Goal: Task Accomplishment & Management: Manage account settings

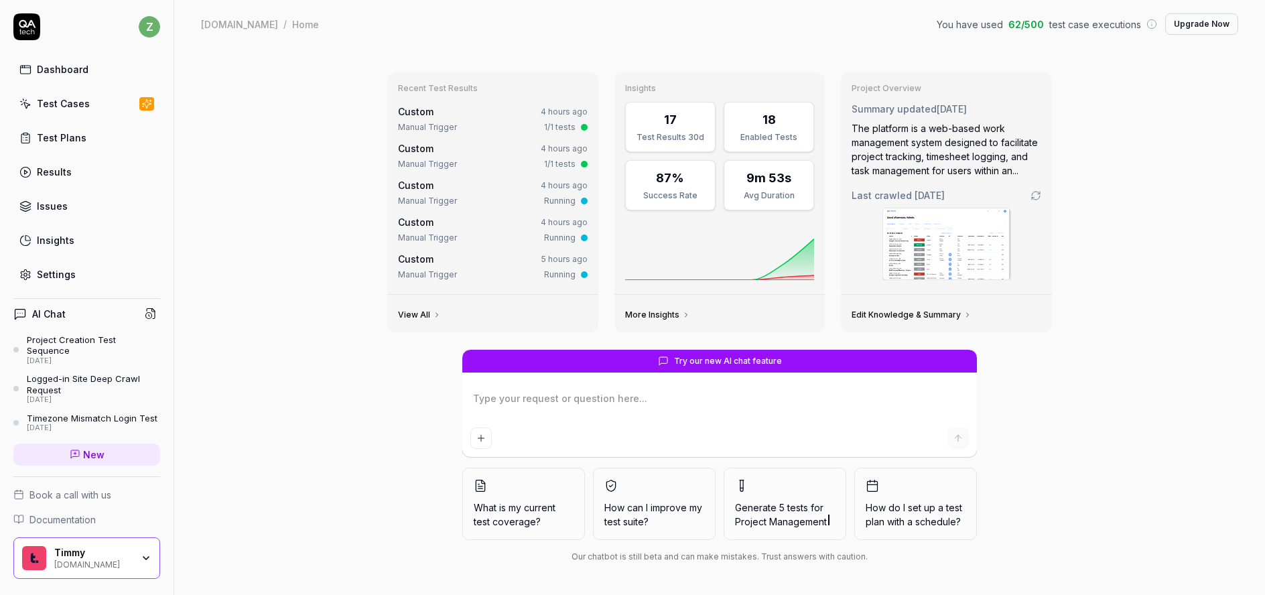
click at [70, 105] on div "Test Cases" at bounding box center [63, 104] width 53 height 14
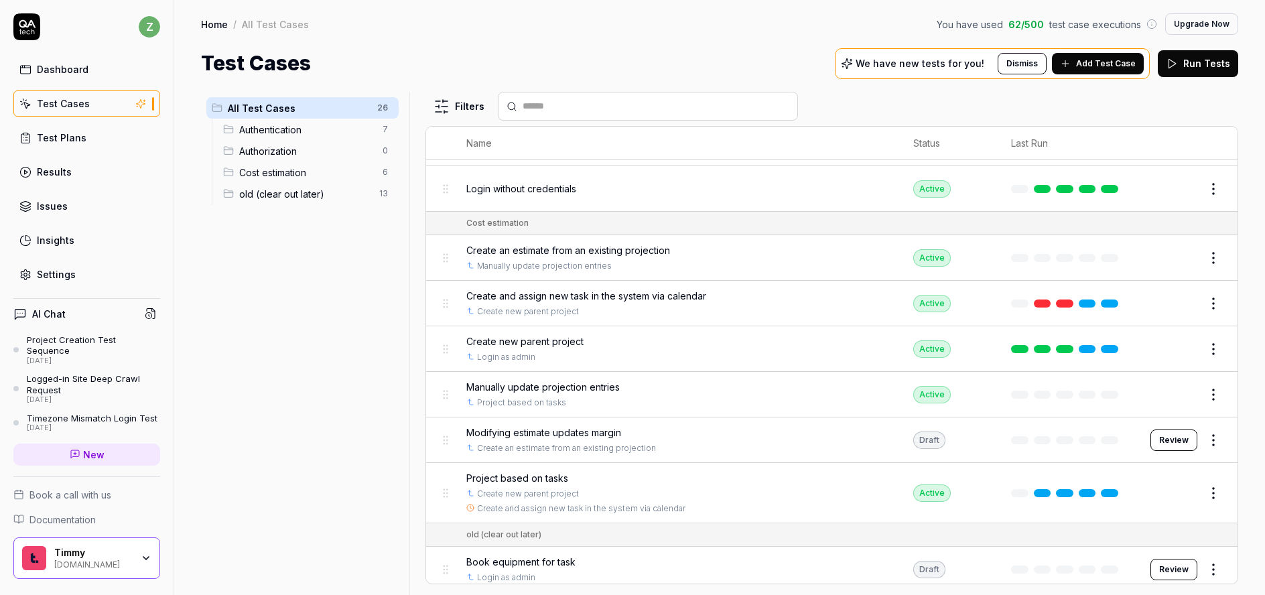
scroll to position [322, 0]
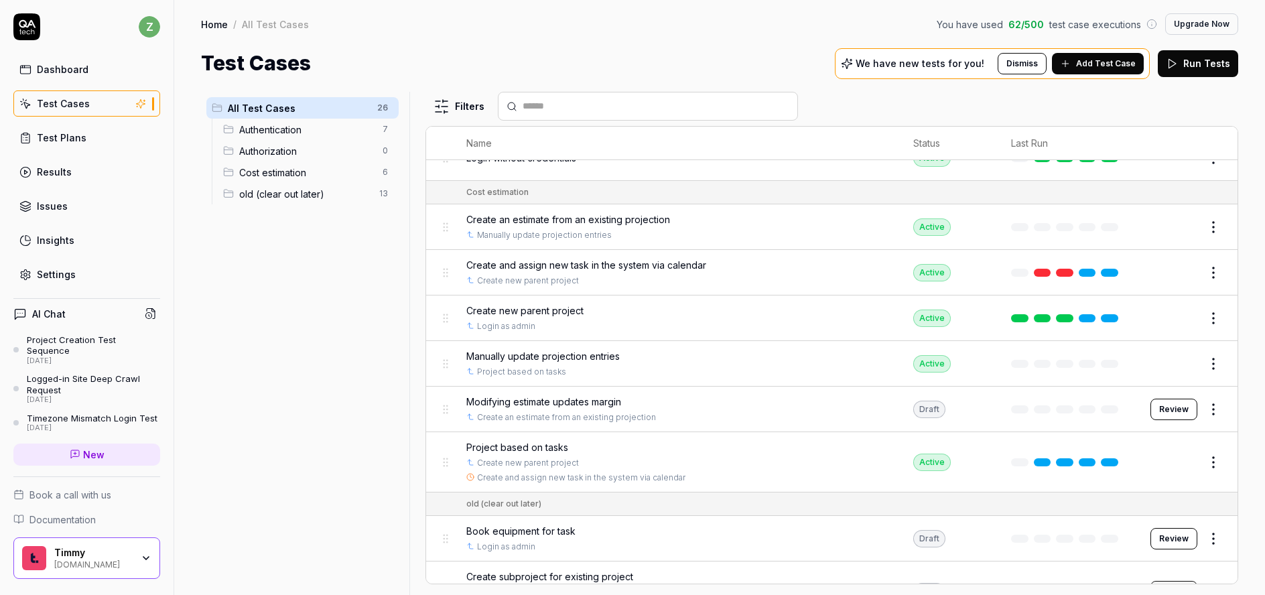
click at [601, 403] on span "Modifying estimate updates margin" at bounding box center [543, 402] width 155 height 14
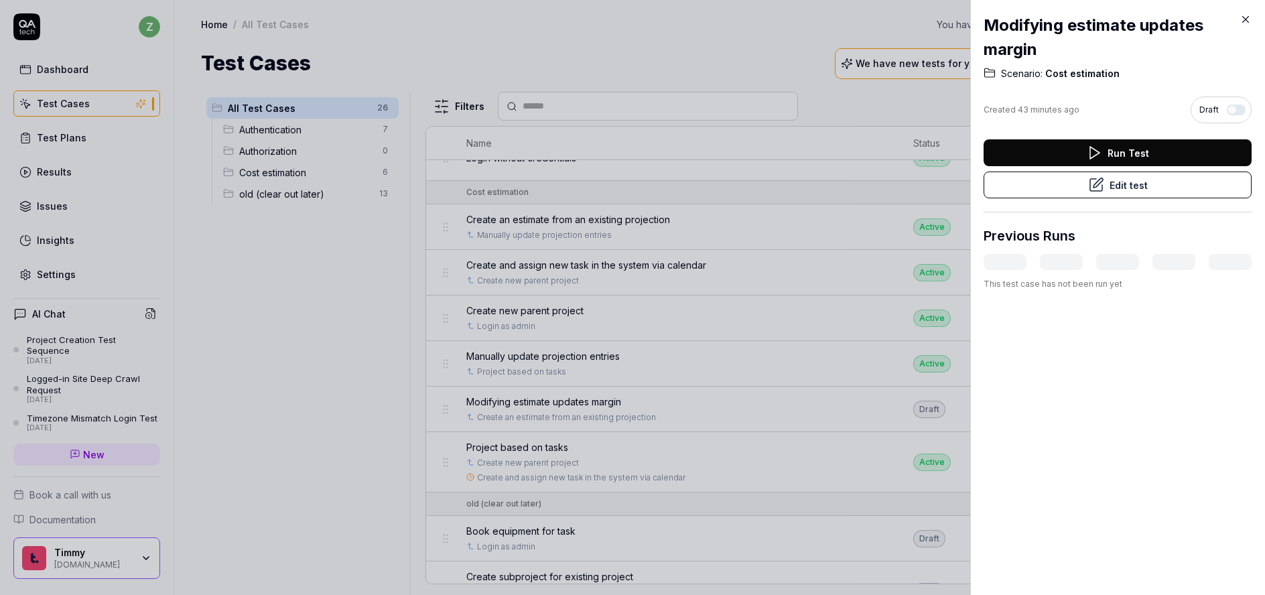
click at [1117, 184] on button "Edit test" at bounding box center [1118, 185] width 268 height 27
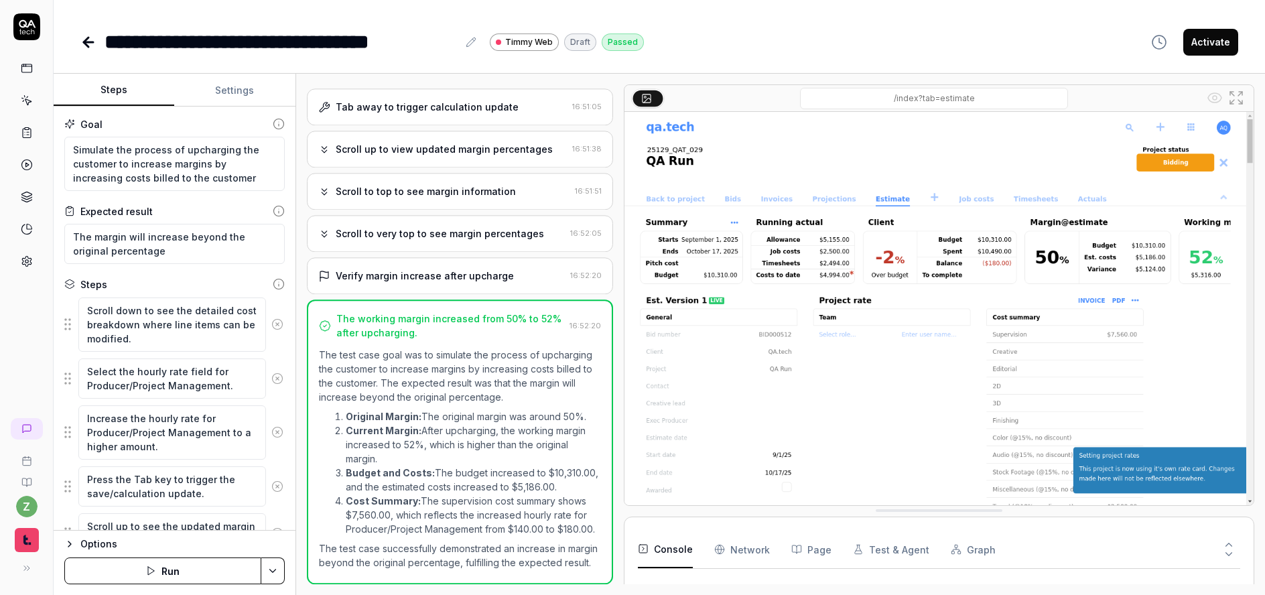
scroll to position [354, 0]
click at [428, 257] on div "Verify margin increase after upcharge 16:52:20" at bounding box center [460, 275] width 306 height 37
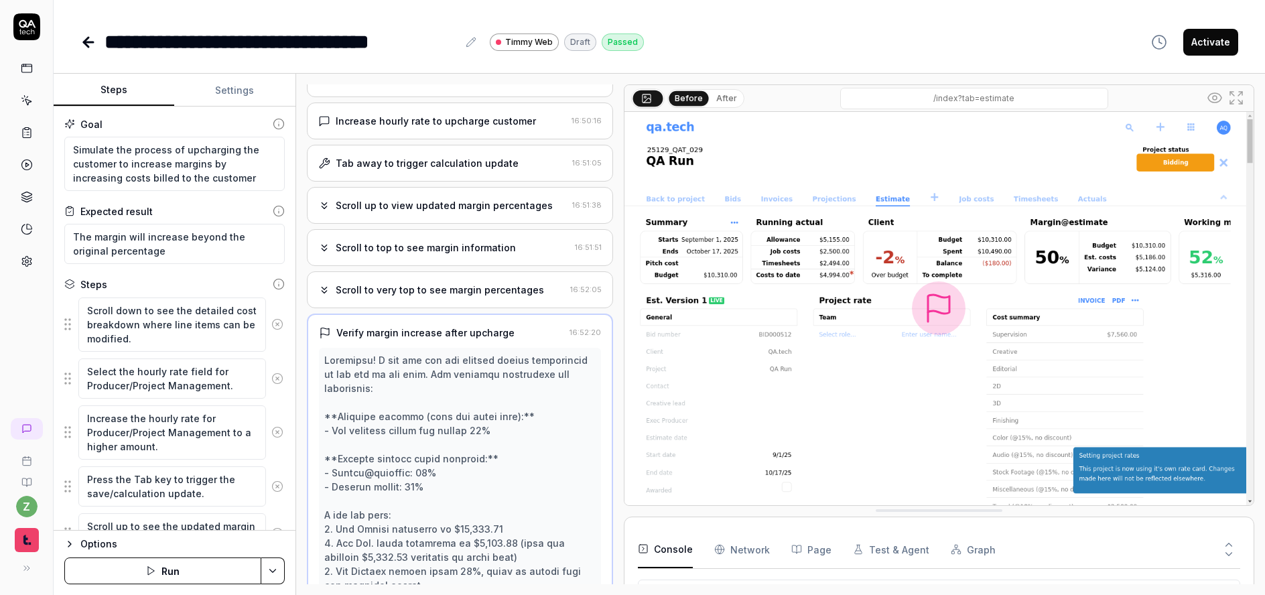
click at [426, 271] on div "Scroll to very top to see margin percentages 16:52:05" at bounding box center [460, 289] width 306 height 37
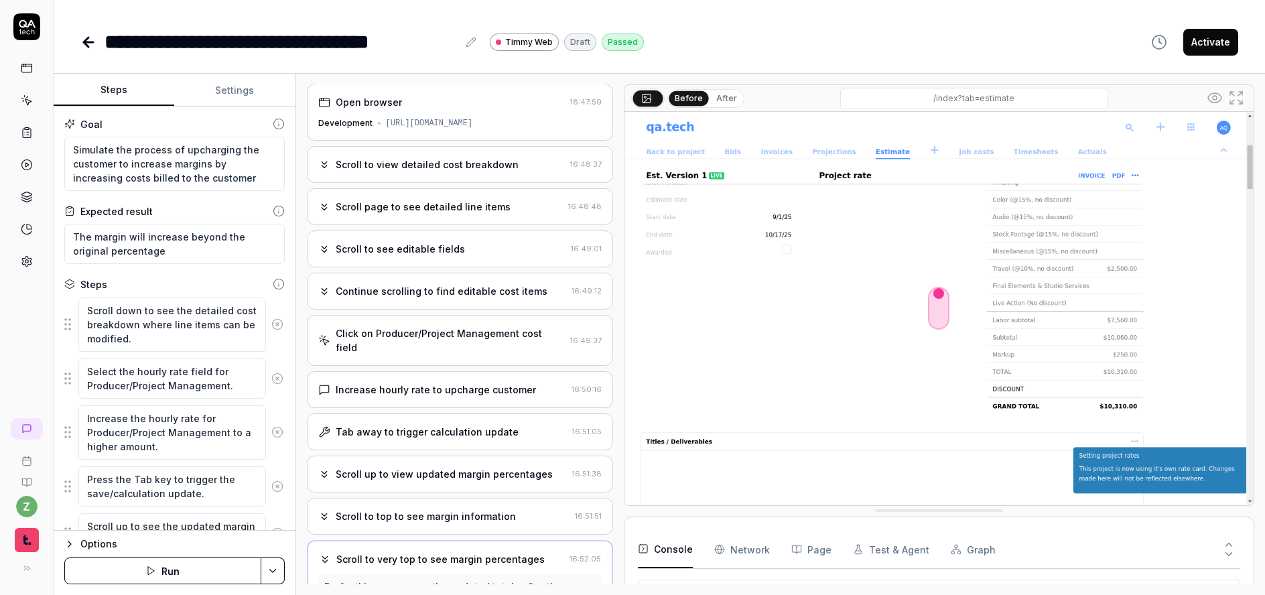
scroll to position [0, 0]
click at [409, 177] on div "Scroll to view detailed cost breakdown 16:48:37" at bounding box center [460, 165] width 306 height 37
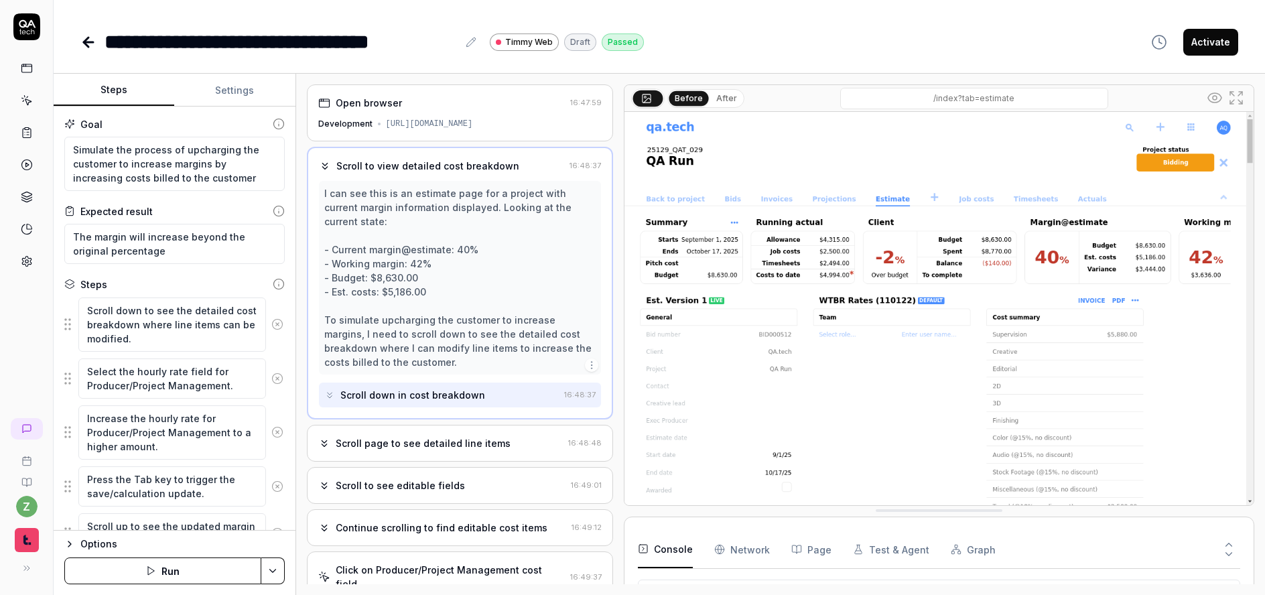
click at [432, 436] on div "Scroll page to see detailed line items" at bounding box center [423, 443] width 175 height 14
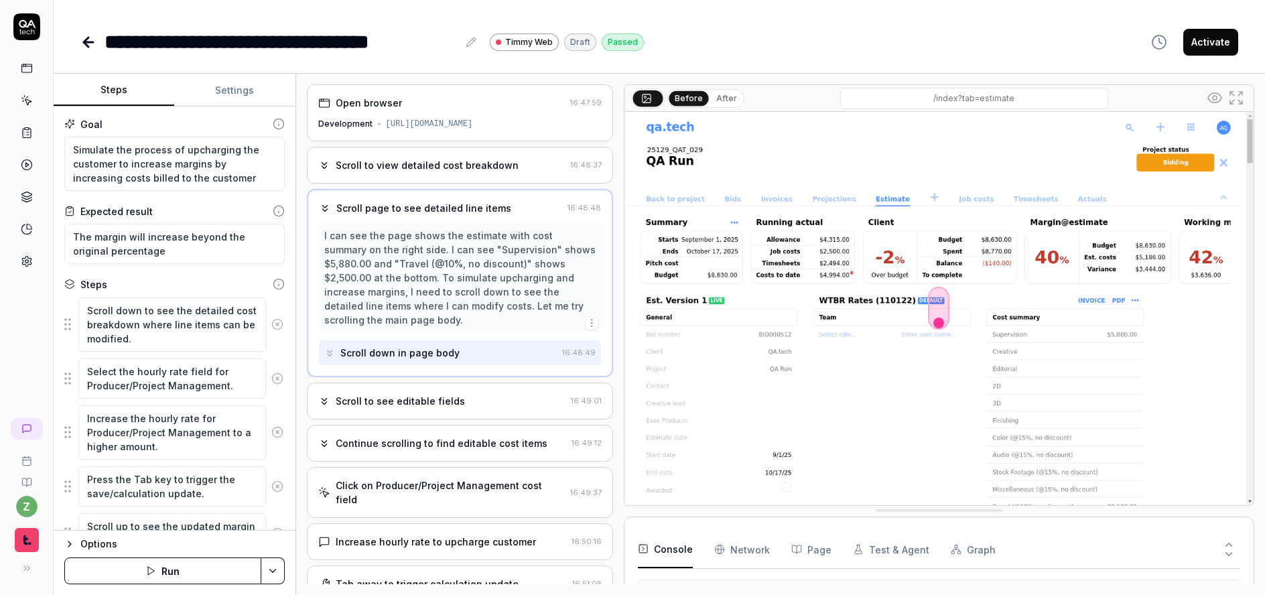
click at [420, 409] on div "Scroll to see editable fields 16:49:01" at bounding box center [460, 401] width 306 height 37
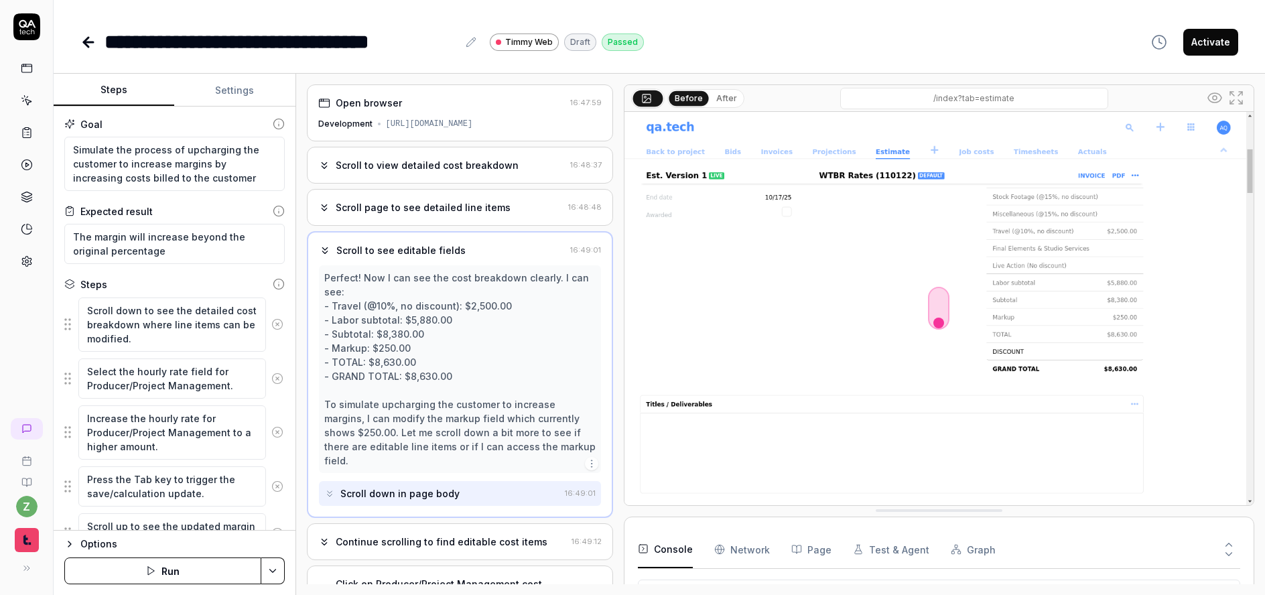
click at [444, 535] on div "Continue scrolling to find editable cost items" at bounding box center [442, 542] width 212 height 14
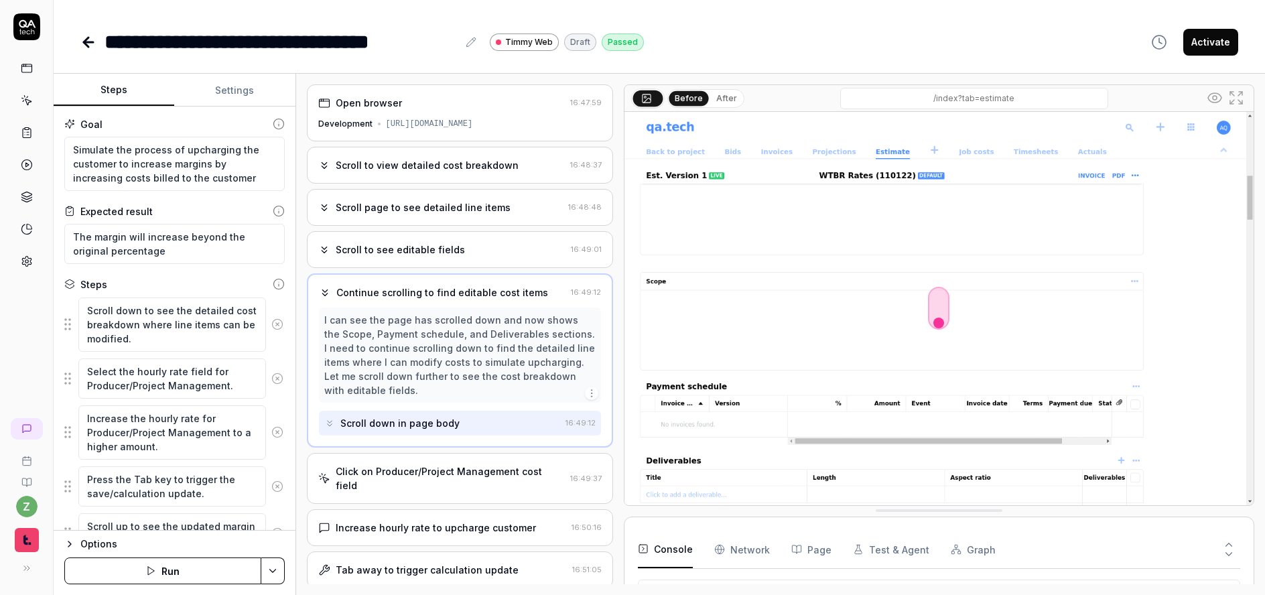
click at [438, 478] on div "Click on Producer/Project Management cost field 16:49:37" at bounding box center [460, 478] width 306 height 51
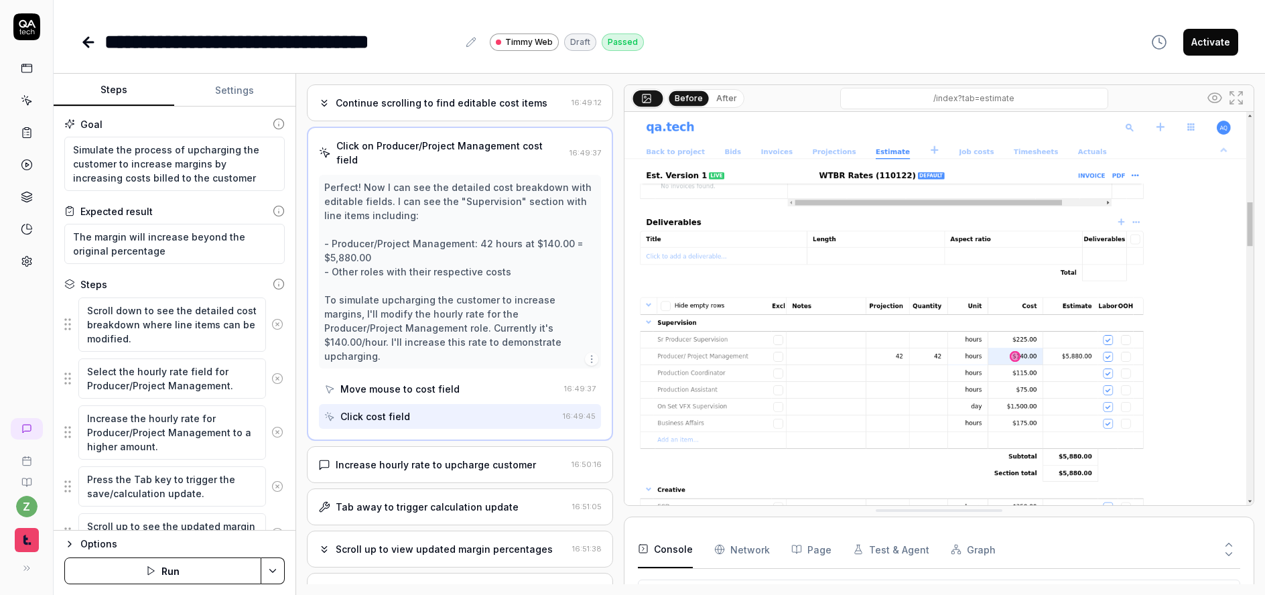
scroll to position [192, 0]
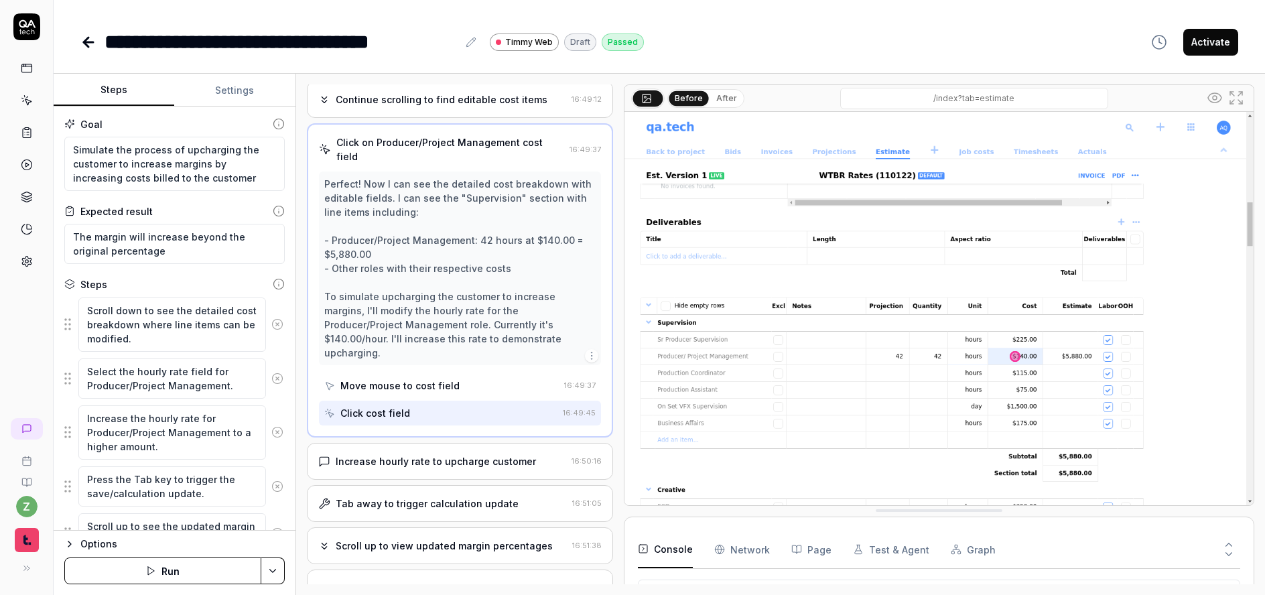
click at [447, 454] on div "Increase hourly rate to upcharge customer" at bounding box center [436, 461] width 200 height 14
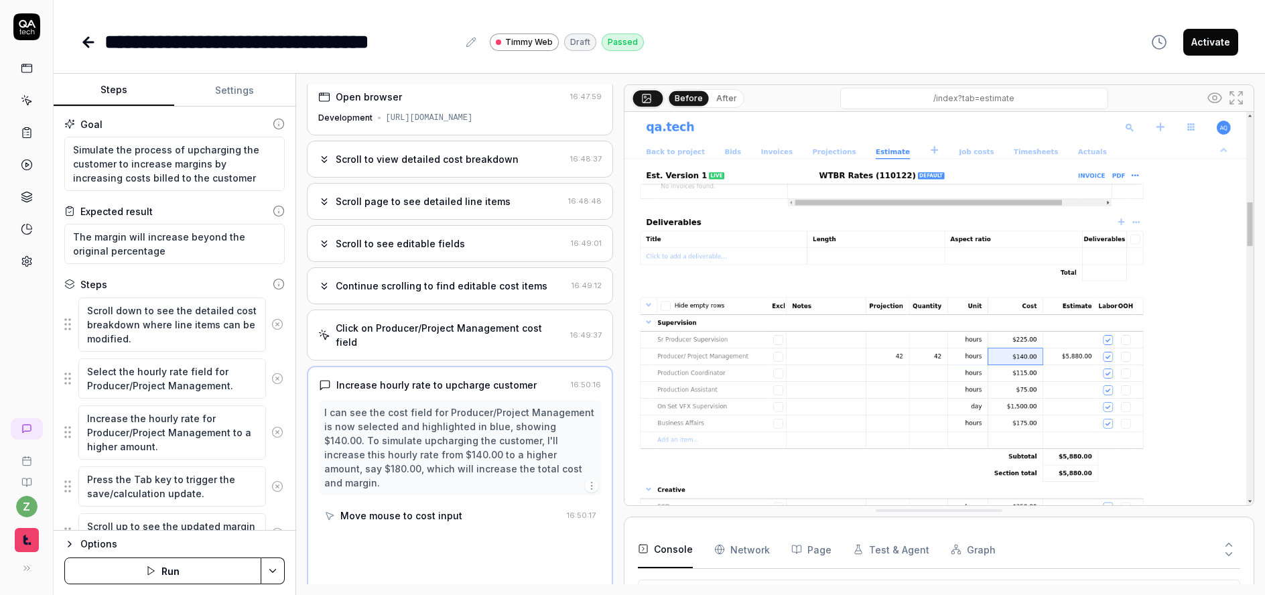
scroll to position [0, 0]
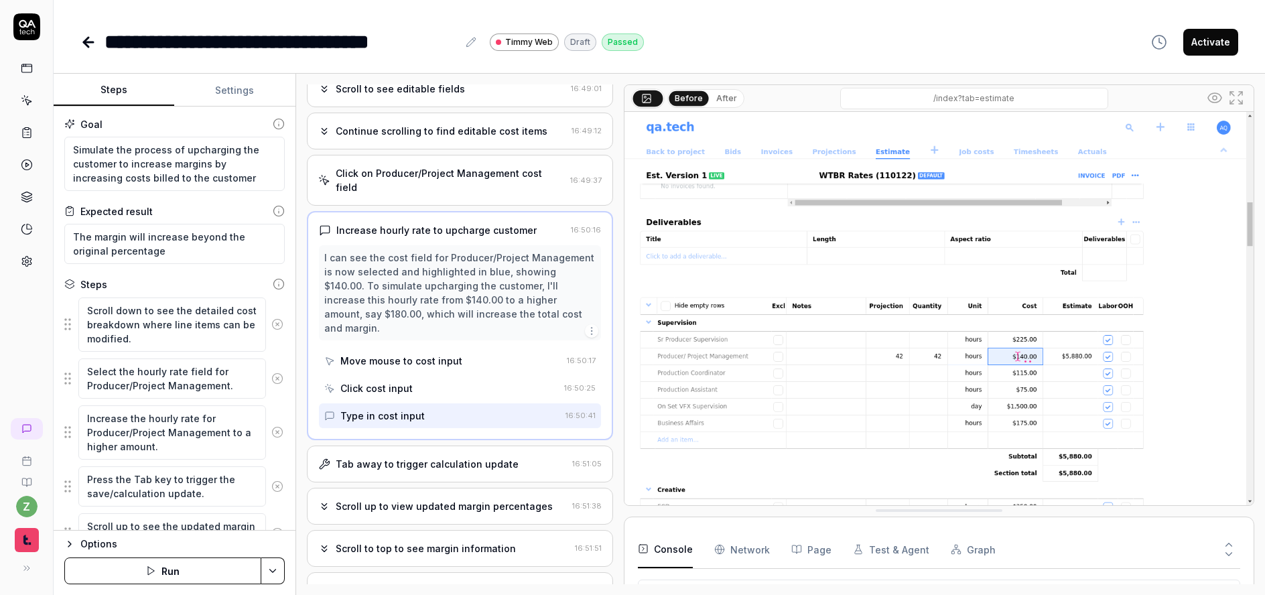
click at [475, 446] on div "Tab away to trigger calculation update 16:51:05" at bounding box center [460, 464] width 306 height 37
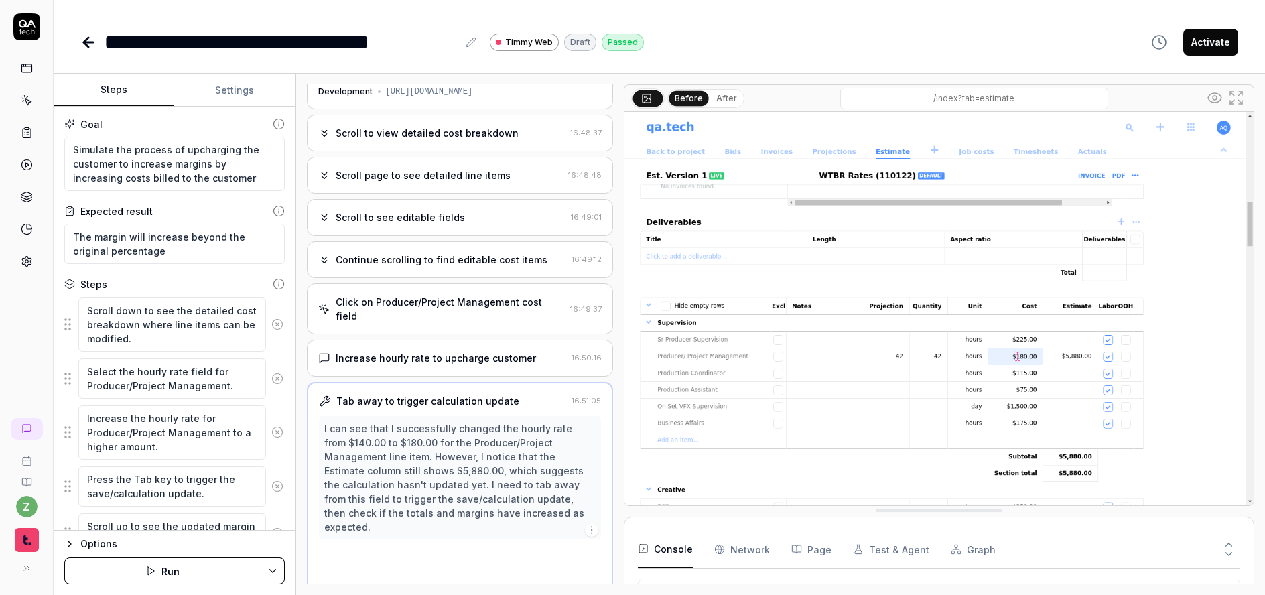
scroll to position [31, 0]
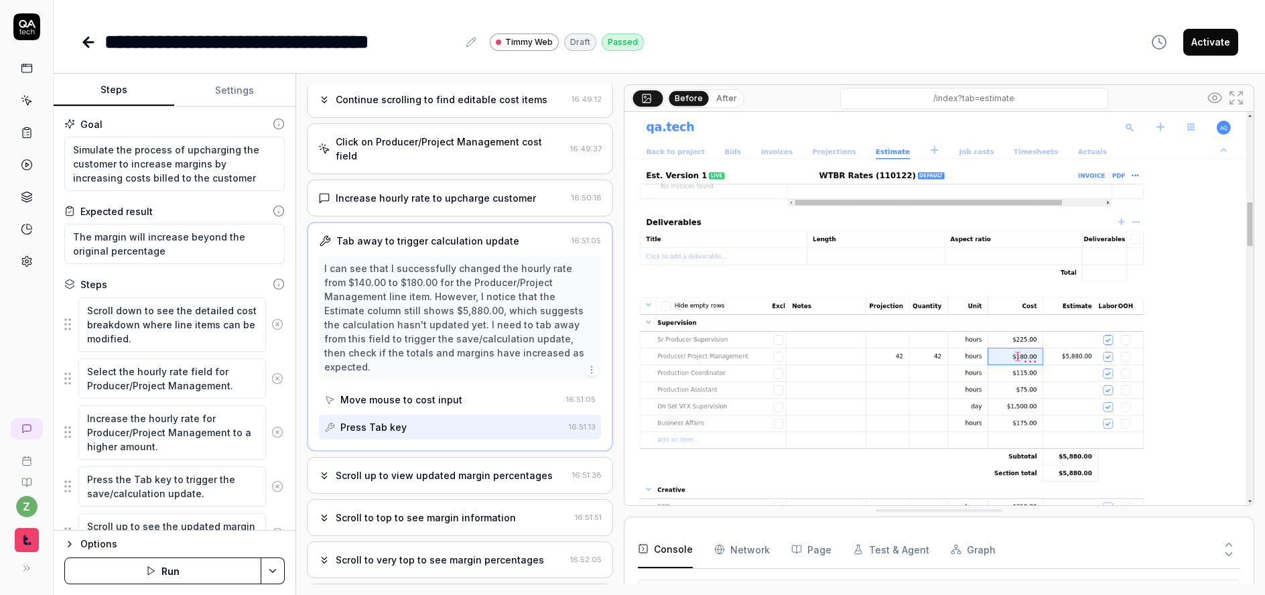
click at [455, 468] on div "Scroll up to view updated margin percentages" at bounding box center [444, 475] width 217 height 14
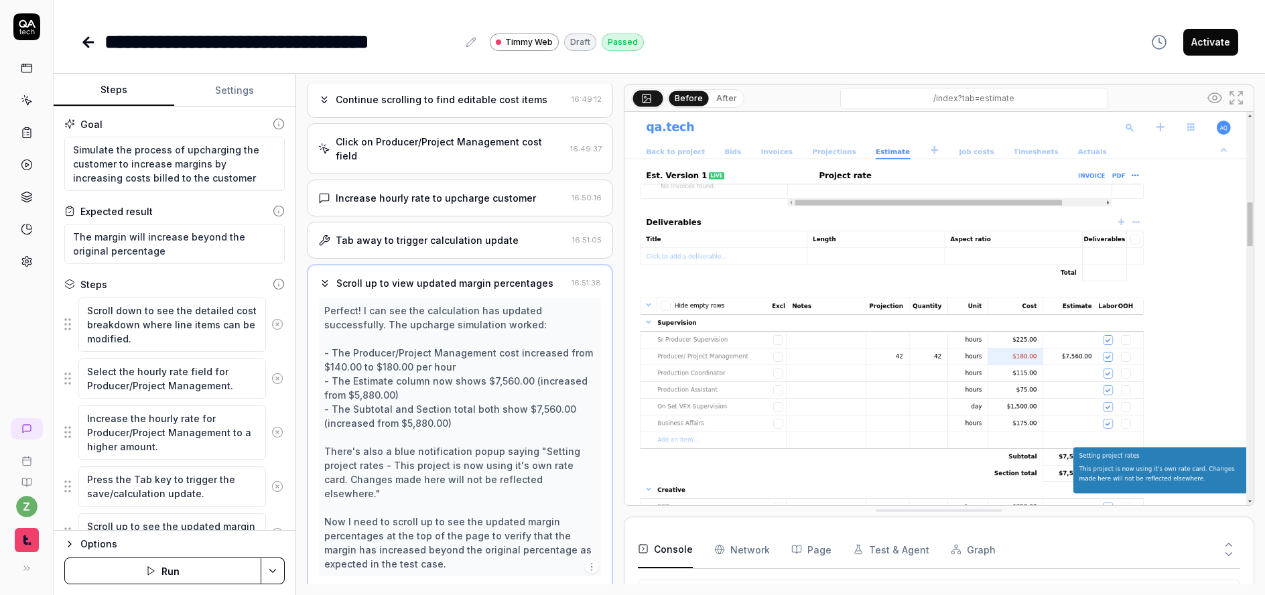
scroll to position [201, 0]
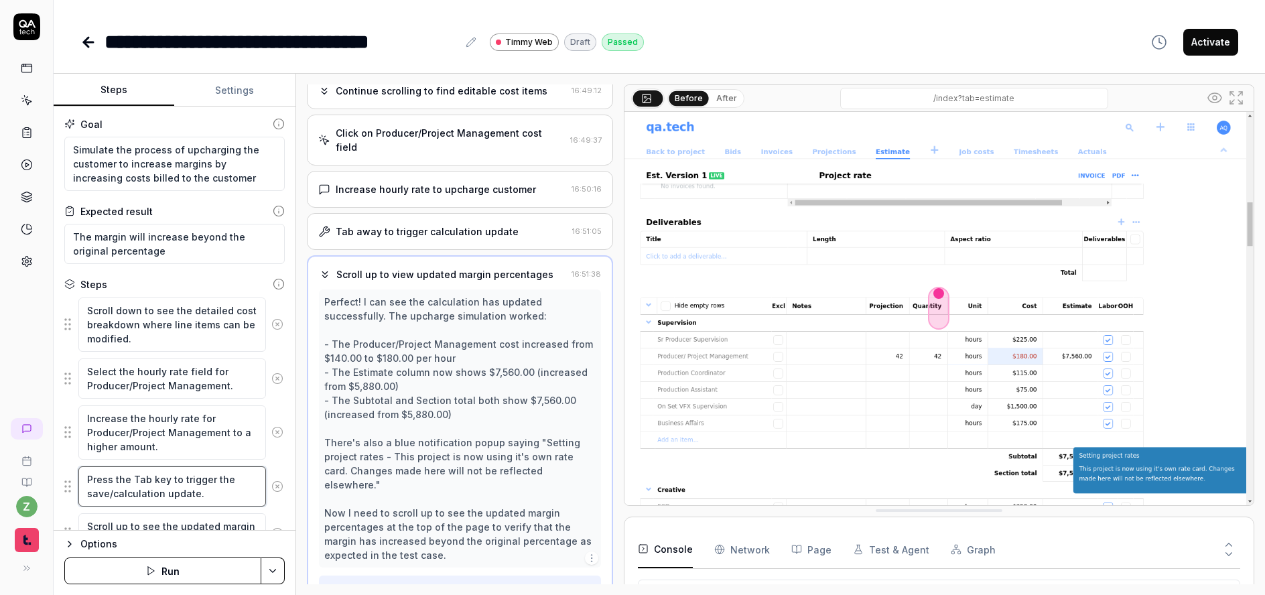
type textarea "*"
drag, startPoint x: 146, startPoint y: 483, endPoint x: 144, endPoint y: 472, distance: 10.3
click at [135, 478] on textarea "Press the Tab key to trigger the save/calculation update." at bounding box center [172, 486] width 188 height 40
type textarea "Press the T key to trigger the save/calculation update."
type textarea "*"
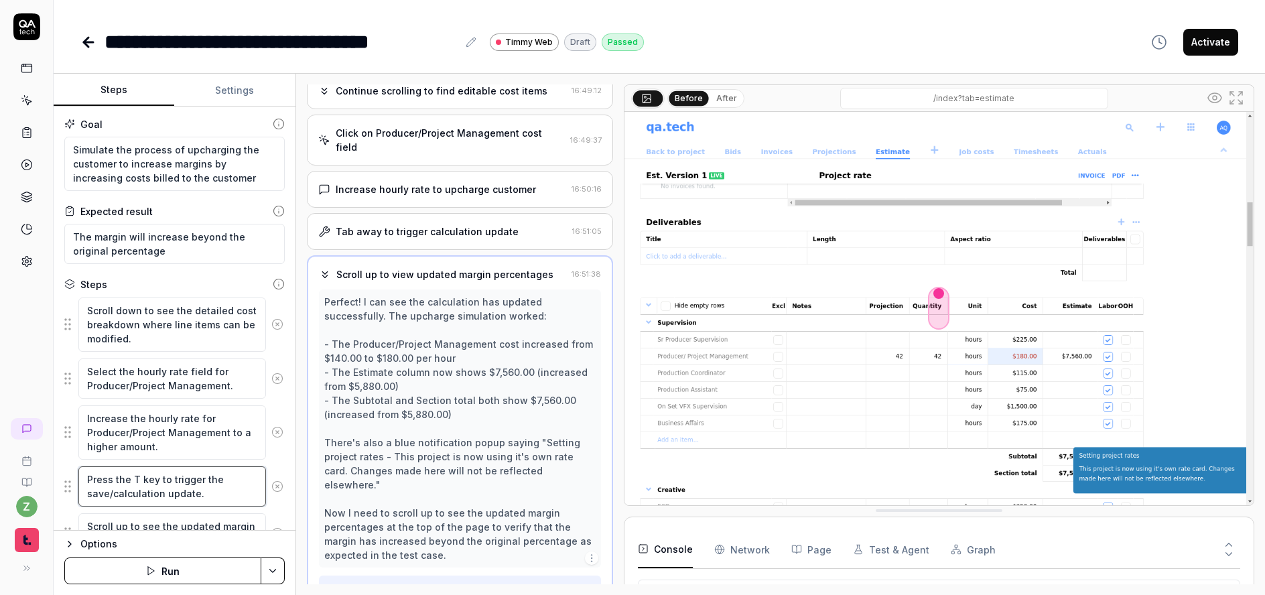
type textarea "Press the key to trigger the save/calculation update."
type textarea "*"
type textarea "Press the E key to trigger the save/calculation update."
type textarea "*"
type textarea "Press the Ent key to trigger the save/calculation update."
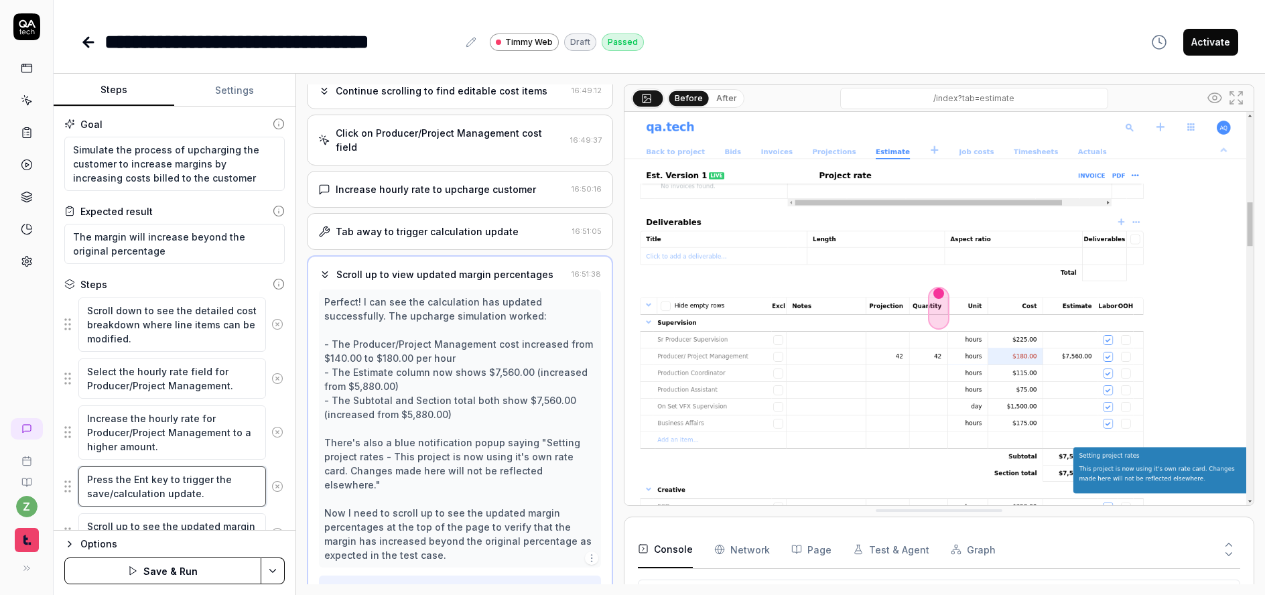
type textarea "*"
type textarea "Press the Ente key to trigger the save/calculation update."
type textarea "*"
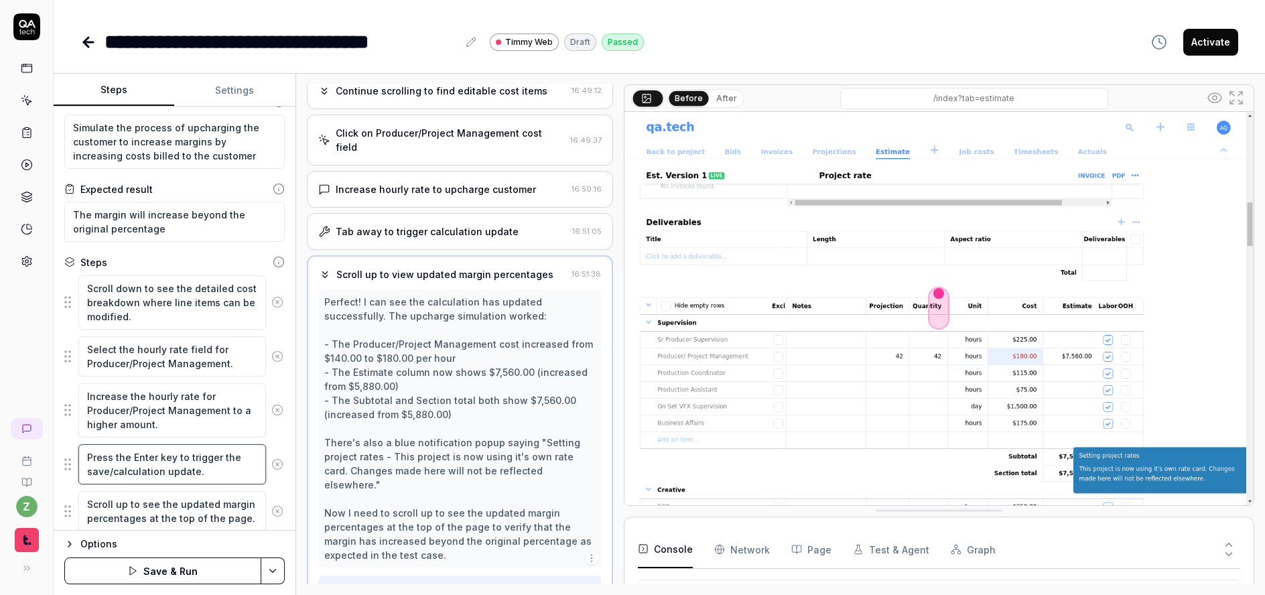
scroll to position [65, 0]
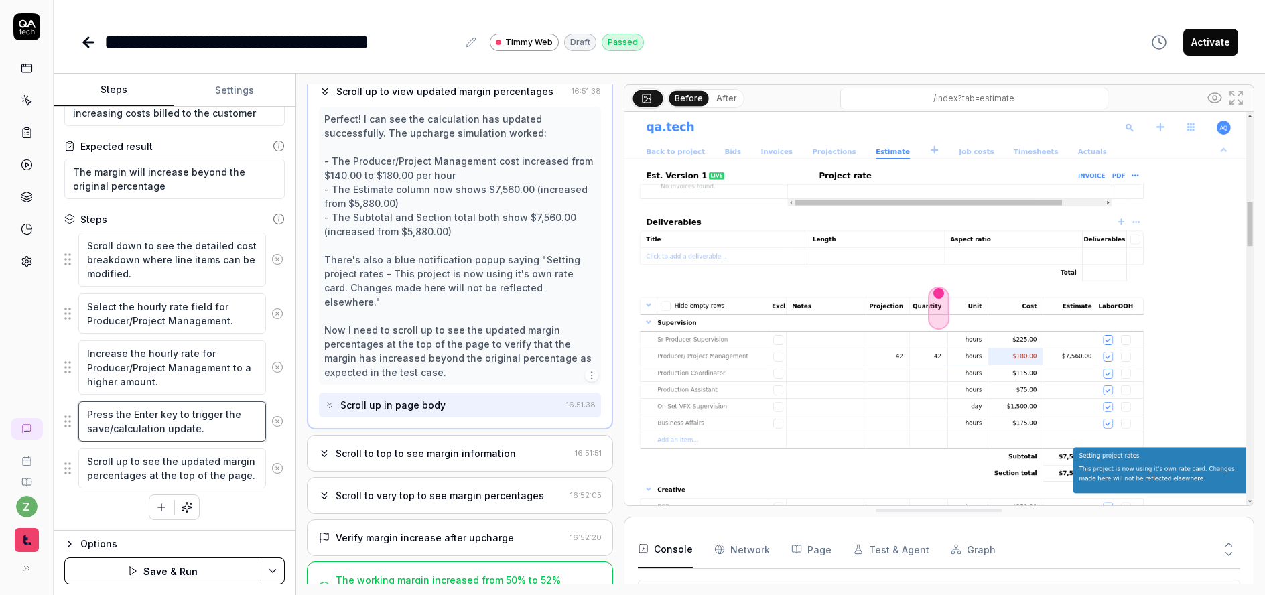
type textarea "Press the Enter key to trigger the save/calculation update."
click at [452, 446] on div "Scroll to top to see margin information" at bounding box center [426, 453] width 180 height 14
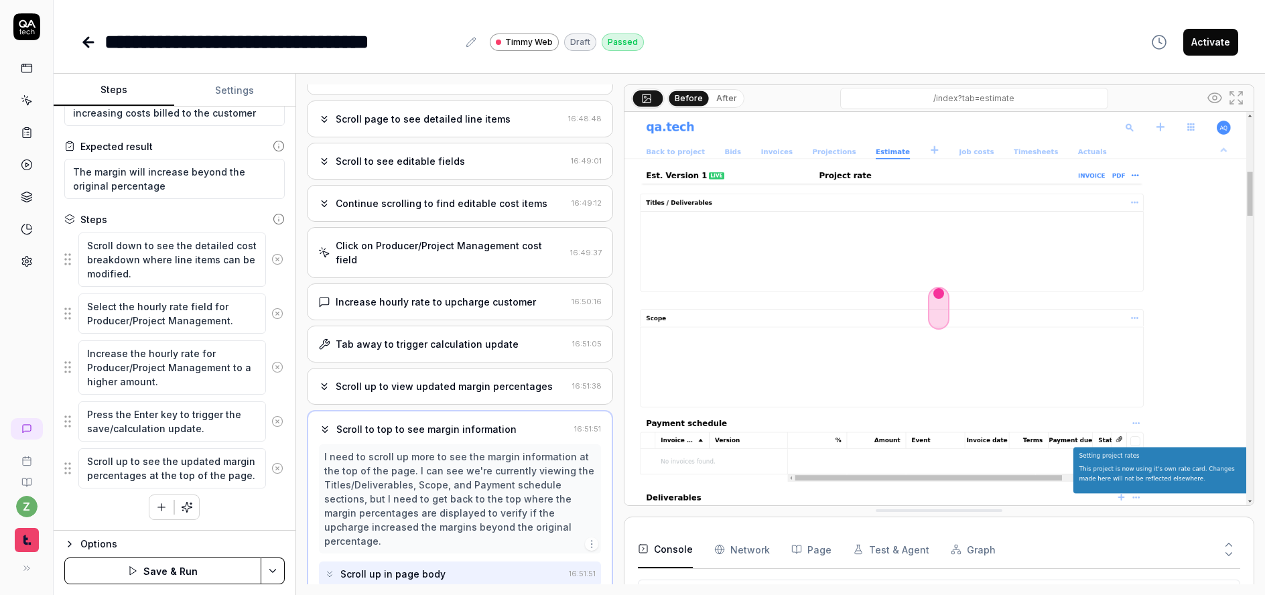
scroll to position [169, 0]
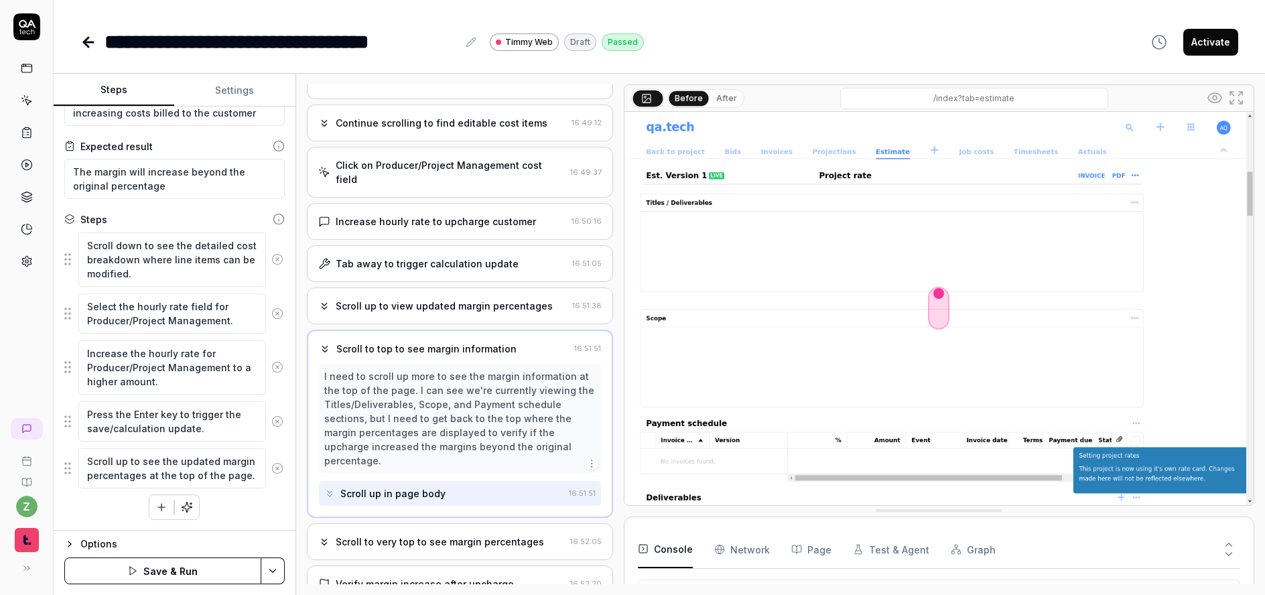
click at [443, 535] on div "Scroll to very top to see margin percentages" at bounding box center [440, 542] width 208 height 14
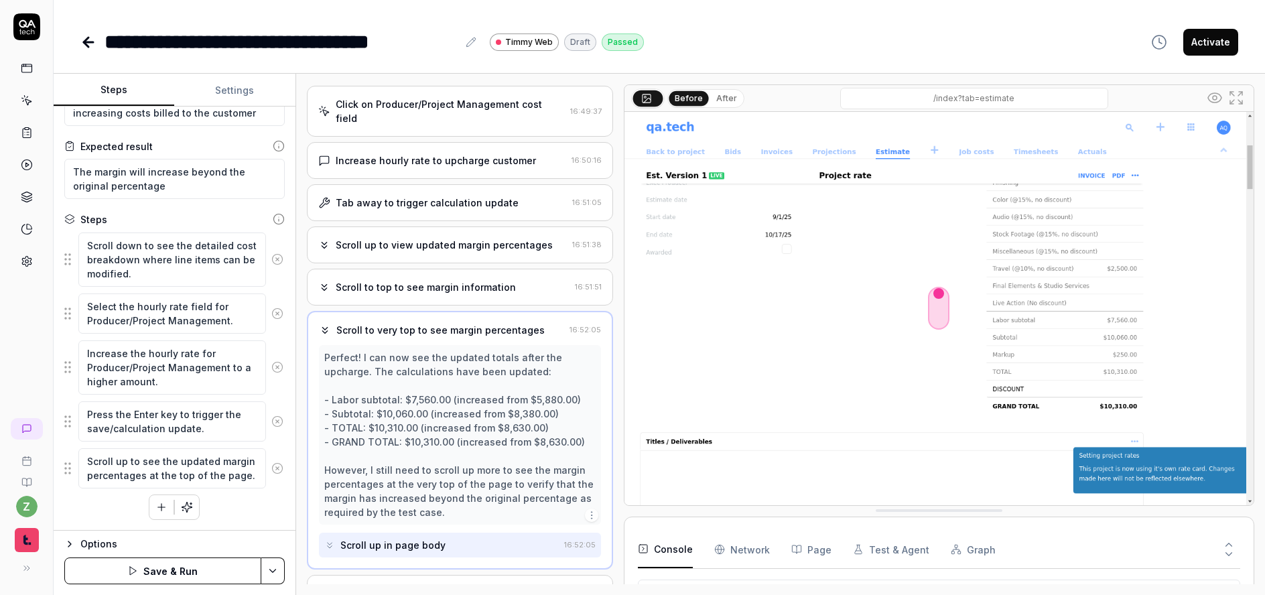
scroll to position [281, 0]
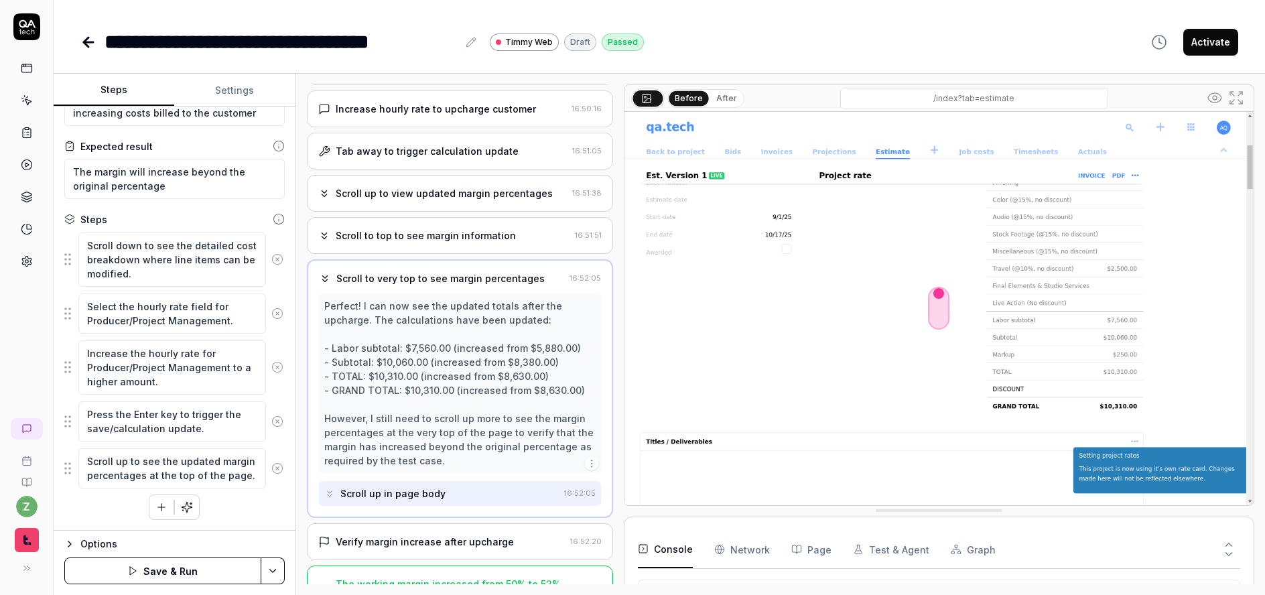
click at [475, 535] on div "Verify margin increase after upcharge" at bounding box center [425, 542] width 178 height 14
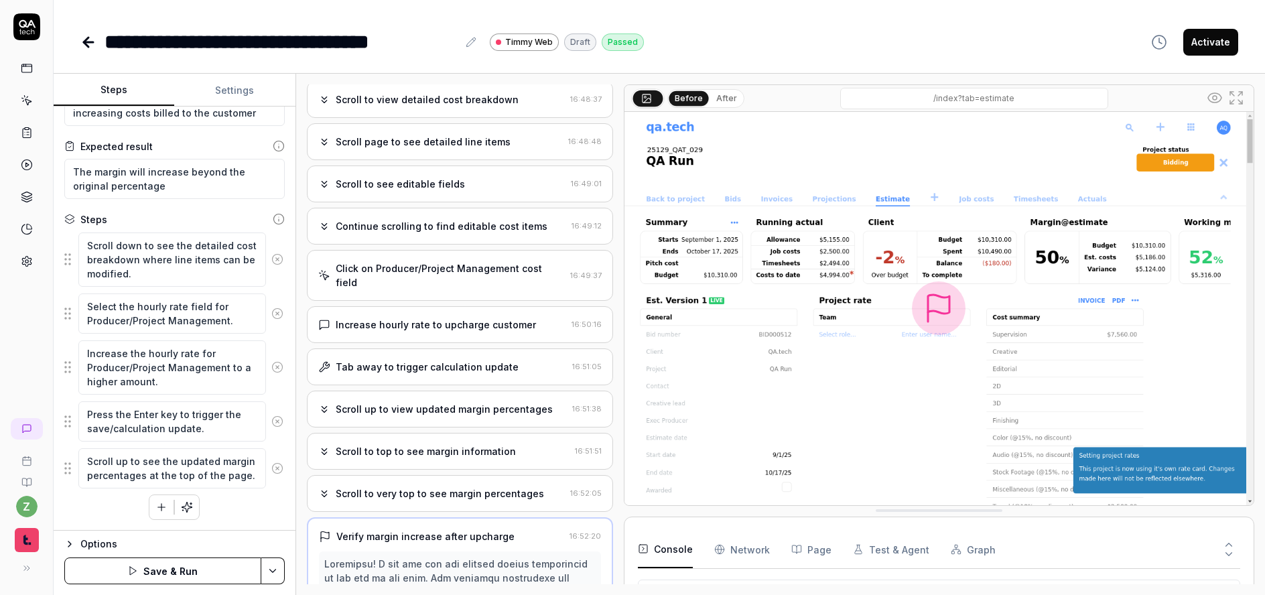
scroll to position [0, 0]
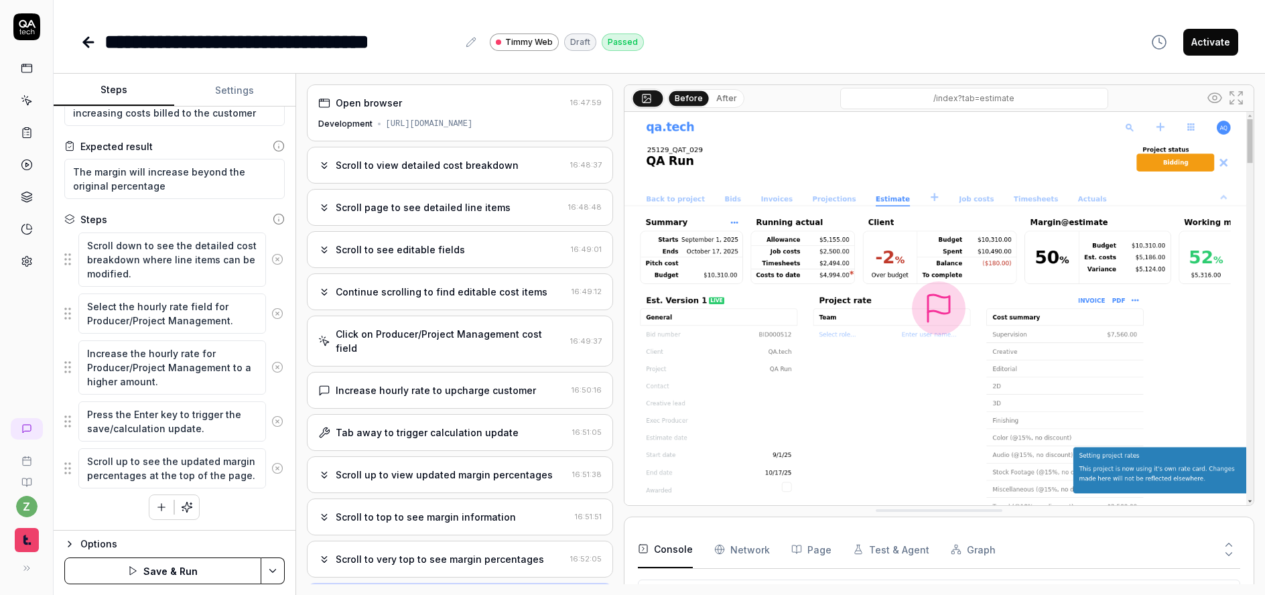
click at [427, 162] on div "Scroll to view detailed cost breakdown" at bounding box center [427, 165] width 183 height 14
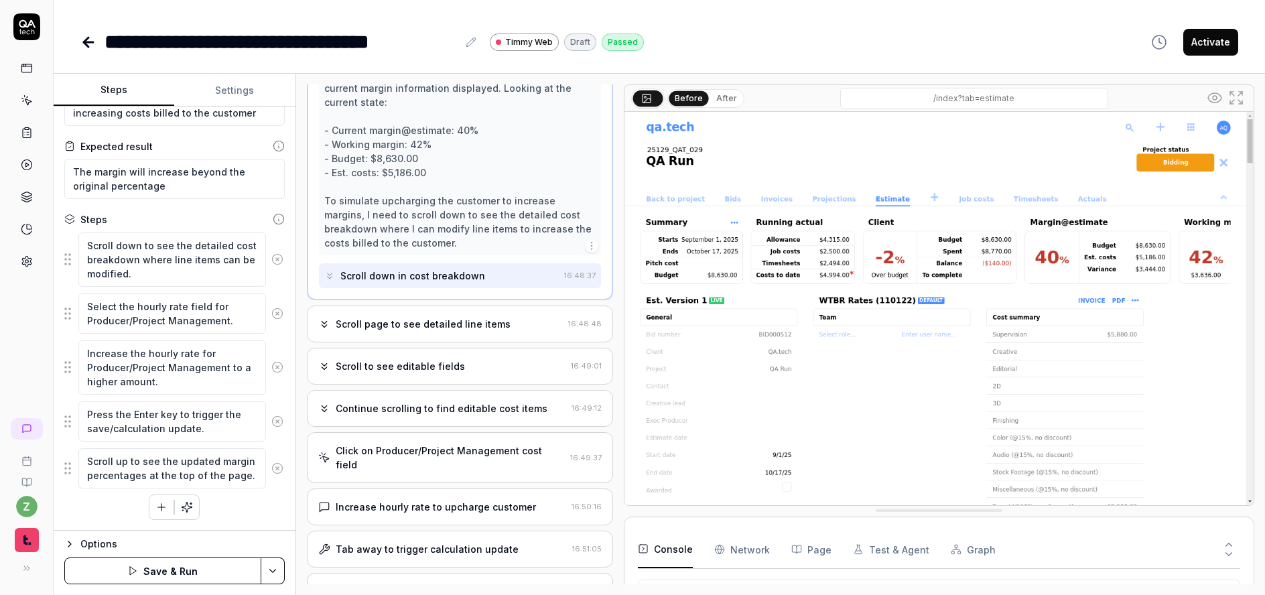
scroll to position [314, 0]
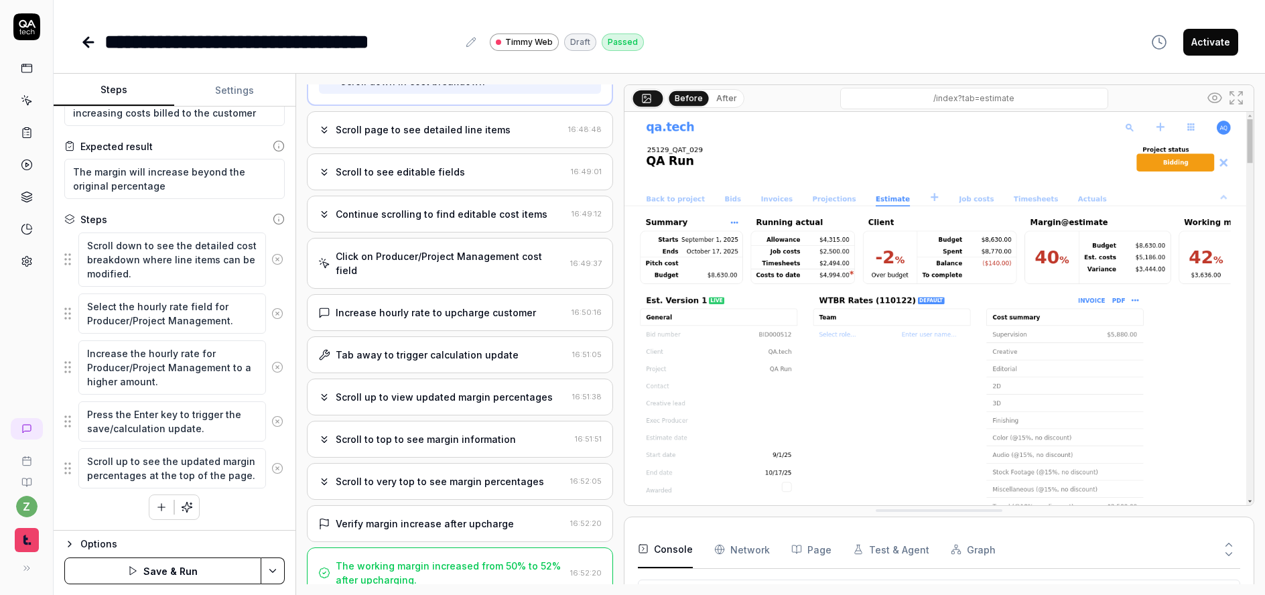
click at [467, 517] on div "Verify margin increase after upcharge" at bounding box center [425, 524] width 178 height 14
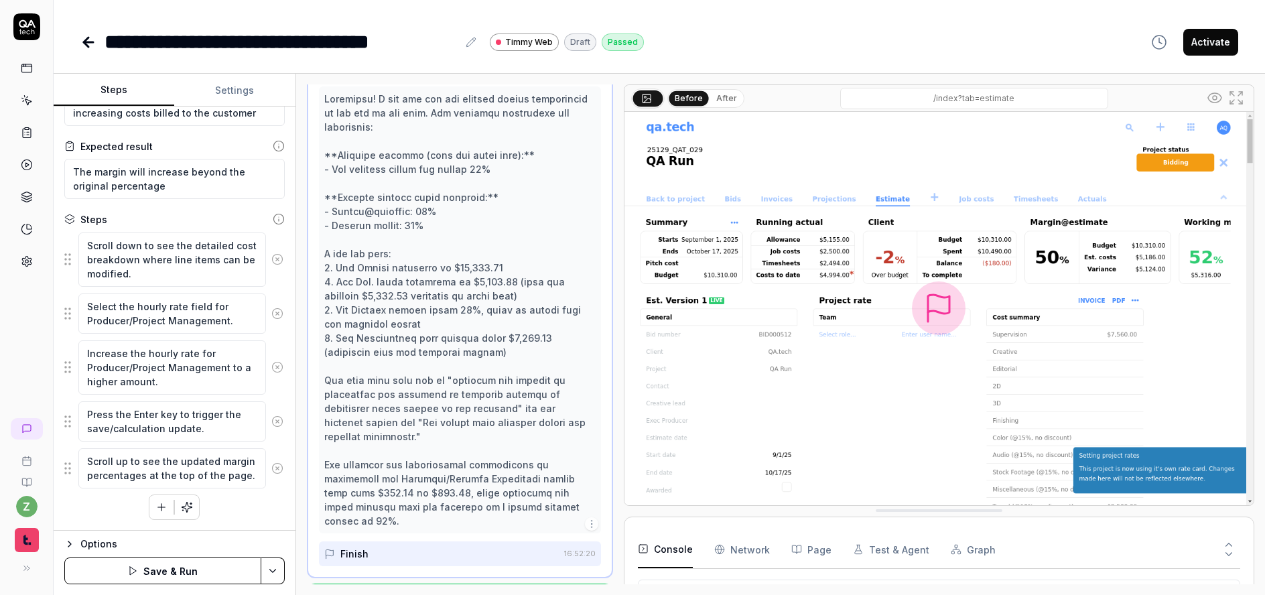
scroll to position [567, 0]
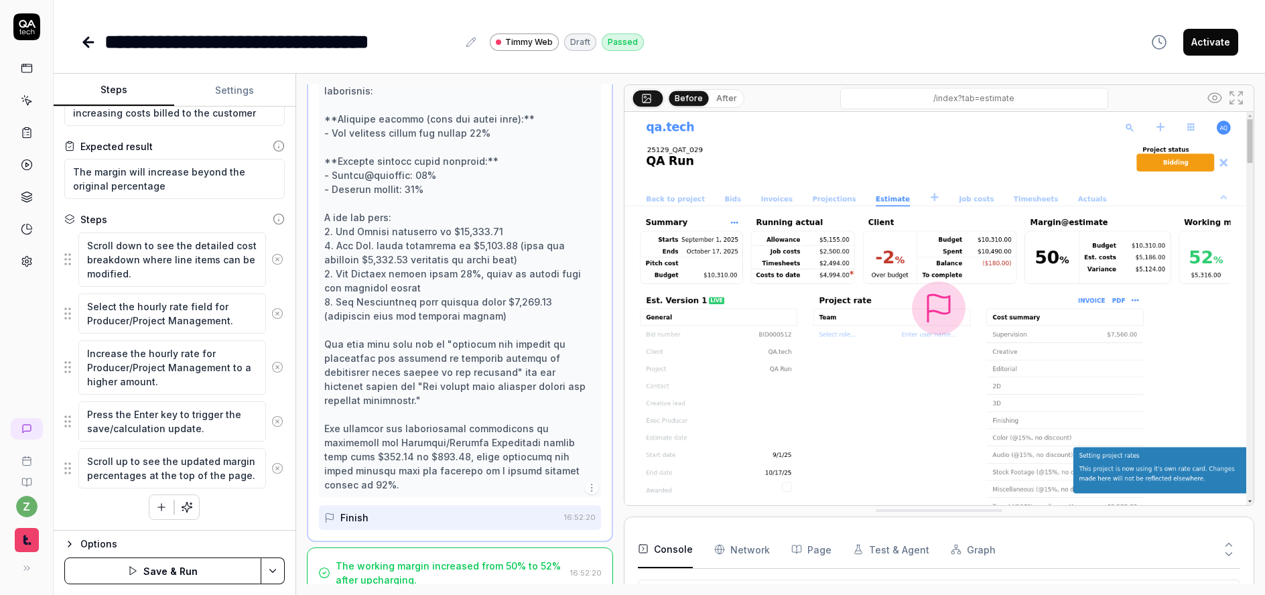
click at [483, 559] on div "The working margin increased from 50% to 52% after upcharging." at bounding box center [450, 573] width 229 height 28
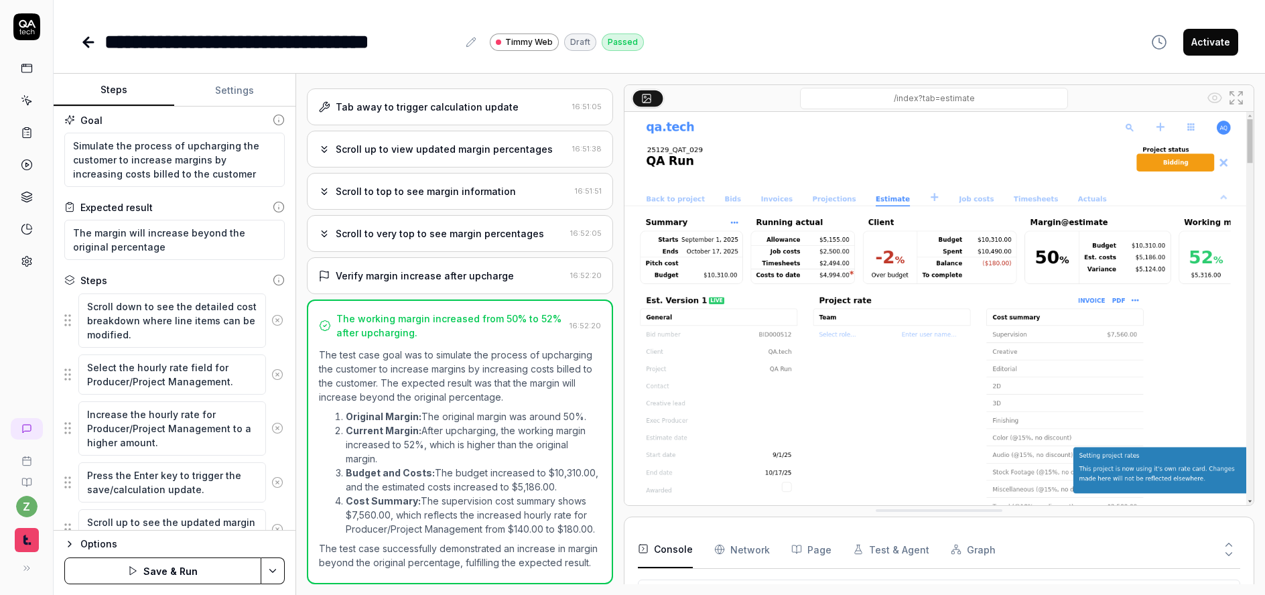
scroll to position [0, 0]
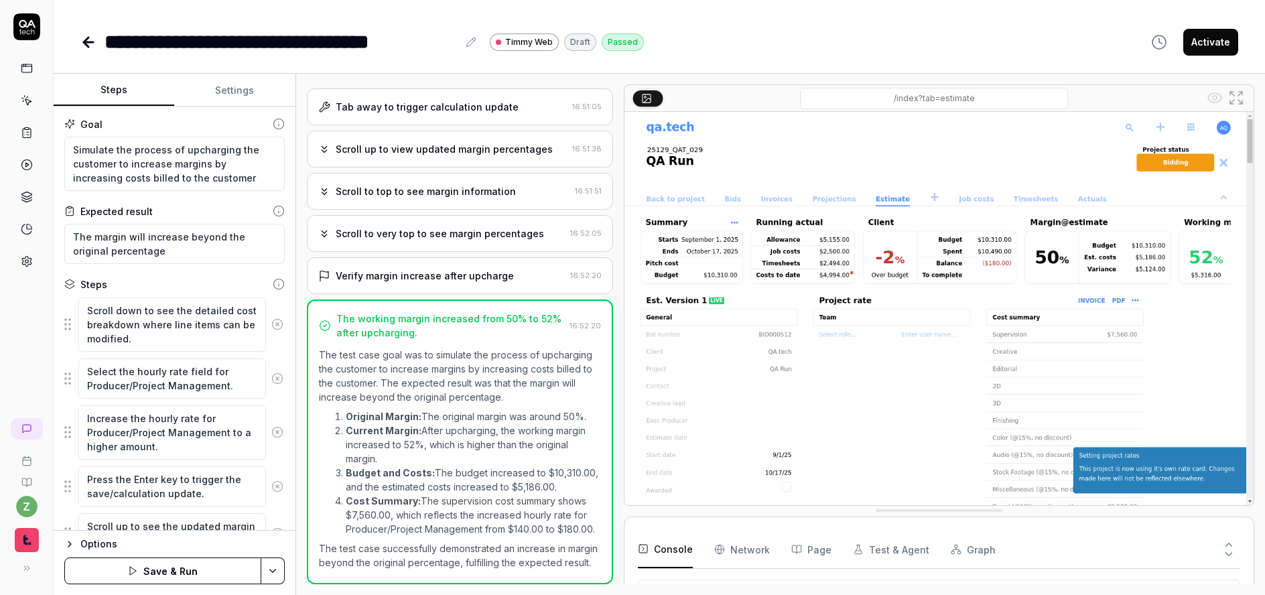
click at [1216, 39] on button "Activate" at bounding box center [1210, 42] width 55 height 27
click at [80, 44] on icon at bounding box center [88, 42] width 16 height 16
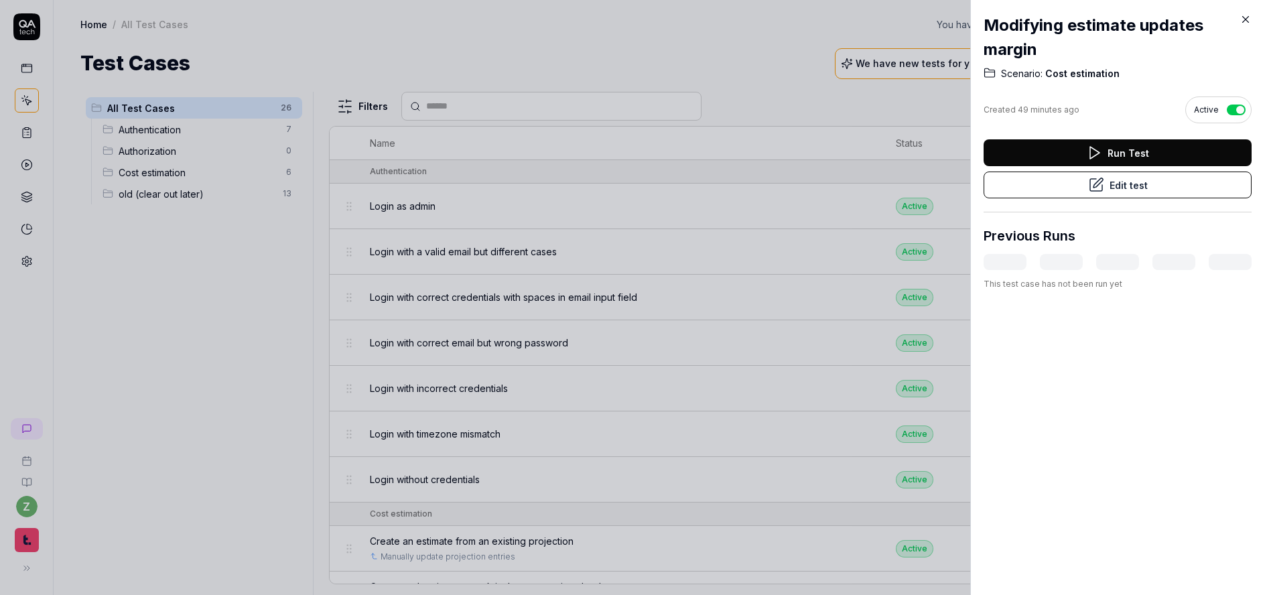
click at [251, 273] on div at bounding box center [632, 297] width 1265 height 595
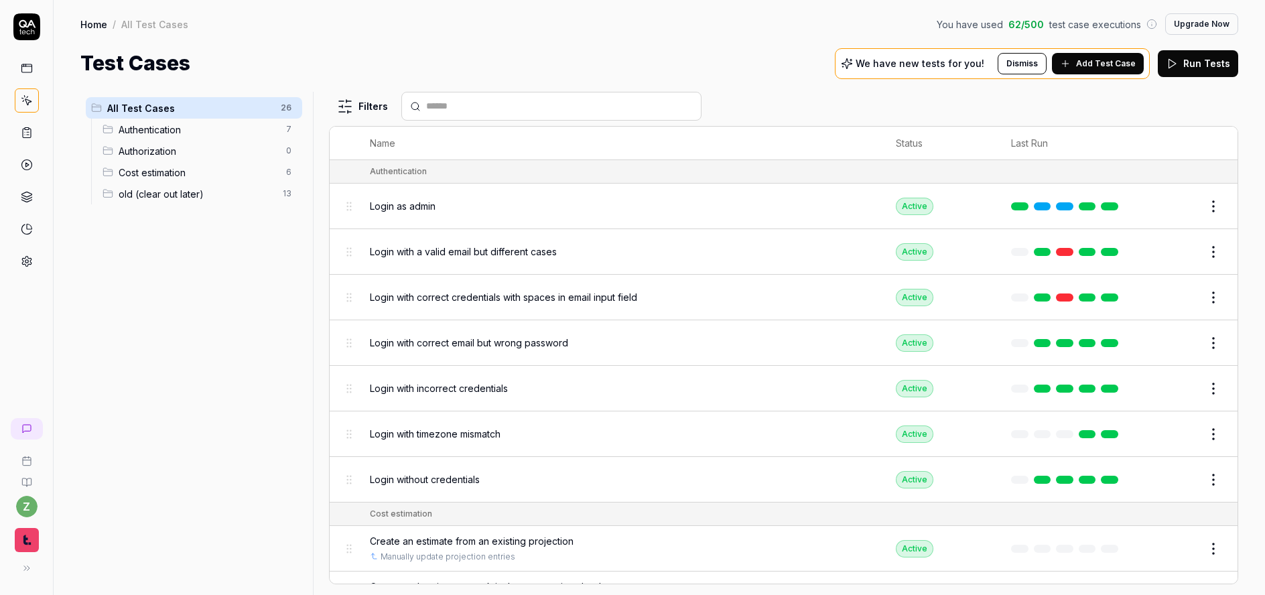
click at [171, 172] on span "Cost estimation" at bounding box center [198, 173] width 159 height 14
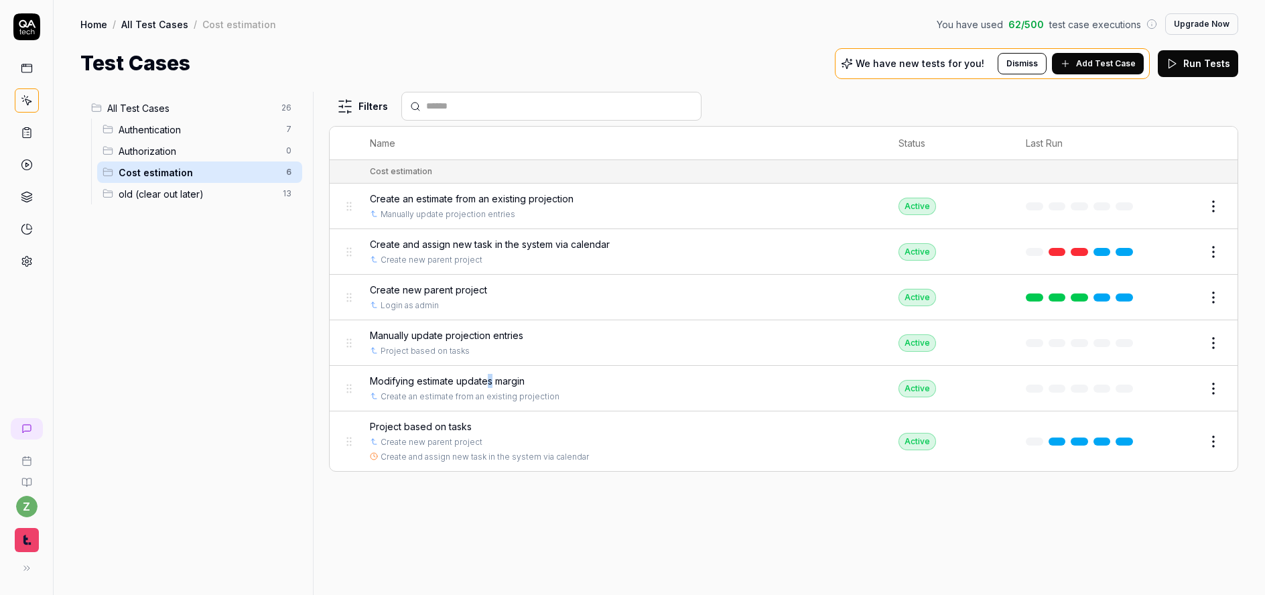
click at [492, 382] on span "Modifying estimate updates margin" at bounding box center [447, 381] width 155 height 14
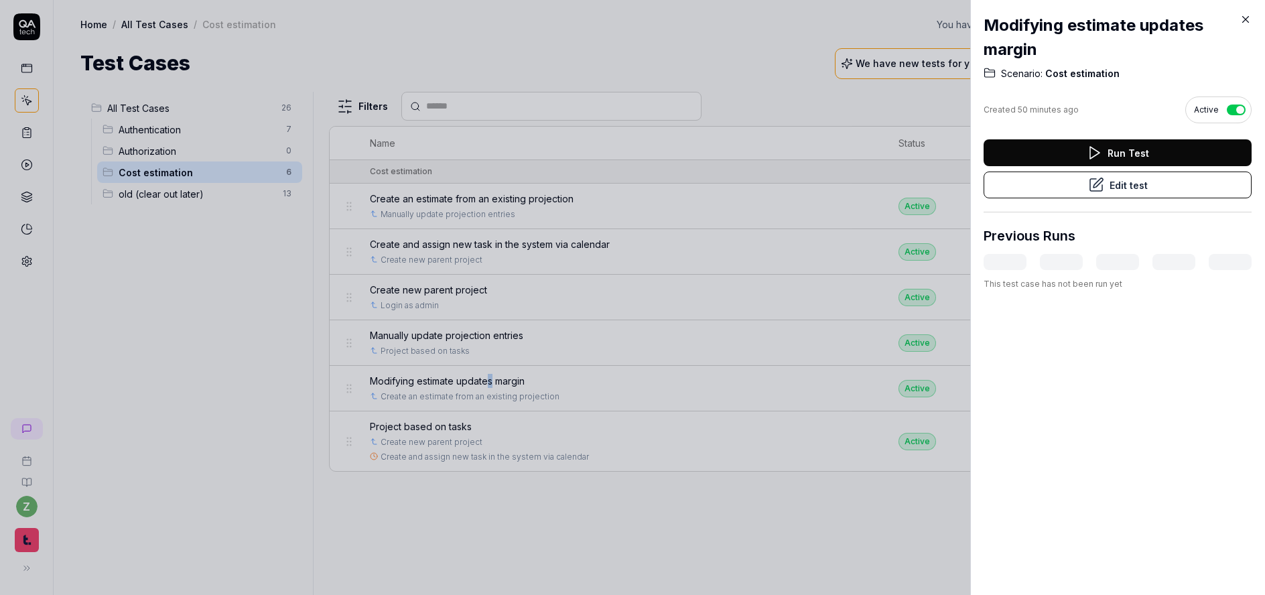
click at [1118, 182] on button "Edit test" at bounding box center [1118, 185] width 268 height 27
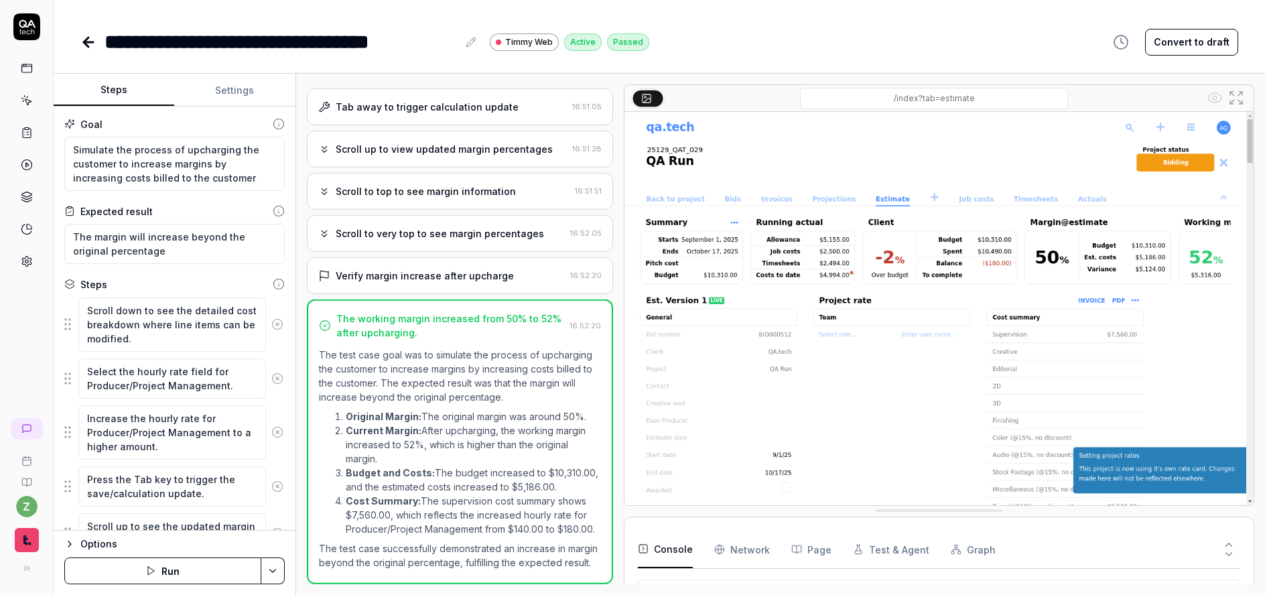
scroll to position [354, 0]
click at [476, 37] on button at bounding box center [471, 42] width 16 height 16
click at [215, 39] on div "**********" at bounding box center [281, 42] width 353 height 30
type textarea "*"
click at [495, 44] on div "**********" at bounding box center [303, 42] width 397 height 30
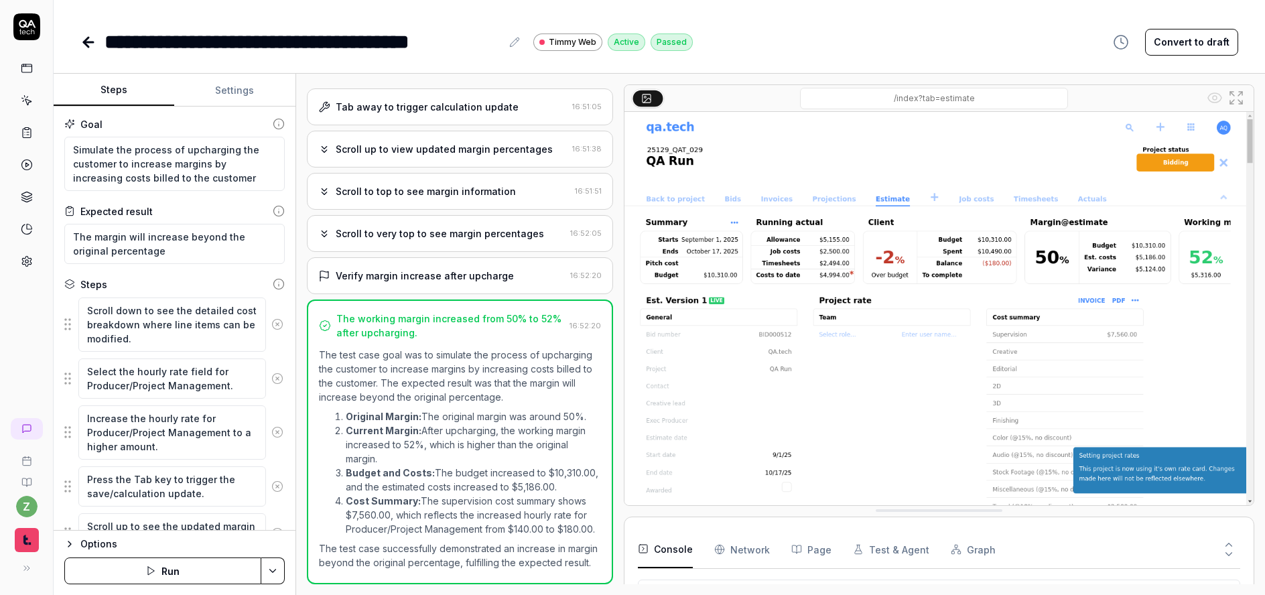
click at [402, 227] on div "Scroll to very top to see margin percentages" at bounding box center [440, 234] width 208 height 14
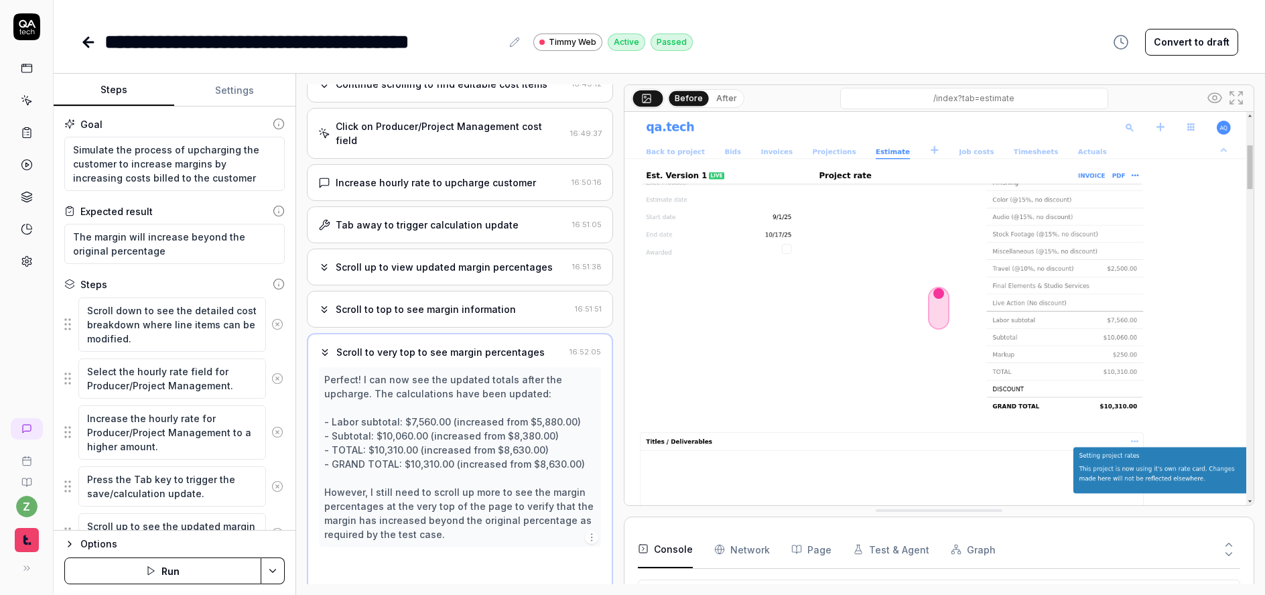
scroll to position [201, 0]
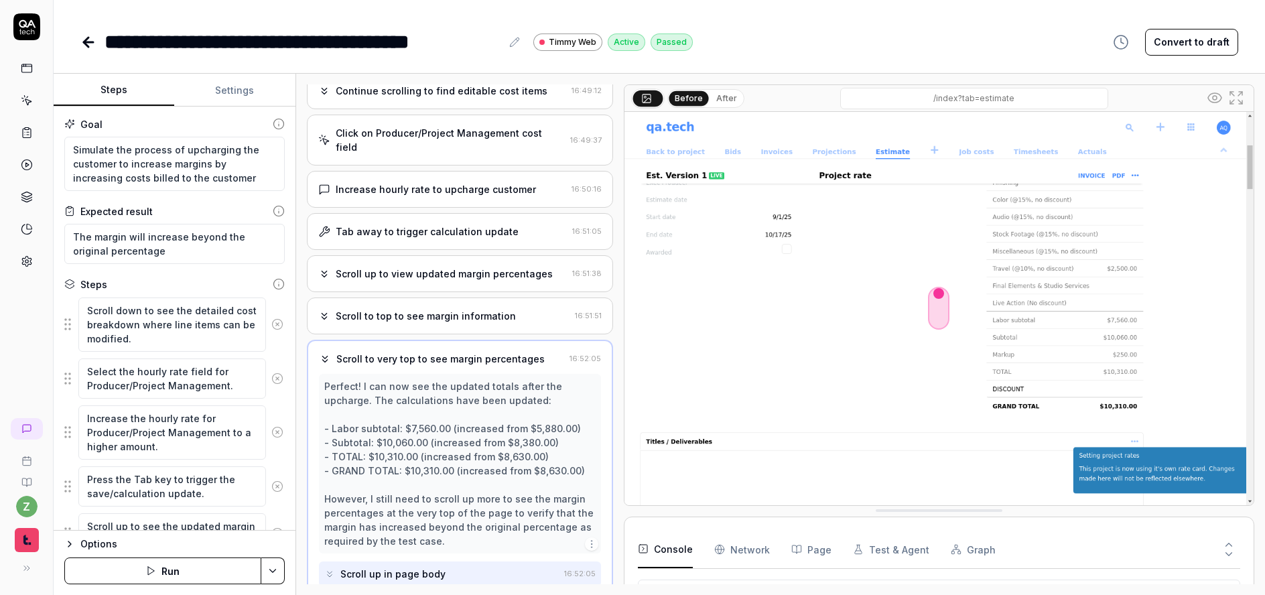
click at [430, 267] on div "Scroll up to view updated margin percentages" at bounding box center [444, 274] width 217 height 14
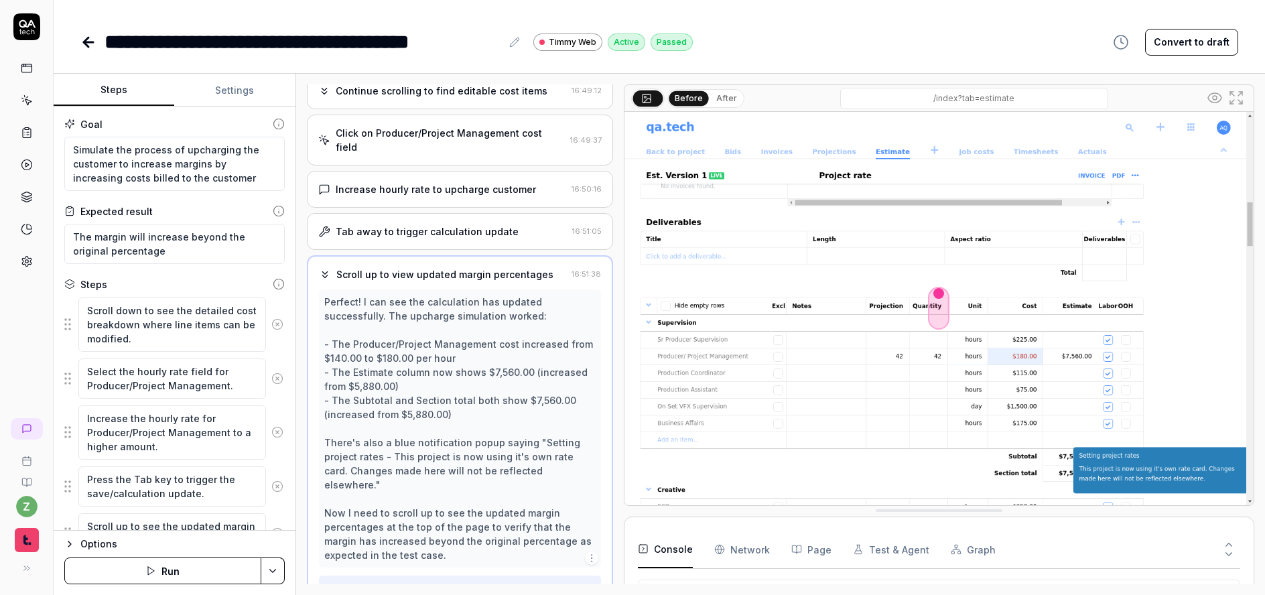
click at [418, 226] on div "Tab away to trigger calculation update 16:51:05" at bounding box center [460, 231] width 306 height 37
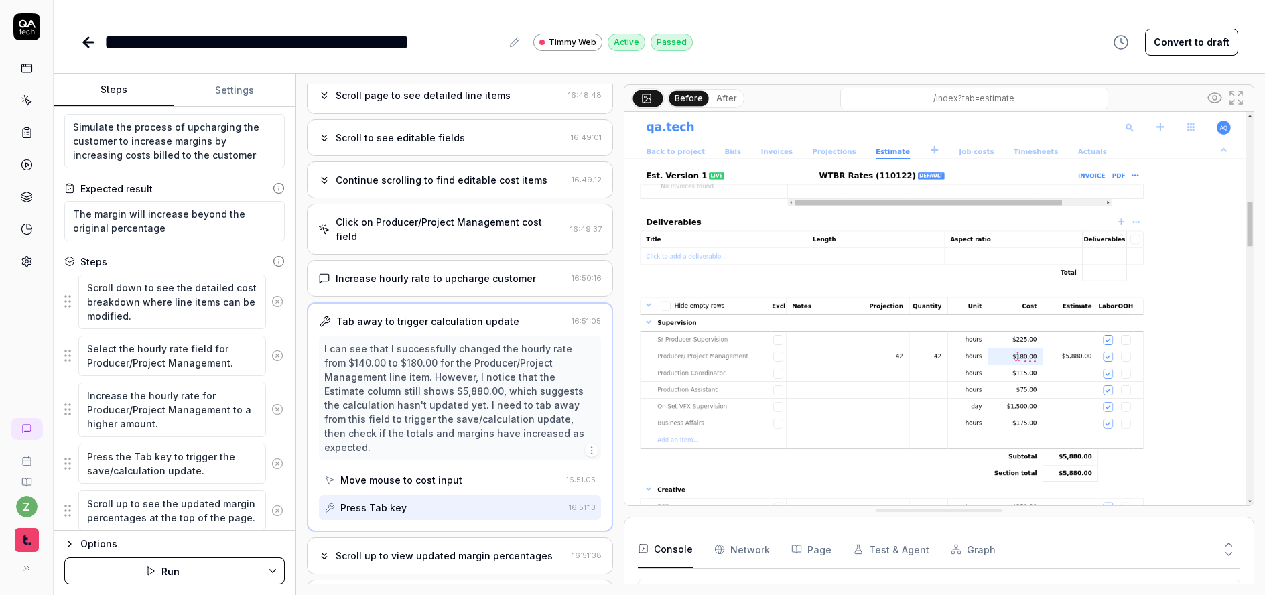
scroll to position [65, 0]
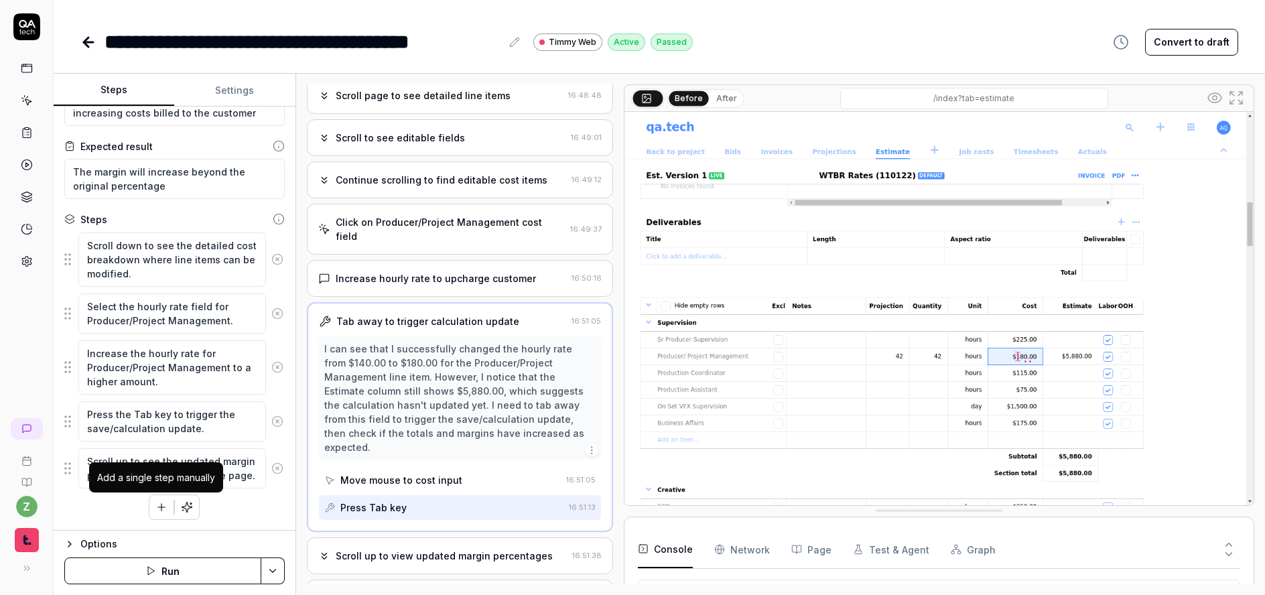
click at [161, 505] on icon "button" at bounding box center [161, 507] width 12 height 12
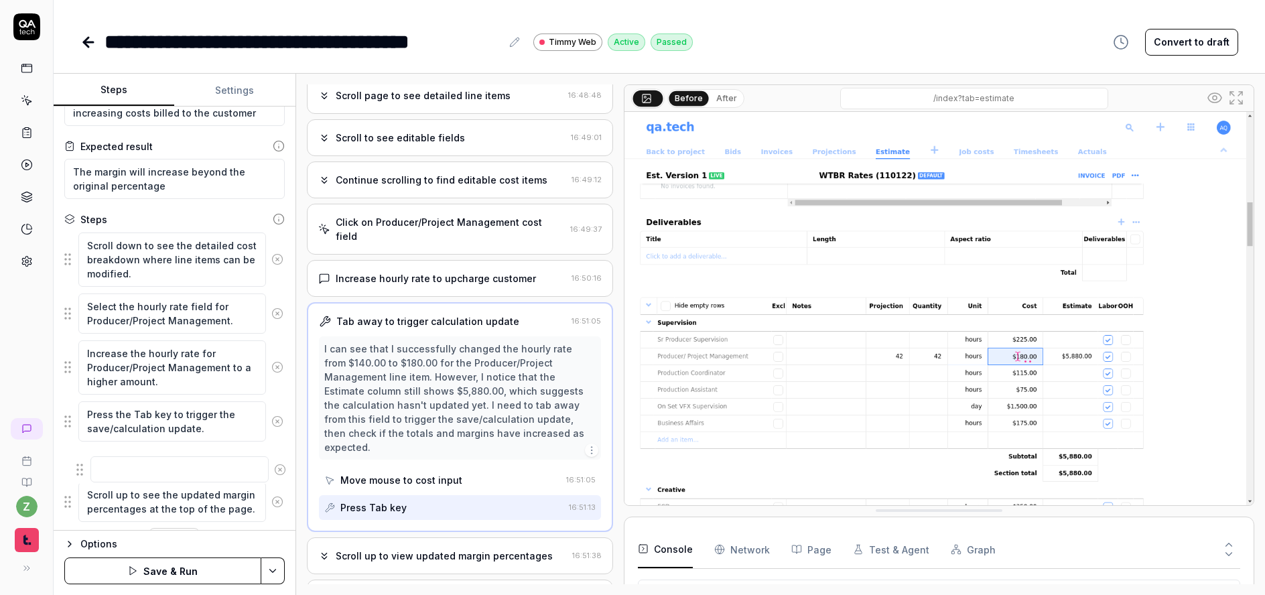
drag, startPoint x: 66, startPoint y: 508, endPoint x: 74, endPoint y: 458, distance: 50.2
click at [74, 458] on fieldset "Scroll down to see the detailed cost breakdown where line items can be modified…" at bounding box center [174, 377] width 220 height 291
click at [143, 474] on div at bounding box center [174, 462] width 220 height 28
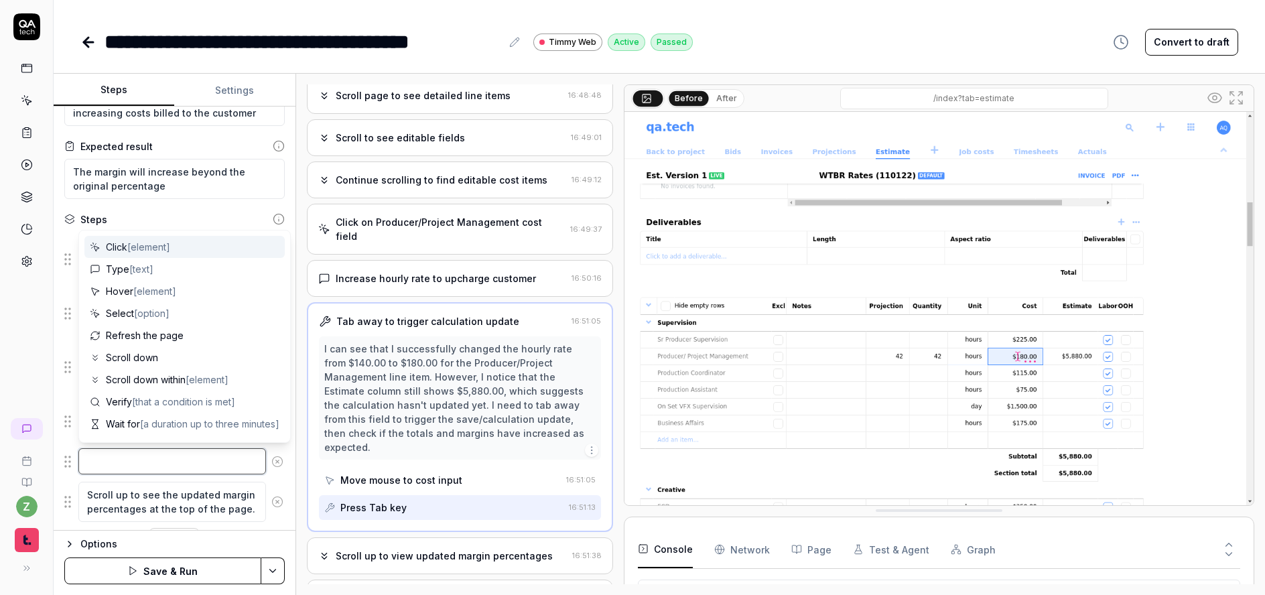
click at [145, 464] on textarea at bounding box center [172, 461] width 188 height 26
type textarea "*"
type textarea "V"
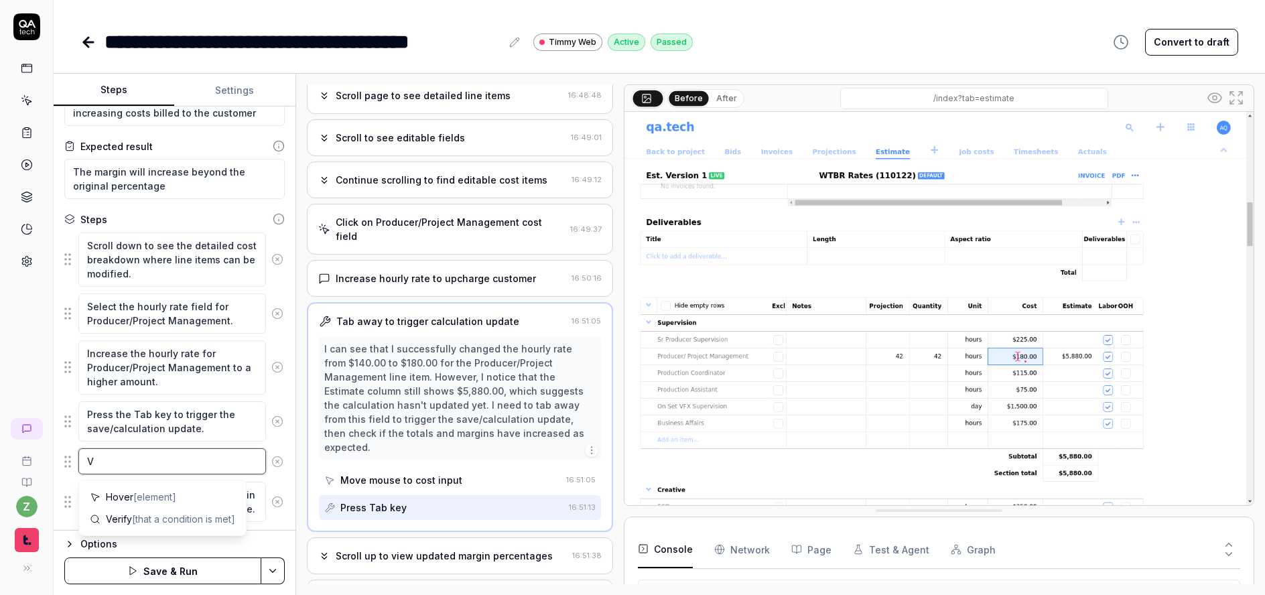
type textarea "*"
type textarea "Ve"
type textarea "*"
type textarea "Ver"
type textarea "*"
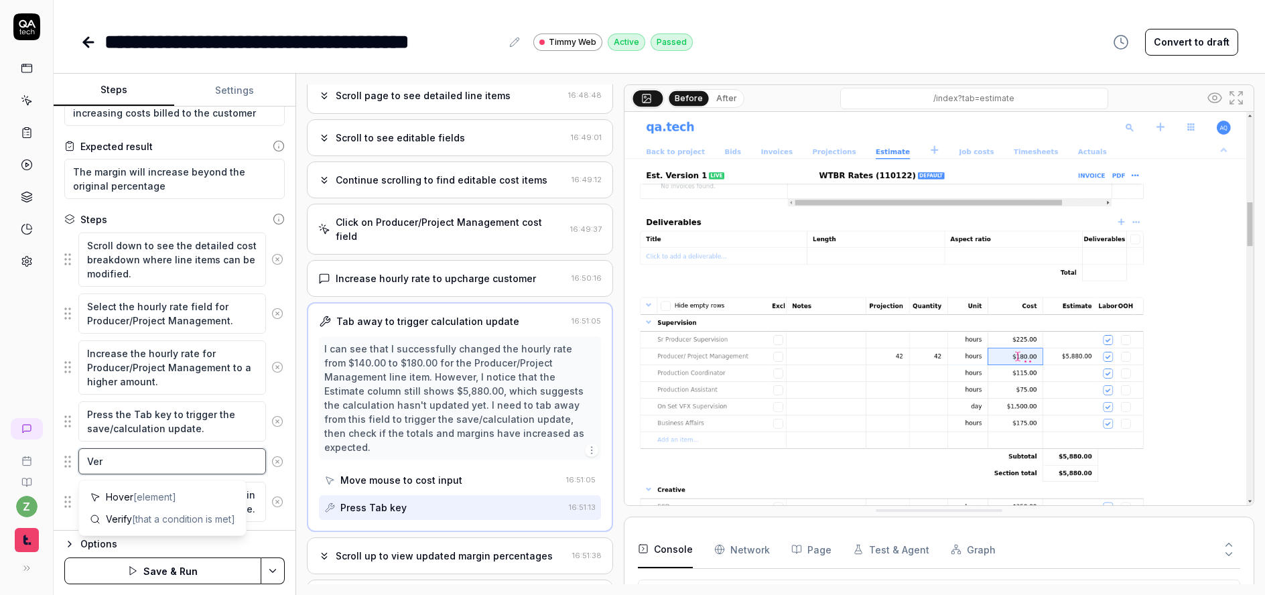
type textarea "Veri"
type textarea "*"
type textarea "Verif"
type textarea "*"
type textarea "Verify"
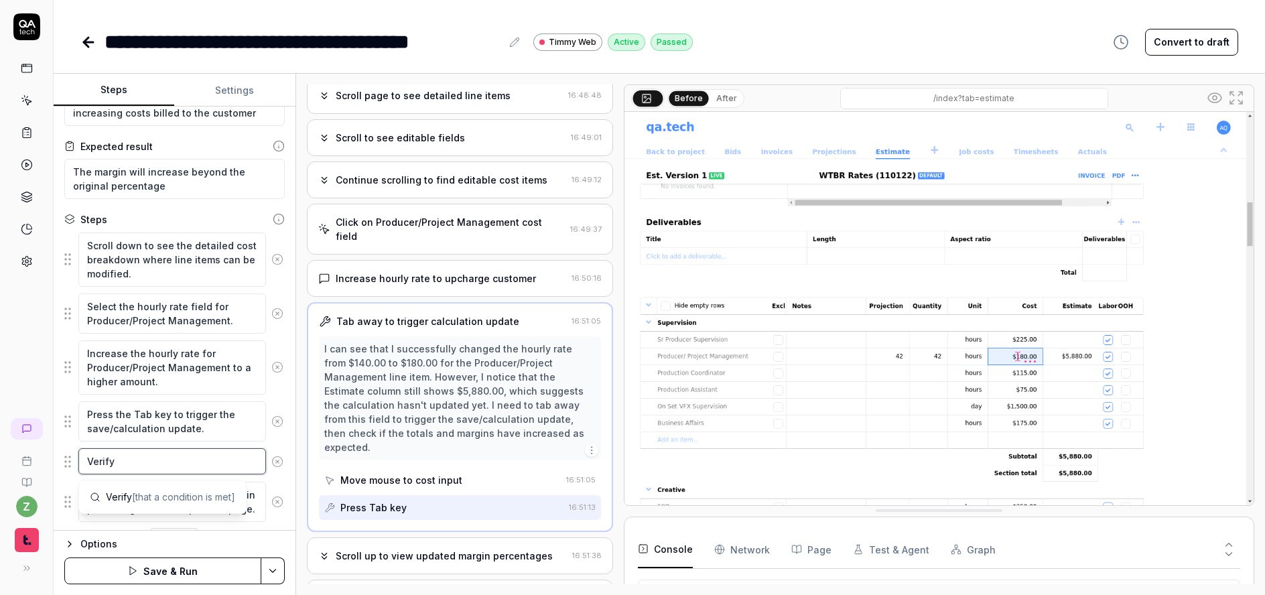
type textarea "*"
type textarea "Verify"
type textarea "*"
type textarea "Verify t"
type textarea "*"
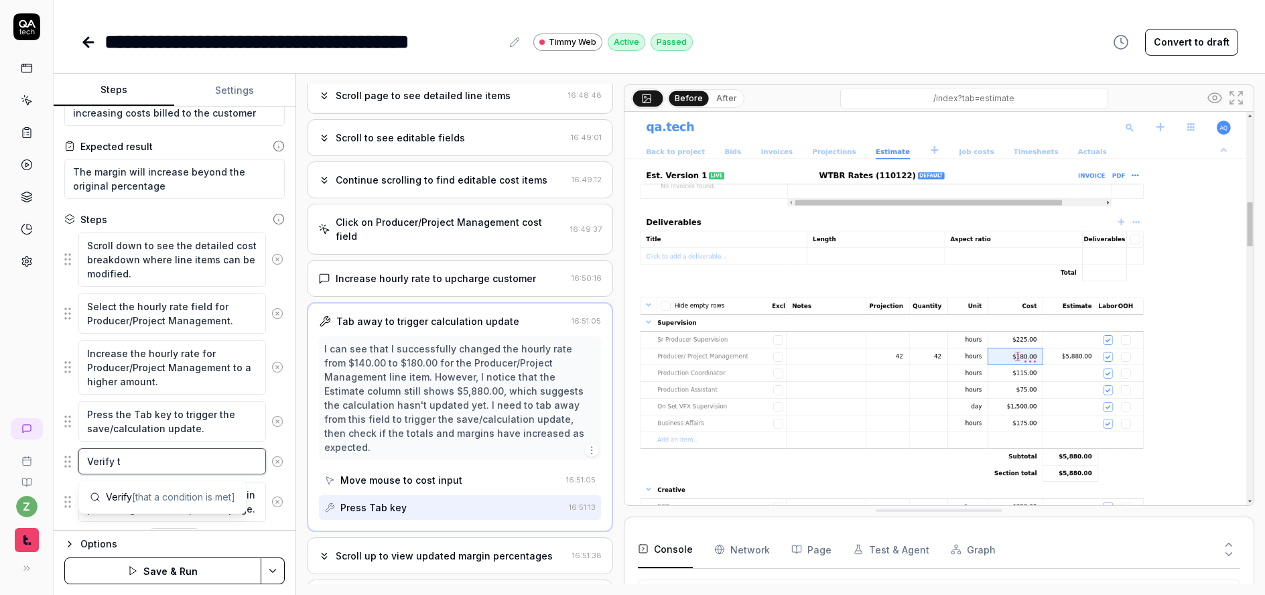
type textarea "Verify th"
type textarea "*"
type textarea "Verify the"
type textarea "*"
type textarea "Verify the"
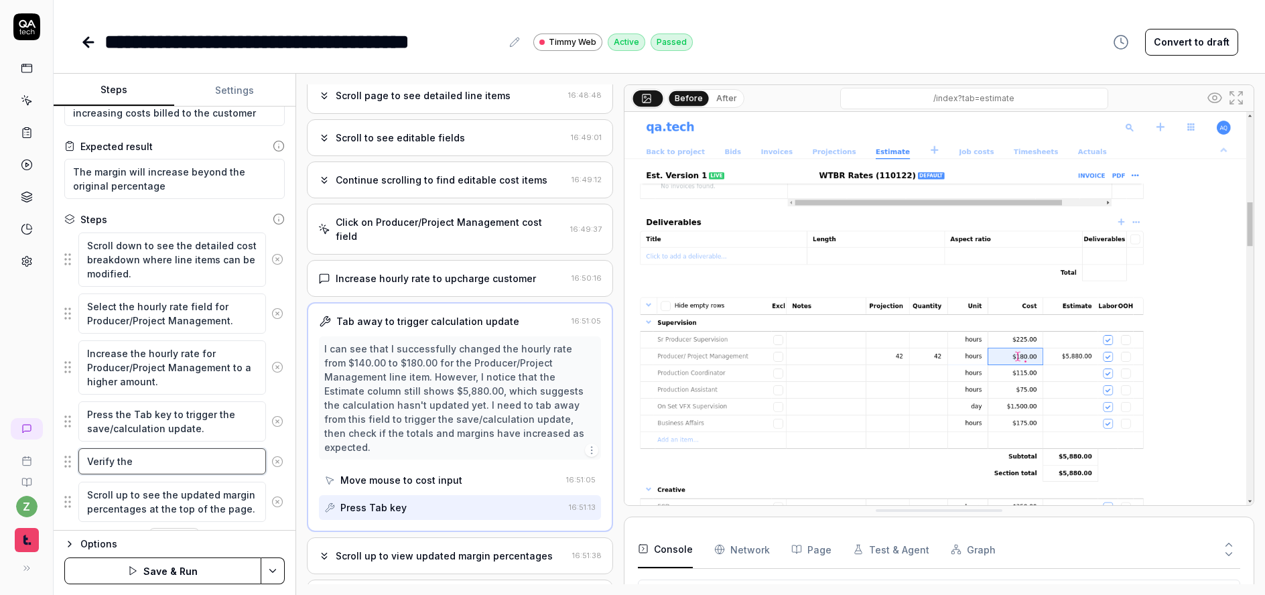
type textarea "*"
type textarea "Verify the t"
type textarea "*"
type textarea "Verify the te"
type textarea "*"
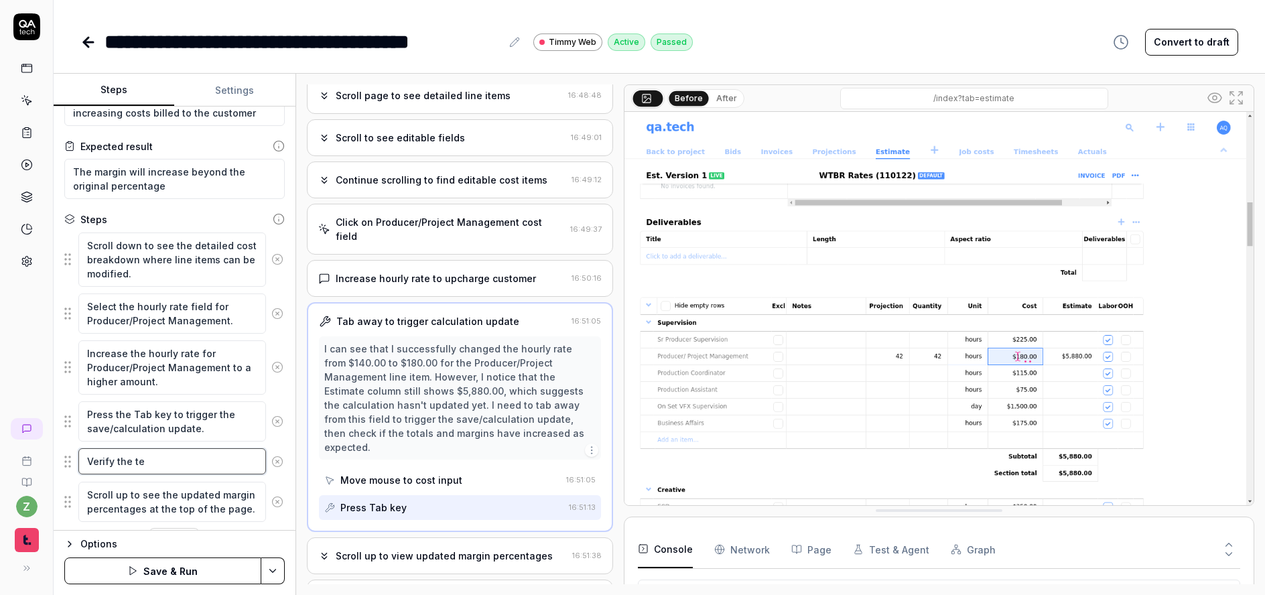
type textarea "Verify the tex"
type textarea "*"
type textarea "Verify the te"
type textarea "*"
type textarea "Verify the t"
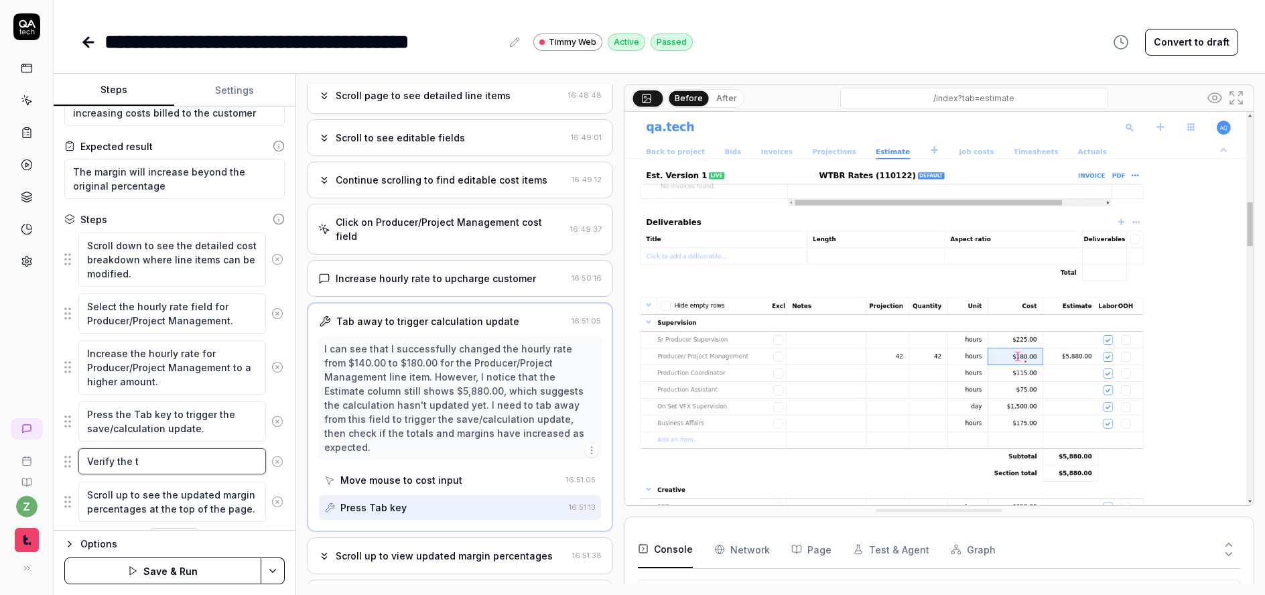
type textarea "*"
type textarea "Verify the"
type textarea "*"
type textarea "Verify the c"
type textarea "*"
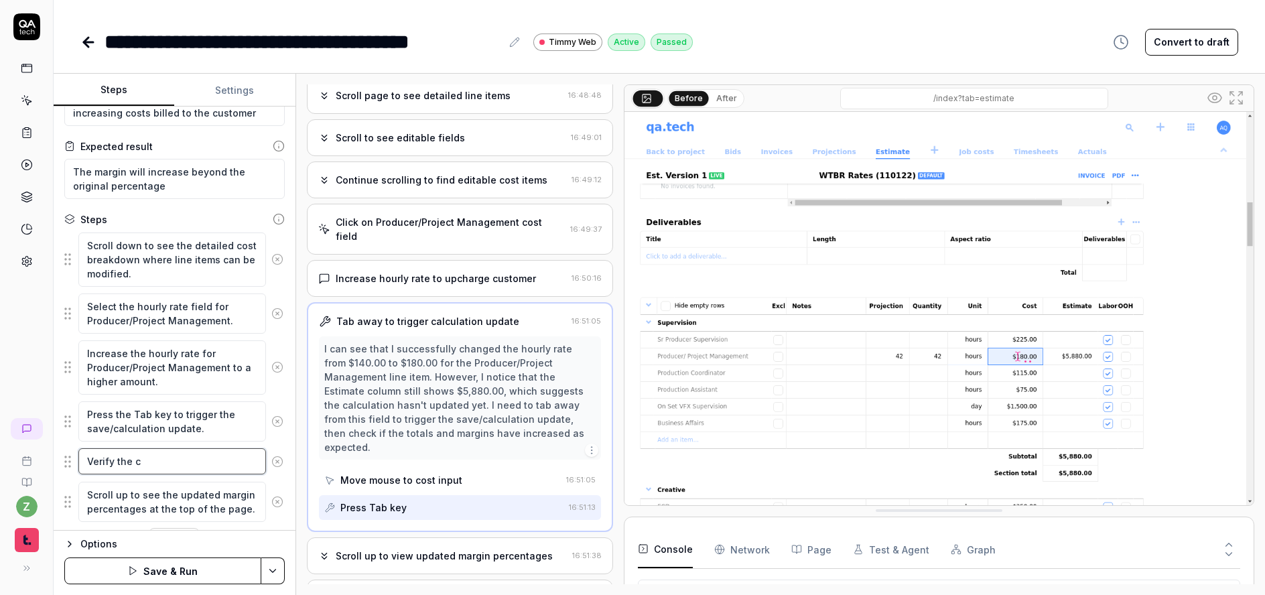
type textarea "Verify the co"
type textarea "*"
type textarea "Verify the cos"
type textarea "*"
type textarea "Verify the cost"
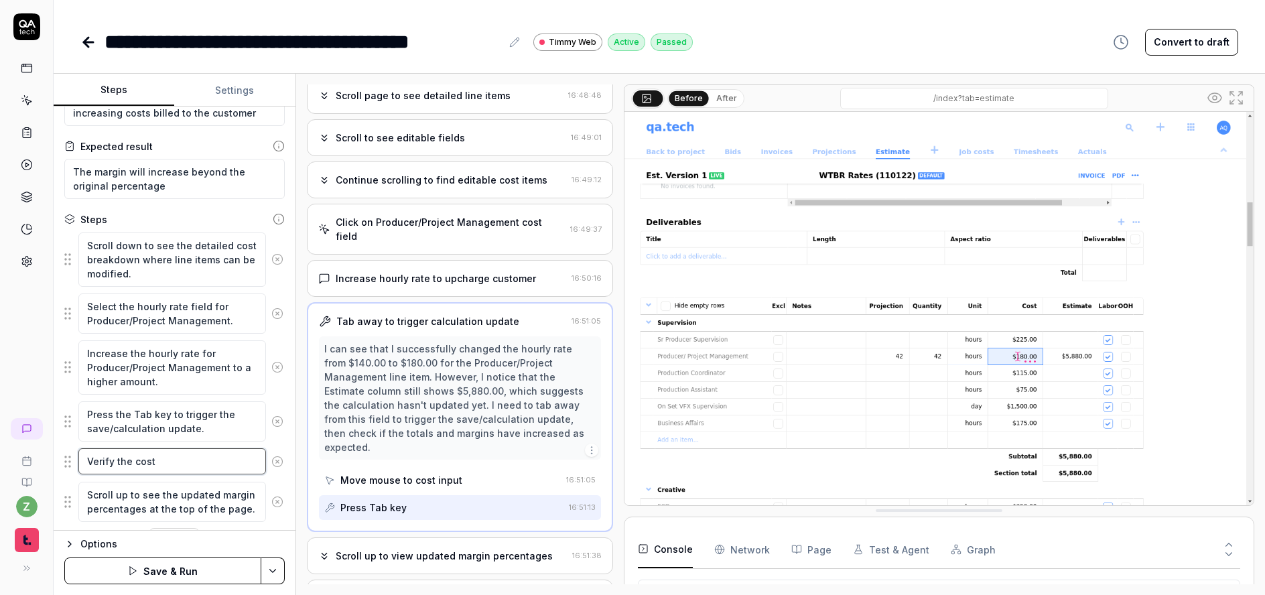
type textarea "*"
type textarea "Verify the cost"
type textarea "*"
type textarea "Verify the cost y"
type textarea "*"
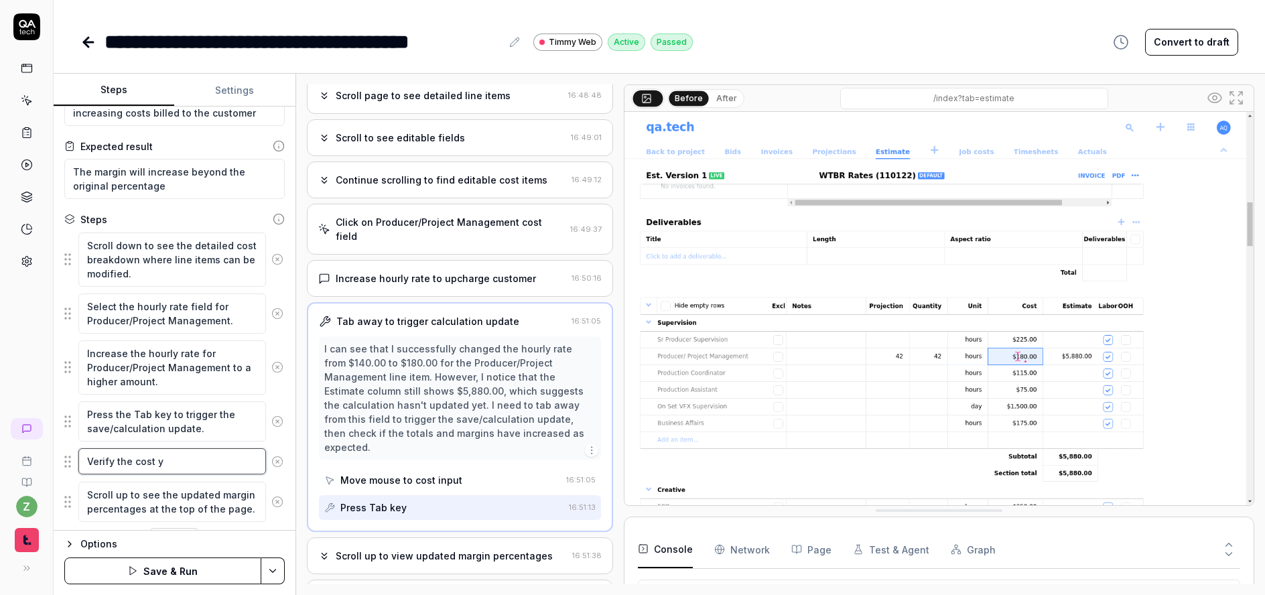
type textarea "Verify the cost yo"
type textarea "*"
type textarea "Verify the cost y"
type textarea "*"
type textarea "Verify the cost"
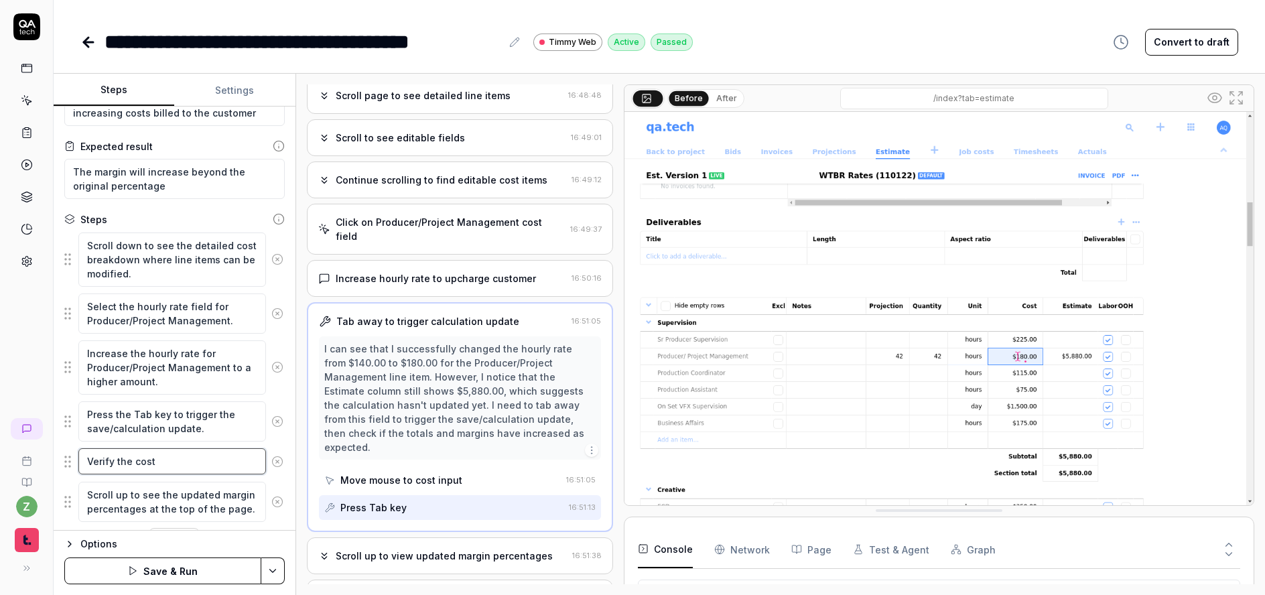
type textarea "*"
type textarea "Verify the cost i"
type textarea "*"
type textarea "Verify the cost is"
type textarea "*"
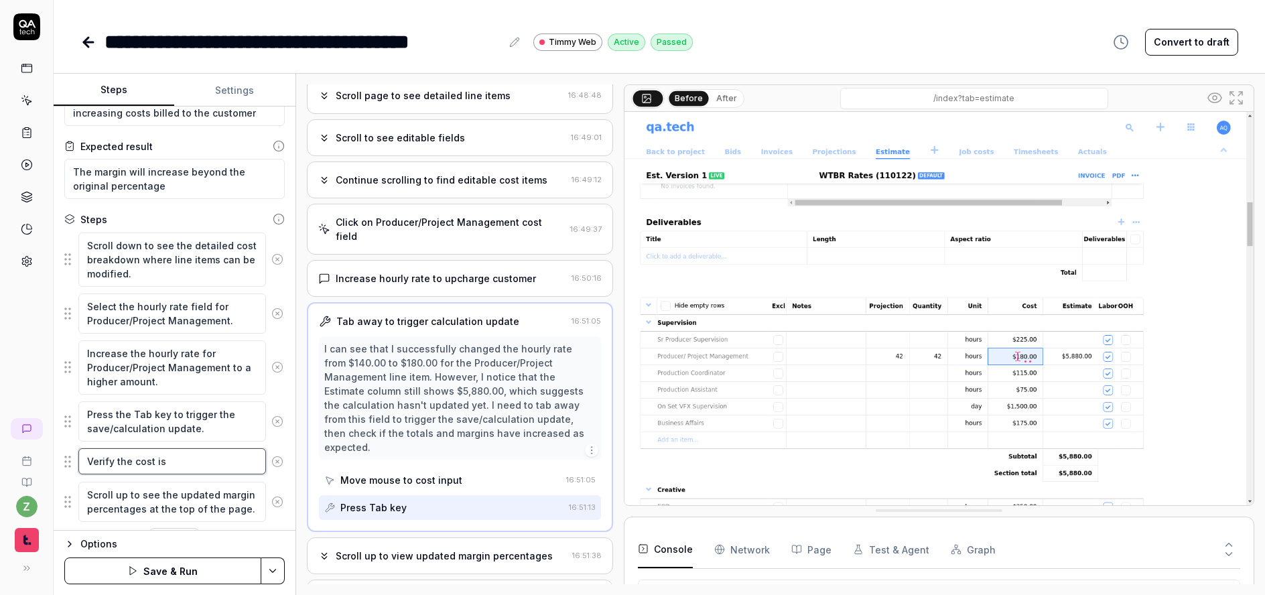
type textarea "Verify the cost is n"
type textarea "*"
type textarea "Verify the cost is no"
type textarea "*"
type textarea "Verify the cost is now"
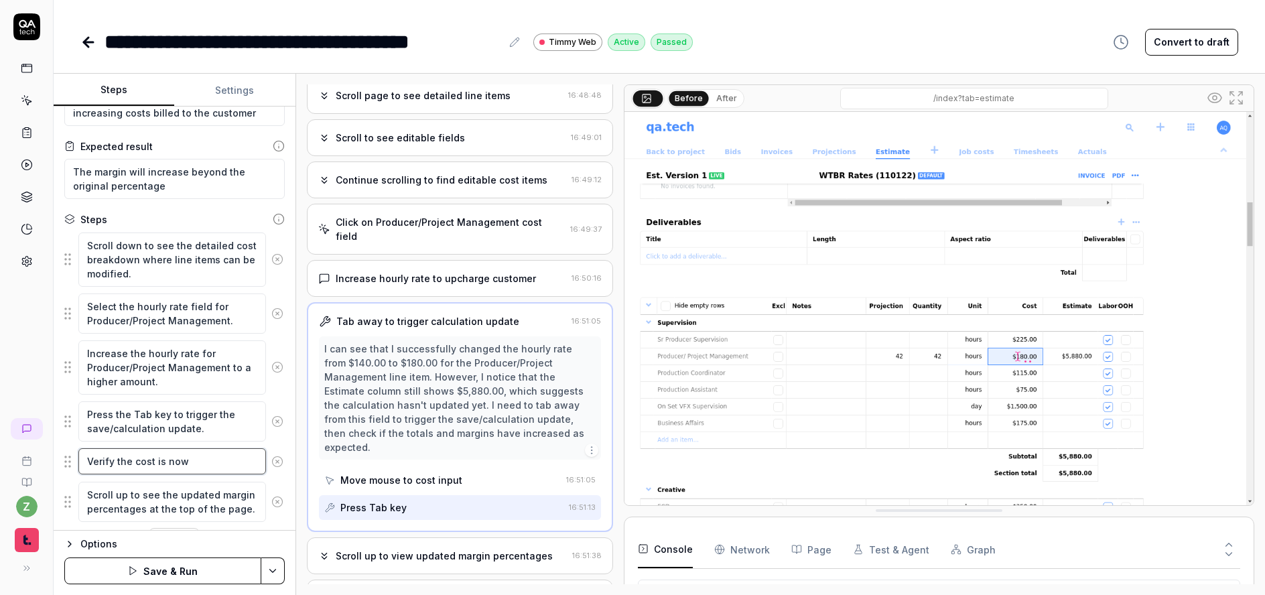
type textarea "*"
type textarea "Verify the cost is now"
type textarea "*"
type textarea "Verify the cost is now r"
type textarea "*"
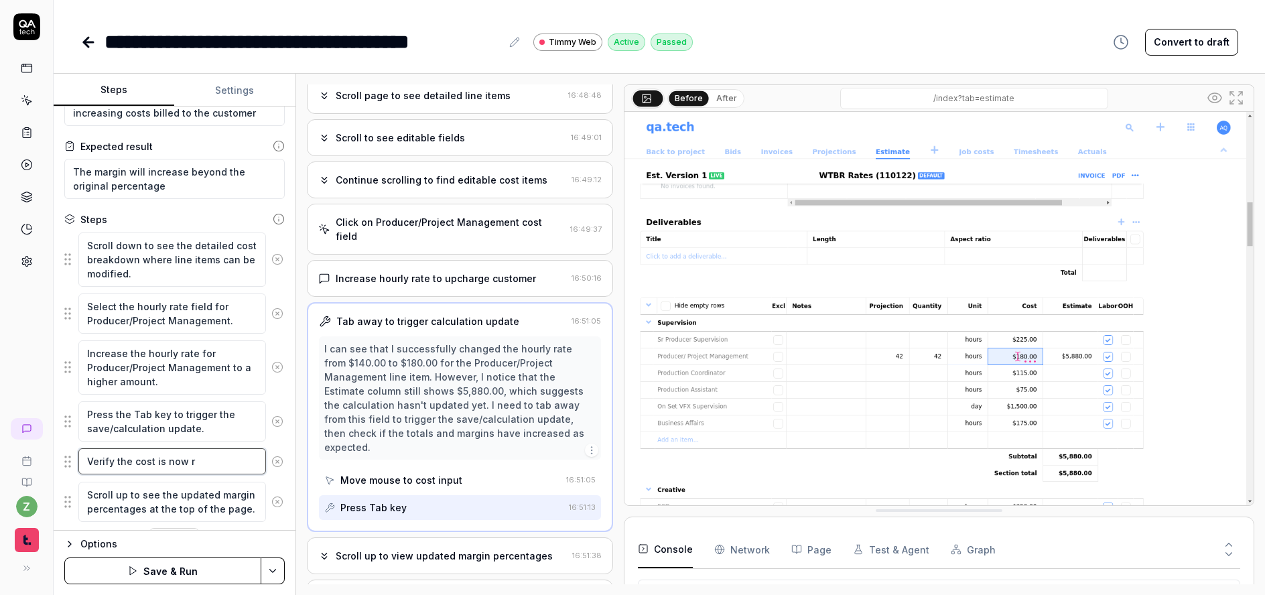
type textarea "Verify the cost is now re"
type textarea "*"
type textarea "Verify the cost is now red"
type textarea "*"
type textarea "Verify the cost is now red"
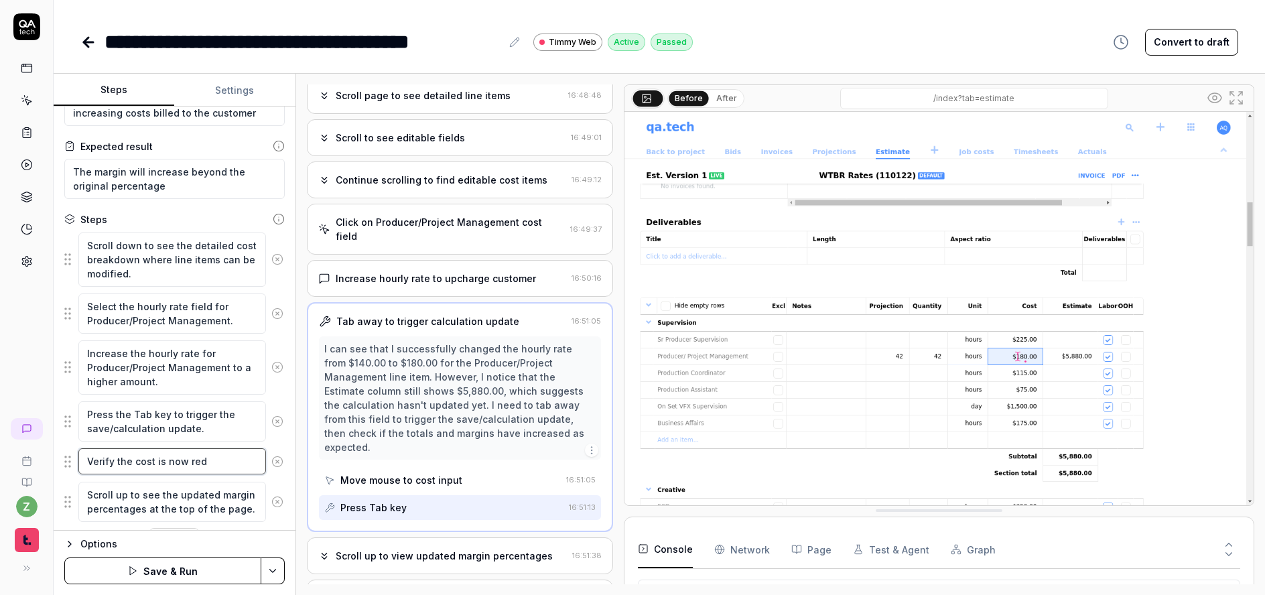
type textarea "*"
type textarea "Verify the cost is now red t"
type textarea "*"
type textarea "Verify the cost is now red to"
type textarea "*"
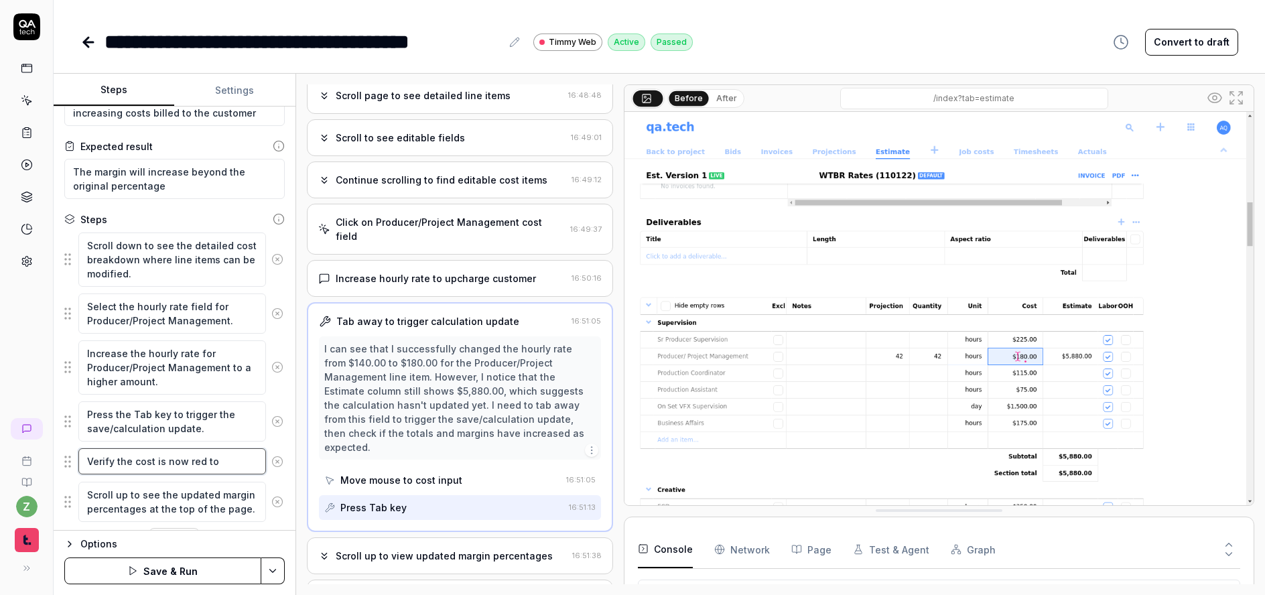
type textarea "Verify the cost is now red to"
type textarea "*"
type textarea "Verify the cost is now red to i"
type textarea "*"
type textarea "Verify the cost is now red to ind"
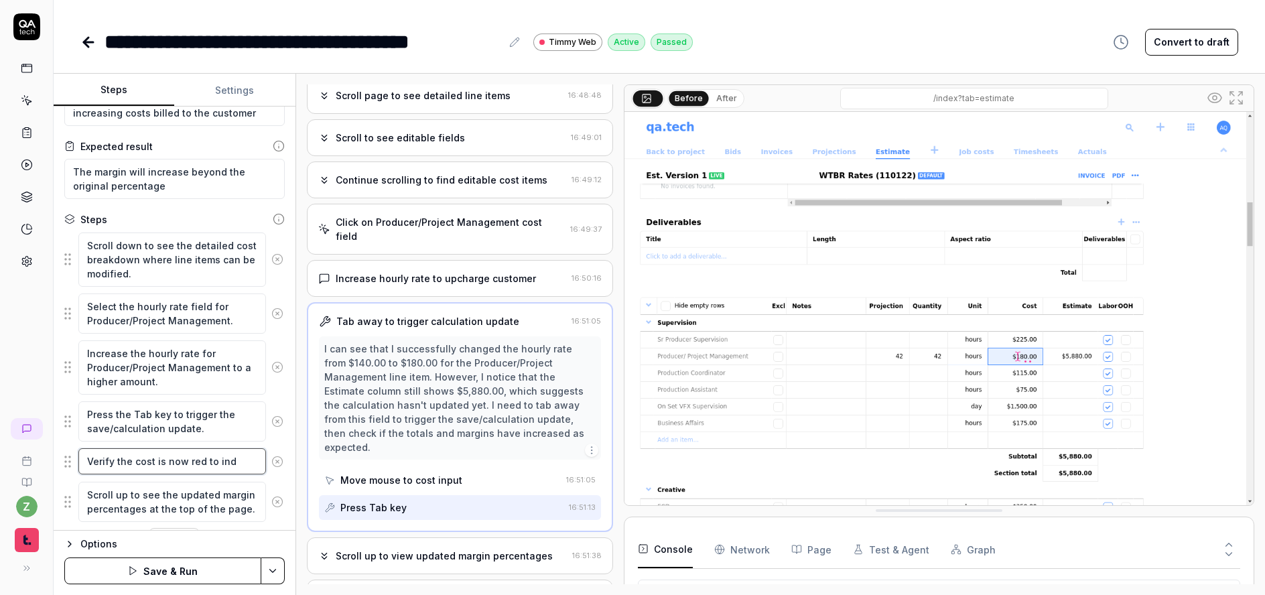
type textarea "*"
type textarea "Verify the cost is now red to indi"
type textarea "*"
type textarea "Verify the cost is now red to indica"
type textarea "*"
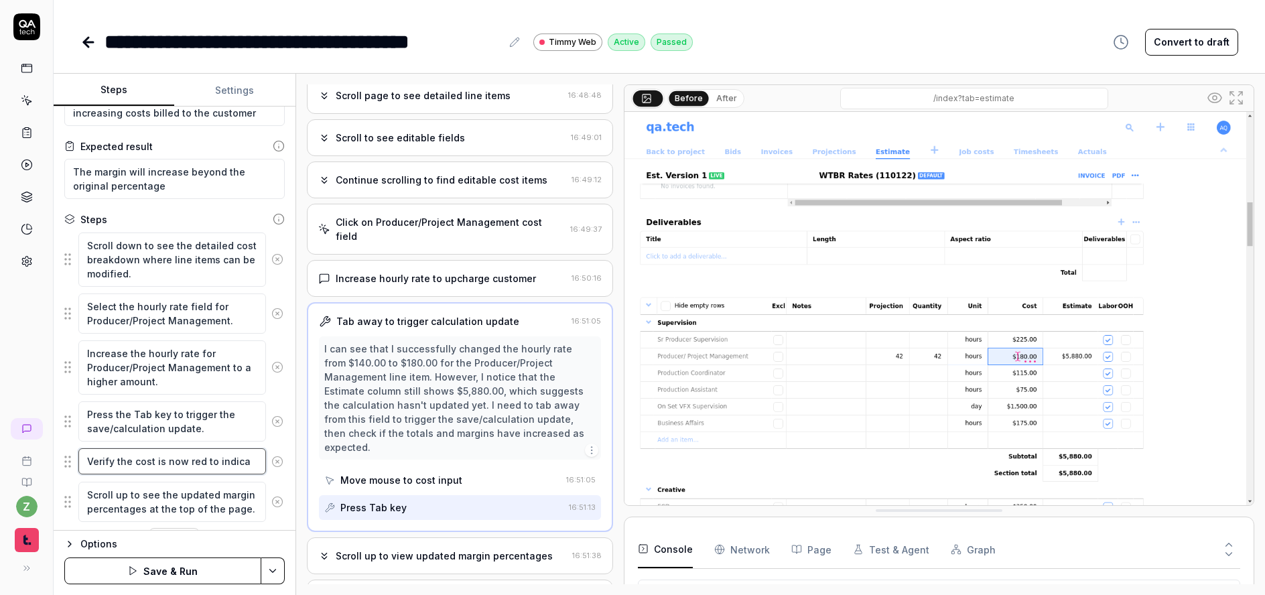
type textarea "Verify the cost is now red to indicat"
type textarea "*"
type textarea "Verify the cost is now red to indicate"
type textarea "*"
type textarea "Verify the cost is now red to indicate"
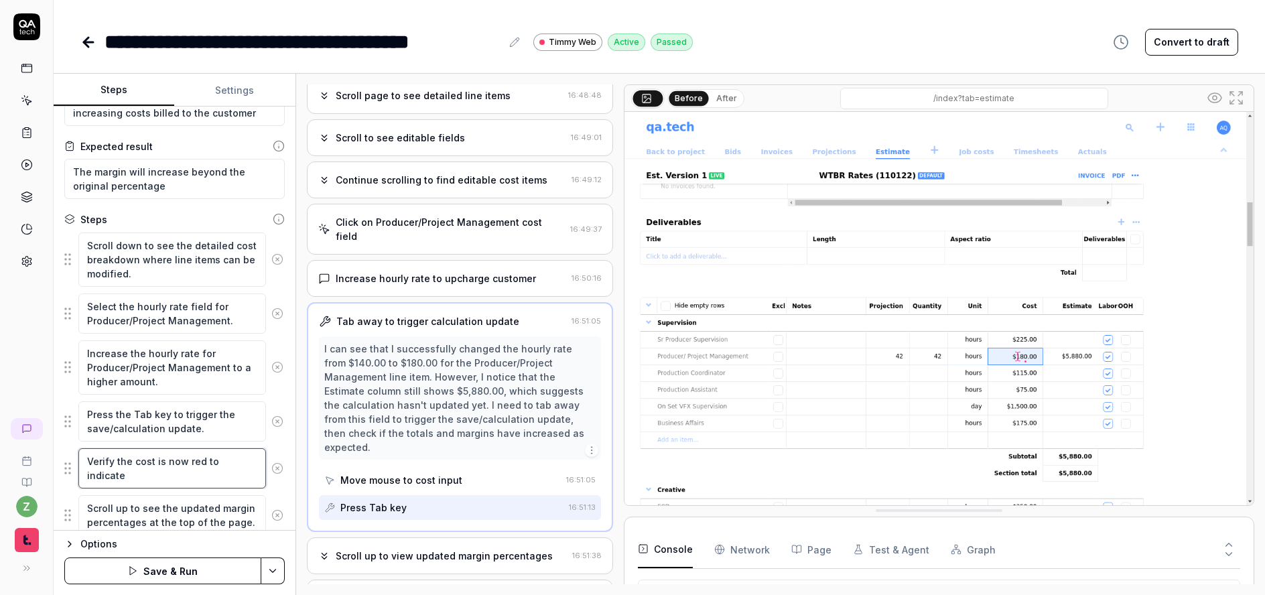
type textarea "*"
type textarea "Verify the cost is now red to indicate i"
type textarea "*"
type textarea "Verify the cost is now red to indicate it"
type textarea "*"
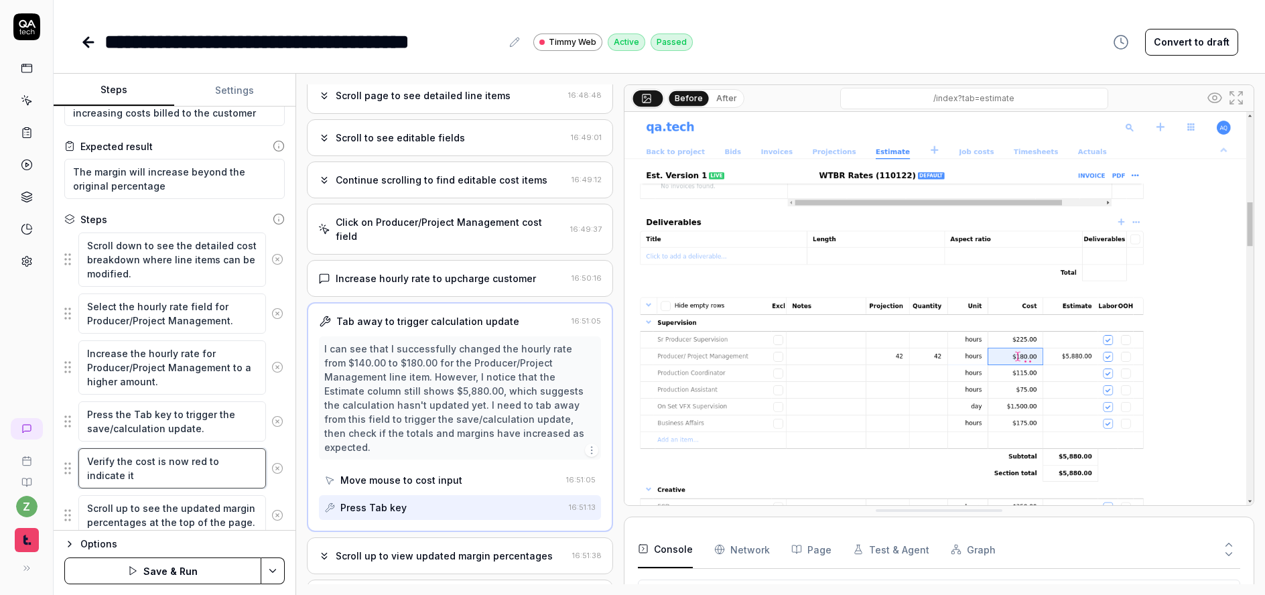
type textarea "Verify the cost is now red to indicate it"
type textarea "*"
type textarea "Verify the cost is now red to indicate it d"
type textarea "*"
type textarea "Verify the cost is now red to indicate it de"
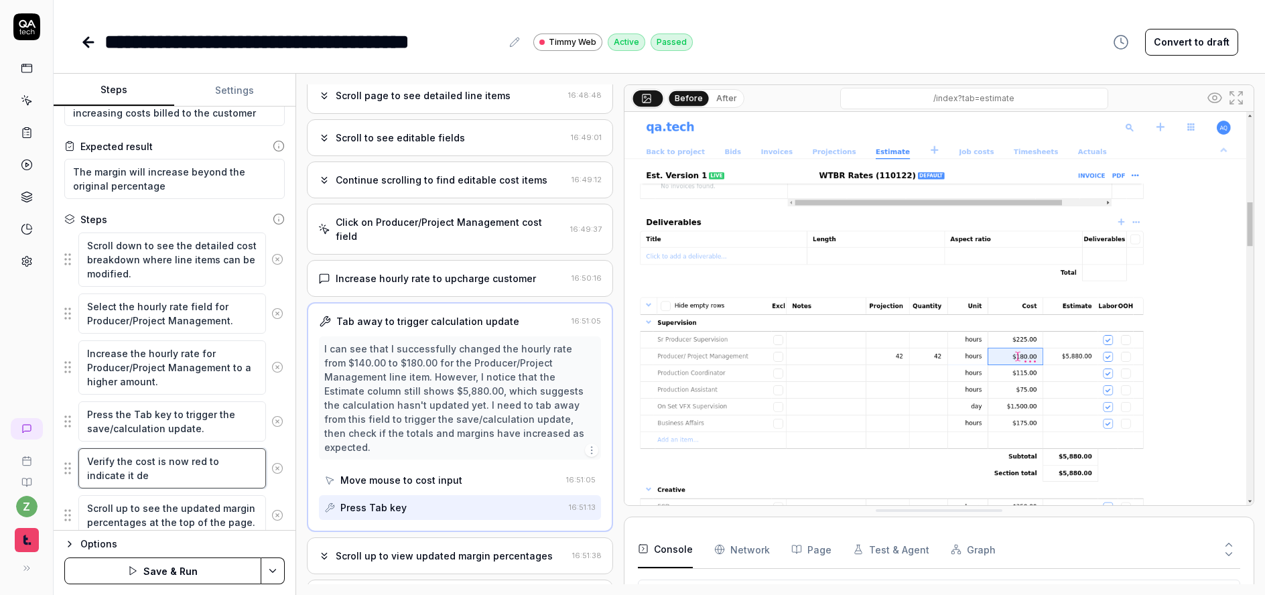
type textarea "*"
type textarea "Verify the cost is now red to indicate it dev"
type textarea "*"
type textarea "Verify the cost is now red to indicate it devi"
type textarea "*"
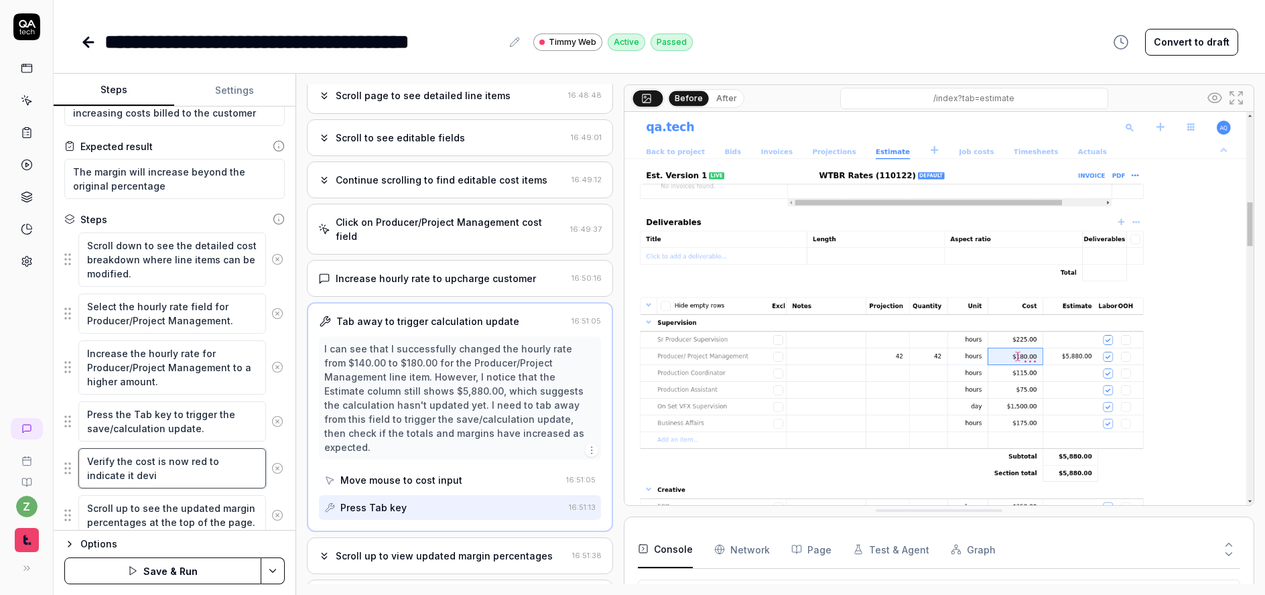
type textarea "Verify the cost is now red to indicate it devia"
type textarea "*"
type textarea "Verify the cost is now red to indicate it deviat"
type textarea "*"
type textarea "Verify the cost is now red to indicate it deviate"
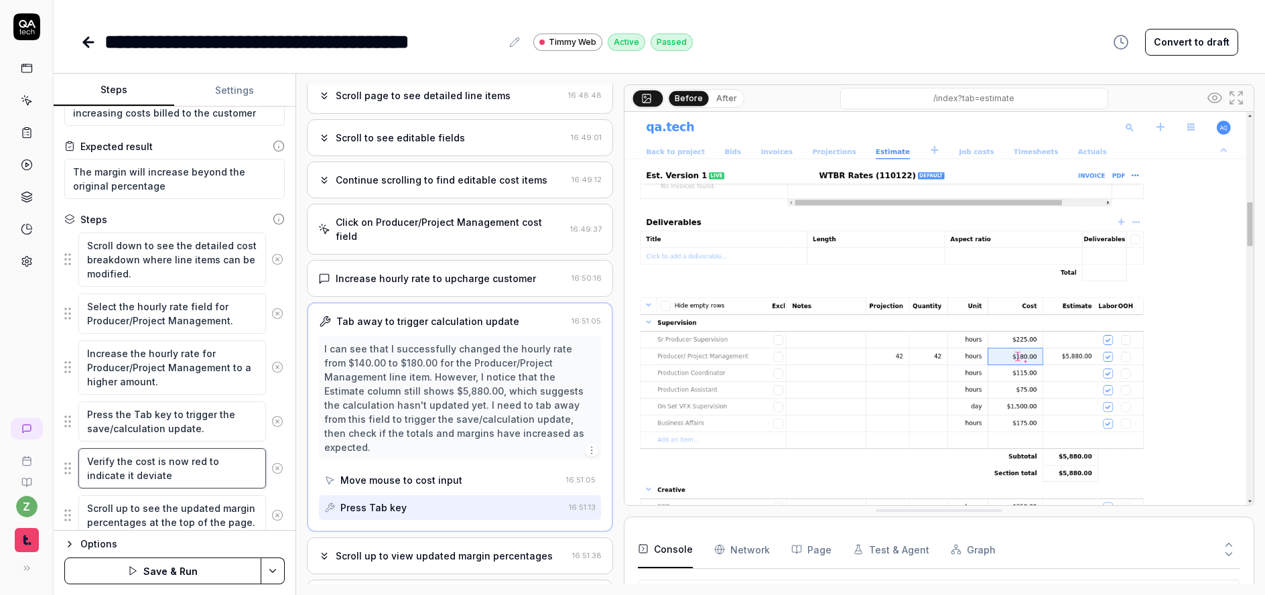
type textarea "*"
type textarea "Verify the cost is now red to indicate it deviates"
type textarea "*"
type textarea "Verify the cost is now red to indicate it deviates"
type textarea "*"
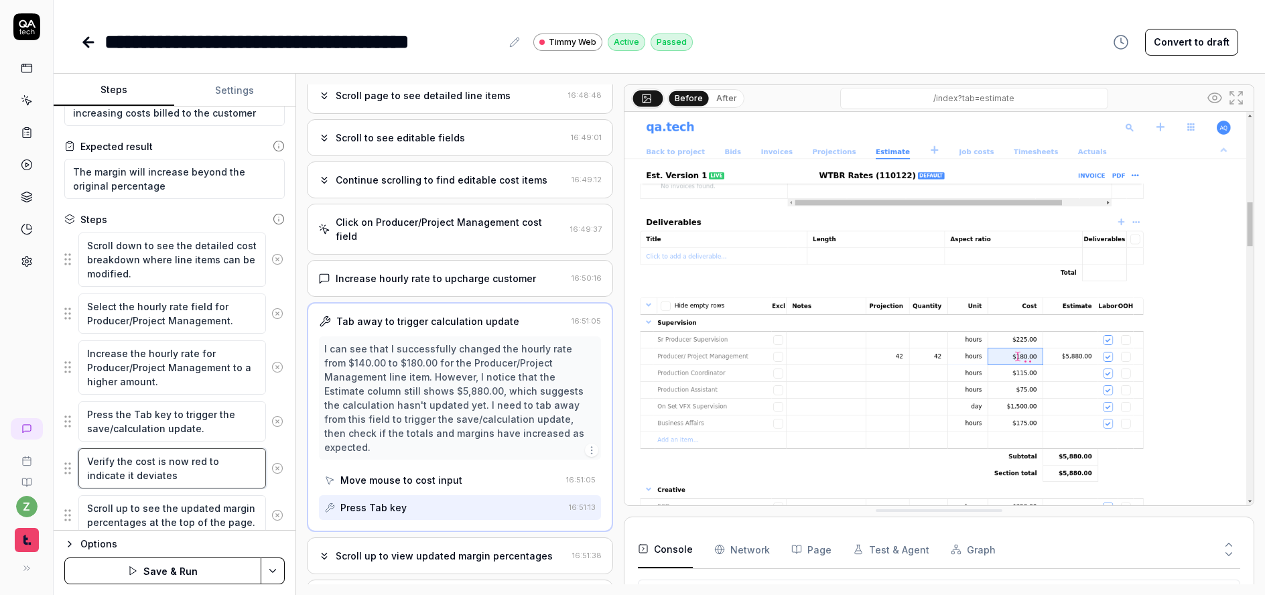
type textarea "Verify the cost is now red to indicate it deviates r"
type textarea "*"
type textarea "Verify the cost is now red to indicate it deviates ro"
type textarea "*"
type textarea "Verify the cost is now red to indicate it deviates rom"
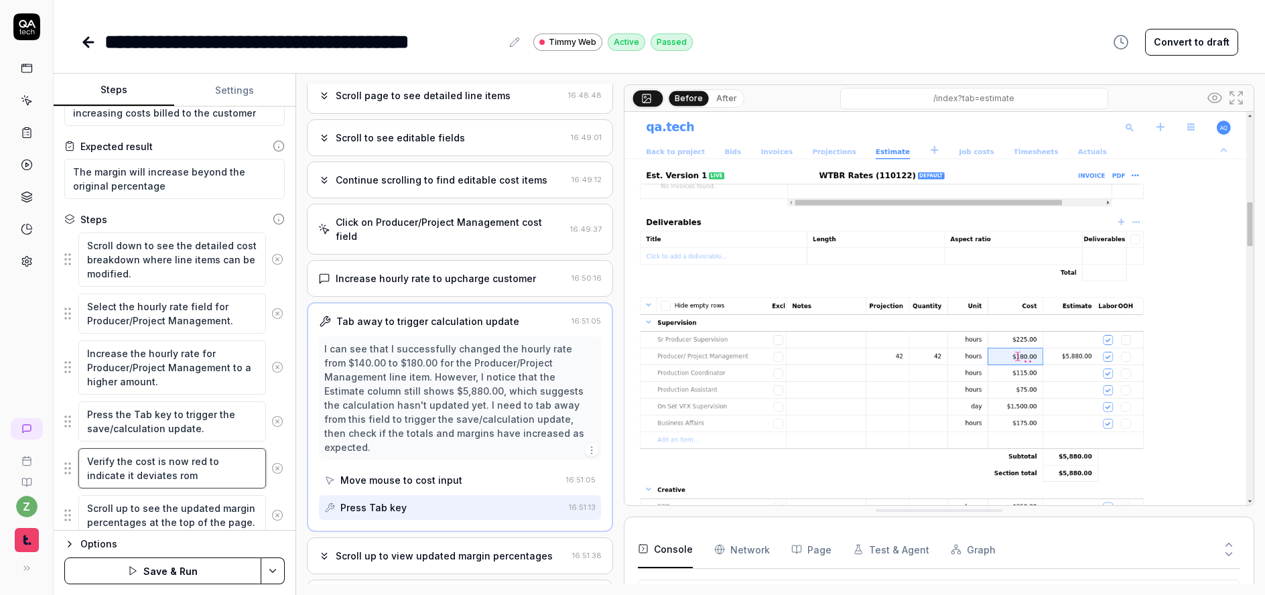
type textarea "*"
type textarea "Verify the cost is now red to indicate it deviates ro"
type textarea "*"
type textarea "Verify the cost is now red to indicate it deviates r"
type textarea "*"
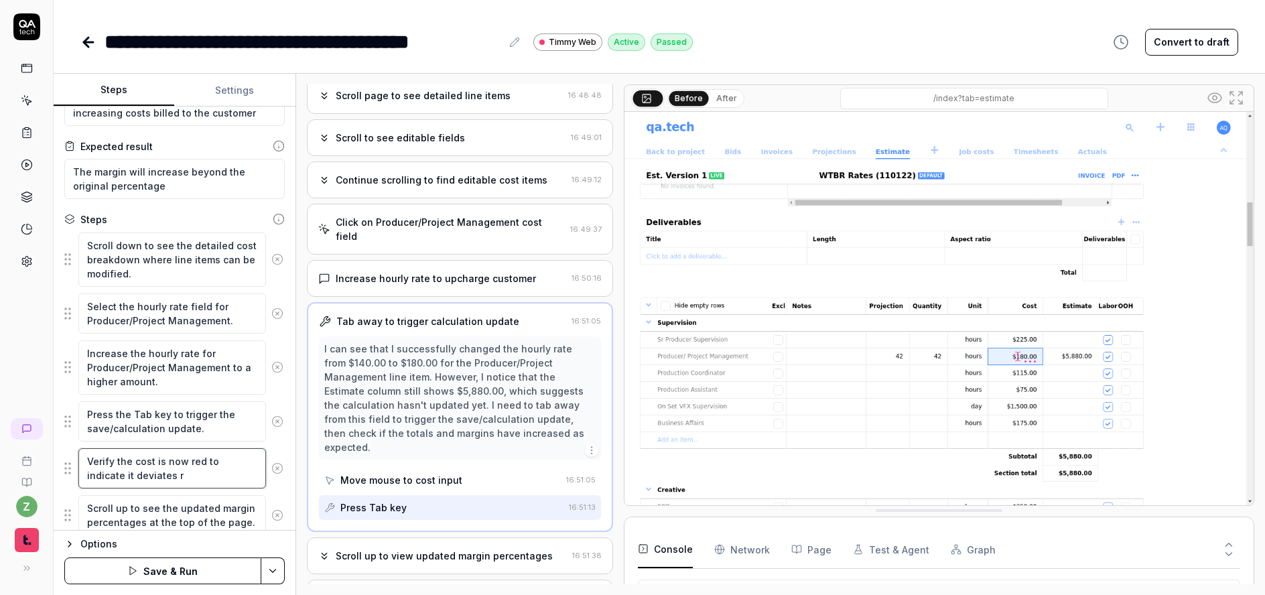
type textarea "Verify the cost is now red to indicate it deviates"
type textarea "*"
type textarea "Verify the cost is now red to indicate it deviates f"
type textarea "*"
type textarea "Verify the cost is now red to indicate it deviates fr"
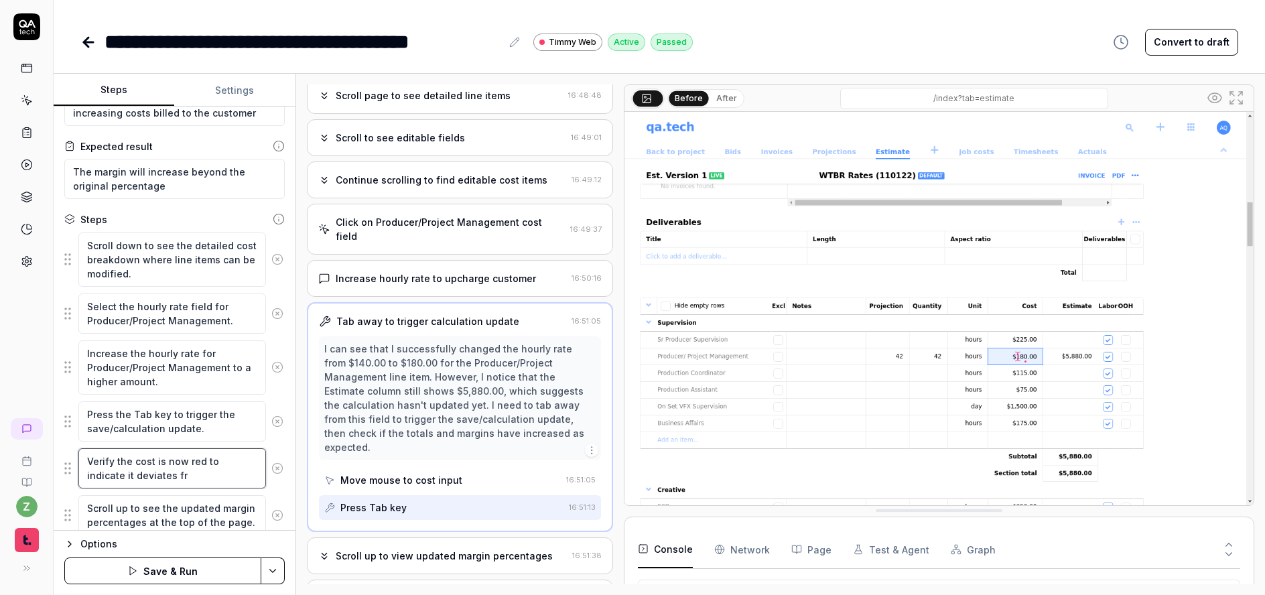
type textarea "*"
type textarea "Verify the cost is now red to indicate it deviates fro"
type textarea "*"
type textarea "Verify the cost is now red to indicate it deviates from"
type textarea "*"
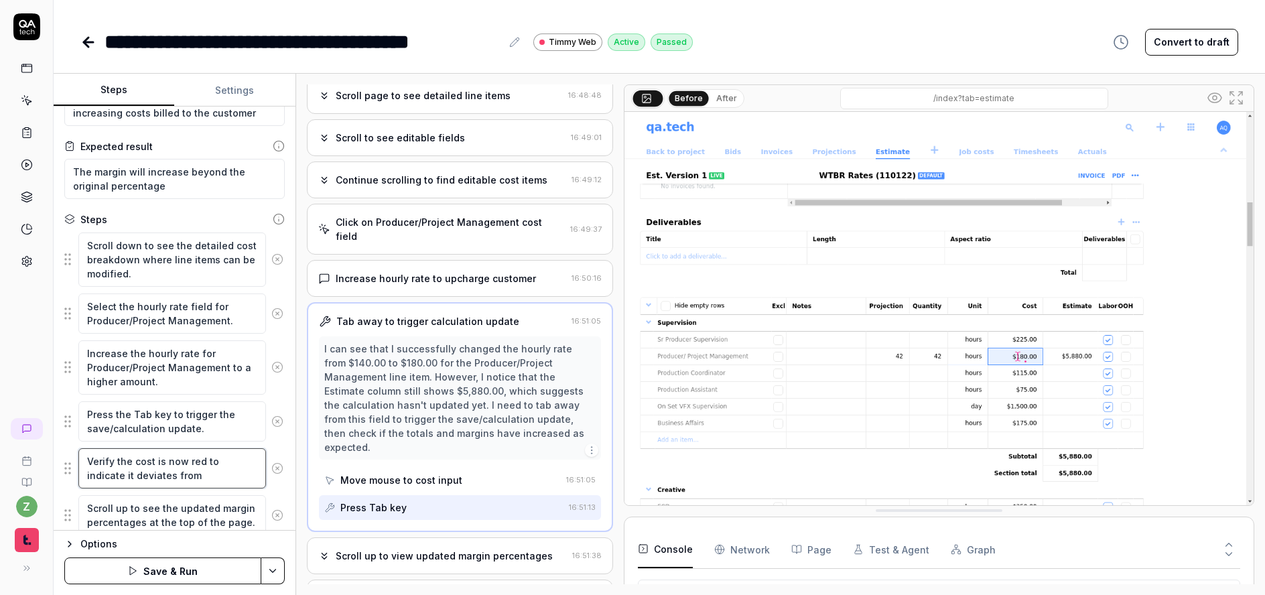
type textarea "Verify the cost is now red to indicate it deviates from"
type textarea "*"
type textarea "Verify the cost is now red to indicate it deviates from t"
type textarea "*"
type textarea "Verify the cost is now red to indicate it deviates from th"
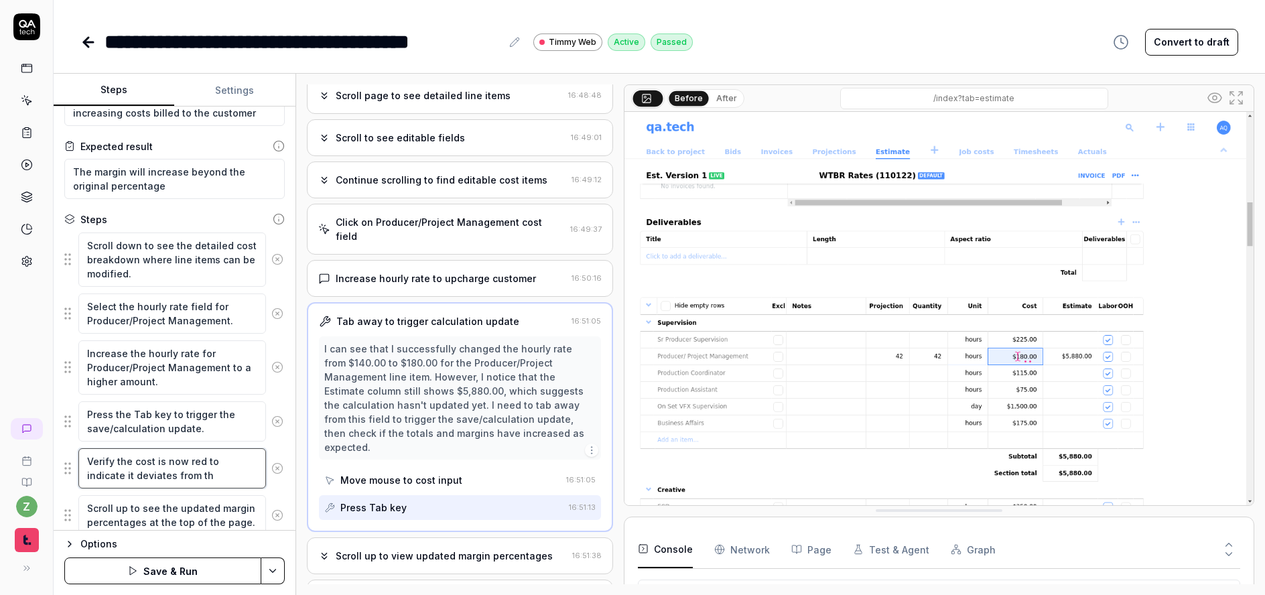
type textarea "*"
type textarea "Verify the cost is now red to indicate it deviates from the"
type textarea "*"
type textarea "Verify the cost is now red to indicate it deviates from the"
type textarea "*"
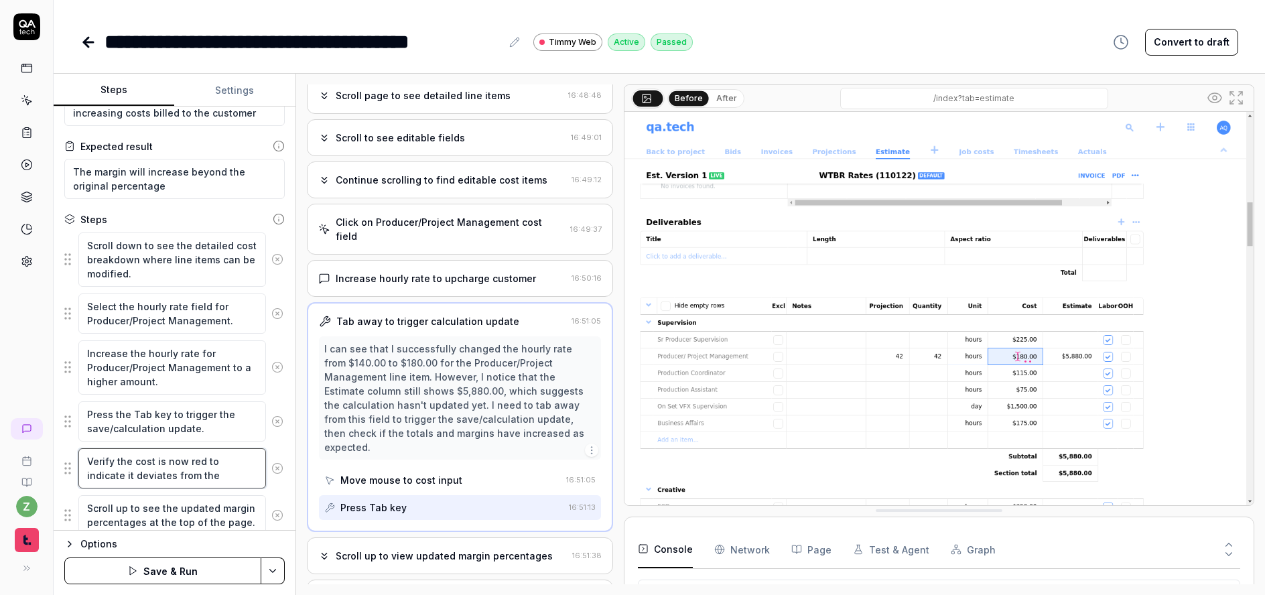
type textarea "Verify the cost is now red to indicate it deviates from the t"
type textarea "*"
type textarea "Verify the cost is now red to indicate it deviates from the te"
type textarea "*"
type textarea "Verify the cost is now red to indicate it deviates from the tem"
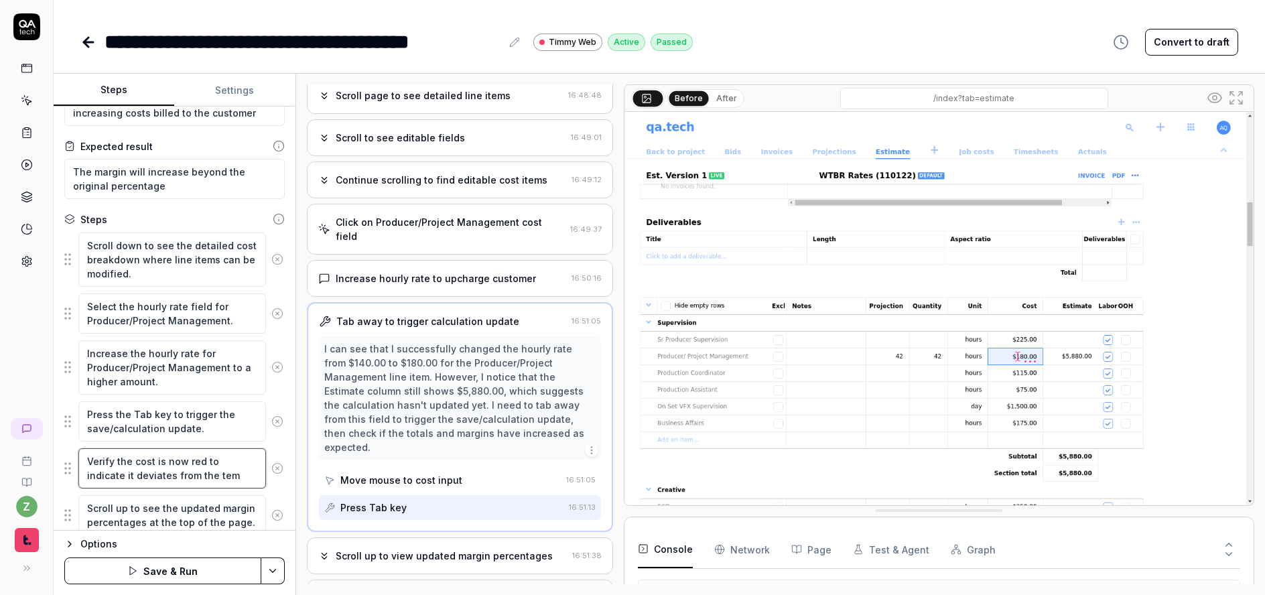
type textarea "*"
type textarea "Verify the cost is now red to indicate it deviates from the temp"
type textarea "*"
type textarea "Verify the cost is now red to indicate it deviates from the templ"
type textarea "*"
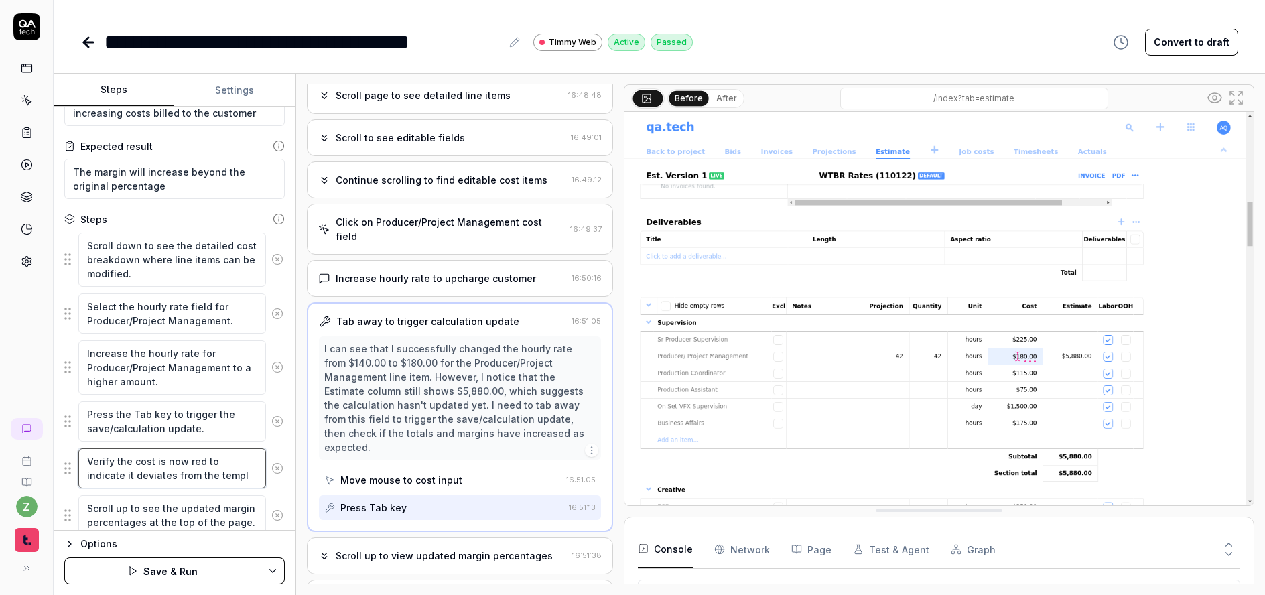
type textarea "Verify the cost is now red to indicate it deviates from the templa"
type textarea "*"
type textarea "Verify the cost is now red to indicate it deviates from the templat"
type textarea "*"
type textarea "Verify the cost is now red to indicate it deviates from the template"
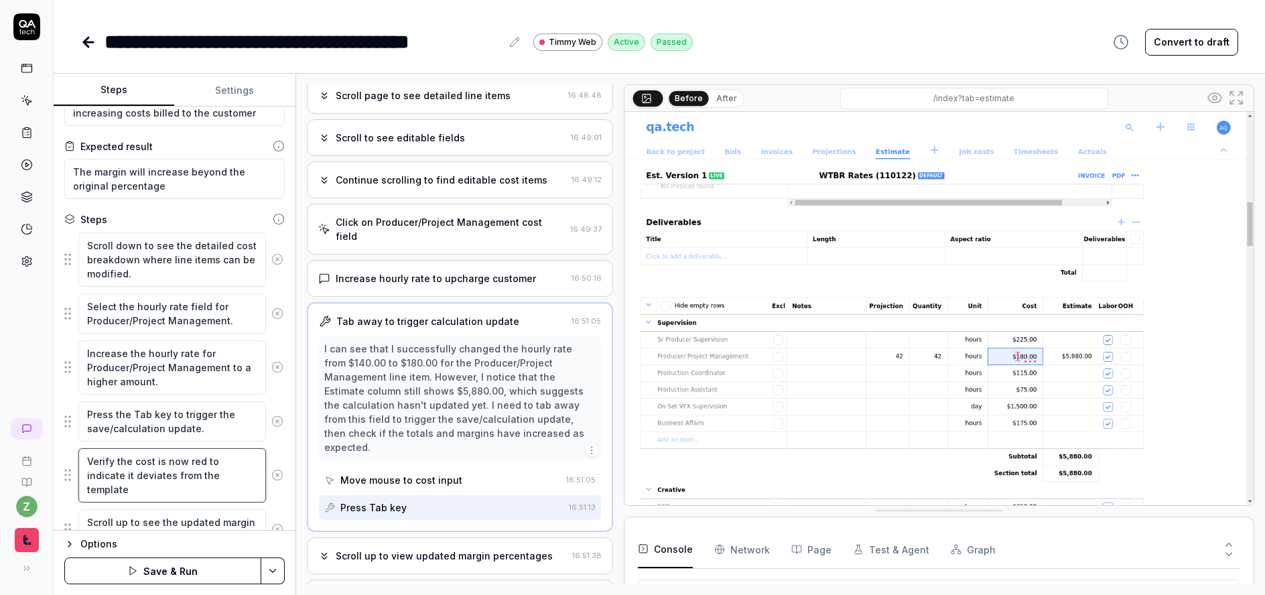
type textarea "*"
type textarea "Verify the cost is now red to indicate it deviates from the template"
type textarea "*"
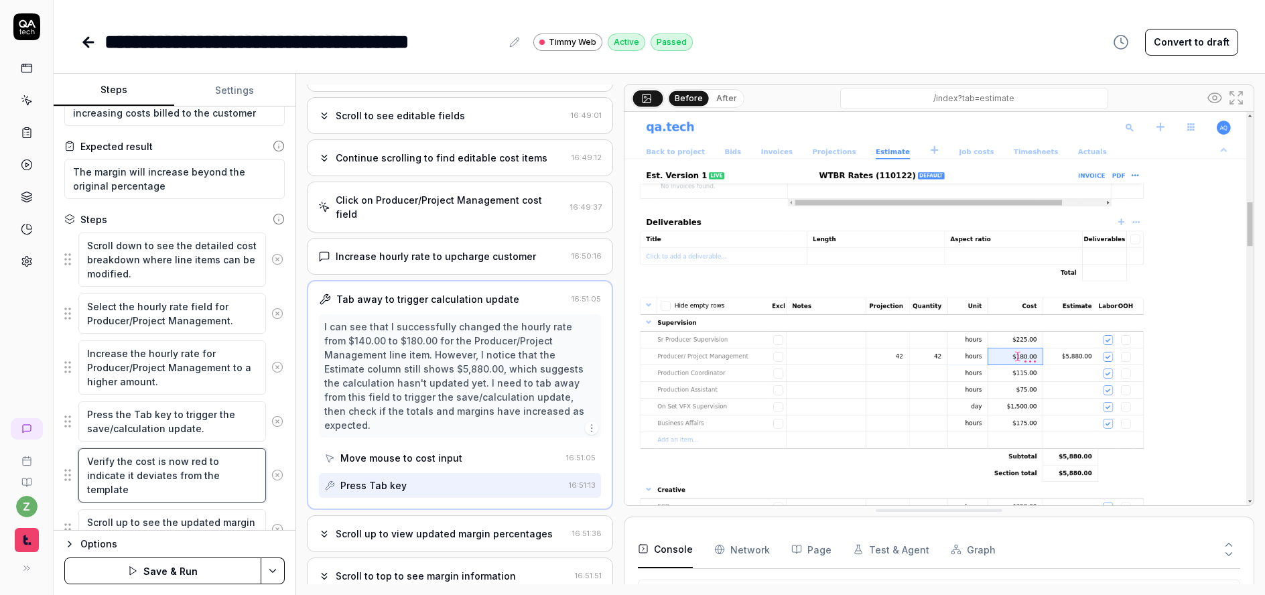
scroll to position [192, 0]
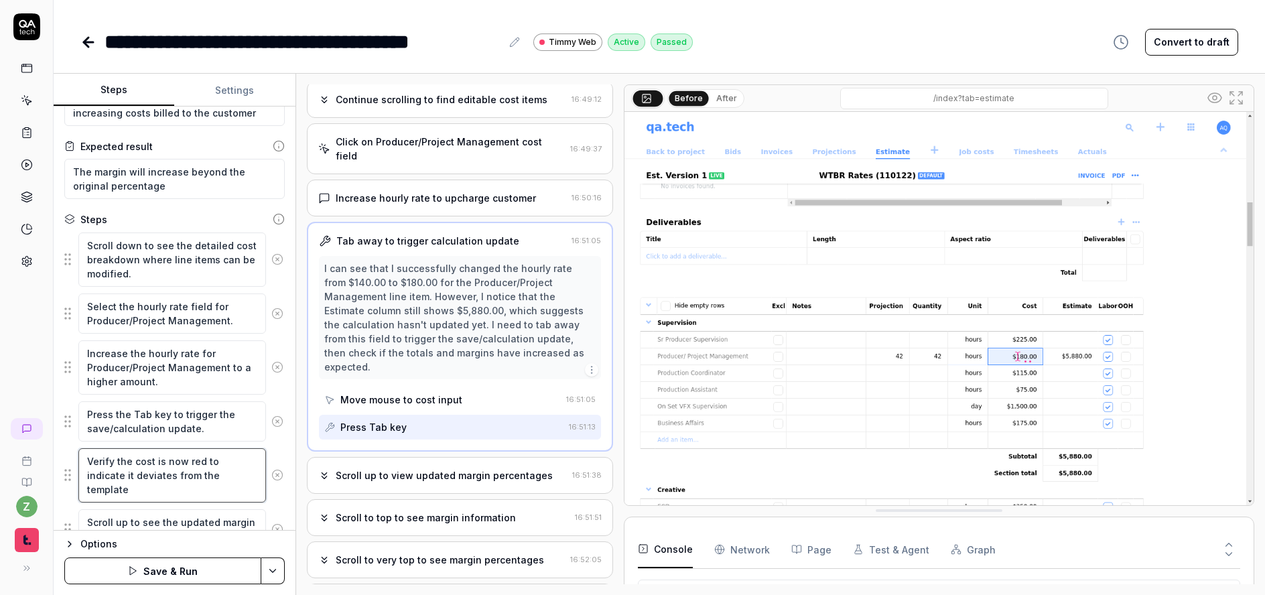
type textarea "Verify the cost is now red to indicate it deviates from the template"
click at [472, 468] on div "Scroll up to view updated margin percentages" at bounding box center [444, 475] width 217 height 14
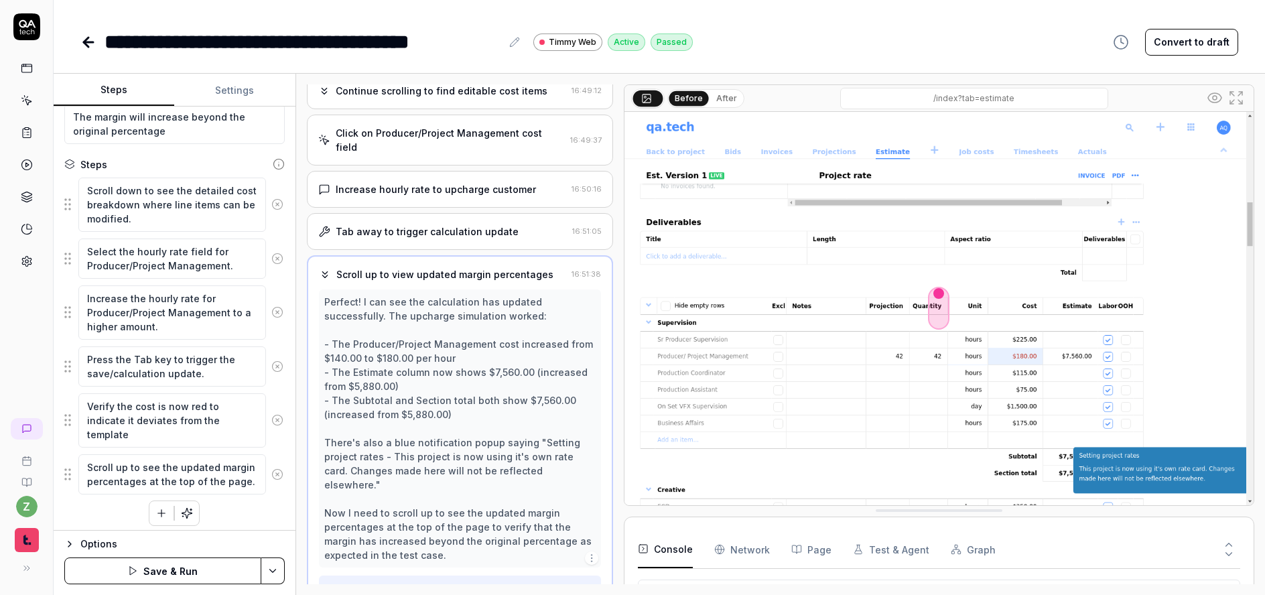
scroll to position [126, 0]
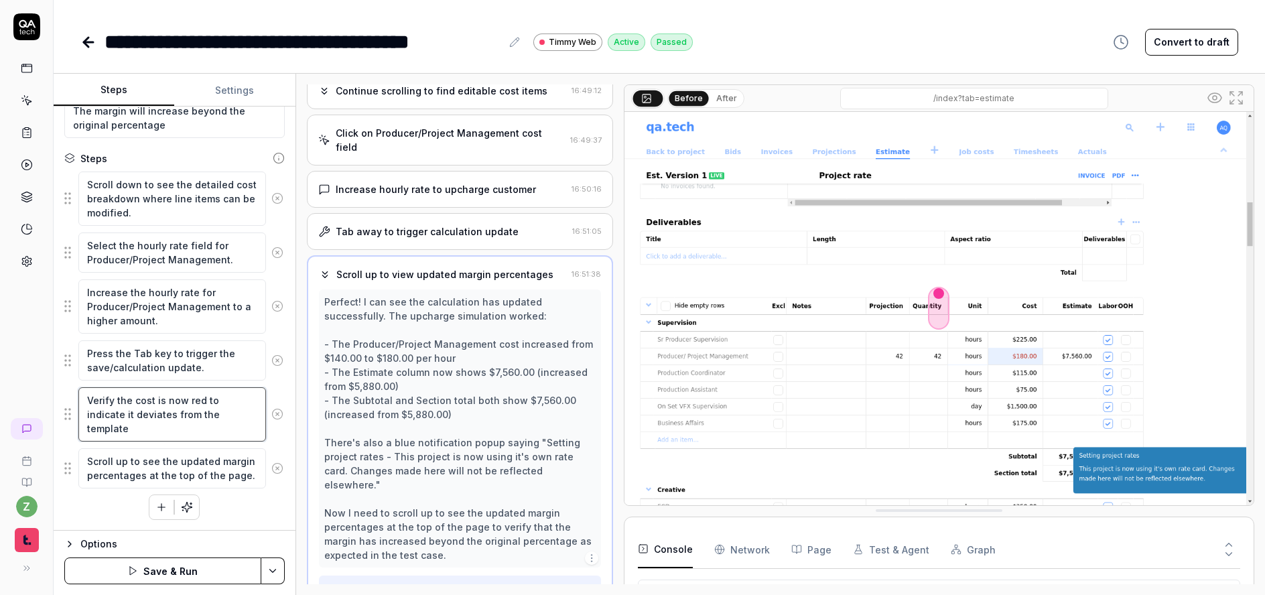
click at [161, 426] on textarea "Verify the cost is now red to indicate it deviates from the template" at bounding box center [172, 414] width 188 height 54
type textarea "*"
type textarea "Verify the cost is now red to indicate it deviates from the template,"
type textarea "*"
type textarea "Verify the cost is now red to indicate it deviates from the template,"
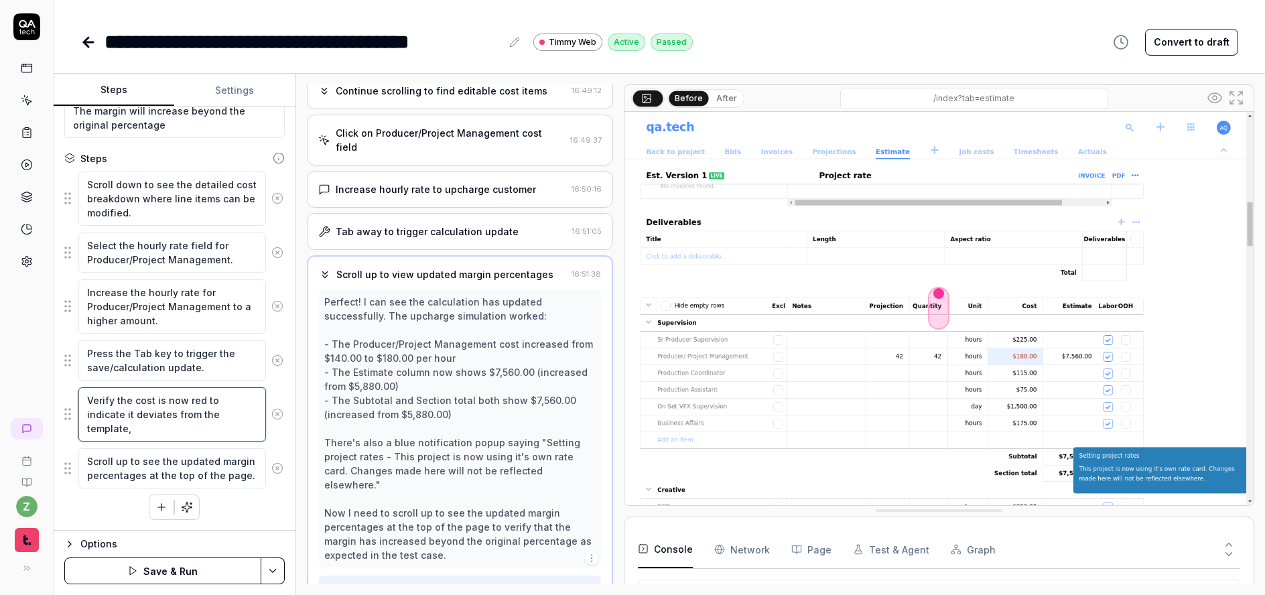
type textarea "*"
type textarea "Verify the cost is now red to indicate it deviates from the template, t"
type textarea "*"
type textarea "Verify the cost is now red to indicate it deviates from the template, th"
type textarea "*"
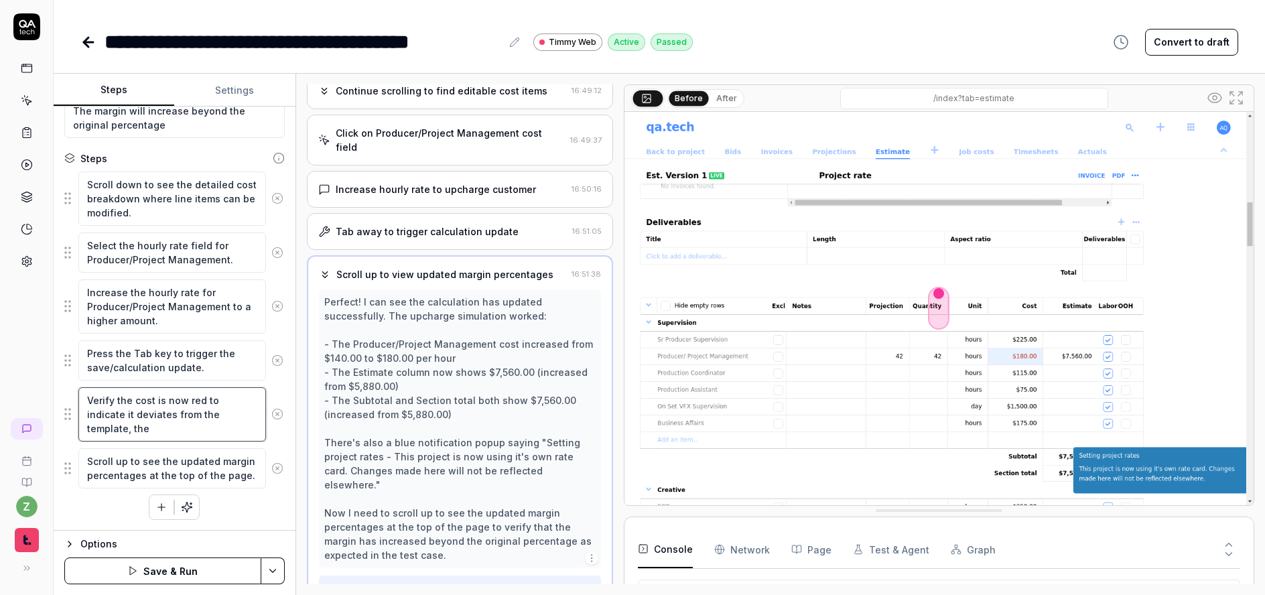
type textarea "Verify the cost is now red to indicate it deviates from the template, ther"
type textarea "*"
type textarea "Verify the cost is now red to indicate it deviates from the template, there"
type textarea "*"
type textarea "Verify the cost is now red to indicate it deviates from the template, there"
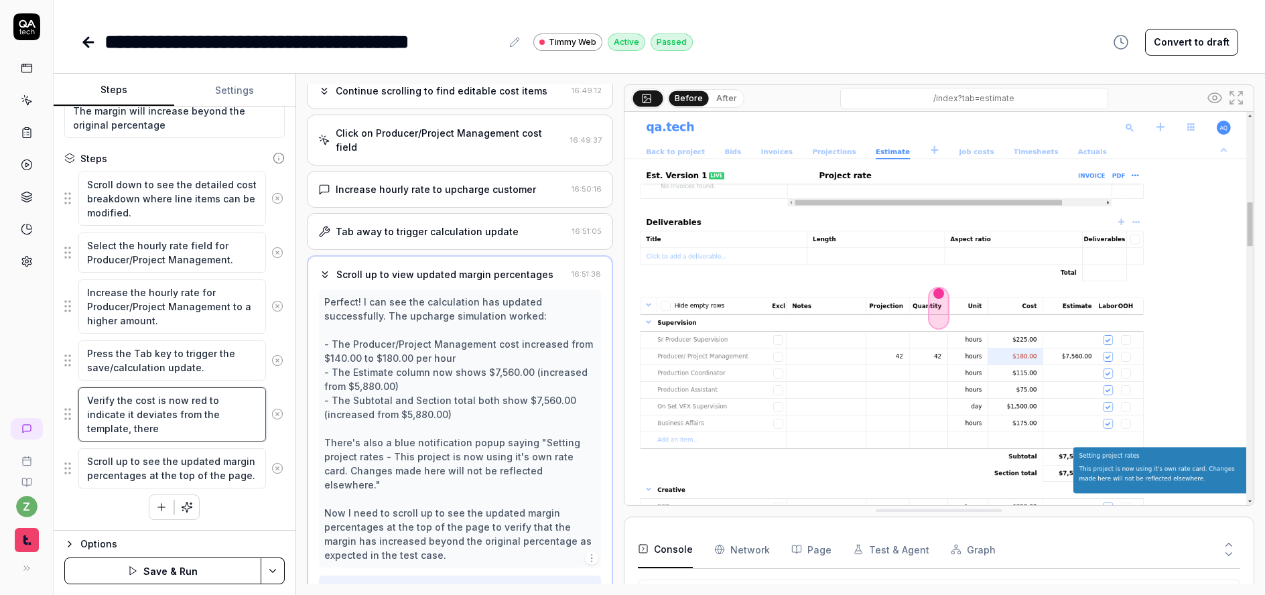
type textarea "*"
type textarea "Verify the cost is now red to indicate it deviates from the template, there s"
type textarea "*"
type textarea "Verify the cost is now red to indicate it deviates from the template, there sho"
type textarea "*"
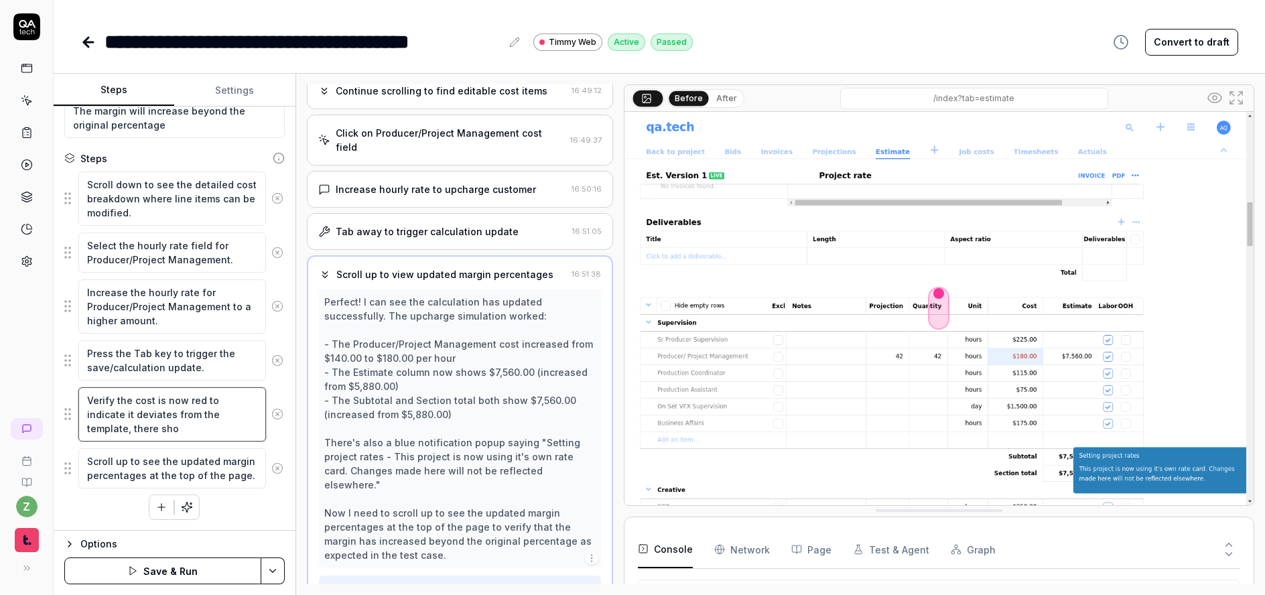
type textarea "Verify the cost is now red to indicate it deviates from the template, there shou"
drag, startPoint x: 325, startPoint y: 428, endPoint x: 494, endPoint y: 428, distance: 168.9
click at [494, 428] on div "Perfect! I can see the calculation has updated successfully. The upcharge simul…" at bounding box center [459, 428] width 271 height 267
copy div "There's also a blue notification popup"
click at [200, 430] on textarea "Verify the cost is now red to indicate it deviates from the template. Verify" at bounding box center [172, 414] width 188 height 54
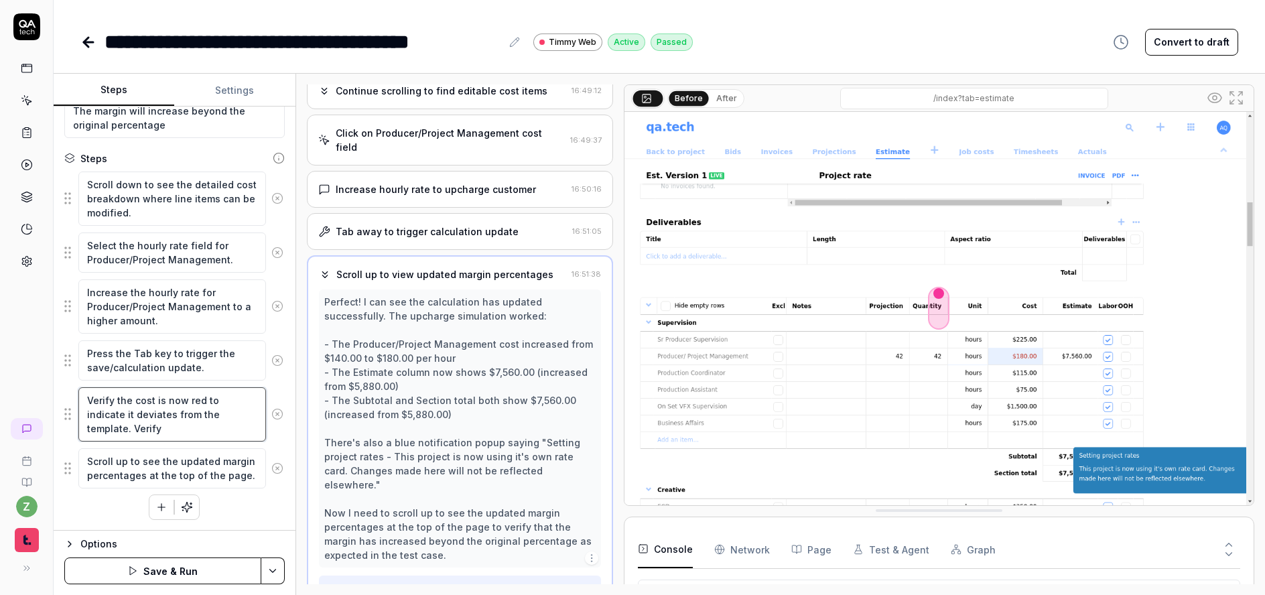
paste textarea "There's also a blue notification popup"
click at [166, 429] on textarea "Verify the cost is now red to indicate it deviates from the template. Verify Th…" at bounding box center [172, 421] width 188 height 68
click at [127, 431] on textarea "Verify the cost is now red to indicate it deviates from the template. Verify th…" at bounding box center [172, 421] width 188 height 68
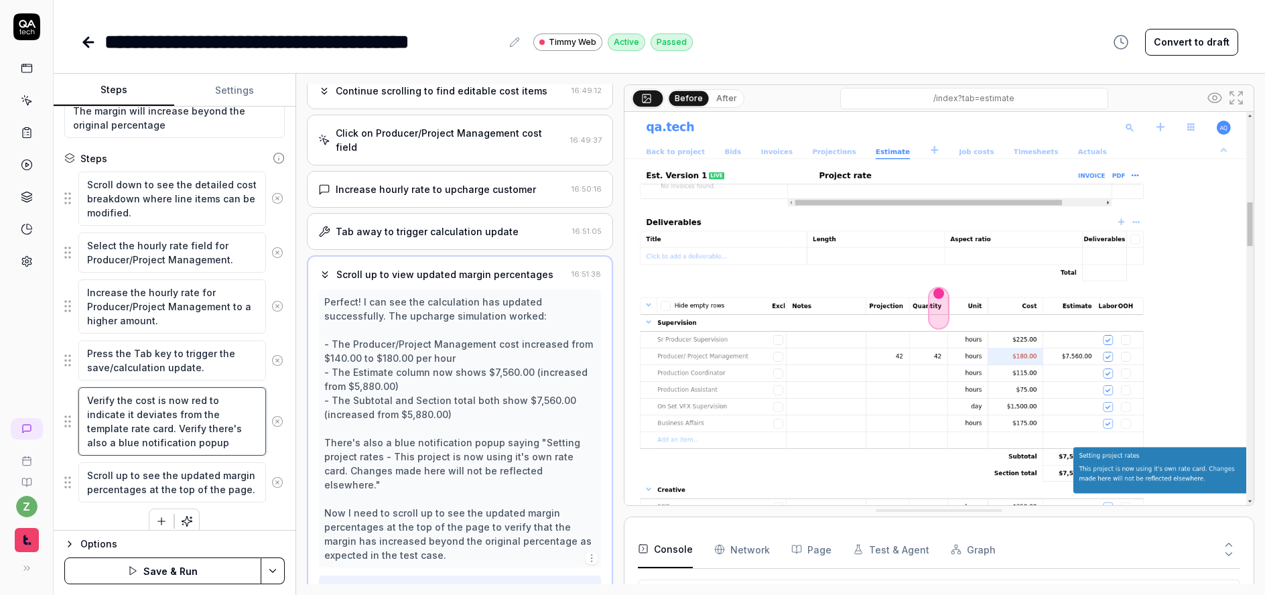
click at [235, 436] on textarea "Verify the cost is now red to indicate it deviates from the template rate card.…" at bounding box center [172, 421] width 188 height 68
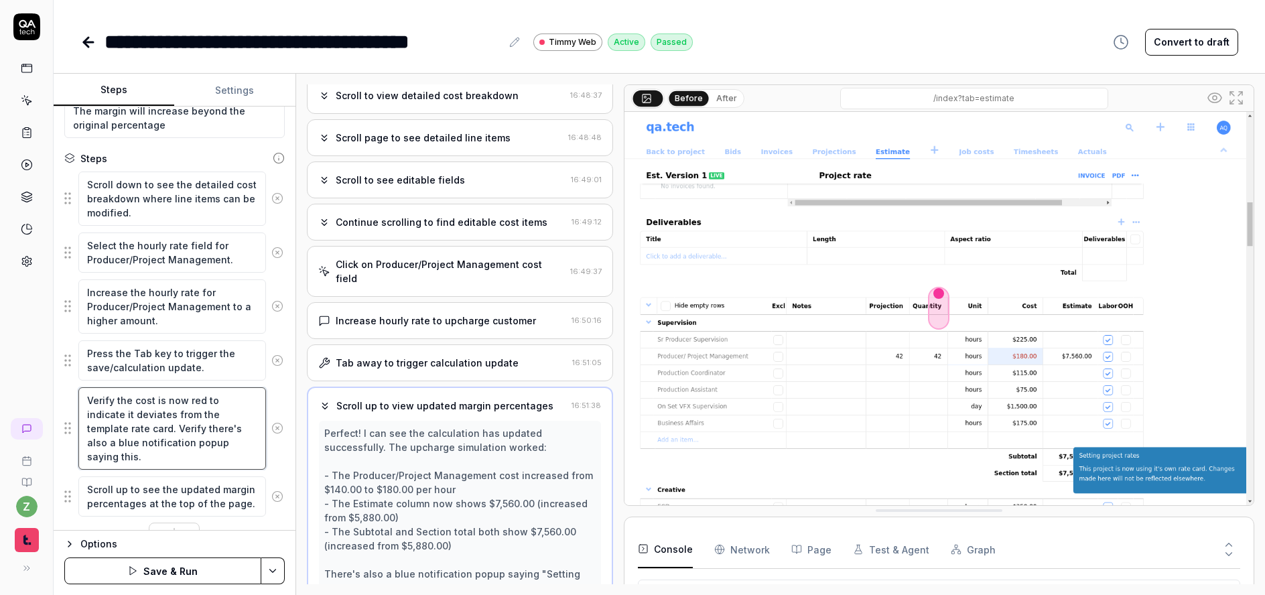
scroll to position [0, 0]
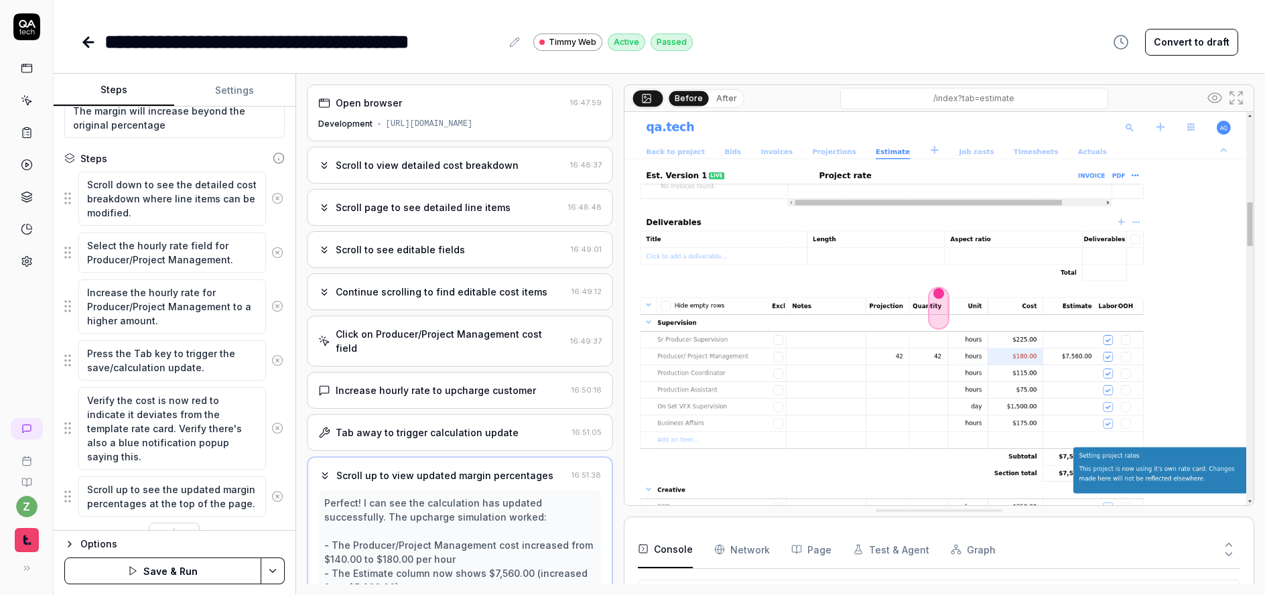
click at [275, 568] on html "**********" at bounding box center [632, 297] width 1265 height 595
click at [162, 476] on div "Save" at bounding box center [206, 477] width 171 height 29
click at [90, 43] on icon at bounding box center [88, 42] width 16 height 16
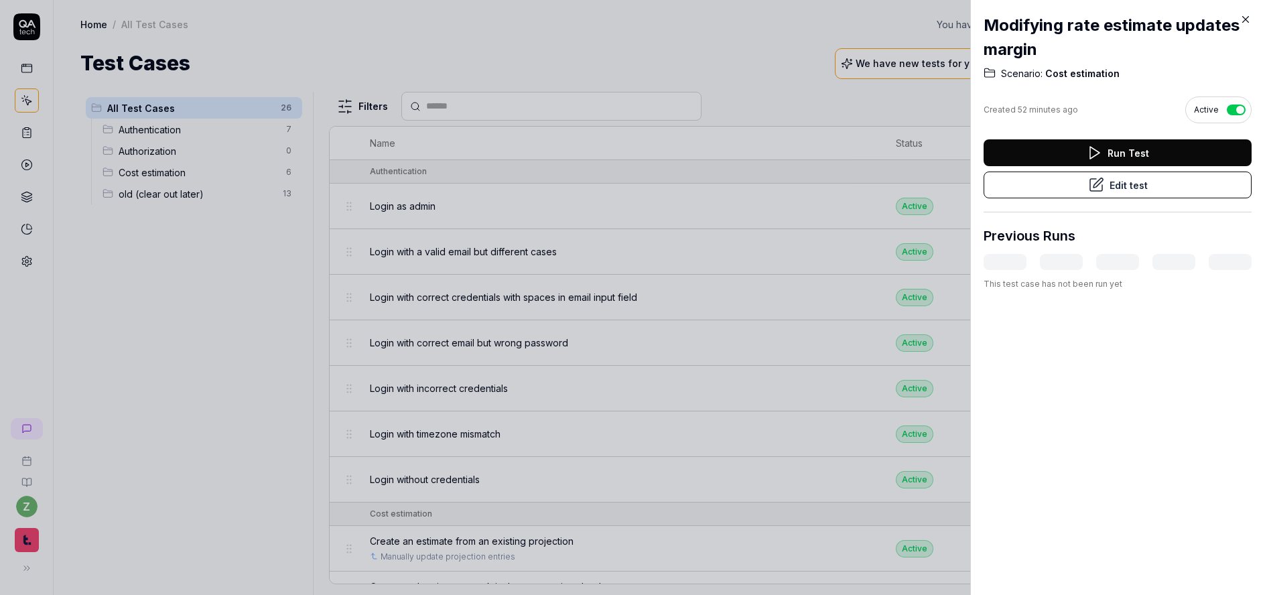
click at [446, 193] on div at bounding box center [632, 297] width 1265 height 595
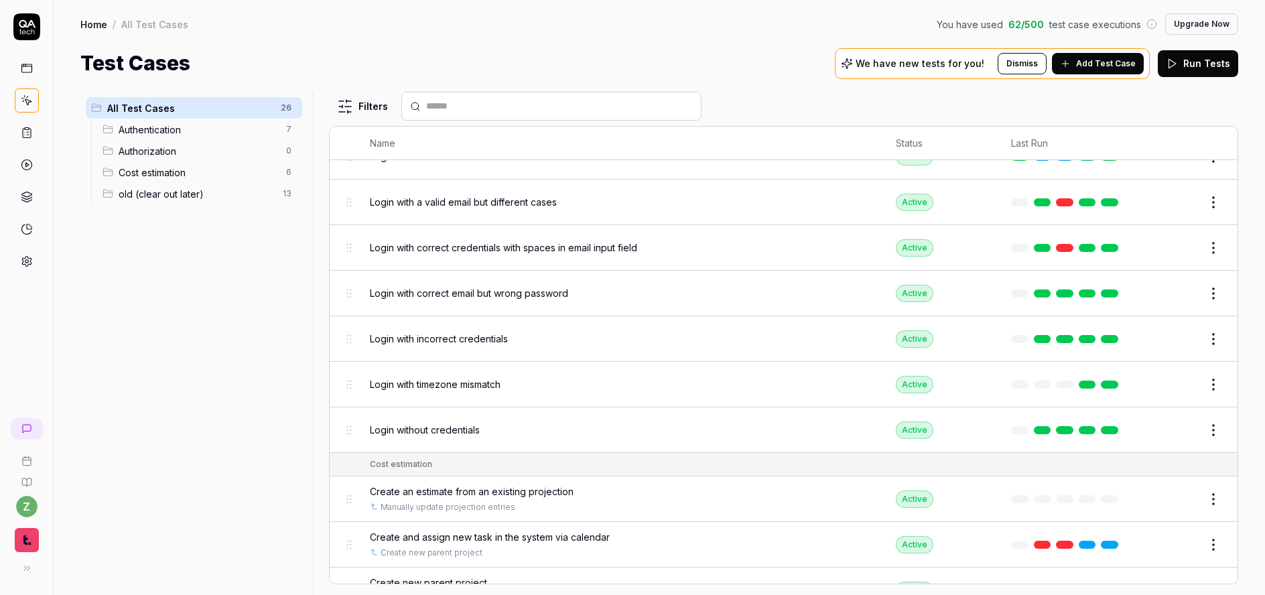
scroll to position [245, 0]
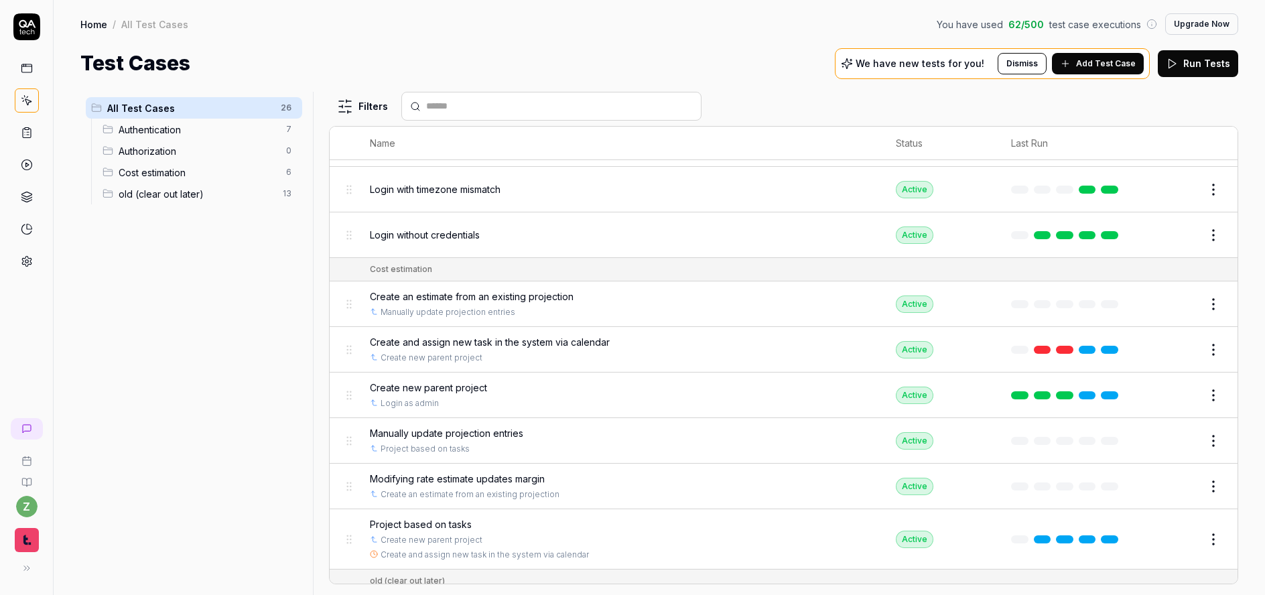
click at [564, 344] on span "Create and assign new task in the system via calendar" at bounding box center [490, 342] width 240 height 14
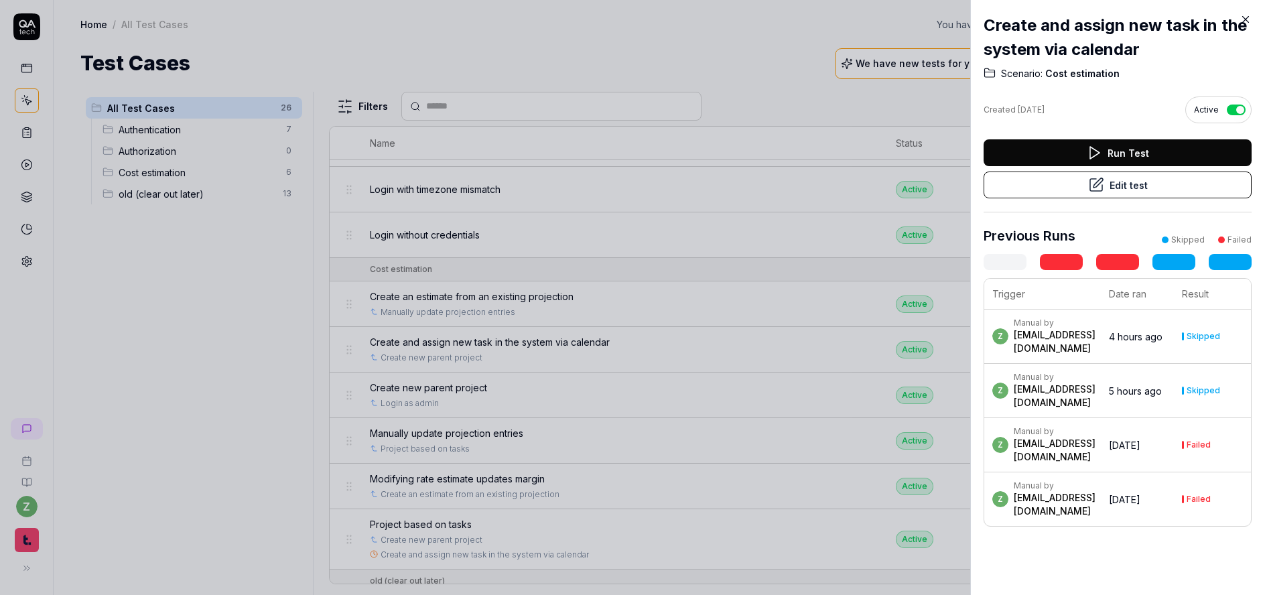
click at [1127, 192] on button "Edit test" at bounding box center [1118, 185] width 268 height 27
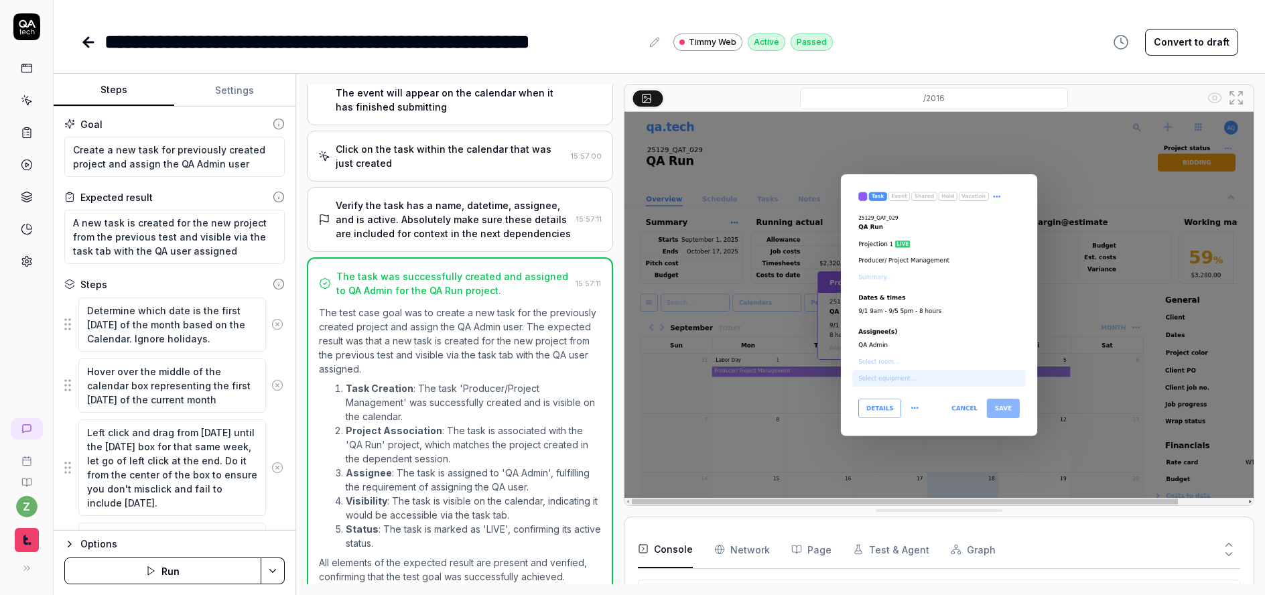
scroll to position [442, 0]
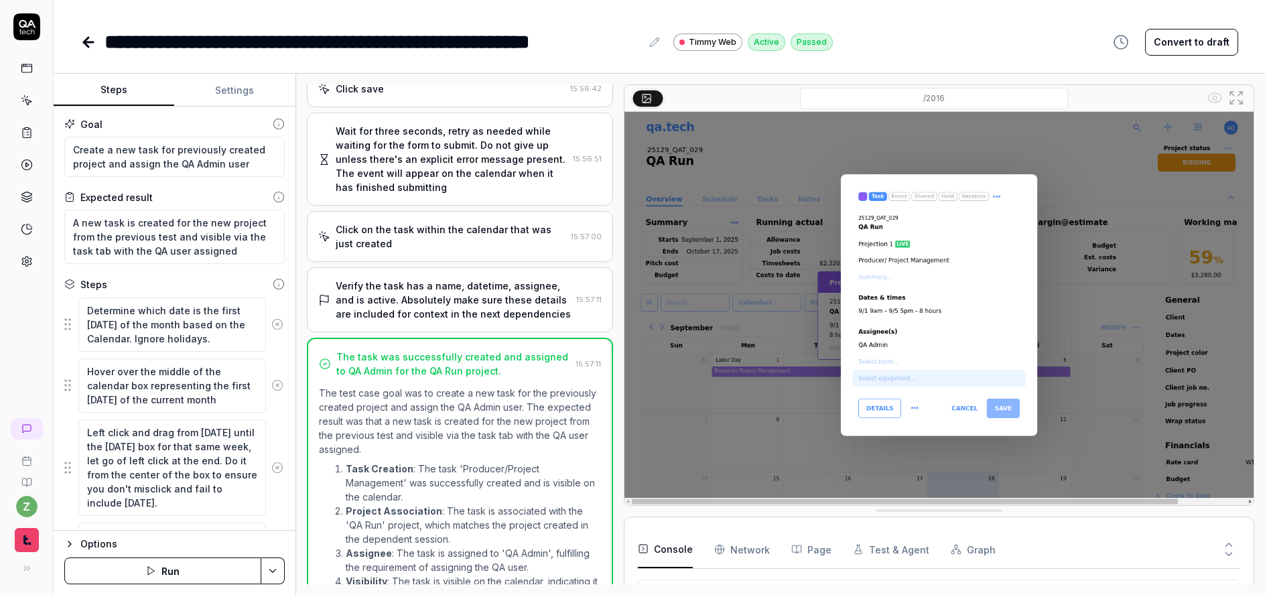
click at [466, 293] on div "Verify the task has a name, datetime, assignee, and is active. Absolutely make …" at bounding box center [453, 300] width 235 height 42
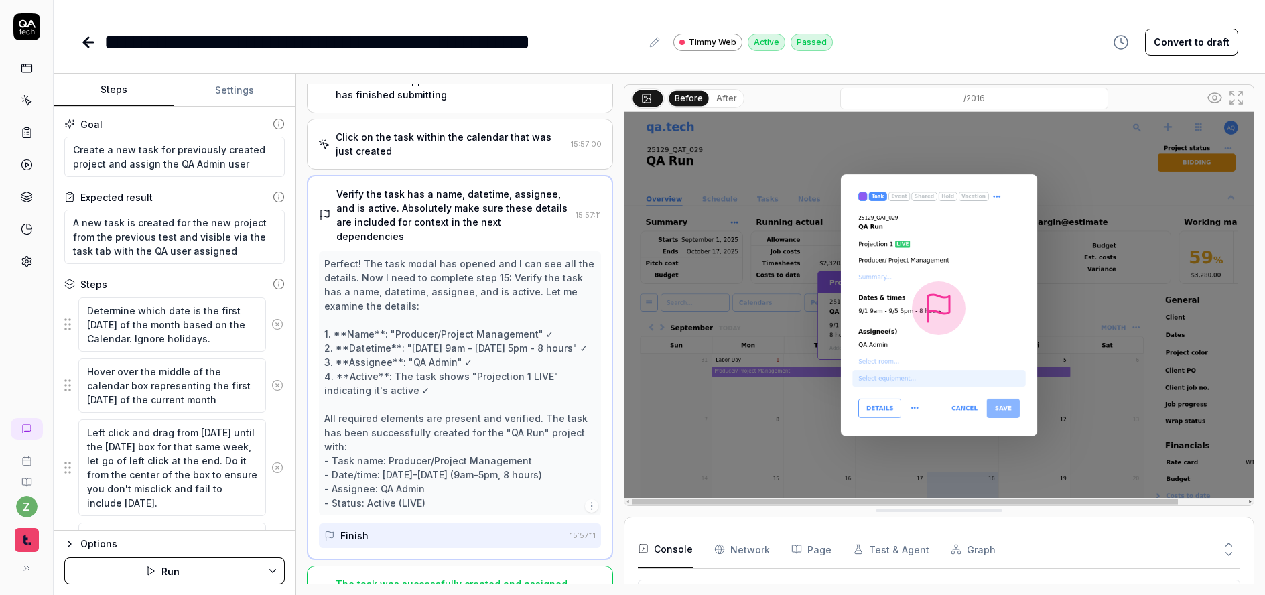
scroll to position [539, 0]
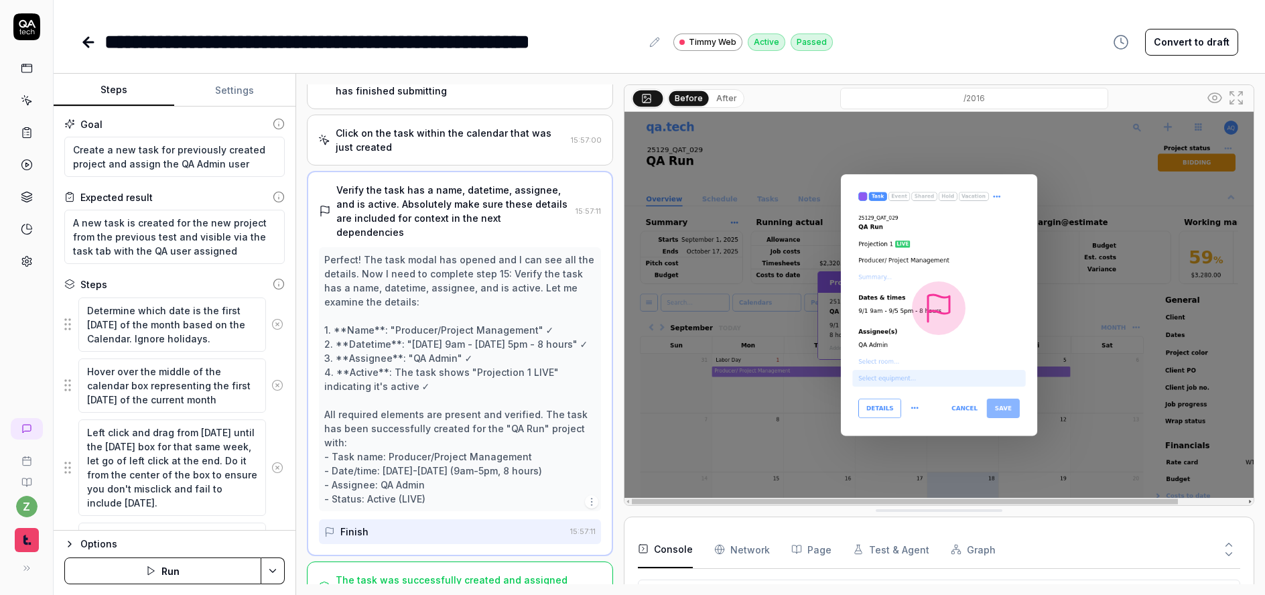
click at [441, 573] on div "The task was successfully created and assigned to QA Admin for the QA Run proje…" at bounding box center [453, 587] width 235 height 28
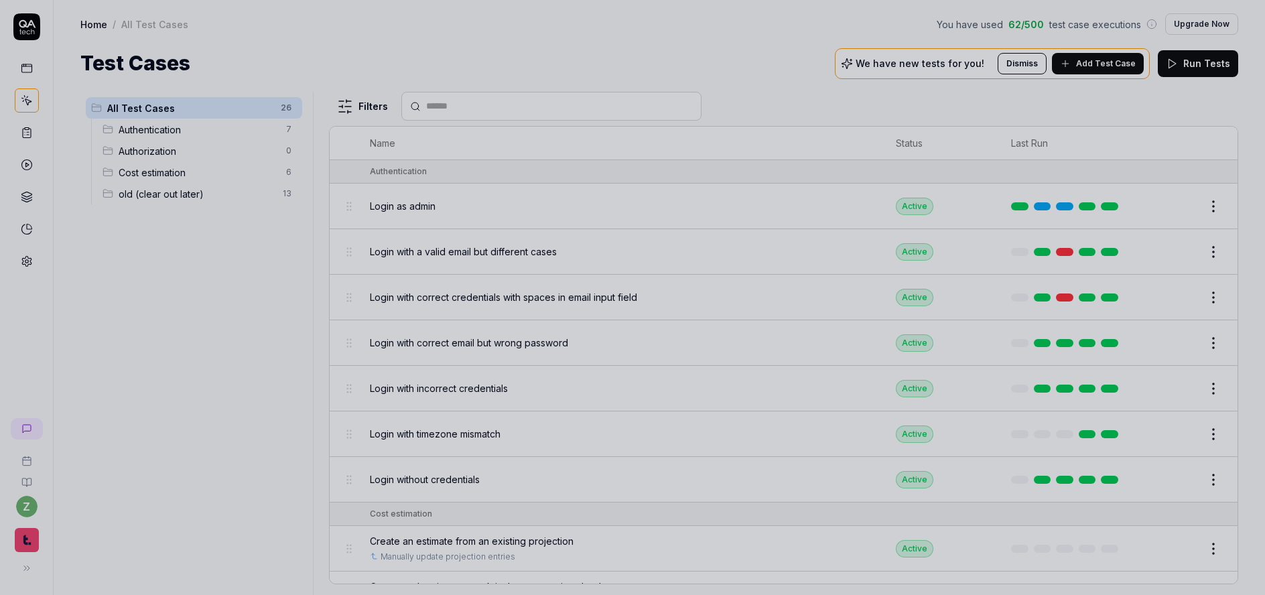
click at [342, 298] on div at bounding box center [632, 297] width 1265 height 595
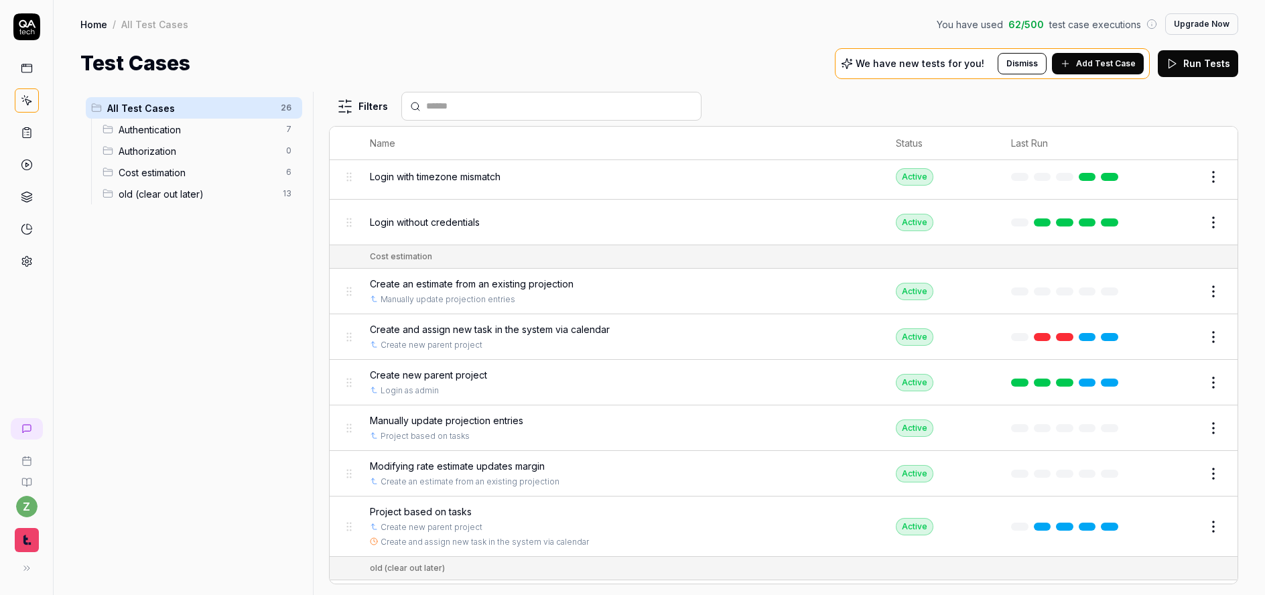
scroll to position [312, 0]
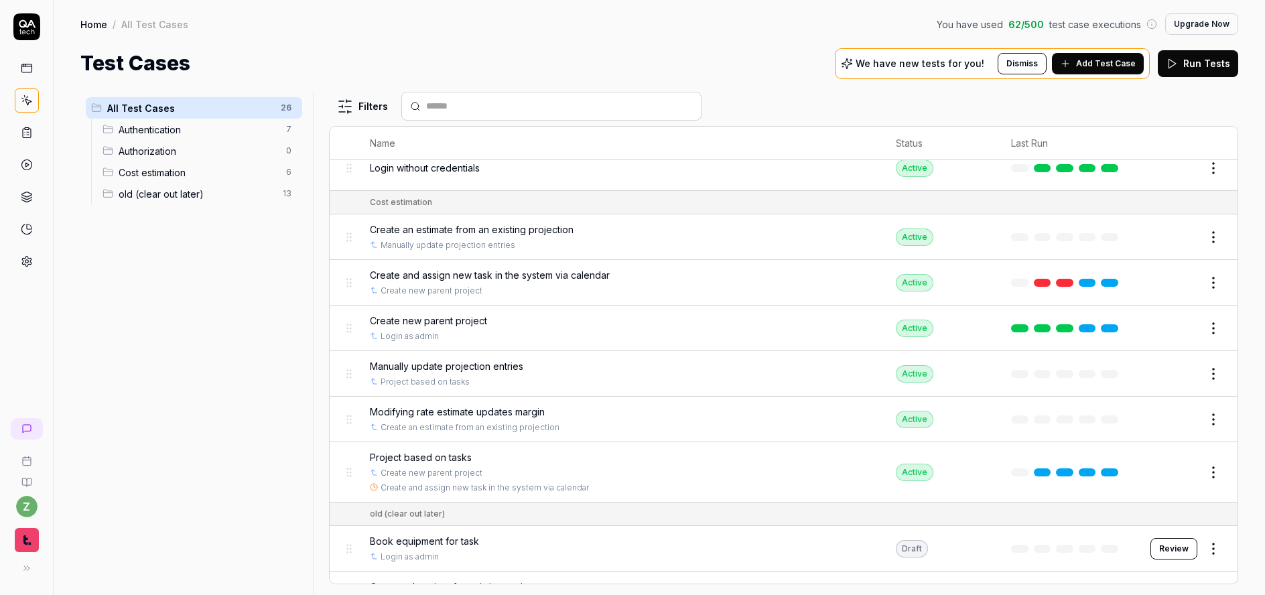
click at [433, 458] on span "Project based on tasks" at bounding box center [421, 457] width 102 height 14
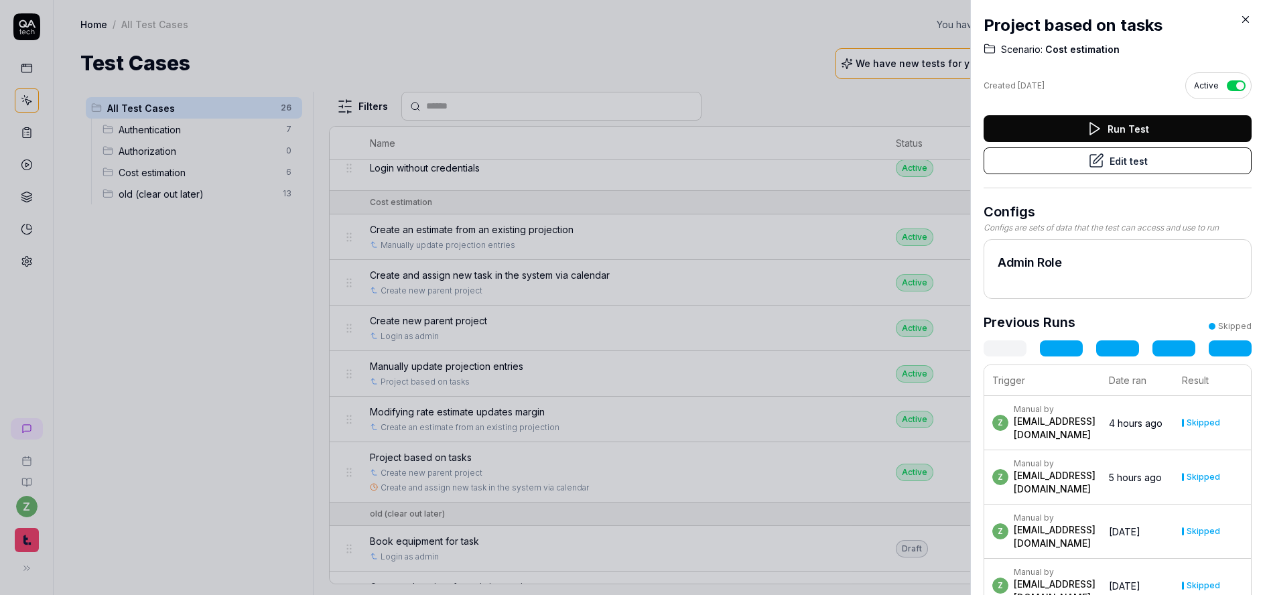
click at [1081, 166] on button "Edit test" at bounding box center [1118, 160] width 268 height 27
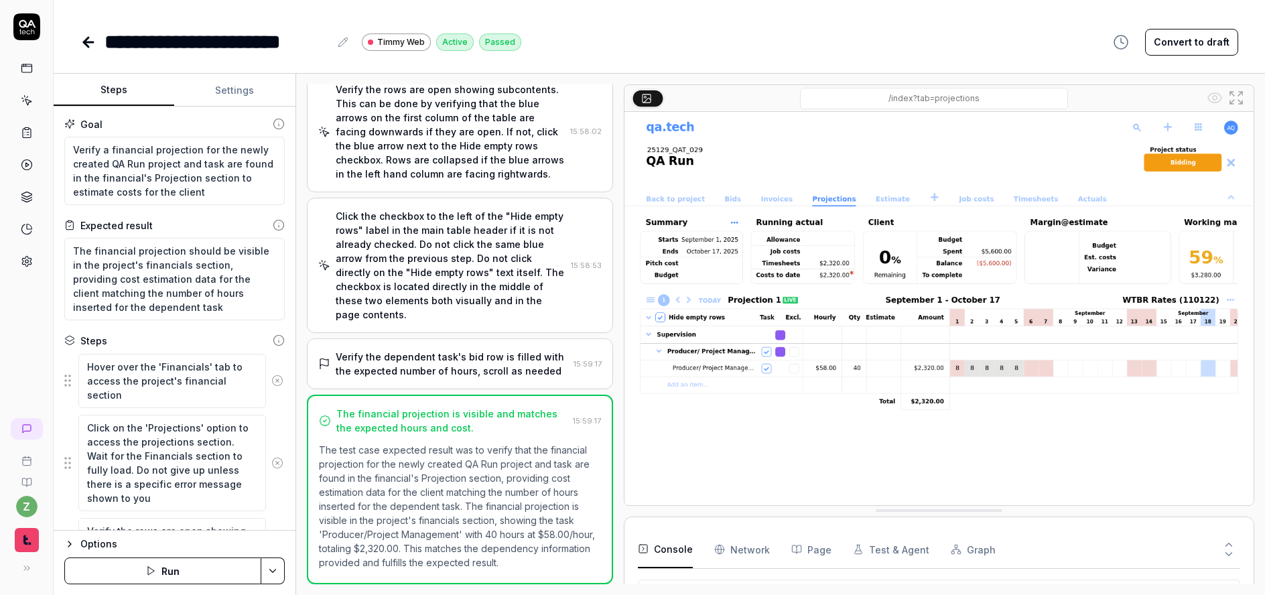
scroll to position [277, 0]
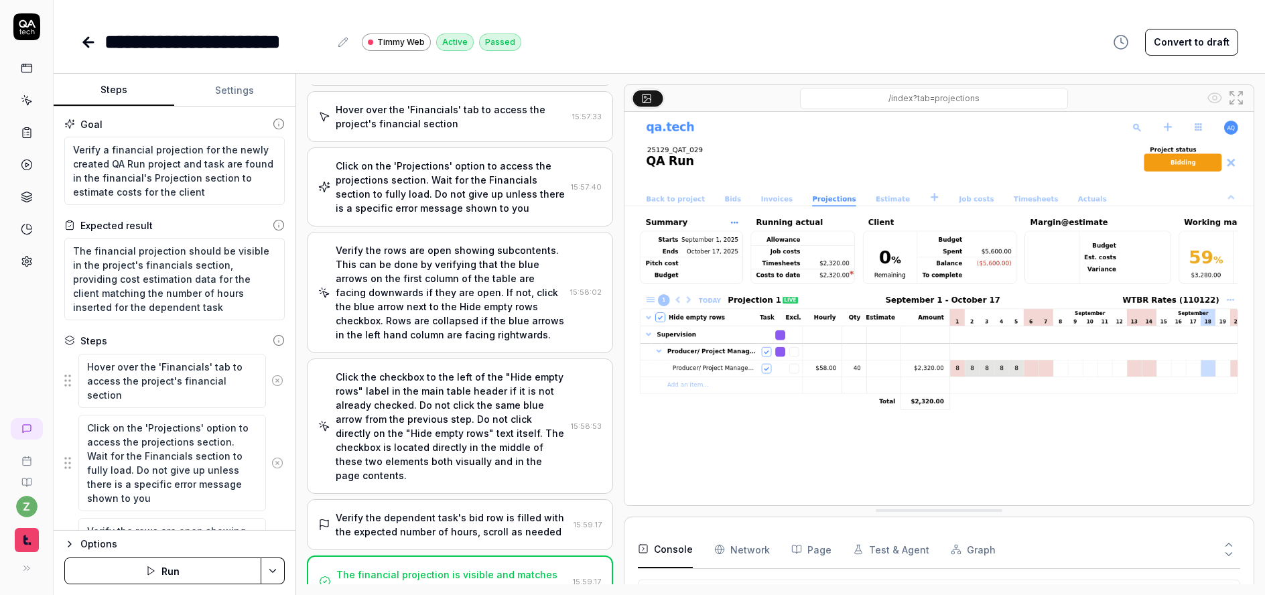
click at [456, 268] on div "Verify the rows are open showing subcontents. This can be done by verifying tha…" at bounding box center [450, 292] width 229 height 99
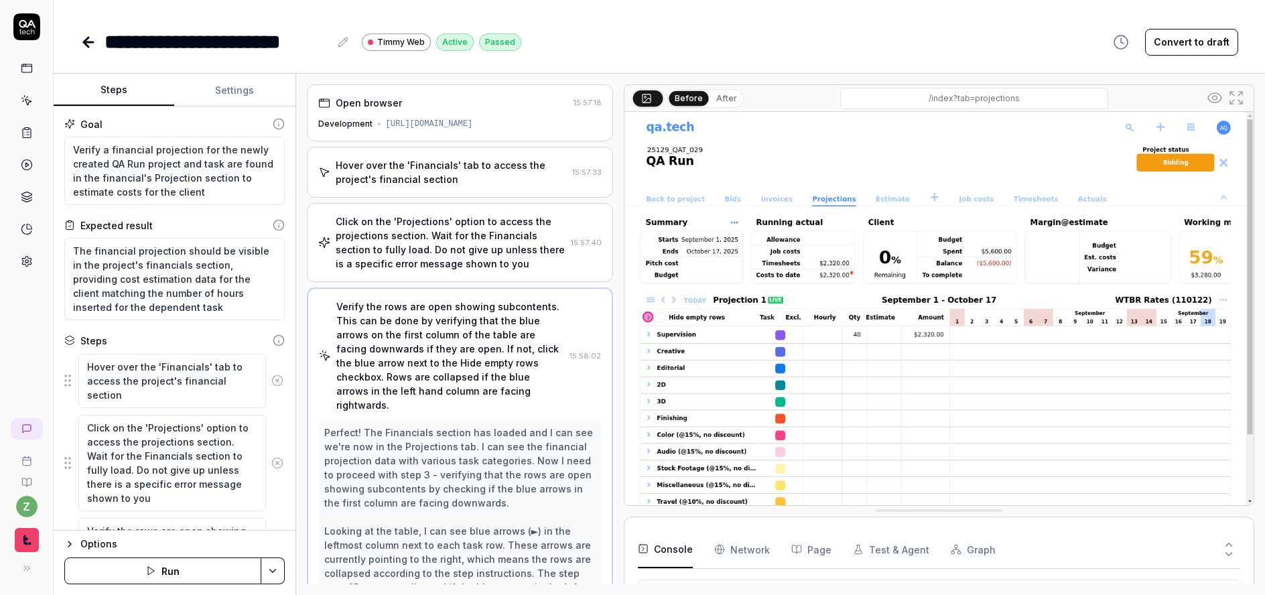
click at [467, 184] on div "Hover over the 'Financials' tab to access the project's financial section" at bounding box center [451, 172] width 231 height 28
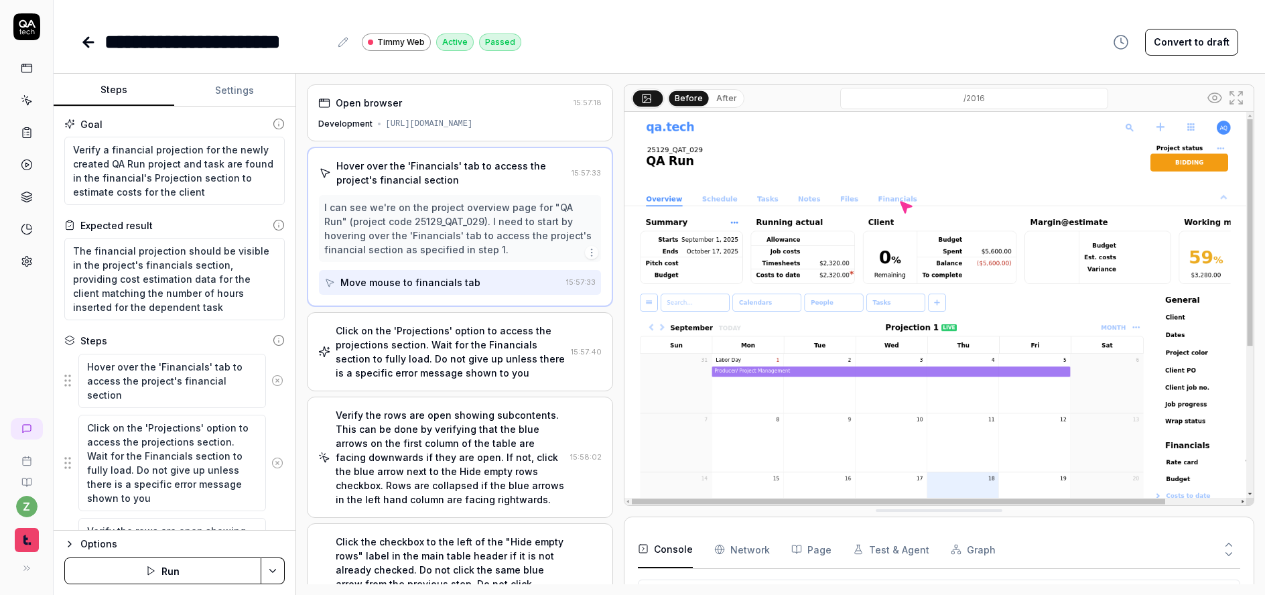
click at [450, 318] on div "Click on the 'Projections' option to access the projections section. Wait for t…" at bounding box center [460, 351] width 306 height 79
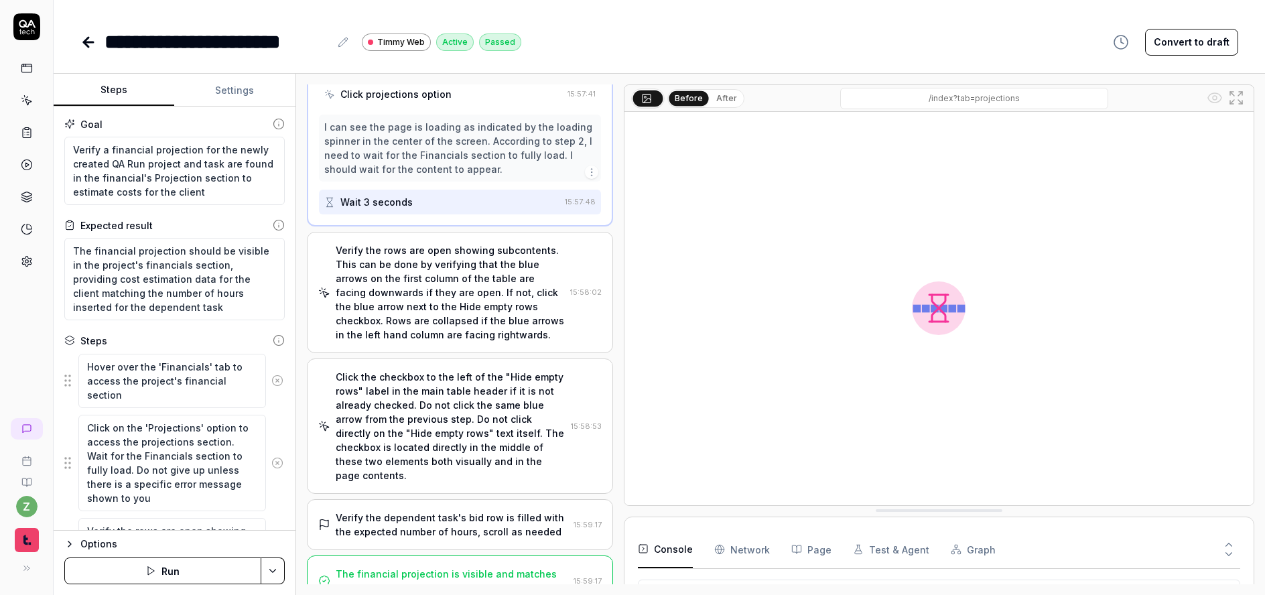
scroll to position [322, 0]
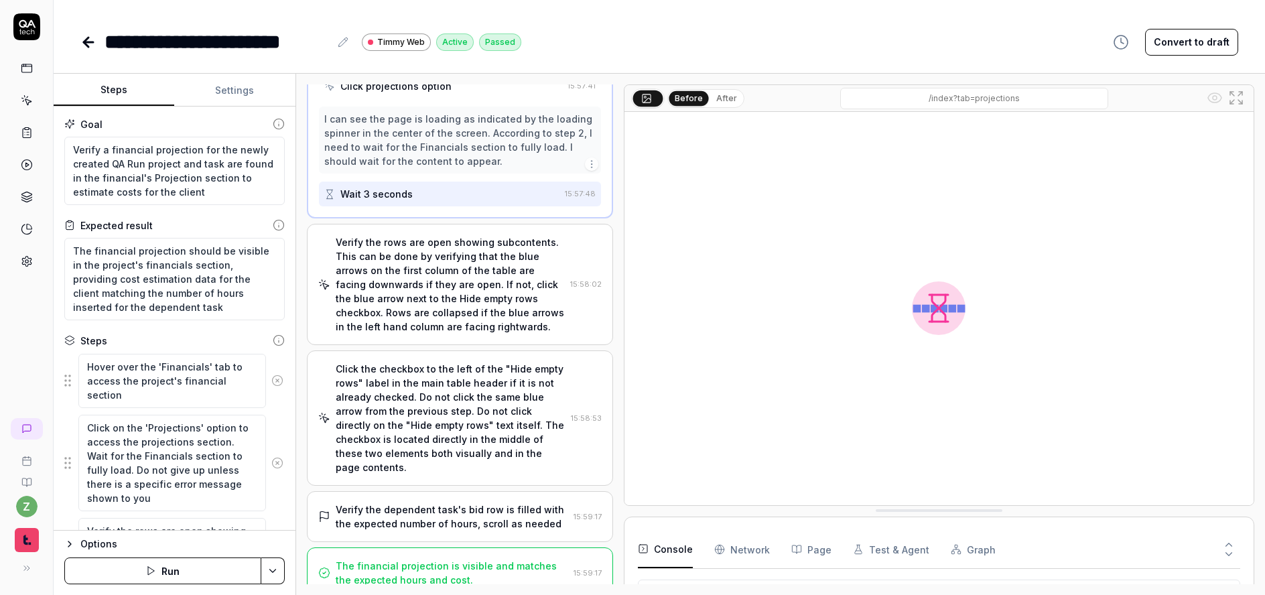
click at [476, 265] on div "Verify the rows are open showing subcontents. This can be done by verifying tha…" at bounding box center [450, 284] width 229 height 99
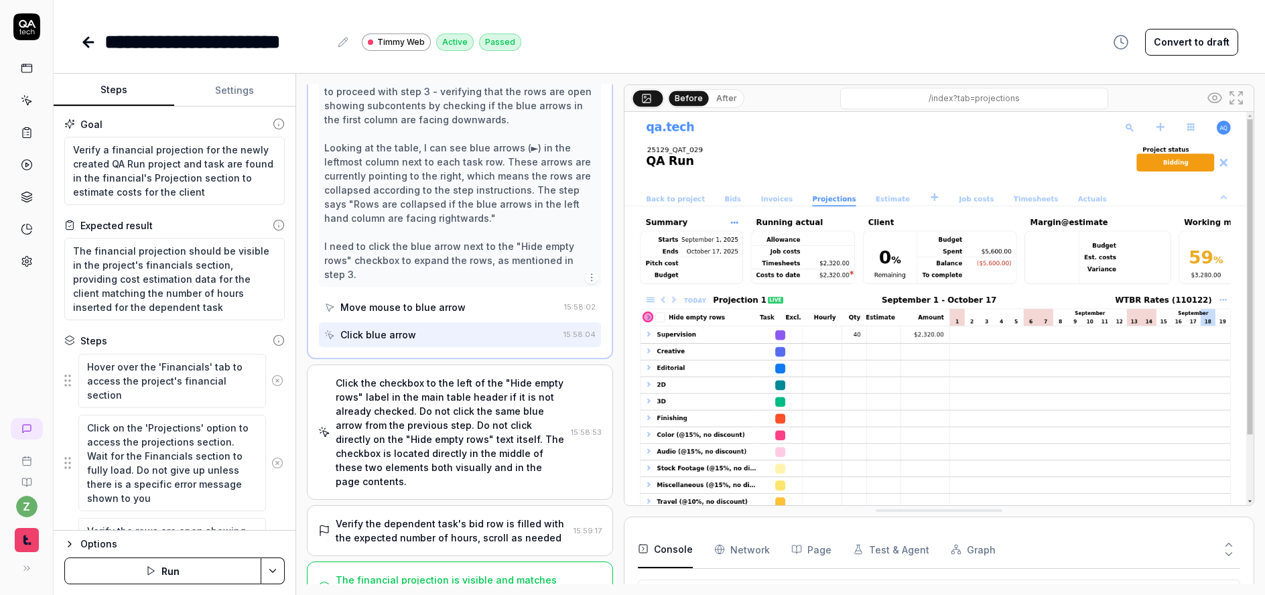
click at [429, 397] on div "Click the checkbox to the left of the "Hide empty rows" label in the main table…" at bounding box center [451, 432] width 230 height 113
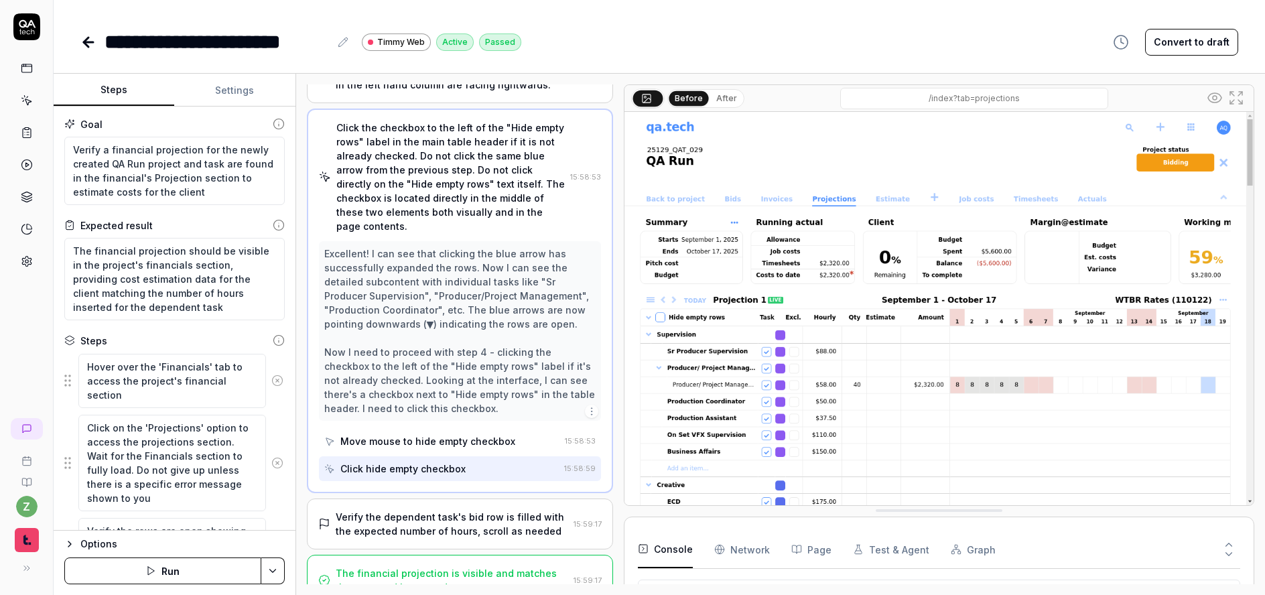
scroll to position [313, 0]
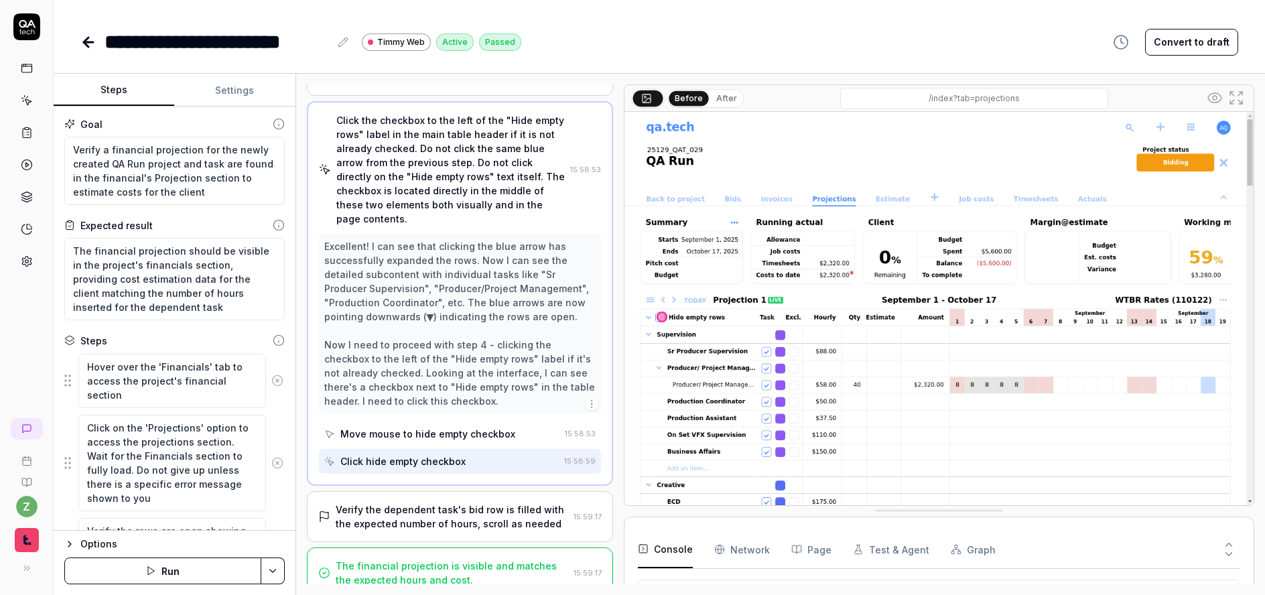
click at [90, 43] on icon at bounding box center [88, 42] width 16 height 16
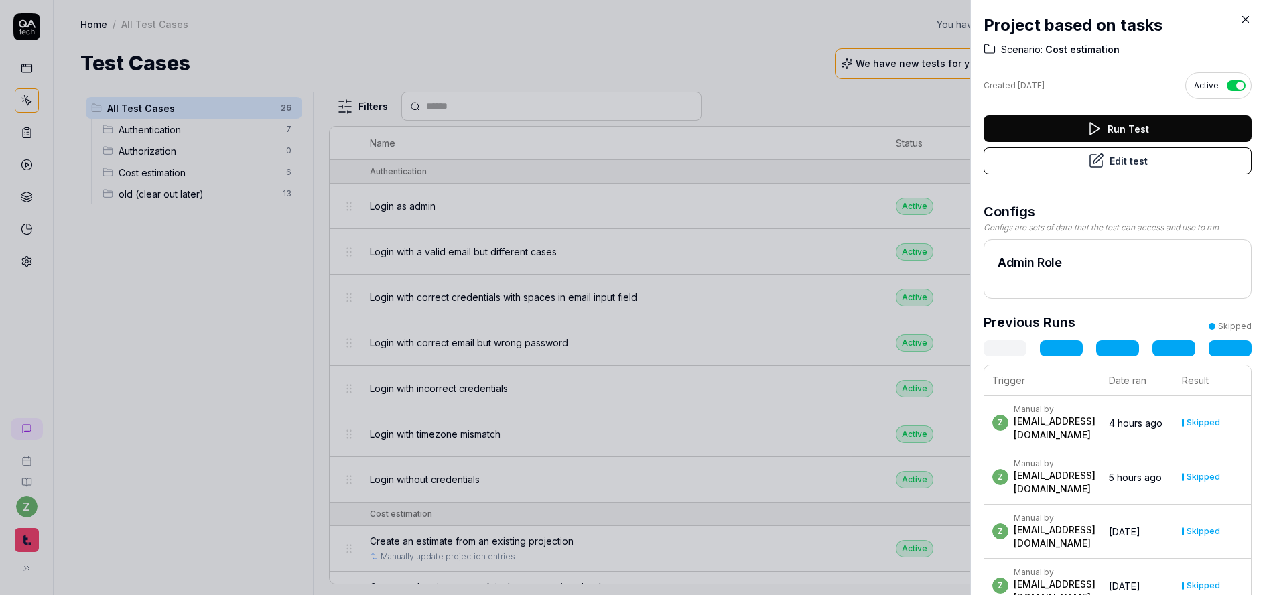
click at [176, 292] on div at bounding box center [632, 297] width 1265 height 595
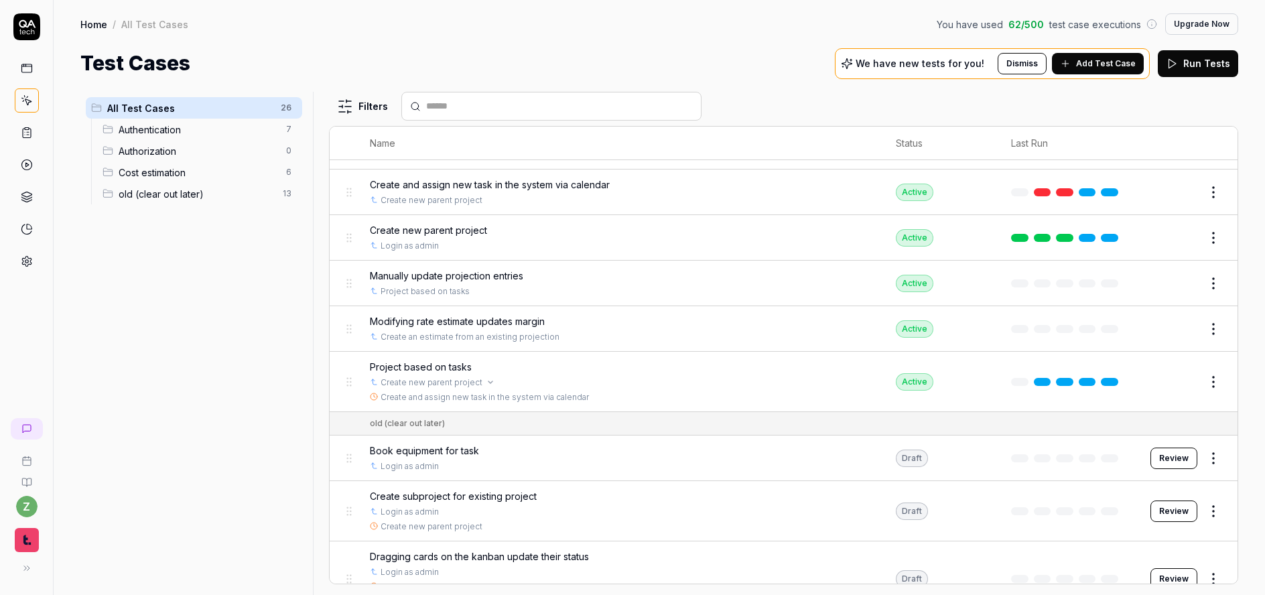
scroll to position [322, 0]
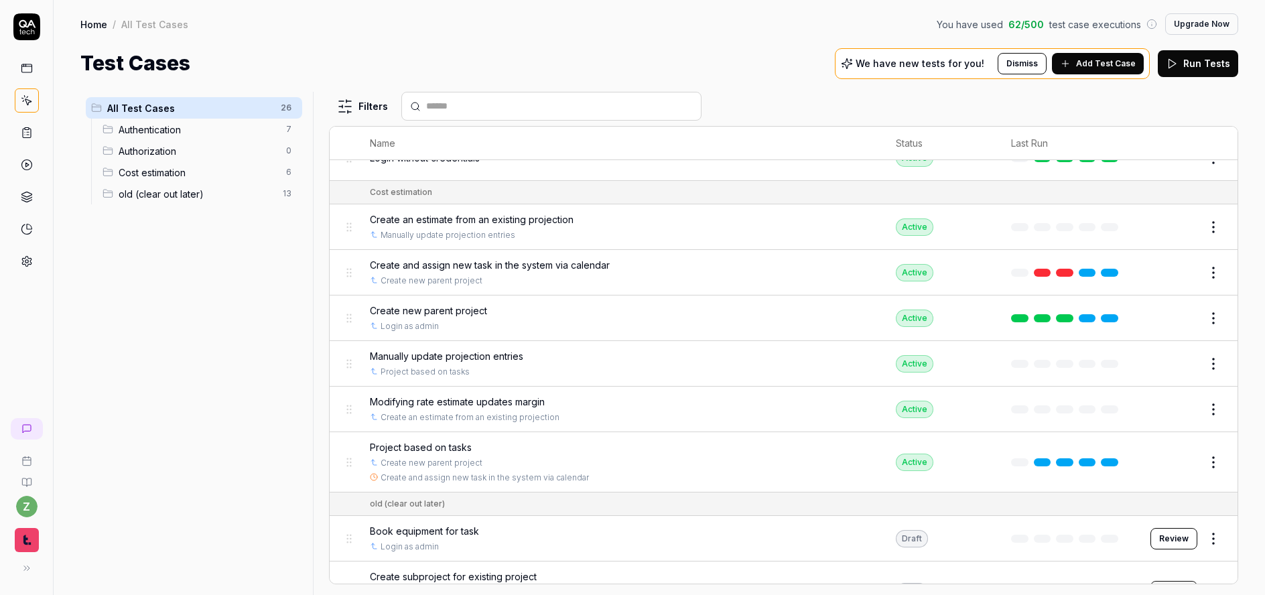
click at [533, 404] on span "Modifying rate estimate updates margin" at bounding box center [457, 402] width 175 height 14
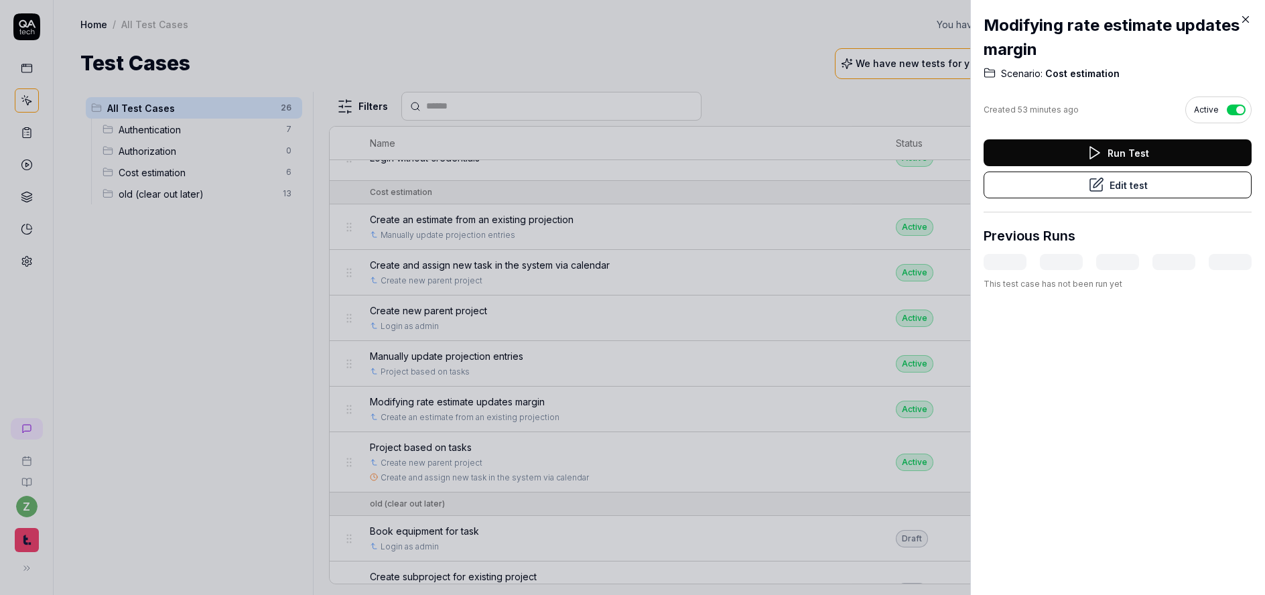
click at [1104, 192] on button "Edit test" at bounding box center [1118, 185] width 268 height 27
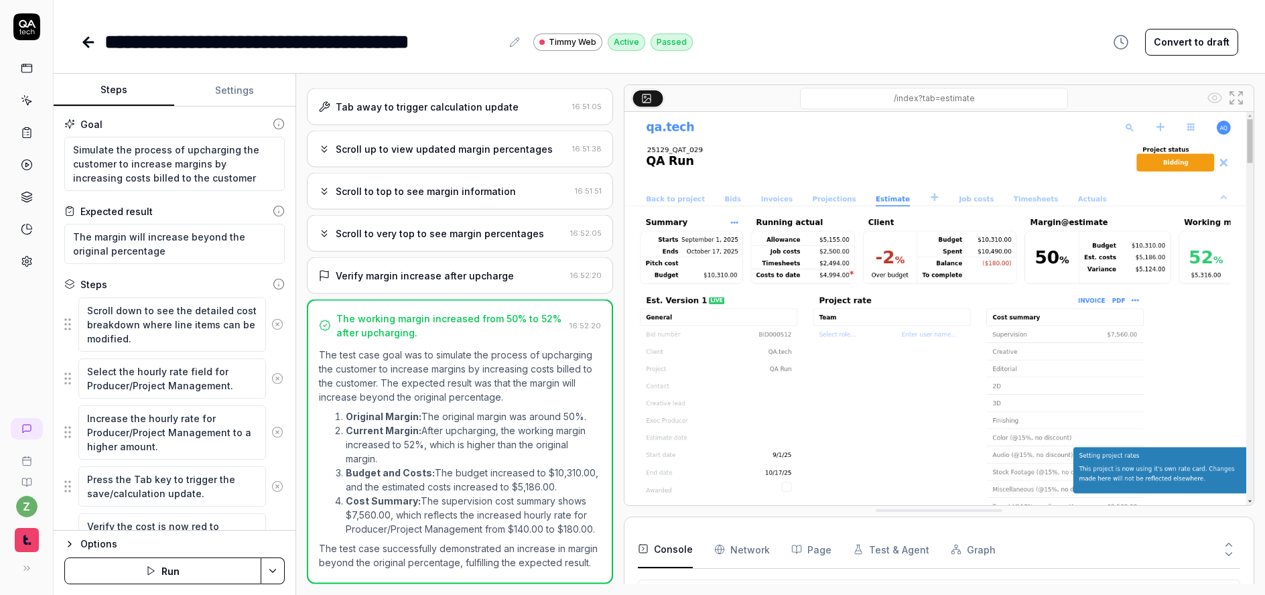
scroll to position [354, 0]
click at [278, 571] on html "**********" at bounding box center [632, 297] width 1265 height 595
click at [218, 503] on div "Run w. Dependencies" at bounding box center [220, 507] width 135 height 29
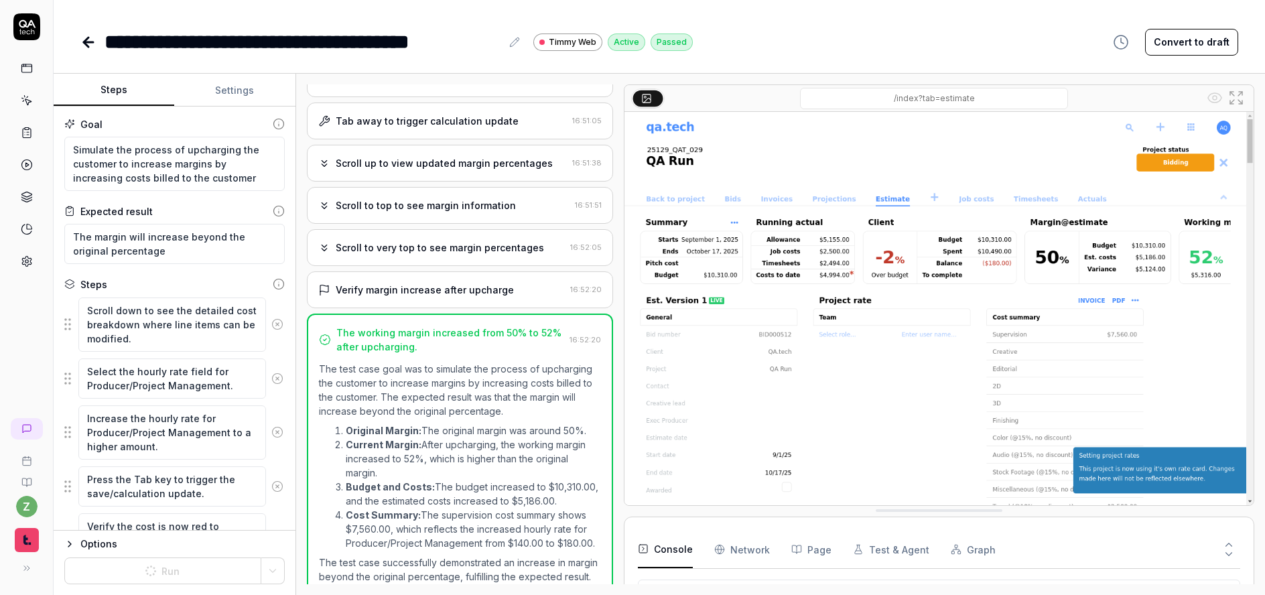
scroll to position [354, 0]
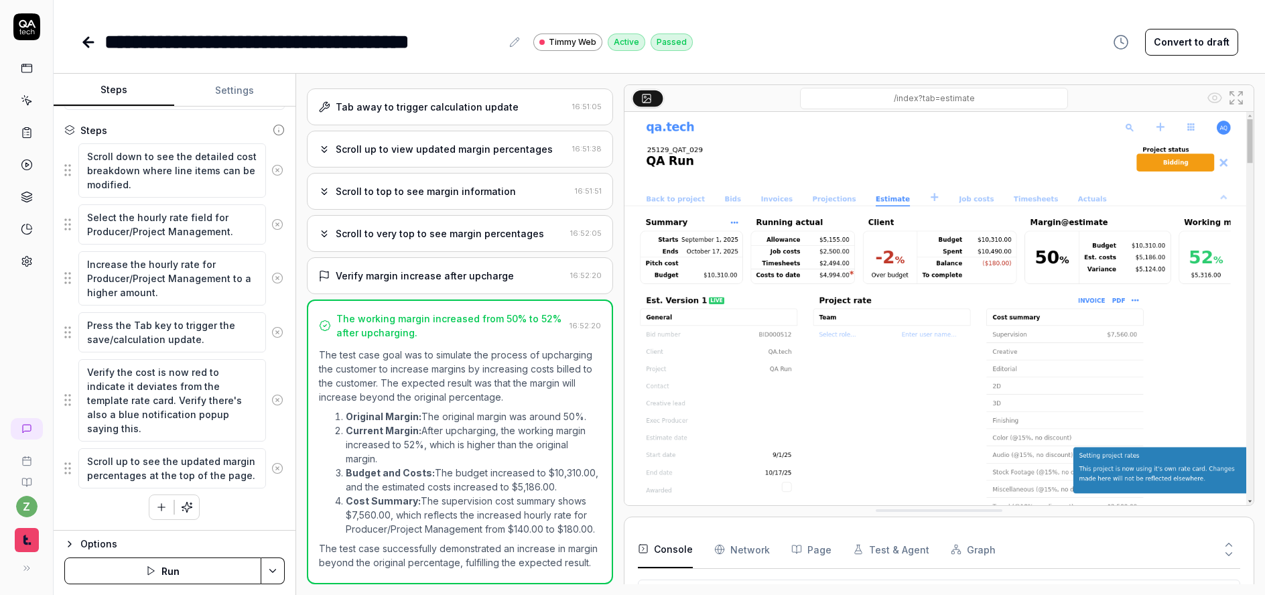
scroll to position [273, 0]
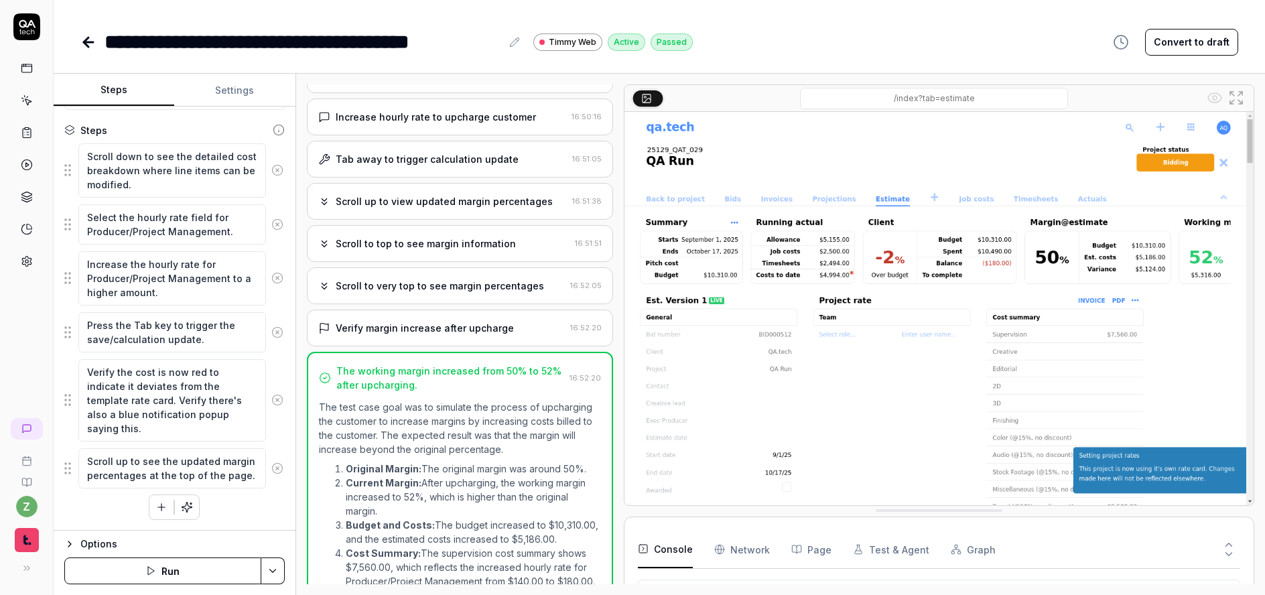
click at [275, 563] on html "**********" at bounding box center [632, 297] width 1265 height 595
click at [227, 501] on div "Run w. Dependencies" at bounding box center [220, 507] width 135 height 29
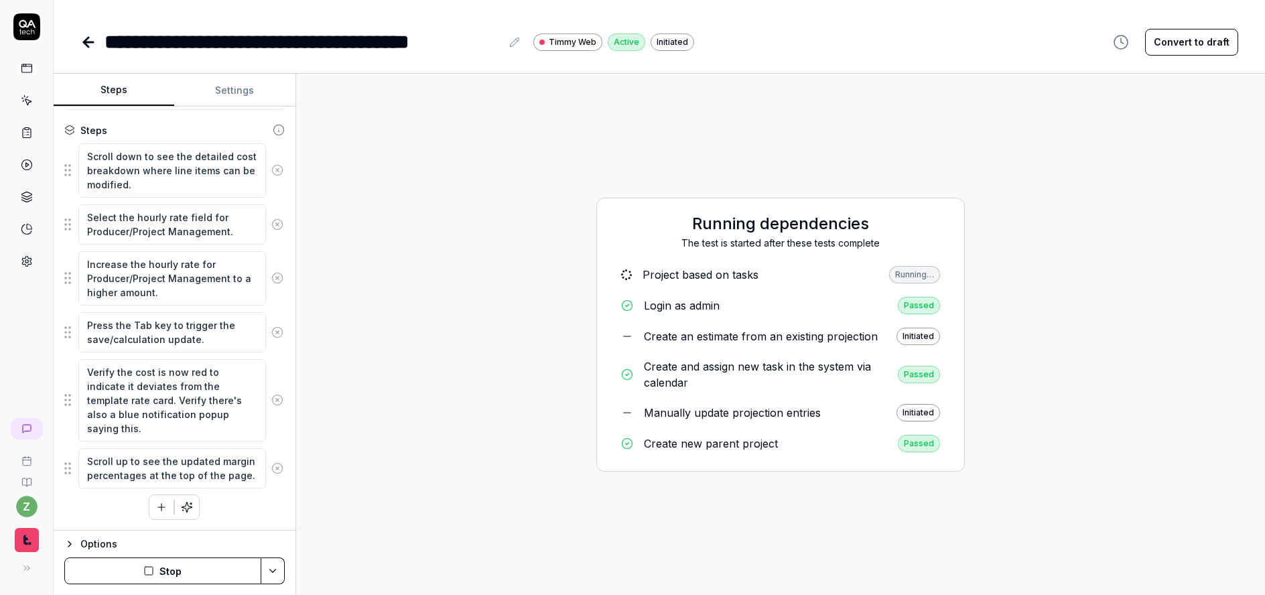
click at [90, 44] on icon at bounding box center [88, 42] width 16 height 16
type textarea "*"
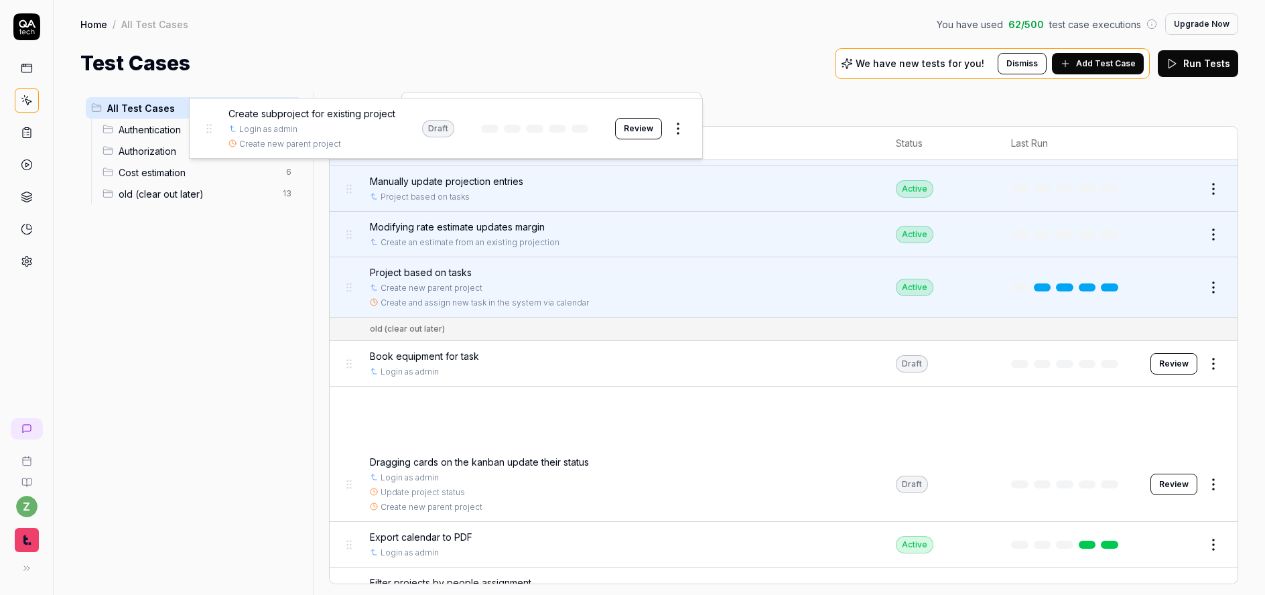
scroll to position [394, 0]
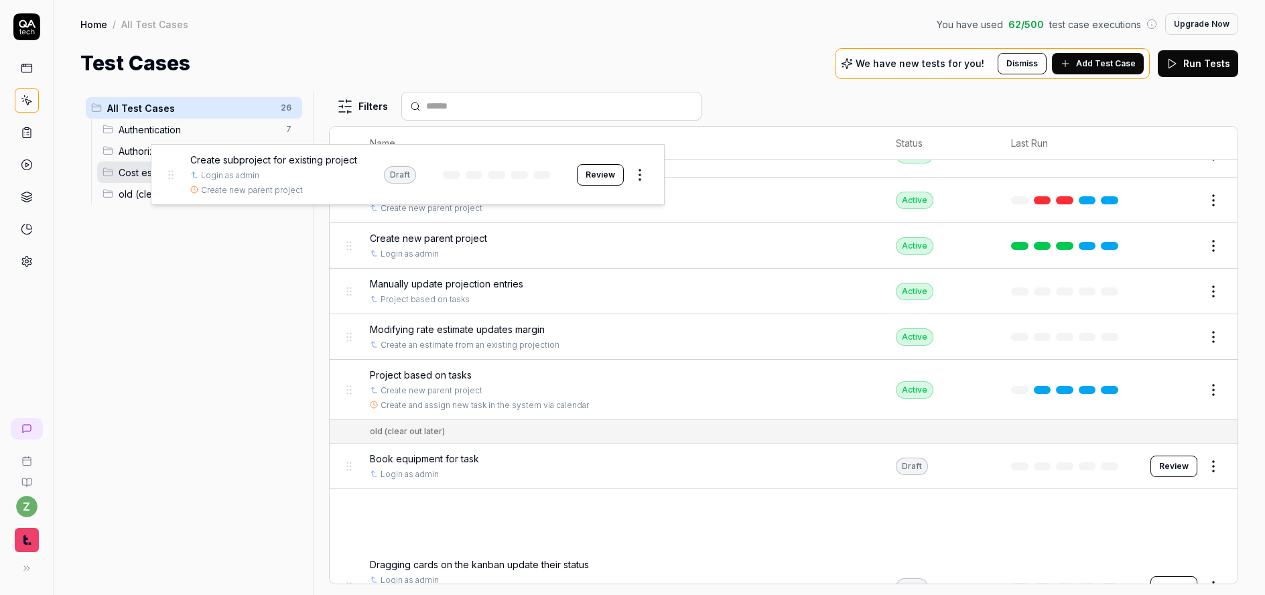
drag, startPoint x: 349, startPoint y: 355, endPoint x: 170, endPoint y: 178, distance: 251.6
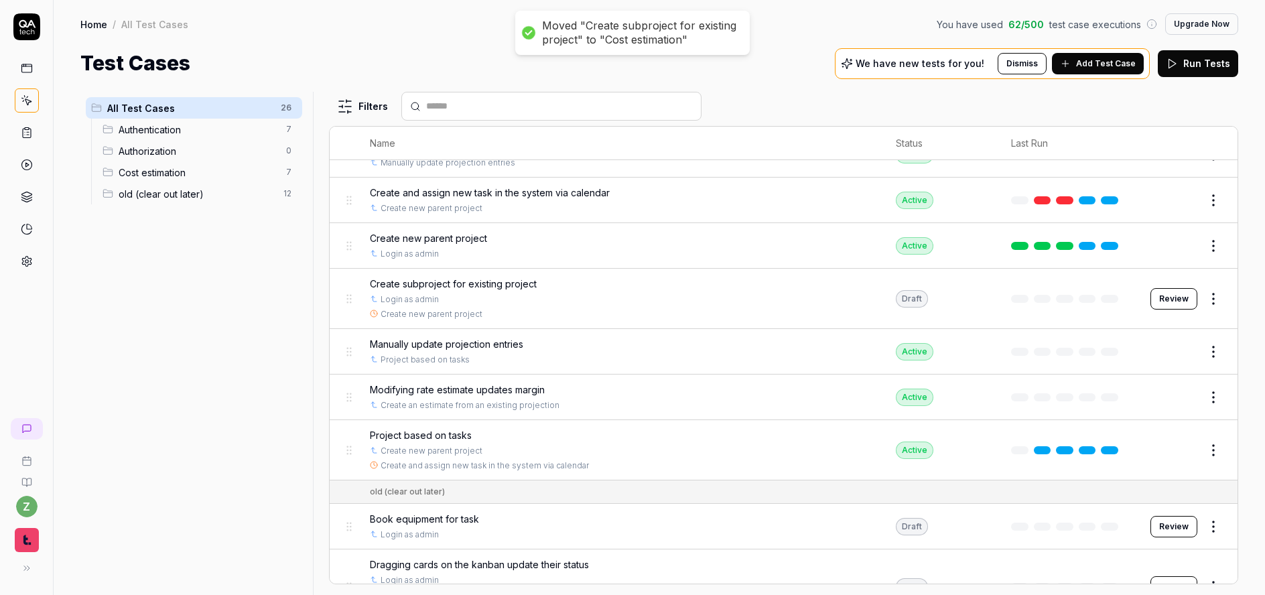
click at [163, 176] on span "Cost estimation" at bounding box center [198, 173] width 159 height 14
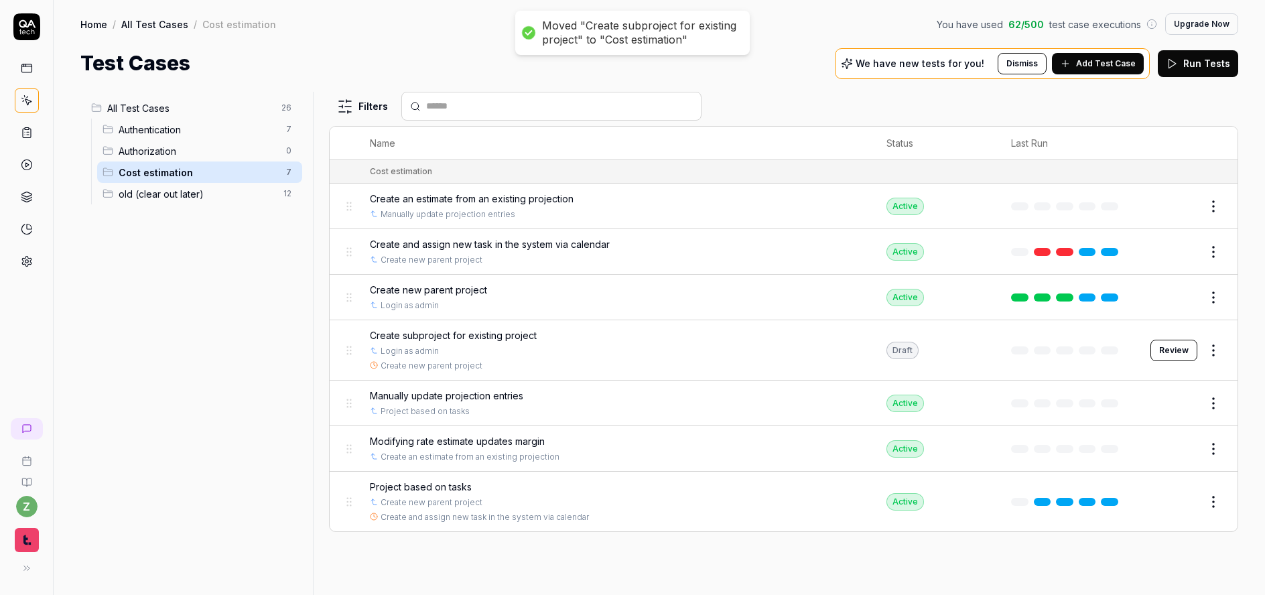
scroll to position [0, 0]
click at [286, 165] on html "Moved "Create subproject for existing project" to "Cost estimation" z Home / Al…" at bounding box center [632, 297] width 1265 height 595
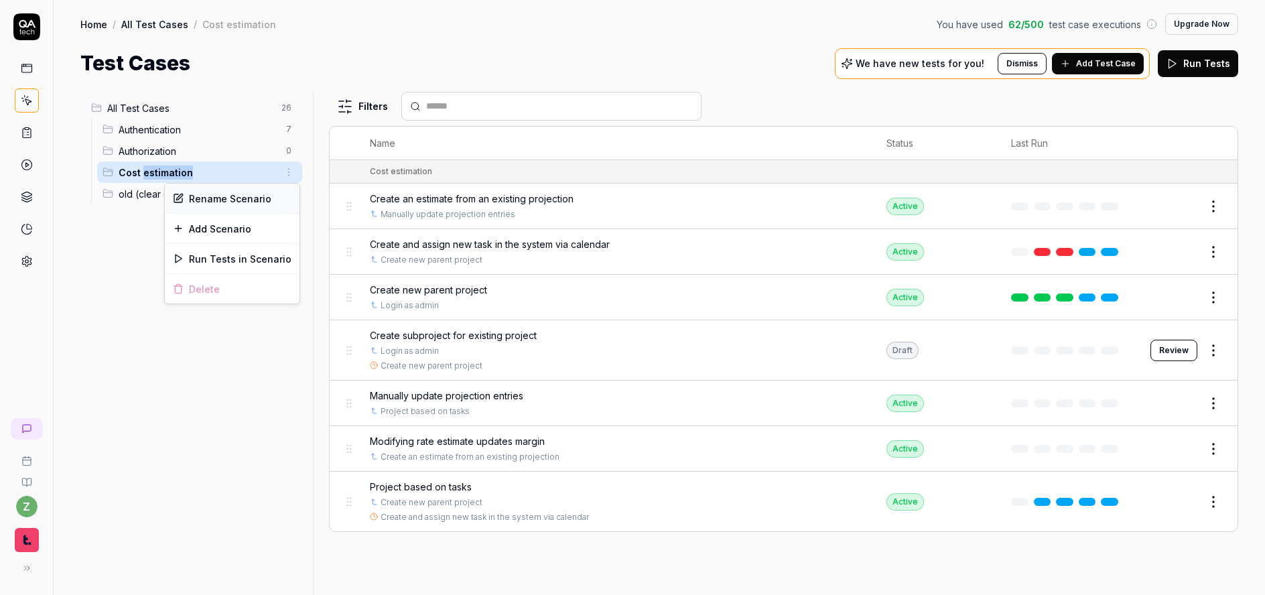
click at [233, 202] on div "Rename Scenario" at bounding box center [232, 198] width 135 height 29
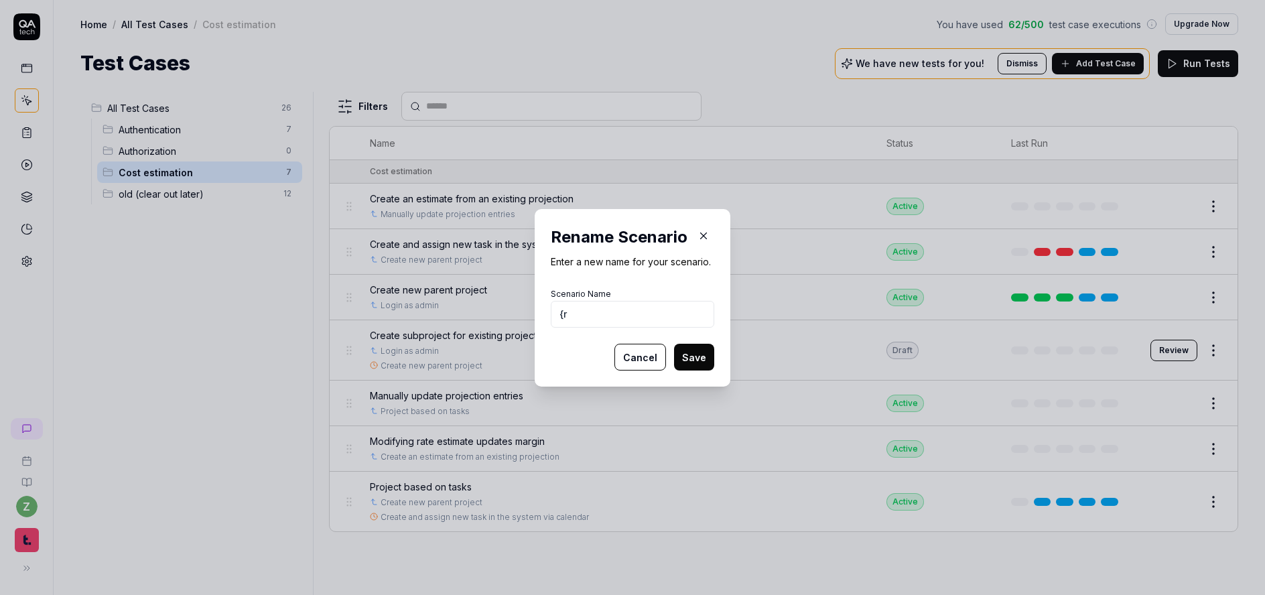
type input "{"
type input "Project Management"
click at [674, 344] on button "Save" at bounding box center [694, 357] width 40 height 27
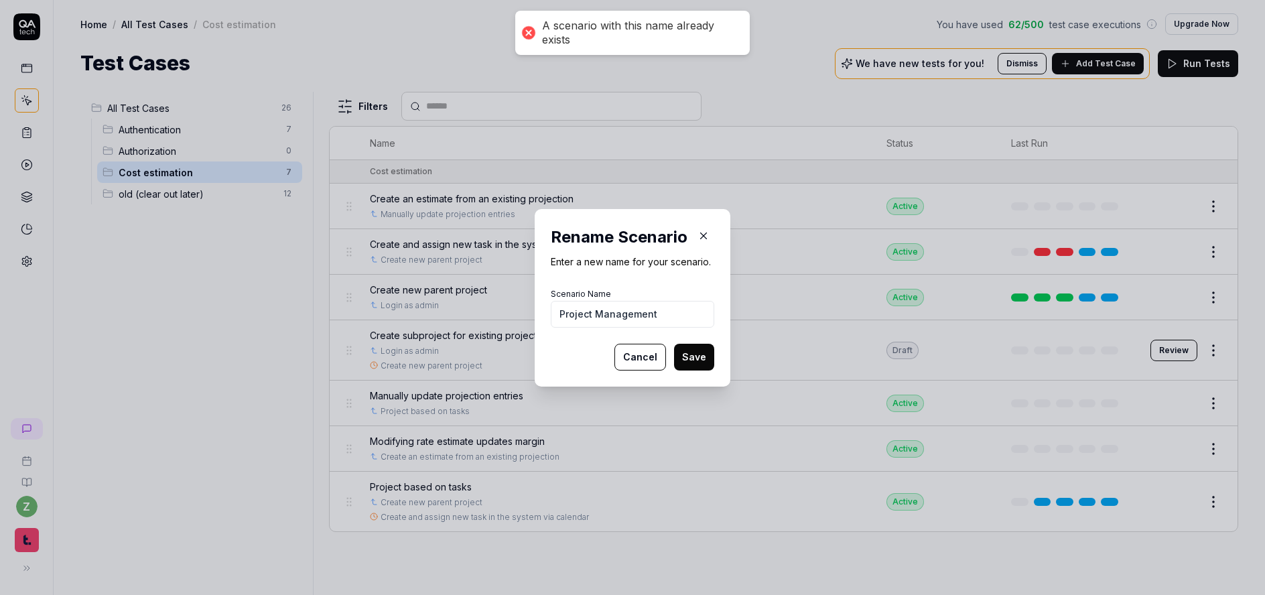
click at [690, 354] on button "Save" at bounding box center [694, 357] width 40 height 27
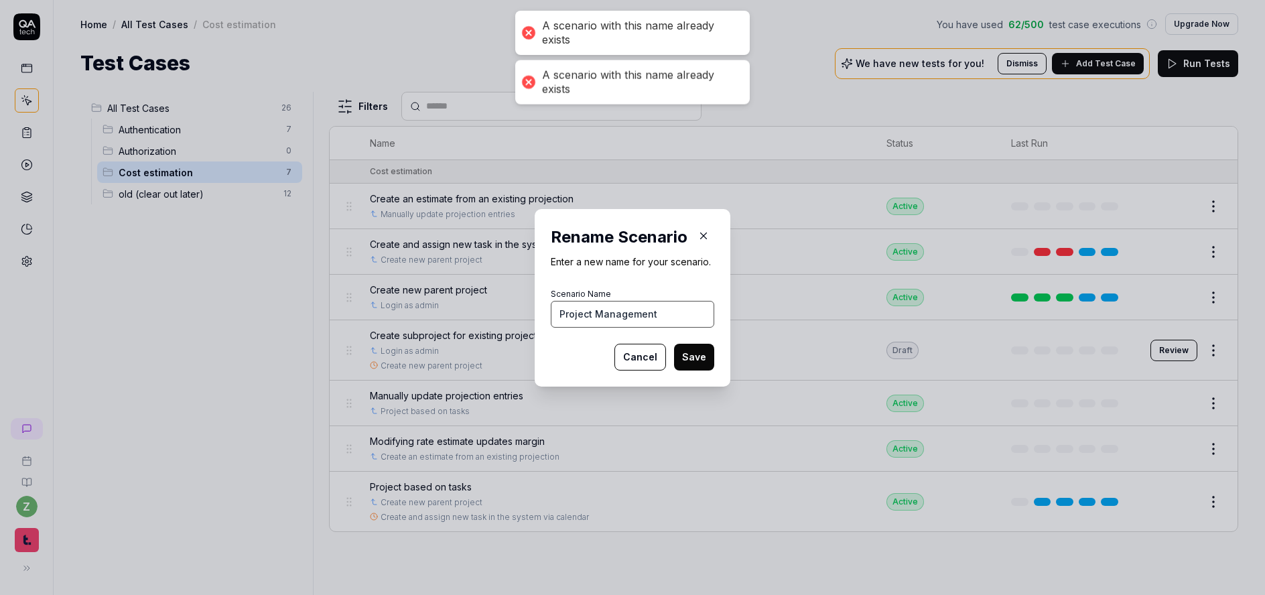
click at [618, 323] on input "Project Management" at bounding box center [633, 314] width 164 height 27
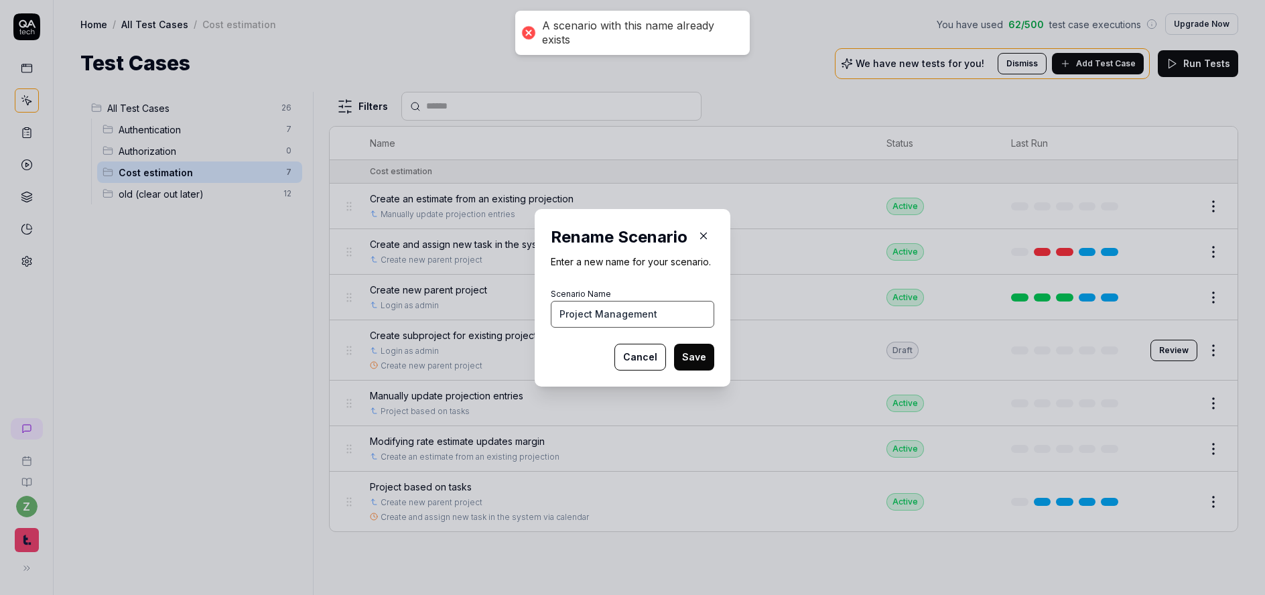
drag, startPoint x: 588, startPoint y: 316, endPoint x: 665, endPoint y: 332, distance: 78.9
click at [665, 332] on form "Scenario Name Project Management Cancel Save" at bounding box center [633, 328] width 164 height 86
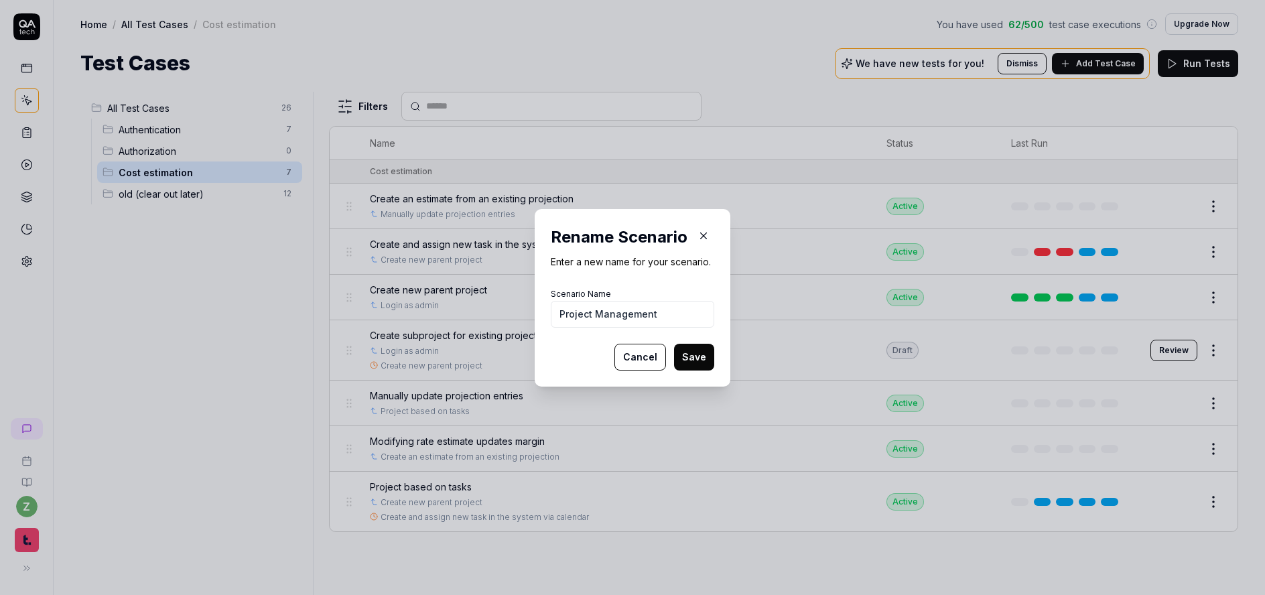
click at [641, 358] on button "Cancel" at bounding box center [641, 357] width 52 height 27
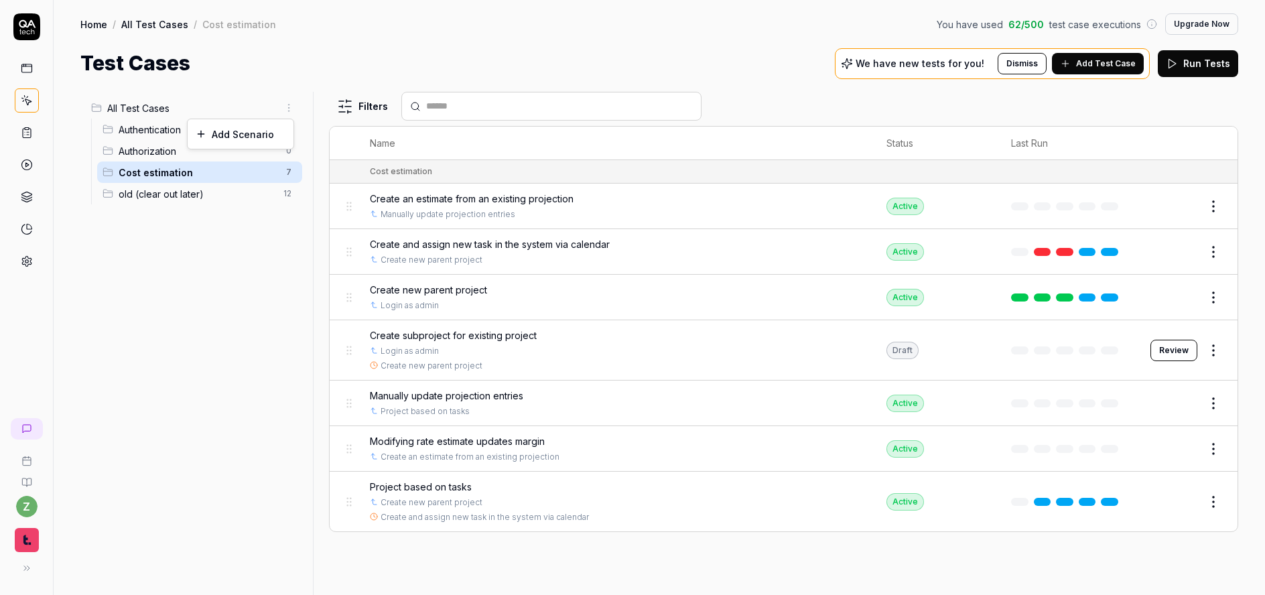
click at [293, 110] on html "z Home / All Test Cases / Cost estimation You have used 62 / 500 test case exec…" at bounding box center [632, 297] width 1265 height 595
click at [229, 137] on div "Add Scenario" at bounding box center [241, 133] width 106 height 29
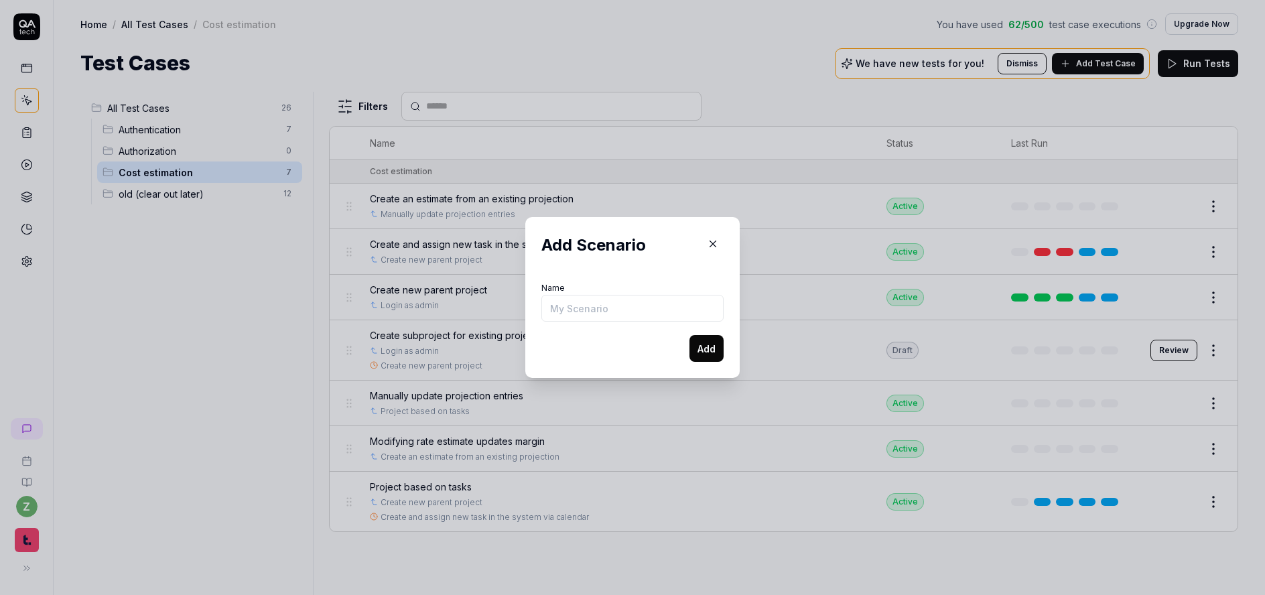
type input "P"
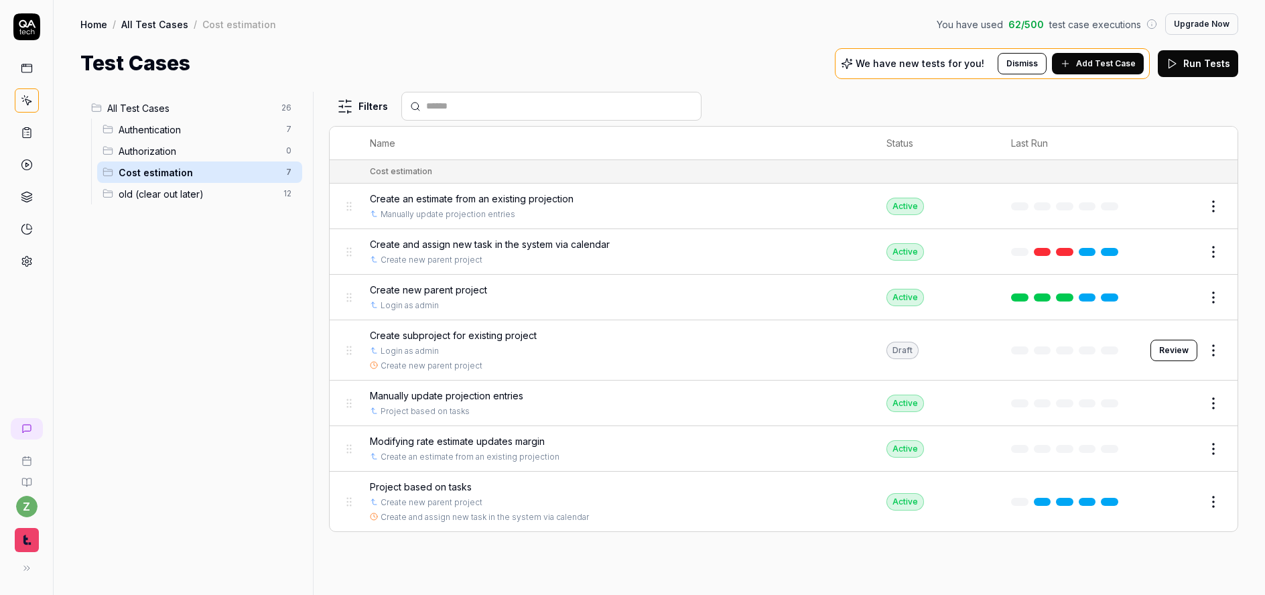
click at [290, 174] on html "z Home / All Test Cases / Cost estimation You have used 62 / 500 test case exec…" at bounding box center [632, 297] width 1265 height 595
click at [236, 196] on div "Rename Scenario" at bounding box center [232, 198] width 135 height 29
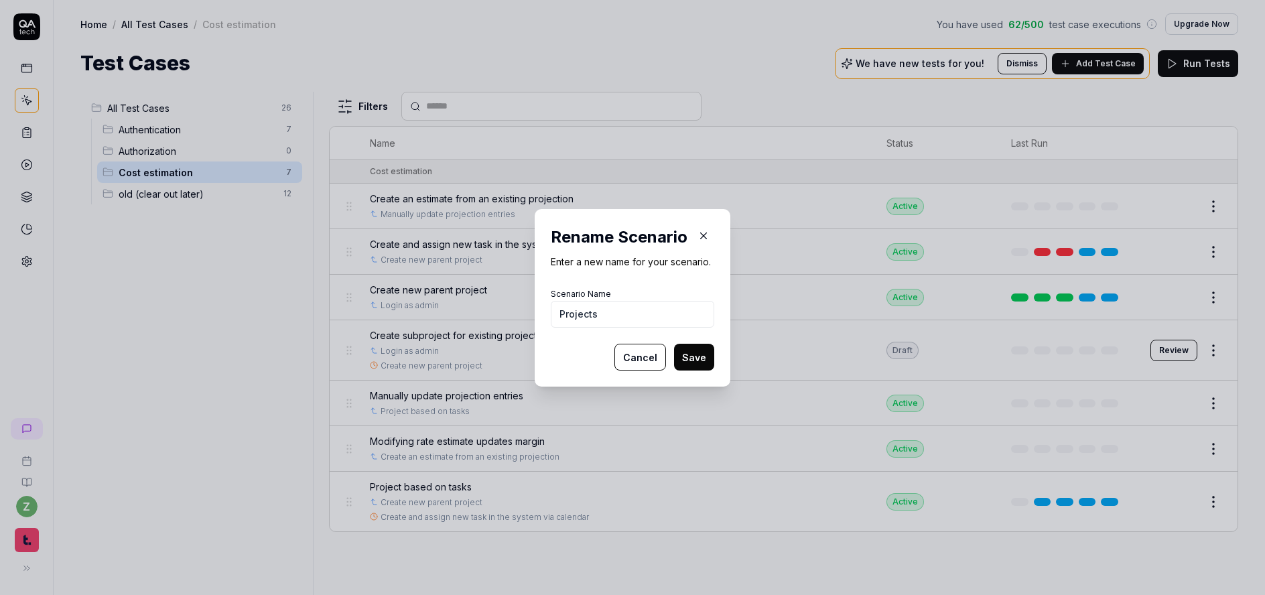
type input "Projects"
click at [691, 357] on button "Save" at bounding box center [694, 357] width 40 height 27
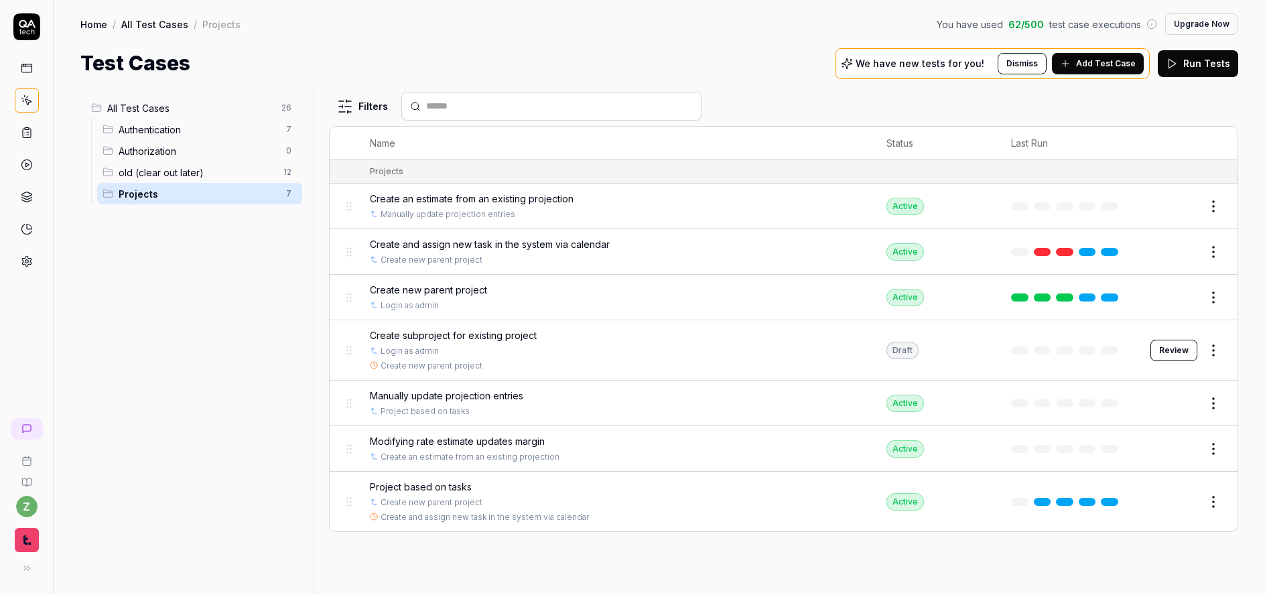
click at [475, 336] on span "Create subproject for existing project" at bounding box center [453, 335] width 167 height 14
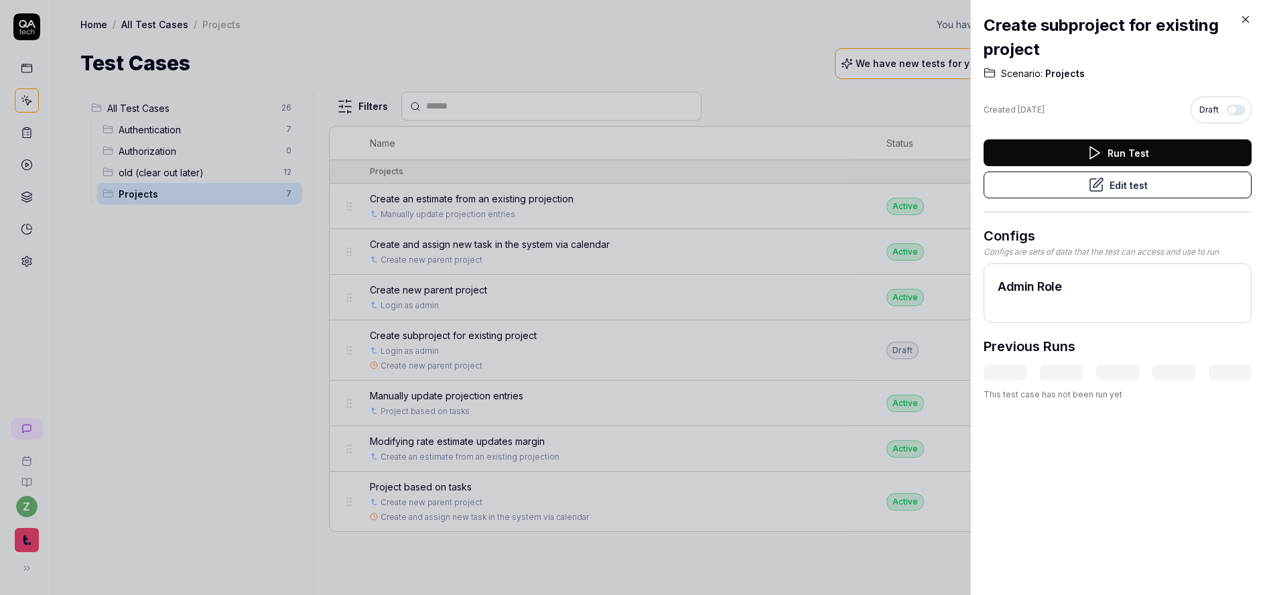
click at [1137, 188] on button "Edit test" at bounding box center [1118, 185] width 268 height 27
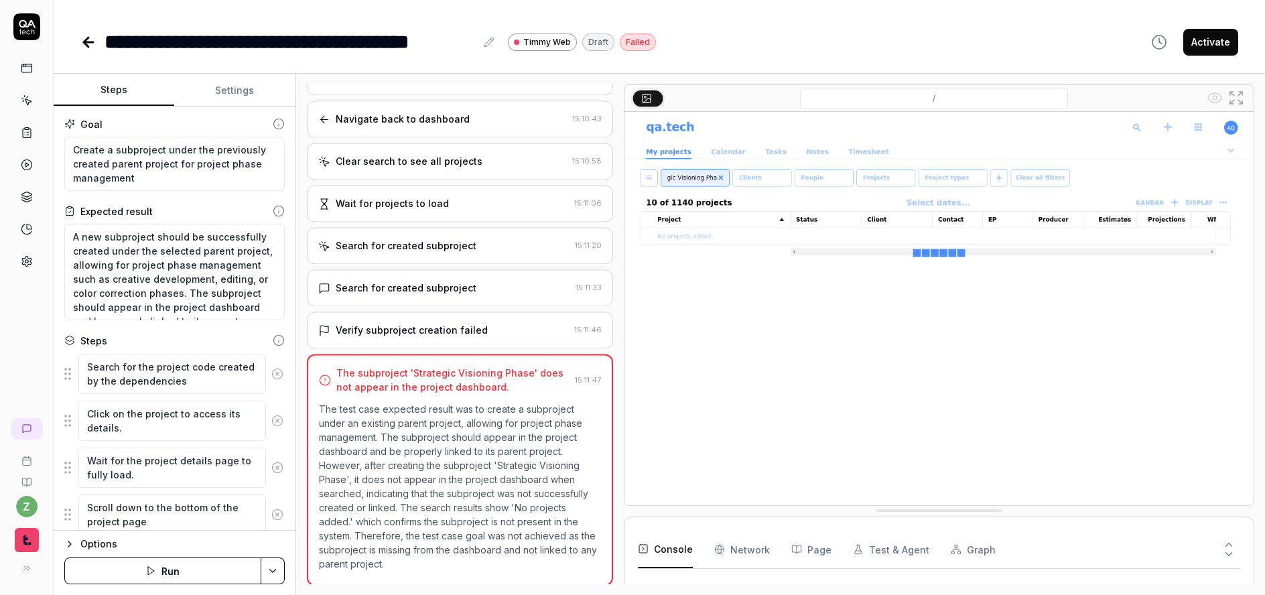
scroll to position [554, 0]
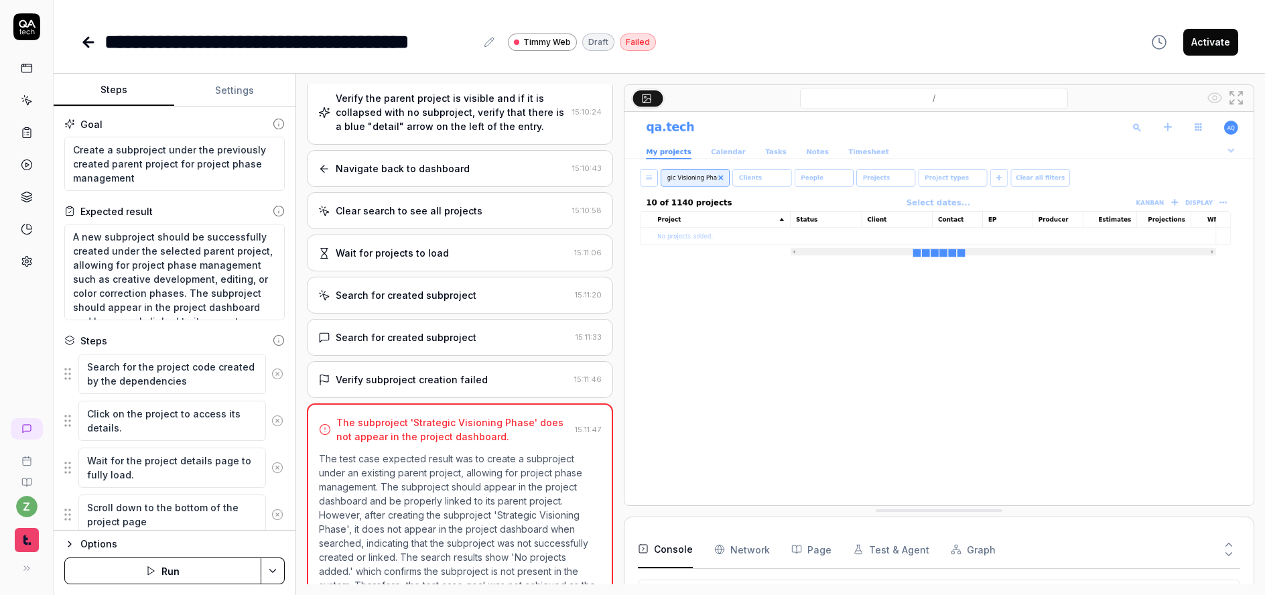
scroll to position [554, 0]
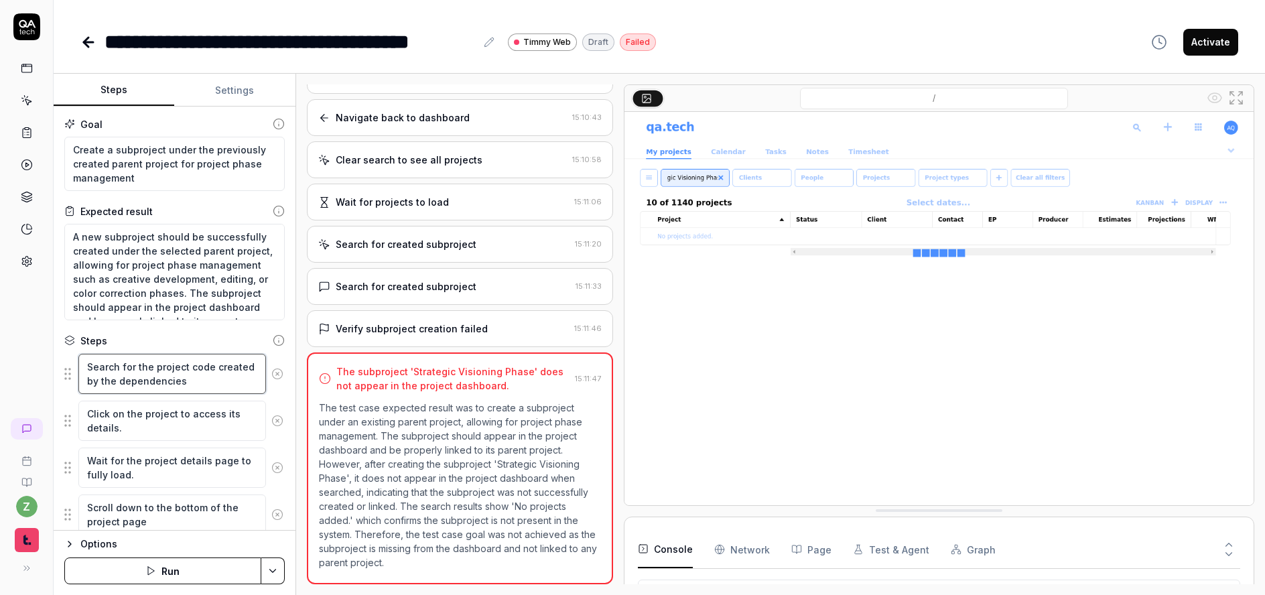
click at [124, 377] on textarea "Search for the project code created by the dependencies" at bounding box center [172, 374] width 188 height 40
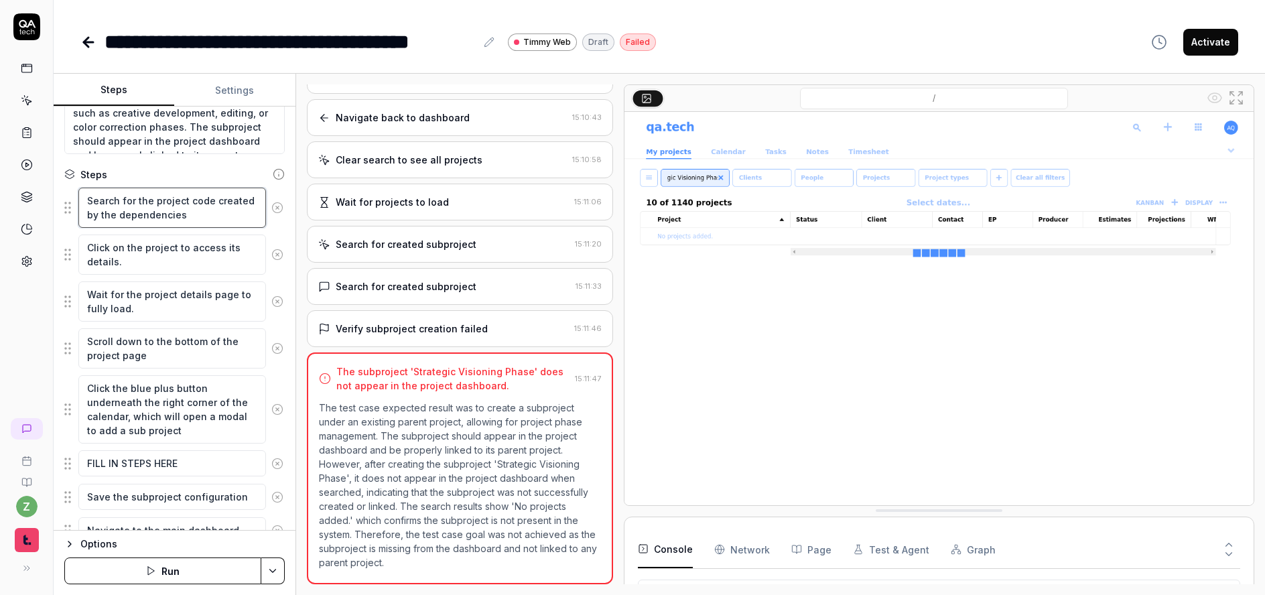
scroll to position [86, 0]
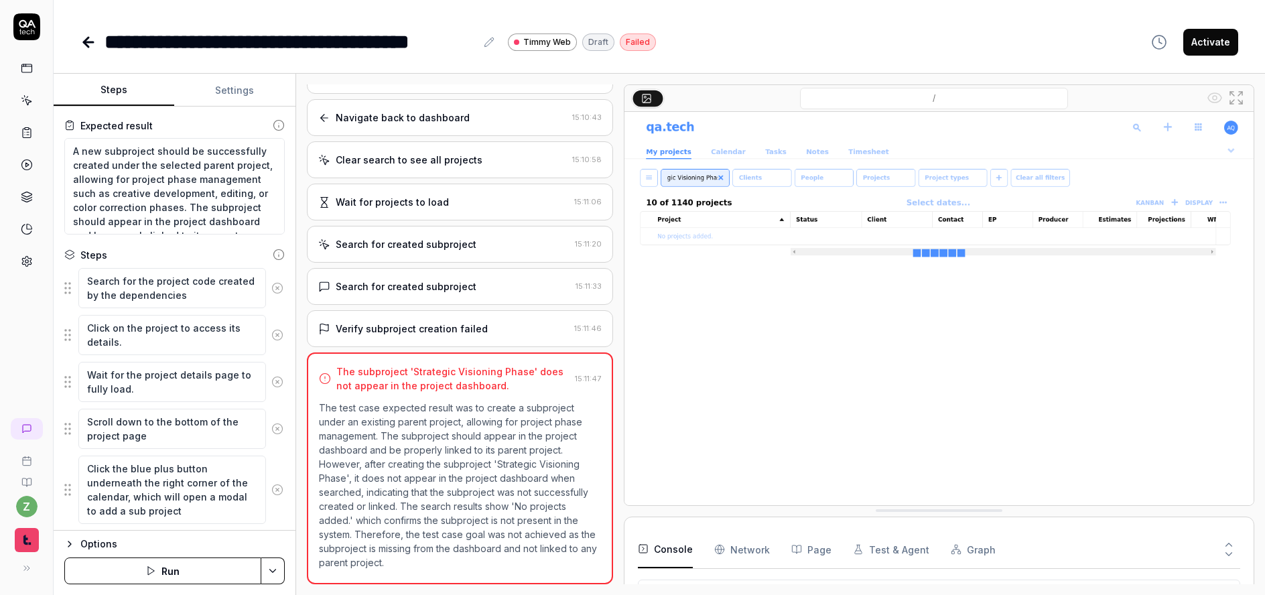
click at [271, 287] on icon at bounding box center [277, 288] width 12 height 12
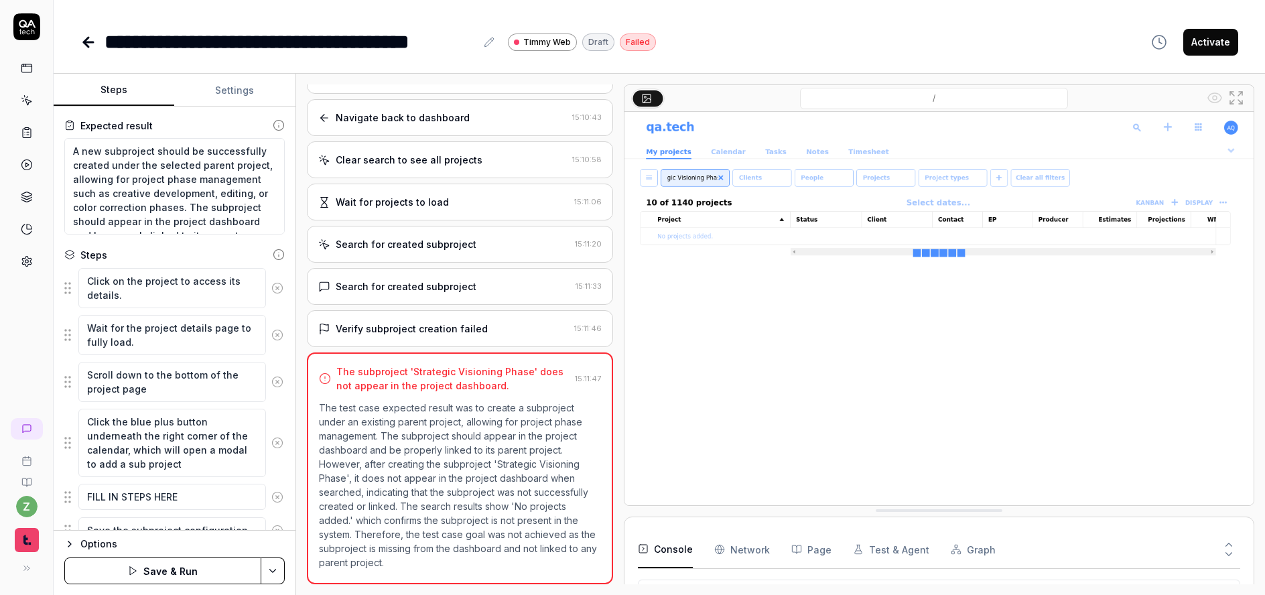
click at [271, 287] on icon at bounding box center [277, 288] width 12 height 12
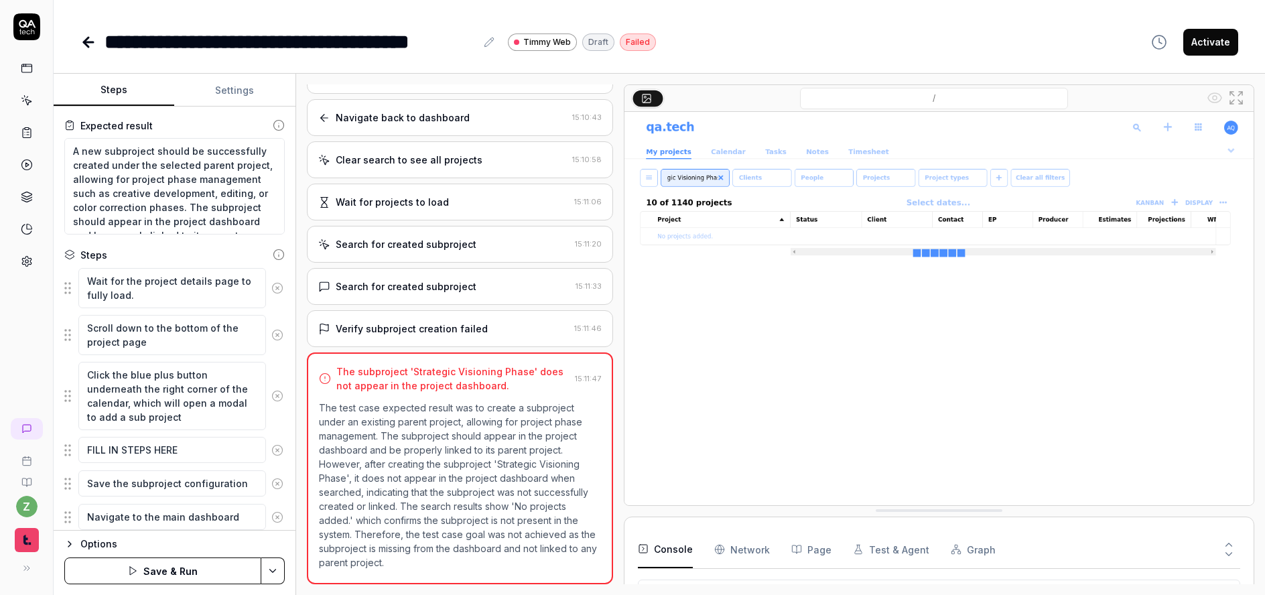
click at [271, 286] on icon at bounding box center [277, 288] width 12 height 12
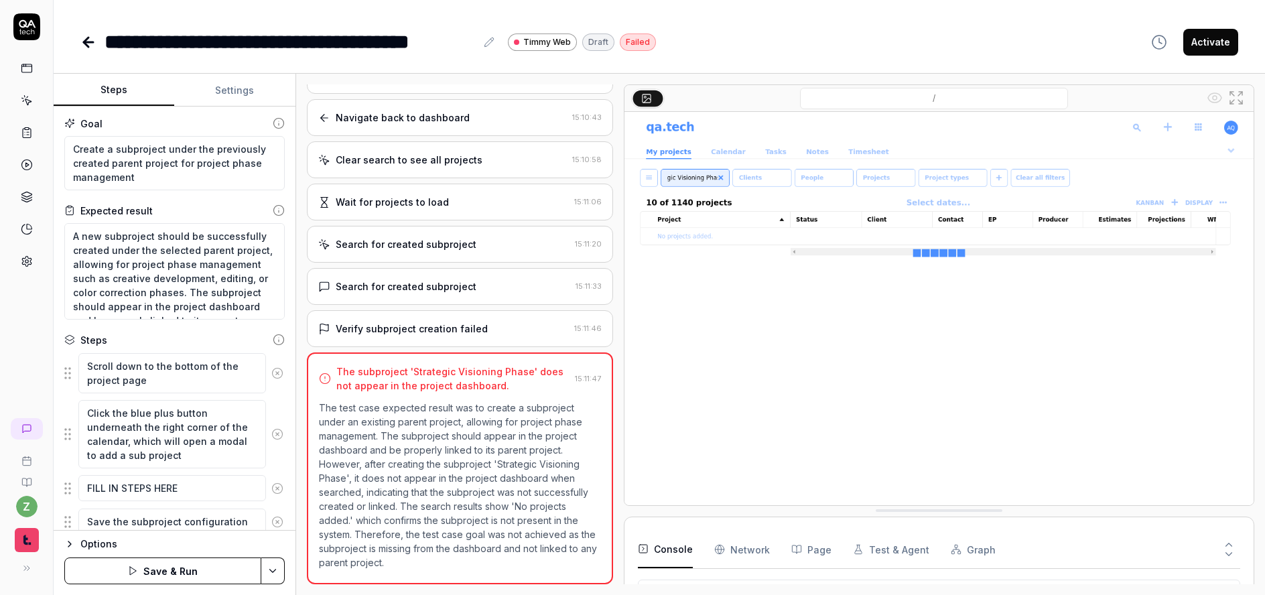
scroll to position [0, 0]
type textarea "*"
click at [225, 95] on button "Settings" at bounding box center [234, 90] width 121 height 32
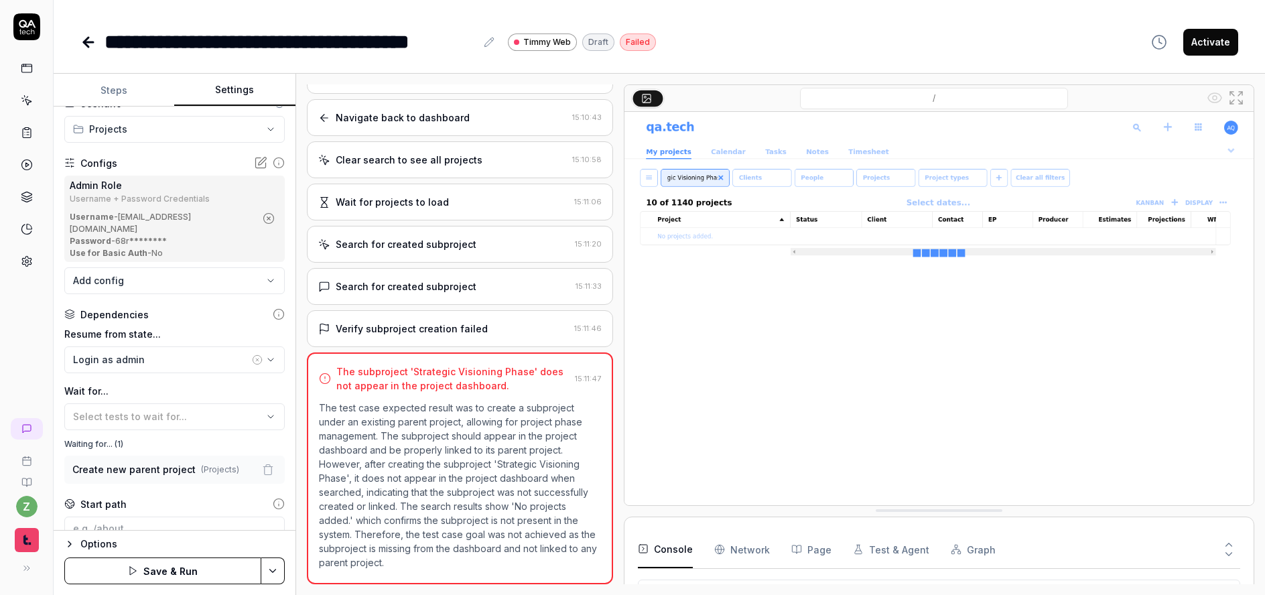
scroll to position [161, 0]
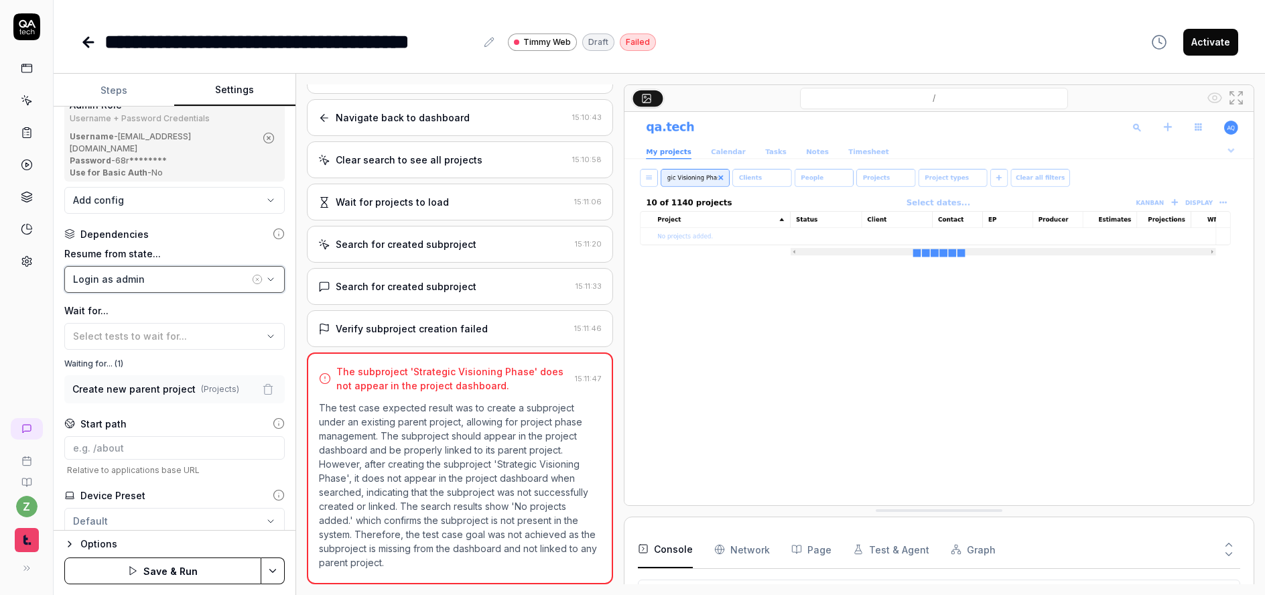
click at [127, 272] on div "Login as admin" at bounding box center [161, 279] width 176 height 14
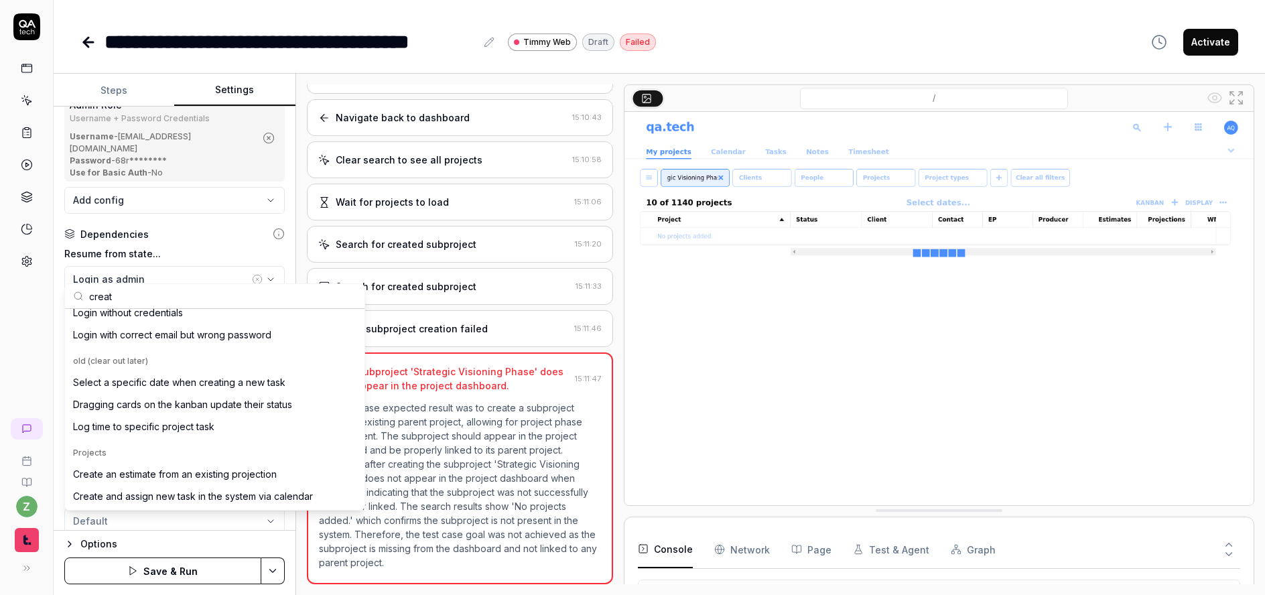
scroll to position [0, 0]
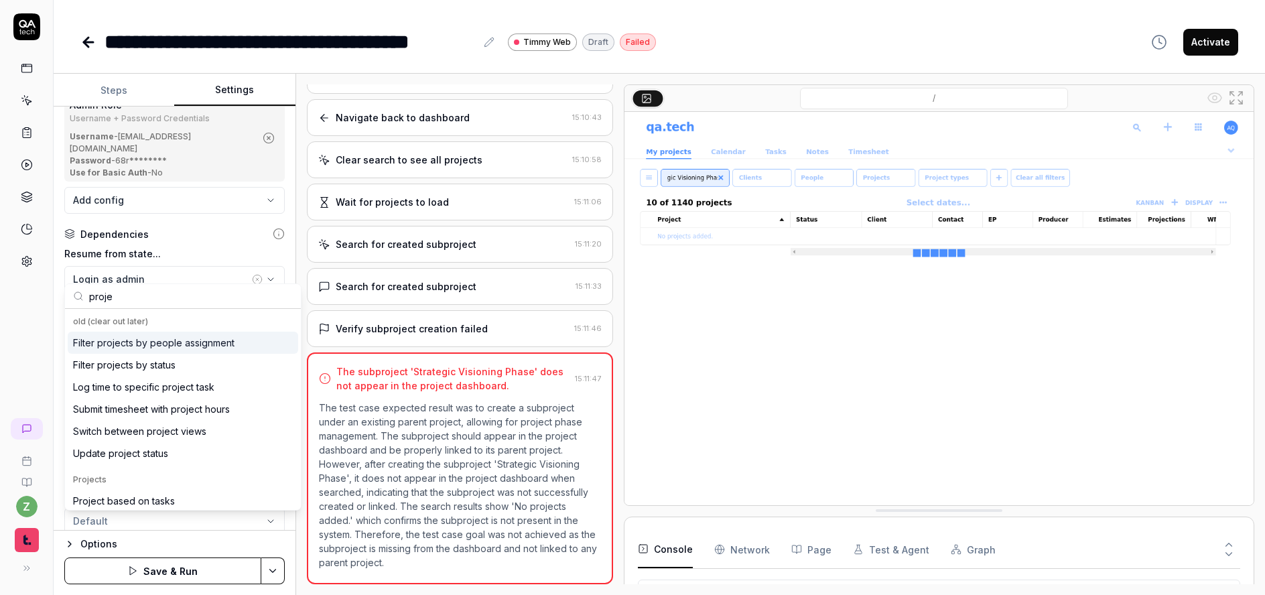
type input "projec"
click at [164, 247] on label "Resume from state..." at bounding box center [174, 254] width 220 height 14
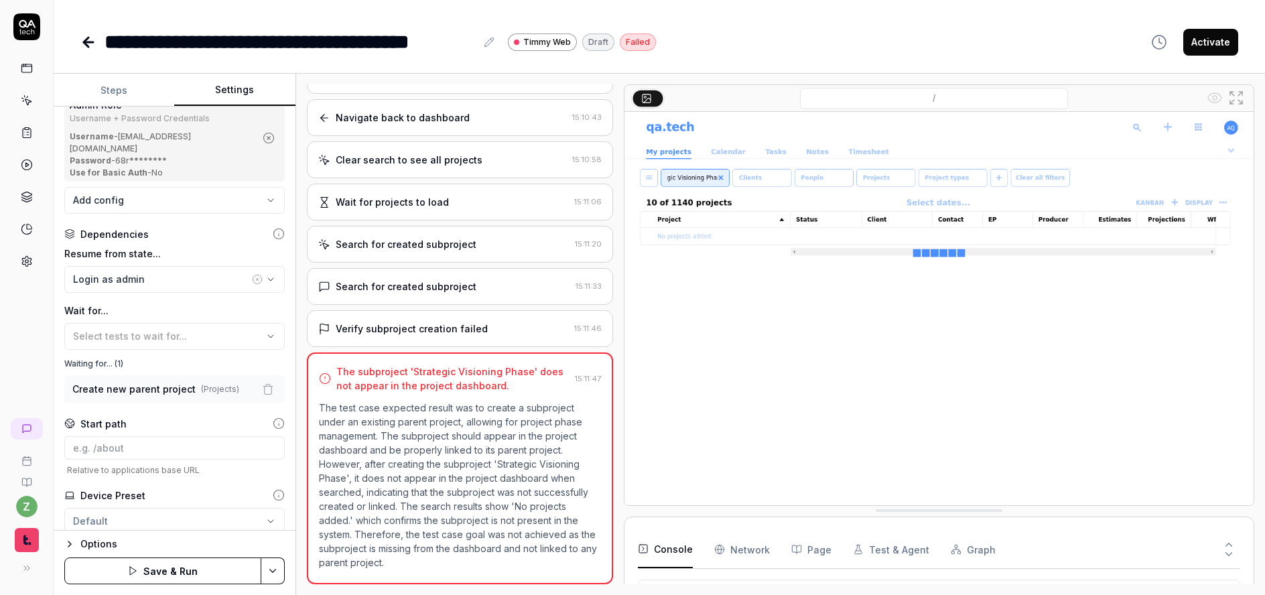
click at [264, 382] on button "button" at bounding box center [267, 389] width 17 height 17
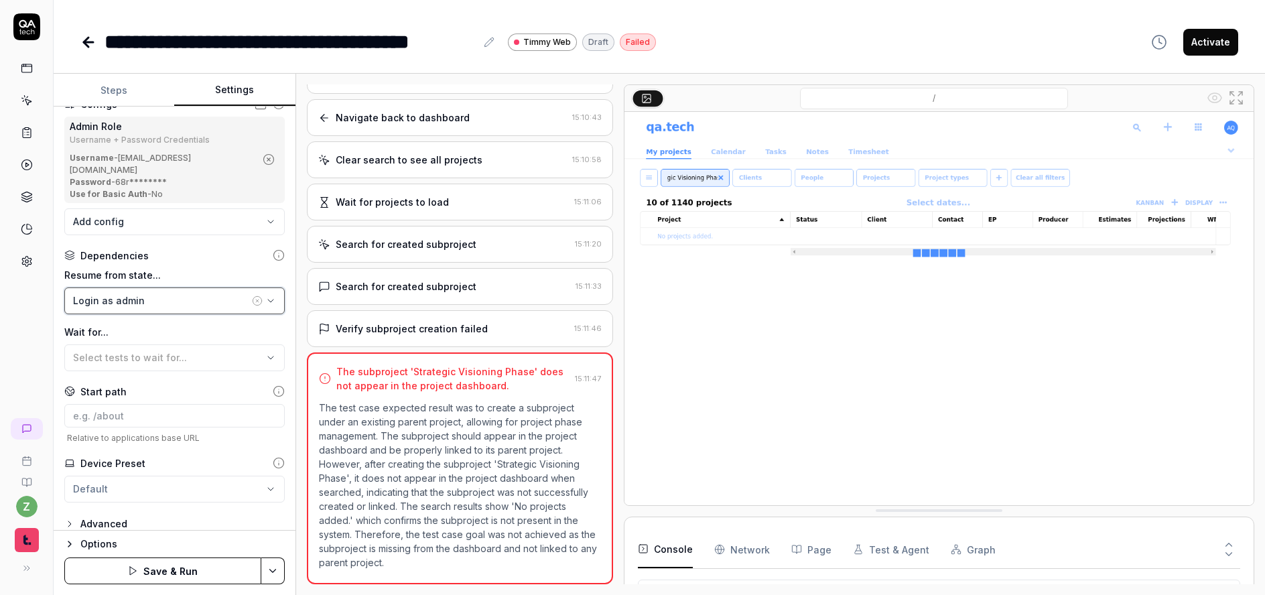
click at [176, 294] on div "Login as admin" at bounding box center [161, 301] width 176 height 14
type input "Create new pr"
click at [130, 358] on div "Create new parent project" at bounding box center [131, 364] width 117 height 14
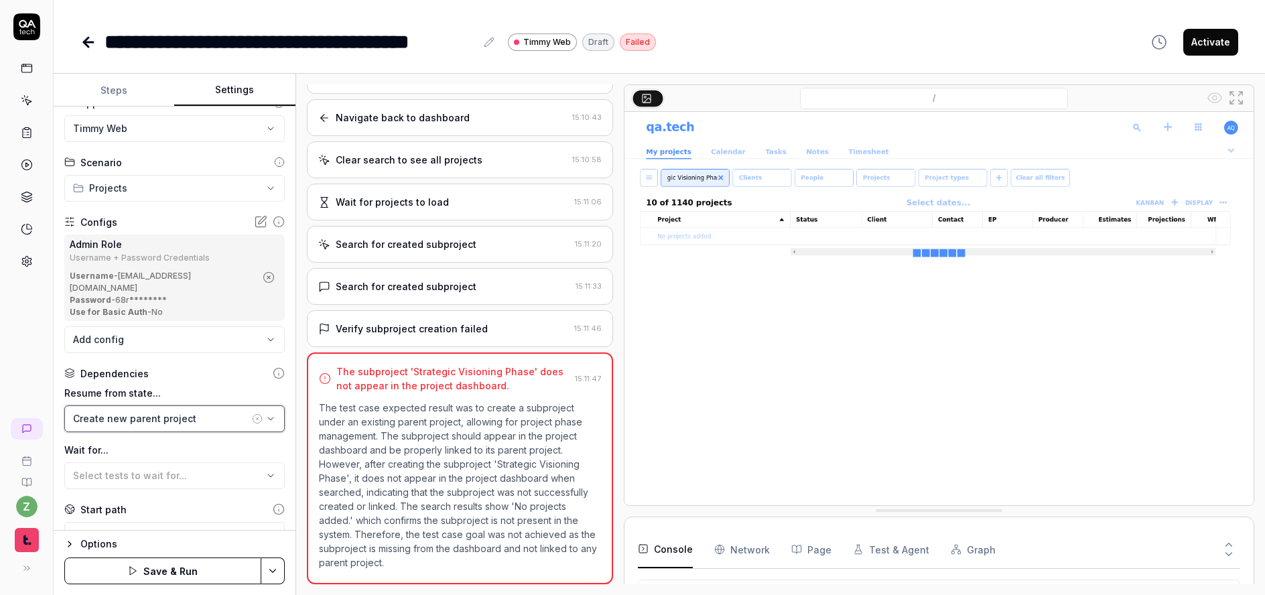
scroll to position [0, 0]
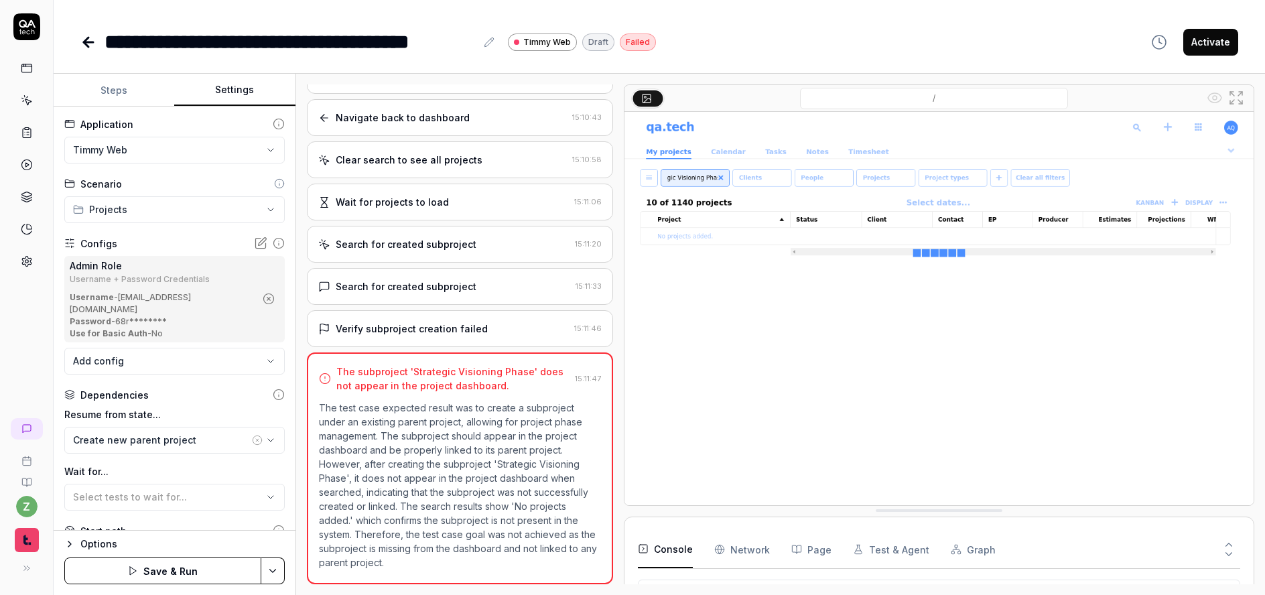
click at [117, 92] on button "Steps" at bounding box center [114, 90] width 121 height 32
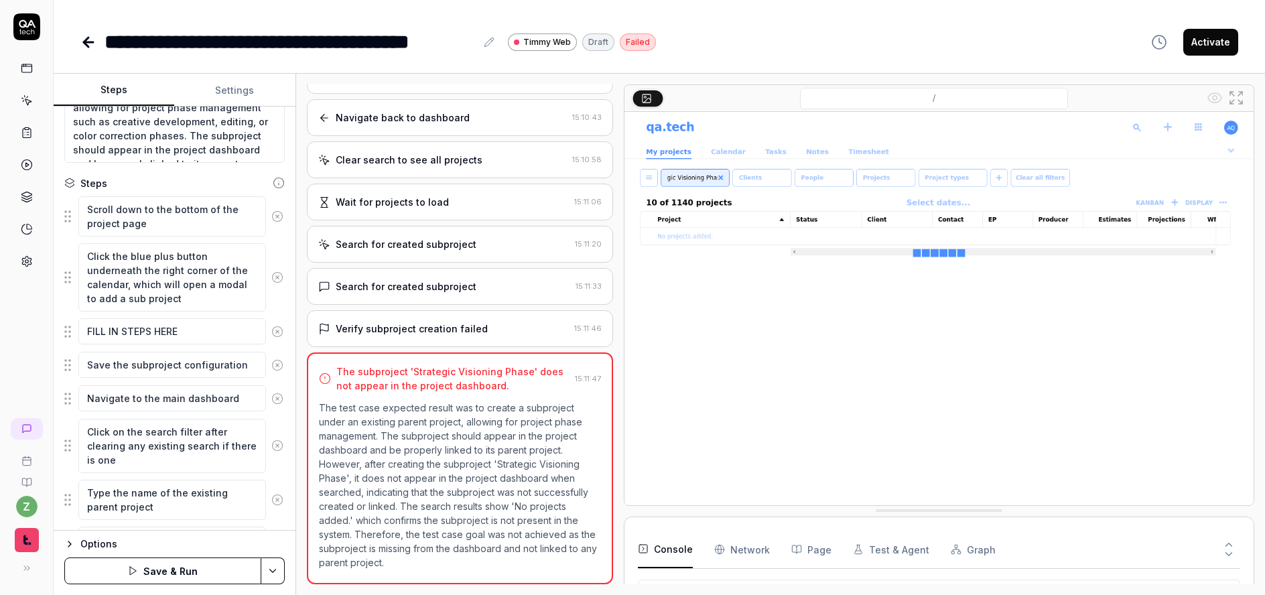
scroll to position [161, 0]
drag, startPoint x: 208, startPoint y: 302, endPoint x: 58, endPoint y: 242, distance: 161.2
click at [58, 242] on div "Goal Create a subproject under the previously created parent project for projec…" at bounding box center [175, 319] width 242 height 424
drag, startPoint x: 203, startPoint y: 328, endPoint x: 222, endPoint y: 326, distance: 19.0
click at [203, 328] on textarea "FILL IN STEPS HERE" at bounding box center [172, 328] width 188 height 26
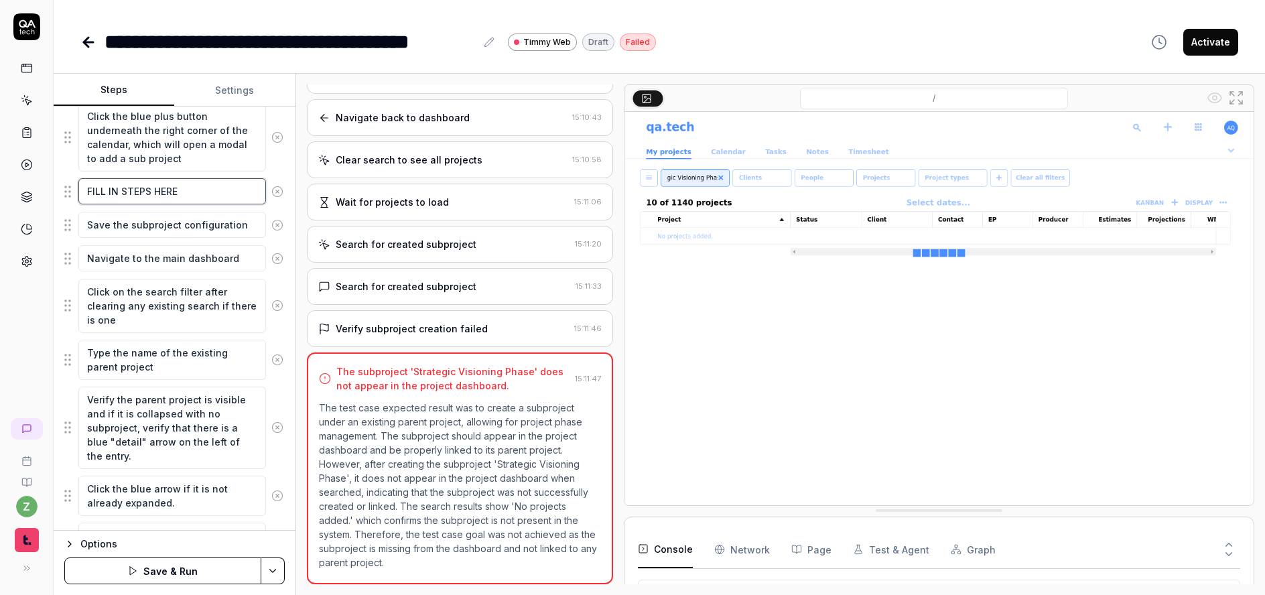
scroll to position [259, 0]
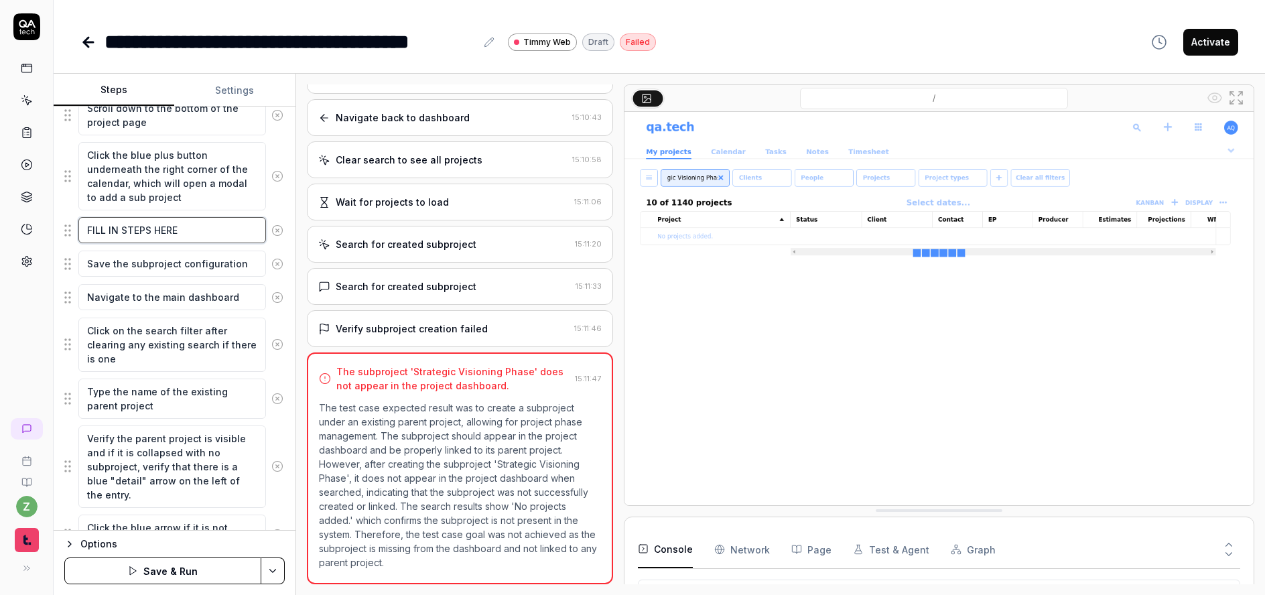
type textarea "*"
type textarea "E"
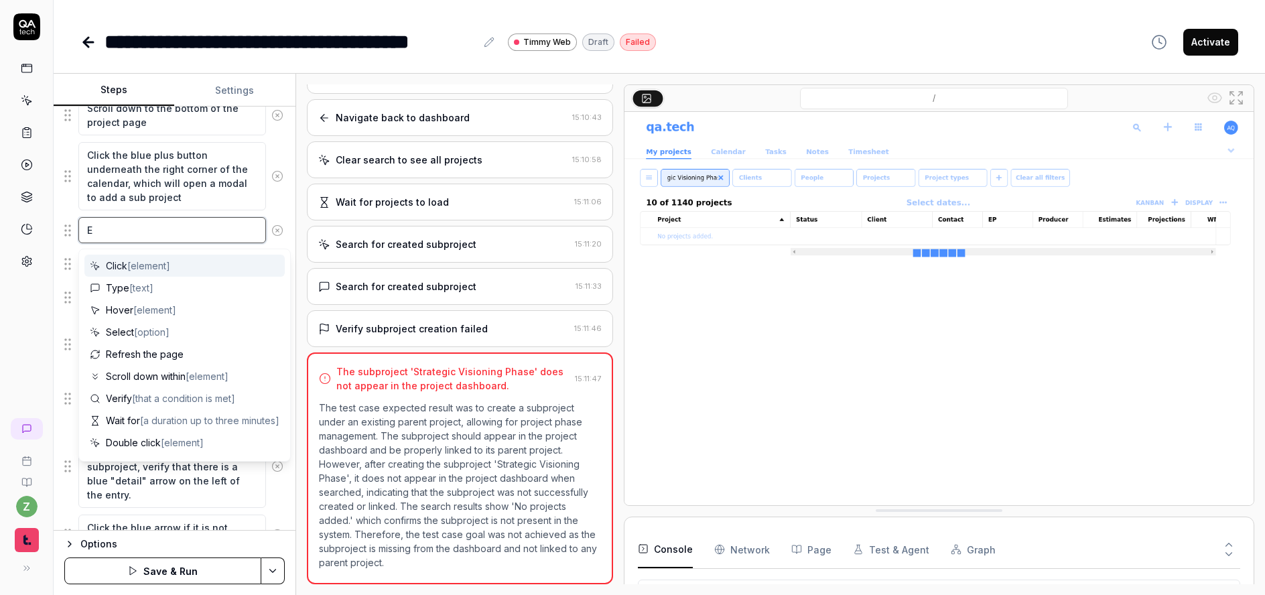
type textarea "*"
type textarea "End"
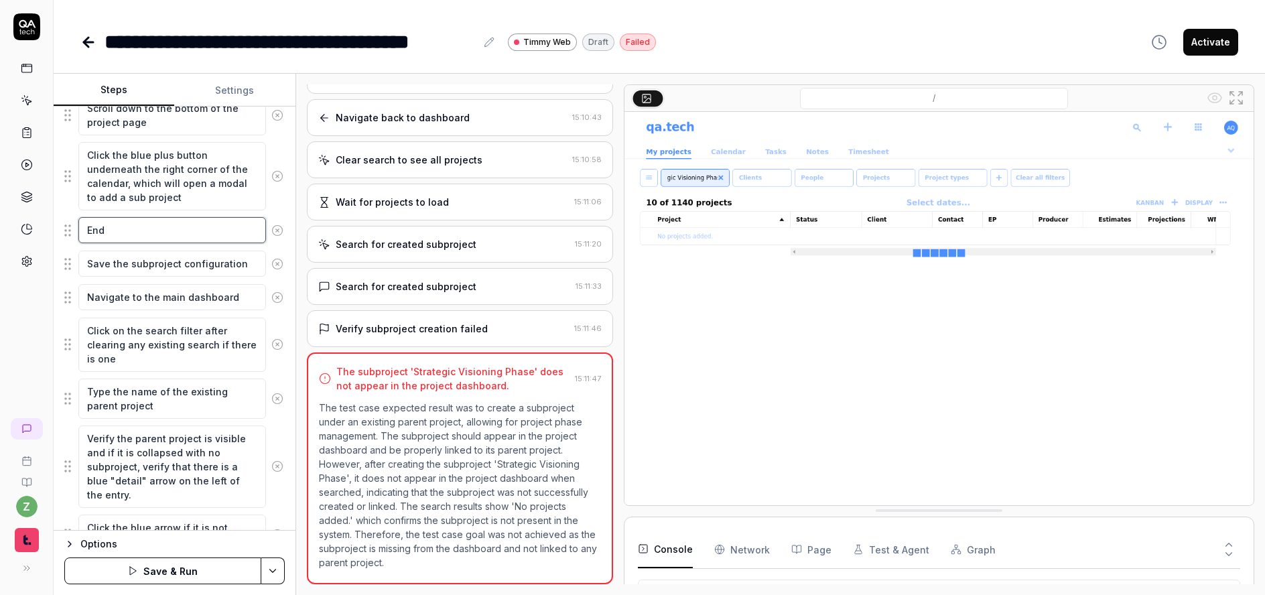
type textarea "*"
type textarea "Ent"
type textarea "*"
type textarea "Ente"
type textarea "*"
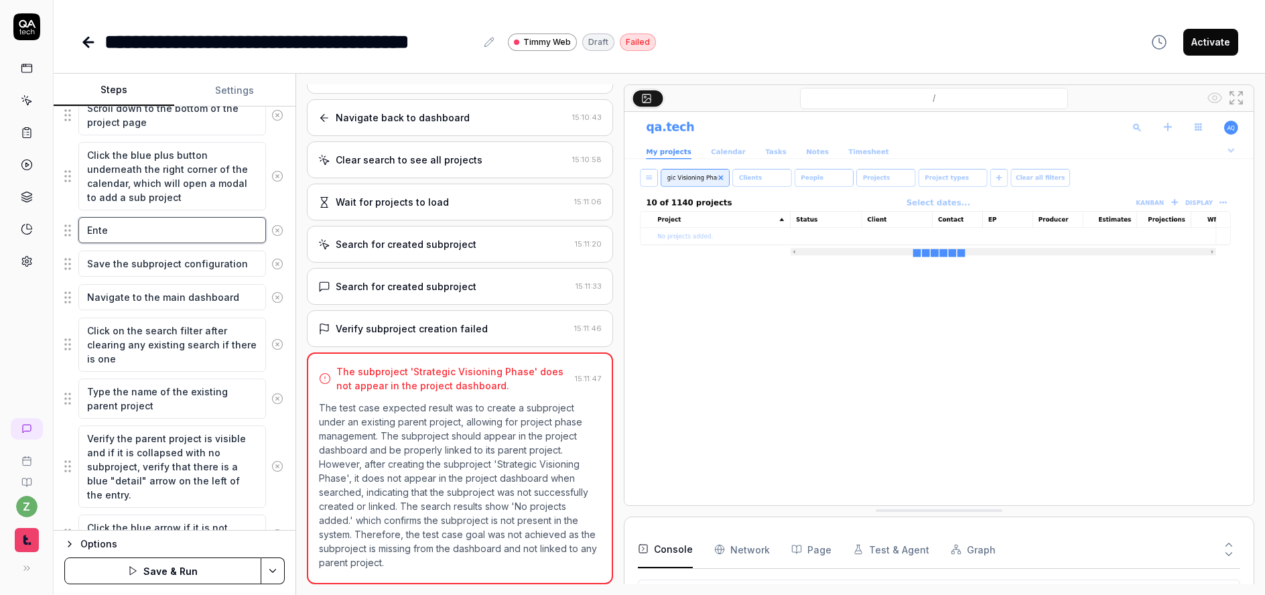
type textarea "Enter"
type textarea "*"
type textarea "Enter"
type textarea "*"
type textarea "Enter t"
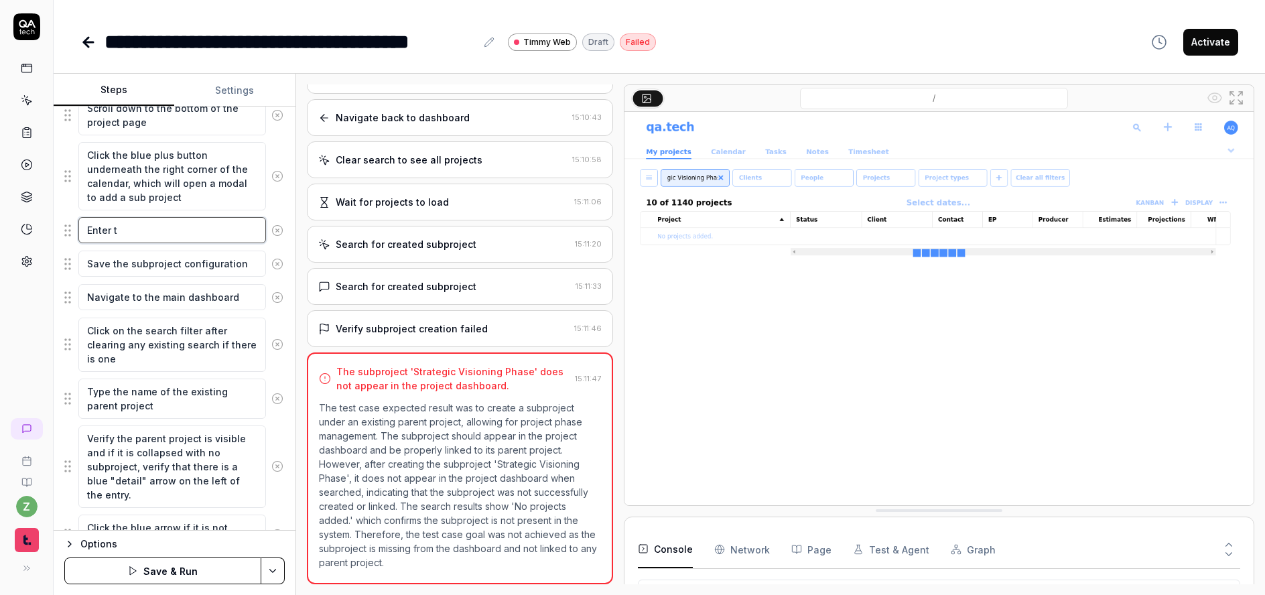
type textarea "*"
type textarea "Enter th"
type textarea "*"
type textarea "Enter the"
type textarea "*"
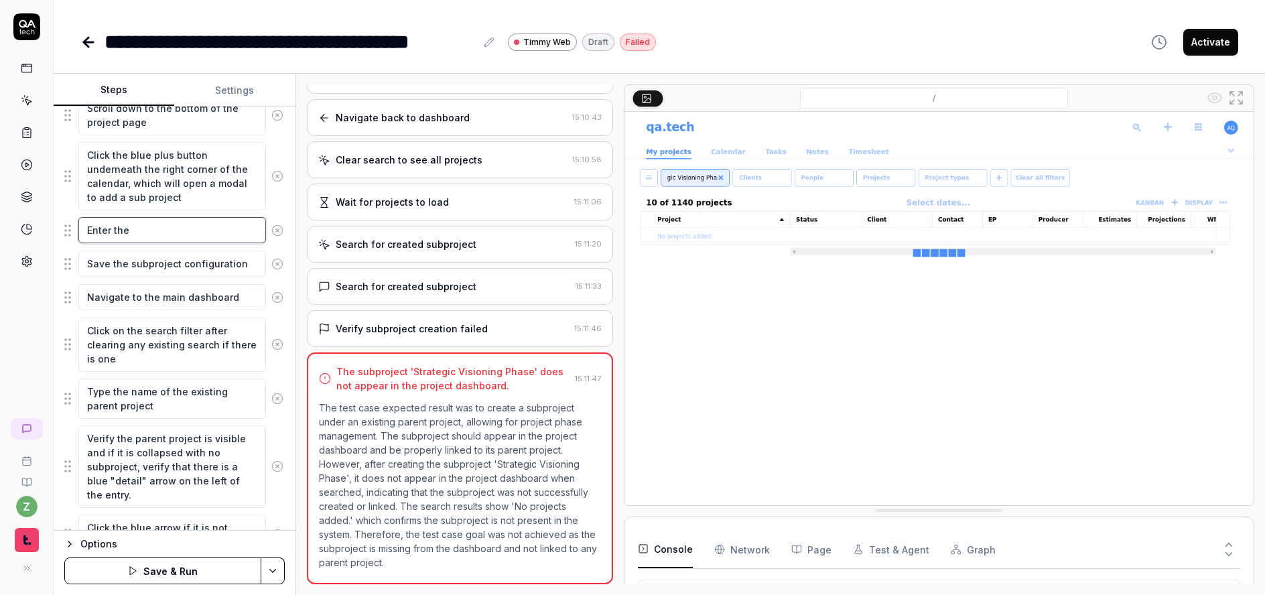
type textarea "Enter the"
type textarea "*"
type textarea "Enter the s"
type textarea "*"
type textarea "Enter the su"
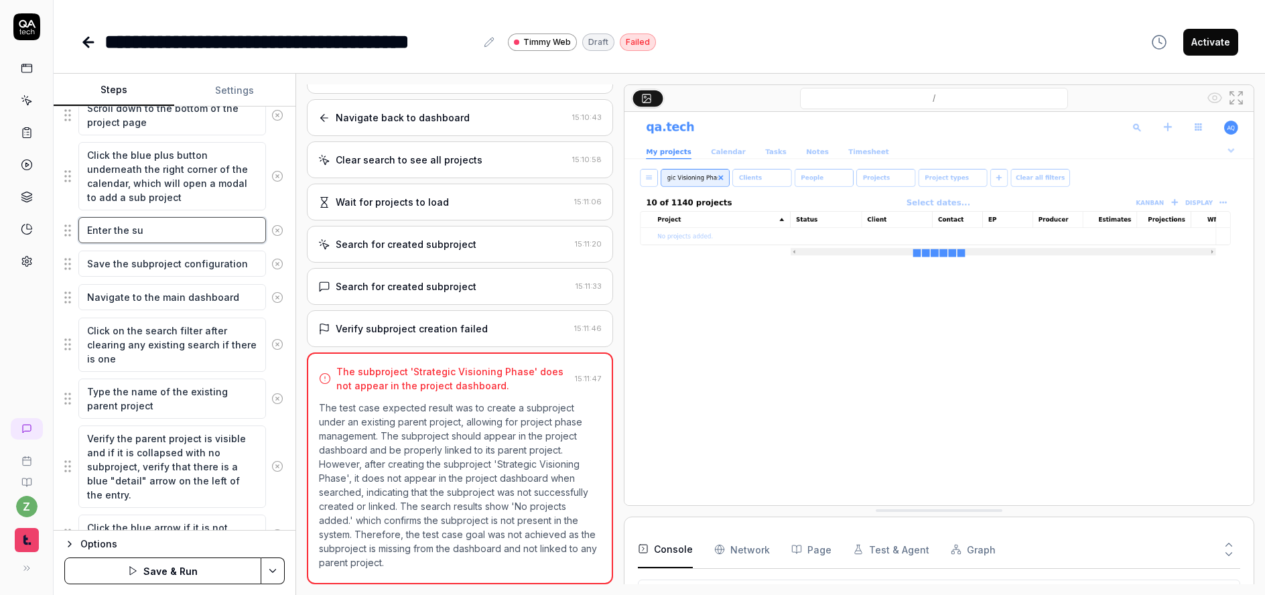
type textarea "*"
type textarea "Enter the sub"
type textarea "*"
type textarea "Enter the sub"
type textarea "*"
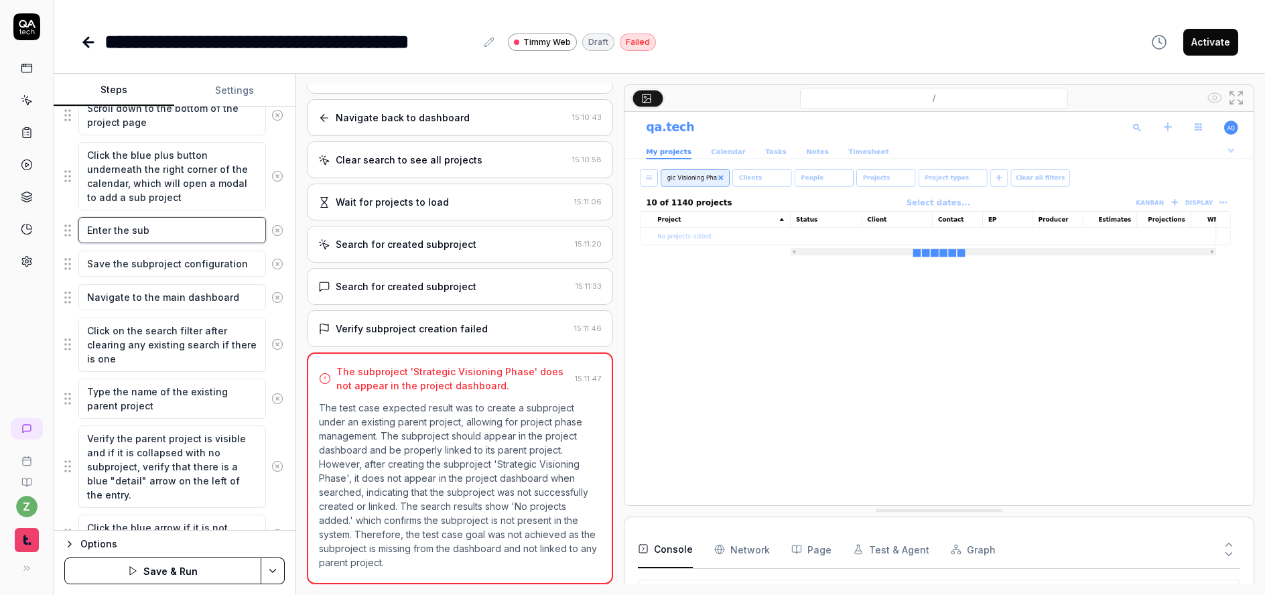
type textarea "Enter the sub p"
type textarea "*"
type textarea "Enter the sub pr"
type textarea "*"
type textarea "Enter the sub pro"
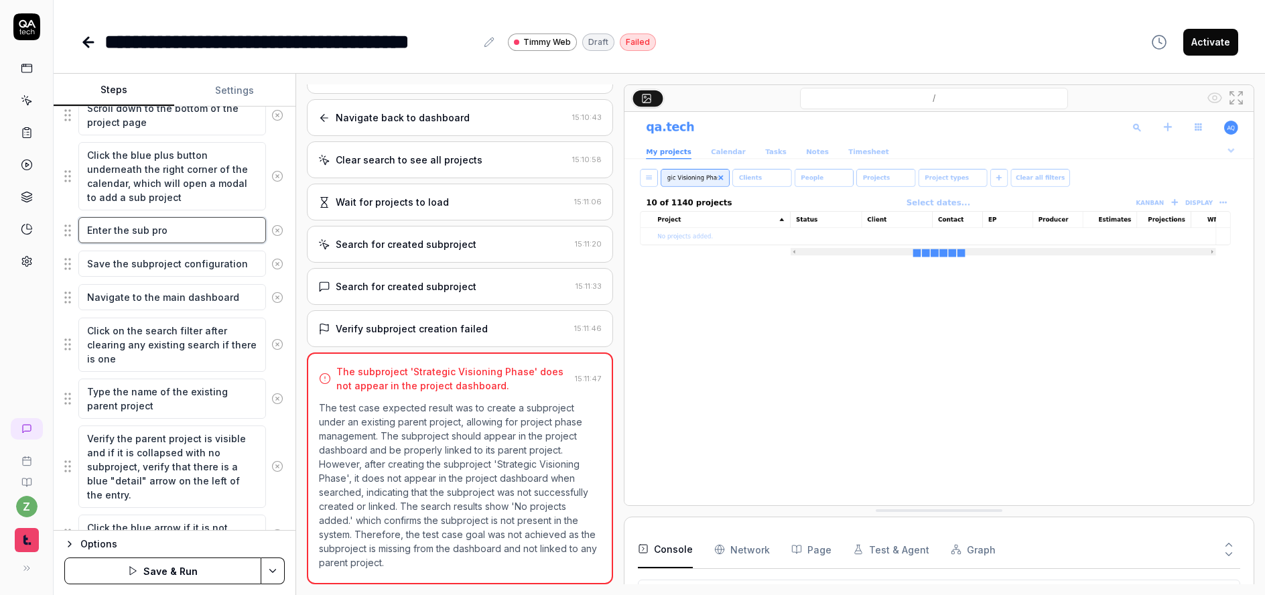
type textarea "*"
type textarea "Enter the sub proj"
type textarea "*"
type textarea "Enter the sub proje"
type textarea "*"
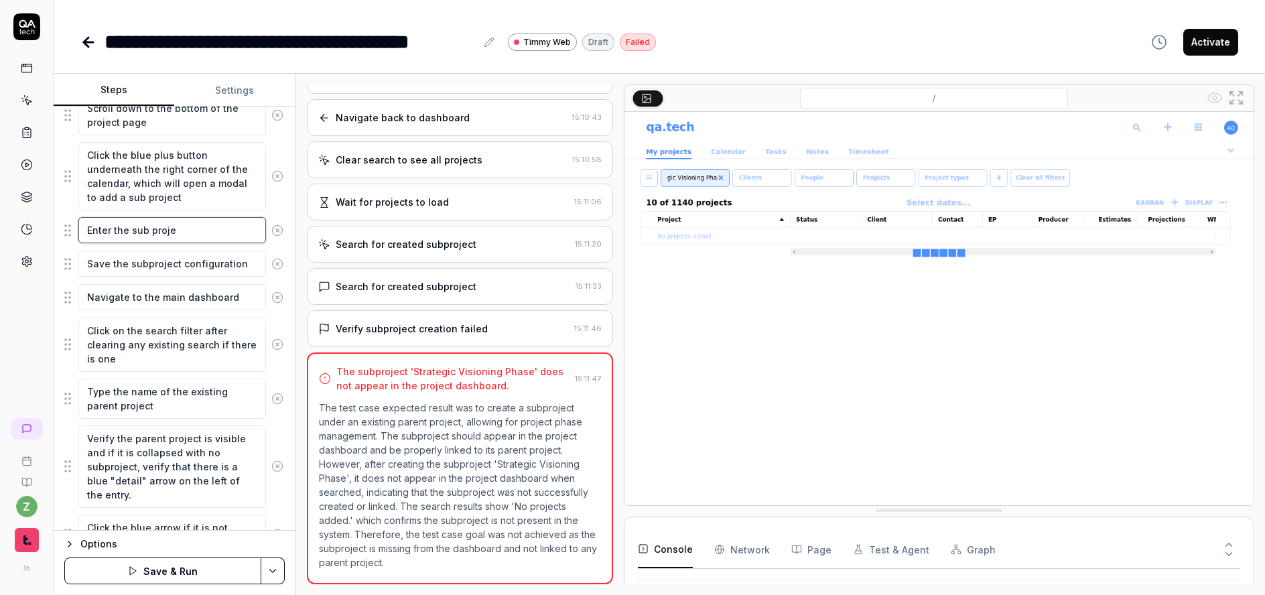
type textarea "Enter the sub projec"
type textarea "*"
type textarea "Enter the sub project"
type textarea "*"
type textarea "Enter the sub project"
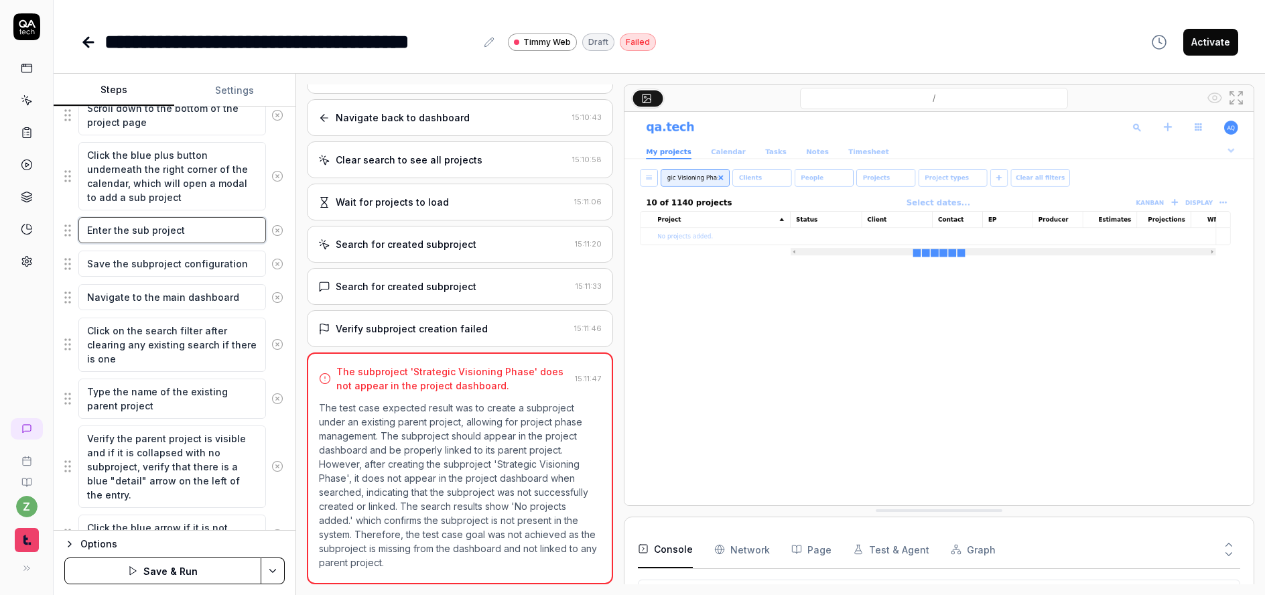
type textarea "*"
type textarea "Enter the sub project n"
type textarea "*"
type textarea "Enter the sub project na"
type textarea "*"
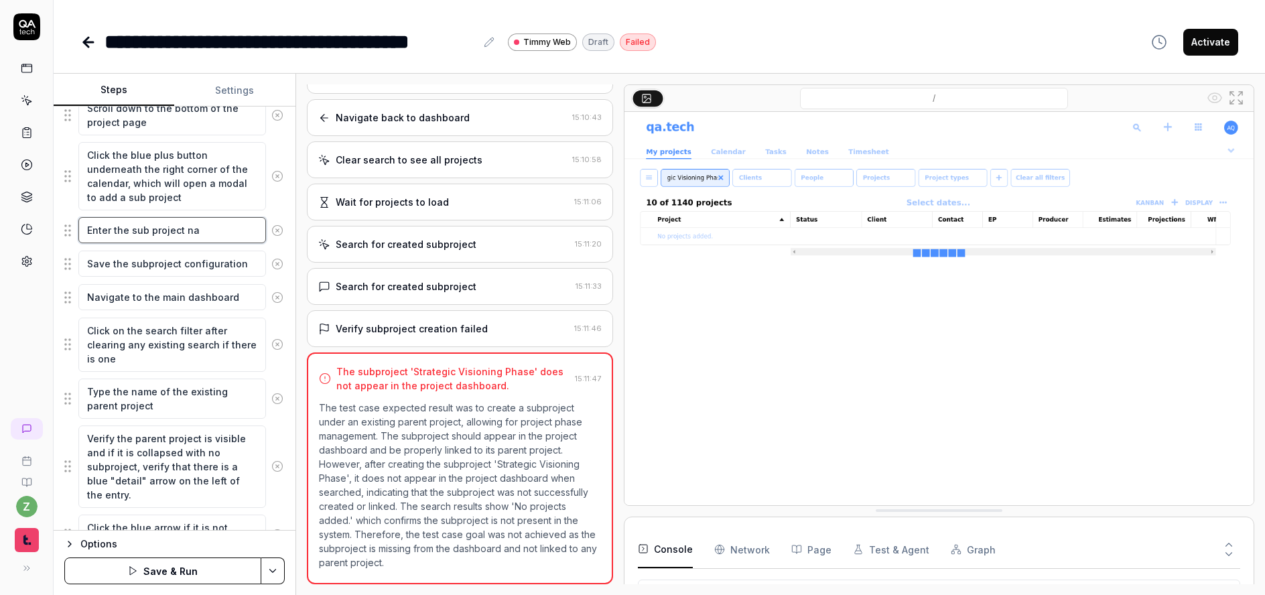
type textarea "Enter the sub project nam"
type textarea "*"
type textarea "Enter the sub project name"
type textarea "*"
type textarea "Enter the sub project name"
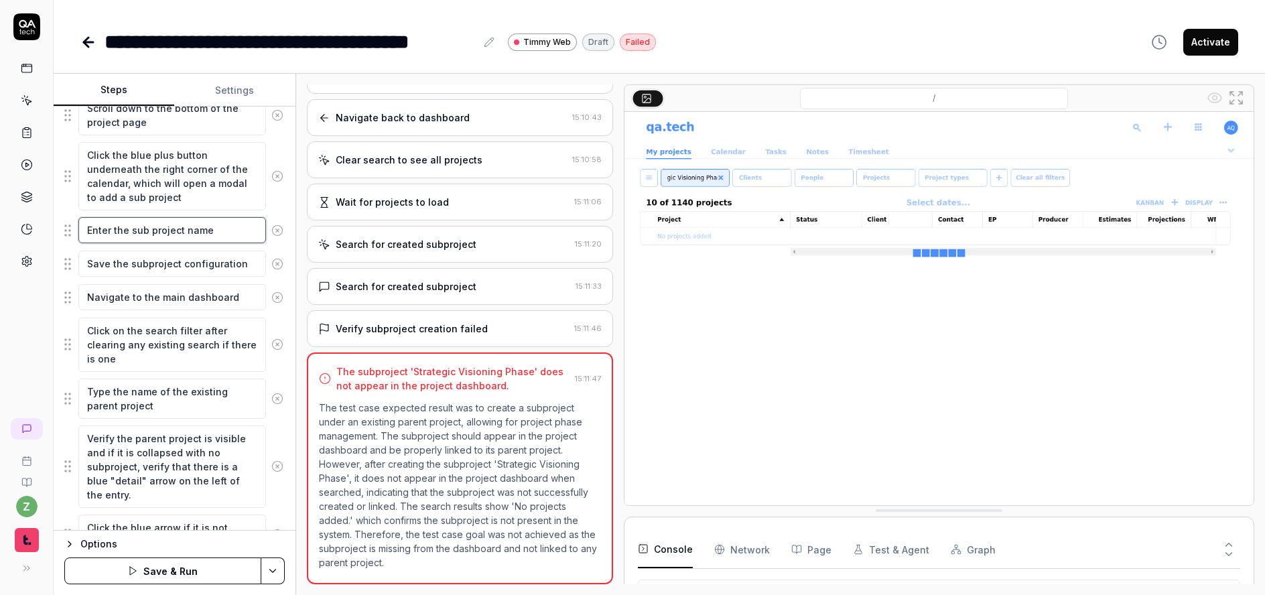
type textarea "*"
type textarea "Enter the sub project name"
type textarea "*"
type textarea "Enter the sub project name"
type textarea "*"
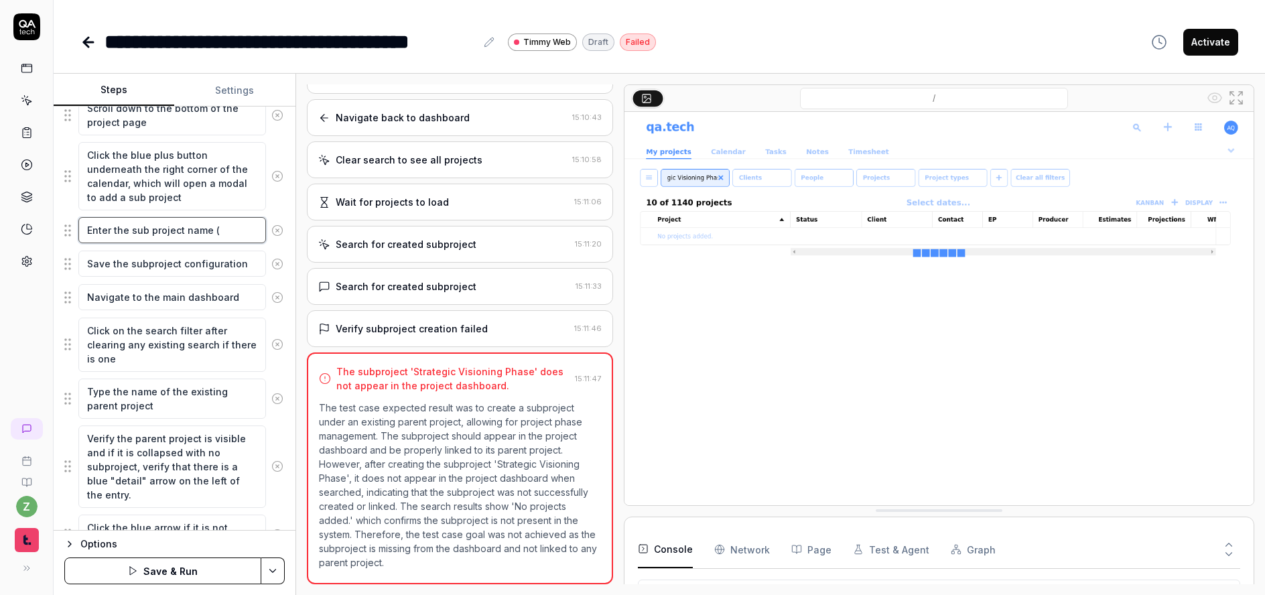
type textarea "Enter the sub project name (Q"
type textarea "*"
type textarea "Enter the sub project name (QA"
type textarea "*"
type textarea "Enter the sub project name (QA"
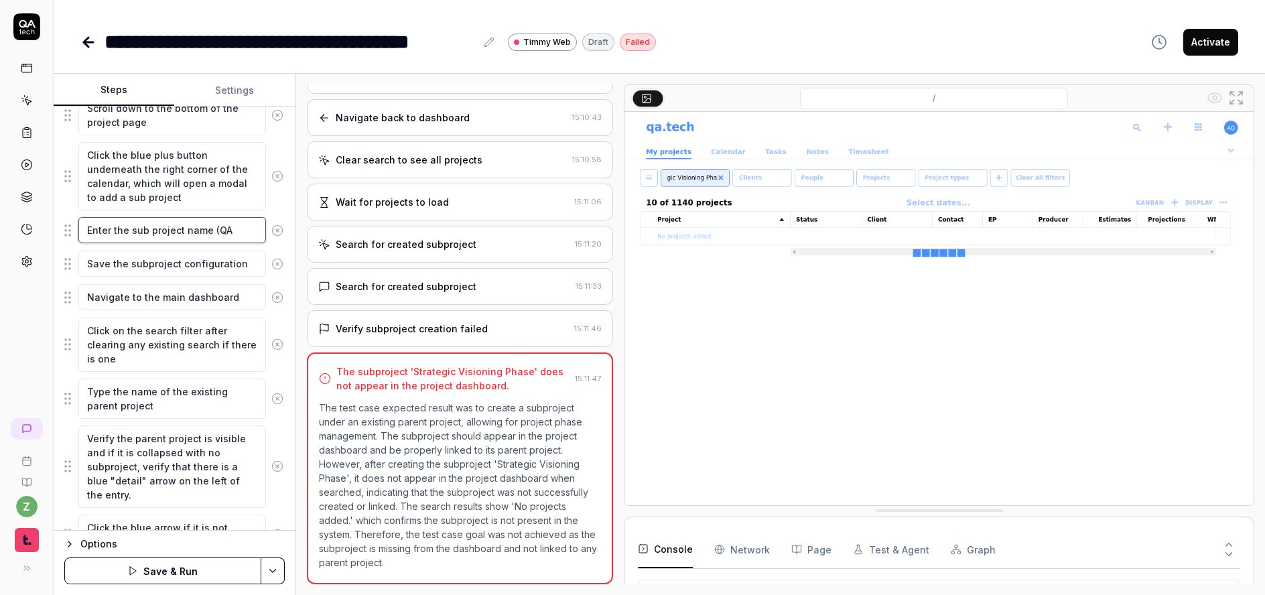
type textarea "*"
type textarea "Enter the sub project name (QA T"
type textarea "*"
type textarea "Enter the sub project name (QA"
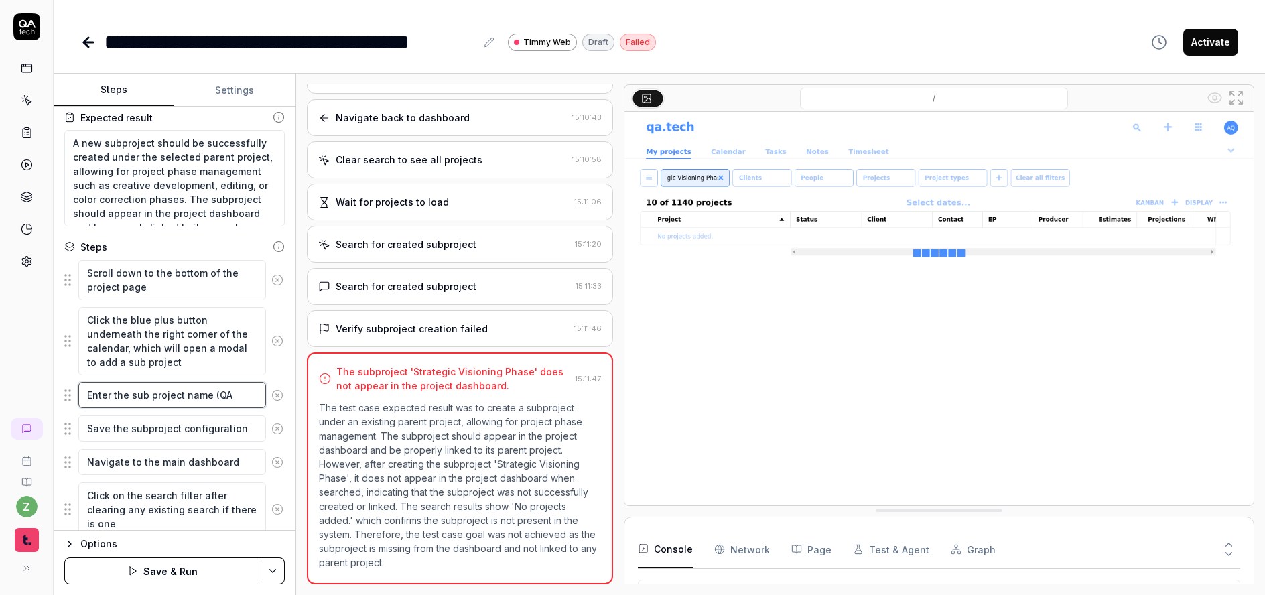
scroll to position [26, 0]
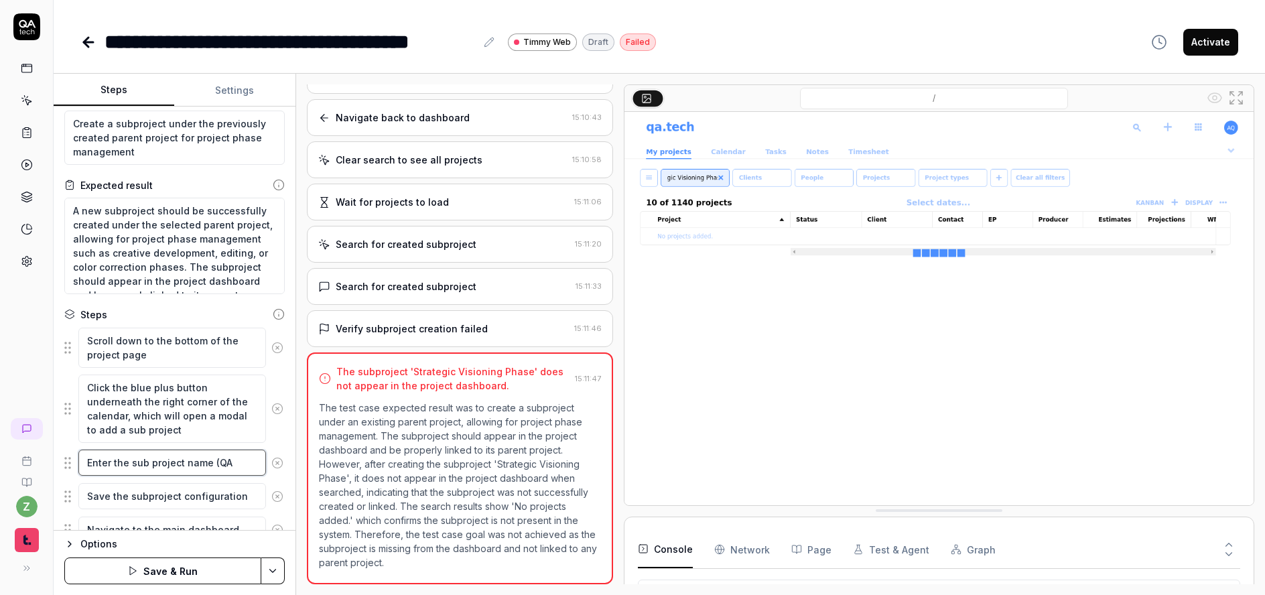
type textarea "*"
type textarea "Enter the sub project name (QA R"
type textarea "*"
type textarea "Enter the sub project name (QA Ru"
type textarea "*"
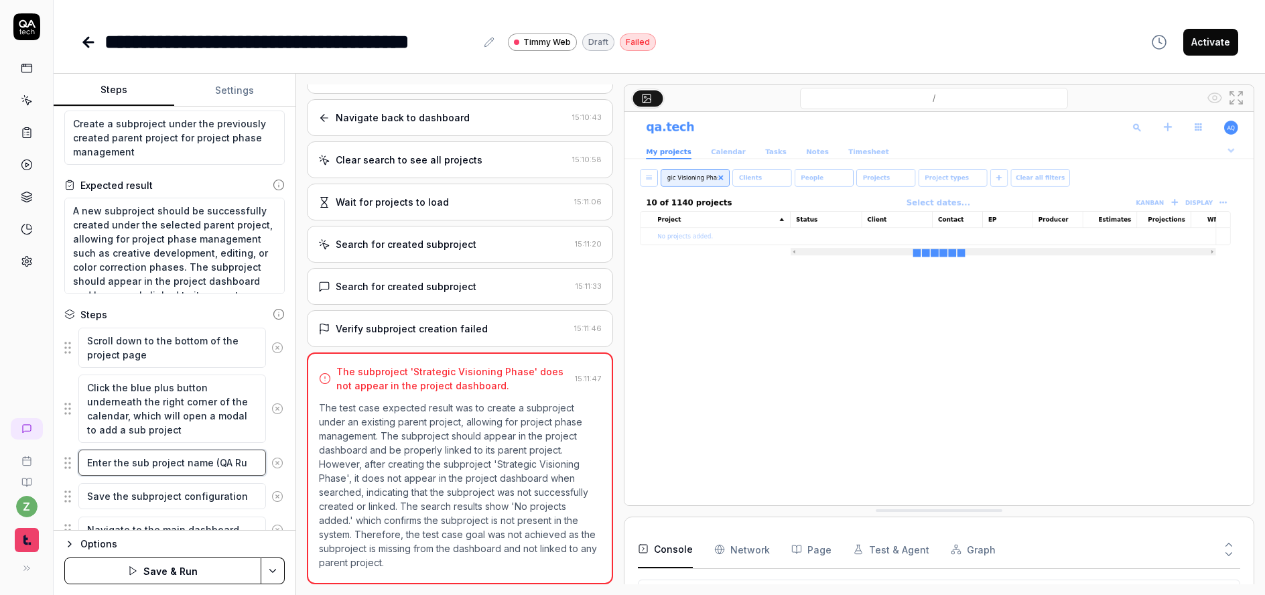
type textarea "Enter the sub project name (QA Run"
type textarea "*"
type textarea "Enter the sub project name (QA Run"
type textarea "*"
type textarea "Enter the sub project name (QA Run S"
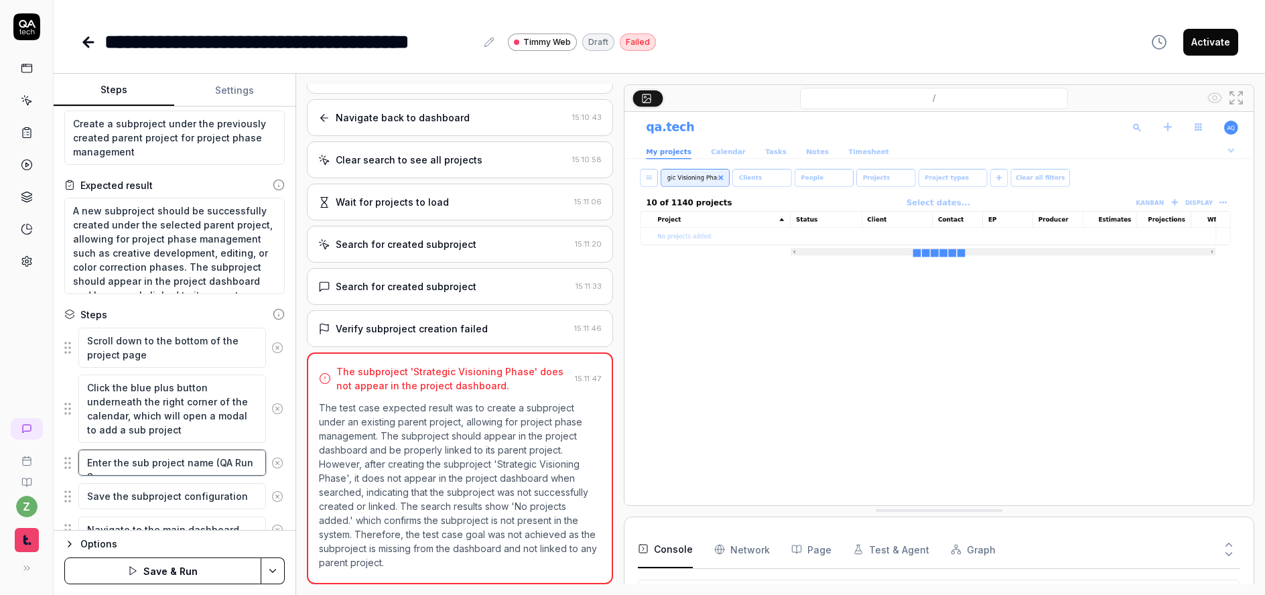
type textarea "*"
type textarea "Enter the sub project name (QA Run Su"
type textarea "*"
type textarea "Enter the sub project name (QA Run Sub"
type textarea "*"
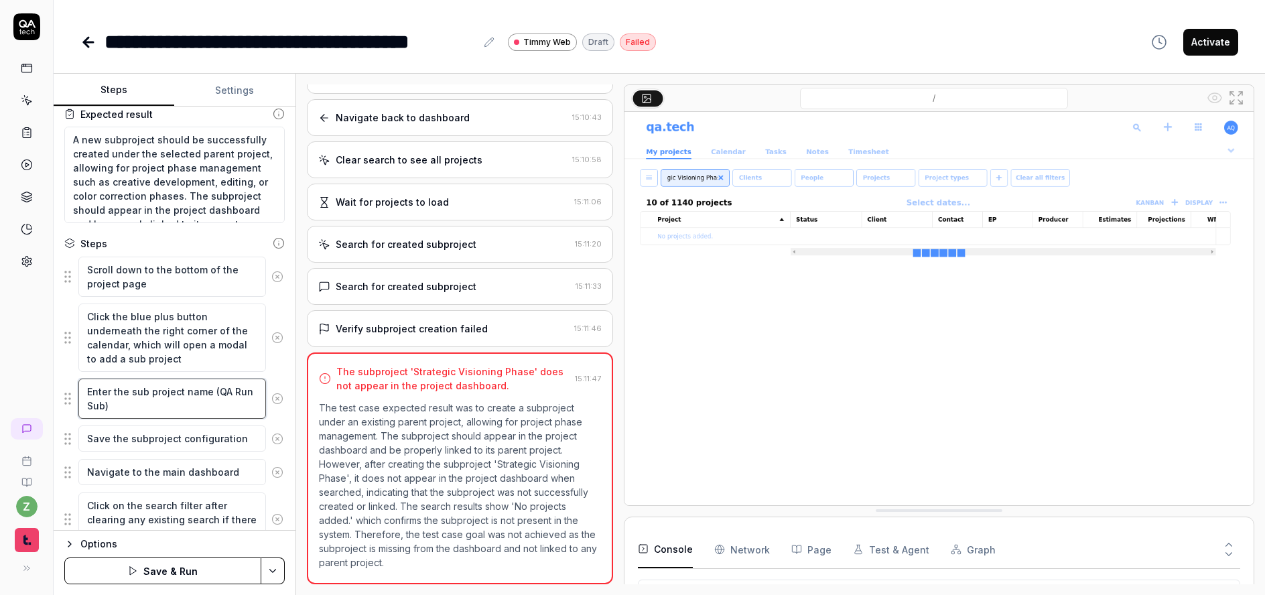
scroll to position [107, 0]
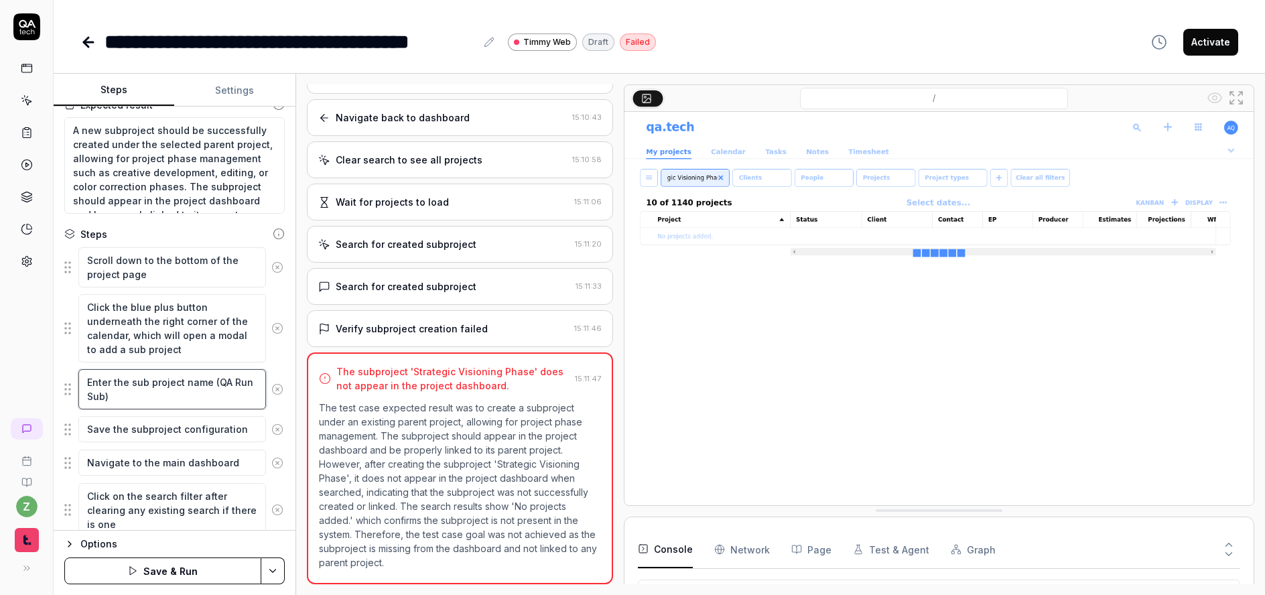
type textarea "Enter the sub project name (QA Run Sub)"
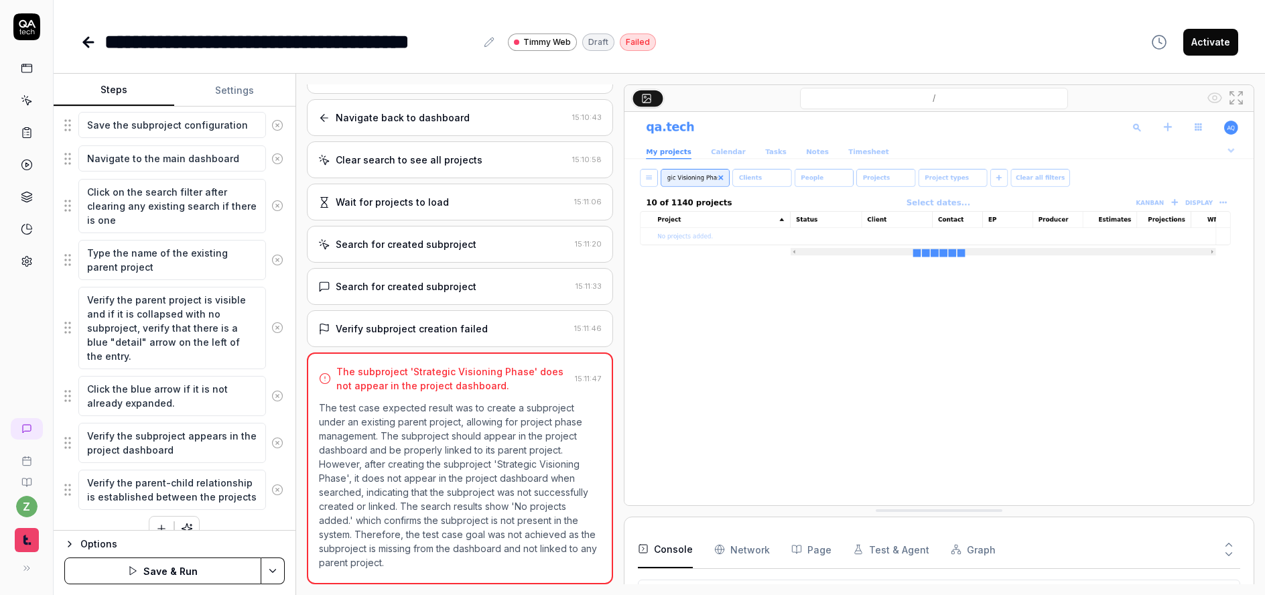
scroll to position [416, 0]
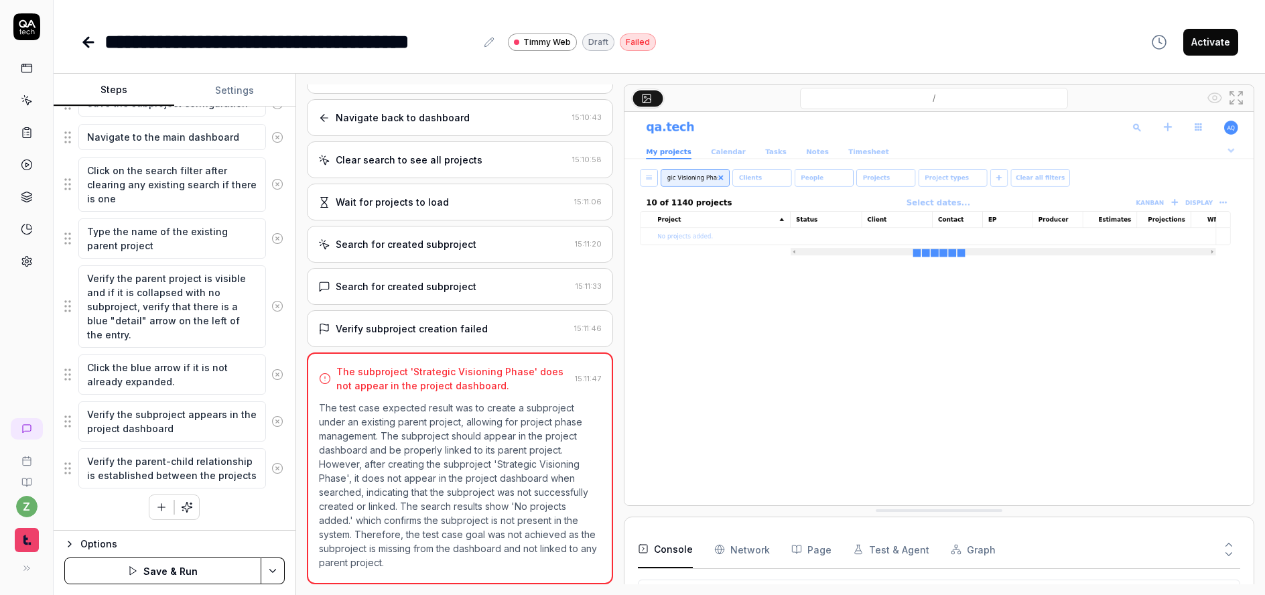
click at [155, 511] on icon "button" at bounding box center [161, 507] width 12 height 12
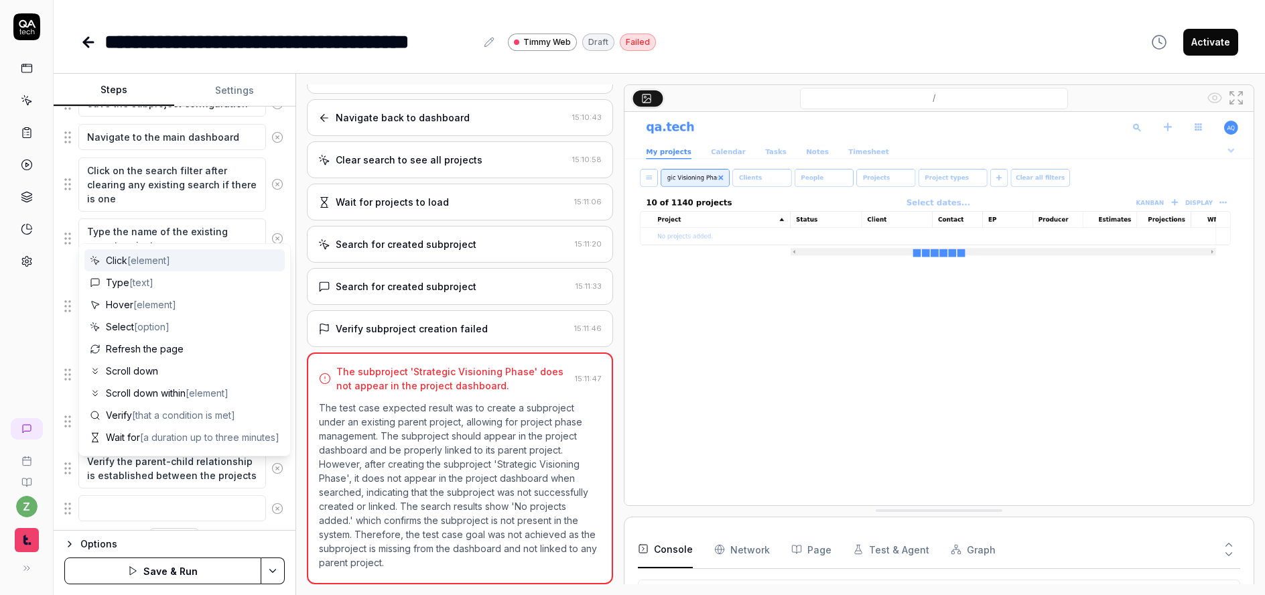
scroll to position [466, 0]
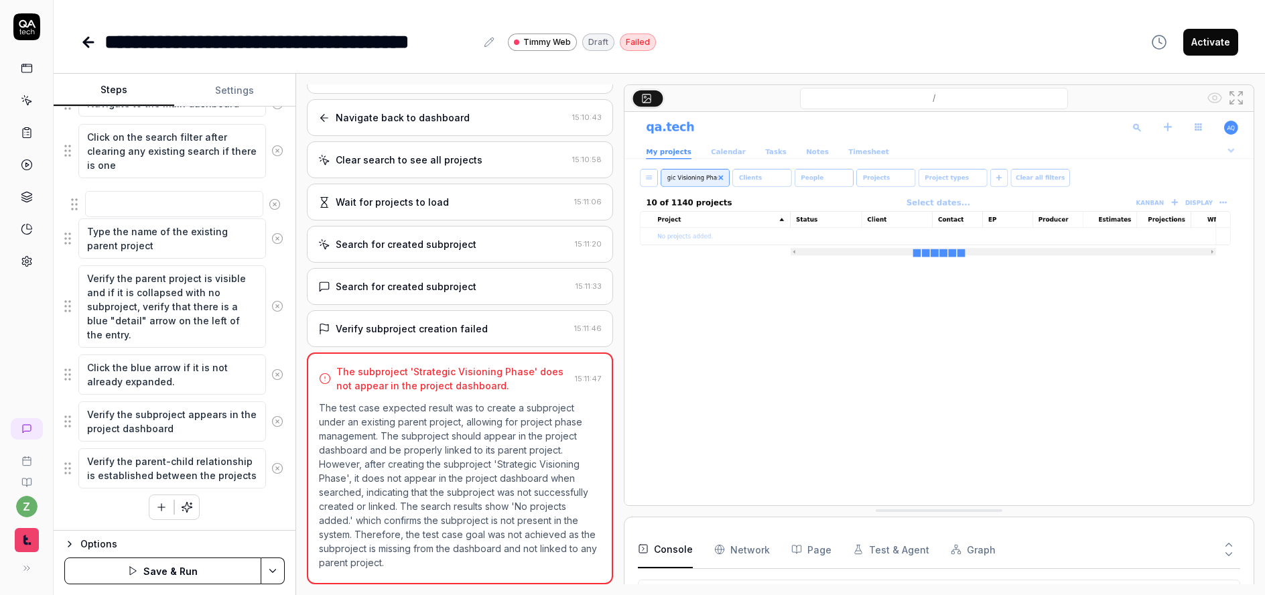
drag, startPoint x: 75, startPoint y: 480, endPoint x: 80, endPoint y: 202, distance: 277.5
click at [80, 204] on fieldset "Scroll down to the bottom of the project page Click the blue plus button undern…" at bounding box center [174, 188] width 220 height 602
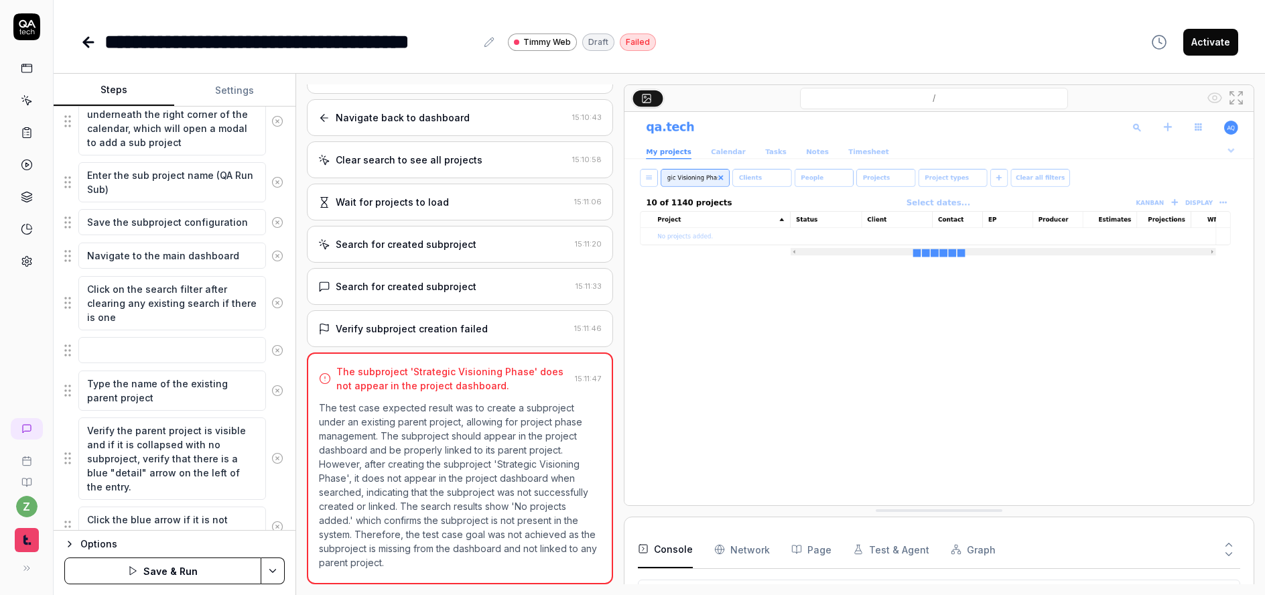
scroll to position [305, 0]
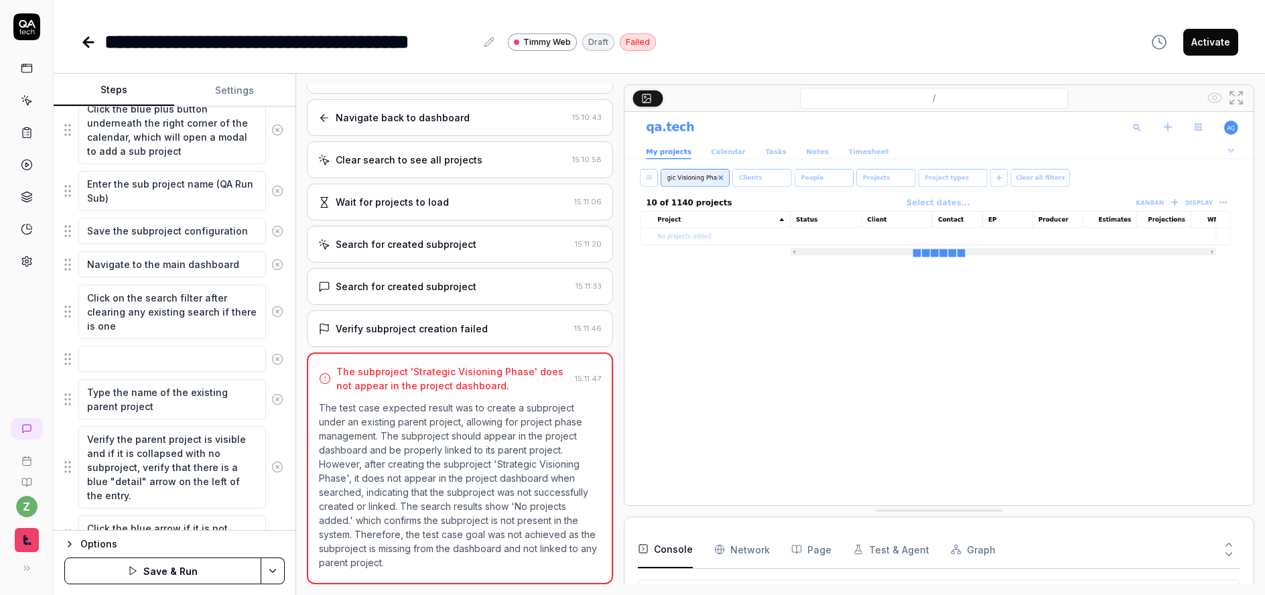
click at [271, 401] on icon at bounding box center [277, 399] width 12 height 12
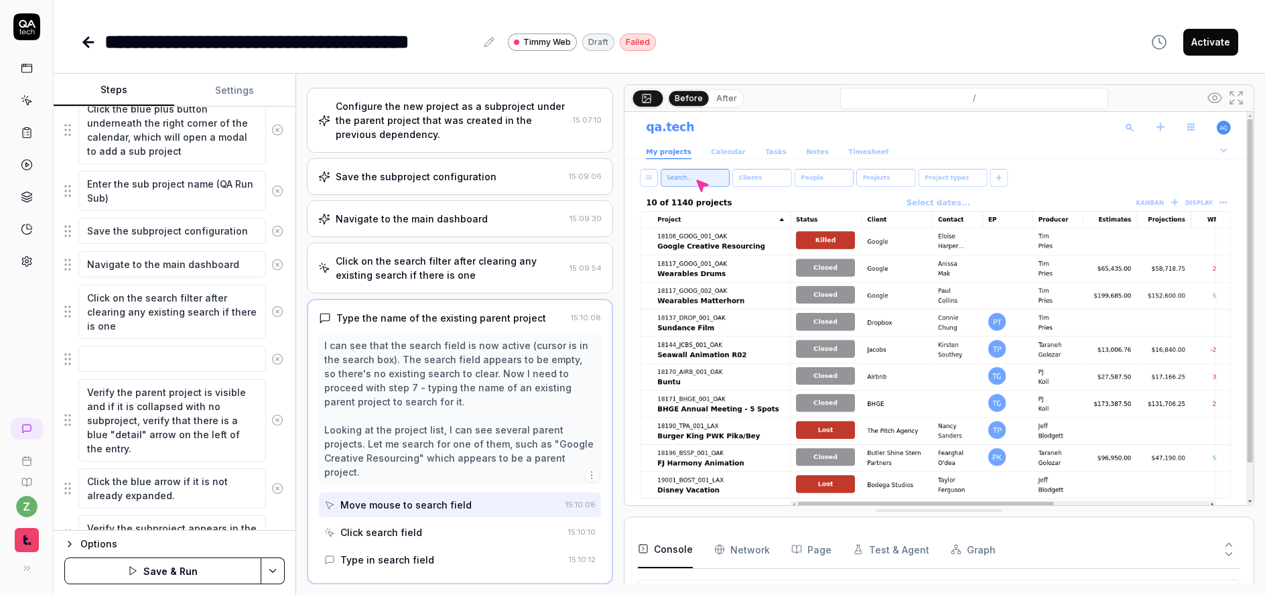
click at [271, 310] on icon at bounding box center [277, 312] width 12 height 12
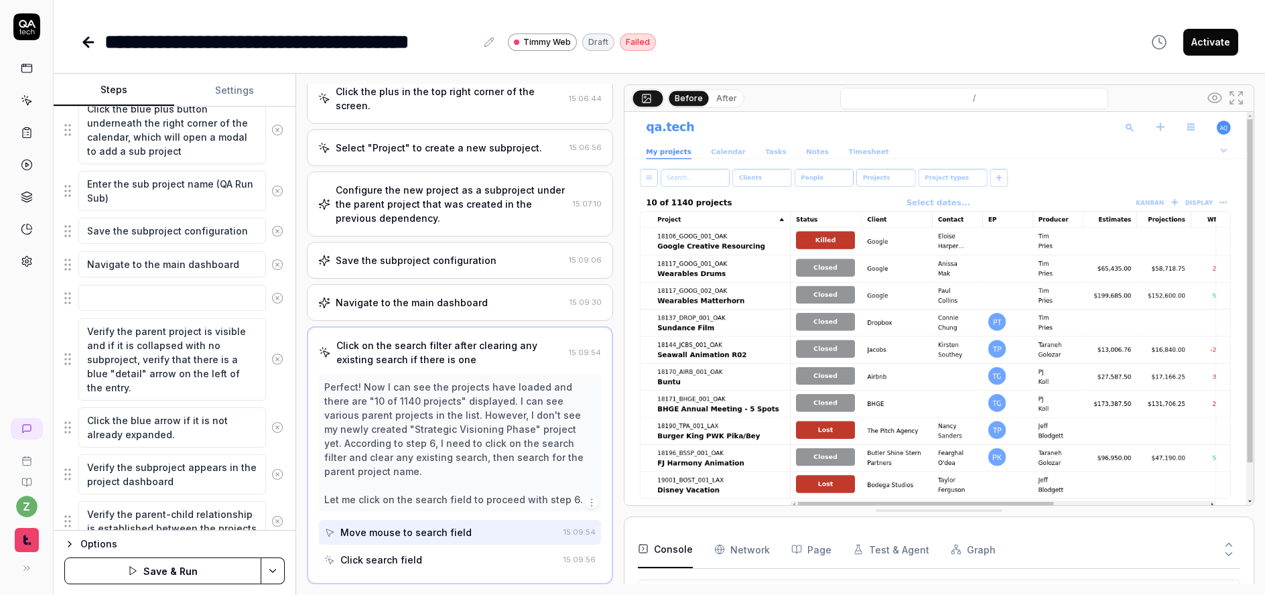
click at [271, 269] on icon at bounding box center [277, 265] width 12 height 12
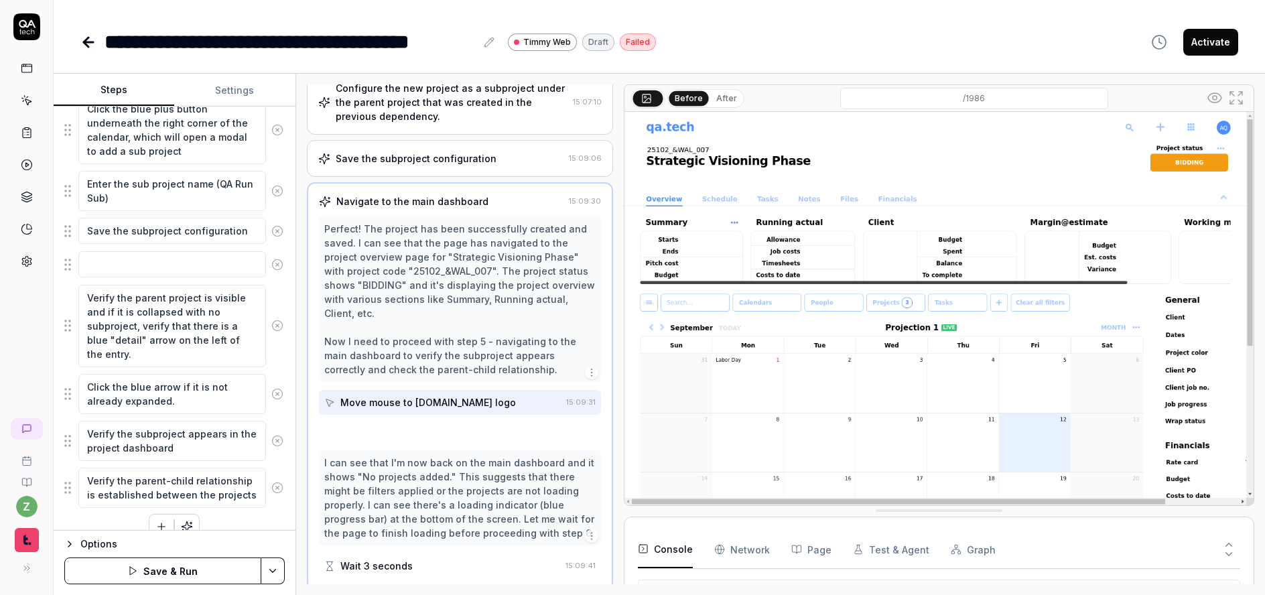
scroll to position [266, 0]
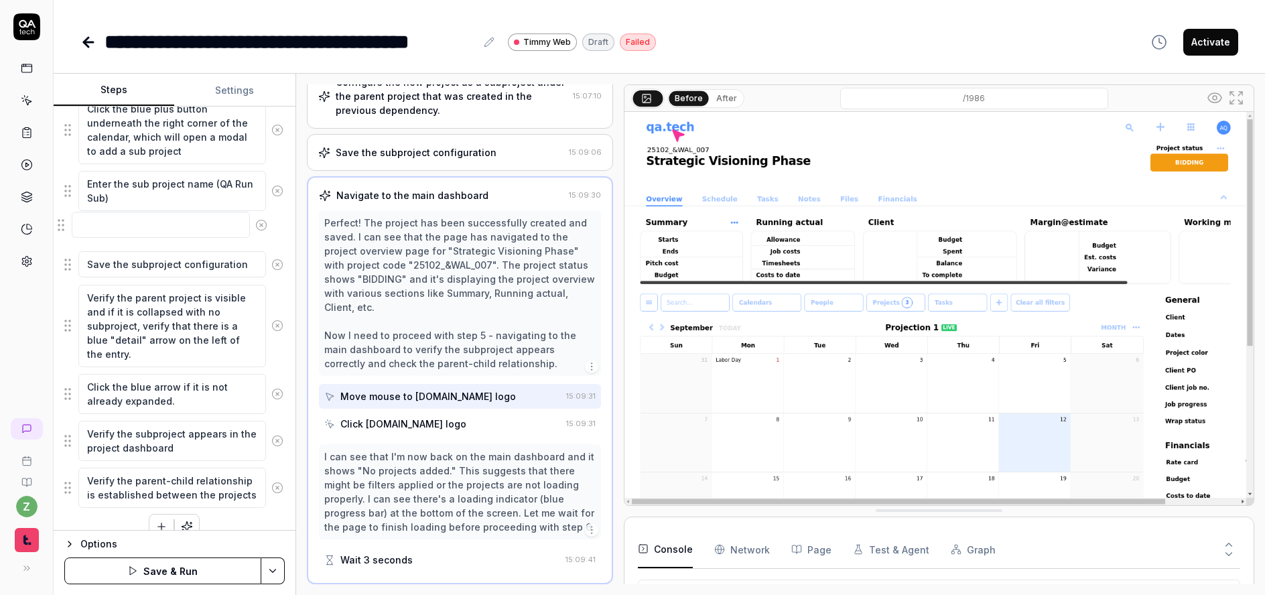
drag, startPoint x: 69, startPoint y: 265, endPoint x: 63, endPoint y: 224, distance: 41.3
click at [64, 224] on fieldset "Scroll down to the bottom of the project page Click the blue plus button undern…" at bounding box center [174, 278] width 220 height 460
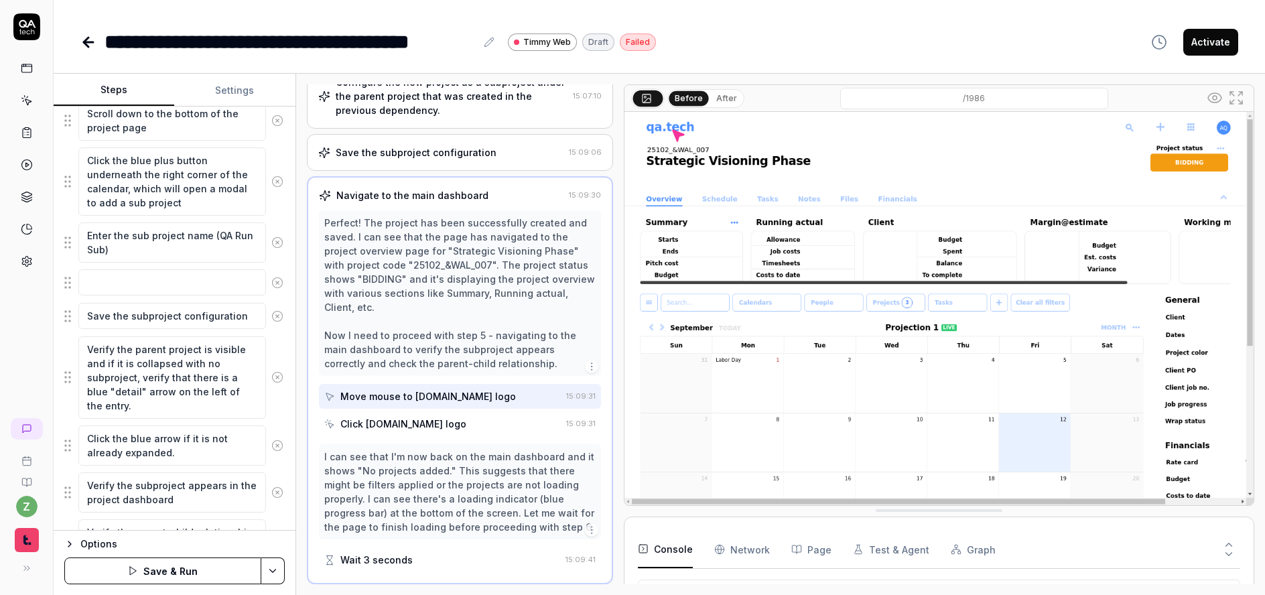
scroll to position [245, 0]
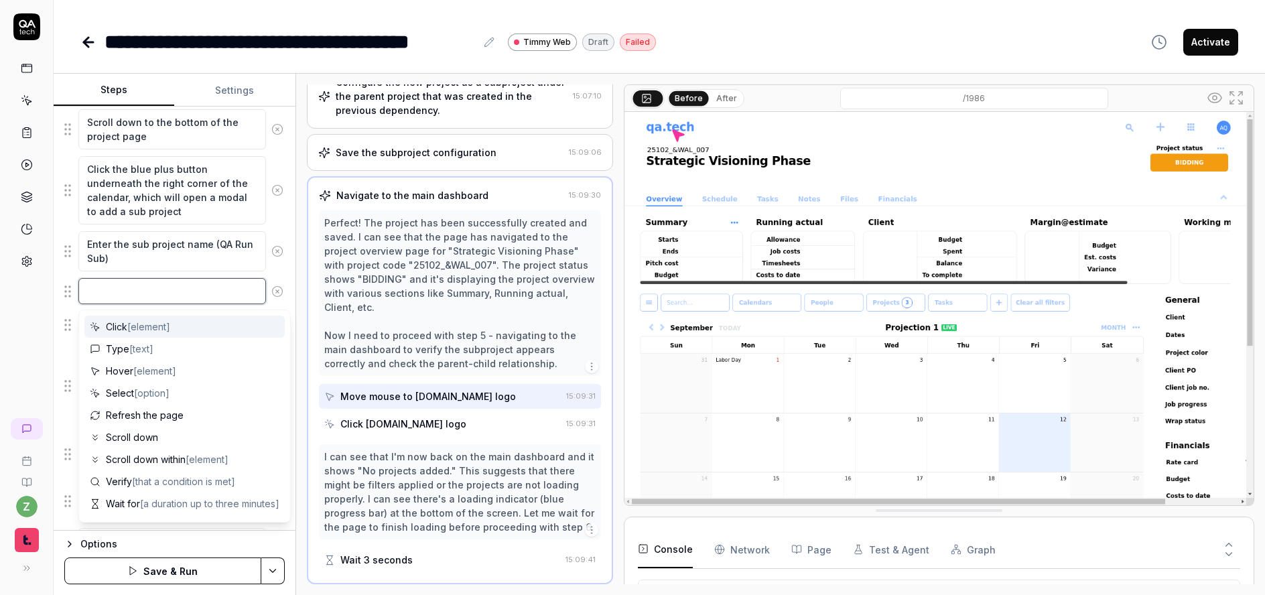
click at [176, 296] on textarea at bounding box center [172, 291] width 188 height 26
type textarea "*"
type textarea "C"
type textarea "*"
type textarea "Cl"
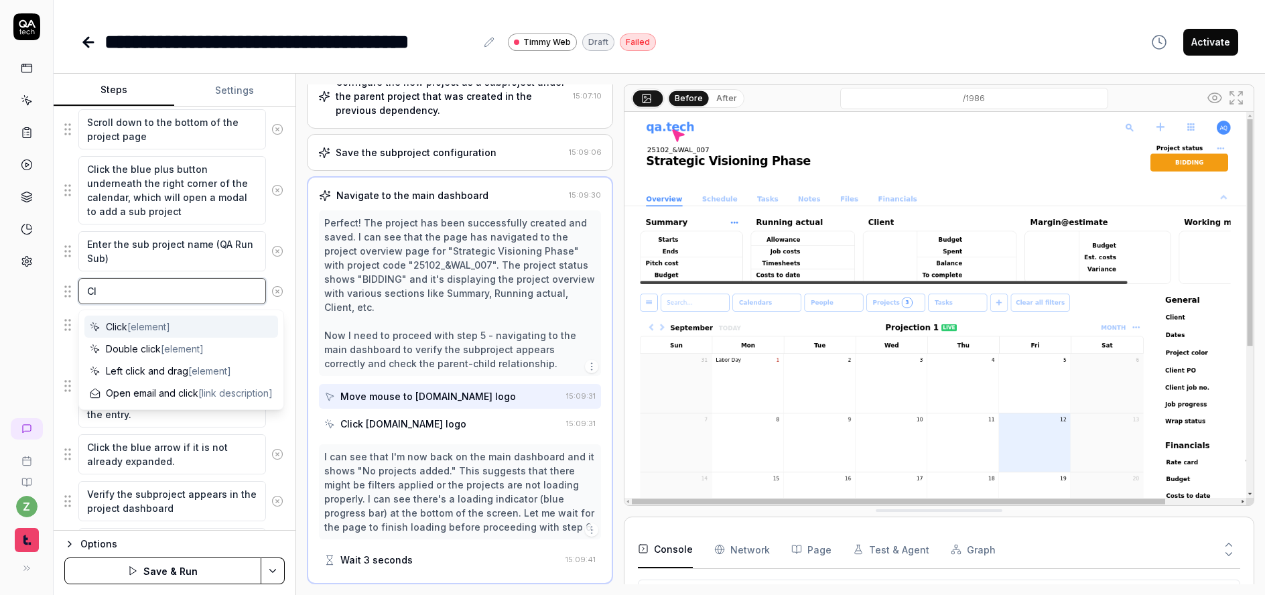
type textarea "*"
type textarea "Cli"
type textarea "*"
type textarea "Clic"
type textarea "*"
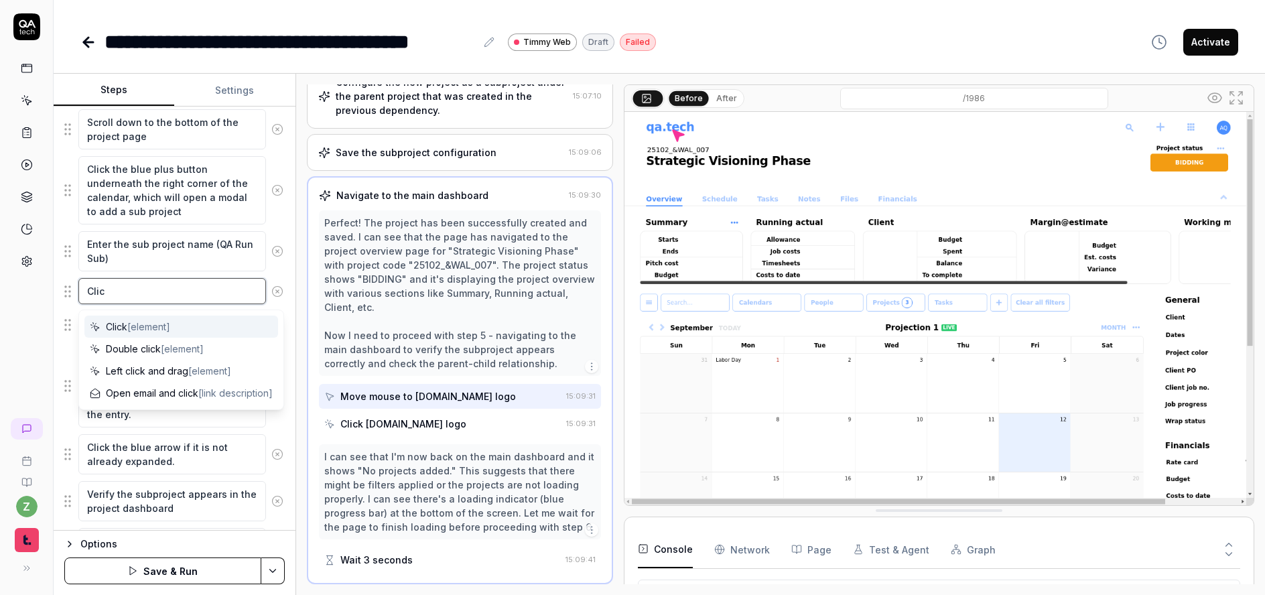
type textarea "Click"
type textarea "*"
type textarea "Click"
type textarea "*"
type textarea "Click o"
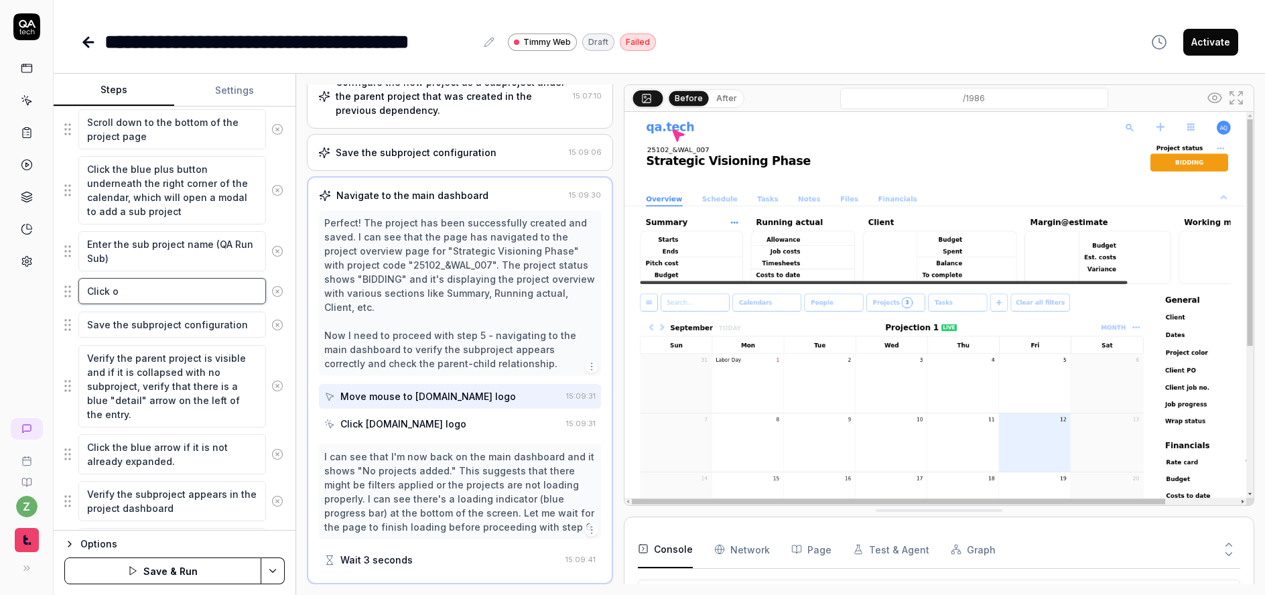
type textarea "*"
type textarea "Click on"
type textarea "*"
type textarea "Click on"
type textarea "*"
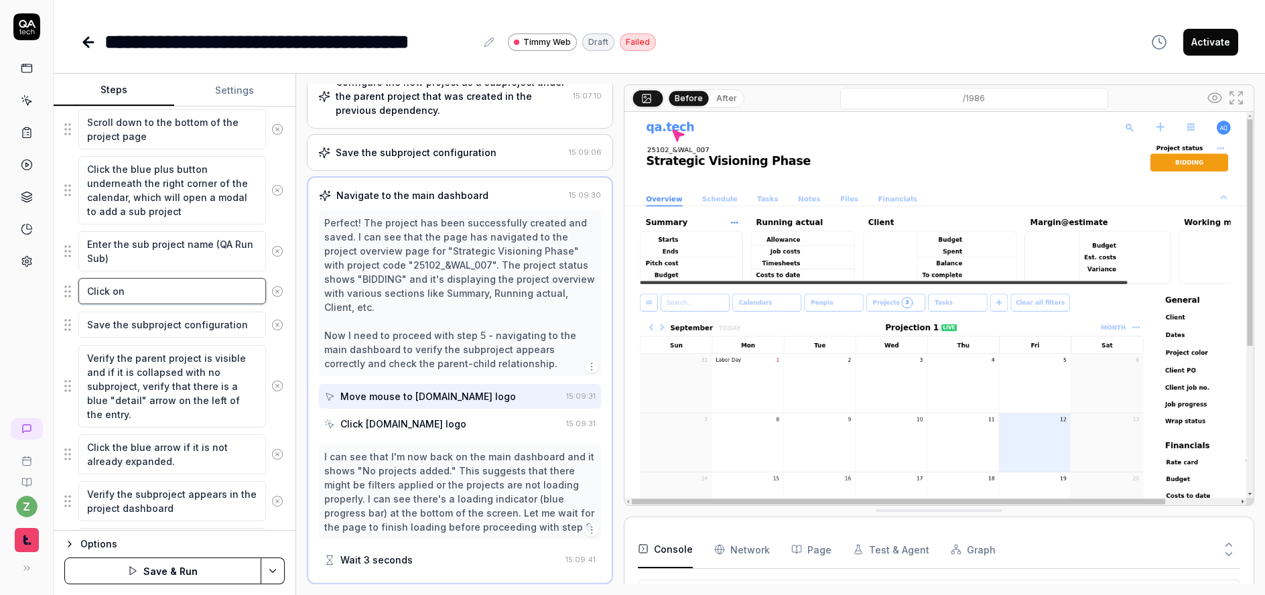
type textarea "Click on t"
type textarea "*"
type textarea "Click on th"
type textarea "*"
type textarea "Click on the"
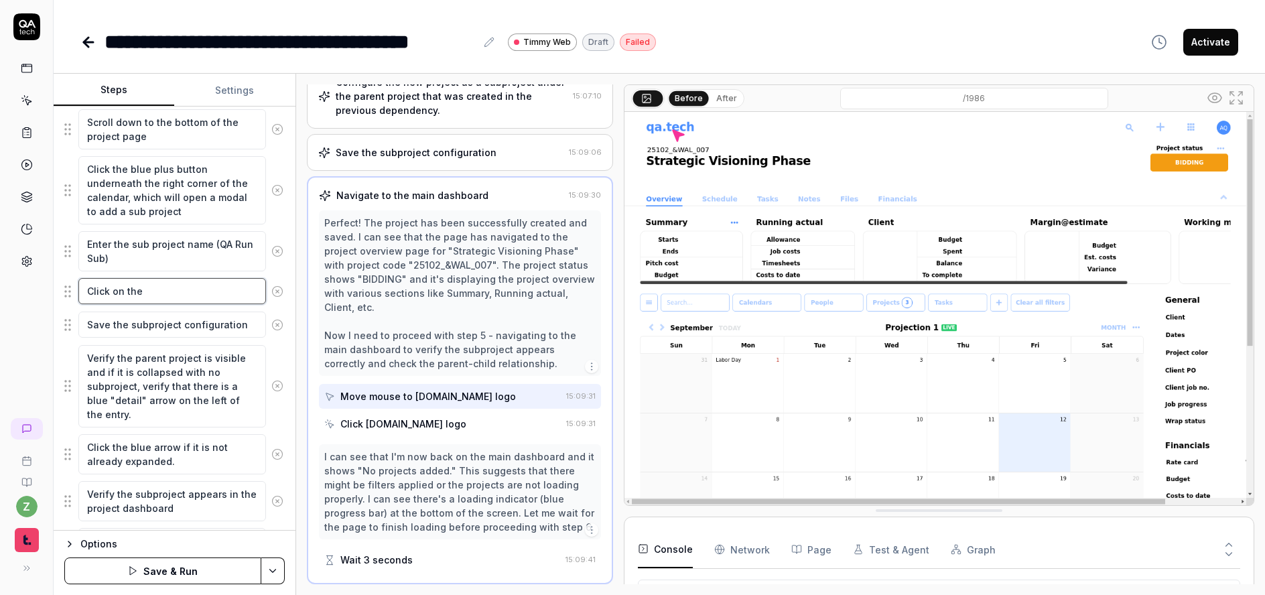
type textarea "*"
type textarea "Click on the"
type textarea "*"
type textarea "Click on the s"
type textarea "*"
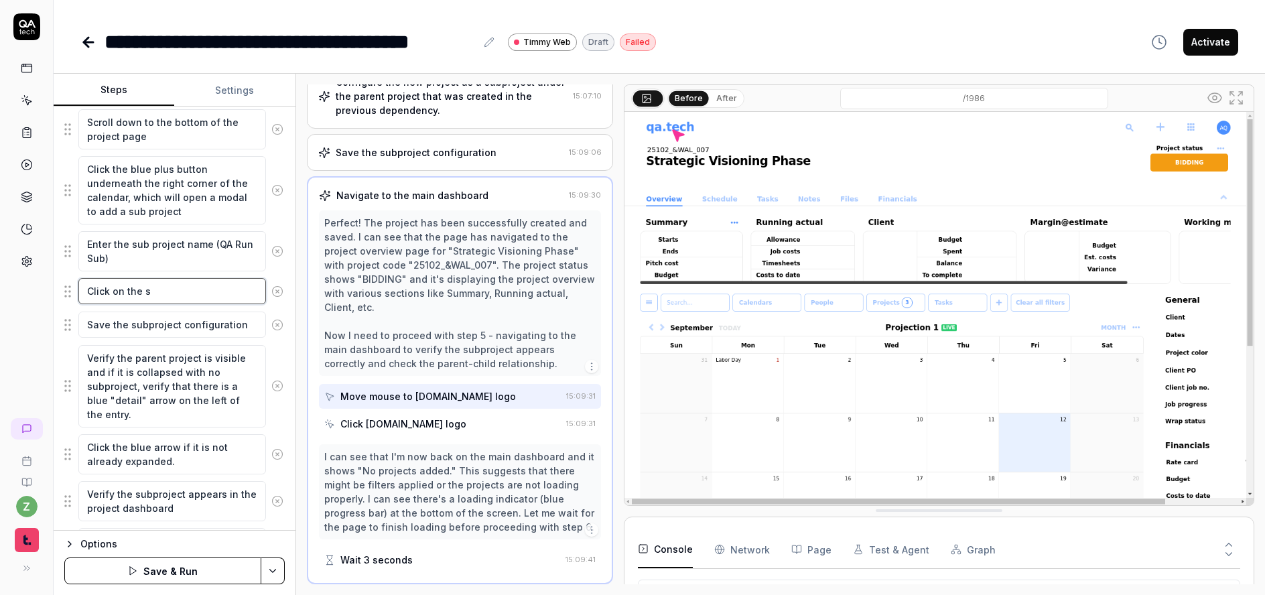
type textarea "Click on the su"
type textarea "*"
type textarea "Click on the sub"
type textarea "*"
type textarea "Click on the sub"
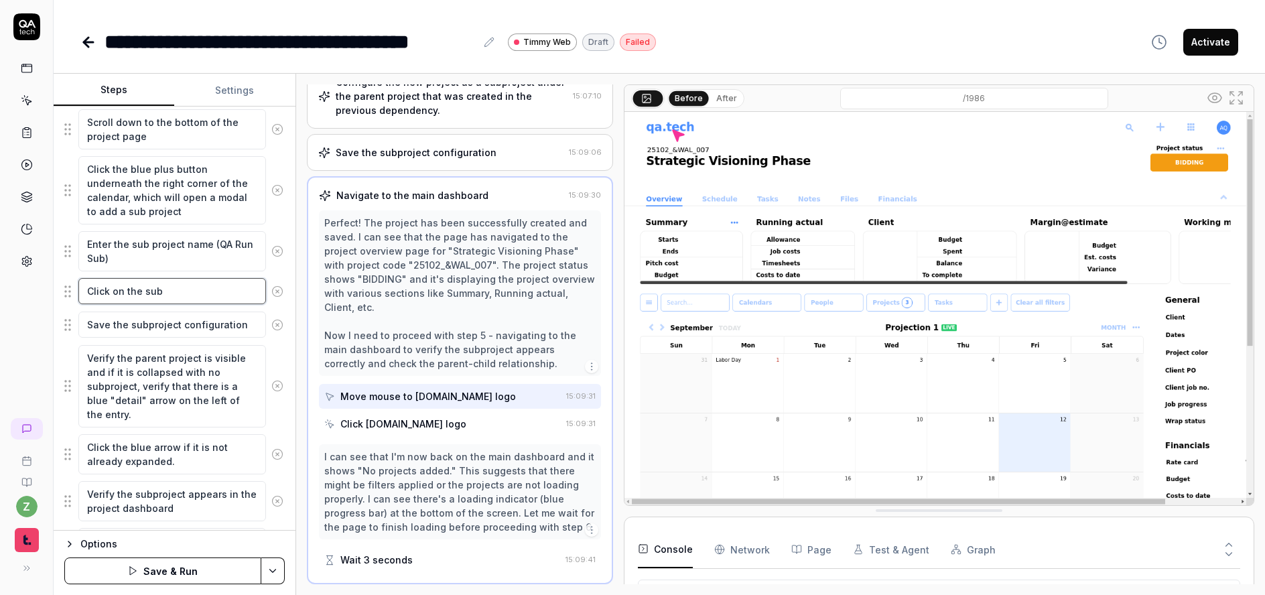
type textarea "*"
type textarea "Click on the sub p"
type textarea "*"
type textarea "Click on the sub pro"
type textarea "*"
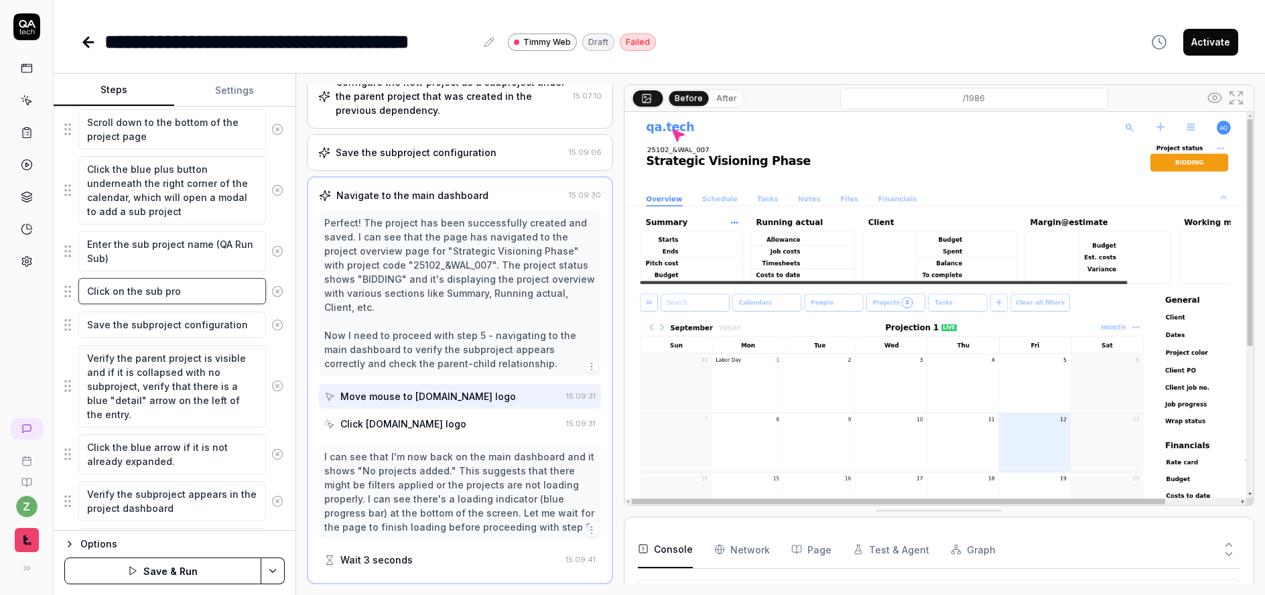
type textarea "Click on the sub proj"
type textarea "*"
type textarea "Click on the sub proje"
type textarea "*"
type textarea "Click on the sub projec"
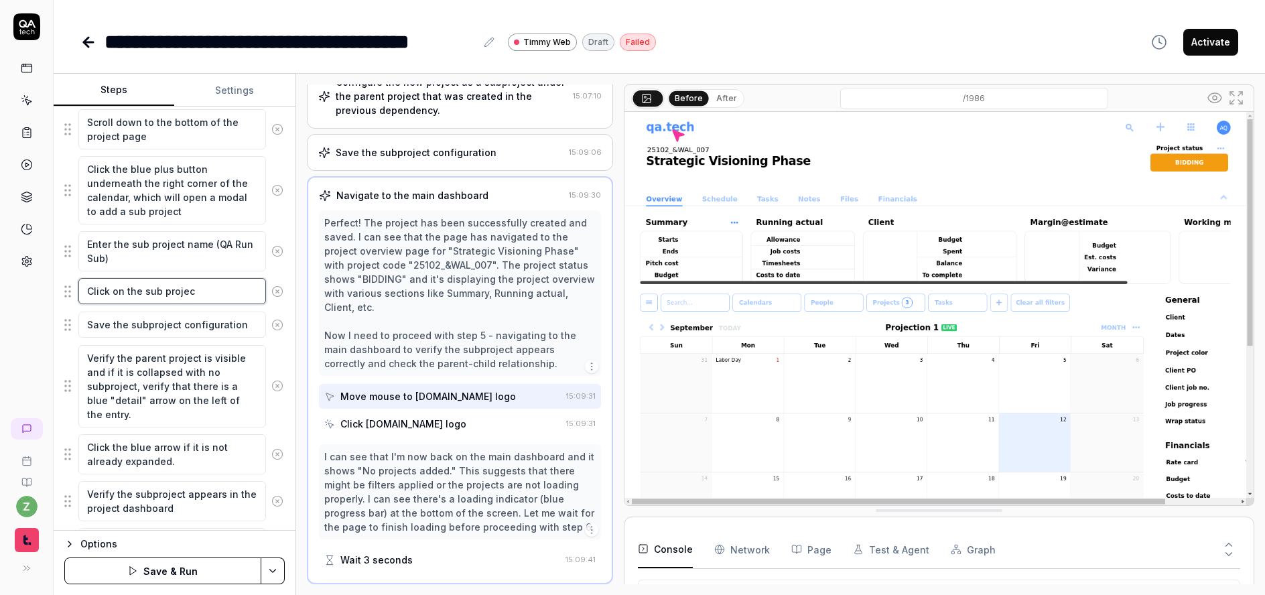
type textarea "*"
type textarea "Click on the sub project"
type textarea "*"
type textarea "Click on the sub project"
type textarea "*"
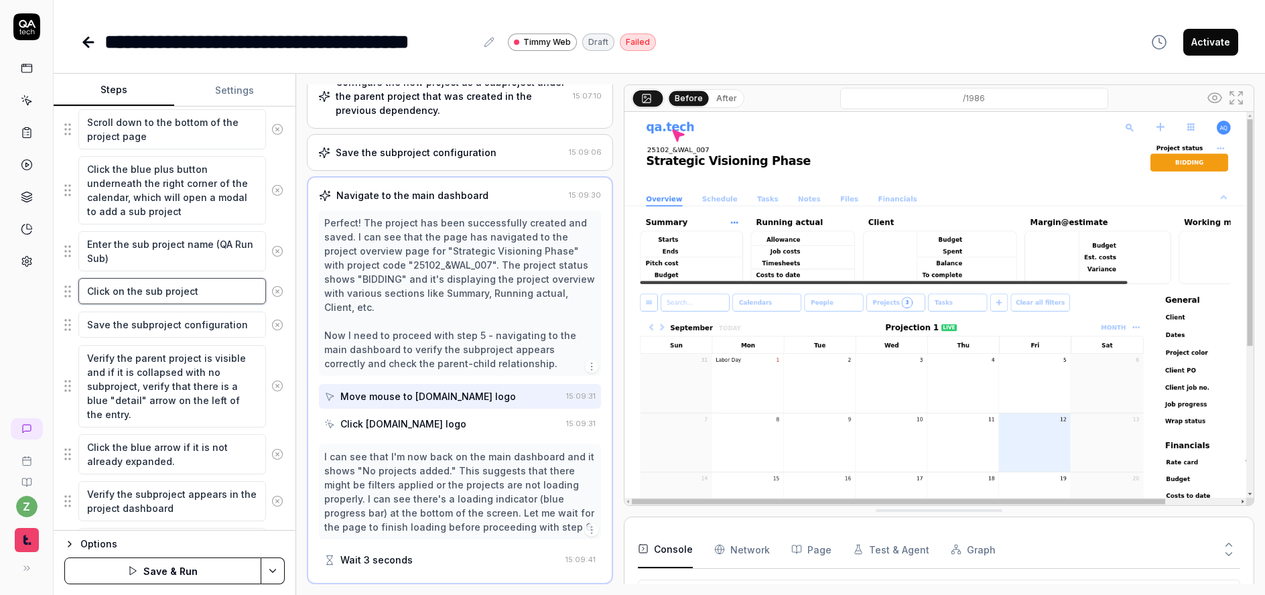
type textarea "Click on the sub project t"
type textarea "*"
type textarea "Click on the sub project ty"
type textarea "*"
type textarea "Click on the sub project type"
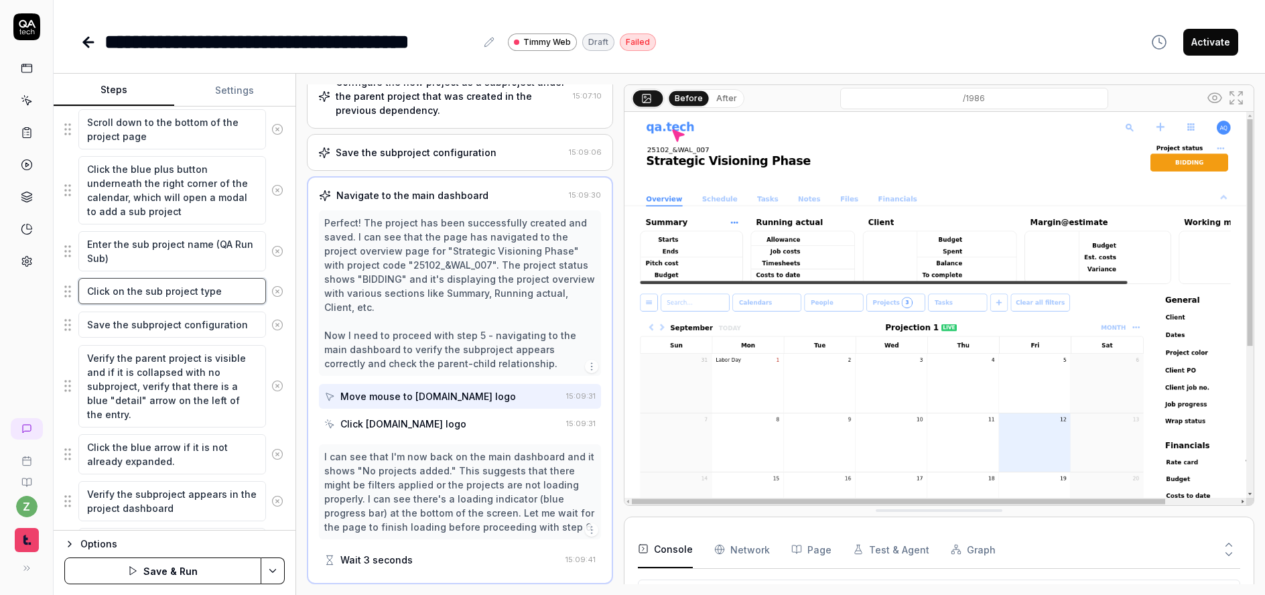
type textarea "*"
type textarea "Click on the sub project type"
type textarea "*"
type textarea "Click on the sub project type d"
type textarea "*"
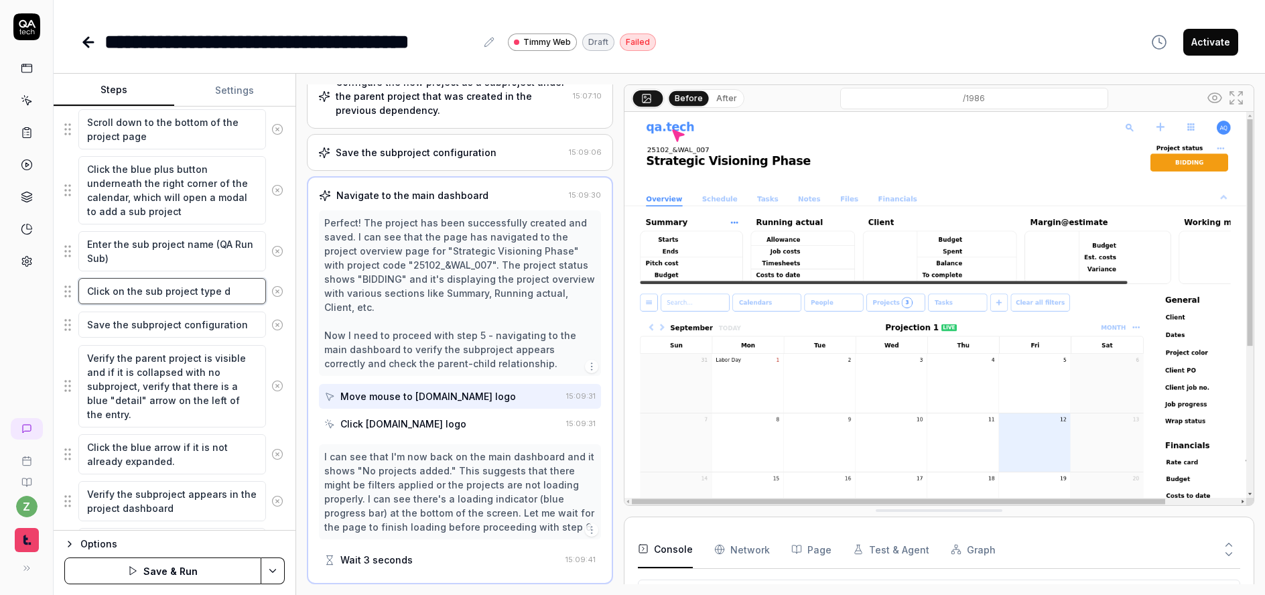
type textarea "Click on the sub project type dr"
type textarea "*"
type textarea "Click on the sub project type dro"
type textarea "*"
type textarea "Click on the sub project type drop"
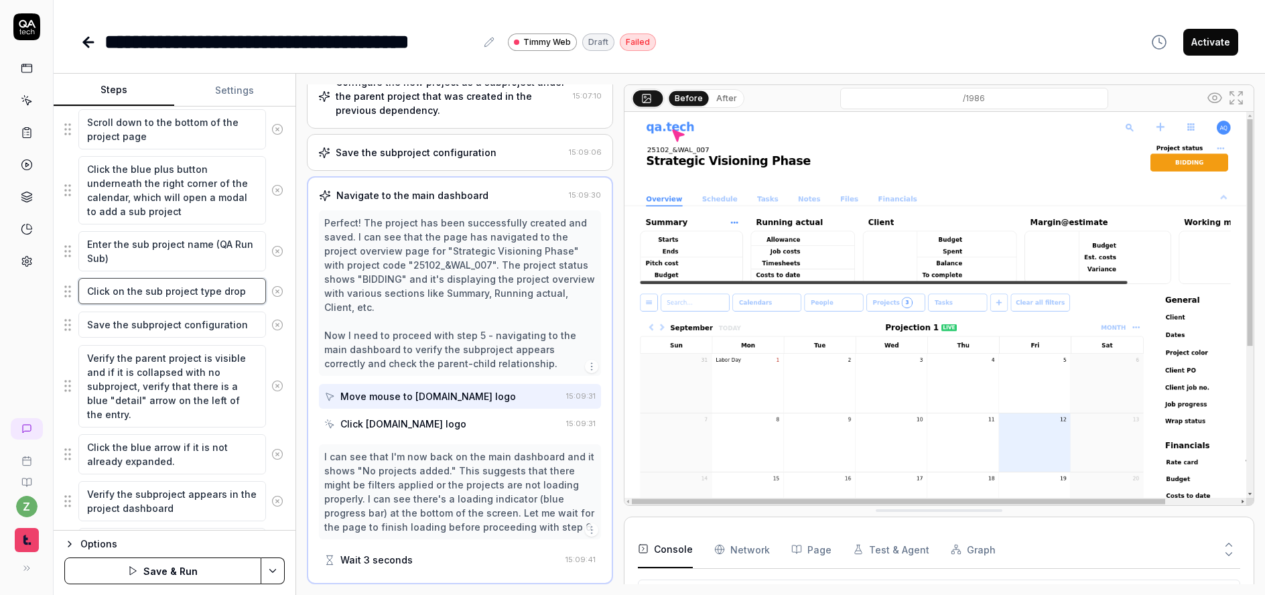
type textarea "*"
type textarea "Click on the sub project type dropd"
type textarea "*"
type textarea "Click on the sub project type dropdo"
type textarea "*"
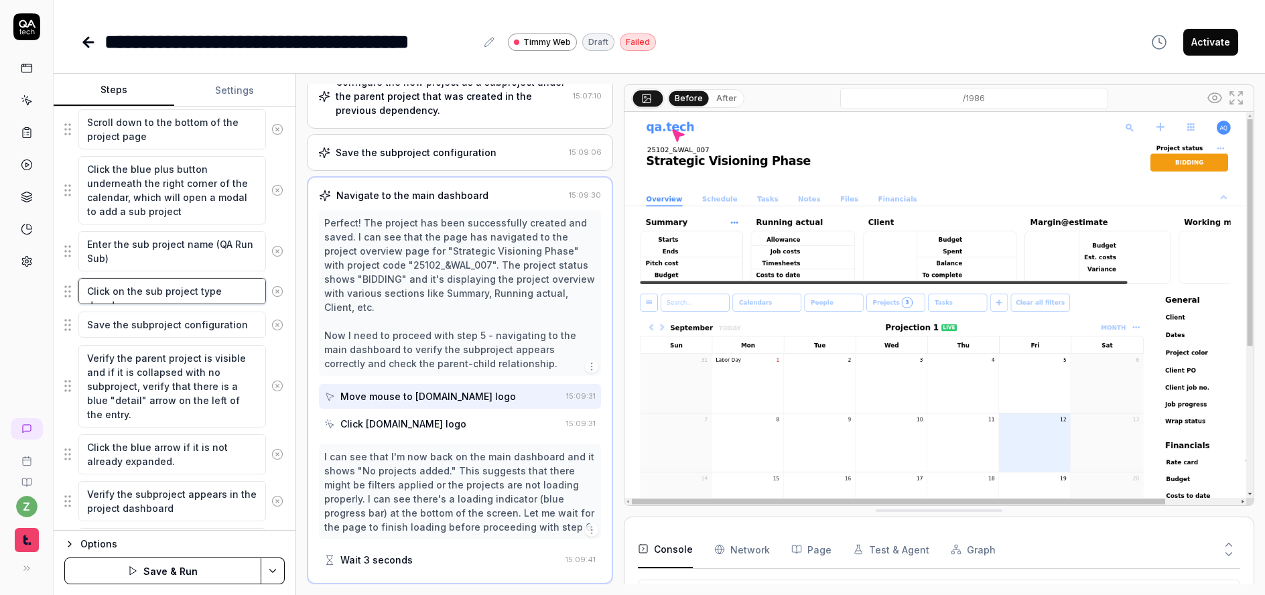
type textarea "Click on the sub project type dropdown"
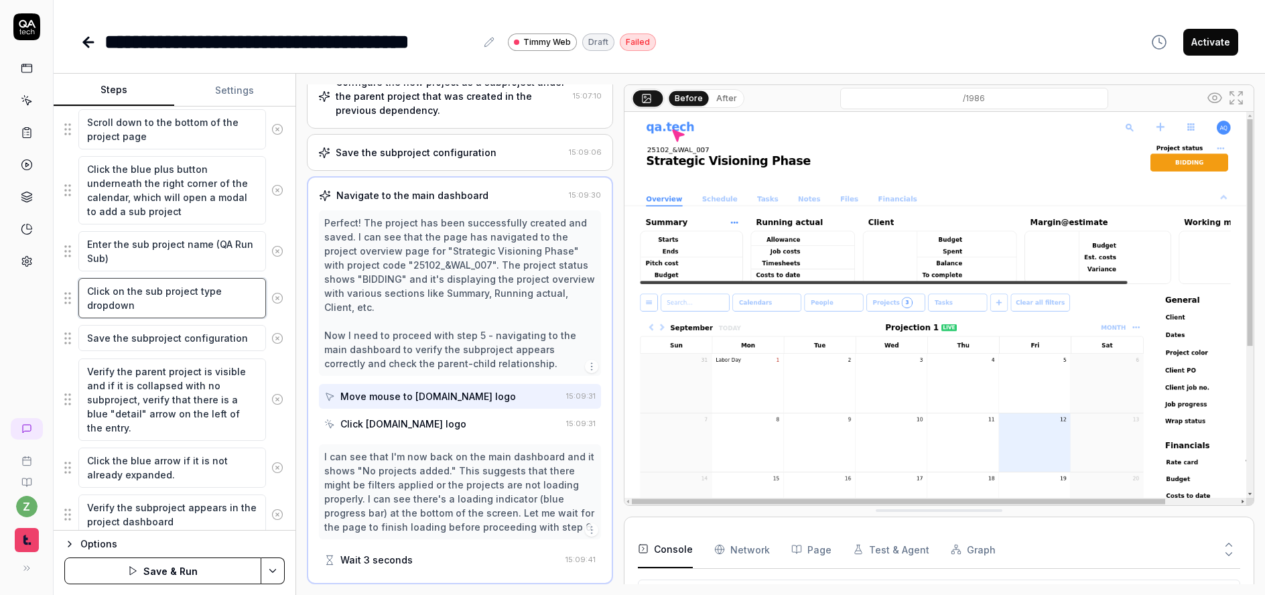
type textarea "*"
type textarea "Click on the sub project type dropdown,"
type textarea "*"
type textarea "Click on the sub project type dropdown, ch"
type textarea "*"
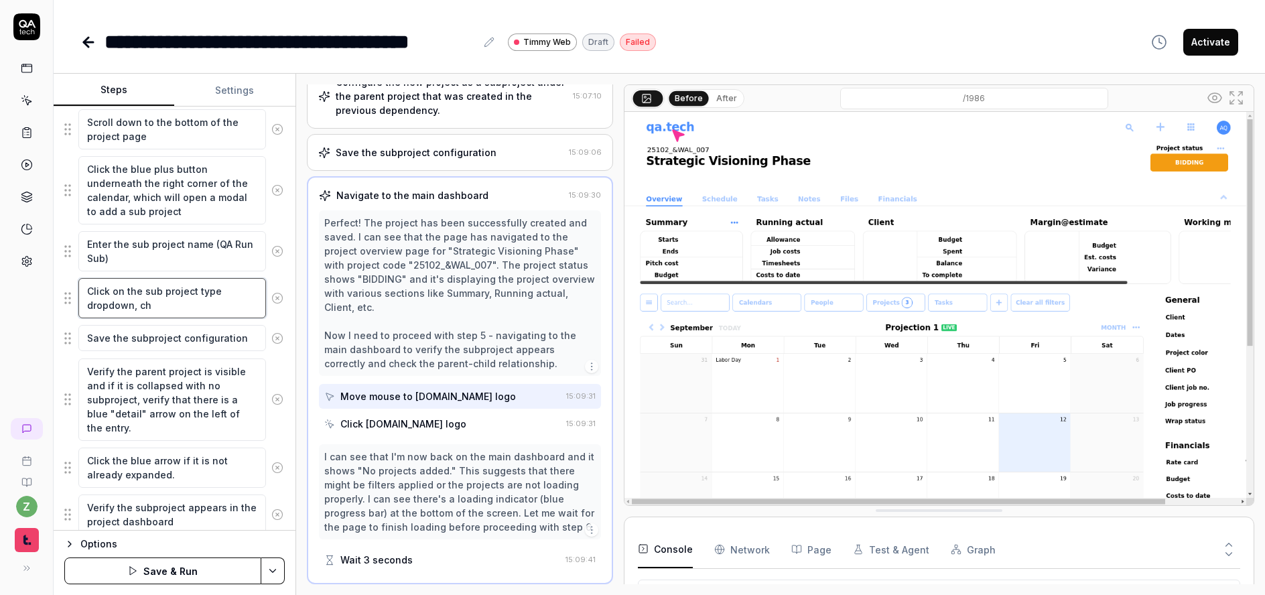
type textarea "Click on the sub project type dropdown, cho"
type textarea "*"
type textarea "Click on the sub project type dropdown, choo"
type textarea "*"
type textarea "Click on the sub project type dropdown, choos"
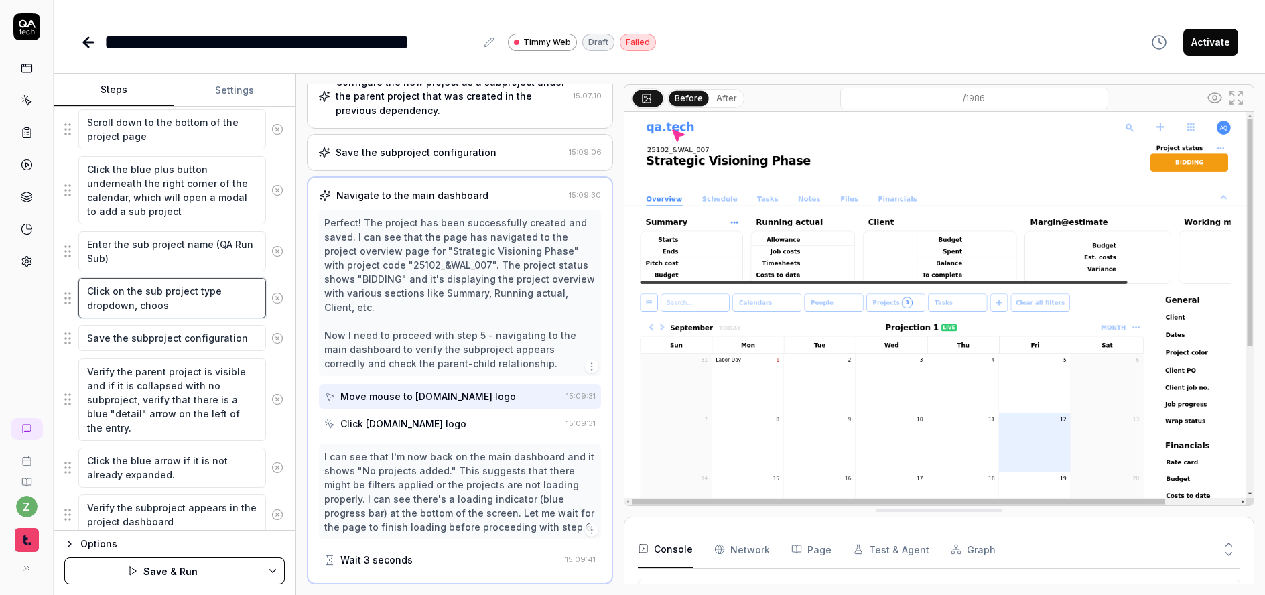
type textarea "*"
type textarea "Click on the sub project type dropdown, choose"
type textarea "*"
type textarea "Click on the sub project type dropdown, choose"
drag, startPoint x: 164, startPoint y: 292, endPoint x: 156, endPoint y: 290, distance: 7.5
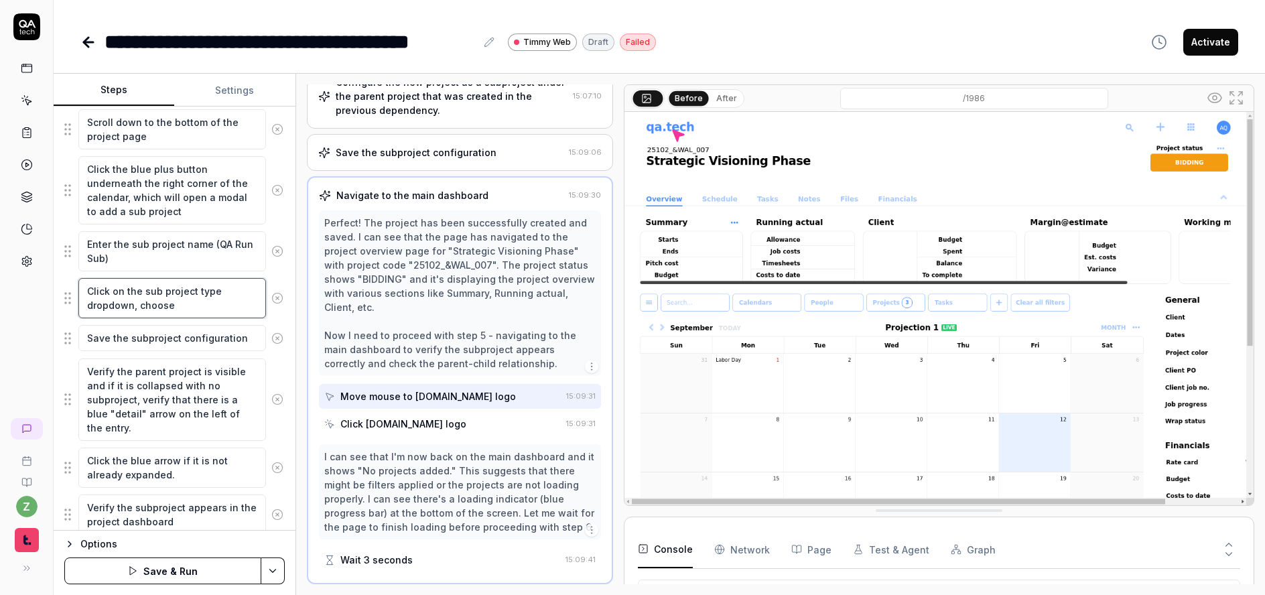
click at [156, 290] on textarea "Click on the sub project type dropdown, choose" at bounding box center [172, 298] width 188 height 40
type textarea "*"
type textarea "Click on the suproject type dropdown, choose"
type textarea "*"
type textarea "Click on the sproject type dropdown, choose"
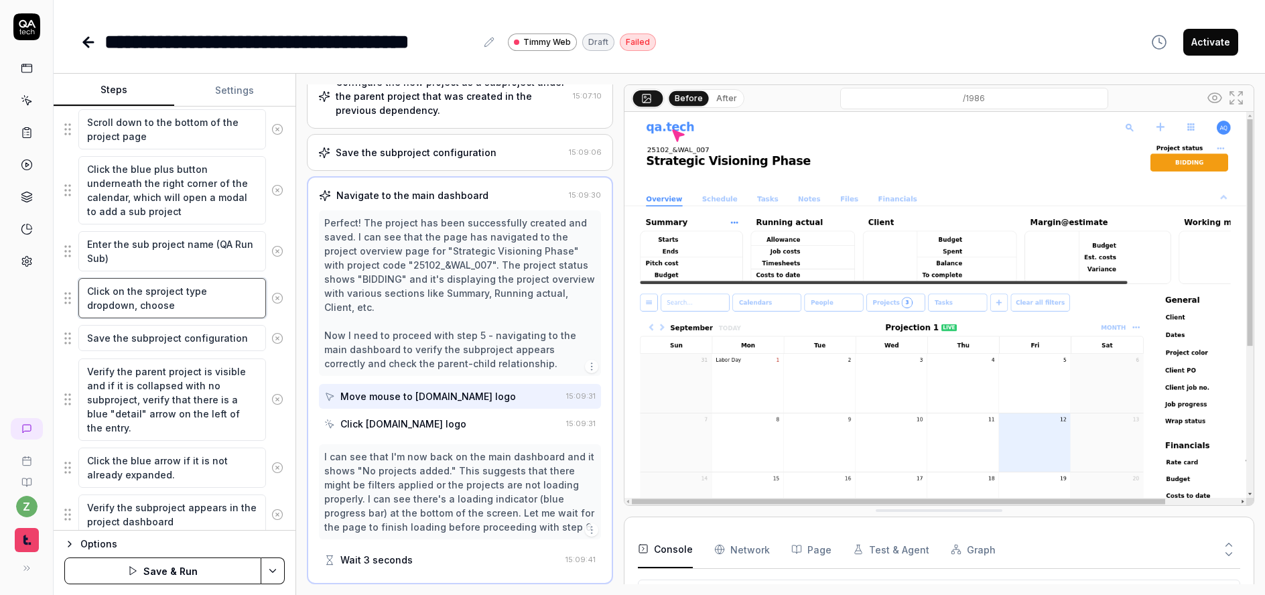
type textarea "*"
type textarea "Click on the project type dropdown, choose"
click at [161, 297] on textarea "Click on the project type dropdown, choose" at bounding box center [172, 298] width 188 height 40
type textarea "*"
type textarea "Click on the proj ect type dropdown, choose"
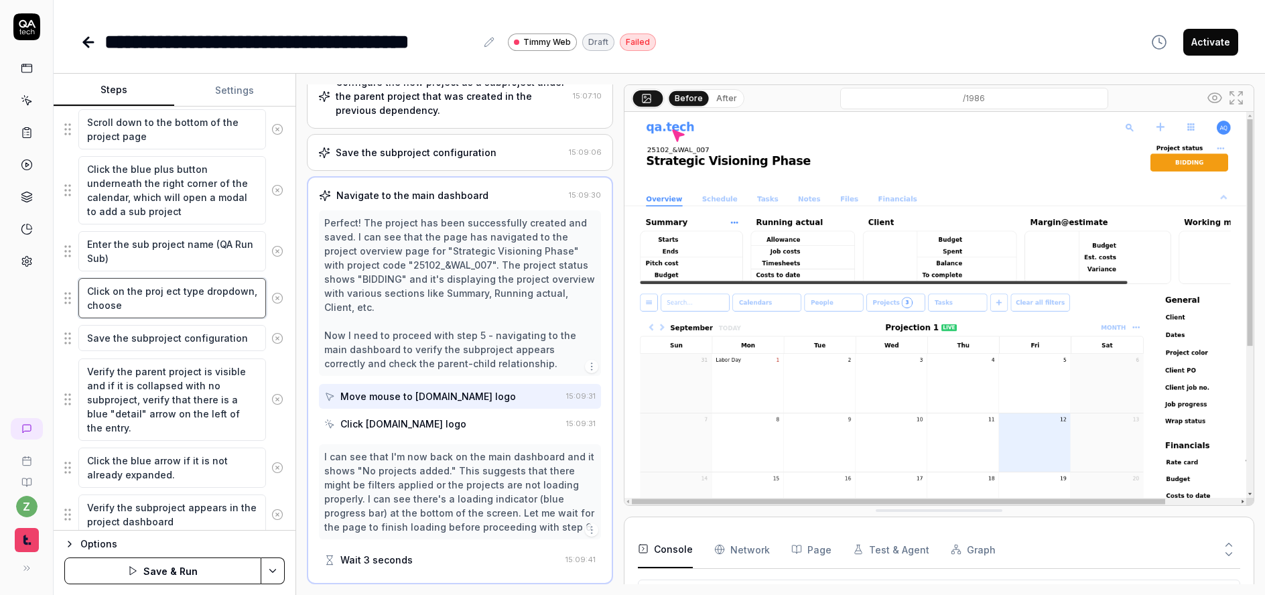
type textarea "*"
type textarea "Click on the project type dropdown, choose"
type textarea "*"
type textarea "Click on the project type dropdown, choose C"
type textarea "*"
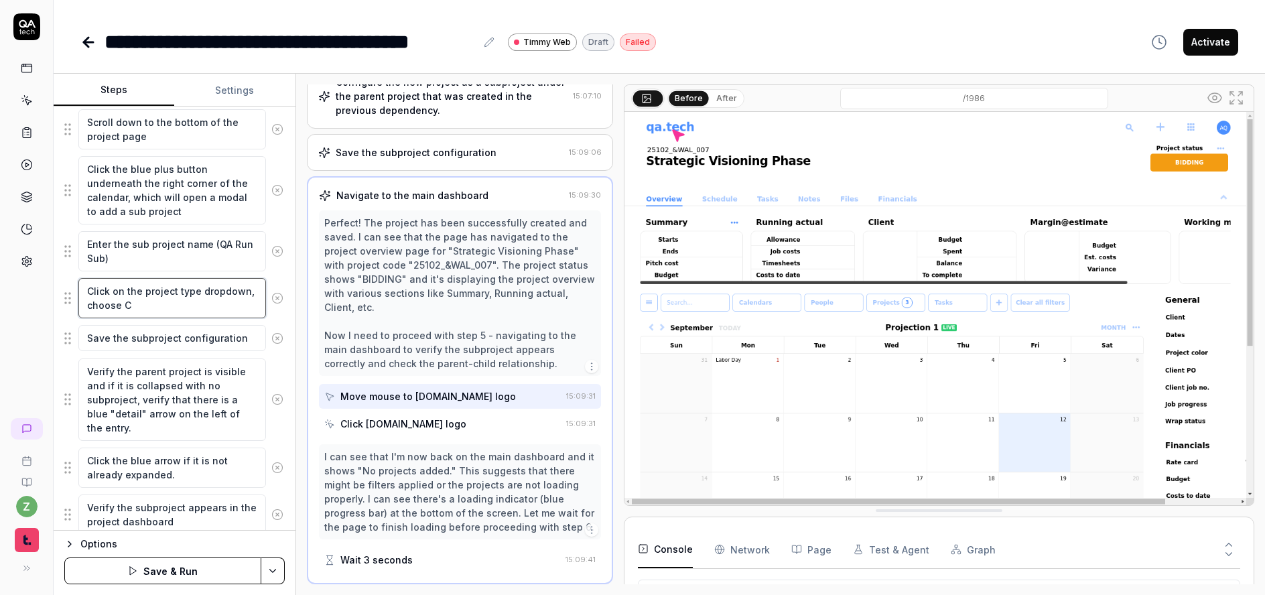
type textarea "Click on the project type dropdown, choose Cr"
type textarea "*"
type textarea "Click on the project type dropdown, choose Cre"
type textarea "*"
type textarea "Click on the project type dropdown, choose Crea"
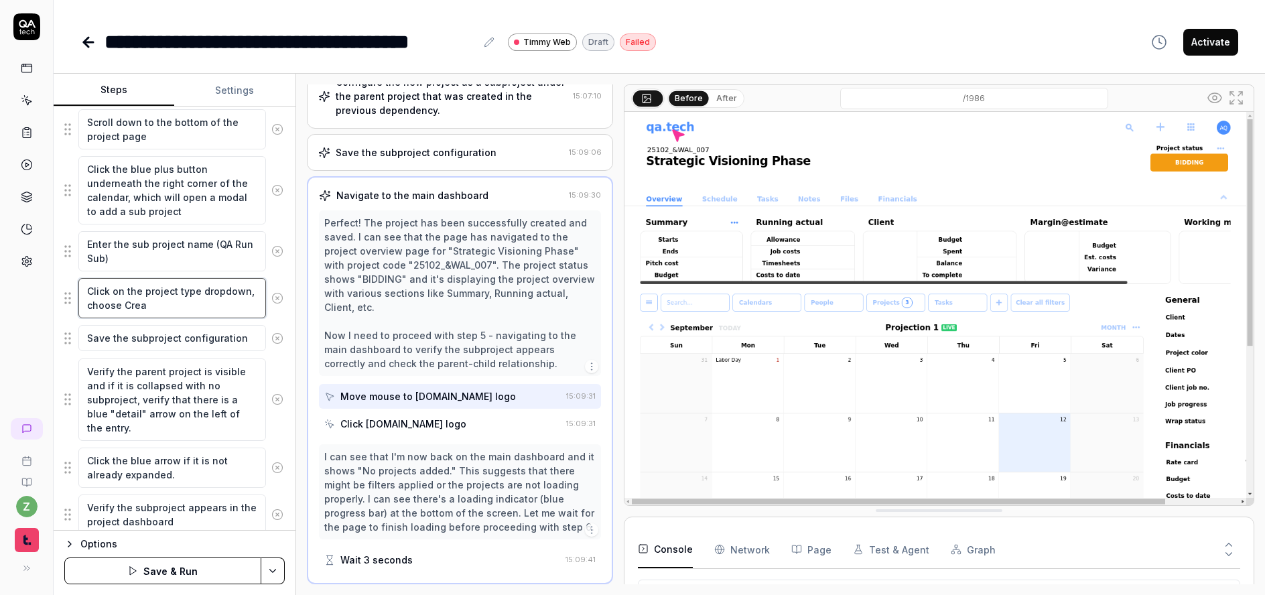
type textarea "*"
type textarea "Click on the project type dropdown, choose Creat"
type textarea "*"
type textarea "Click on the project type dropdown, choose Create"
type textarea "*"
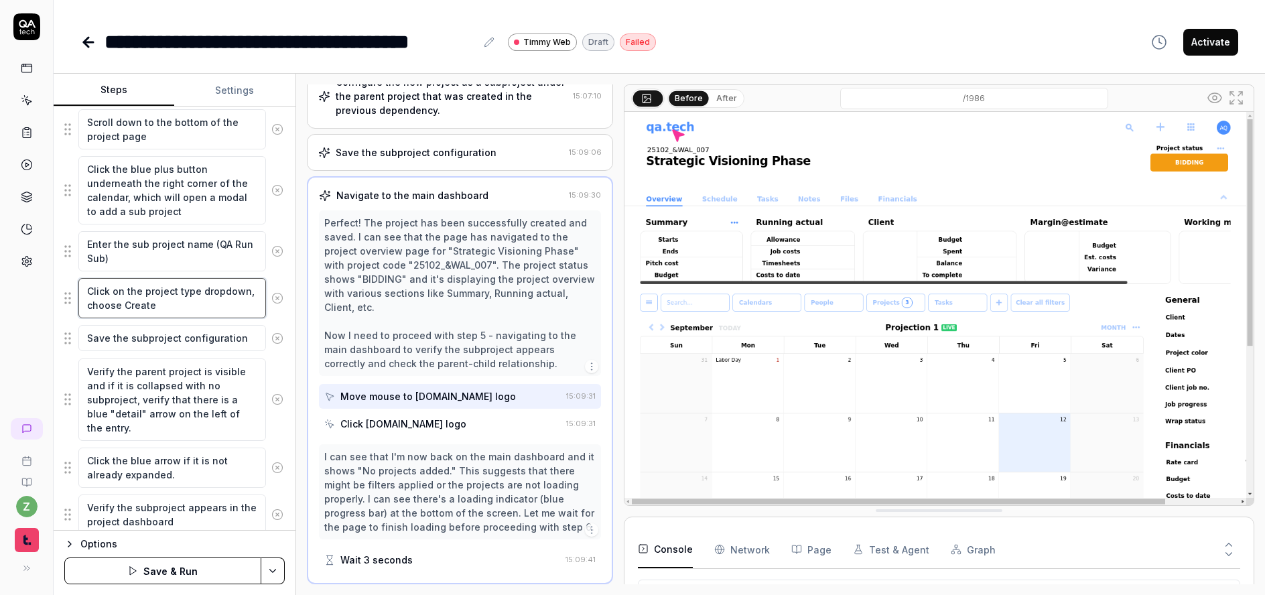
type textarea "Click on the project type dropdown, choose Creat"
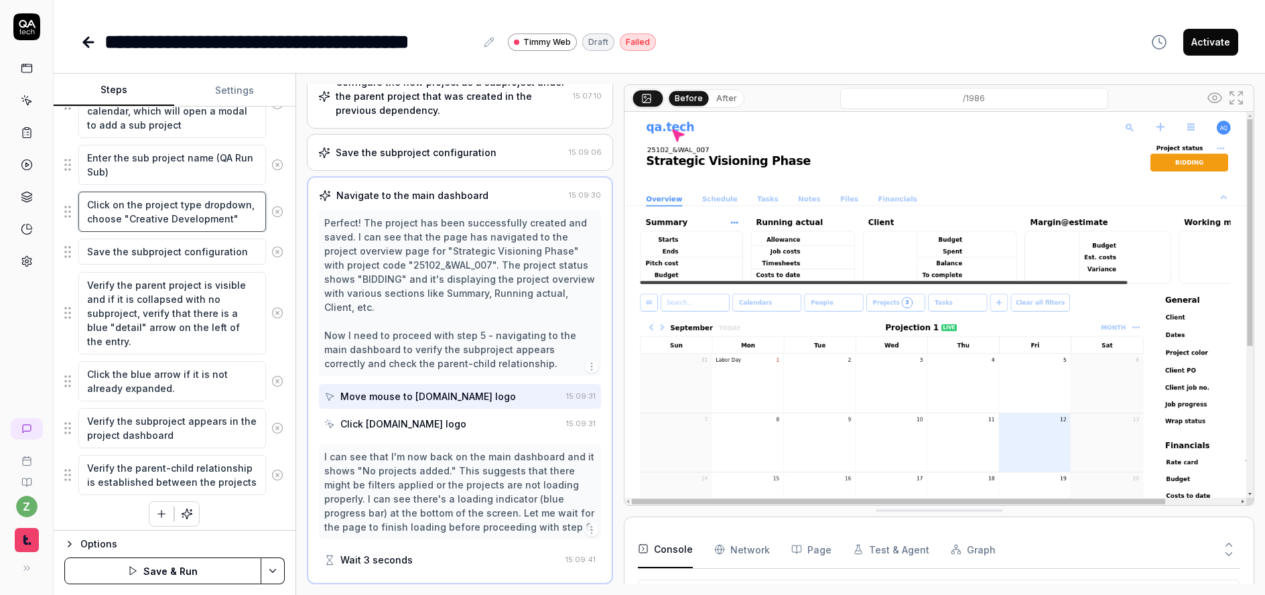
scroll to position [338, 0]
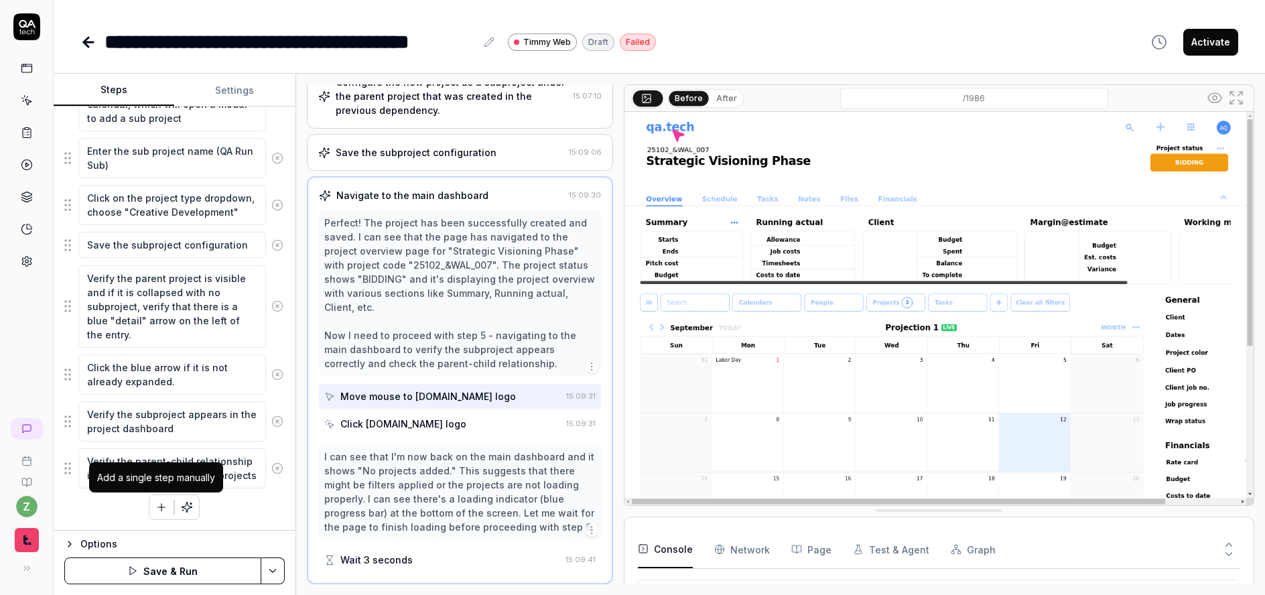
click at [155, 503] on icon "button" at bounding box center [161, 507] width 12 height 12
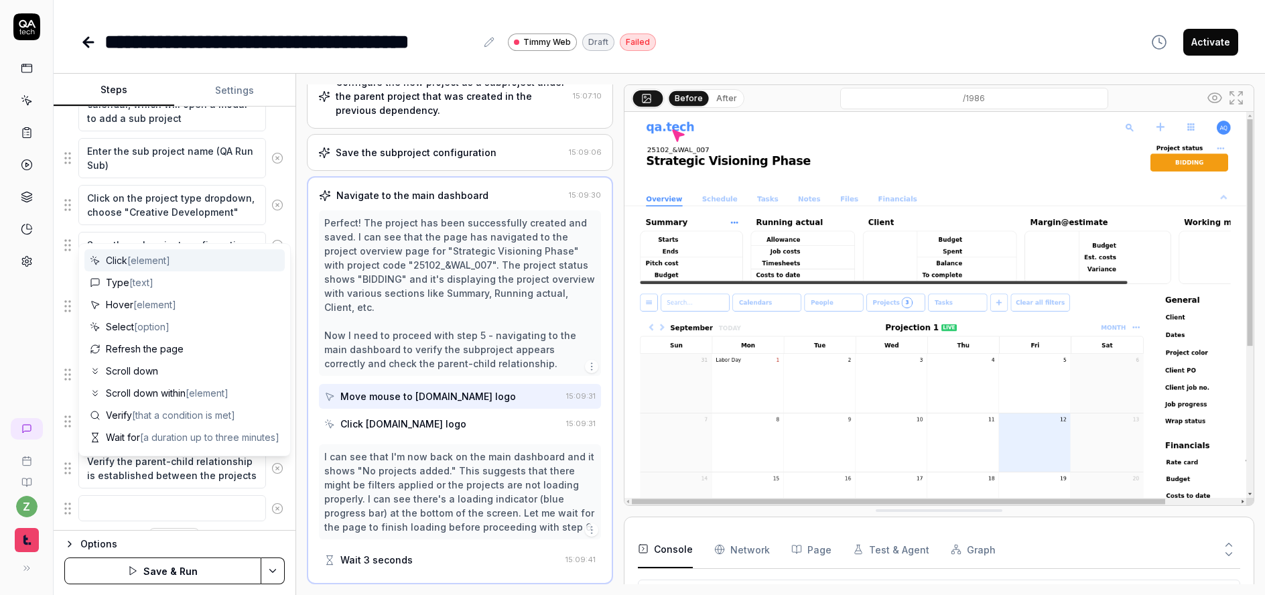
scroll to position [371, 0]
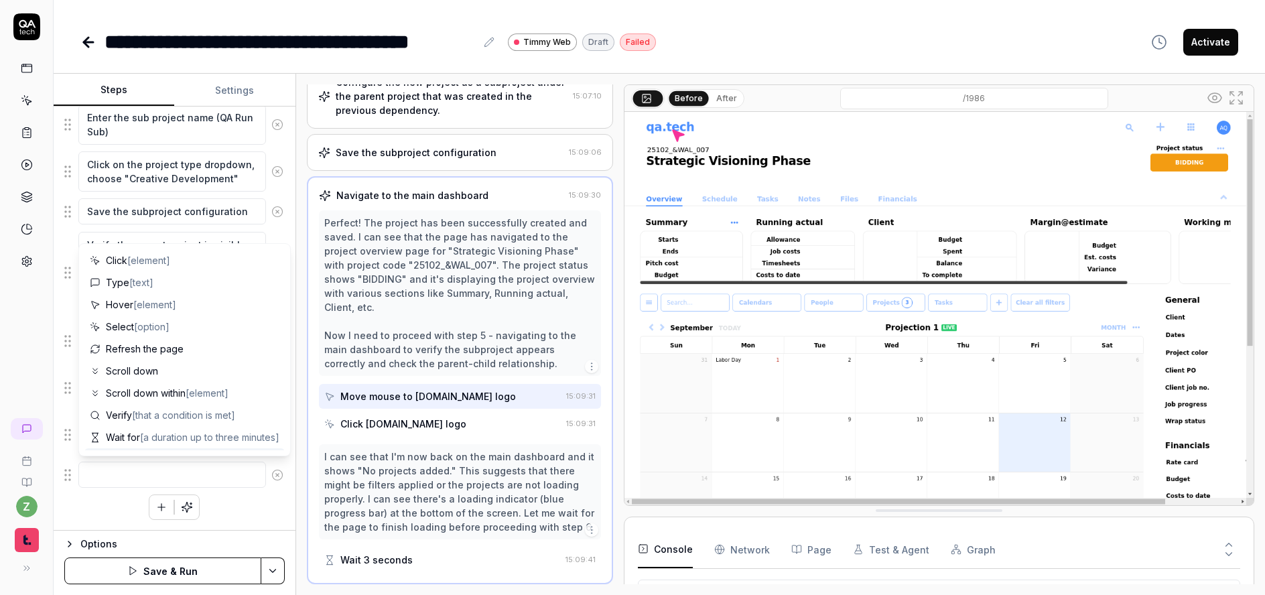
drag, startPoint x: 75, startPoint y: 483, endPoint x: 69, endPoint y: 460, distance: 24.2
click at [66, 400] on fieldset "Scroll down to the bottom of the project page Click the blue plus button undern…" at bounding box center [174, 235] width 220 height 507
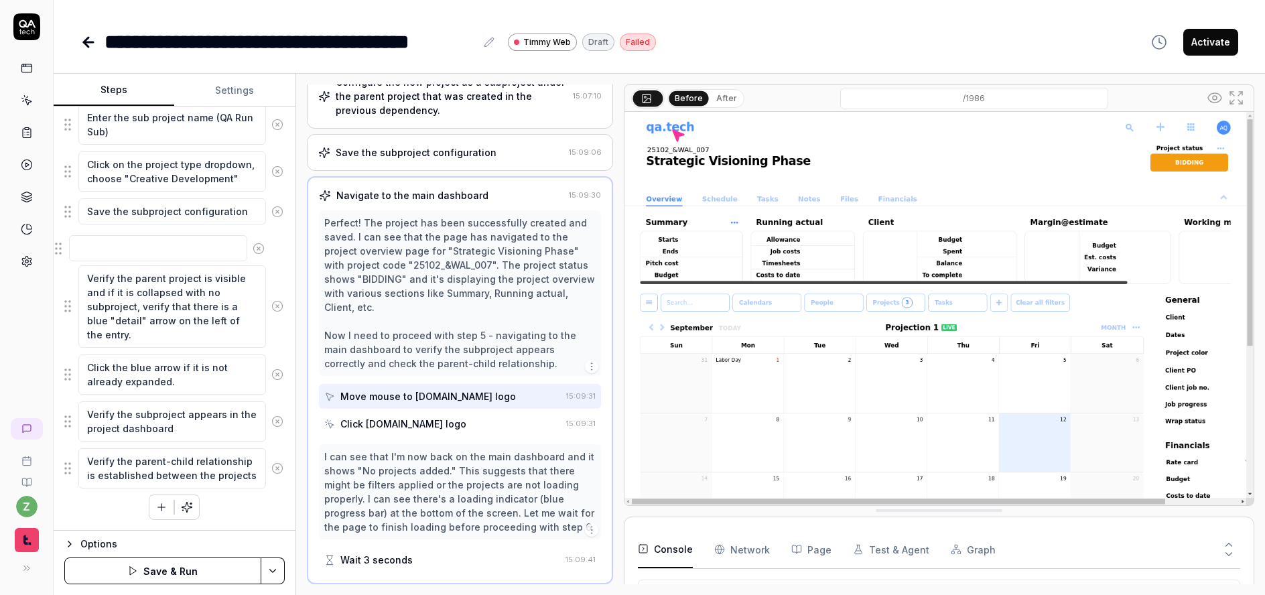
drag, startPoint x: 70, startPoint y: 478, endPoint x: 123, endPoint y: 257, distance: 227.9
click at [64, 249] on fieldset "Scroll down to the bottom of the project page Click the blue plus button undern…" at bounding box center [174, 235] width 220 height 507
drag, startPoint x: 67, startPoint y: 246, endPoint x: 67, endPoint y: 209, distance: 36.9
click at [66, 209] on fieldset "Scroll down to the bottom of the project page Click the blue plus button undern…" at bounding box center [174, 235] width 220 height 507
click at [158, 215] on textarea at bounding box center [172, 211] width 188 height 26
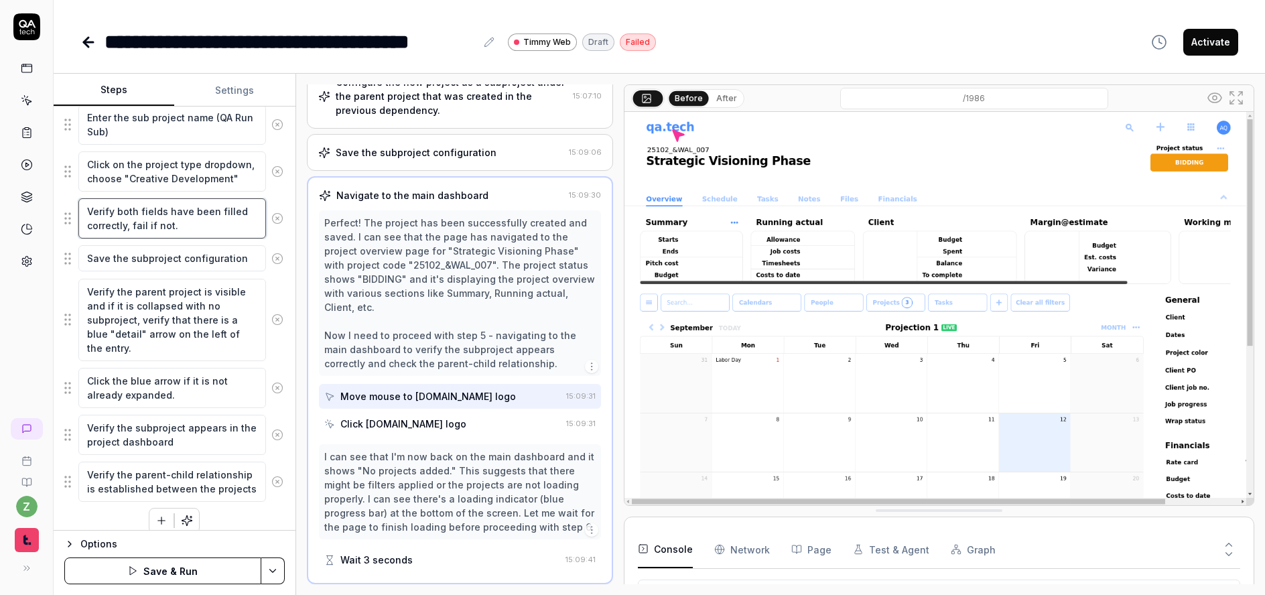
scroll to position [385, 0]
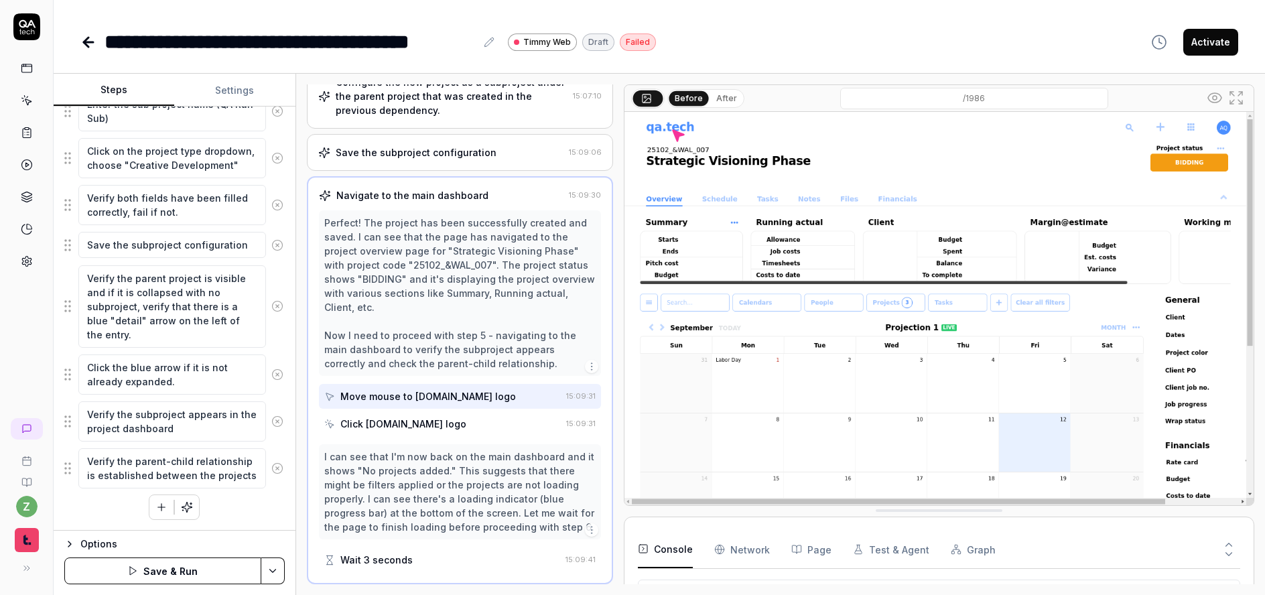
click at [271, 309] on icon at bounding box center [277, 306] width 12 height 12
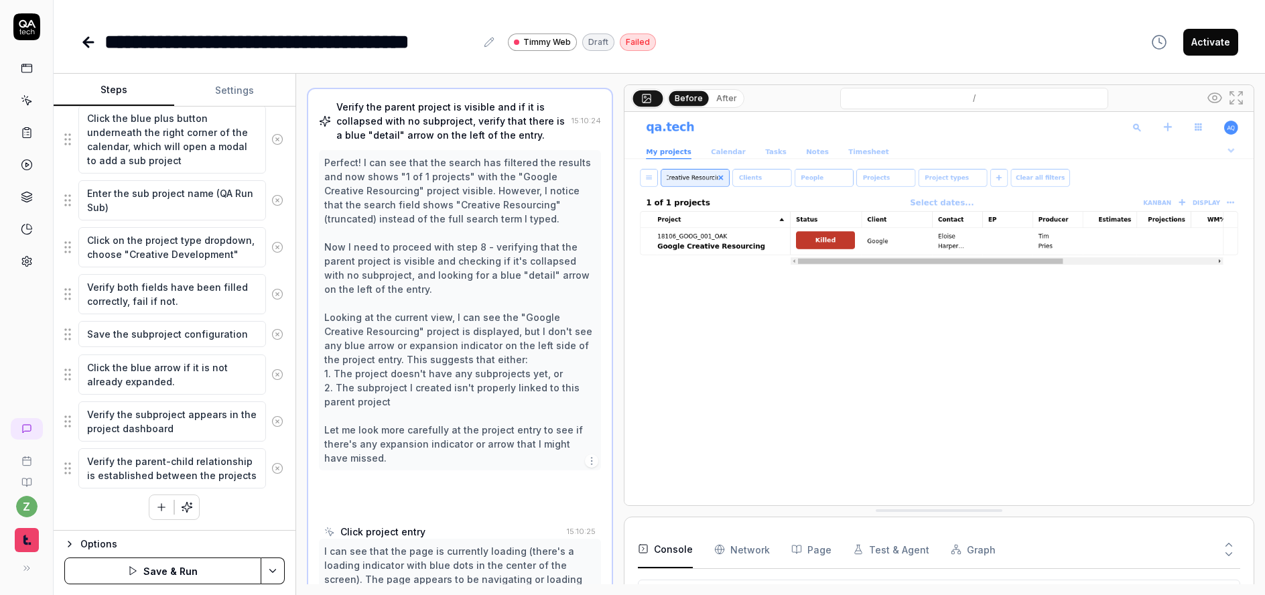
scroll to position [576, 0]
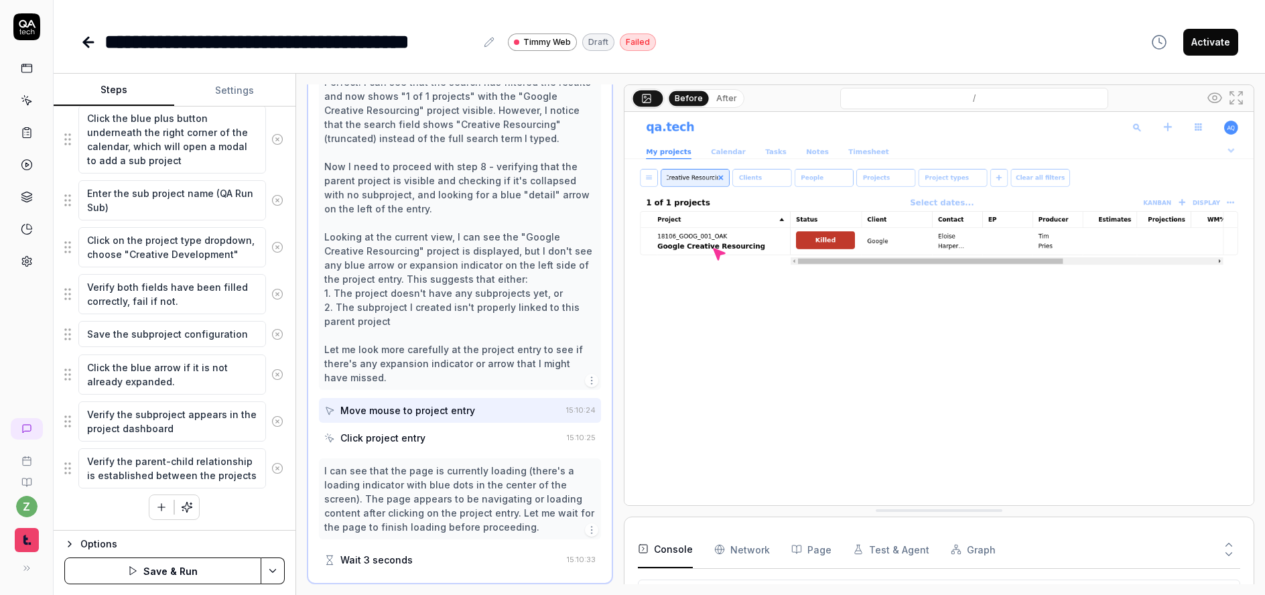
click at [276, 376] on icon at bounding box center [277, 374] width 3 height 3
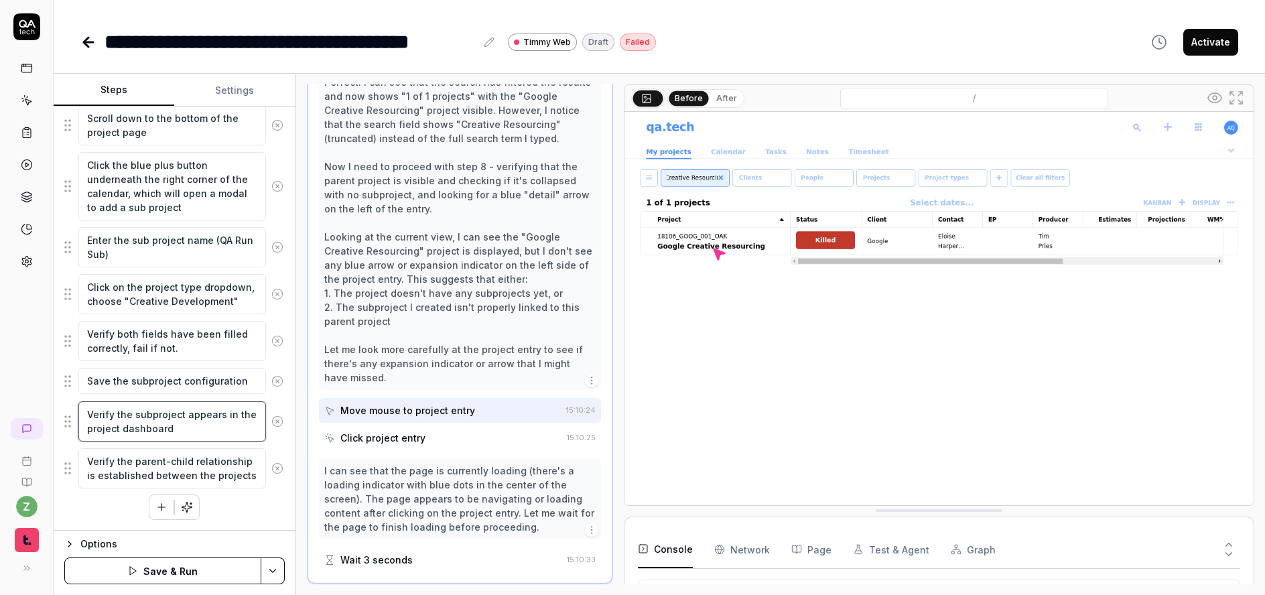
drag, startPoint x: 186, startPoint y: 436, endPoint x: 112, endPoint y: 415, distance: 76.6
click at [112, 415] on textarea "Verify the subproject appears in the project dashboard" at bounding box center [172, 421] width 188 height 40
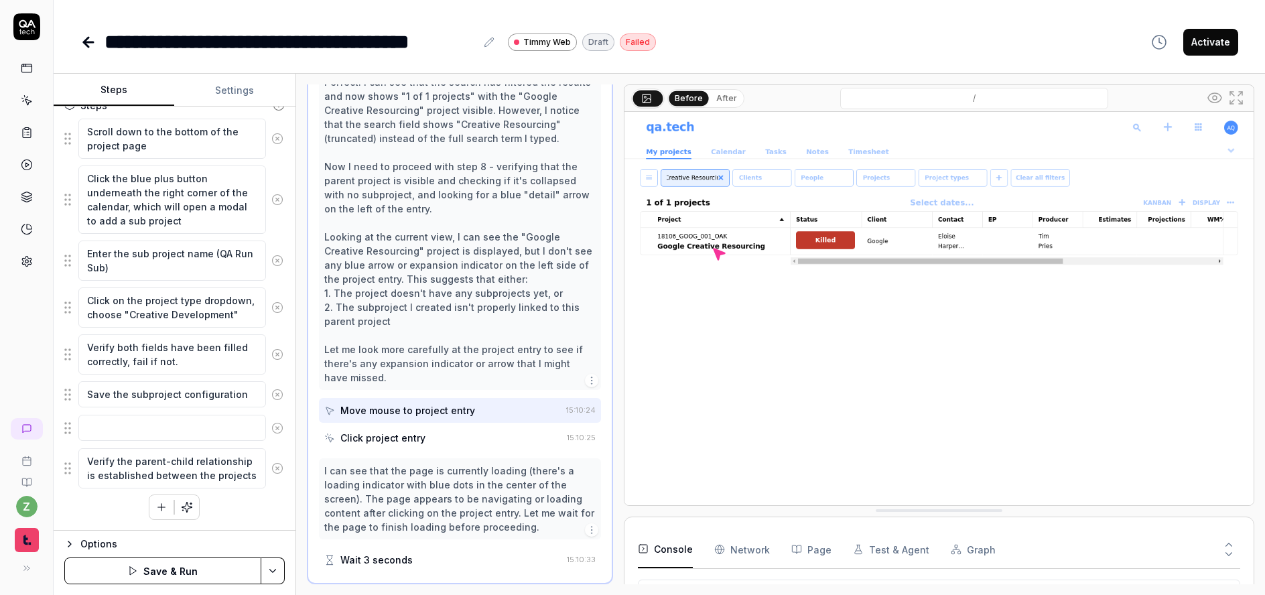
click at [253, 501] on div "Scroll down to the bottom of the project page Click the blue plus button undern…" at bounding box center [174, 319] width 220 height 402
click at [236, 398] on textarea "Save the subproject configuration" at bounding box center [172, 394] width 188 height 26
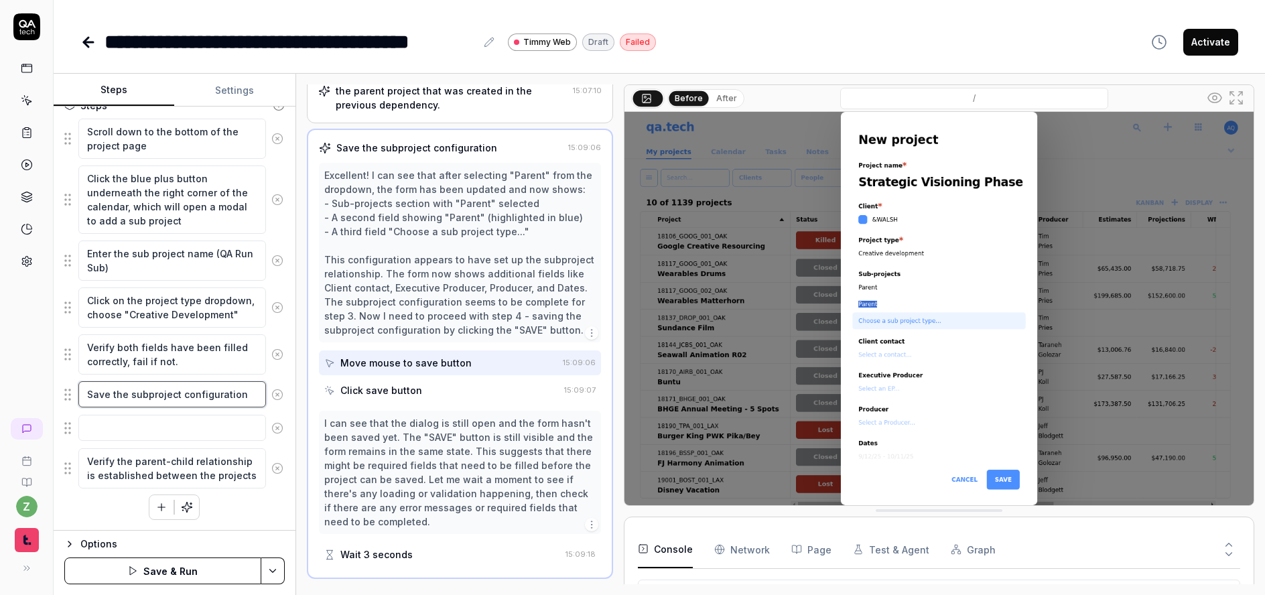
scroll to position [266, 0]
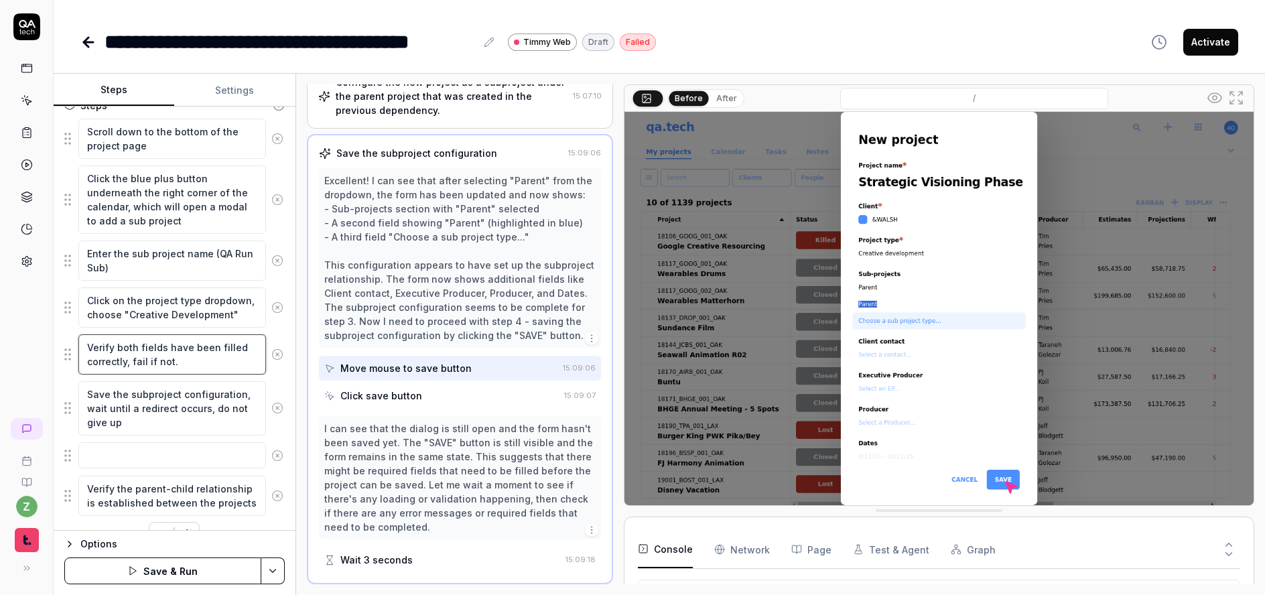
click at [215, 363] on textarea "Verify both fields have been filled correctly, fail if not." at bounding box center [172, 354] width 188 height 40
click at [183, 464] on textarea at bounding box center [172, 455] width 188 height 26
click at [65, 470] on fieldset "Scroll down to the bottom of the project page Click the blue plus button undern…" at bounding box center [174, 317] width 220 height 399
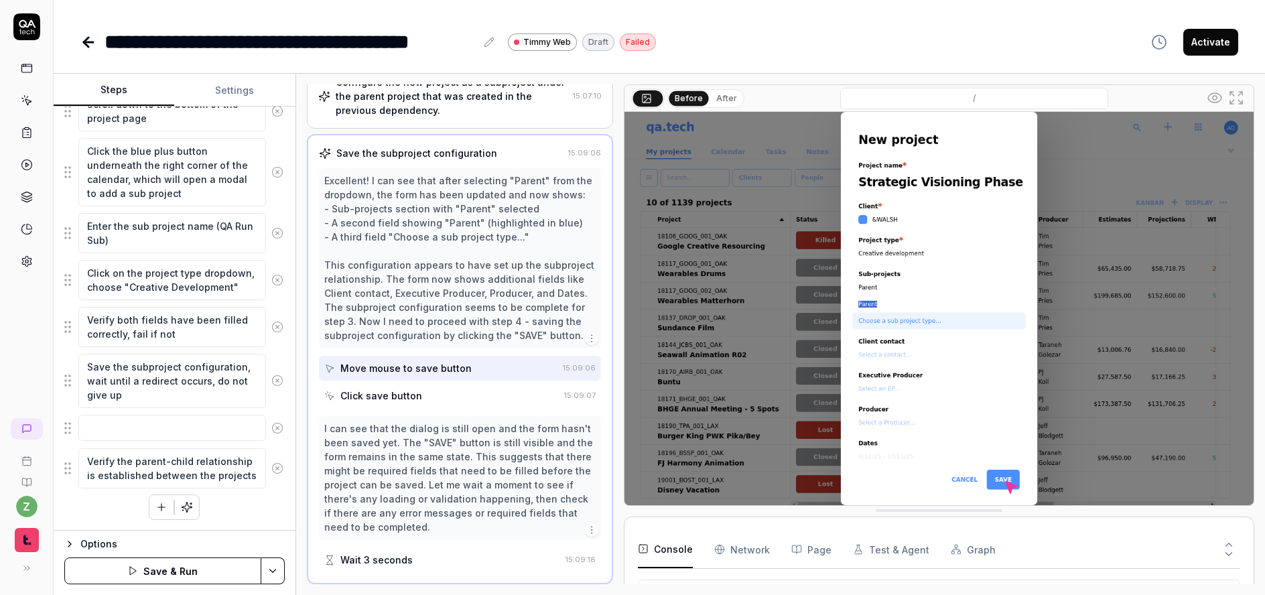
click at [271, 468] on icon at bounding box center [277, 468] width 12 height 12
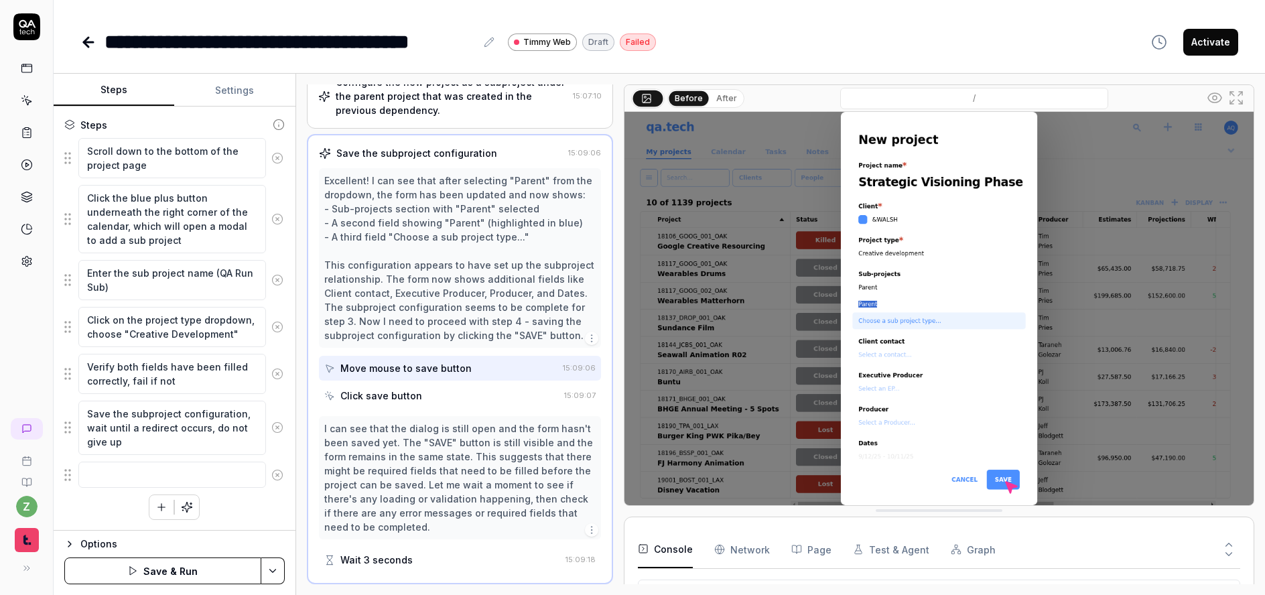
scroll to position [216, 0]
click at [132, 468] on textarea at bounding box center [172, 475] width 188 height 26
click at [278, 493] on div "Goal Create a subproject under the previously created parent project for projec…" at bounding box center [175, 319] width 242 height 424
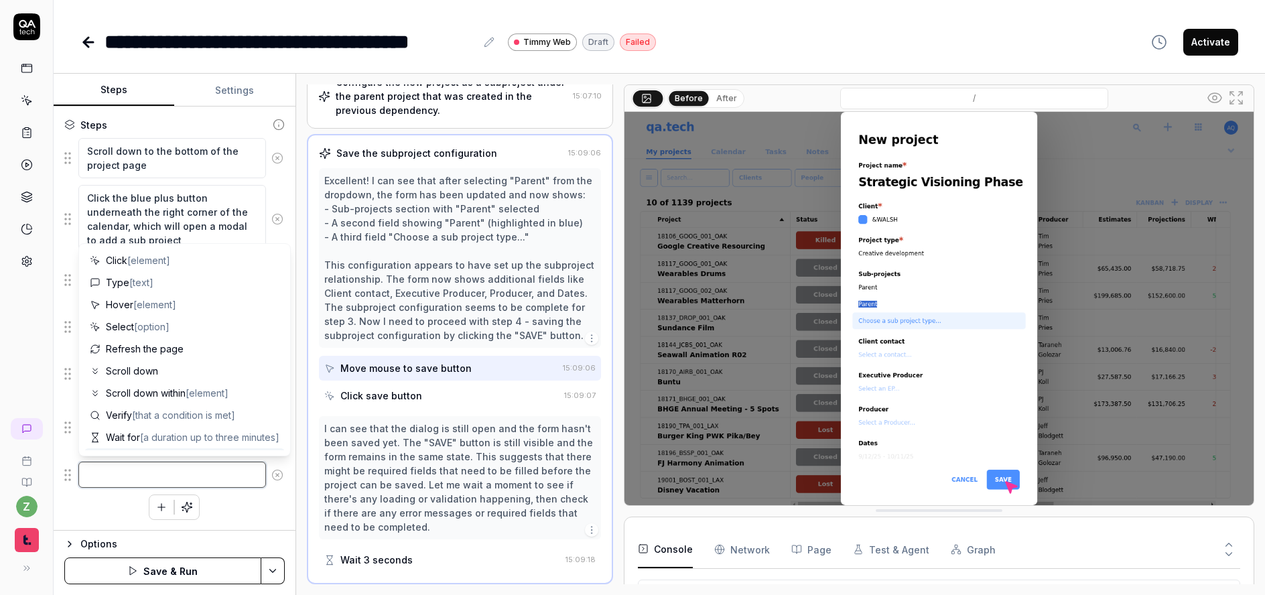
click at [157, 462] on textarea at bounding box center [172, 475] width 188 height 26
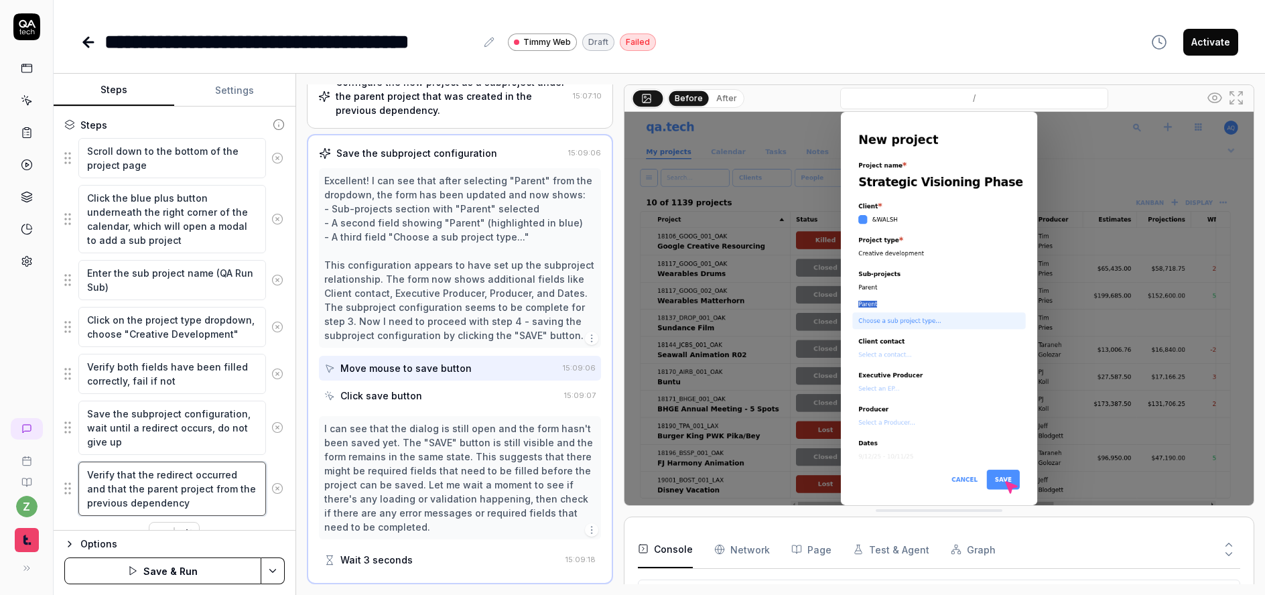
click at [208, 488] on textarea "Verify that the redirect occurred and that the parent project from the previous…" at bounding box center [172, 489] width 188 height 54
drag, startPoint x: 235, startPoint y: 501, endPoint x: 281, endPoint y: 500, distance: 46.3
click at [237, 501] on textarea "Verify that the redirect occurred and that the parent project code from the pre…" at bounding box center [172, 489] width 188 height 54
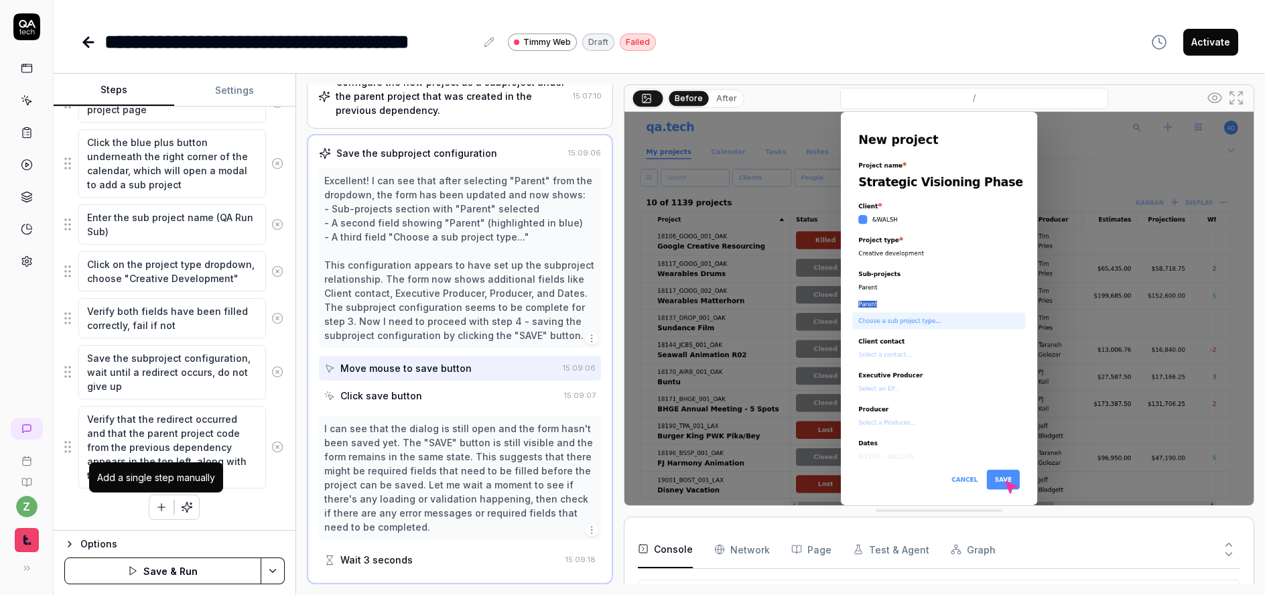
click at [164, 513] on button "button" at bounding box center [161, 507] width 24 height 24
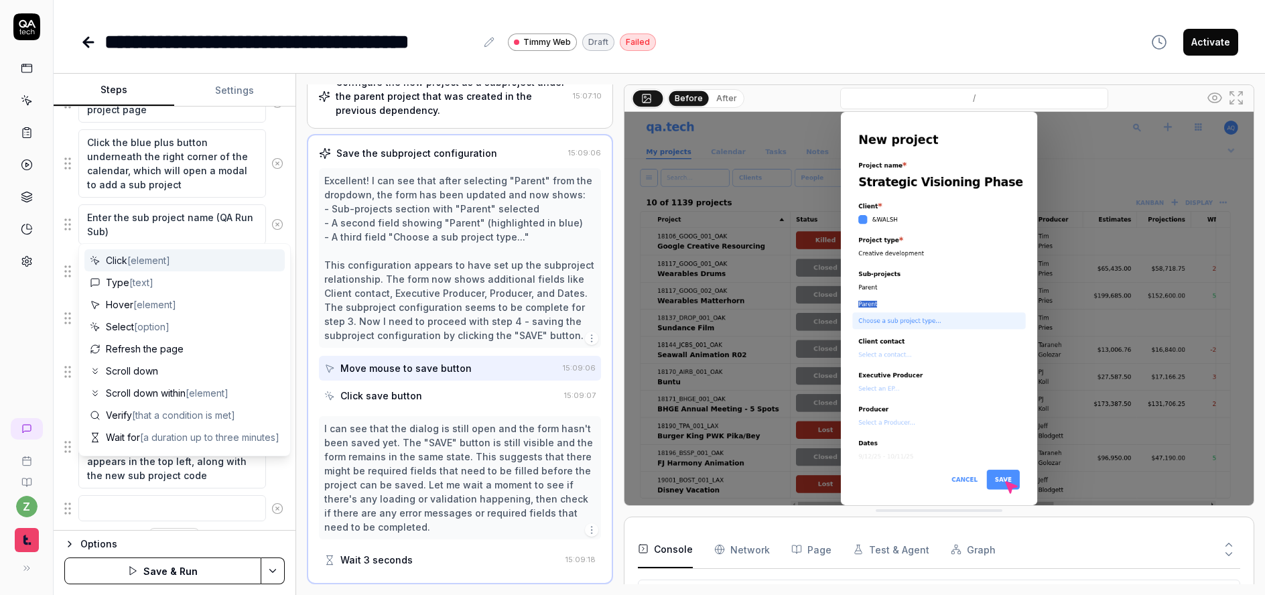
scroll to position [305, 0]
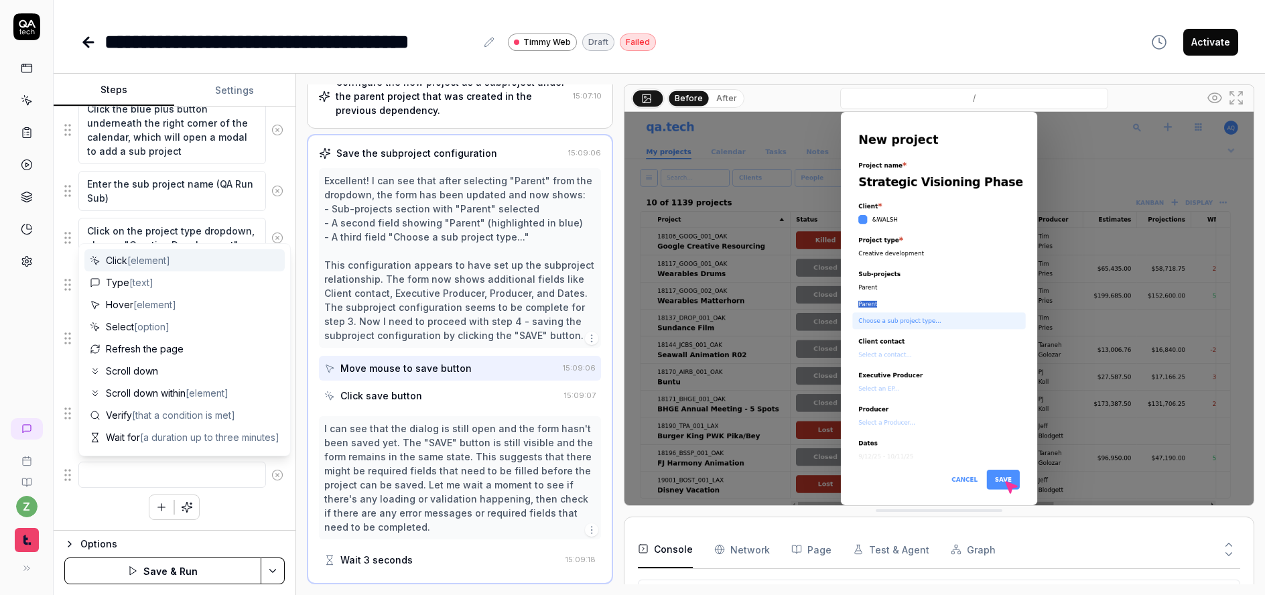
click at [137, 478] on textarea at bounding box center [172, 475] width 188 height 26
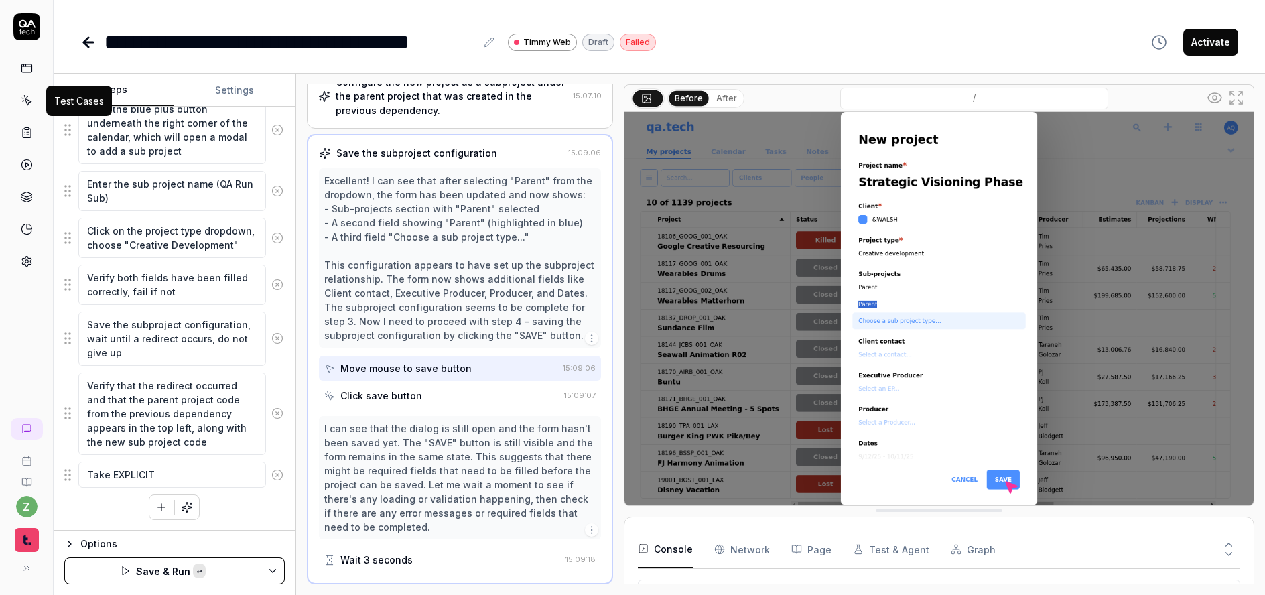
click at [25, 103] on icon at bounding box center [27, 100] width 12 height 12
drag, startPoint x: 173, startPoint y: 469, endPoint x: 58, endPoint y: 467, distance: 115.3
click at [50, 468] on div "**********" at bounding box center [632, 297] width 1265 height 595
paste textarea "note of what the project code is and remember it. It will be in the top right o…"
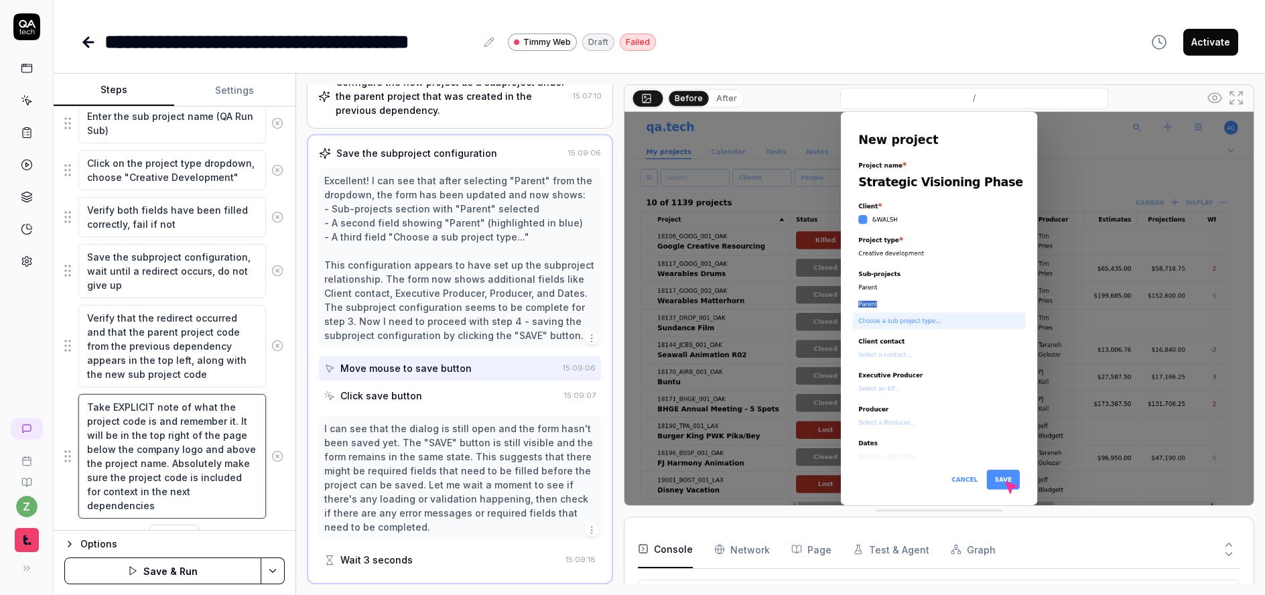
scroll to position [403, 0]
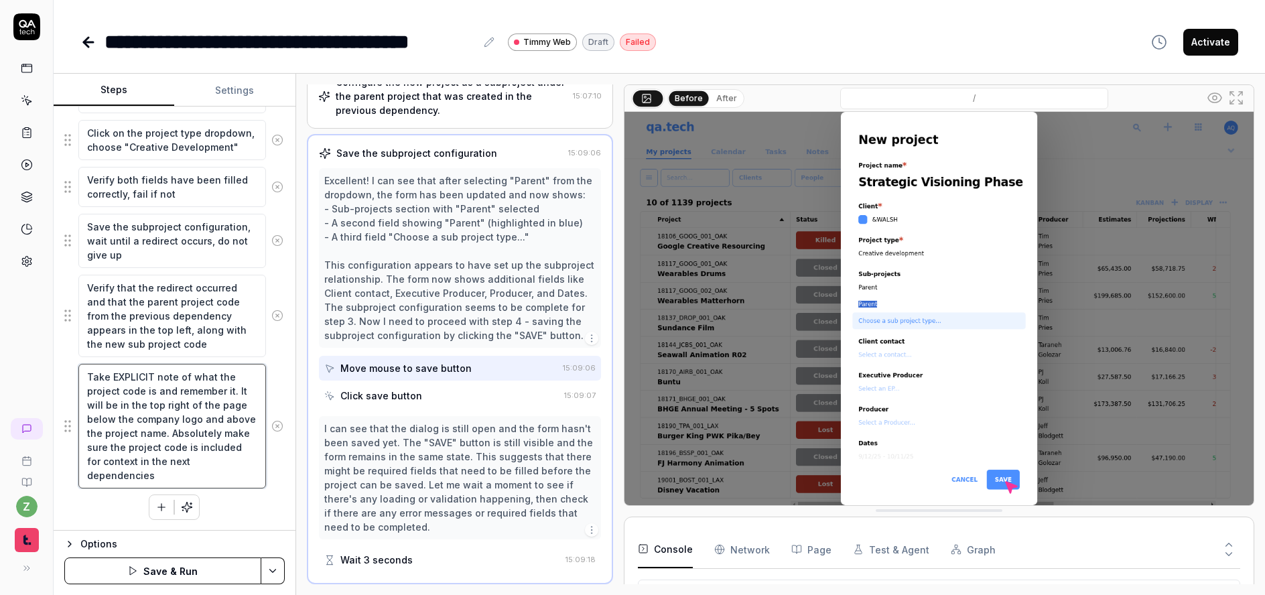
click at [83, 391] on textarea "Take EXPLICIT note of what the project code is and remember it. It will be in t…" at bounding box center [172, 426] width 188 height 125
click at [181, 402] on textarea "Take EXPLICIT note of what the sub project code is and remember it. It will be …" at bounding box center [172, 426] width 188 height 125
click at [166, 438] on textarea "Take EXPLICIT note of what the sub project code is and remember it. It will be …" at bounding box center [172, 426] width 188 height 125
click at [184, 441] on textarea "Take EXPLICIT note of what the sub project code is and remember it. It will be …" at bounding box center [172, 426] width 188 height 125
click at [186, 436] on textarea "Take EXPLICIT note of what the sub project code is and remember it. It will be …" at bounding box center [172, 426] width 188 height 125
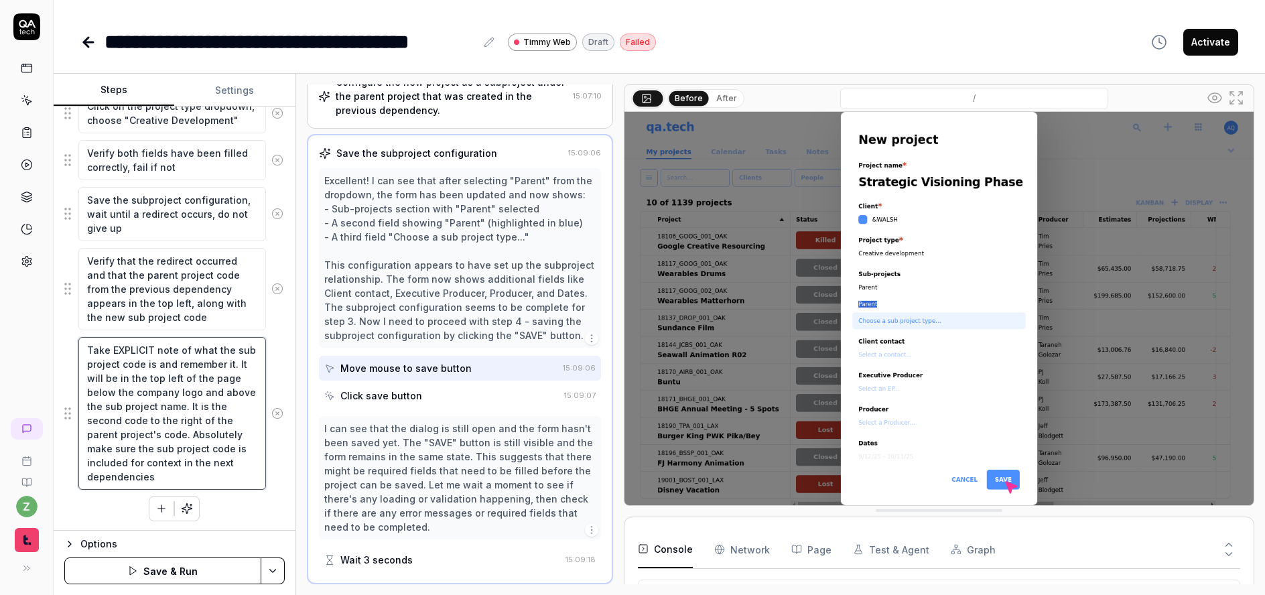
scroll to position [431, 0]
click at [281, 566] on html "**********" at bounding box center [632, 297] width 1265 height 595
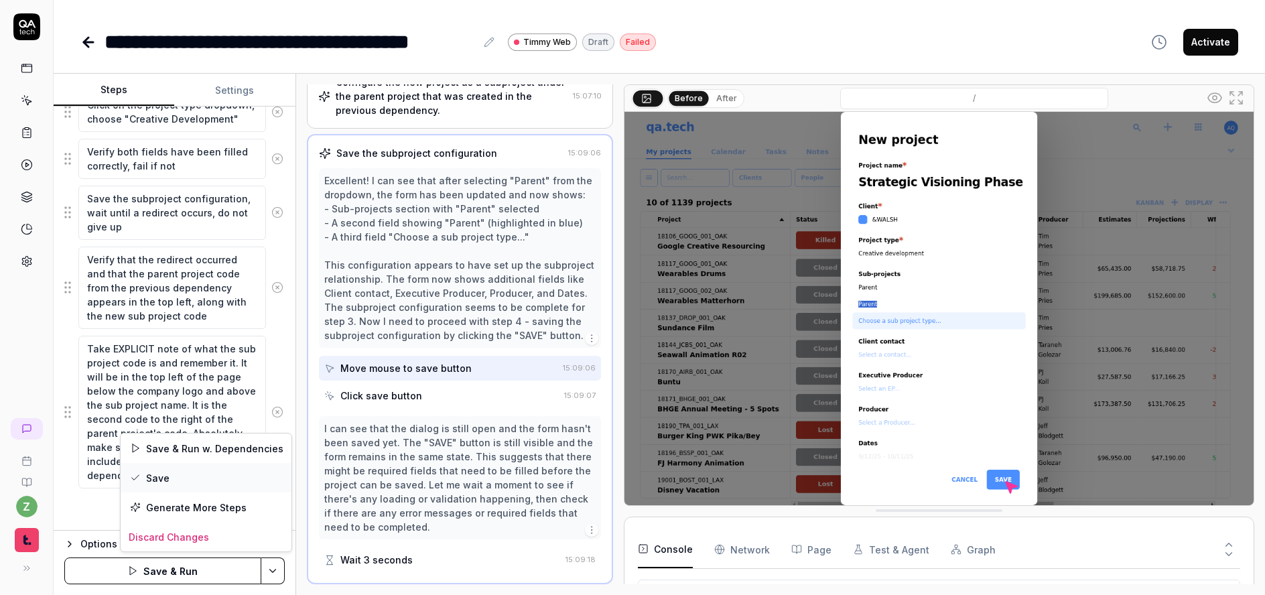
click at [178, 478] on div "Save" at bounding box center [206, 477] width 171 height 29
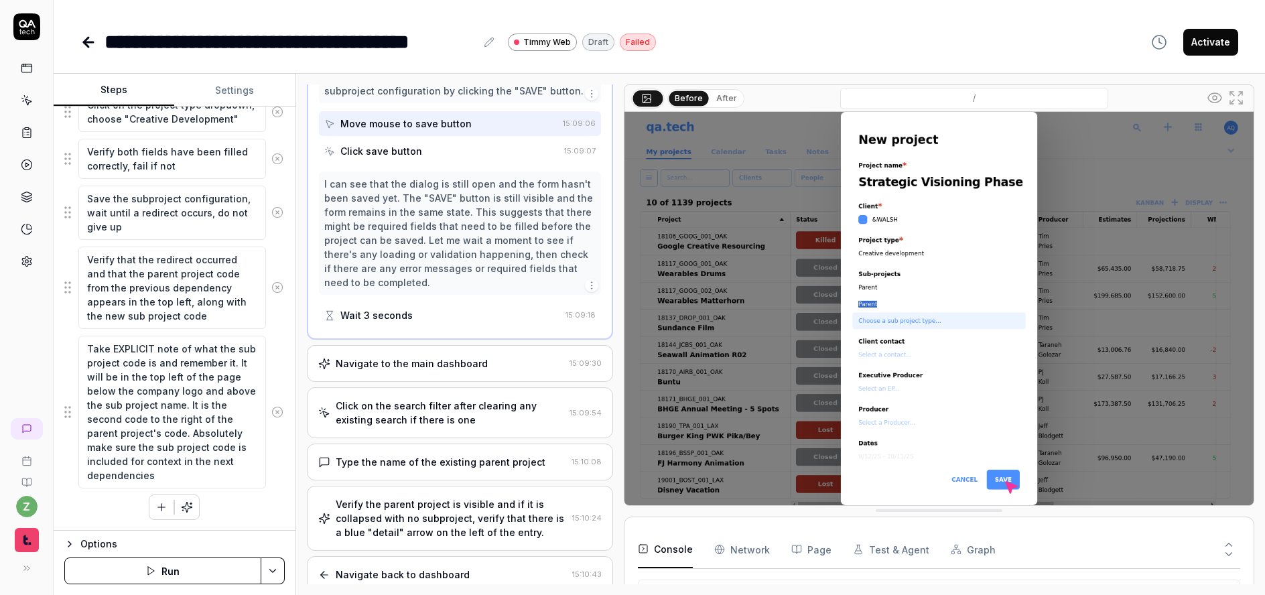
scroll to position [588, 0]
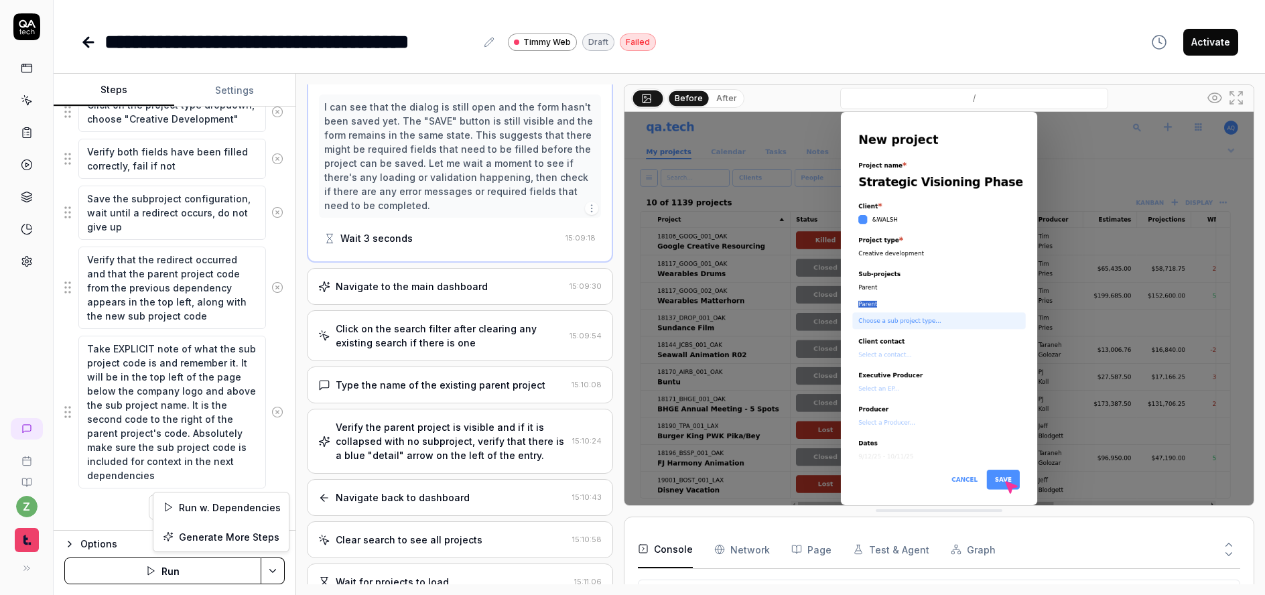
click at [278, 572] on html "**********" at bounding box center [632, 297] width 1265 height 595
click at [120, 513] on html "**********" at bounding box center [632, 297] width 1265 height 595
click at [162, 568] on button "Run" at bounding box center [162, 571] width 197 height 27
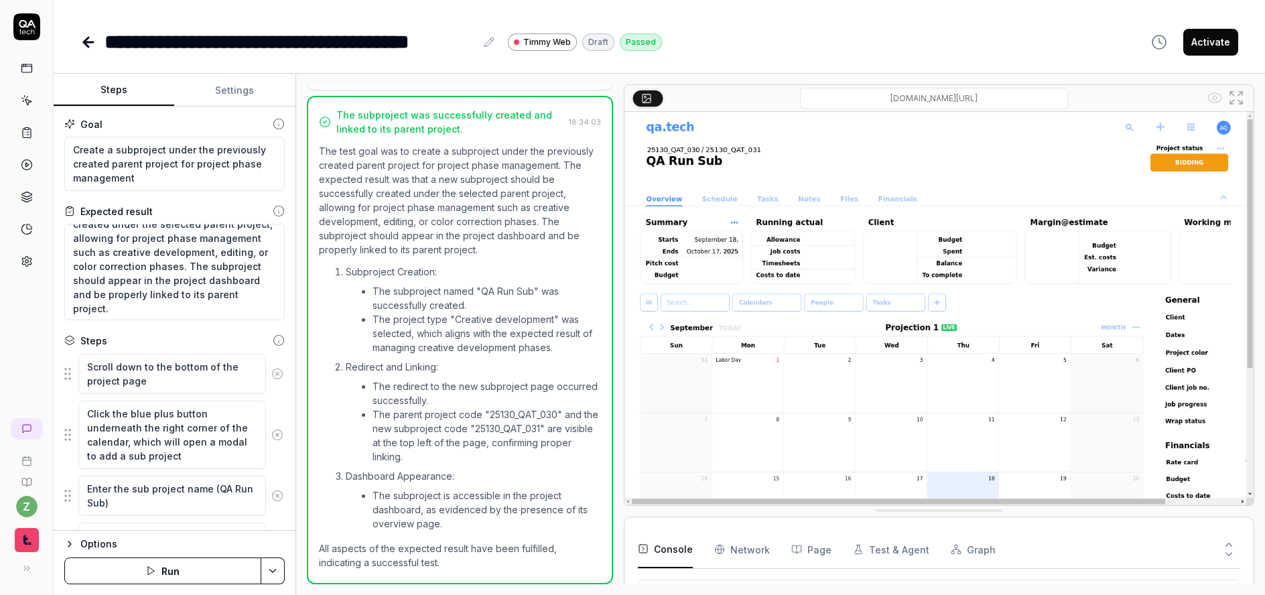
scroll to position [28, 0]
click at [228, 92] on button "Settings" at bounding box center [234, 90] width 121 height 32
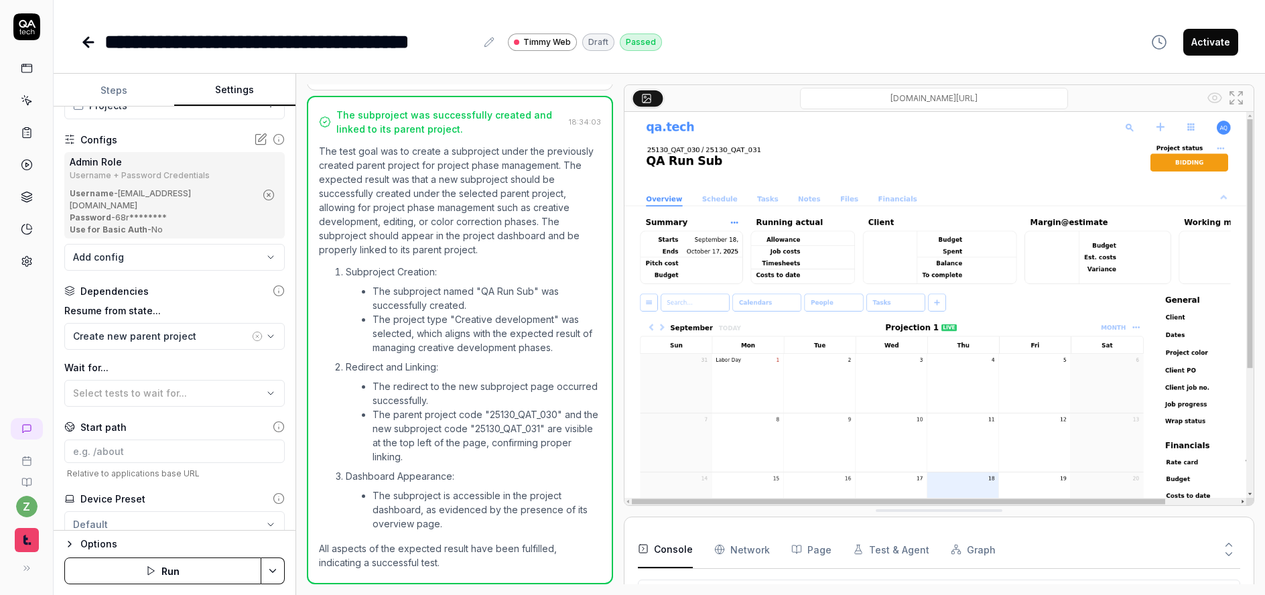
scroll to position [139, 0]
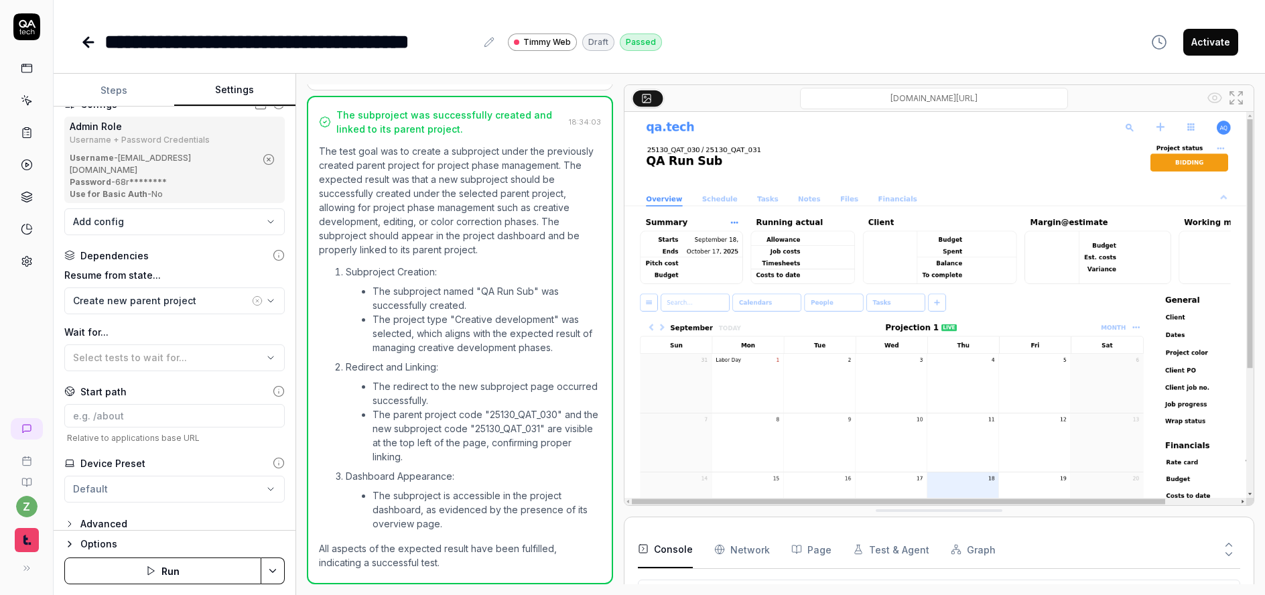
click at [1197, 48] on button "Activate" at bounding box center [1210, 42] width 55 height 27
click at [89, 44] on icon at bounding box center [88, 42] width 16 height 16
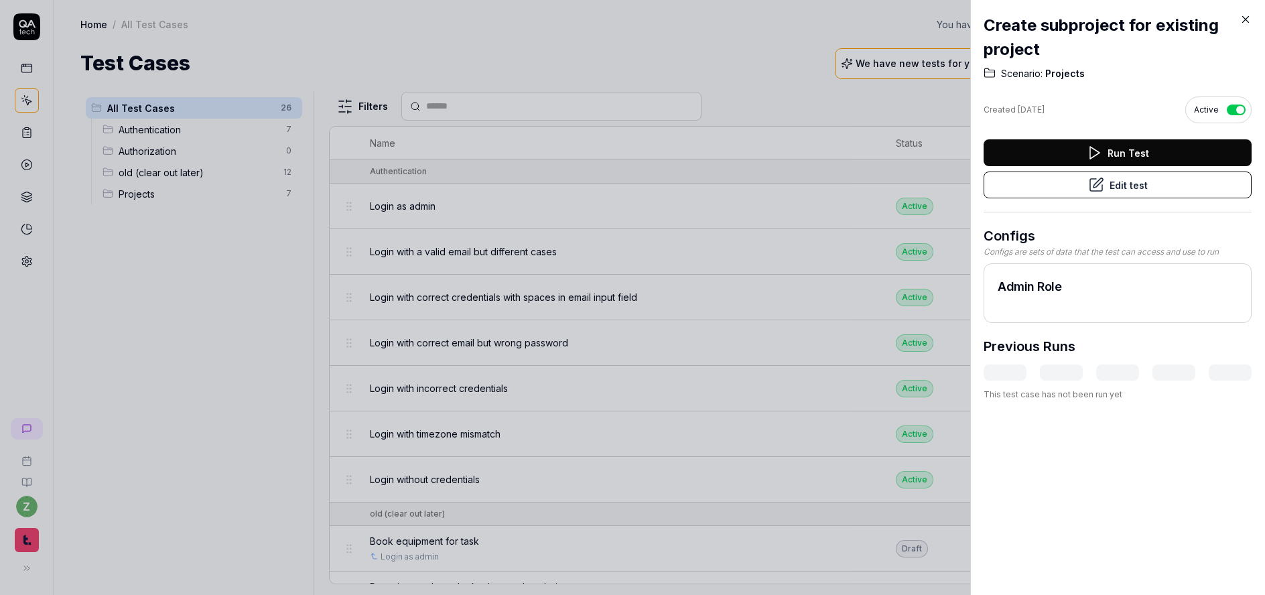
click at [369, 78] on div at bounding box center [632, 297] width 1265 height 595
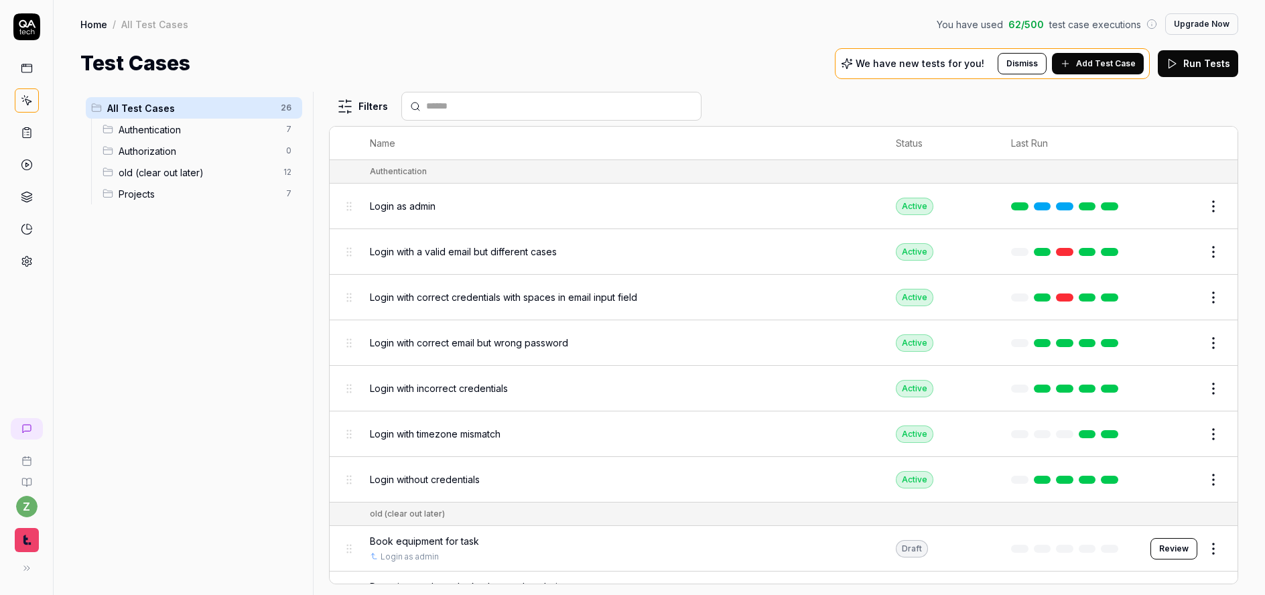
click at [172, 196] on span "Projects" at bounding box center [198, 194] width 159 height 14
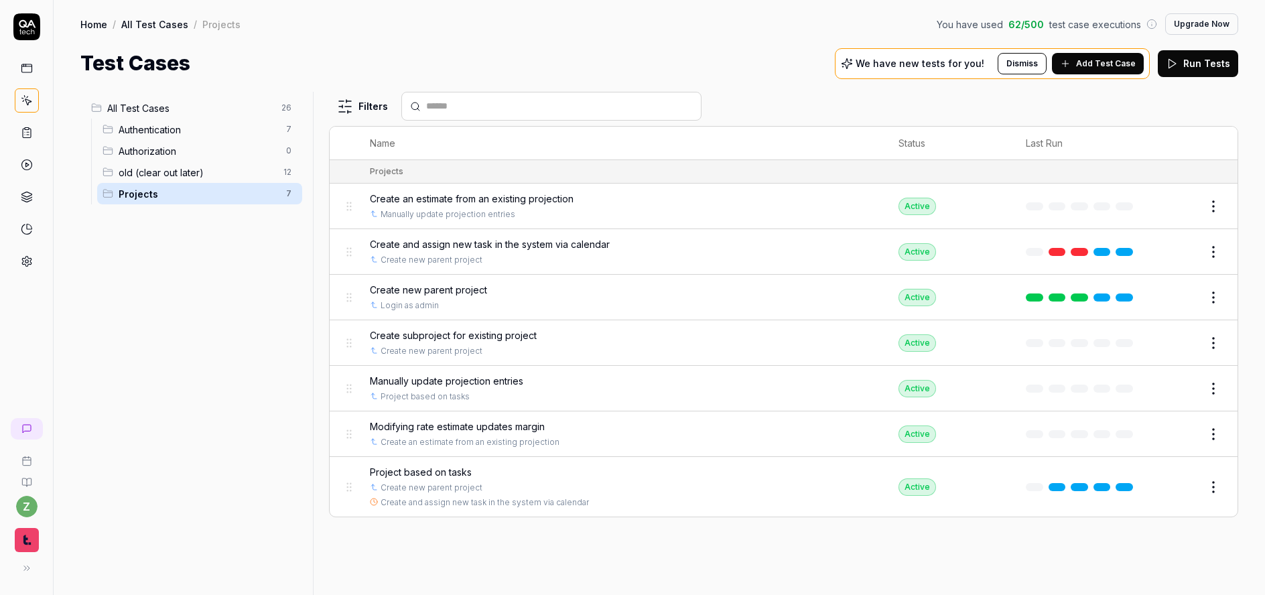
click at [168, 173] on span "old (clear out later)" at bounding box center [197, 173] width 157 height 14
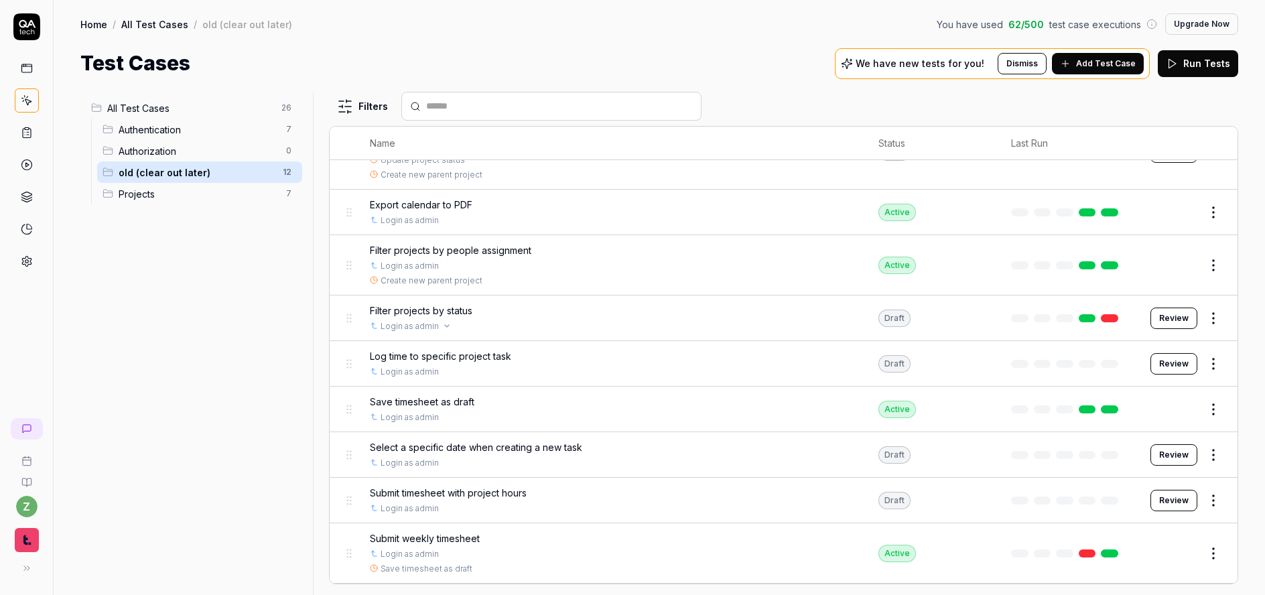
scroll to position [220, 0]
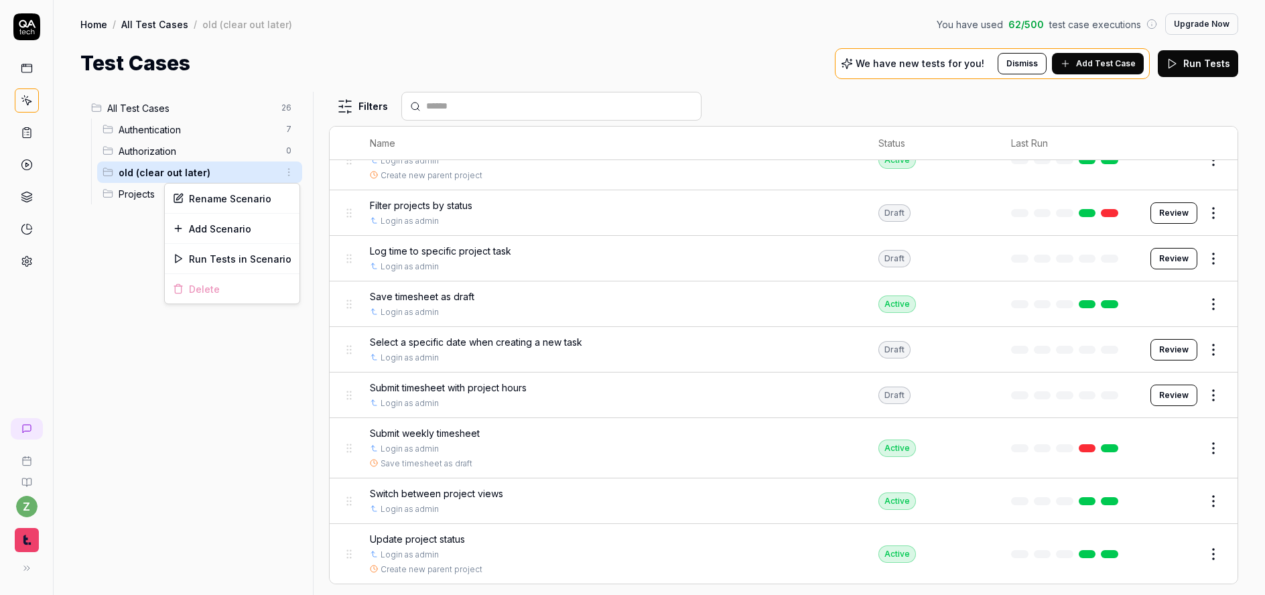
click at [285, 171] on html "z Home / All Test Cases / old (clear out later) You have used 62 / 500 test cas…" at bounding box center [632, 297] width 1265 height 595
click at [222, 200] on div "Rename Scenario" at bounding box center [232, 198] width 135 height 29
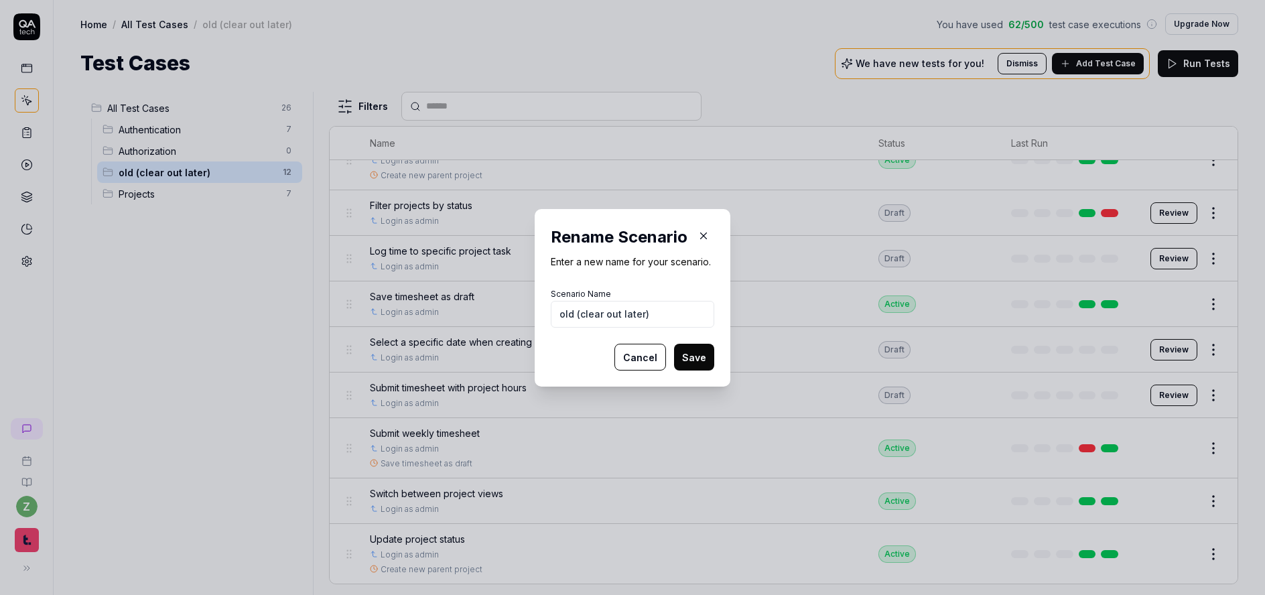
click at [631, 311] on input "old (clear out later)" at bounding box center [633, 314] width 164 height 27
drag, startPoint x: 637, startPoint y: 314, endPoint x: 576, endPoint y: 310, distance: 61.1
click at [583, 312] on input "old (clear out later)" at bounding box center [633, 314] width 164 height 27
click at [691, 351] on button "Save" at bounding box center [694, 357] width 40 height 27
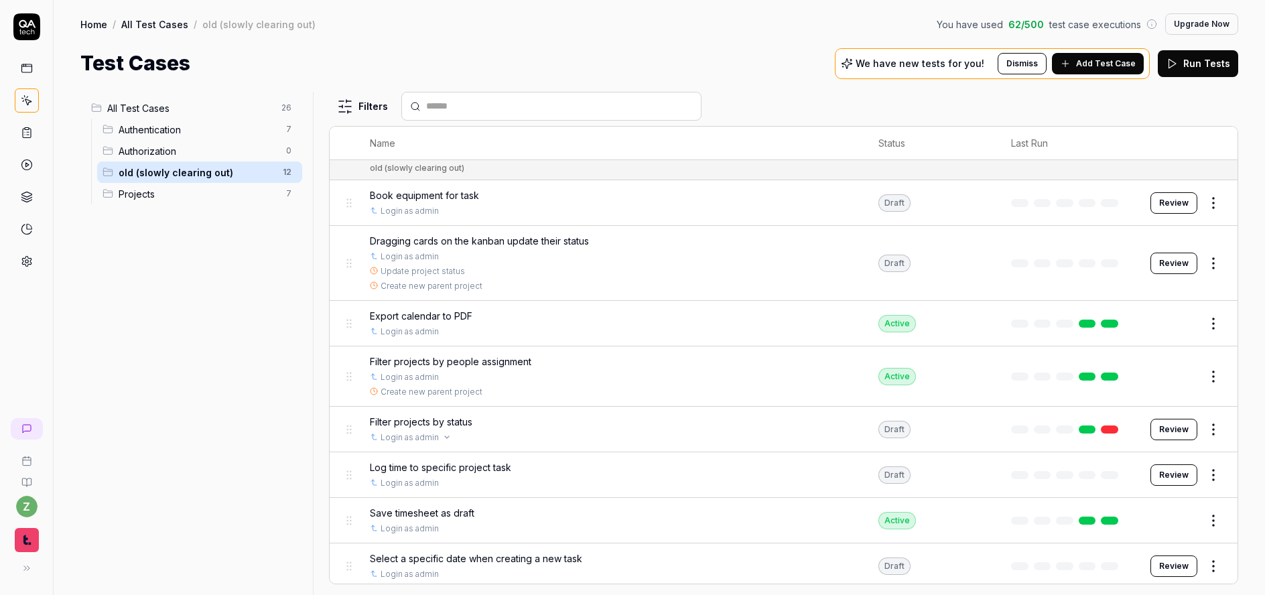
scroll to position [0, 0]
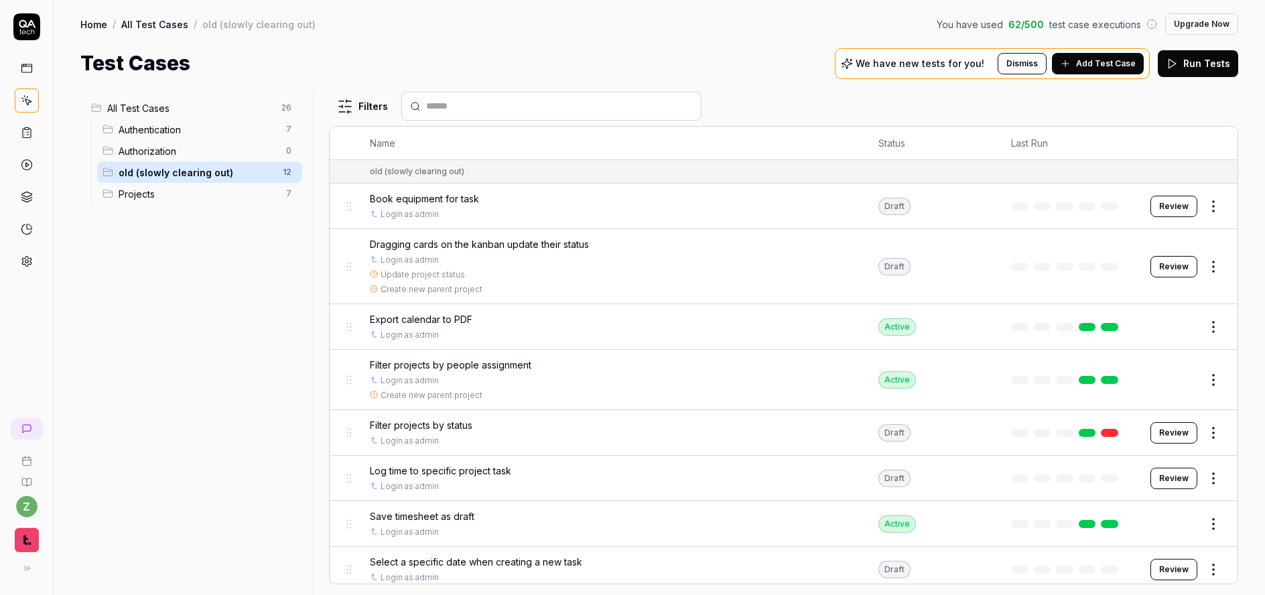
click at [192, 211] on div "All Test Cases 26 Authentication 7 Authorization 0 old (slowly clearing out) 12…" at bounding box center [193, 335] width 227 height 487
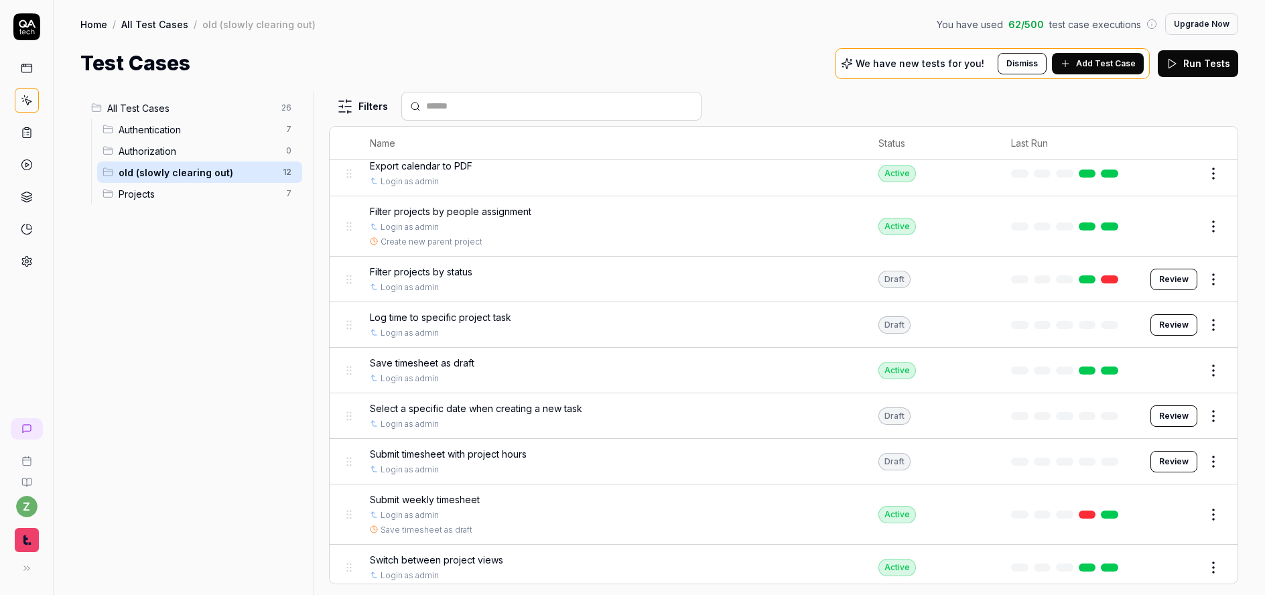
scroll to position [161, 0]
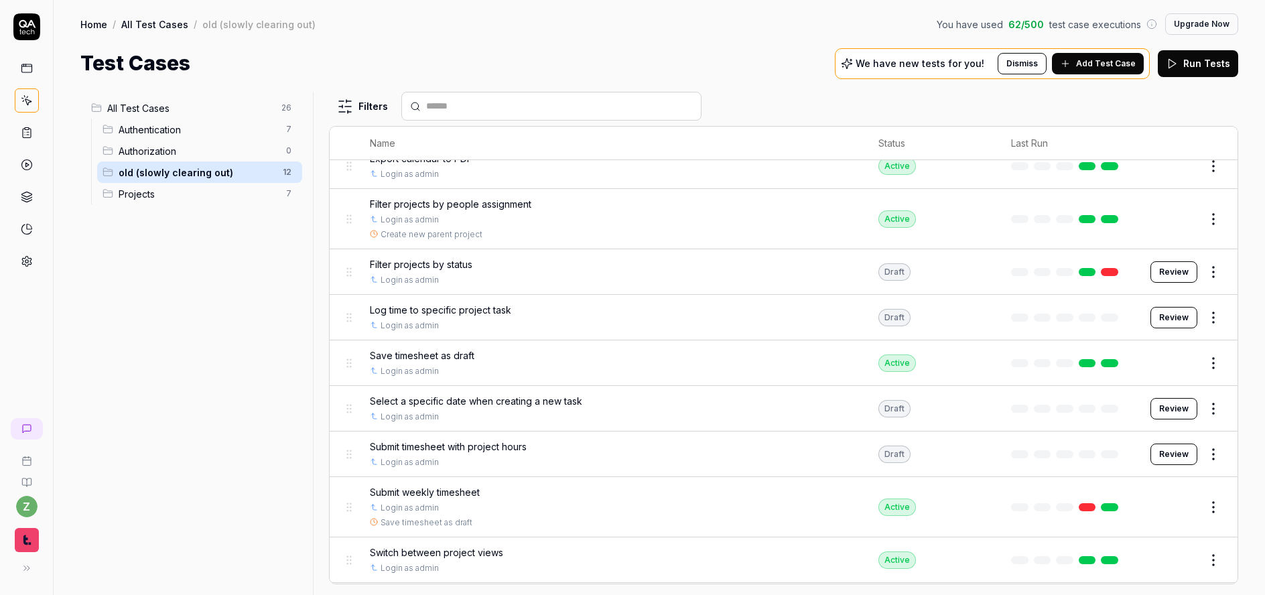
click at [160, 147] on span "Authorization" at bounding box center [198, 151] width 159 height 14
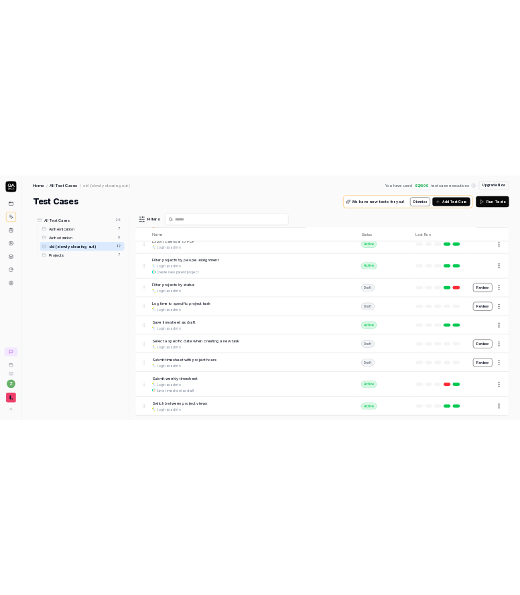
scroll to position [0, 0]
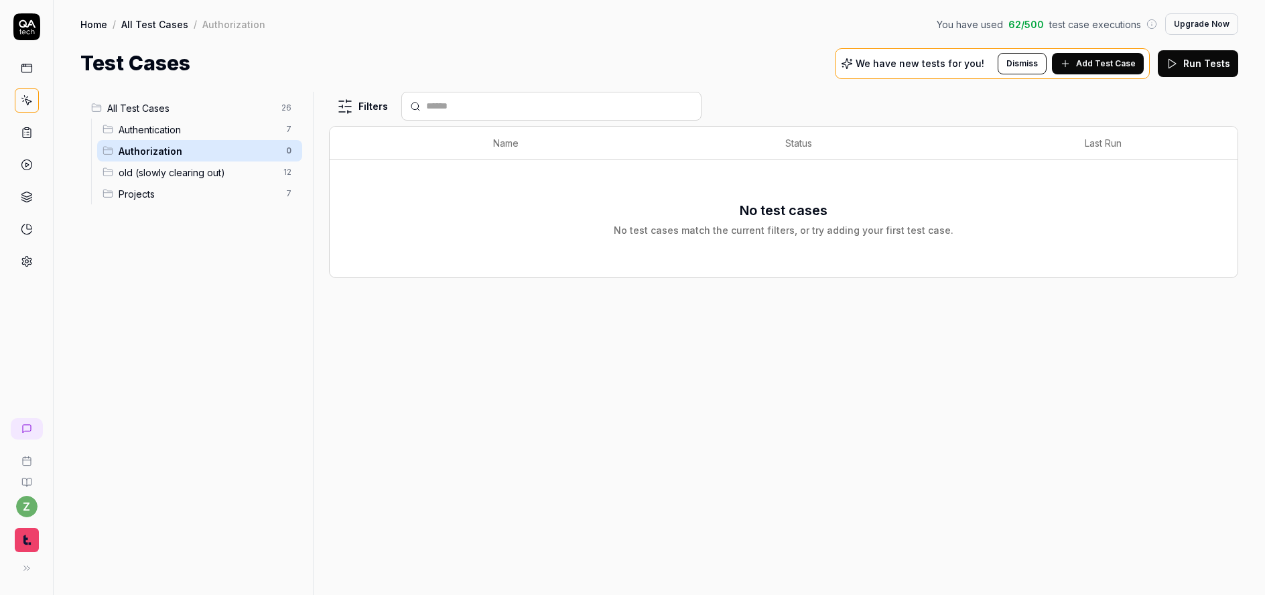
click at [166, 133] on span "Authentication" at bounding box center [198, 130] width 159 height 14
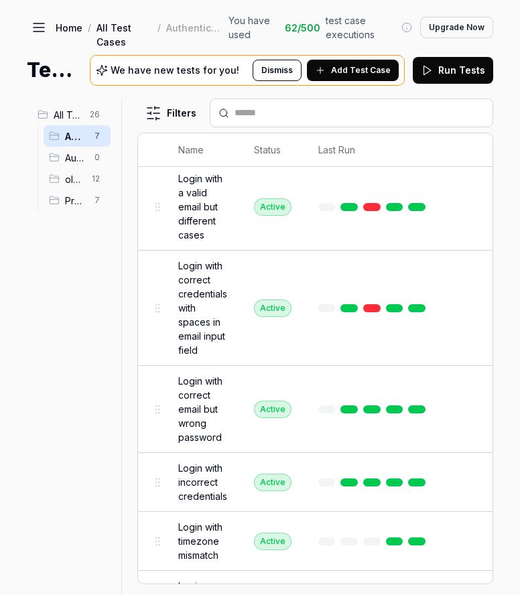
scroll to position [80, 0]
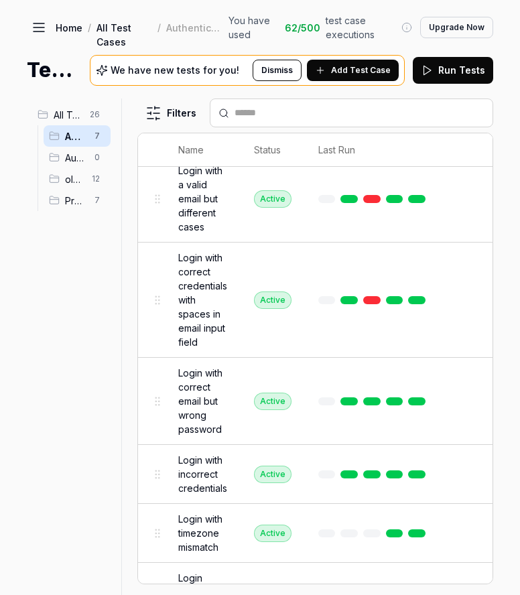
click at [367, 72] on span "Add Test Case" at bounding box center [361, 70] width 60 height 12
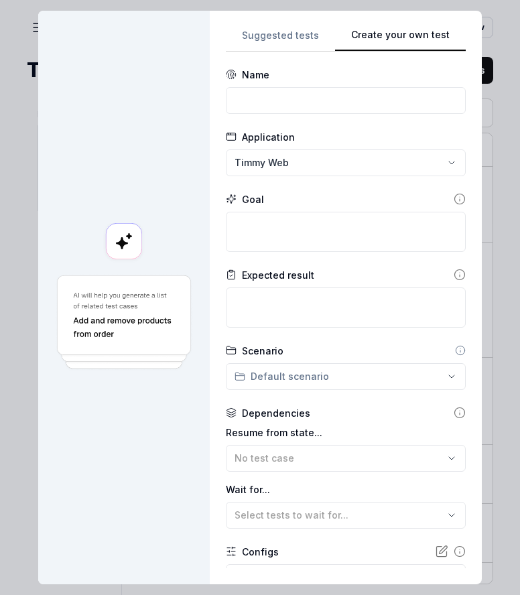
click at [389, 44] on button "Create your own test" at bounding box center [400, 39] width 131 height 24
click at [312, 106] on input at bounding box center [346, 100] width 240 height 27
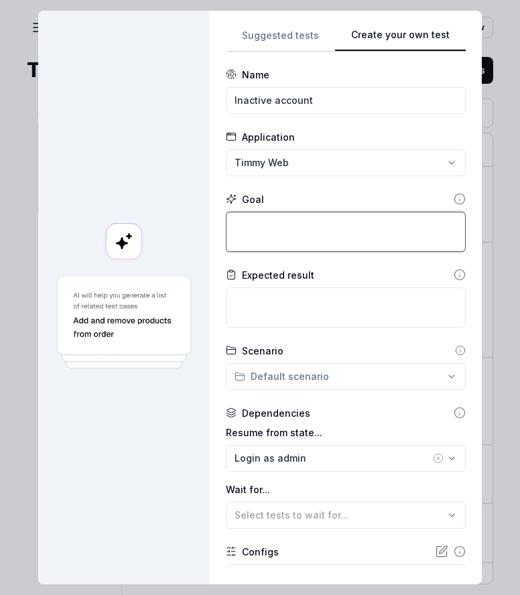
click at [266, 238] on textarea at bounding box center [346, 232] width 240 height 40
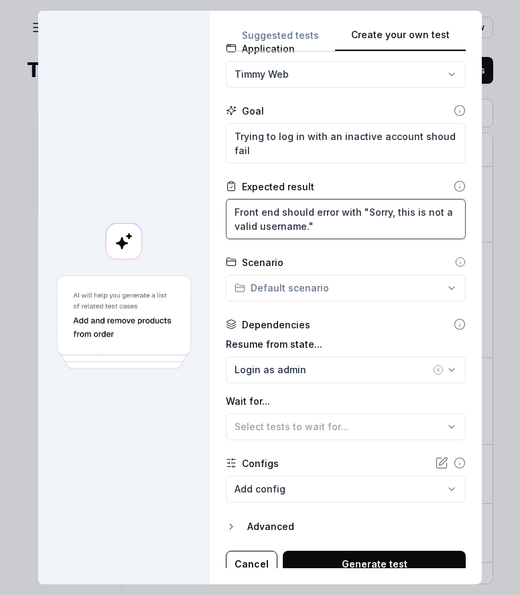
scroll to position [98, 0]
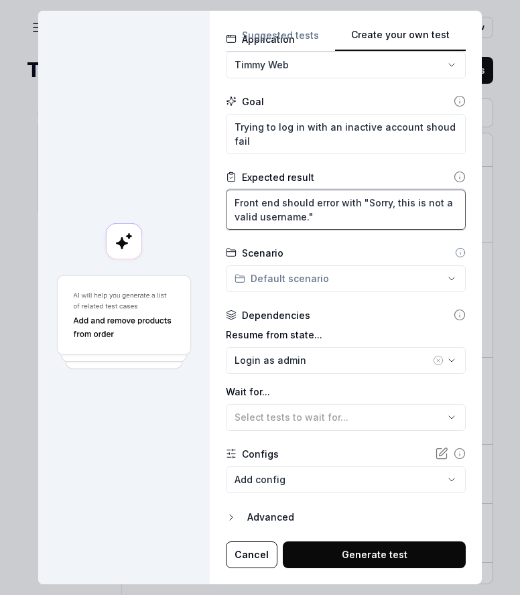
drag, startPoint x: 341, startPoint y: 227, endPoint x: 303, endPoint y: 198, distance: 47.4
click at [307, 199] on textarea "Front end should error with "Sorry, this is not a valid username."" at bounding box center [346, 210] width 240 height 40
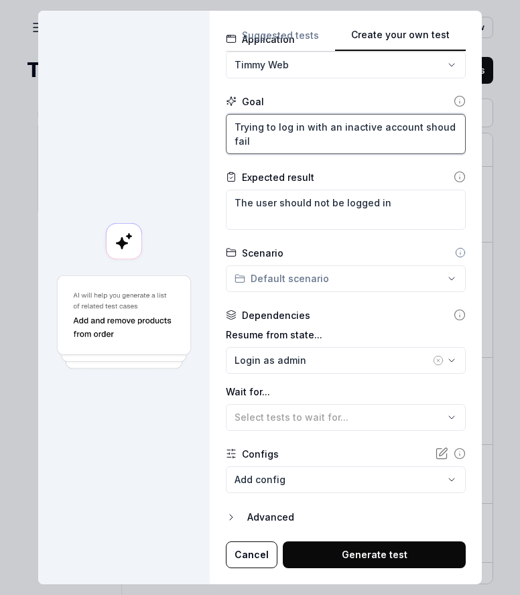
click at [434, 126] on textarea "Trying to log in with an inactive account shoud fail" at bounding box center [346, 134] width 240 height 40
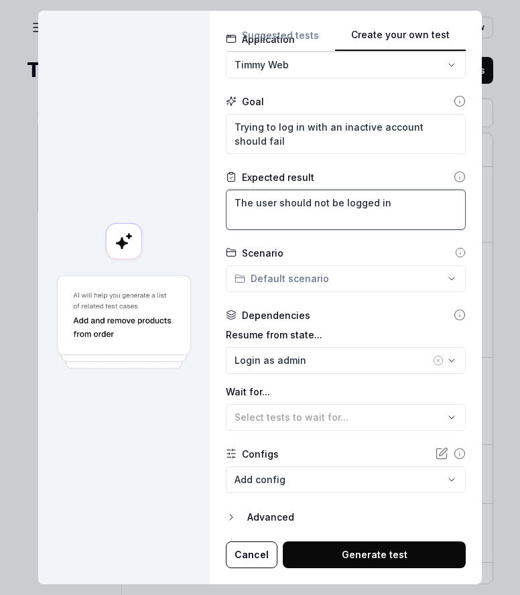
click at [402, 202] on textarea "The user should not be logged in" at bounding box center [346, 210] width 240 height 40
paste textarea "Front end should specify an invalid username has been used"
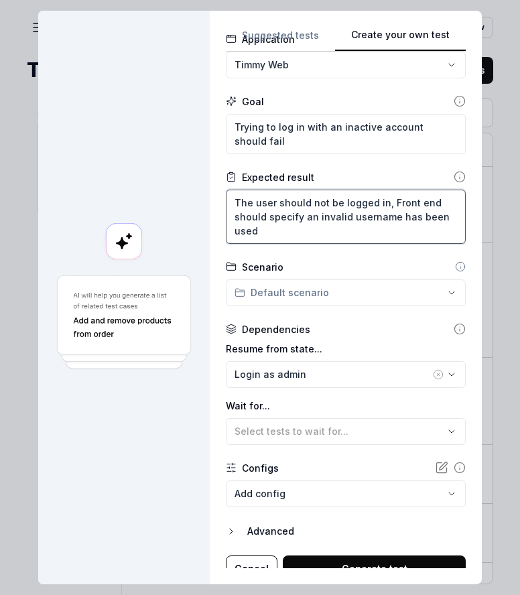
click at [381, 205] on textarea "The user should not be logged in, Front end should specify an invalid username …" at bounding box center [346, 217] width 240 height 54
click at [381, 231] on textarea "The user should not be logged in, front end should specify an invalid username …" at bounding box center [346, 217] width 240 height 54
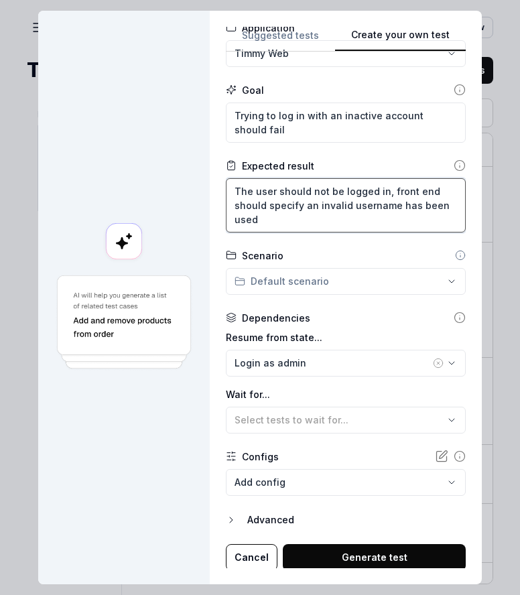
scroll to position [112, 0]
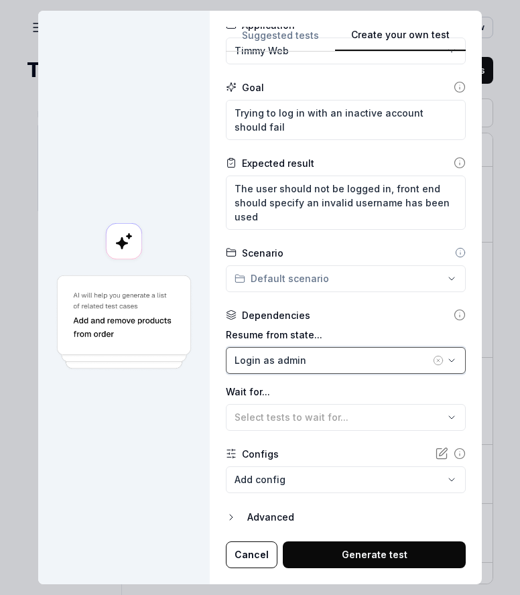
click at [304, 357] on div "Login as admin" at bounding box center [333, 360] width 196 height 14
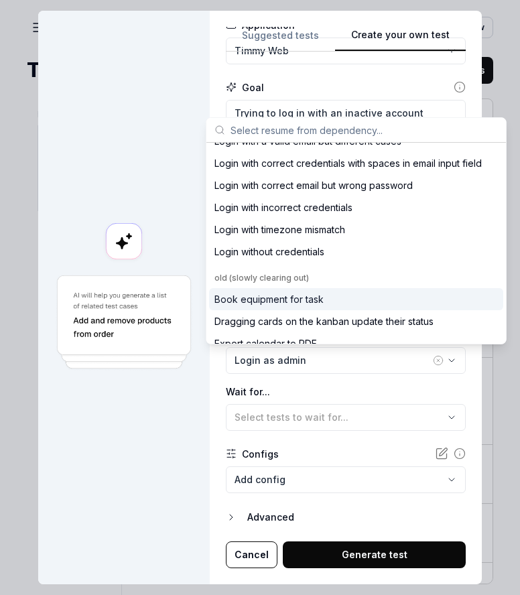
scroll to position [0, 0]
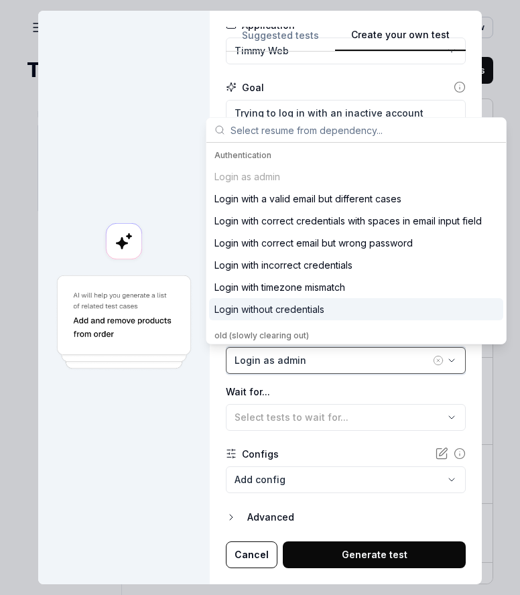
click at [298, 364] on div "Login as admin" at bounding box center [333, 360] width 196 height 14
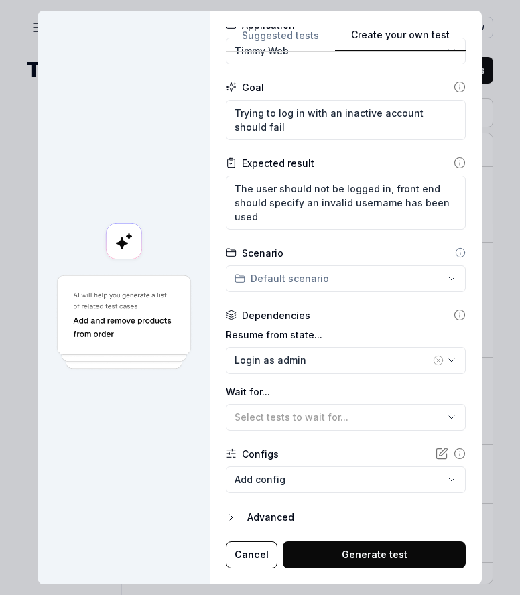
click at [437, 360] on icon "button" at bounding box center [438, 360] width 3 height 3
click at [291, 482] on body "z Home / All Test Cases / Authentication You have used 62 / 500 test case execu…" at bounding box center [260, 297] width 520 height 595
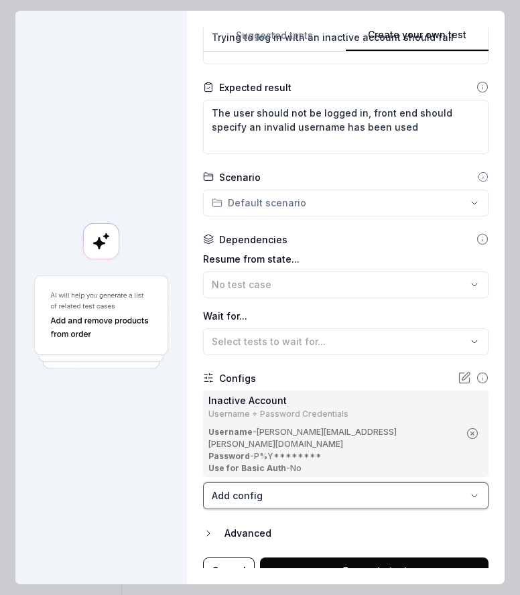
scroll to position [192, 0]
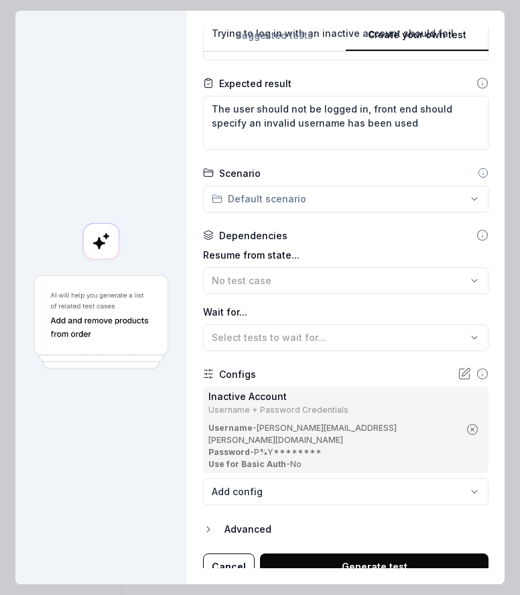
click at [380, 554] on button "Generate test" at bounding box center [374, 567] width 228 height 27
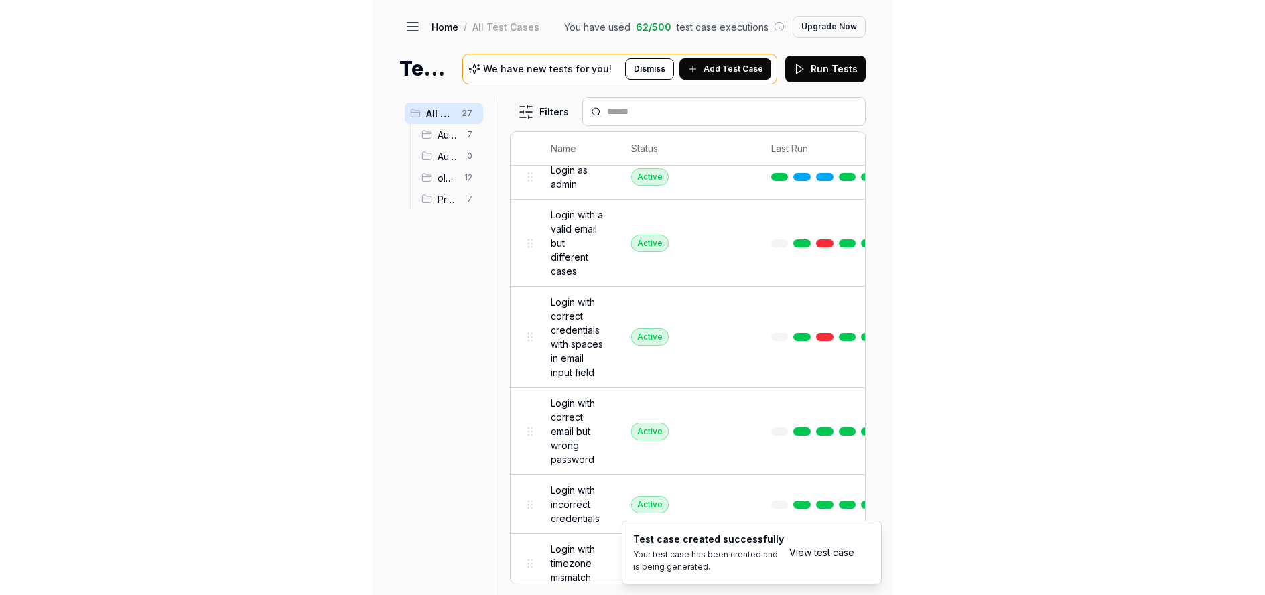
scroll to position [126, 0]
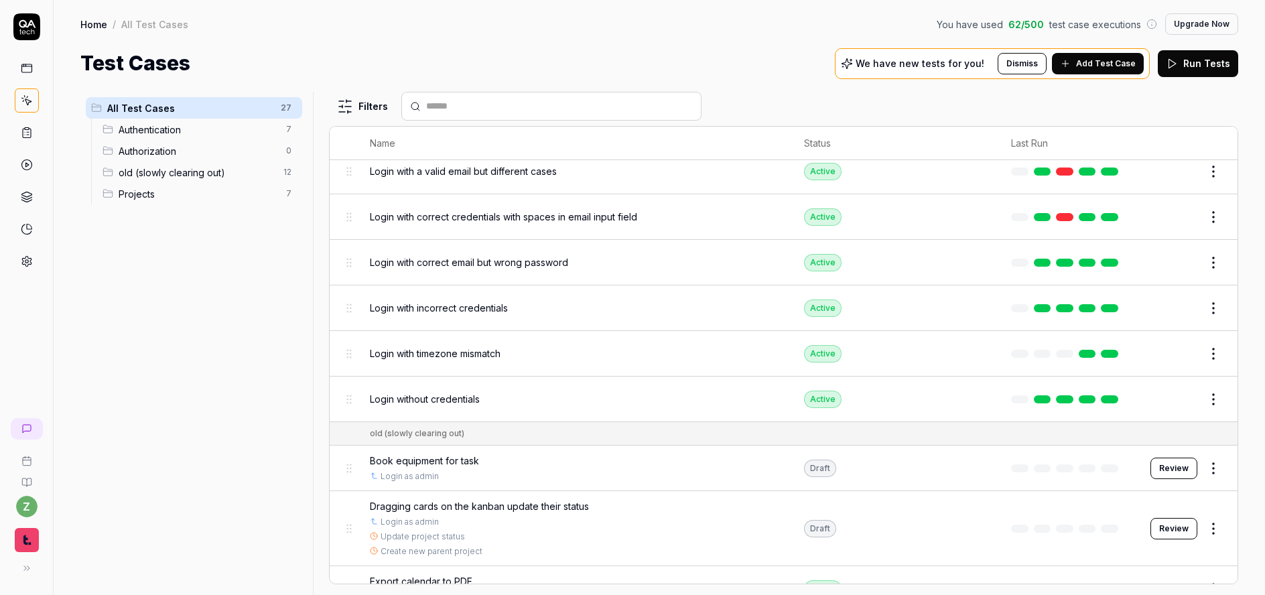
click at [179, 285] on div "All Test Cases 27 Authentication 7 Authorization 0 old (slowly clearing out) 12…" at bounding box center [193, 335] width 227 height 487
click at [290, 109] on html "z Home / All Test Cases You have used 62 / 500 test case executions Upgrade Now…" at bounding box center [632, 297] width 1265 height 595
click at [244, 133] on div "Add Scenario" at bounding box center [241, 133] width 106 height 29
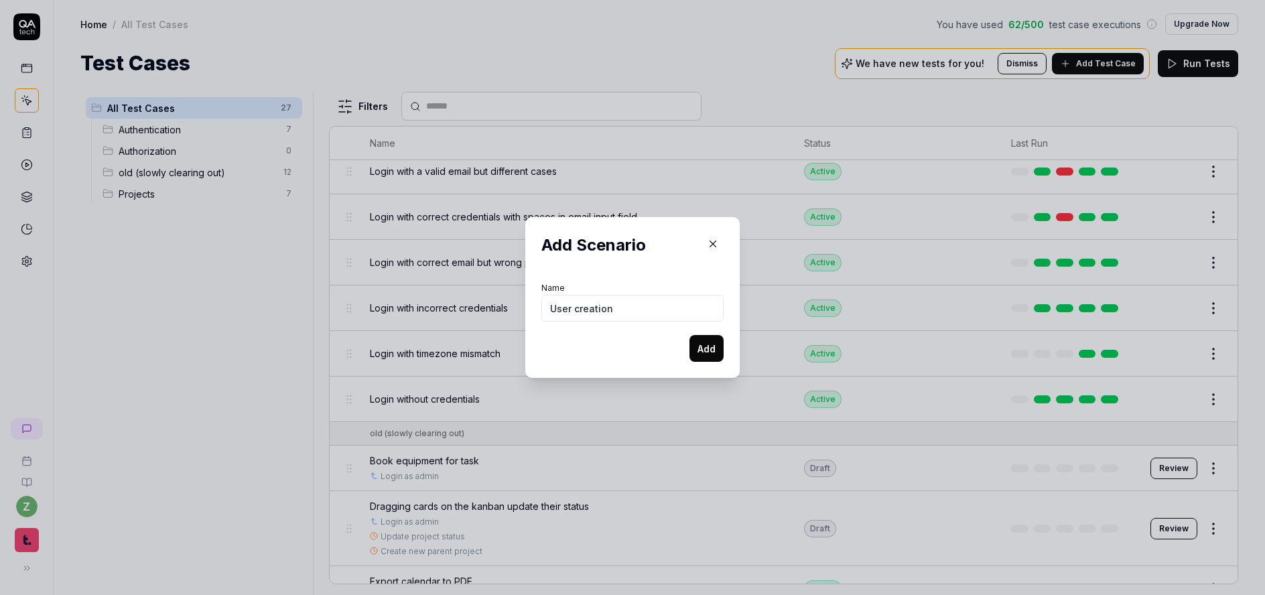
drag, startPoint x: 659, startPoint y: 314, endPoint x: 568, endPoint y: 317, distance: 91.8
click at [568, 317] on input "User creation" at bounding box center [632, 308] width 182 height 27
drag, startPoint x: 565, startPoint y: 312, endPoint x: 637, endPoint y: 316, distance: 72.5
click at [637, 316] on input "User creation" at bounding box center [632, 308] width 182 height 27
click at [580, 313] on input "User management" at bounding box center [632, 308] width 182 height 27
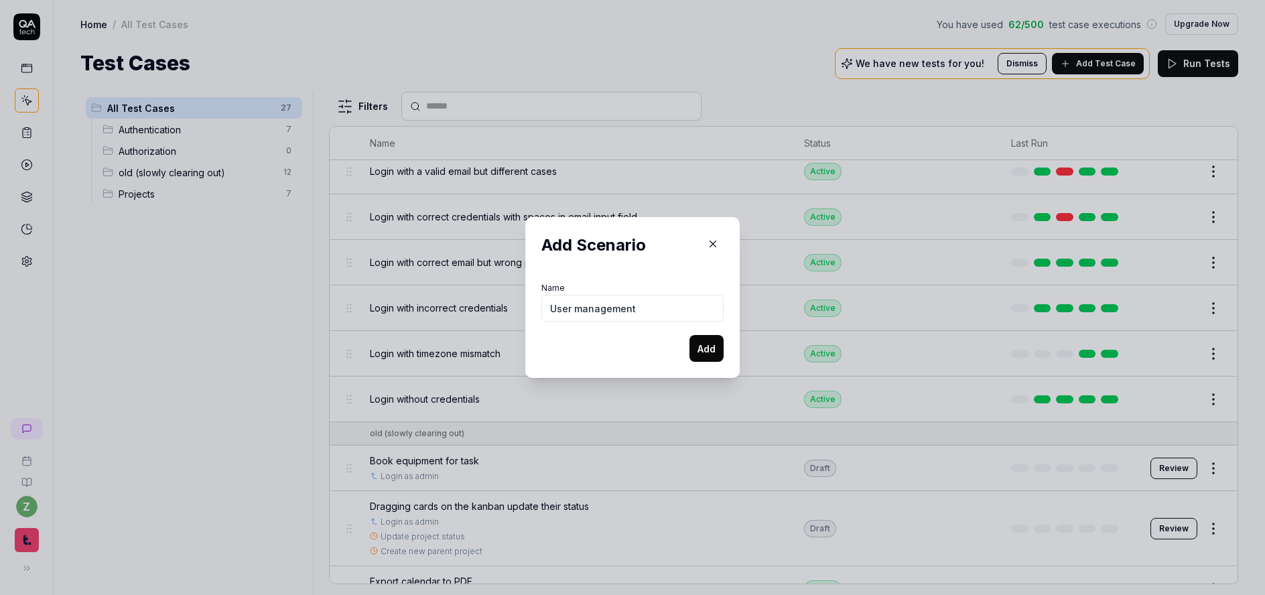
click at [573, 311] on input "User management" at bounding box center [632, 308] width 182 height 27
drag, startPoint x: 574, startPoint y: 311, endPoint x: 564, endPoint y: 310, distance: 10.1
click at [564, 310] on input "User management" at bounding box center [632, 308] width 182 height 27
click at [572, 310] on input "User management" at bounding box center [632, 308] width 182 height 27
click at [572, 311] on input "User management" at bounding box center [632, 308] width 182 height 27
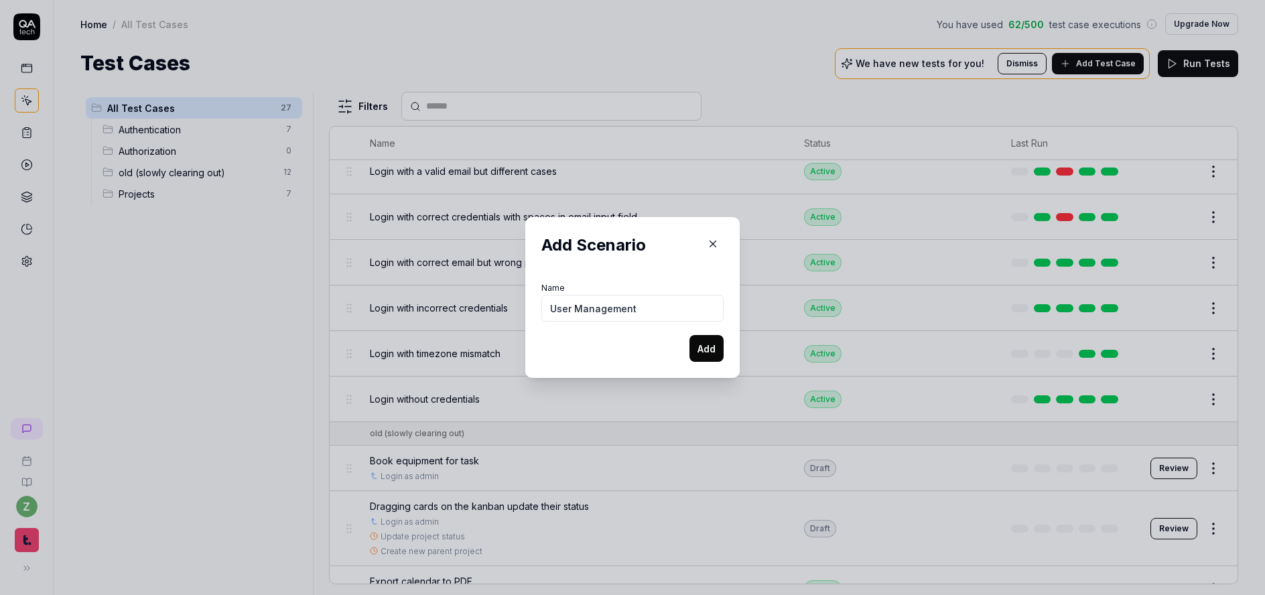
click at [708, 352] on button "Add" at bounding box center [707, 348] width 34 height 27
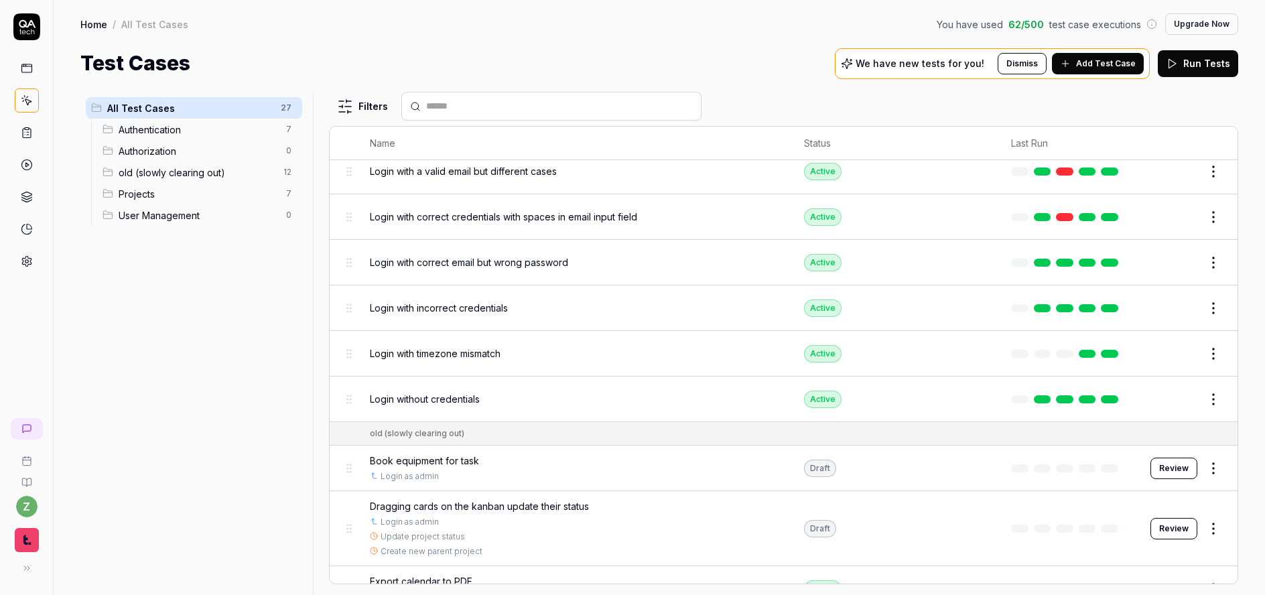
click at [188, 216] on span "User Management" at bounding box center [198, 215] width 159 height 14
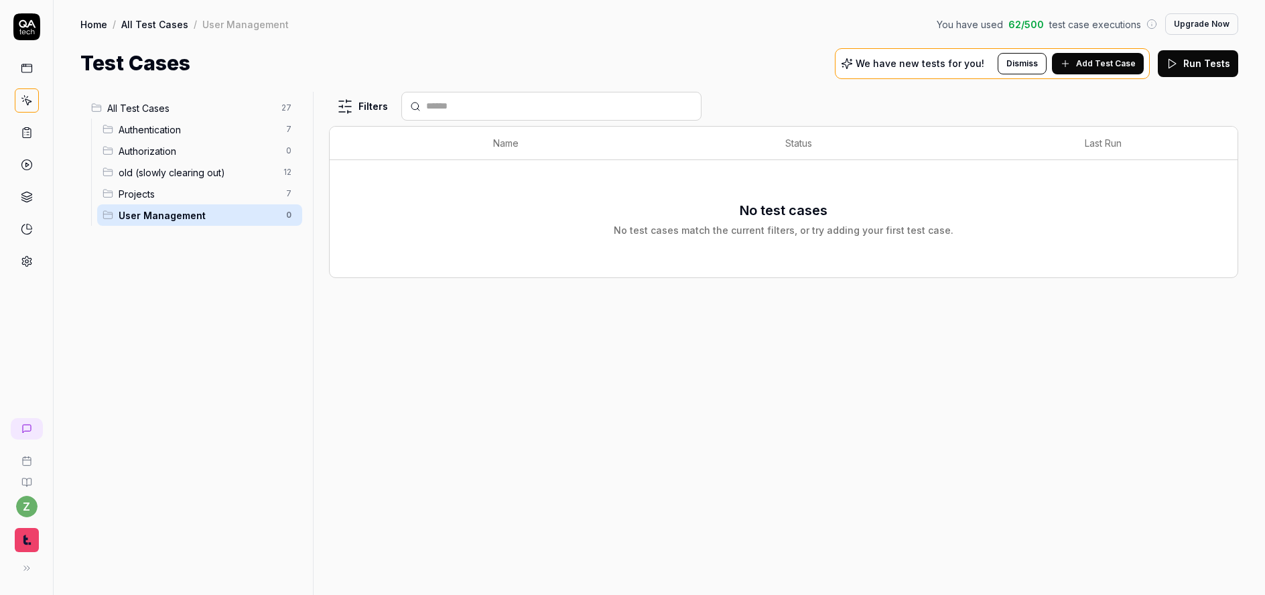
scroll to position [0, 0]
click at [629, 257] on div "No test cases No test cases match the current filters, or try adding your first…" at bounding box center [783, 218] width 881 height 101
click at [144, 191] on span "Projects" at bounding box center [198, 194] width 159 height 14
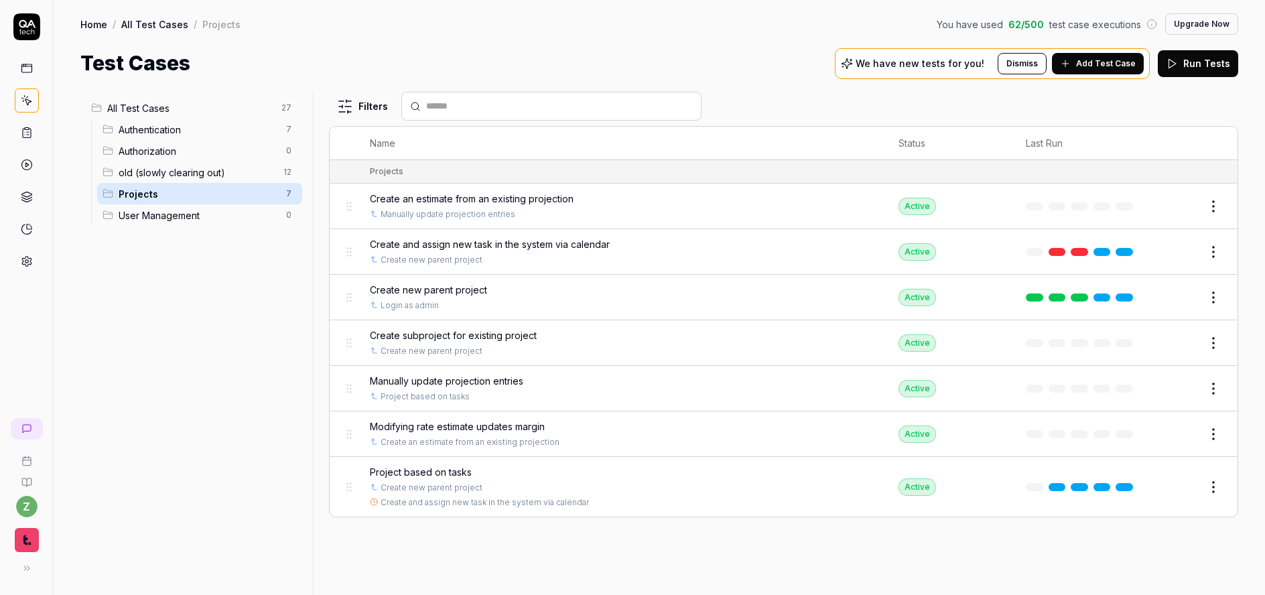
click at [170, 131] on span "Authentication" at bounding box center [198, 130] width 159 height 14
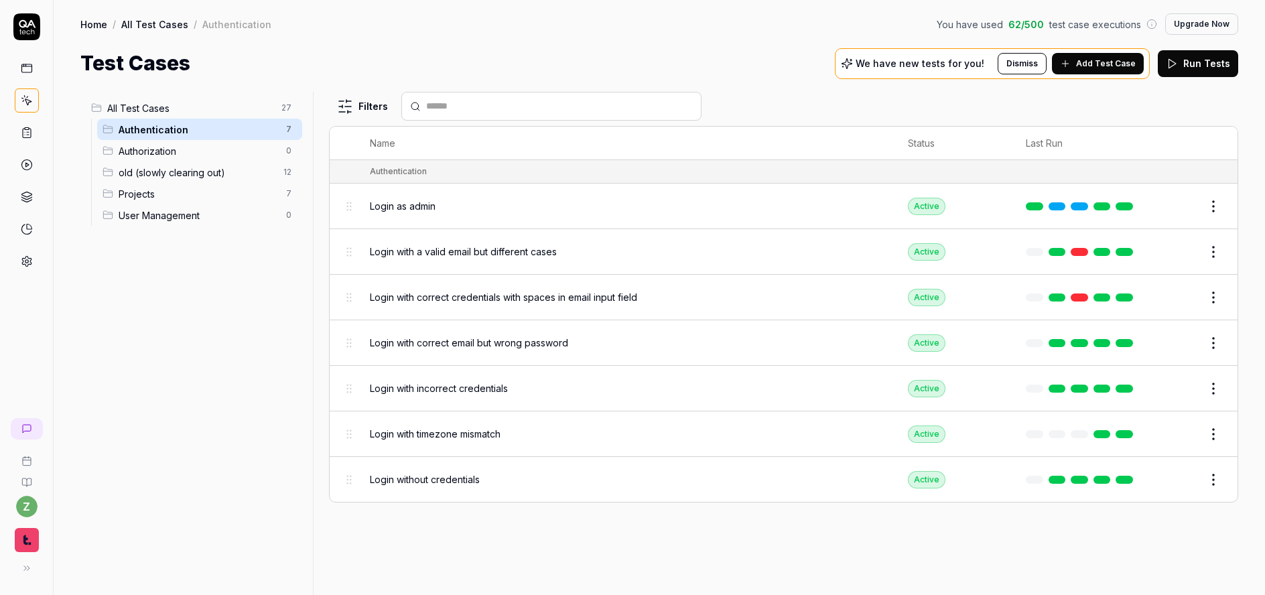
click at [180, 117] on div "All Test Cases 27" at bounding box center [194, 107] width 216 height 21
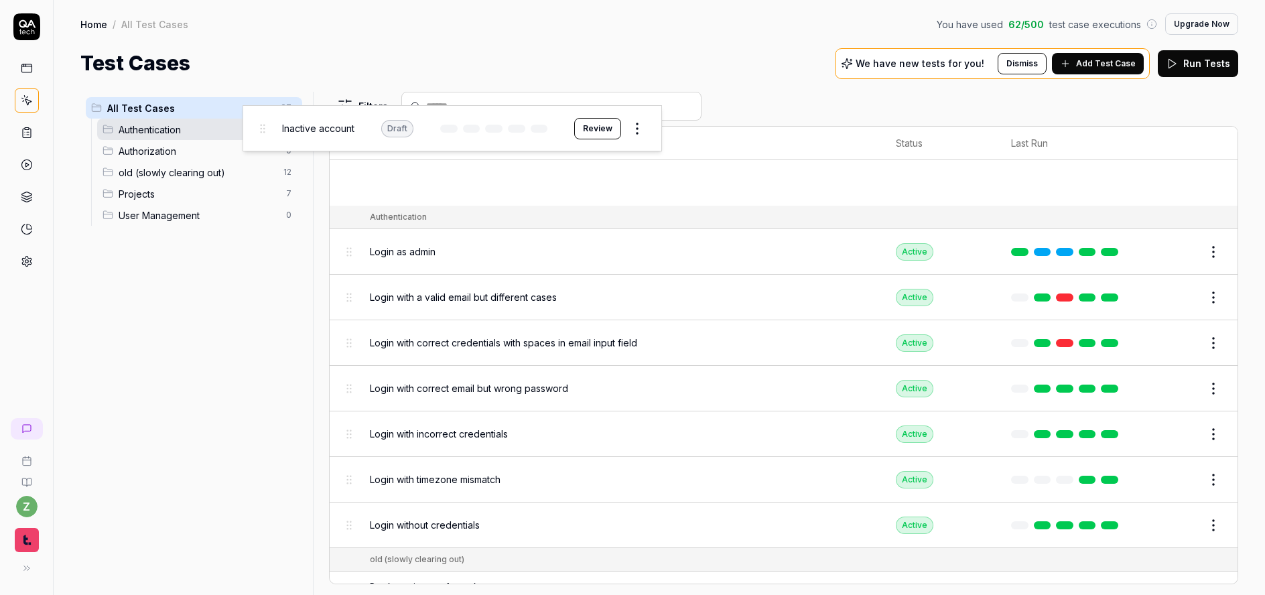
drag, startPoint x: 342, startPoint y: 183, endPoint x: 255, endPoint y: 128, distance: 103.6
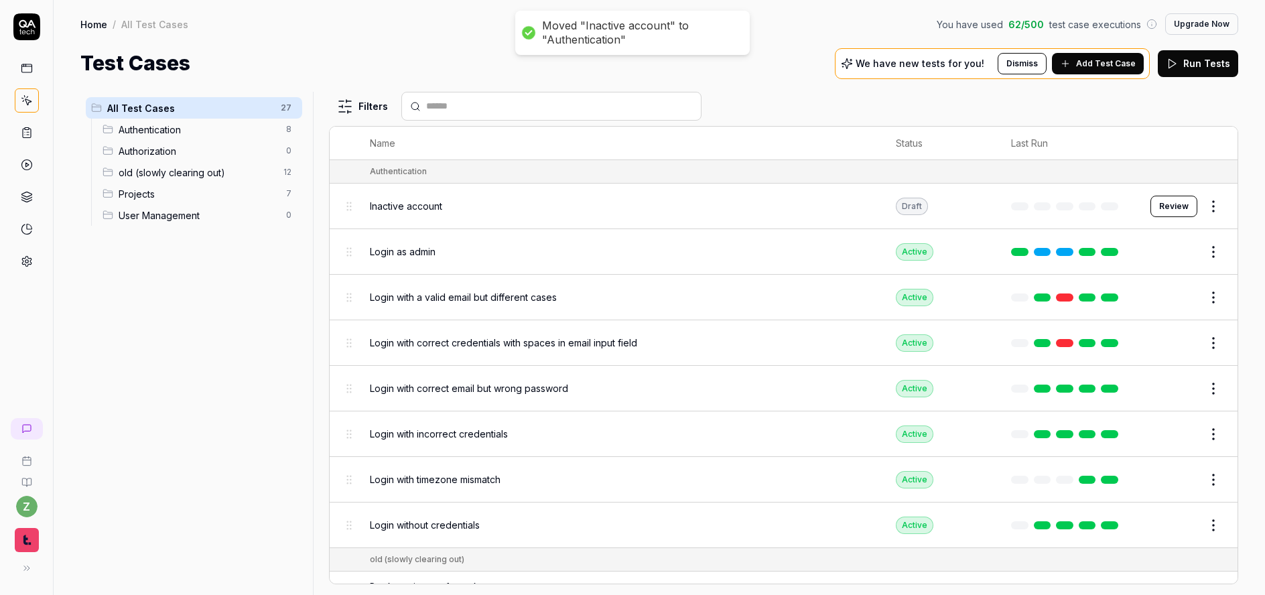
click at [248, 131] on span "Authentication" at bounding box center [198, 130] width 159 height 14
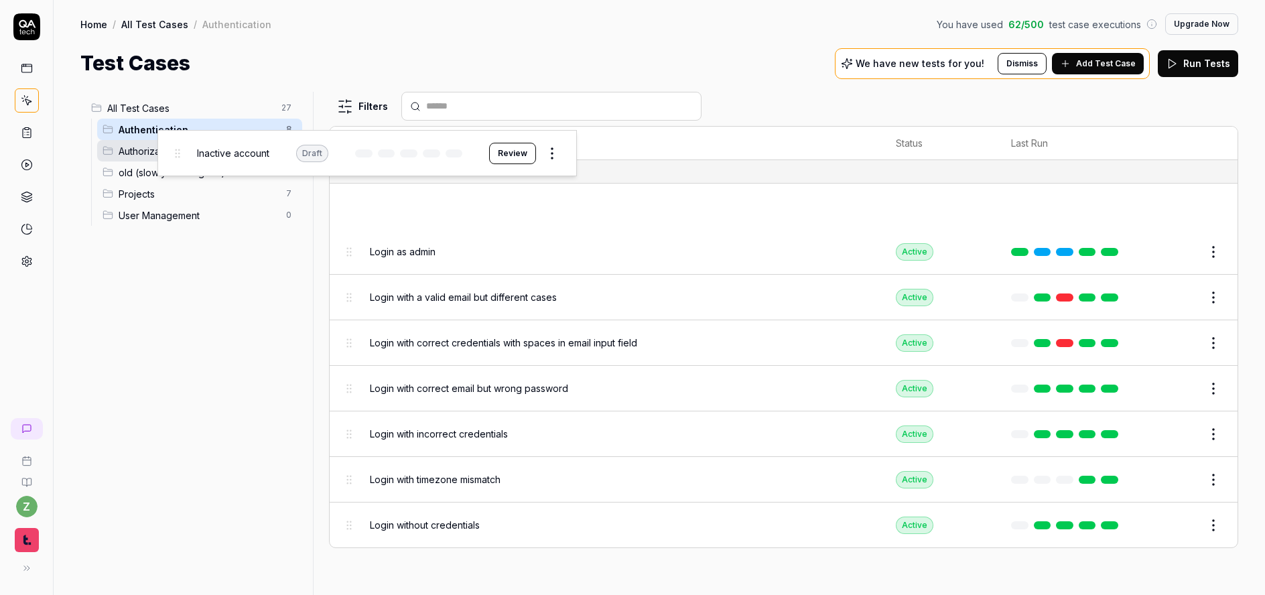
drag, startPoint x: 350, startPoint y: 208, endPoint x: 178, endPoint y: 153, distance: 180.6
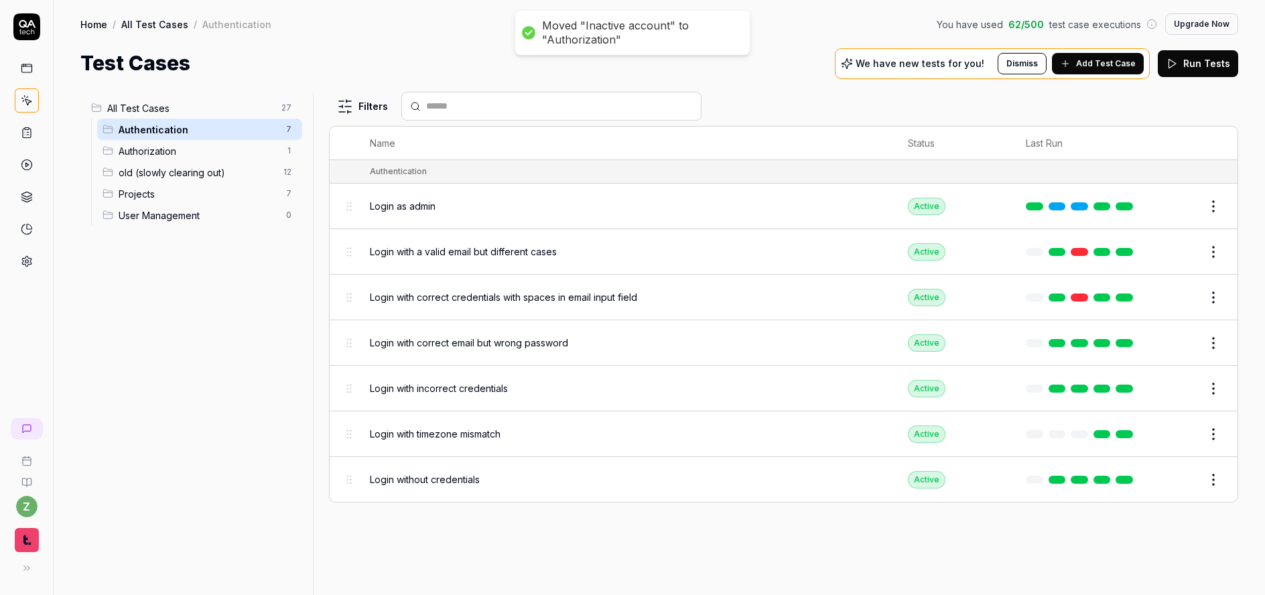
click at [180, 153] on span "Authorization" at bounding box center [198, 151] width 159 height 14
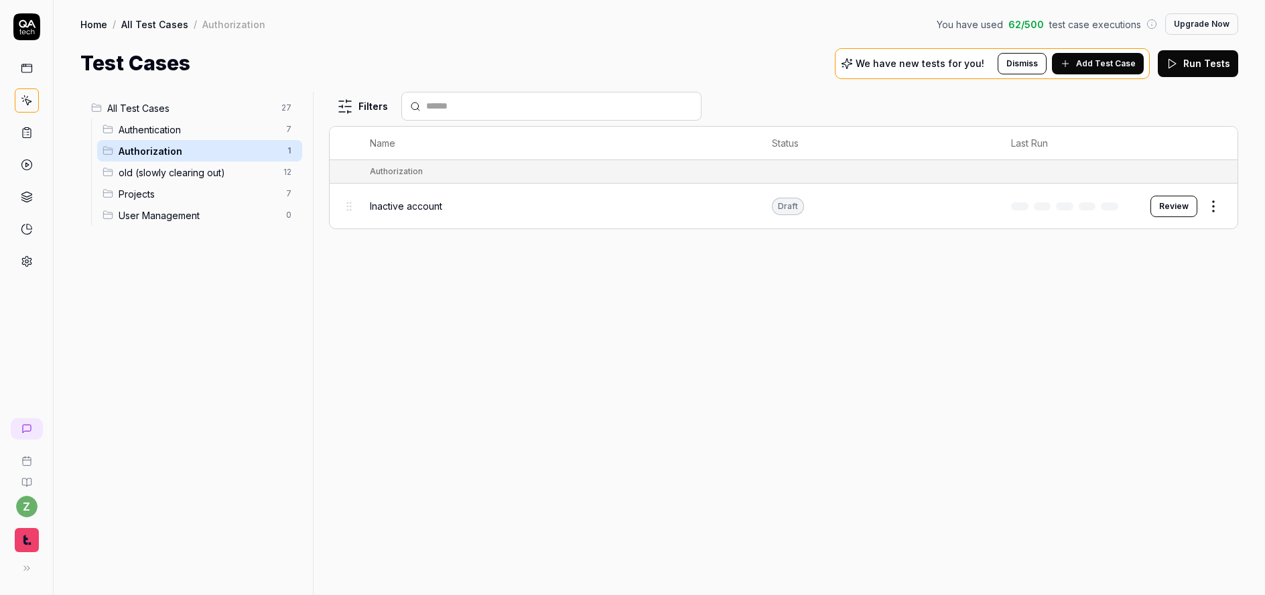
click at [415, 210] on span "Inactive account" at bounding box center [406, 206] width 72 height 14
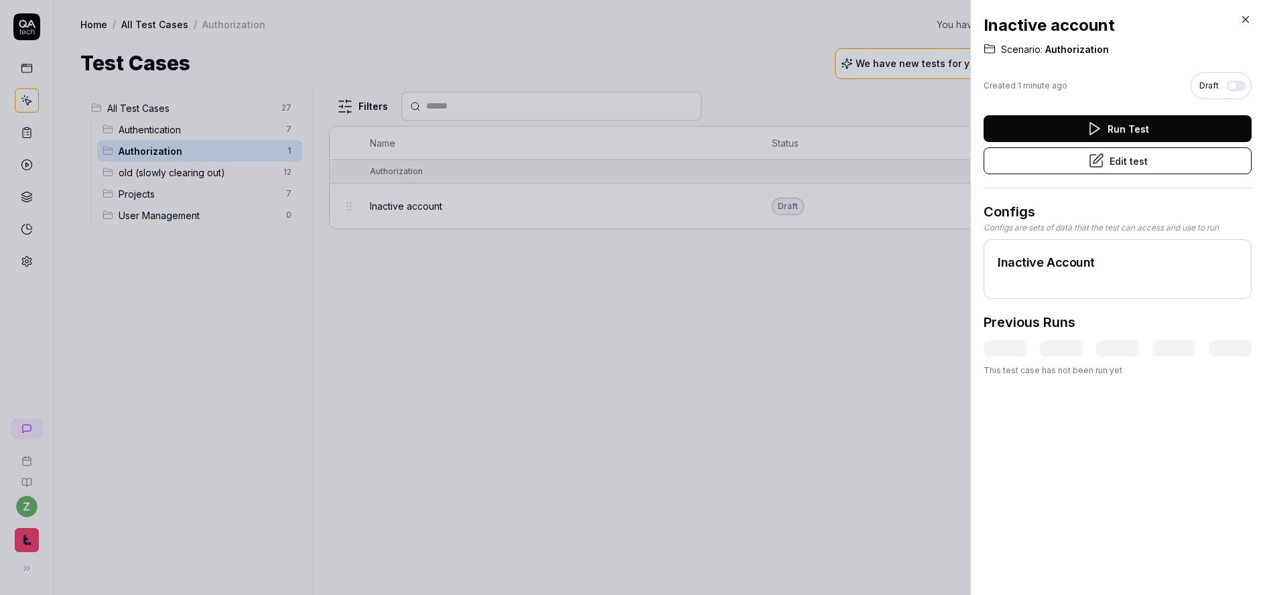
click at [1133, 166] on button "Edit test" at bounding box center [1118, 160] width 268 height 27
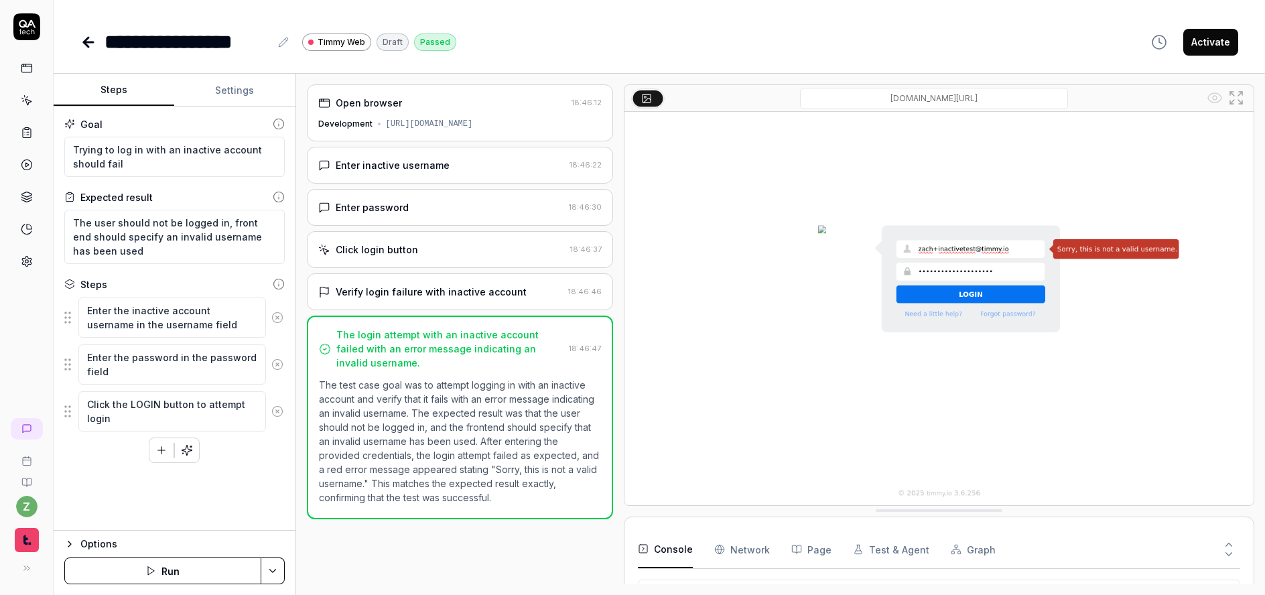
scroll to position [255, 0]
click at [1216, 48] on button "Activate" at bounding box center [1210, 42] width 55 height 27
click at [84, 42] on icon at bounding box center [88, 42] width 9 height 0
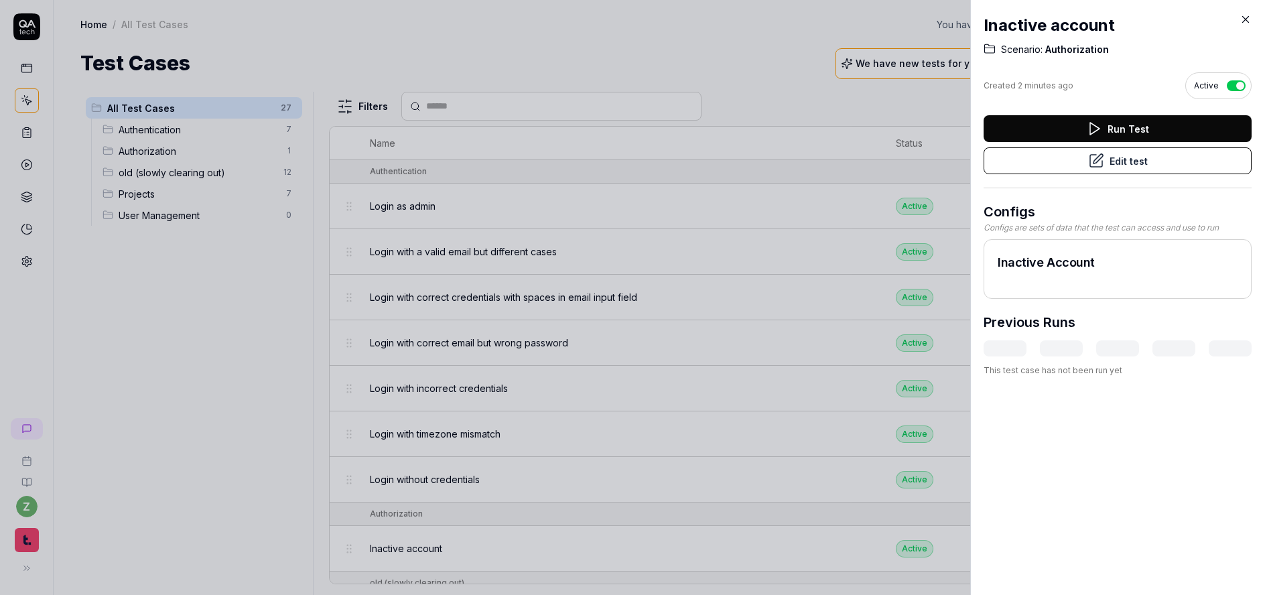
click at [276, 328] on div at bounding box center [632, 297] width 1265 height 595
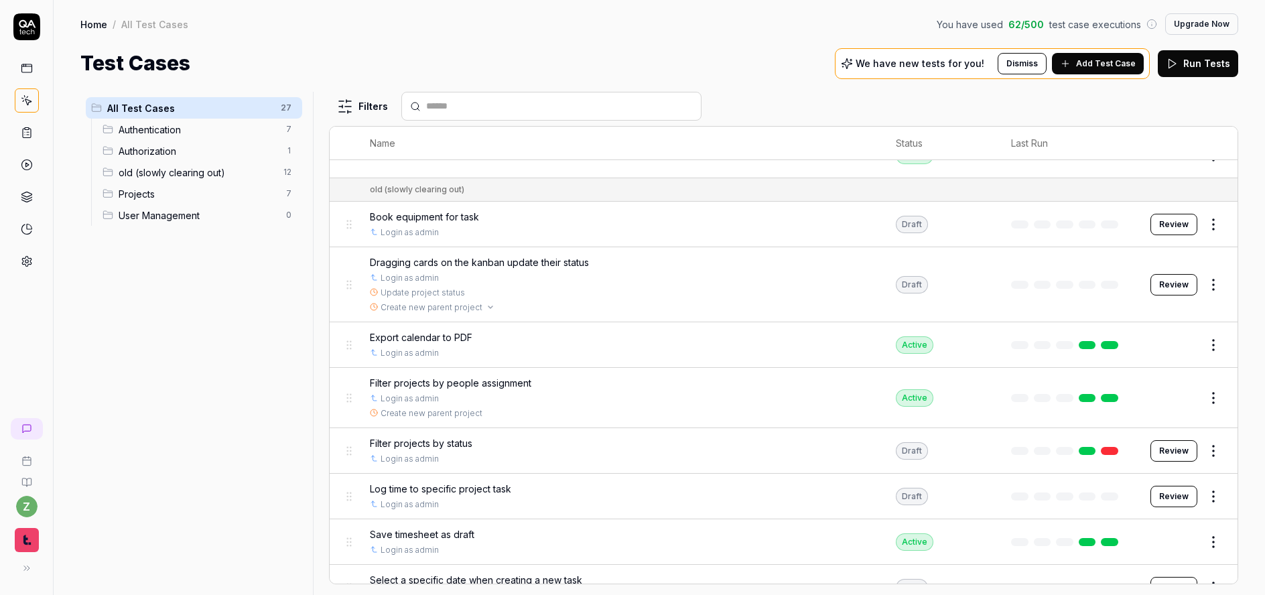
scroll to position [402, 0]
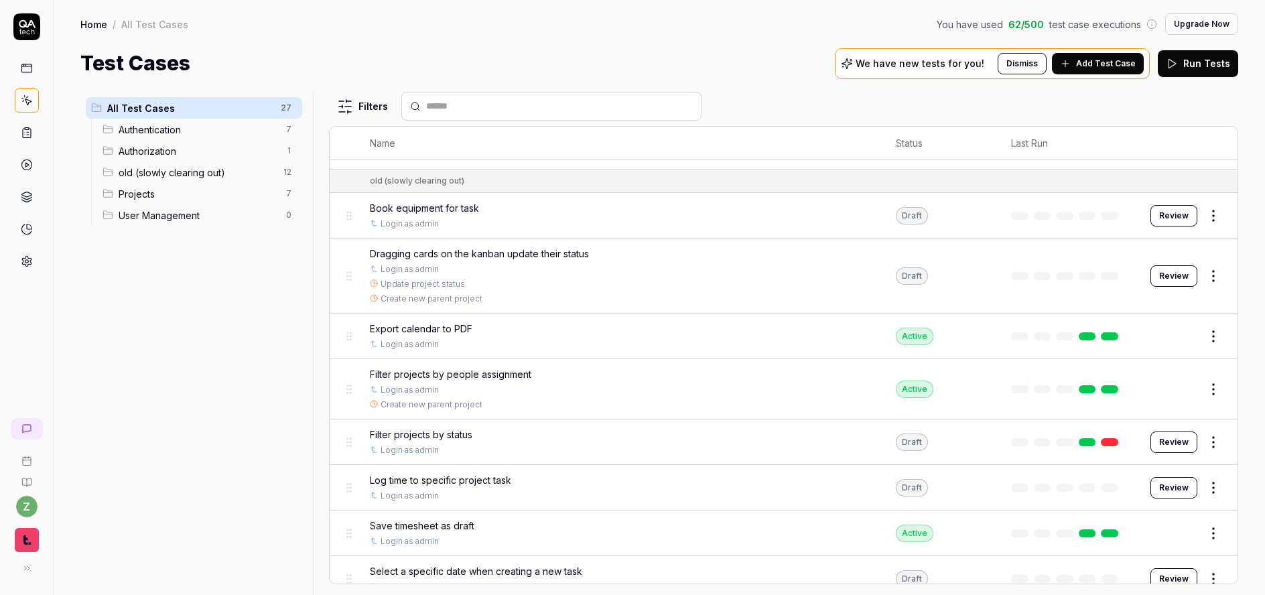
click at [188, 266] on div "All Test Cases 27 Authentication 7 Authorization 1 old (slowly clearing out) 12…" at bounding box center [193, 335] width 227 height 487
click at [287, 111] on html "z Home / All Test Cases You have used 62 / 500 test case executions Upgrade Now…" at bounding box center [632, 297] width 1265 height 595
click at [241, 138] on div "Add Scenario" at bounding box center [241, 133] width 106 height 29
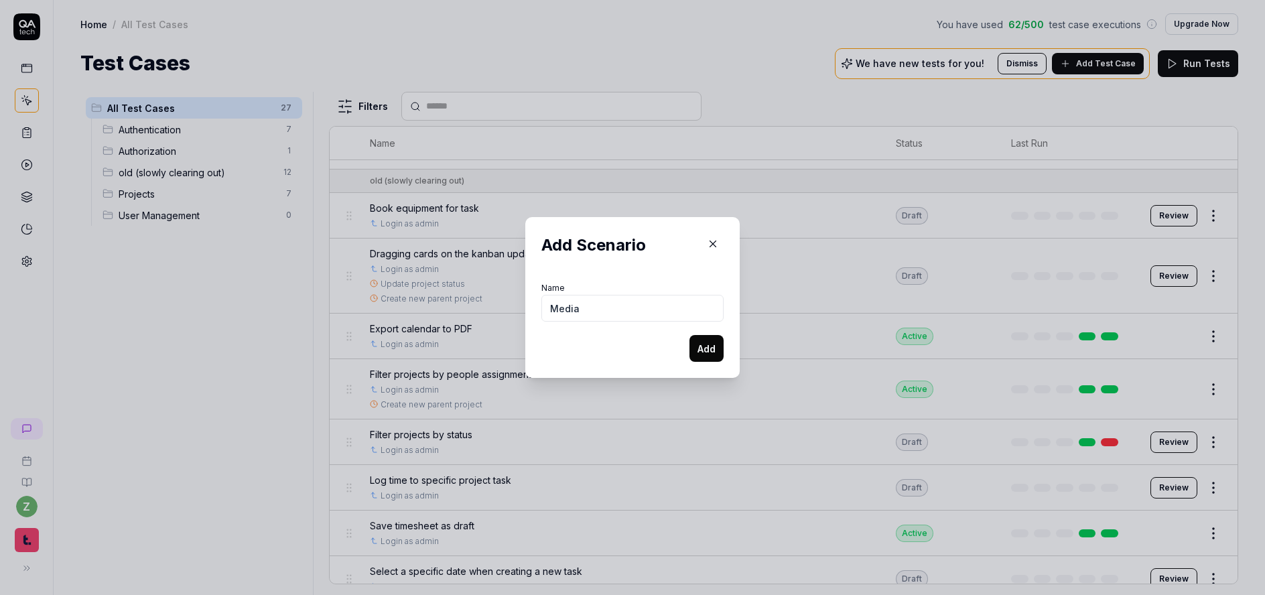
click at [706, 342] on button "Add" at bounding box center [707, 348] width 34 height 27
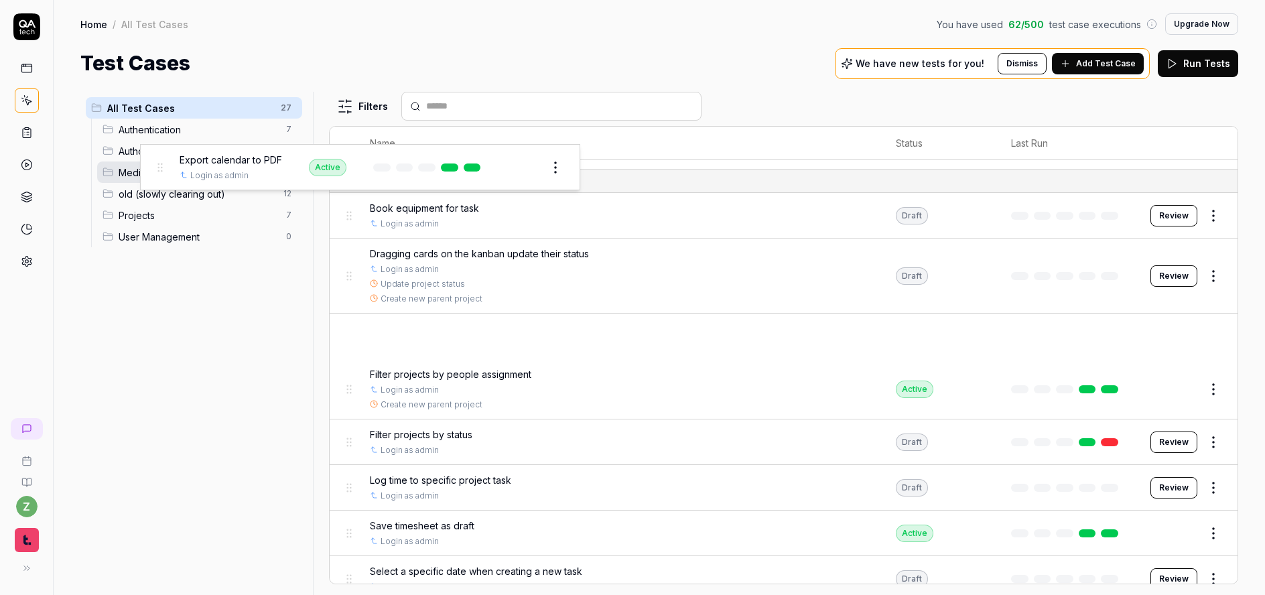
drag, startPoint x: 349, startPoint y: 342, endPoint x: 159, endPoint y: 172, distance: 254.4
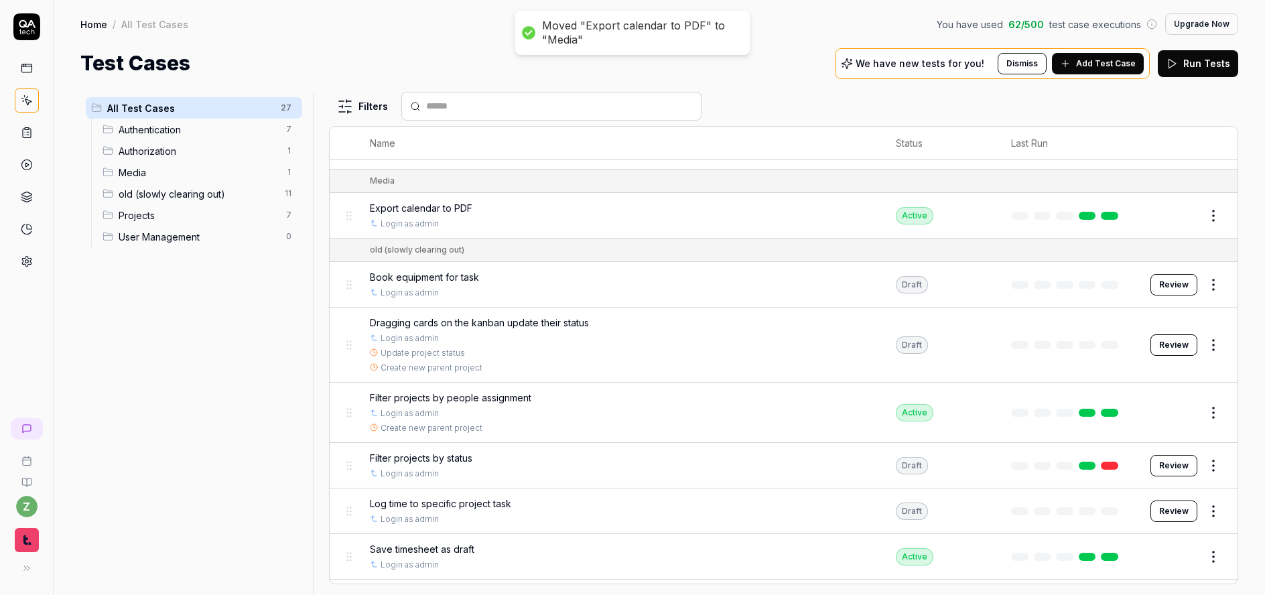
click at [291, 175] on html "Moved "Export calendar to PDF" to "Media" z Home / All Test Cases You have used…" at bounding box center [632, 297] width 1265 height 595
click at [221, 196] on div "Rename Scenario" at bounding box center [232, 198] width 135 height 29
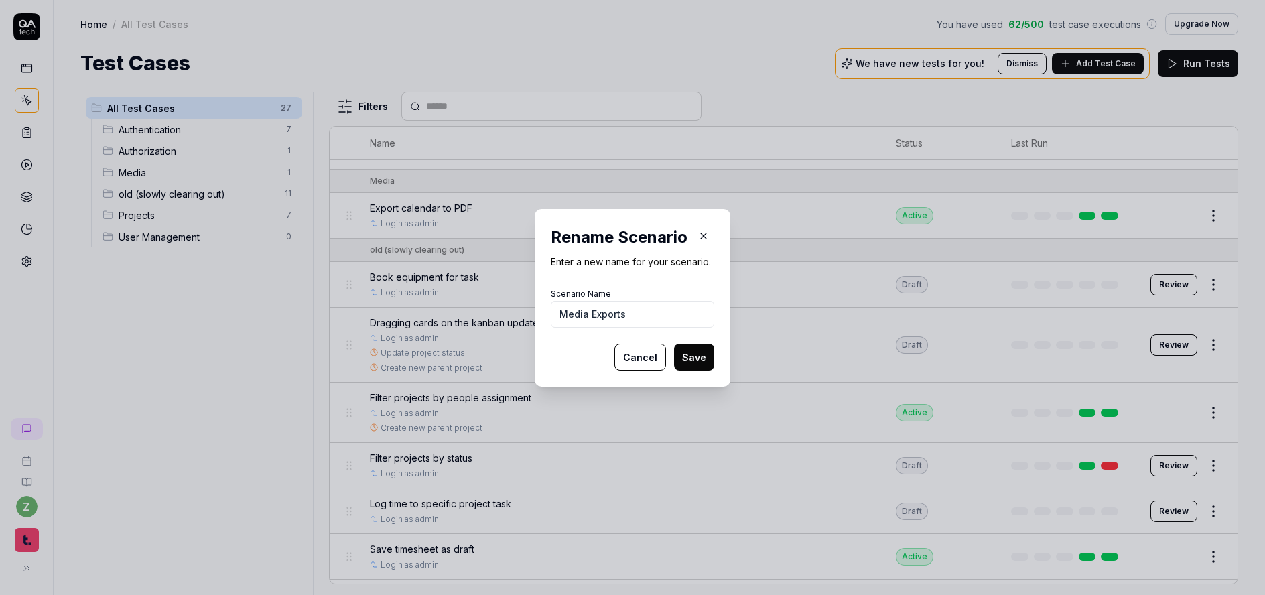
click at [692, 361] on button "Save" at bounding box center [694, 357] width 40 height 27
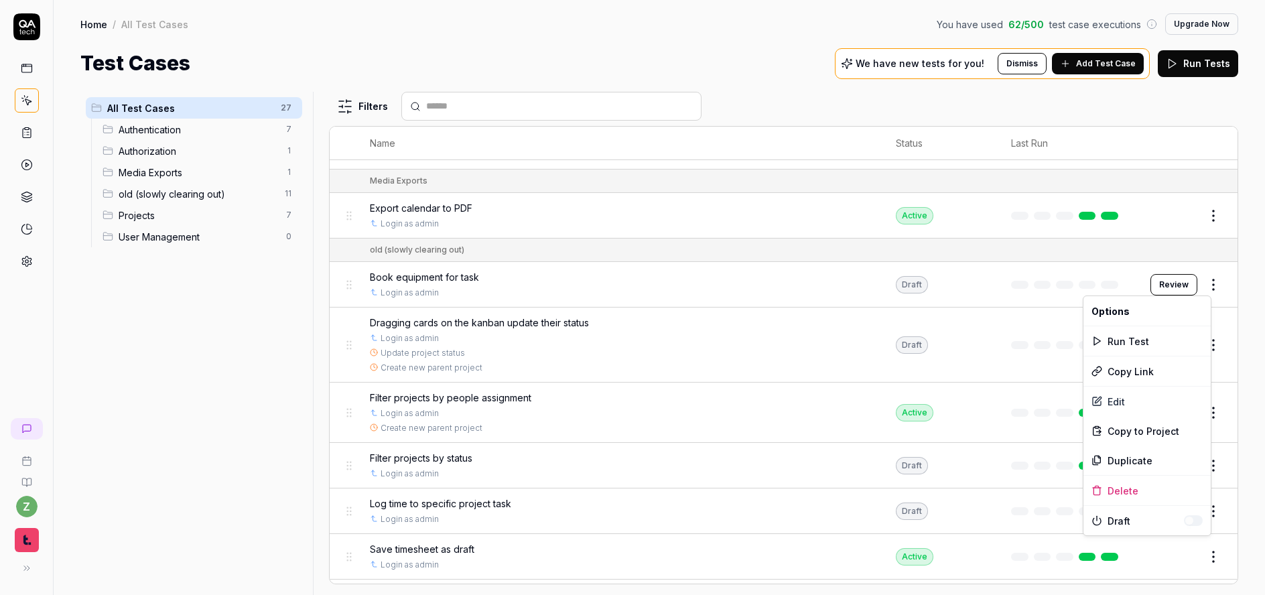
click at [1200, 287] on html "z Home / All Test Cases You have used 62 / 500 test case executions Upgrade Now…" at bounding box center [632, 297] width 1265 height 595
click at [1134, 493] on div "Delete" at bounding box center [1147, 490] width 127 height 29
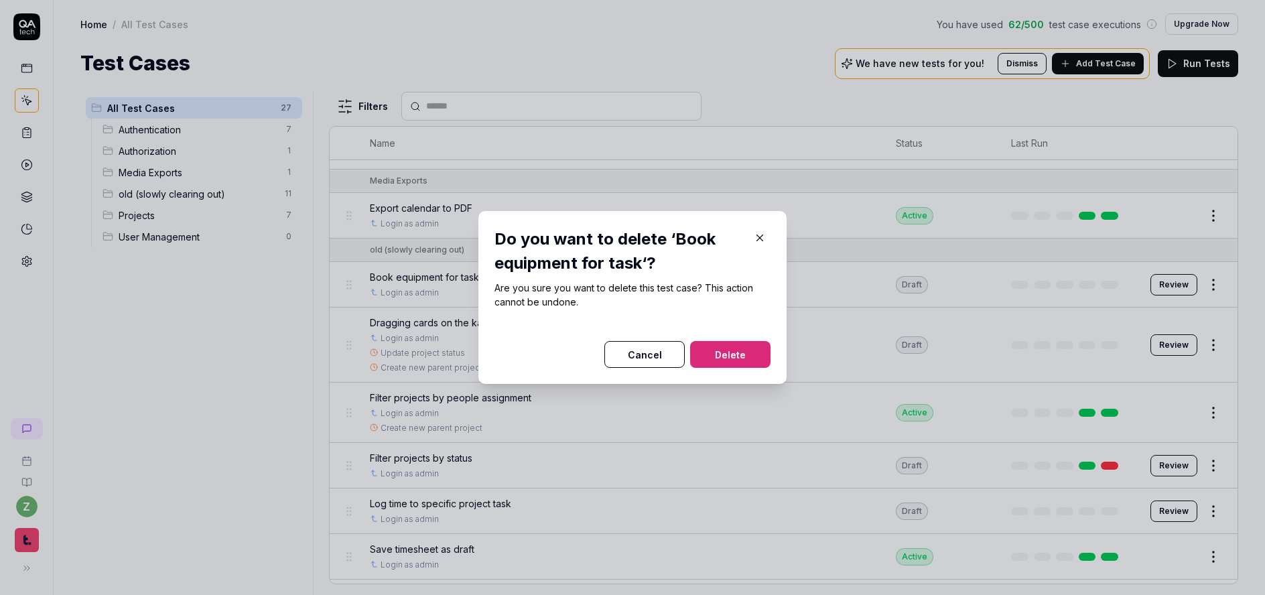
click at [736, 348] on button "Delete" at bounding box center [730, 354] width 80 height 27
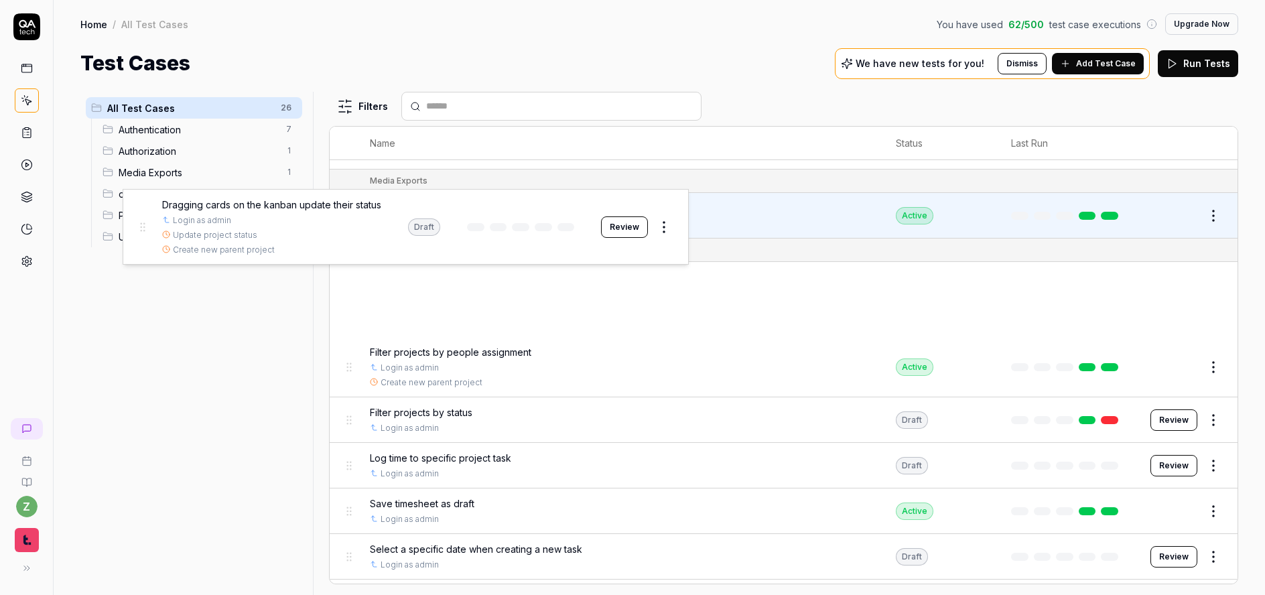
drag, startPoint x: 352, startPoint y: 296, endPoint x: 143, endPoint y: 222, distance: 222.3
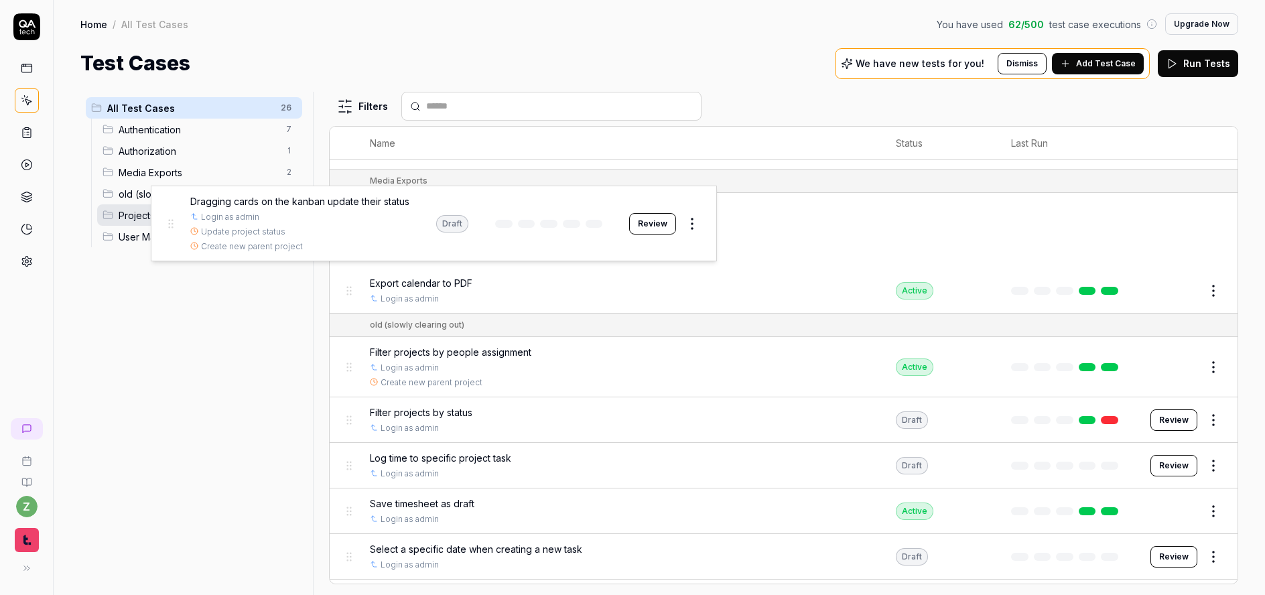
drag, startPoint x: 350, startPoint y: 235, endPoint x: 171, endPoint y: 228, distance: 179.1
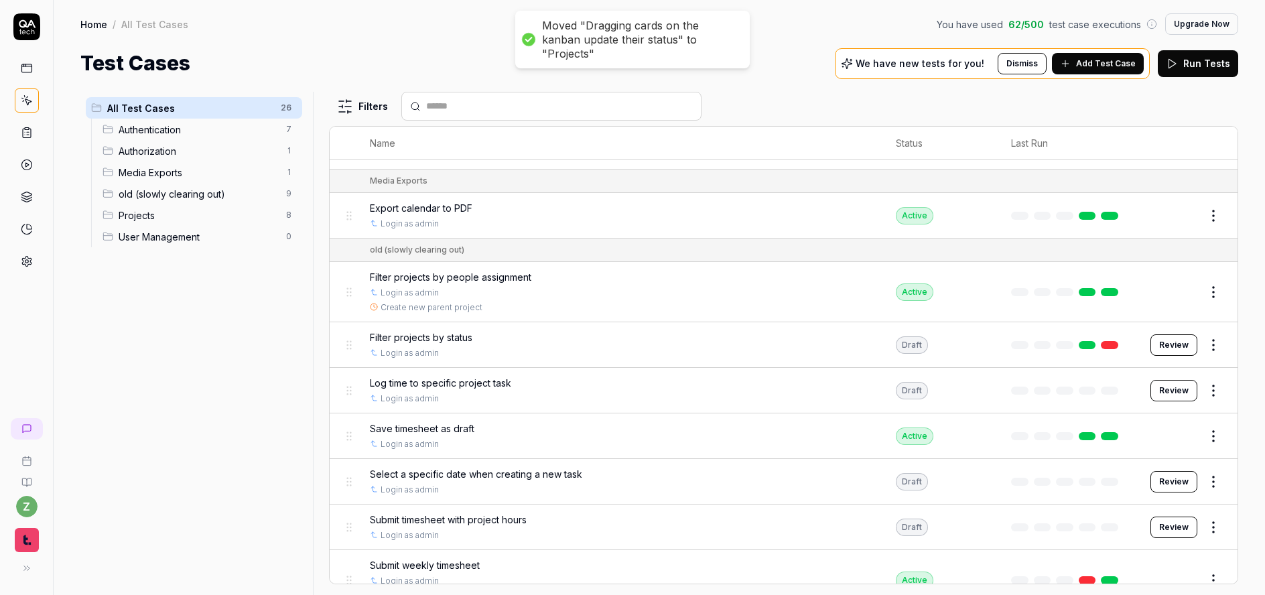
click at [192, 217] on span "Projects" at bounding box center [198, 215] width 159 height 14
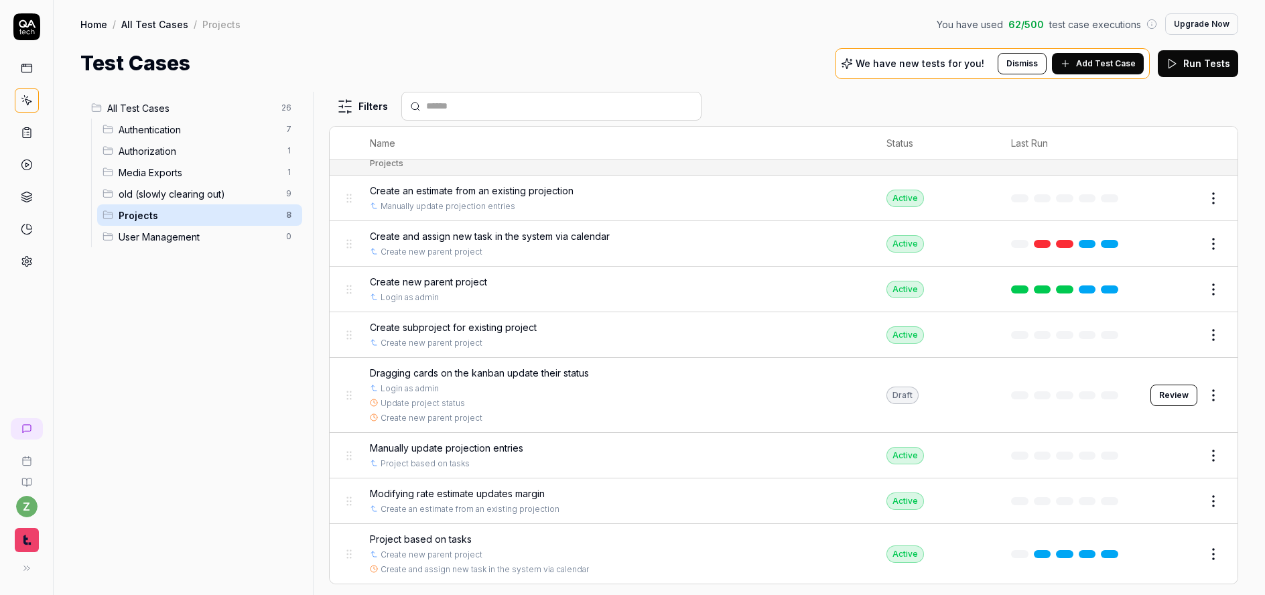
click at [543, 375] on span "Dragging cards on the kanban update their status" at bounding box center [479, 373] width 219 height 14
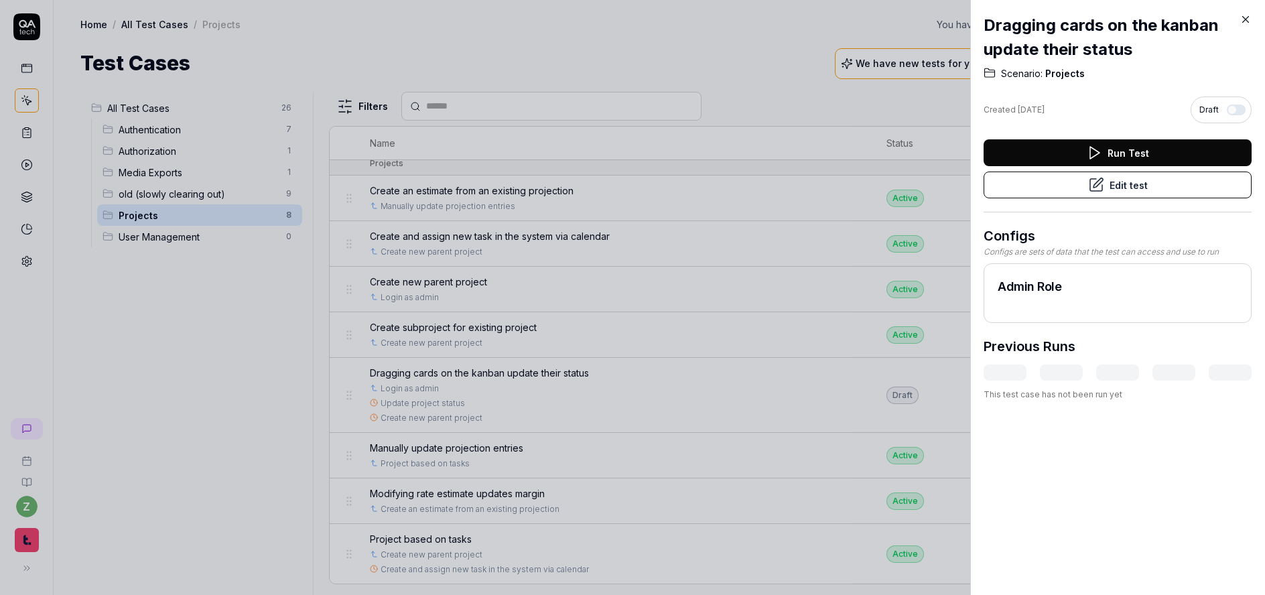
click at [1142, 192] on button "Edit test" at bounding box center [1118, 185] width 268 height 27
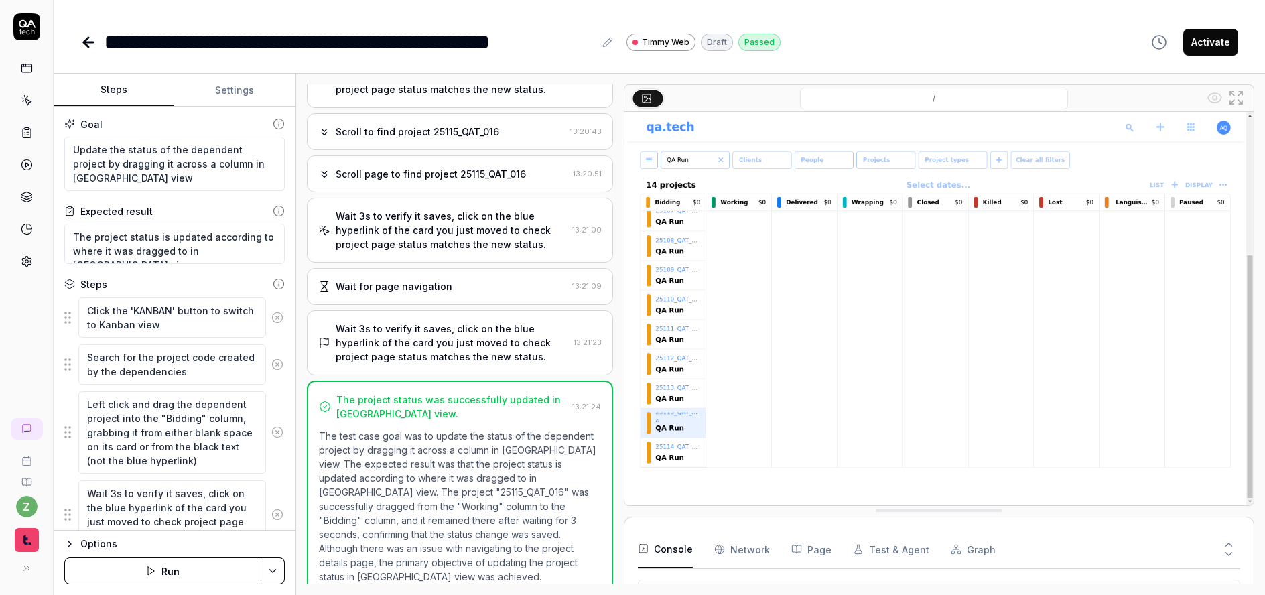
scroll to position [104, 0]
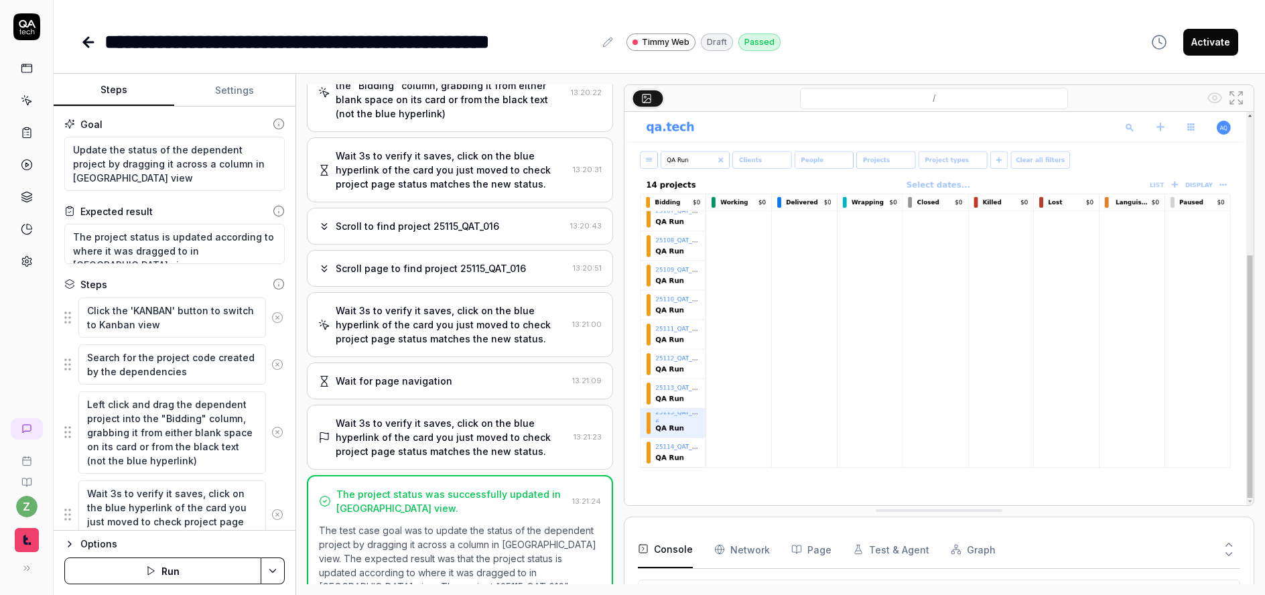
scroll to position [126, 0]
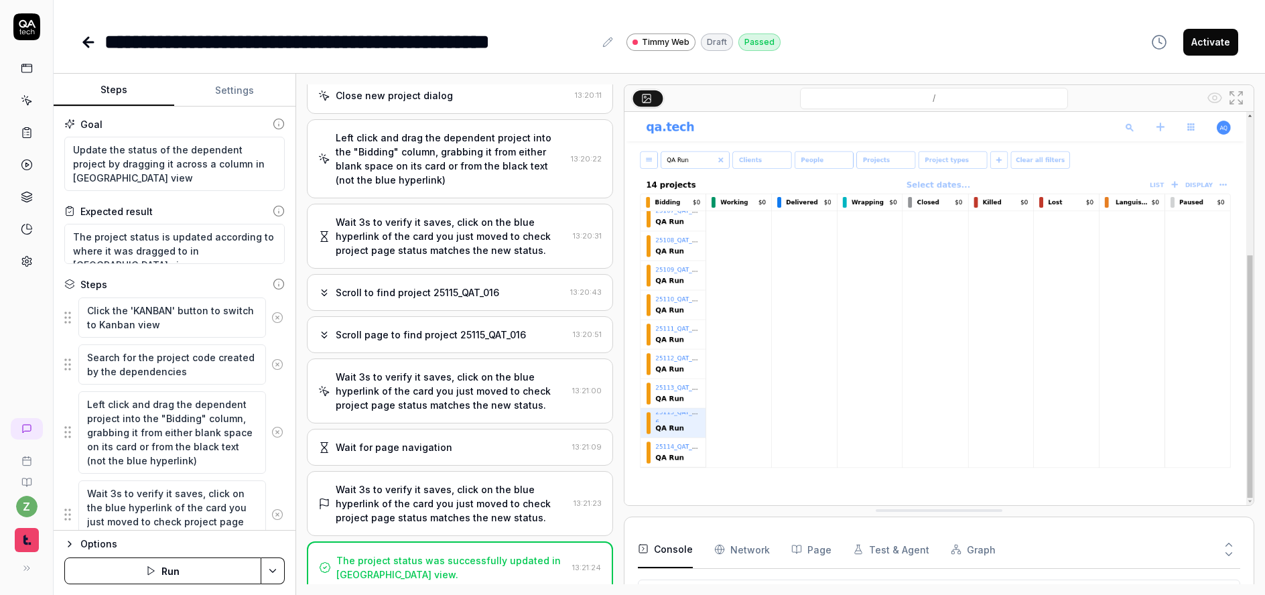
click at [239, 88] on button "Settings" at bounding box center [234, 90] width 121 height 32
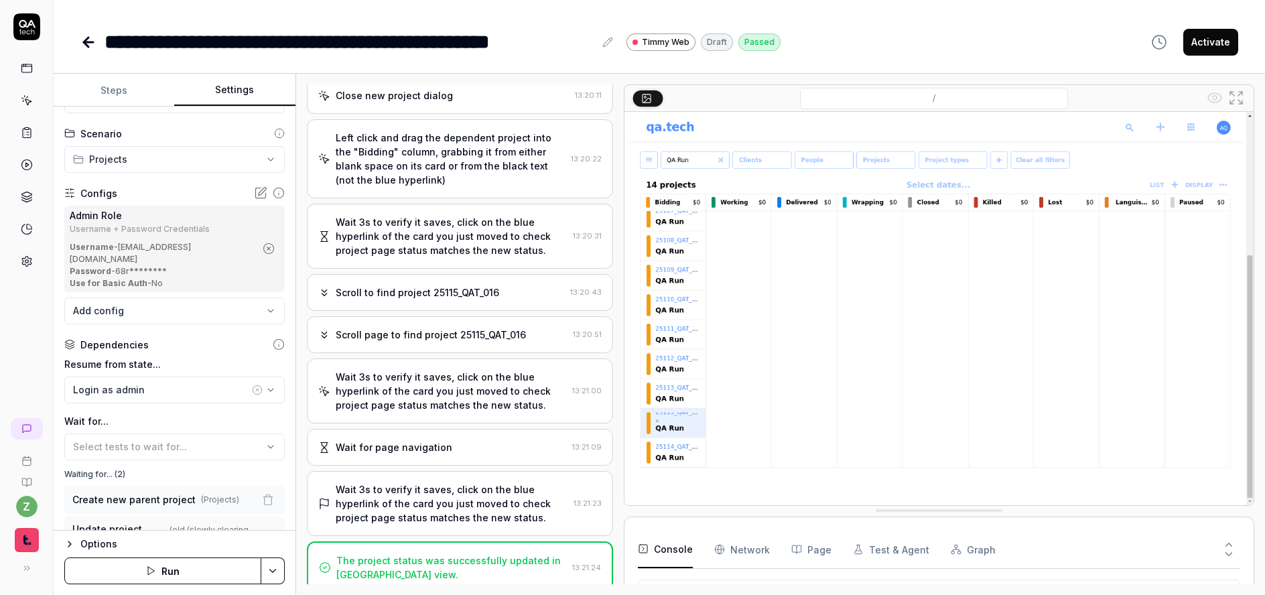
scroll to position [0, 0]
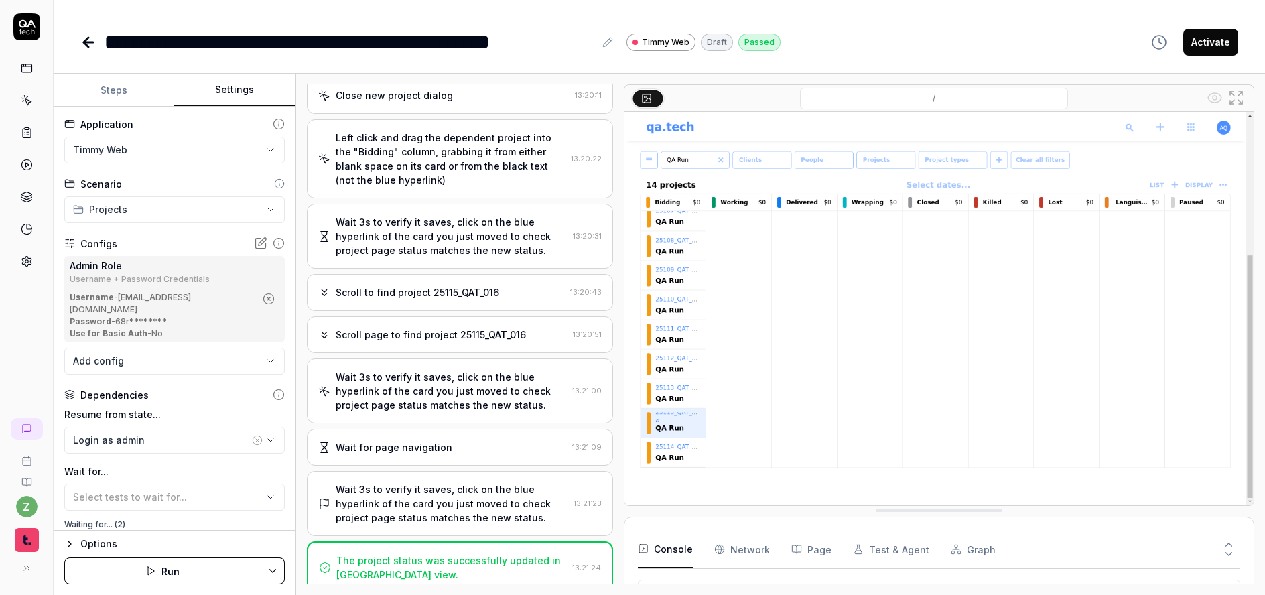
click at [91, 45] on icon at bounding box center [88, 42] width 16 height 16
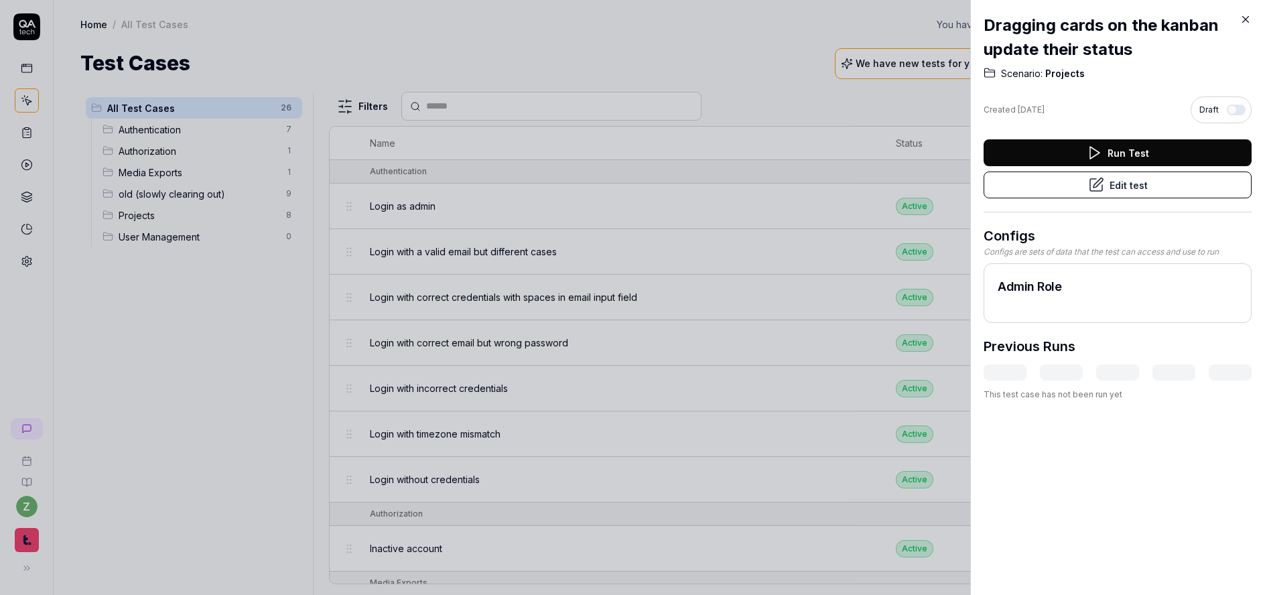
click at [248, 310] on div at bounding box center [632, 297] width 1265 height 595
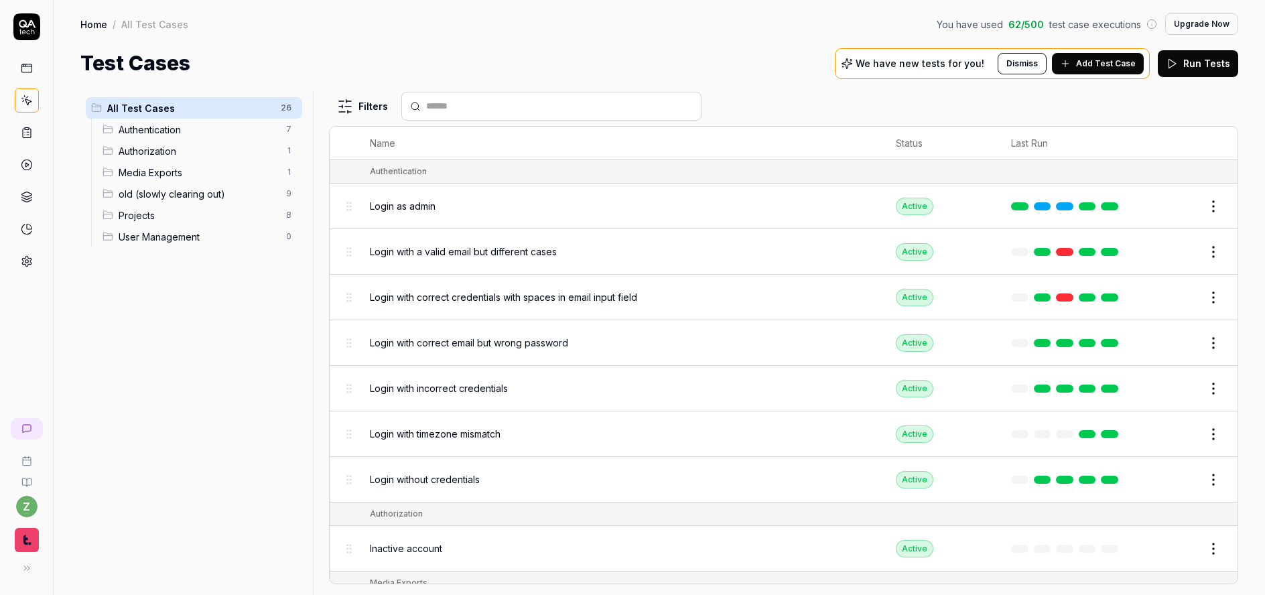
click at [178, 209] on span "Projects" at bounding box center [198, 215] width 159 height 14
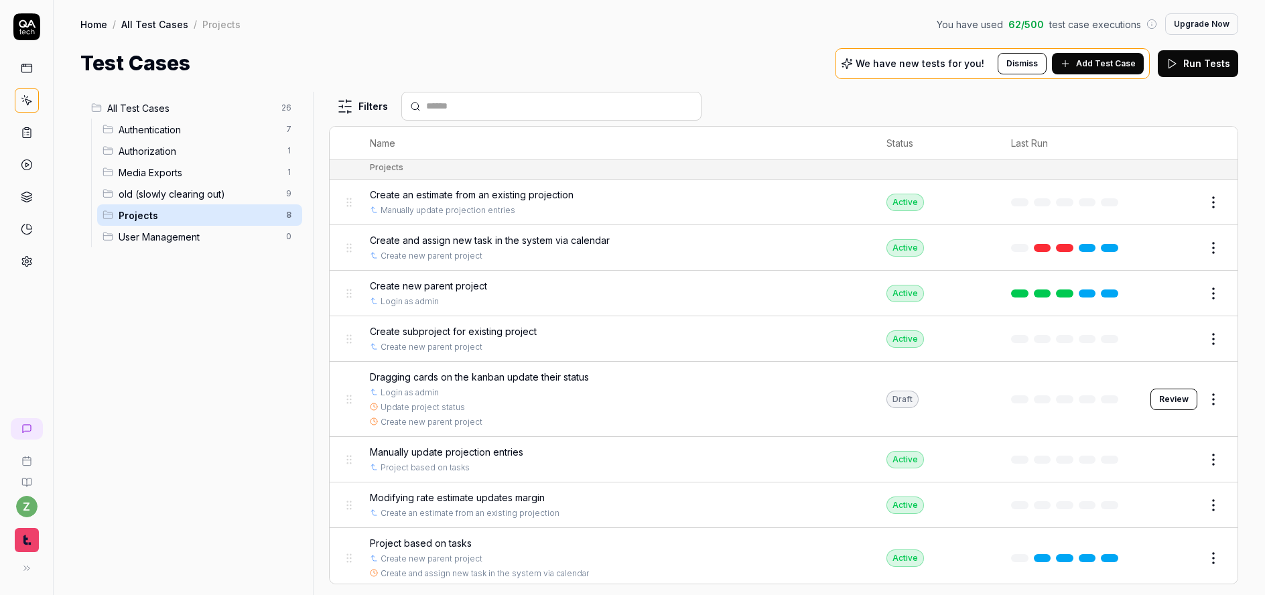
scroll to position [8, 0]
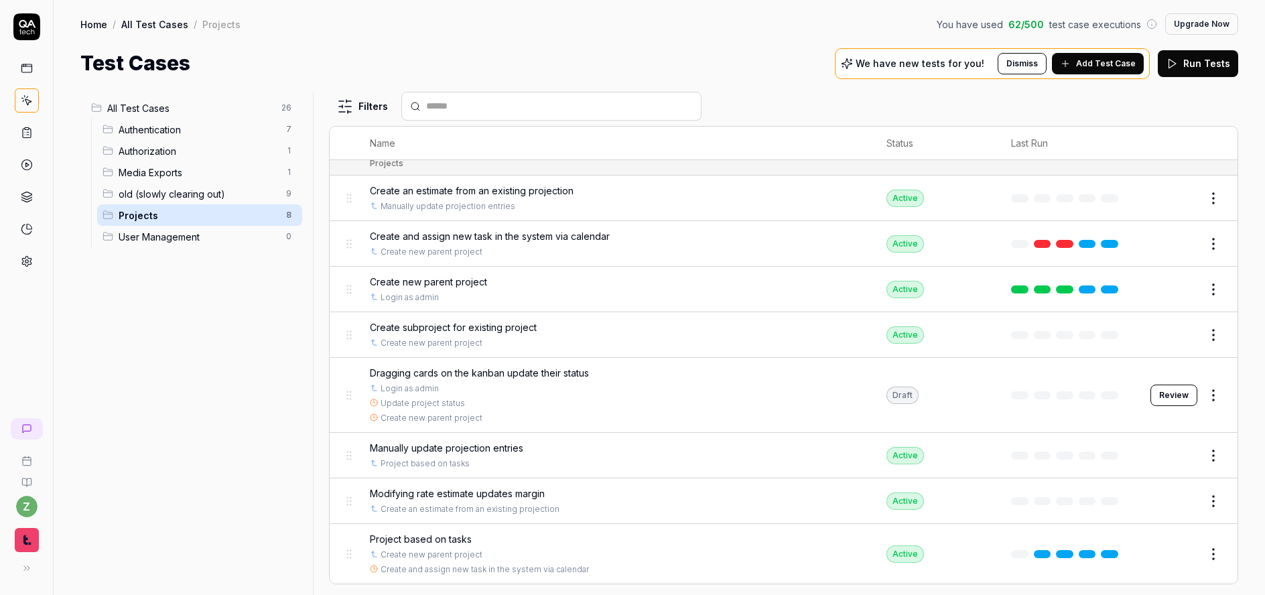
click at [173, 112] on span "All Test Cases" at bounding box center [190, 108] width 166 height 14
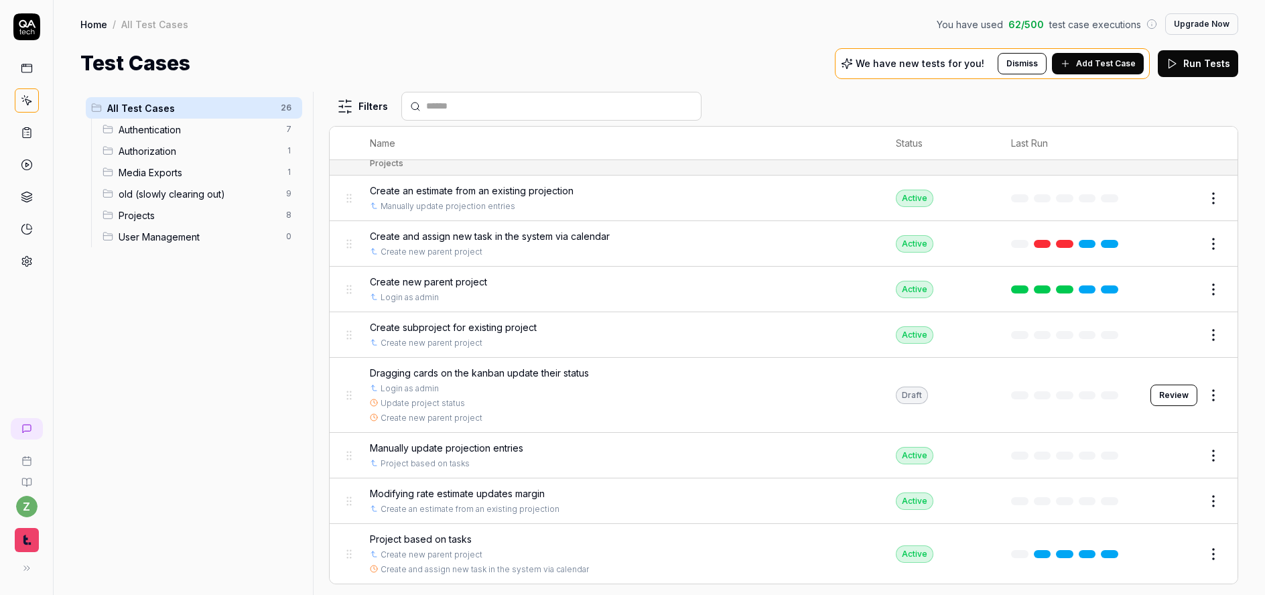
click at [159, 193] on span "old (slowly clearing out)" at bounding box center [198, 194] width 159 height 14
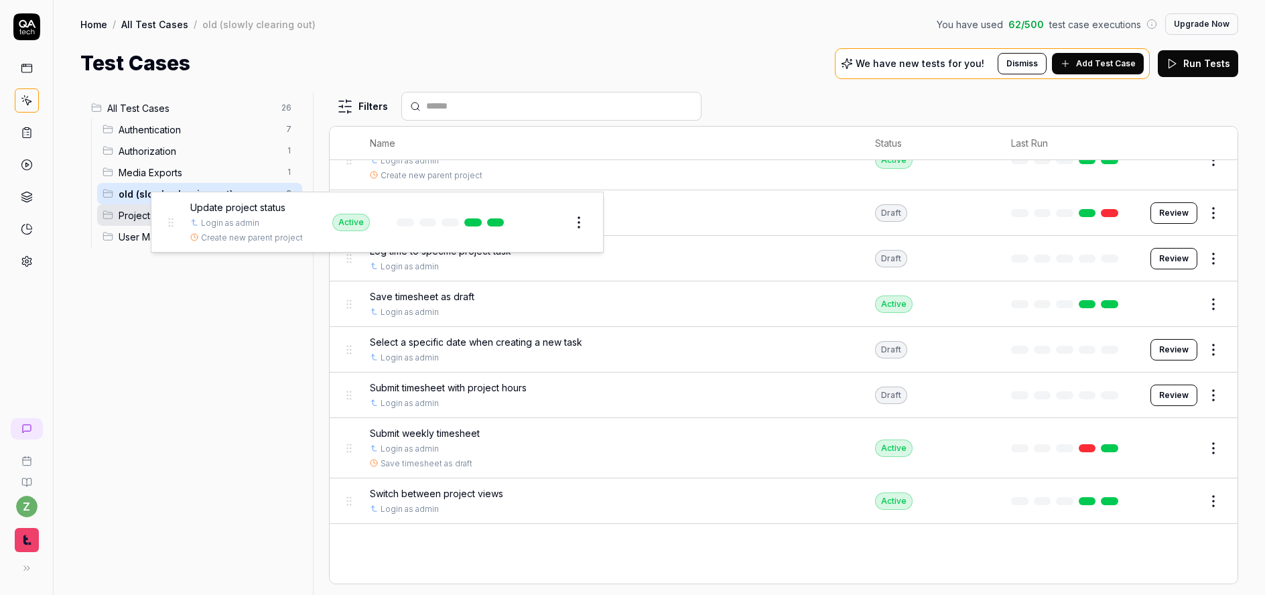
drag, startPoint x: 345, startPoint y: 550, endPoint x: 166, endPoint y: 217, distance: 377.8
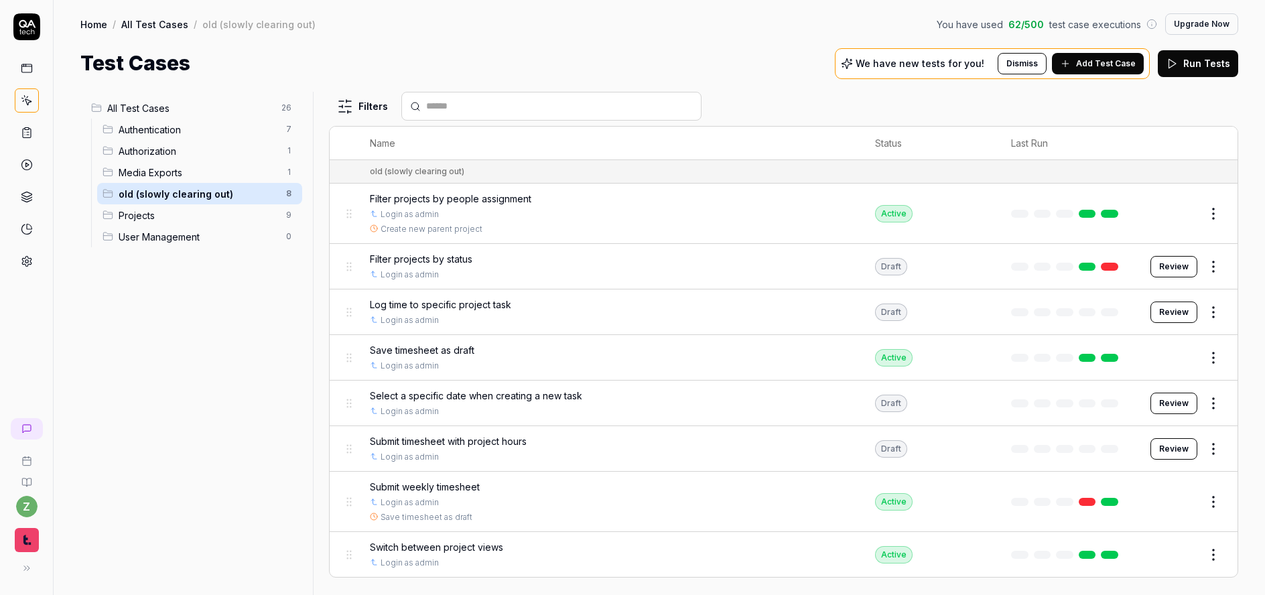
click at [1215, 499] on html "z Home / All Test Cases / old (slowly clearing out) You have used 62 / 500 test…" at bounding box center [632, 297] width 1265 height 595
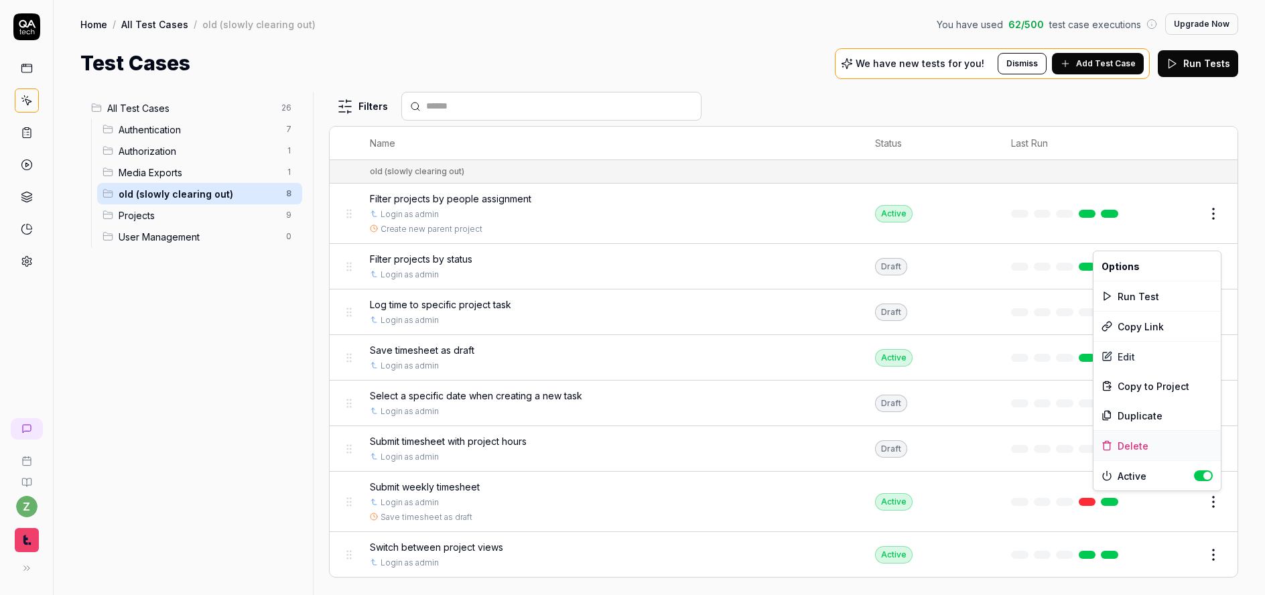
click at [1140, 451] on div "Delete" at bounding box center [1157, 445] width 127 height 29
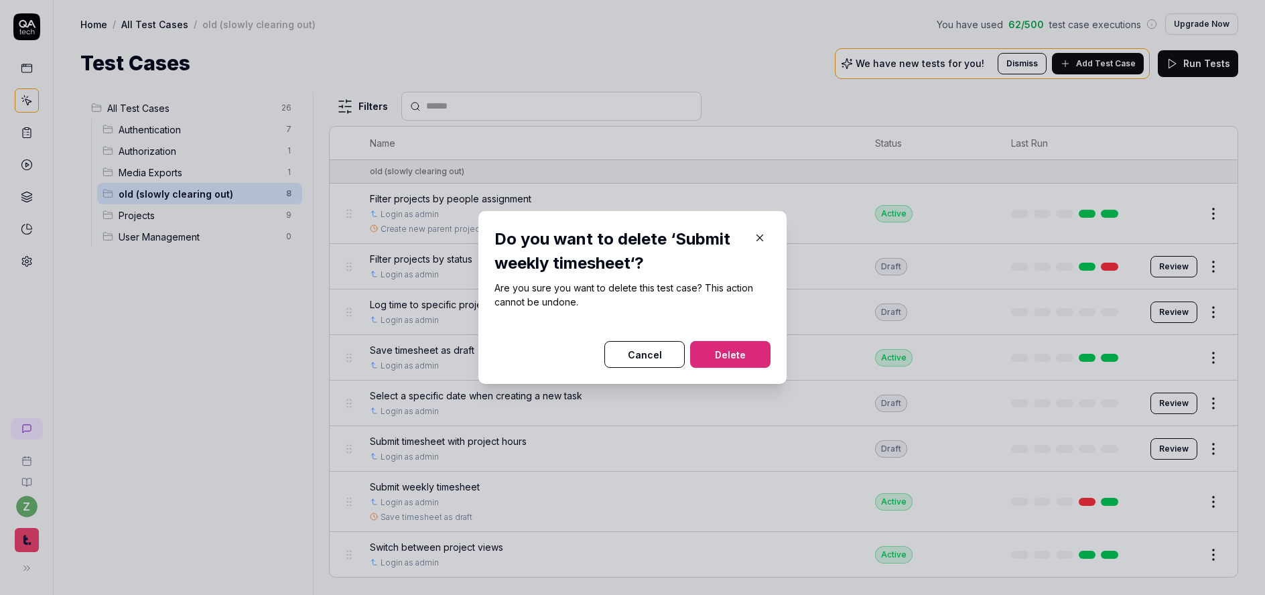
click at [741, 361] on button "Delete" at bounding box center [730, 354] width 80 height 27
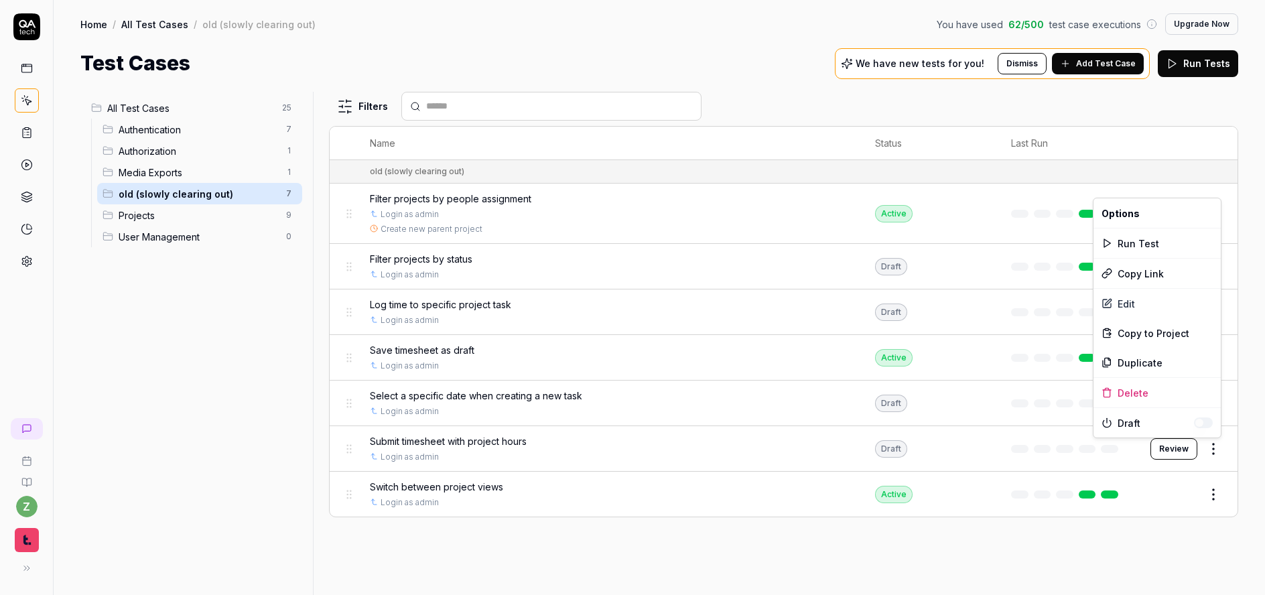
click at [1214, 449] on html "z Home / All Test Cases / old (slowly clearing out) You have used 62 / 500 test…" at bounding box center [632, 297] width 1265 height 595
click at [1135, 398] on div "Delete" at bounding box center [1157, 392] width 127 height 29
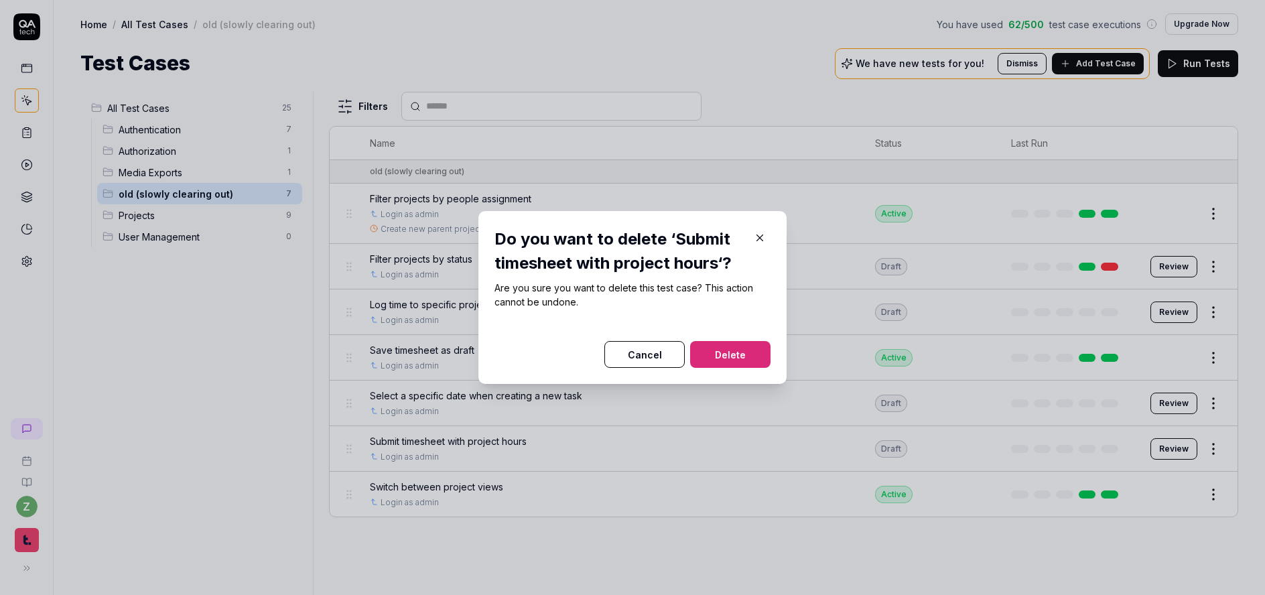
click at [730, 350] on button "Delete" at bounding box center [730, 354] width 80 height 27
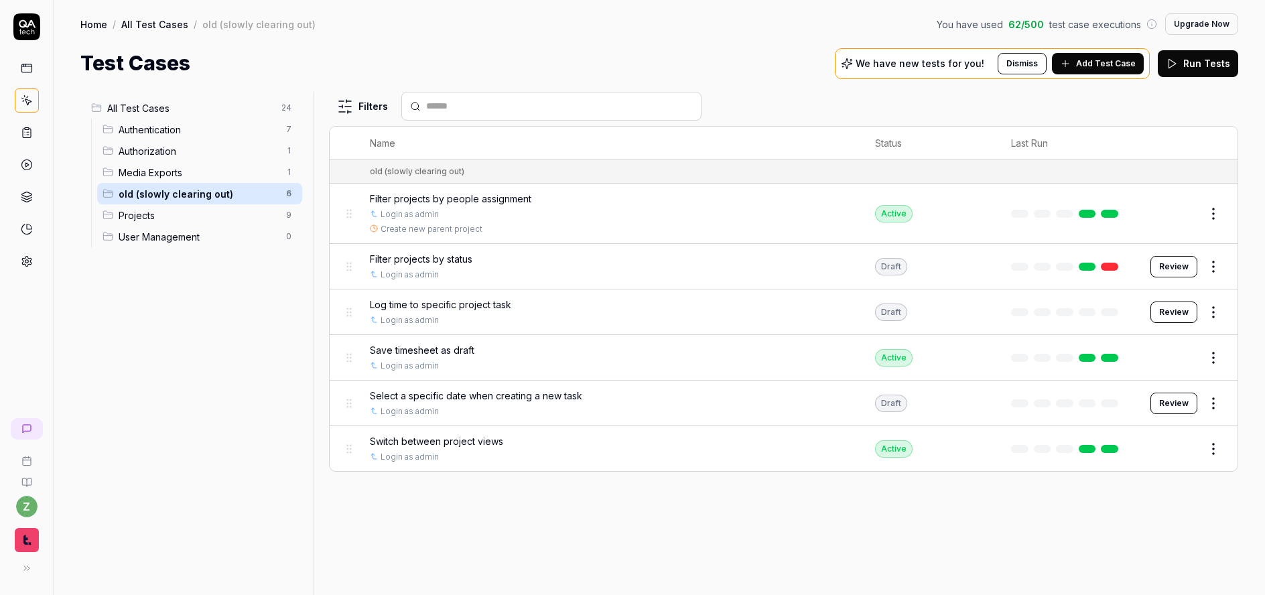
click at [1217, 404] on html "z Home / All Test Cases / old (slowly clearing out) You have used 62 / 500 test…" at bounding box center [632, 297] width 1265 height 595
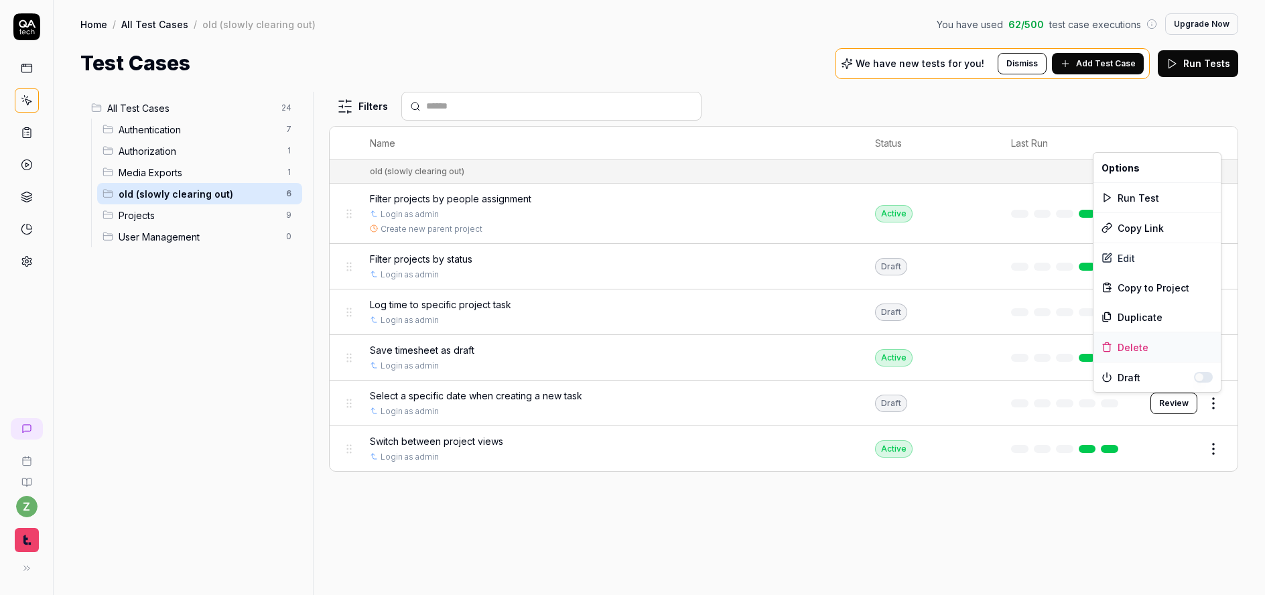
click at [1147, 352] on div "Delete" at bounding box center [1157, 346] width 127 height 29
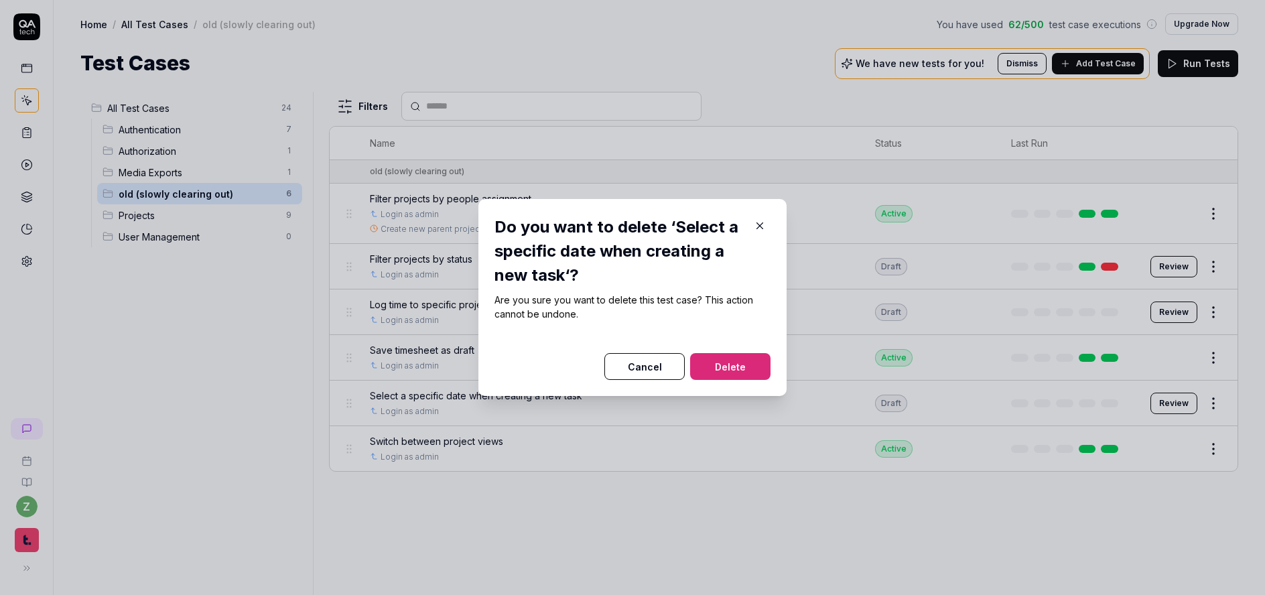
click at [736, 361] on button "Delete" at bounding box center [730, 366] width 80 height 27
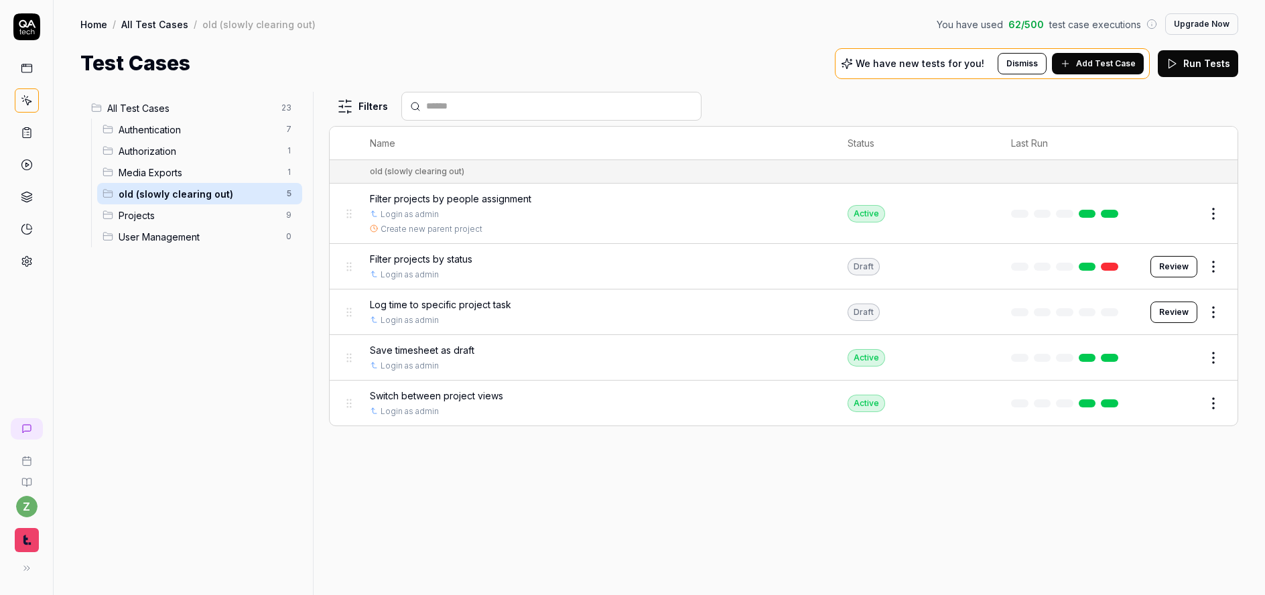
click at [1222, 312] on html "z Home / All Test Cases / old (slowly clearing out) You have used 62 / 500 test…" at bounding box center [632, 297] width 1265 height 595
click at [1124, 519] on div "Delete" at bounding box center [1157, 517] width 127 height 29
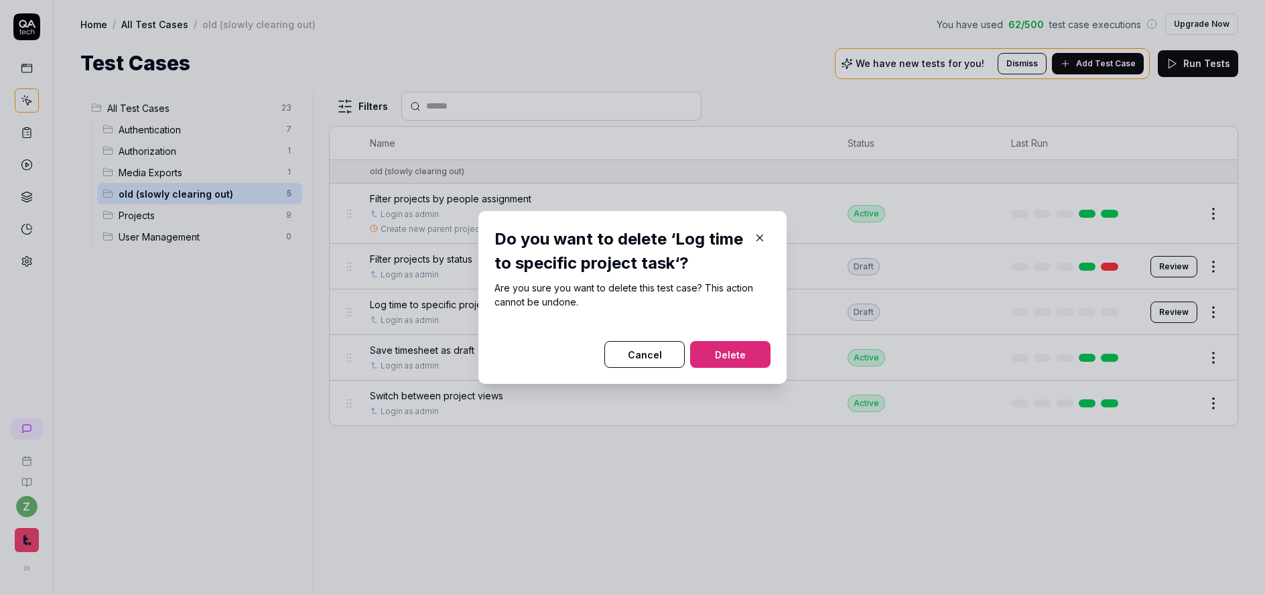
click at [741, 355] on button "Delete" at bounding box center [730, 354] width 80 height 27
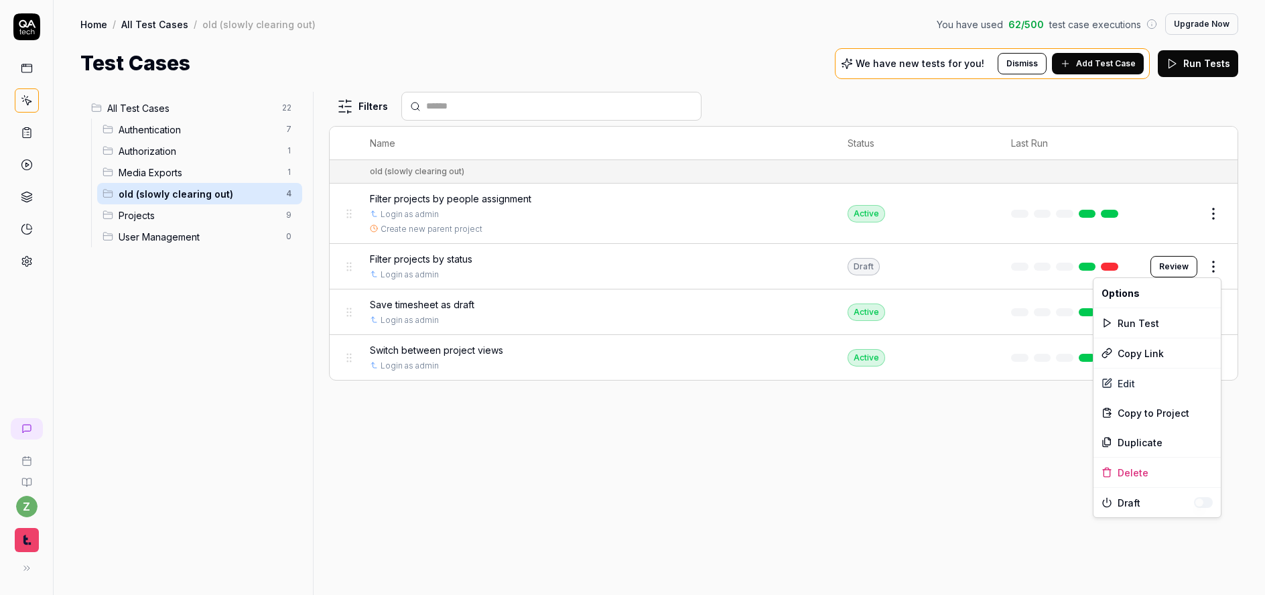
click at [1222, 265] on html "Deleted "Log time to specific project task" z Home / All Test Cases / old (slow…" at bounding box center [632, 297] width 1265 height 595
click at [1134, 479] on div "Delete" at bounding box center [1157, 472] width 127 height 29
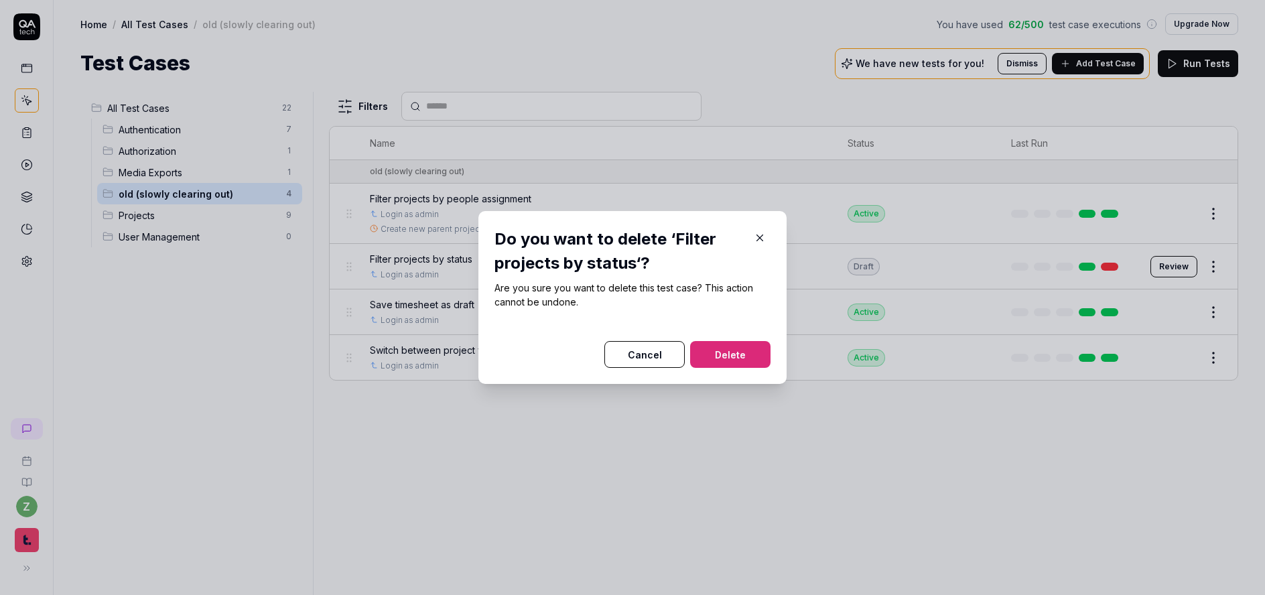
click at [743, 358] on button "Delete" at bounding box center [730, 354] width 80 height 27
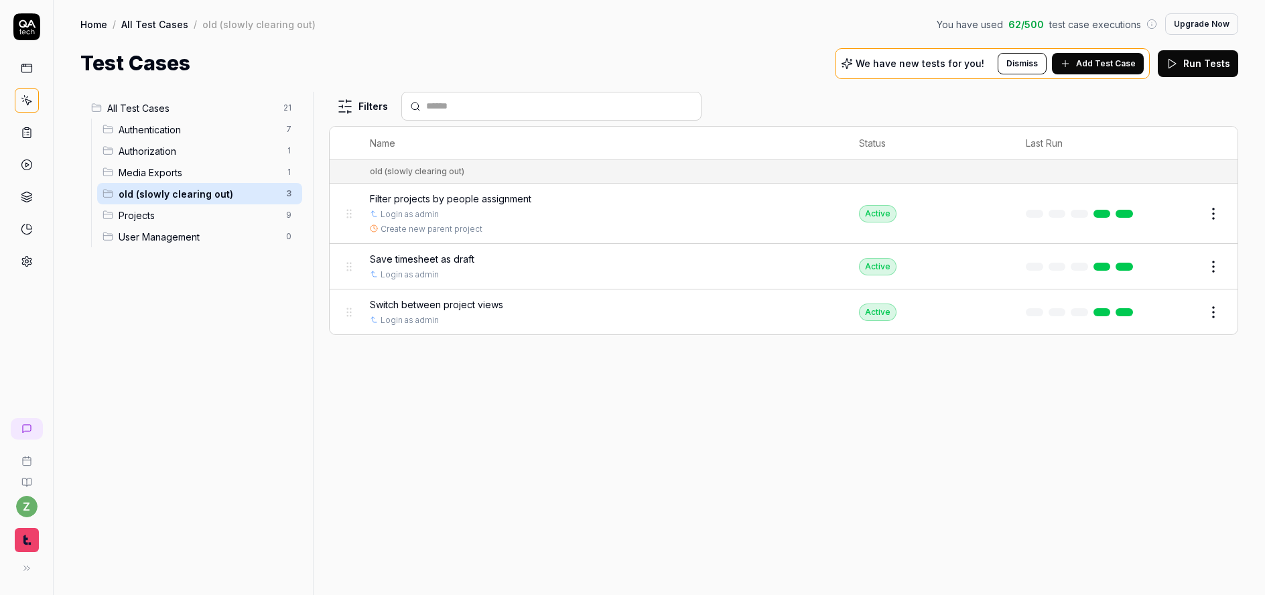
click at [292, 107] on html "z Home / All Test Cases / old (slowly clearing out) You have used 62 / 500 test…" at bounding box center [632, 297] width 1265 height 595
click at [246, 135] on div "Add Scenario" at bounding box center [241, 133] width 106 height 29
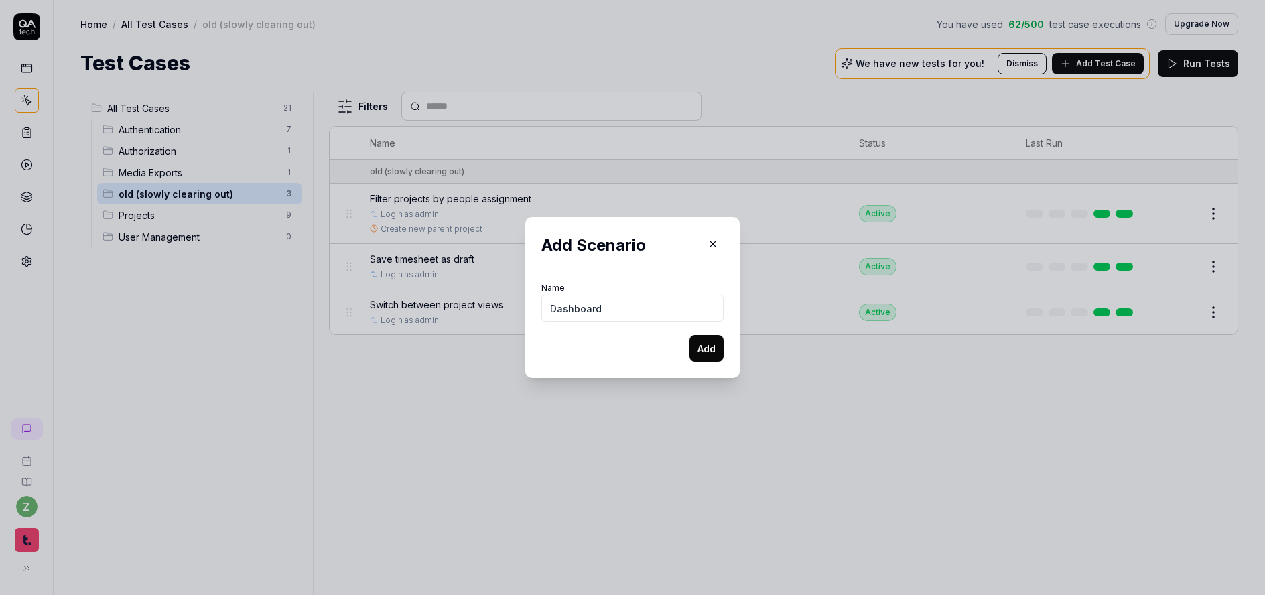
click at [690, 335] on button "Add" at bounding box center [707, 348] width 34 height 27
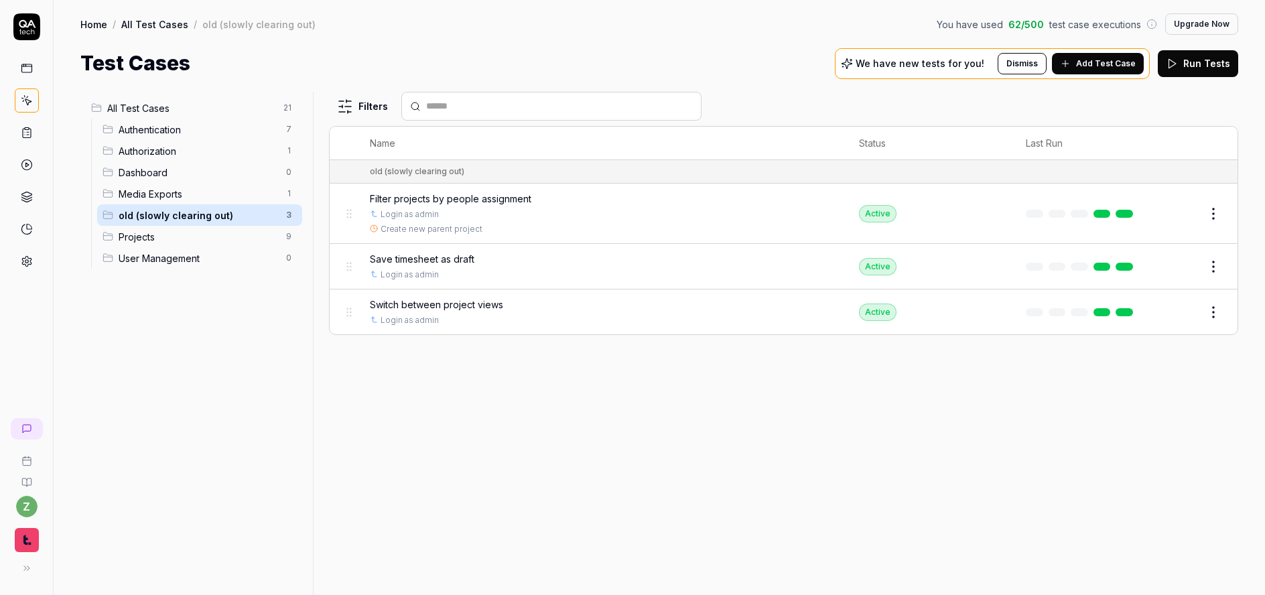
click at [144, 237] on span "Projects" at bounding box center [198, 237] width 159 height 14
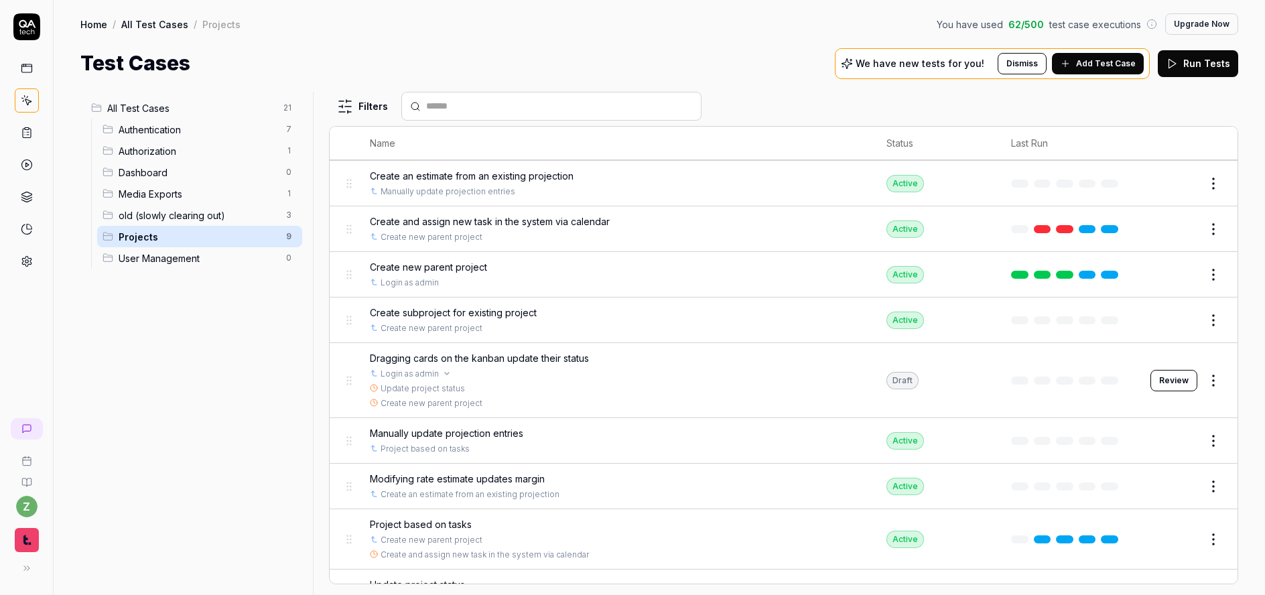
scroll to position [68, 0]
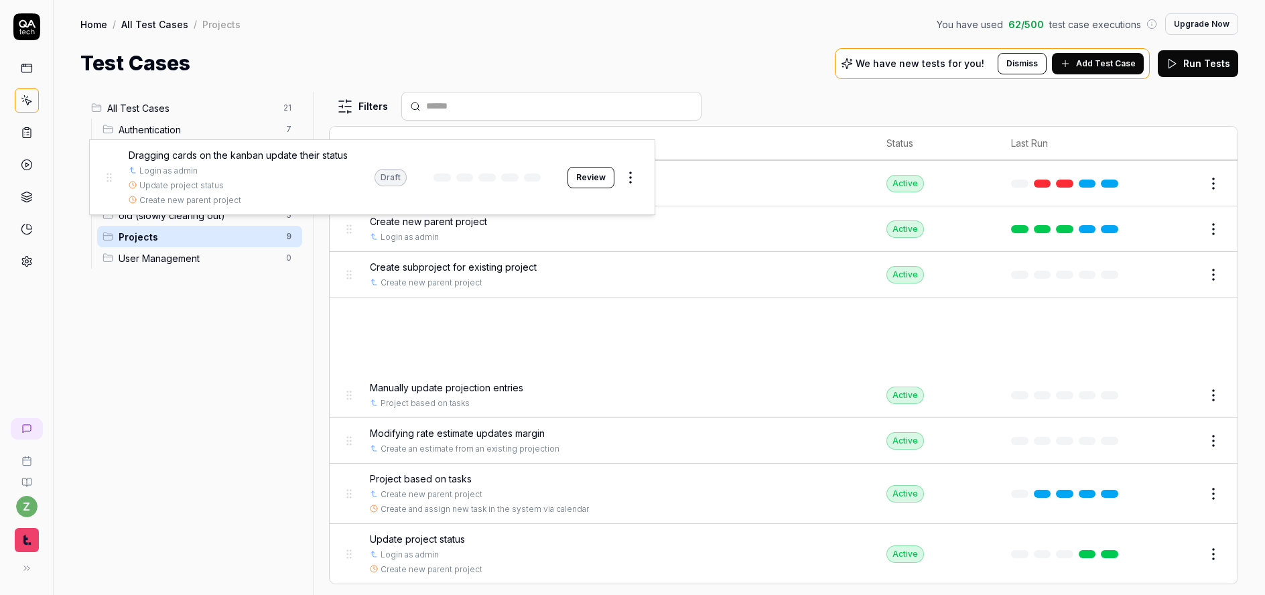
drag, startPoint x: 354, startPoint y: 334, endPoint x: 114, endPoint y: 176, distance: 287.4
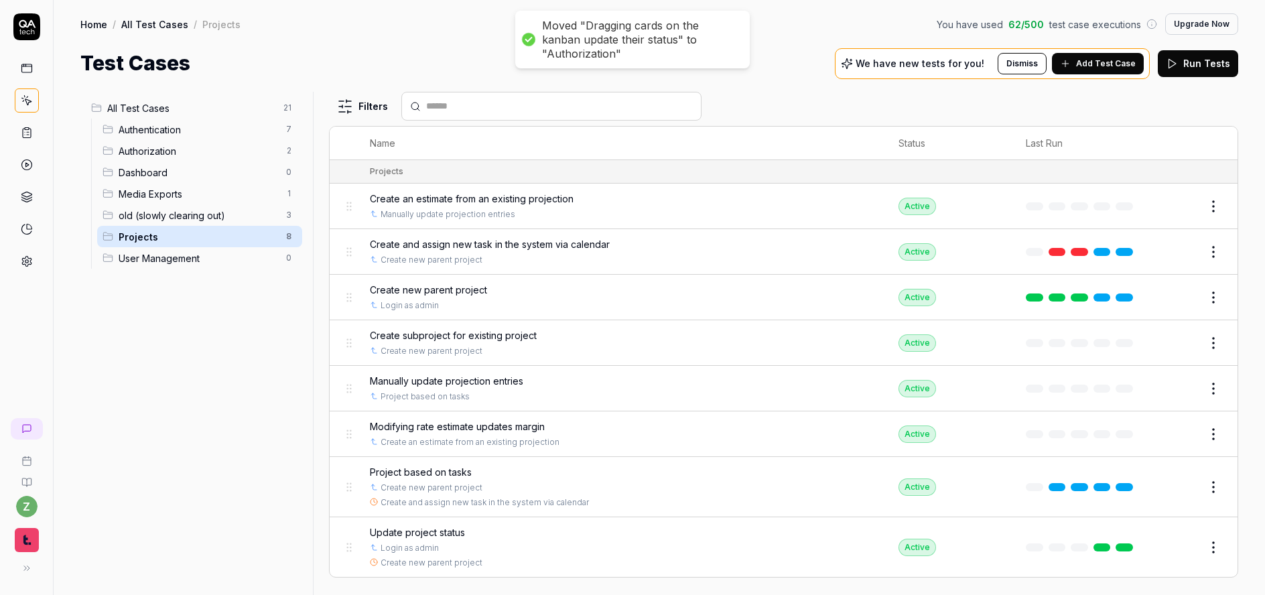
scroll to position [0, 0]
click at [174, 156] on span "Authorization" at bounding box center [198, 151] width 159 height 14
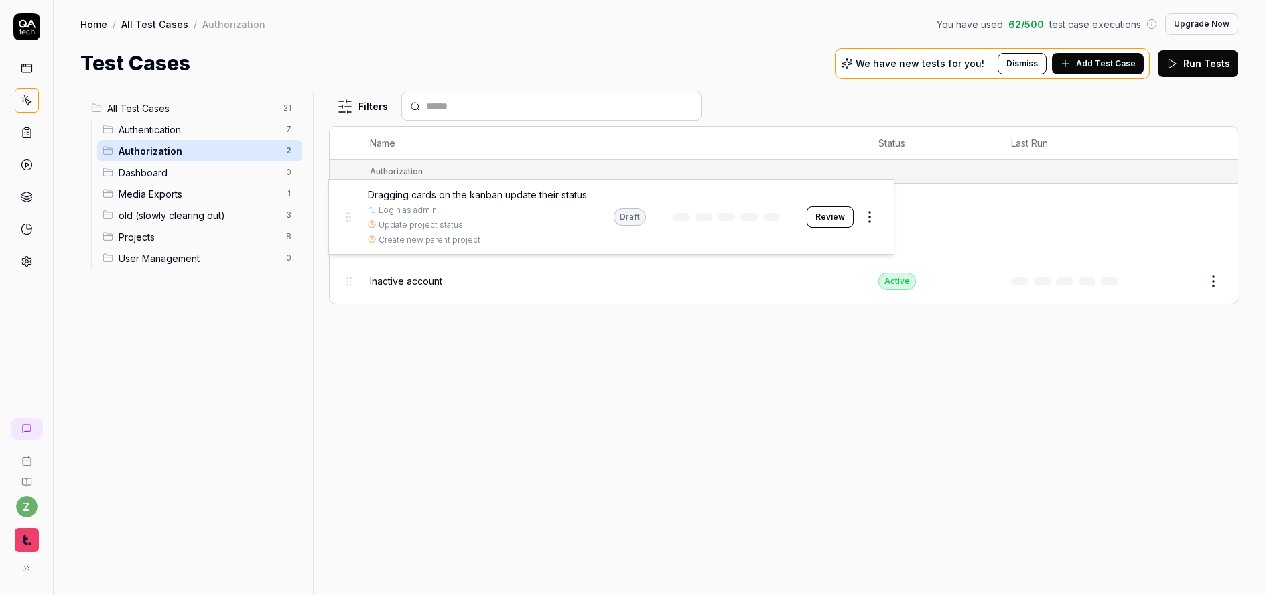
click at [345, 222] on body "z Home / All Test Cases / Authorization You have used 62 / 500 test case execut…" at bounding box center [632, 297] width 1265 height 595
drag, startPoint x: 342, startPoint y: 198, endPoint x: 269, endPoint y: 190, distance: 74.2
click at [342, 208] on body "z Home / All Test Cases / Authorization You have used 62 / 500 test case execut…" at bounding box center [632, 297] width 1265 height 595
drag, startPoint x: 179, startPoint y: 108, endPoint x: 188, endPoint y: 112, distance: 10.2
click at [179, 107] on span "All Test Cases" at bounding box center [191, 108] width 168 height 14
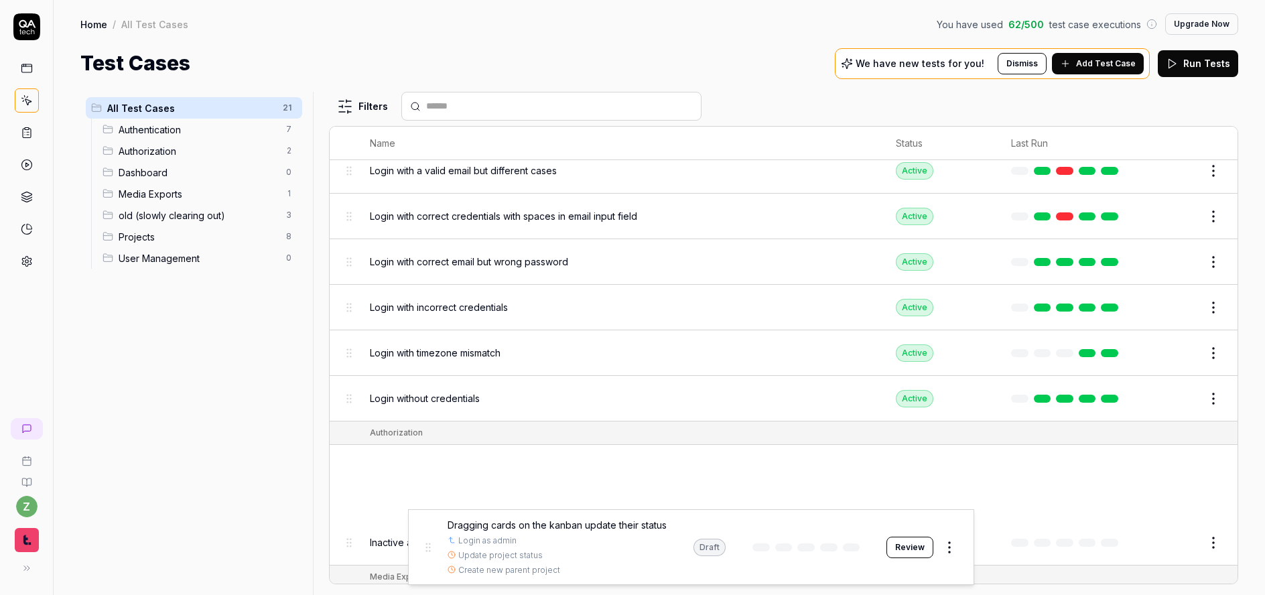
drag, startPoint x: 350, startPoint y: 323, endPoint x: 428, endPoint y: 539, distance: 229.4
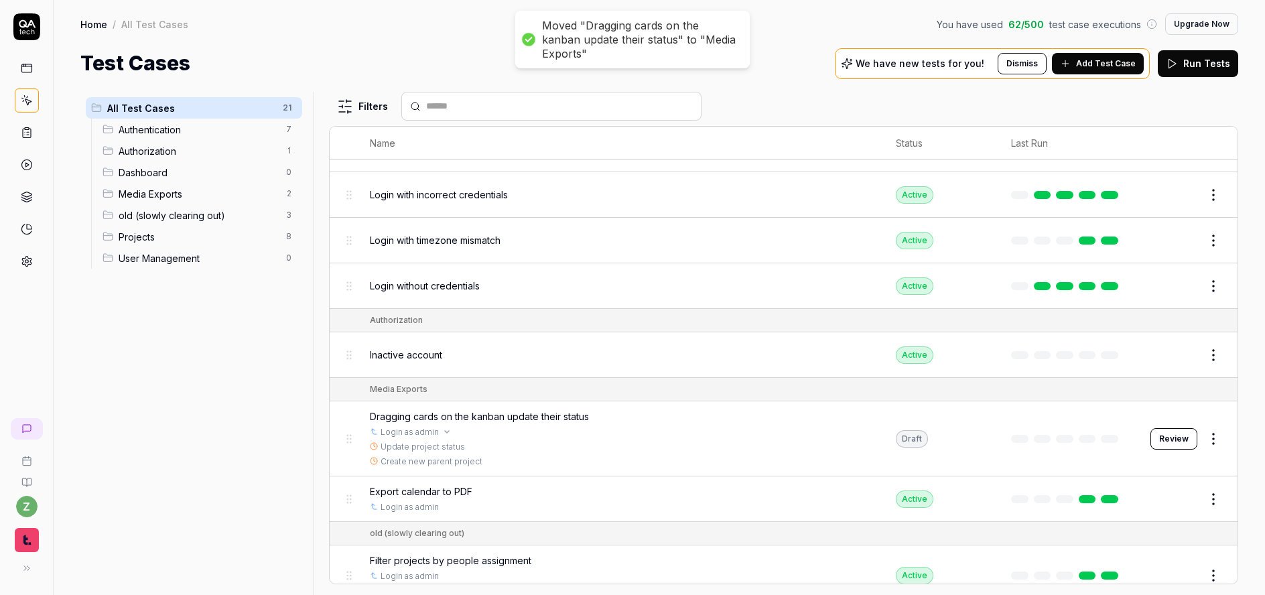
scroll to position [245, 0]
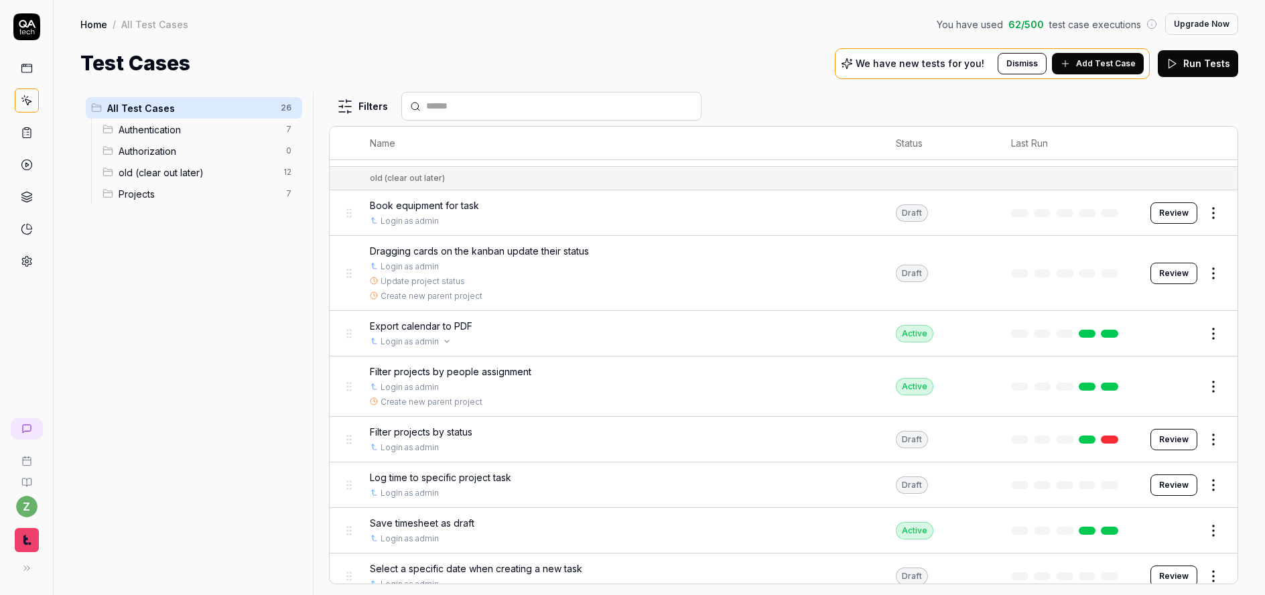
scroll to position [399, 0]
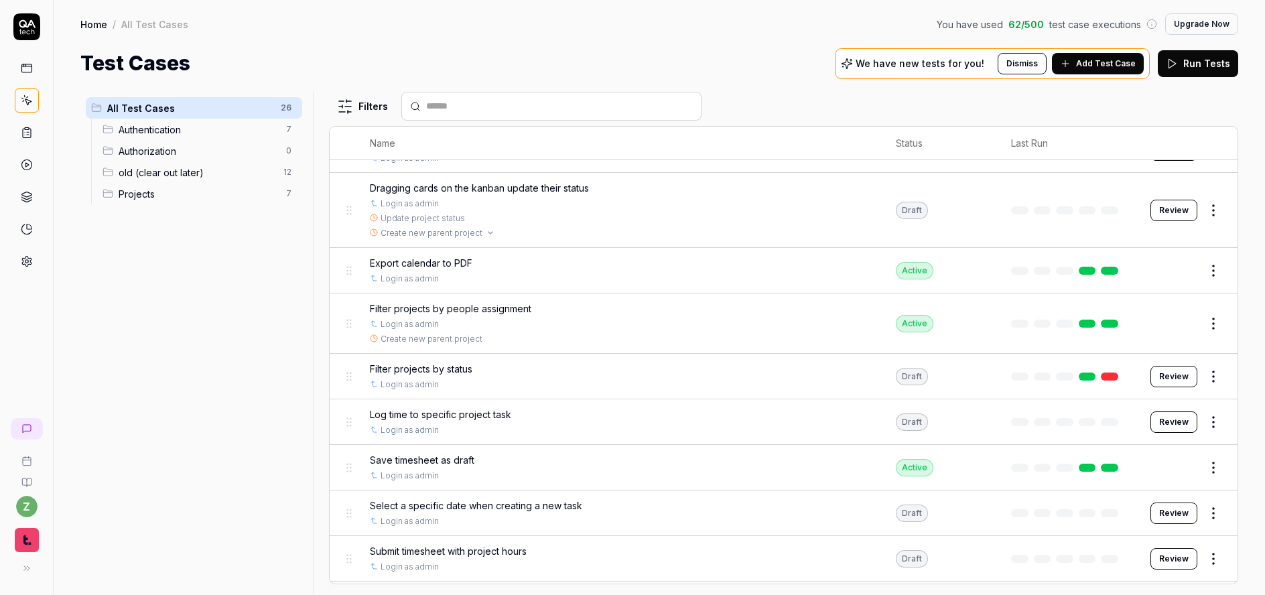
click at [450, 236] on link "Create new parent project" at bounding box center [432, 233] width 102 height 12
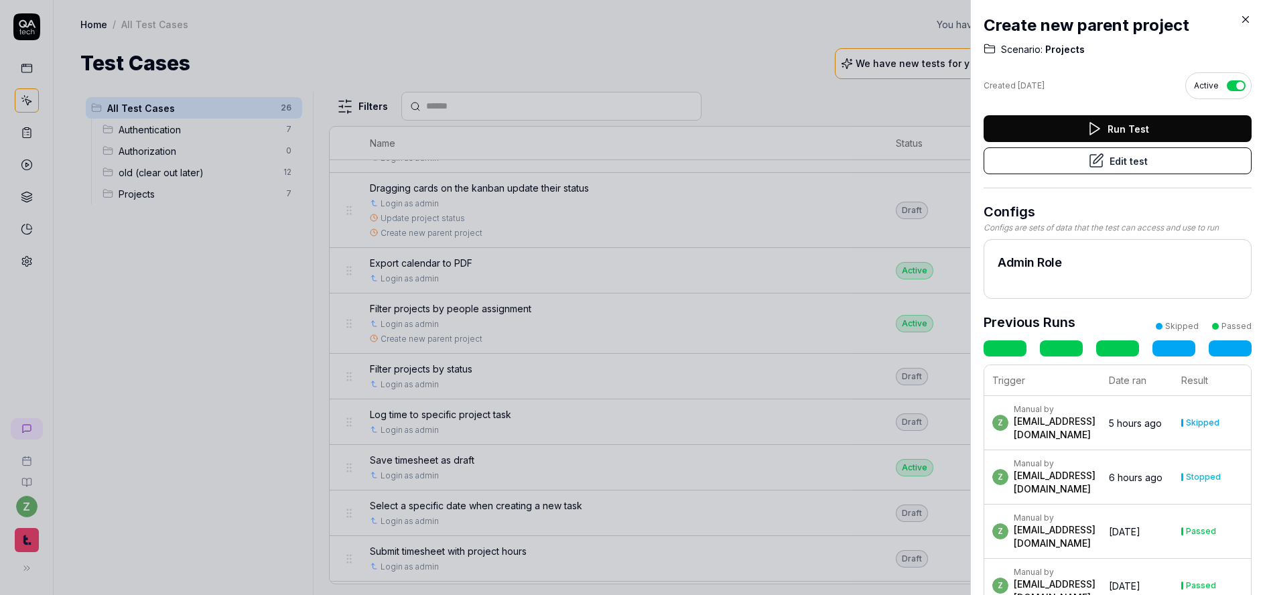
click at [1123, 162] on button "Edit test" at bounding box center [1118, 160] width 268 height 27
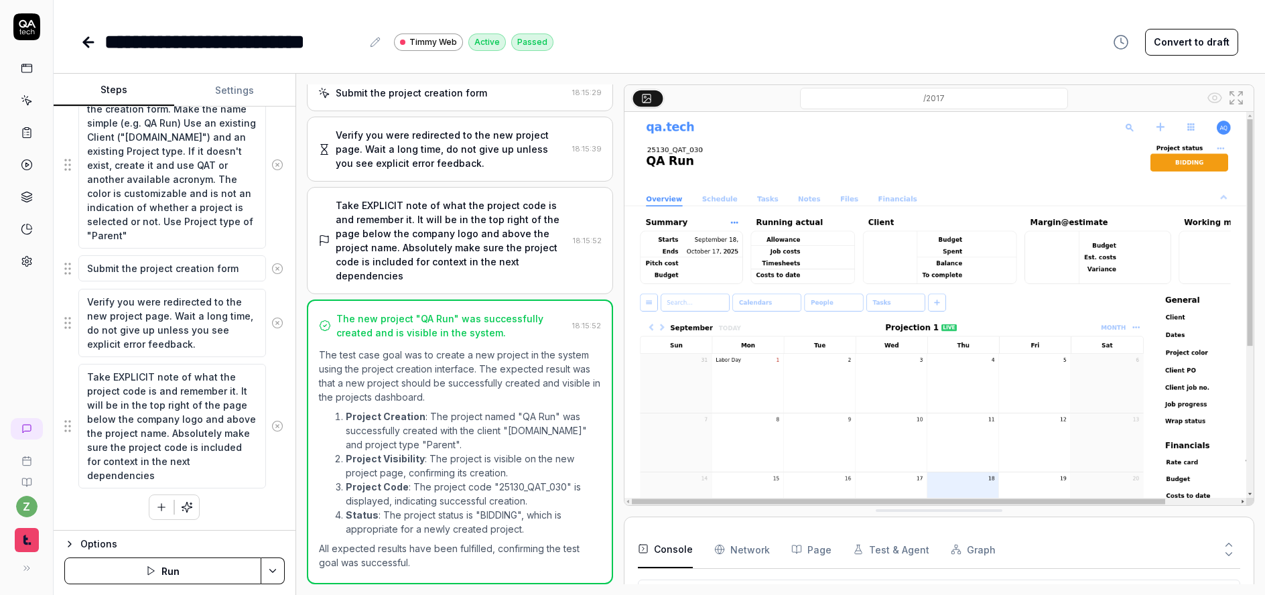
scroll to position [277, 0]
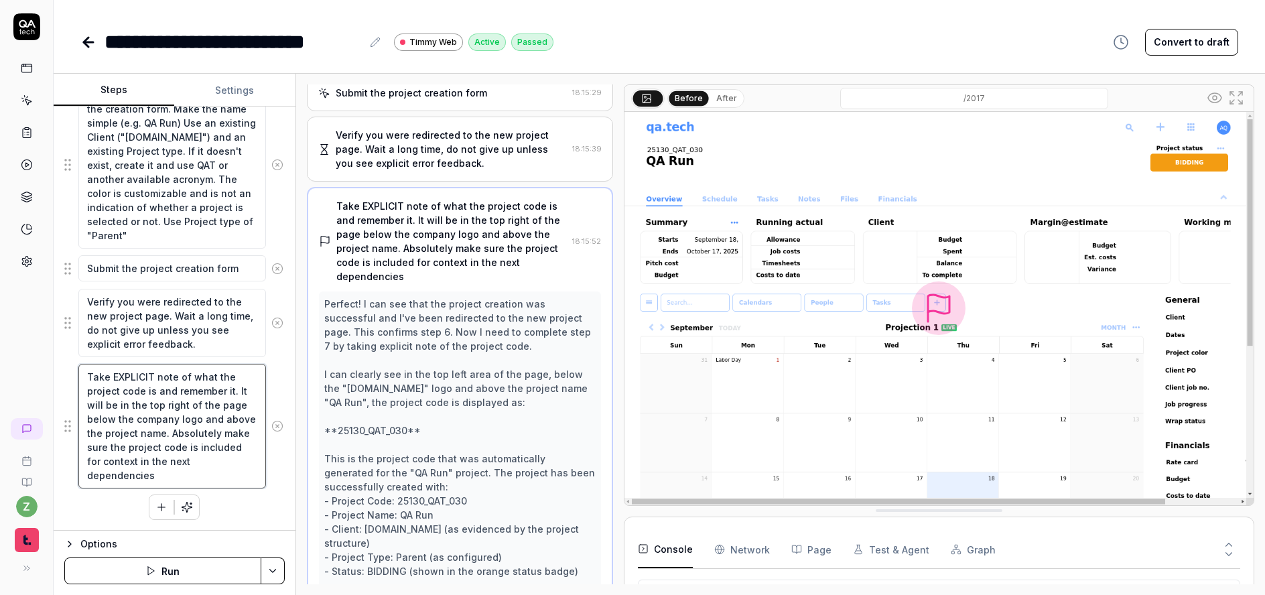
scroll to position [342, 0]
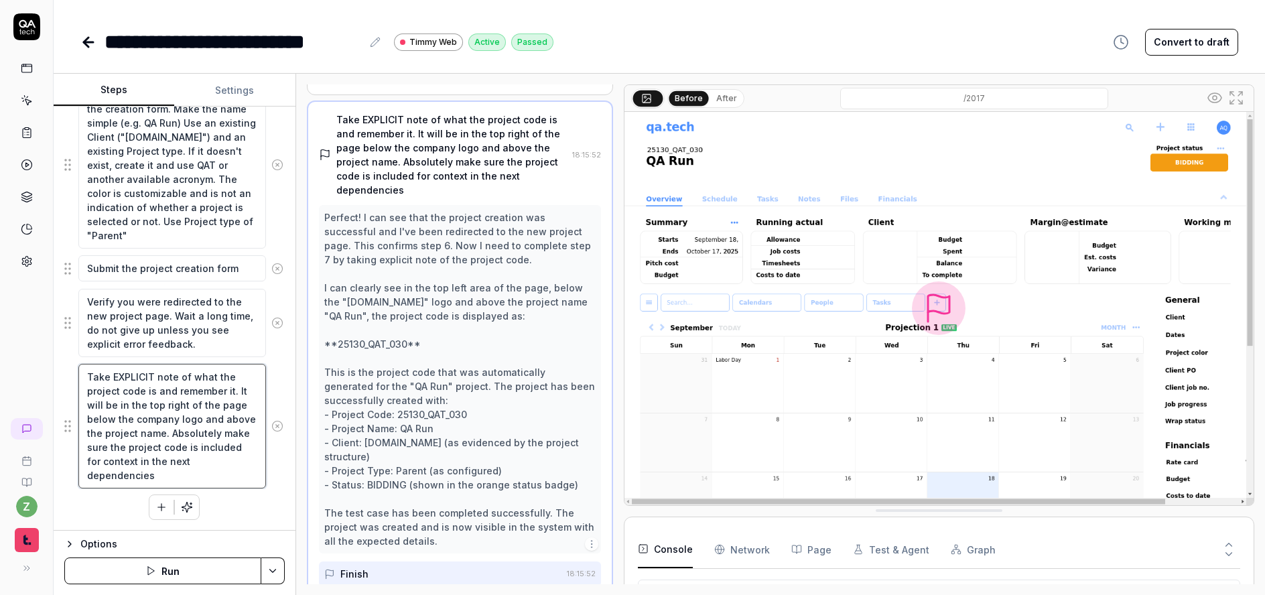
drag, startPoint x: 187, startPoint y: 477, endPoint x: 26, endPoint y: 344, distance: 208.9
click at [28, 347] on div "**********" at bounding box center [632, 297] width 1265 height 595
click at [206, 424] on textarea "Take EXPLICIT note of what the project code is and remember it. It will be in t…" at bounding box center [172, 426] width 188 height 125
click at [182, 408] on textarea "Take EXPLICIT note of what the project code is and remember it. It will be in t…" at bounding box center [172, 426] width 188 height 125
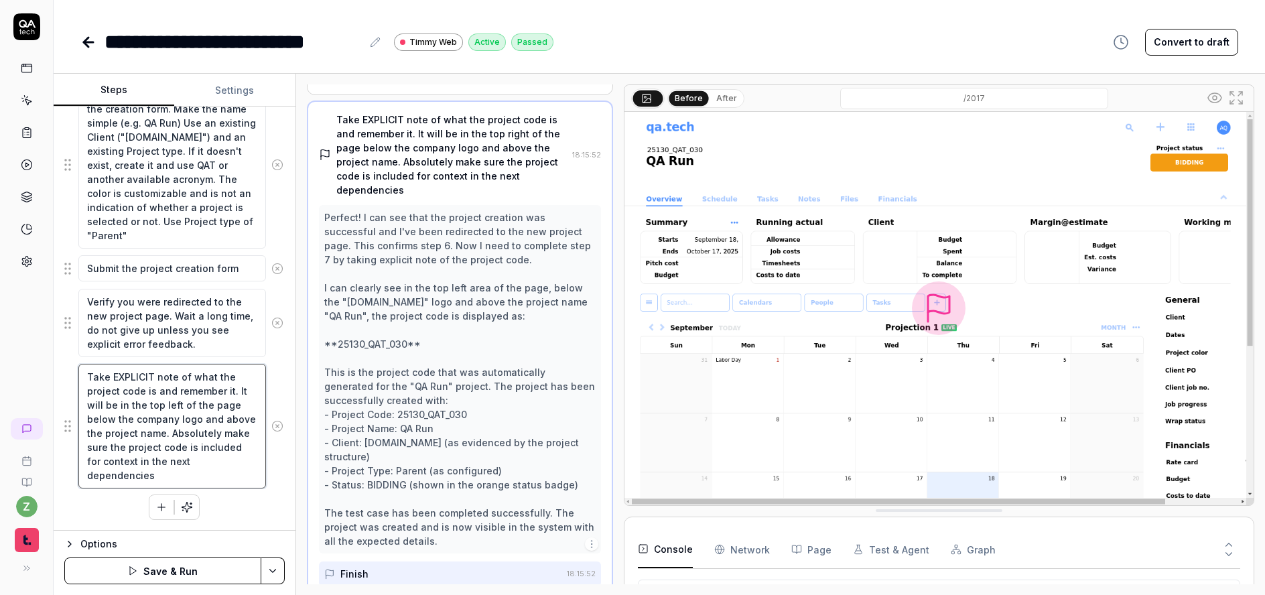
type textarea "Take EXPLICIT note of what the project code is and remember it. It will be in t…"
click at [278, 570] on html "**********" at bounding box center [632, 297] width 1265 height 595
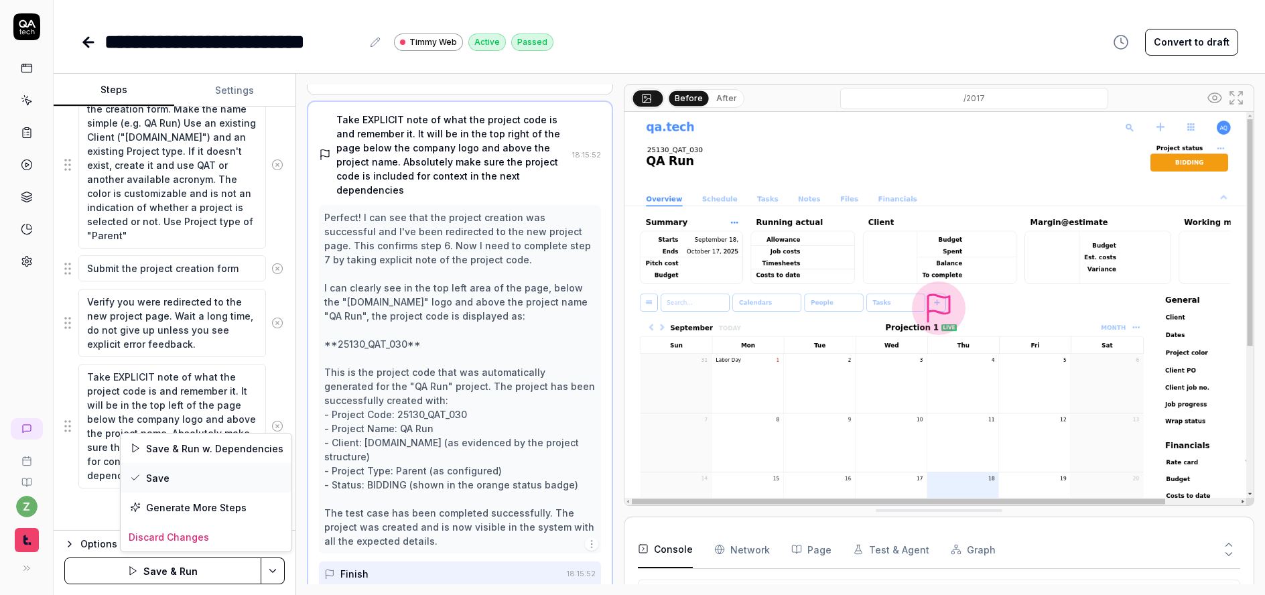
click at [182, 474] on div "Save" at bounding box center [206, 477] width 171 height 29
click at [22, 256] on icon at bounding box center [27, 261] width 12 height 12
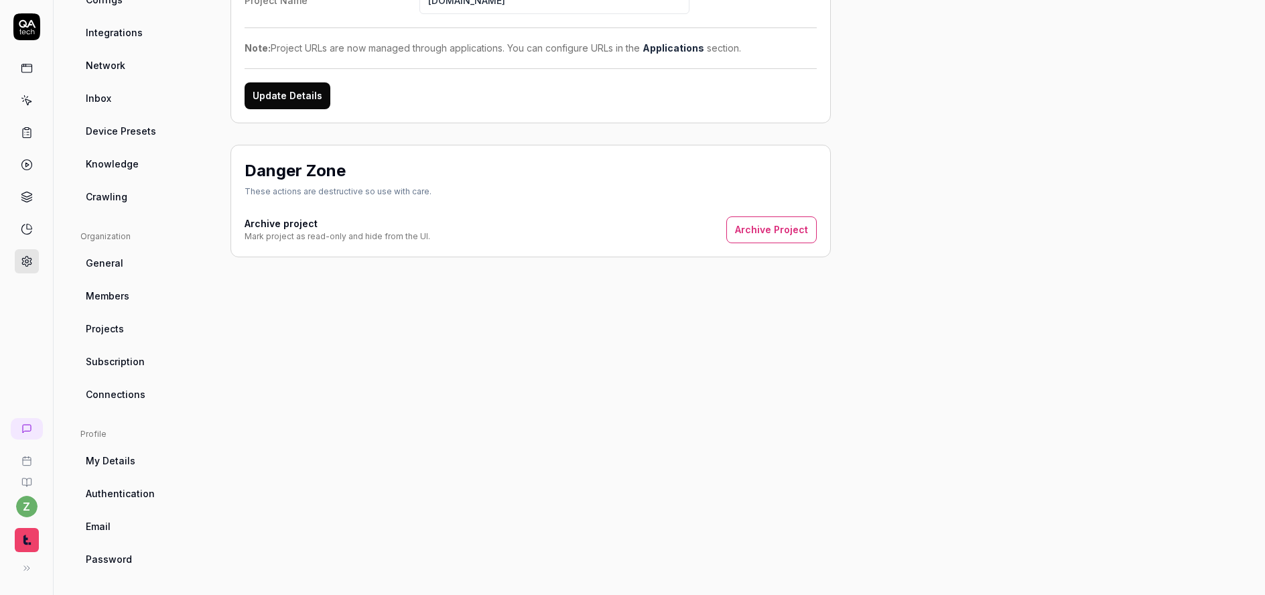
scroll to position [207, 0]
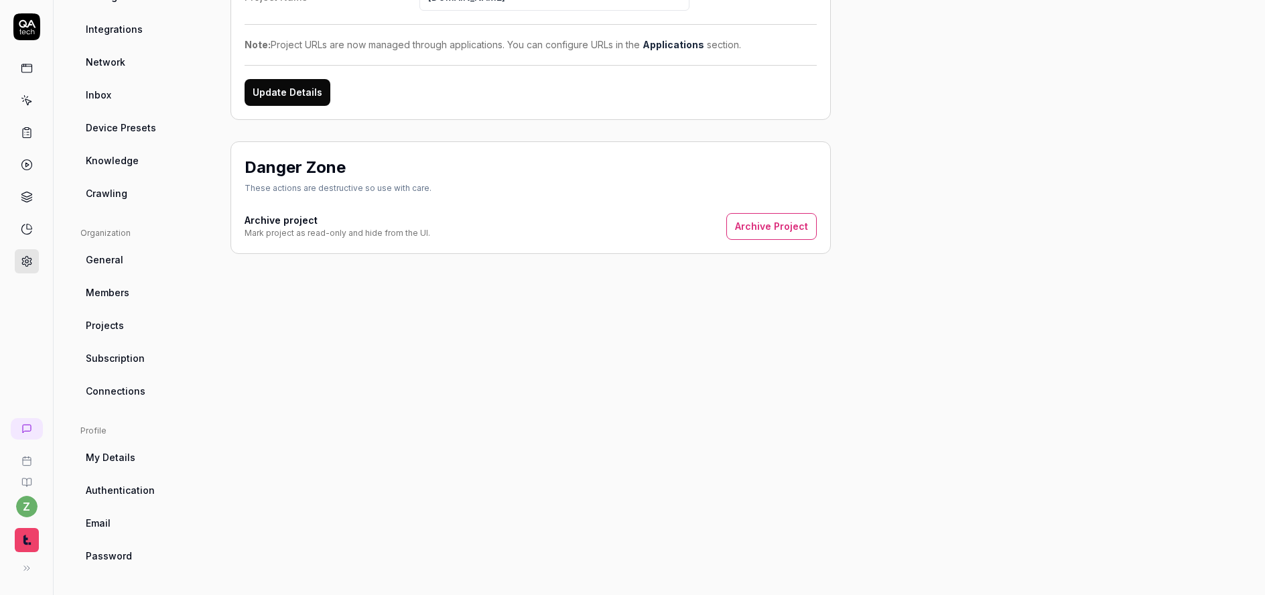
click at [110, 493] on span "Authentication" at bounding box center [120, 490] width 69 height 14
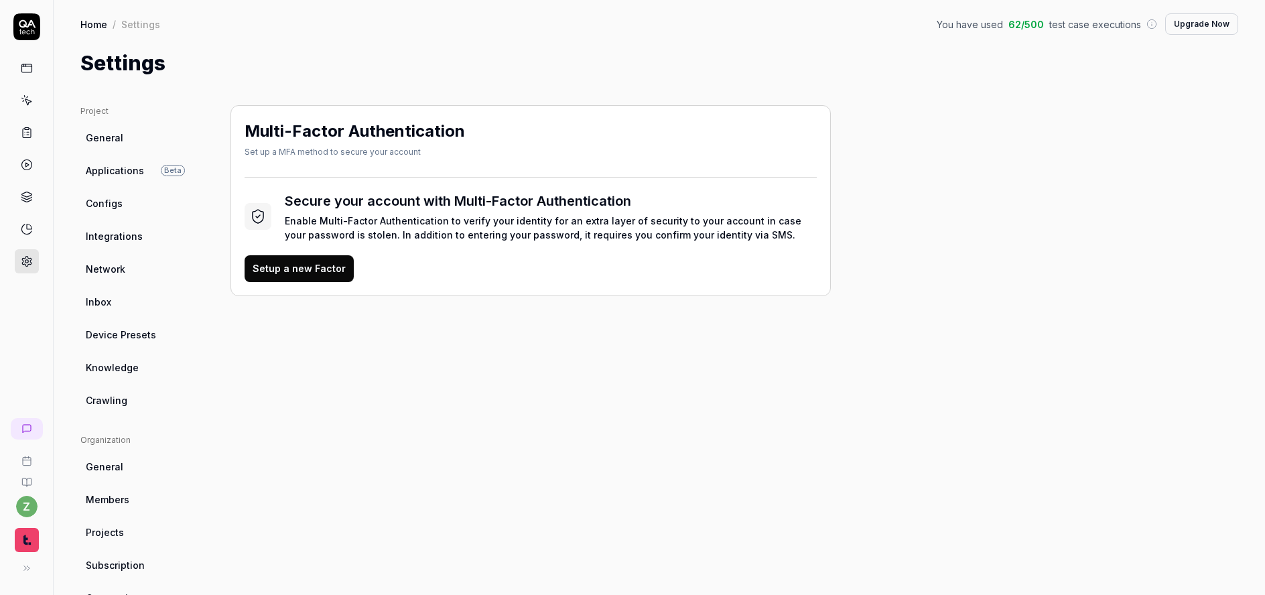
click at [129, 215] on link "Configs" at bounding box center [144, 203] width 129 height 25
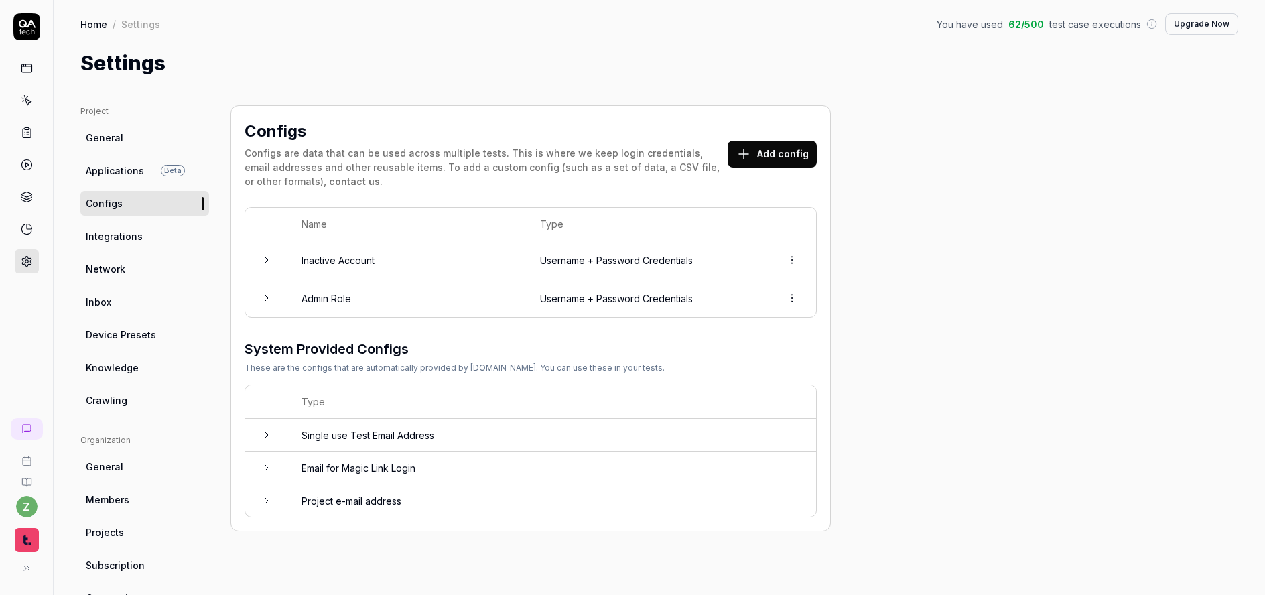
click at [365, 266] on td "Inactive Account" at bounding box center [407, 260] width 239 height 38
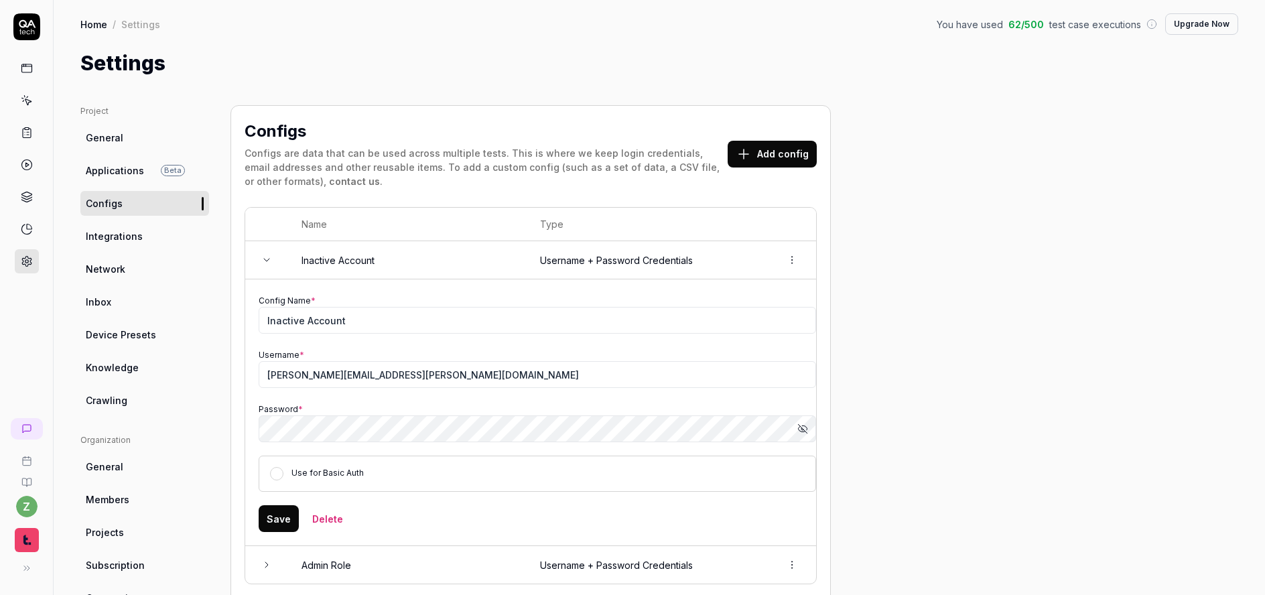
click at [799, 439] on button "Show password" at bounding box center [802, 428] width 27 height 27
click at [235, 418] on div "Configs Configs are data that can be used across multiple tests. This is where …" at bounding box center [531, 451] width 600 height 693
click at [941, 304] on div "Project General Applications Beta Configs Integrations Network Inbox Device Pre…" at bounding box center [659, 451] width 1158 height 693
click at [615, 47] on div "Home / Settings You have used 62 / 500 test case executions Upgrade Now Home / …" at bounding box center [660, 39] width 1212 height 78
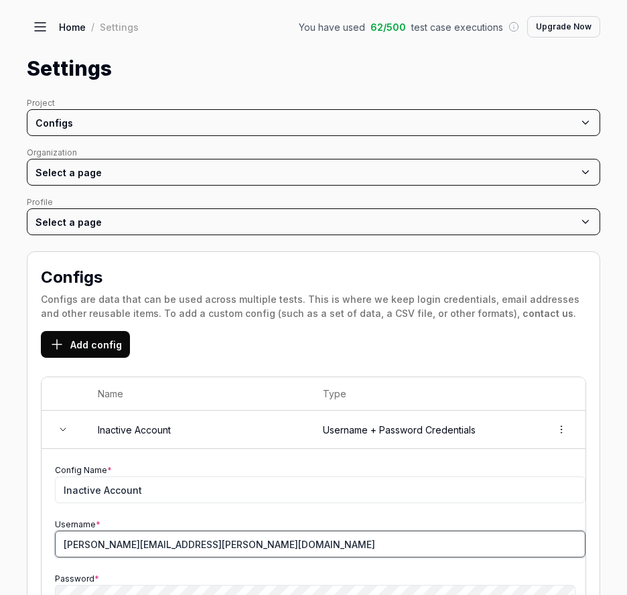
click at [223, 547] on input "zach+inactivetest@timmy.io" at bounding box center [320, 544] width 531 height 27
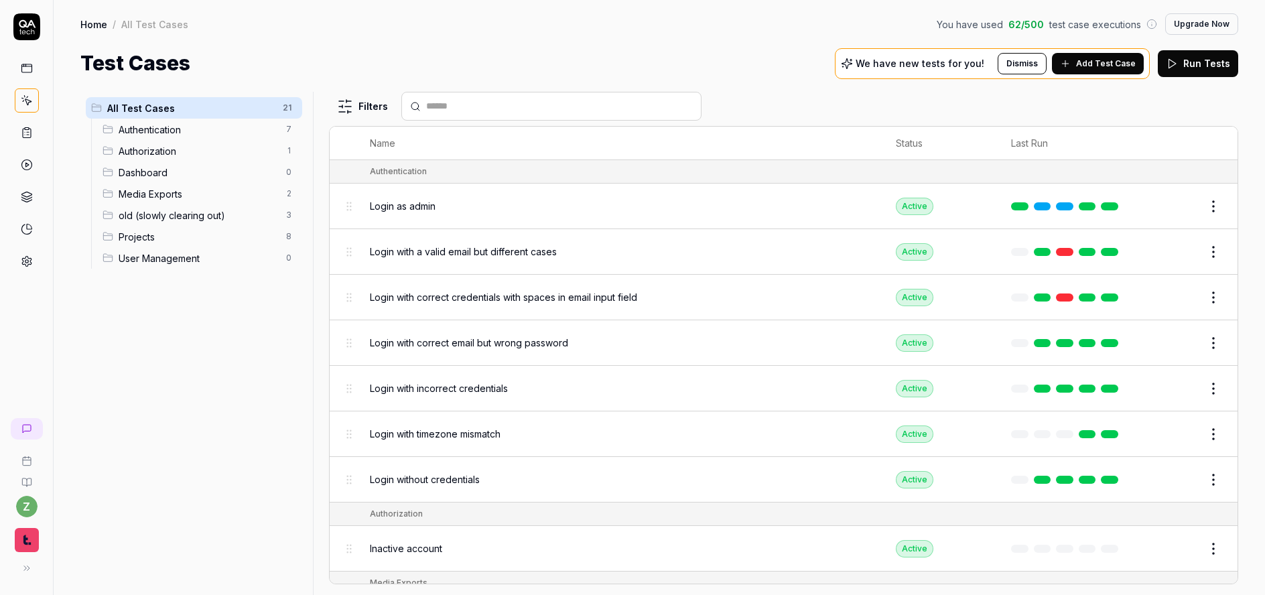
click at [190, 109] on span "All Test Cases" at bounding box center [191, 108] width 168 height 14
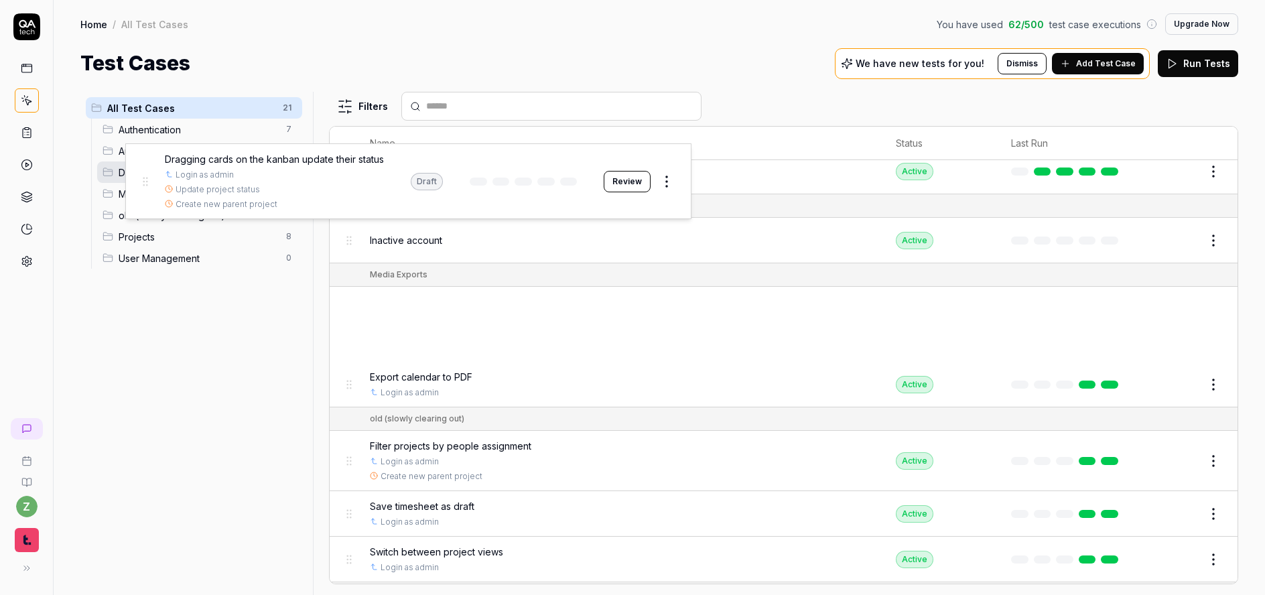
scroll to position [304, 0]
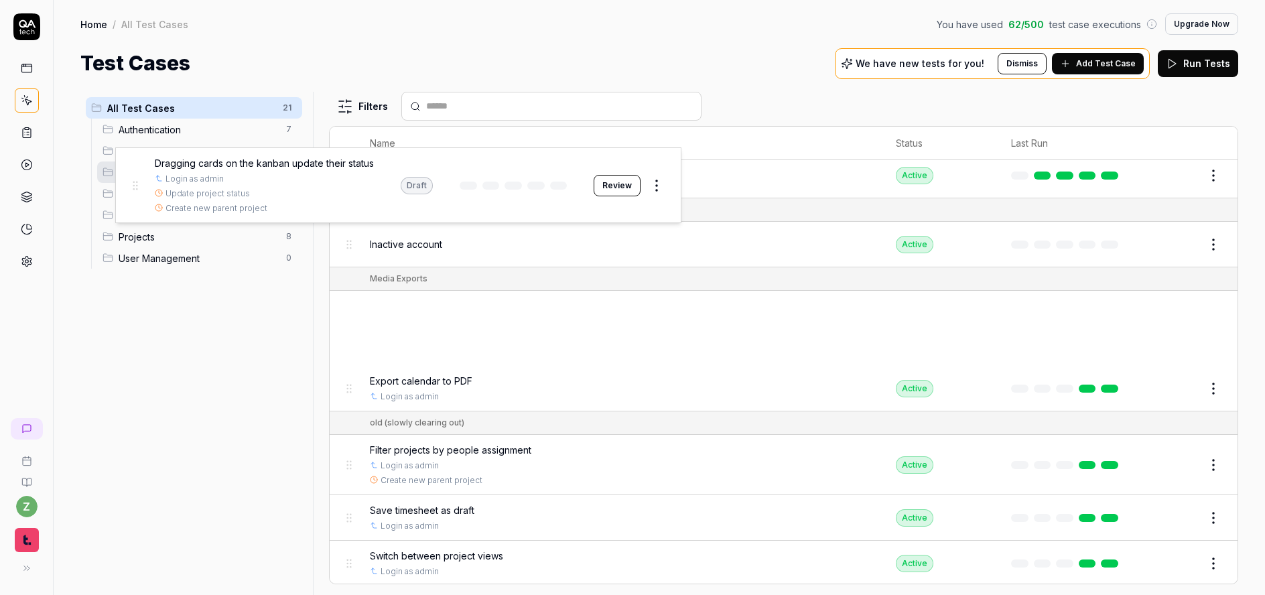
drag, startPoint x: 340, startPoint y: 320, endPoint x: 125, endPoint y: 194, distance: 248.7
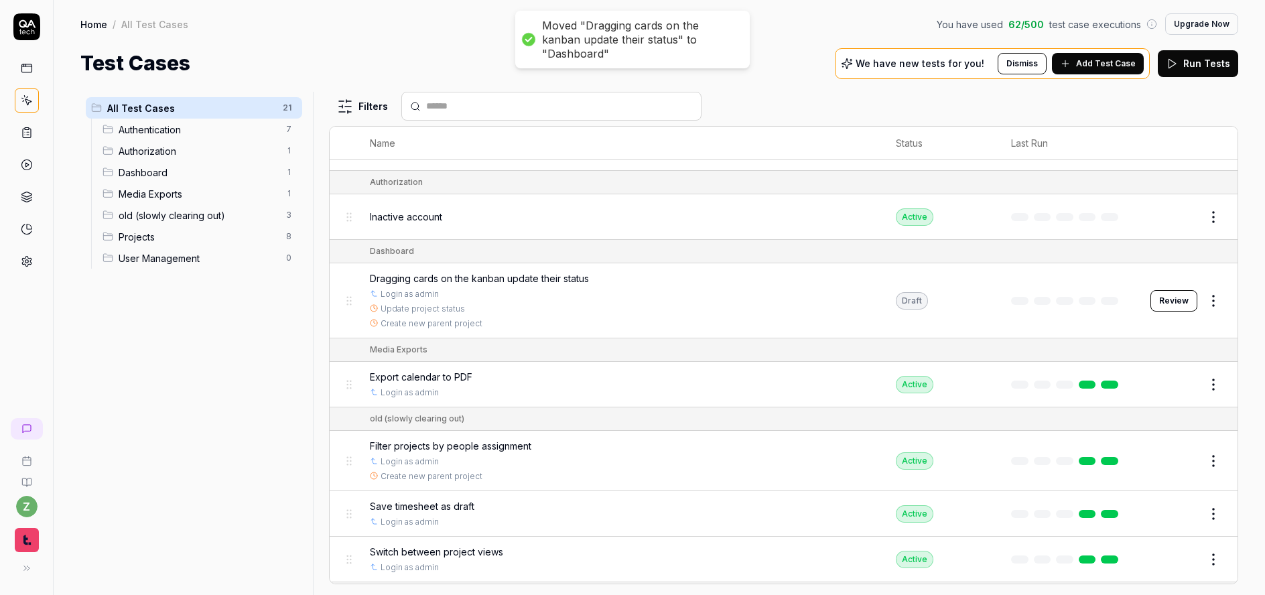
scroll to position [385, 0]
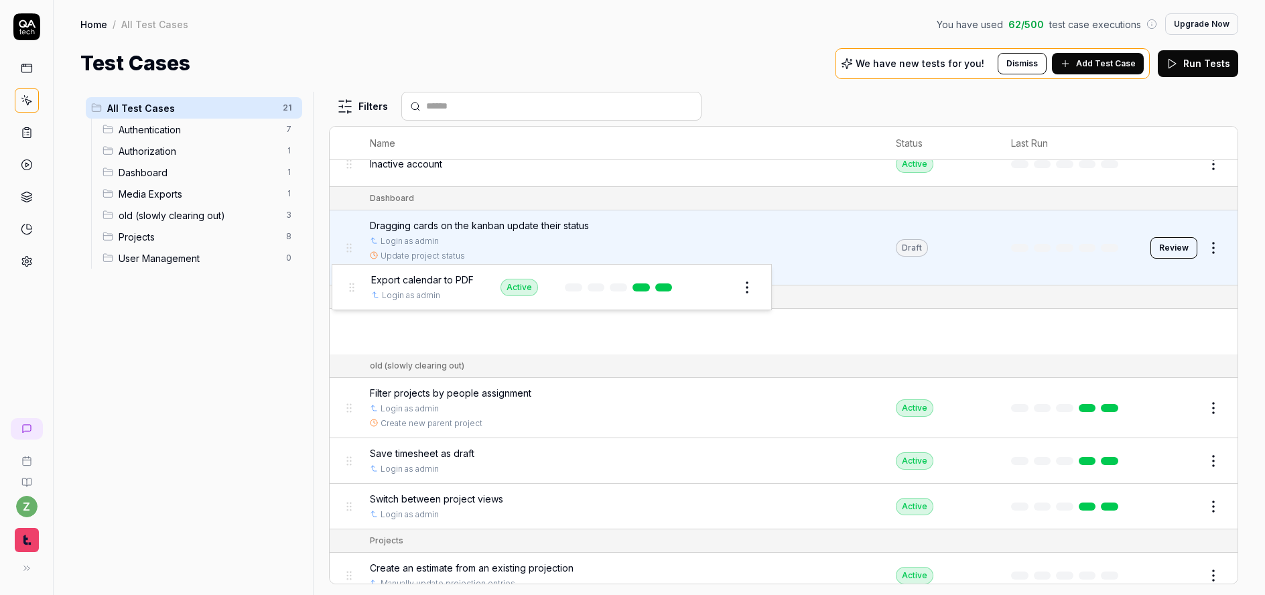
drag, startPoint x: 345, startPoint y: 330, endPoint x: 349, endPoint y: 279, distance: 50.4
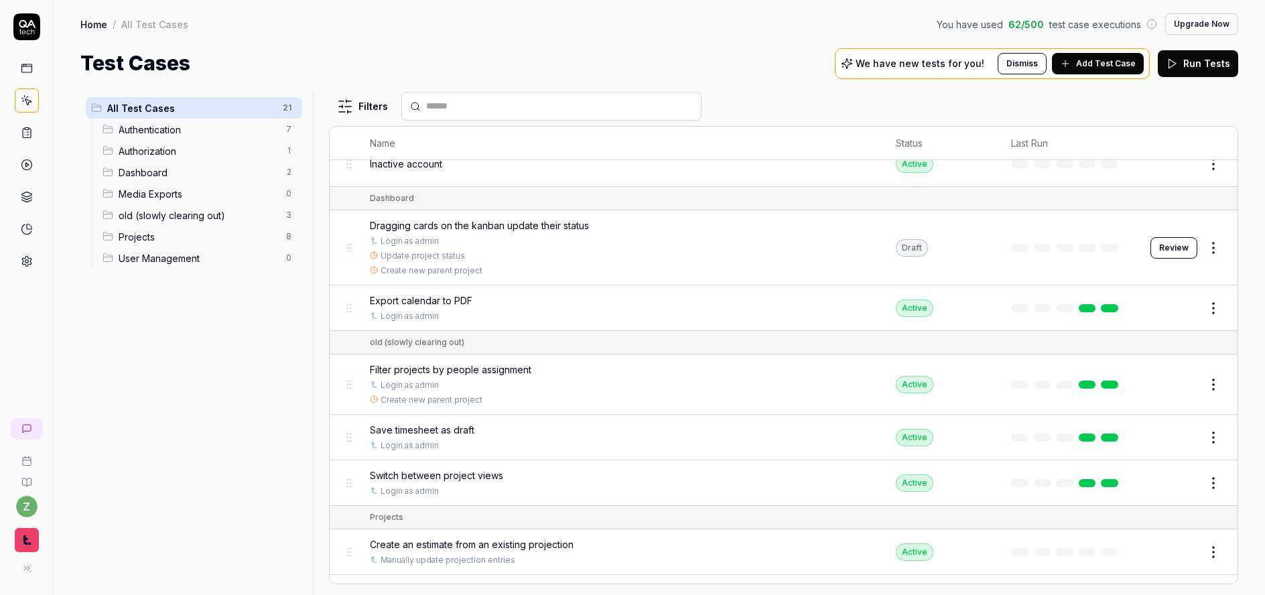
click at [290, 190] on html "Moved "Export calendar to PDF" to "Dashboard" z Home / All Test Cases You have …" at bounding box center [632, 297] width 1265 height 595
click at [260, 389] on html "z Home / All Test Cases You have used 62 / 500 test case executions Upgrade Now…" at bounding box center [632, 297] width 1265 height 595
click at [292, 196] on html "z Home / All Test Cases You have used 62 / 500 test case executions Upgrade Now…" at bounding box center [632, 297] width 1265 height 595
click at [224, 313] on div "Delete" at bounding box center [232, 310] width 135 height 29
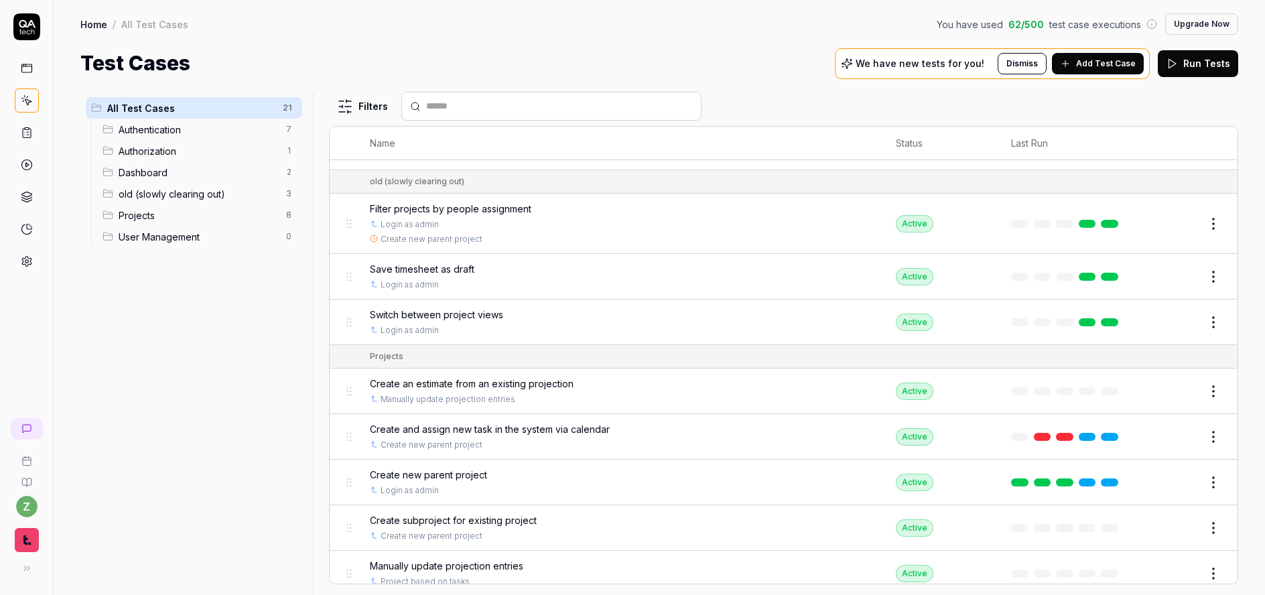
scroll to position [465, 0]
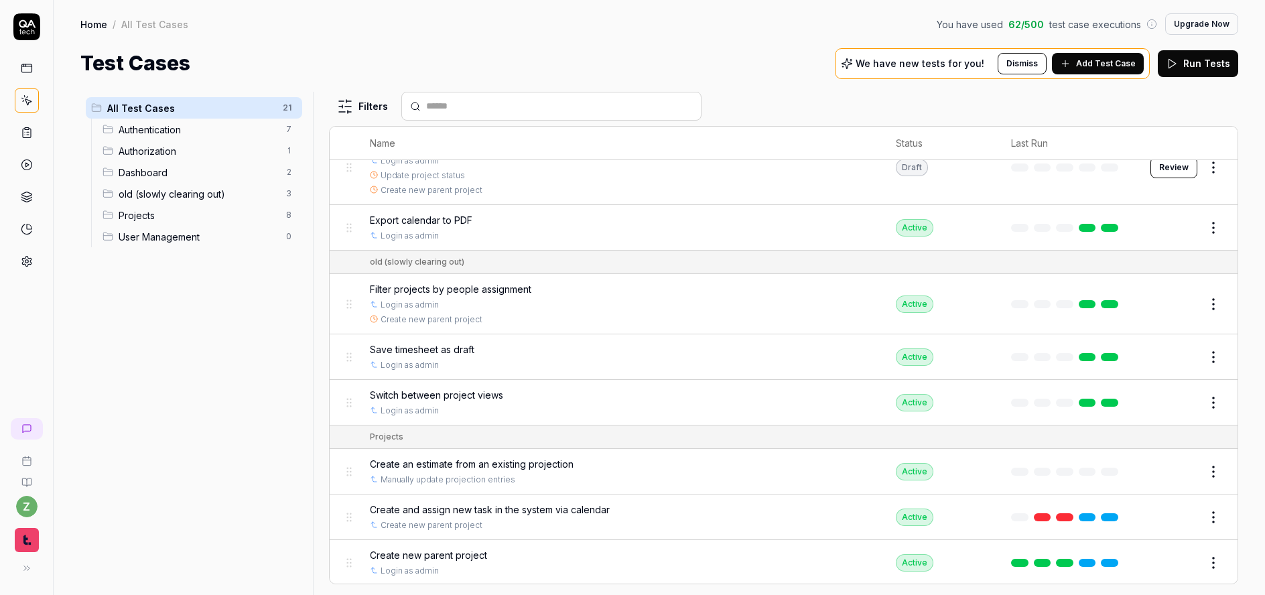
click at [1208, 359] on html "z Home / All Test Cases You have used 62 / 500 test case executions Upgrade Now…" at bounding box center [632, 297] width 1265 height 595
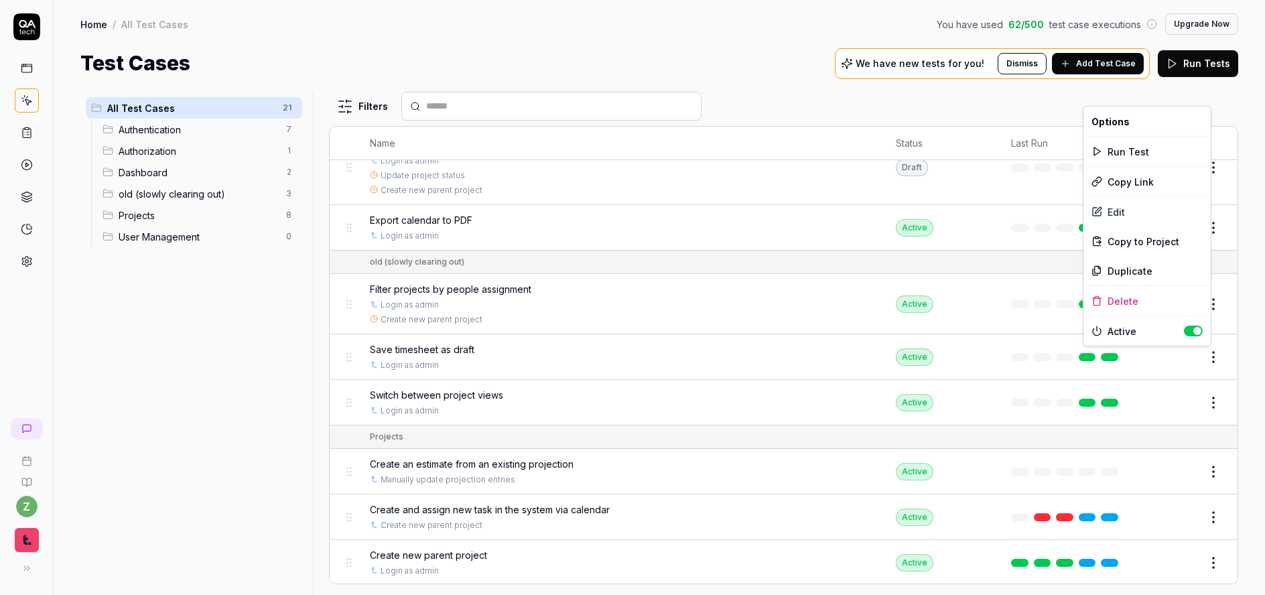
click at [255, 359] on html "z Home / All Test Cases You have used 62 / 500 test case executions Upgrade Now…" at bounding box center [632, 297] width 1265 height 595
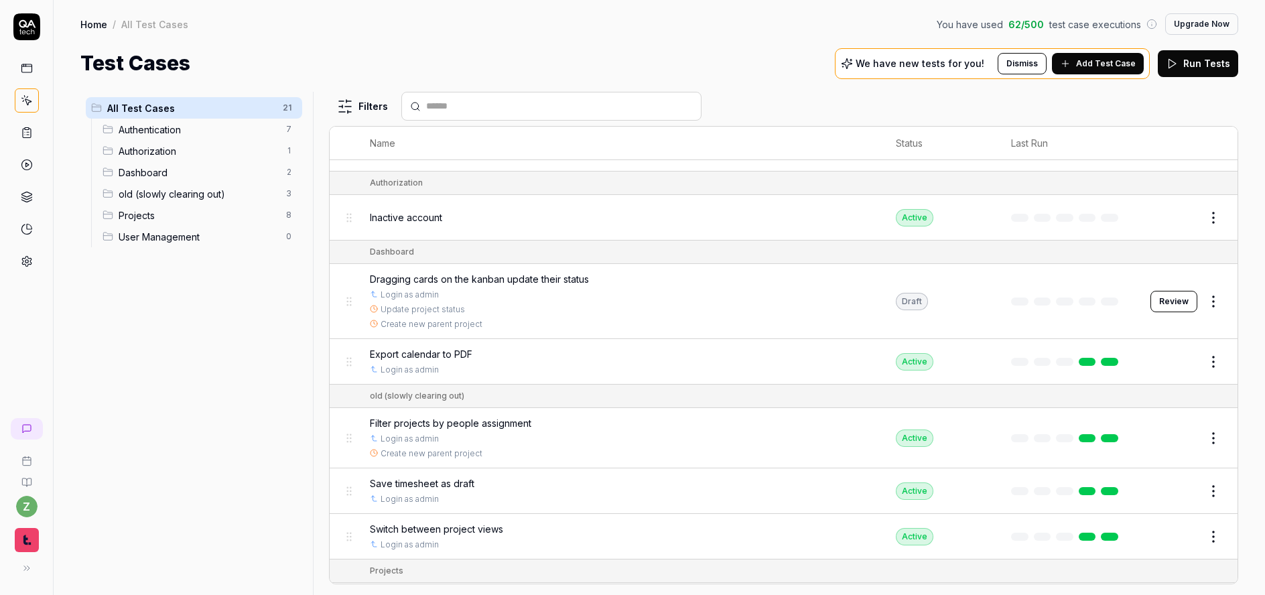
scroll to position [385, 0]
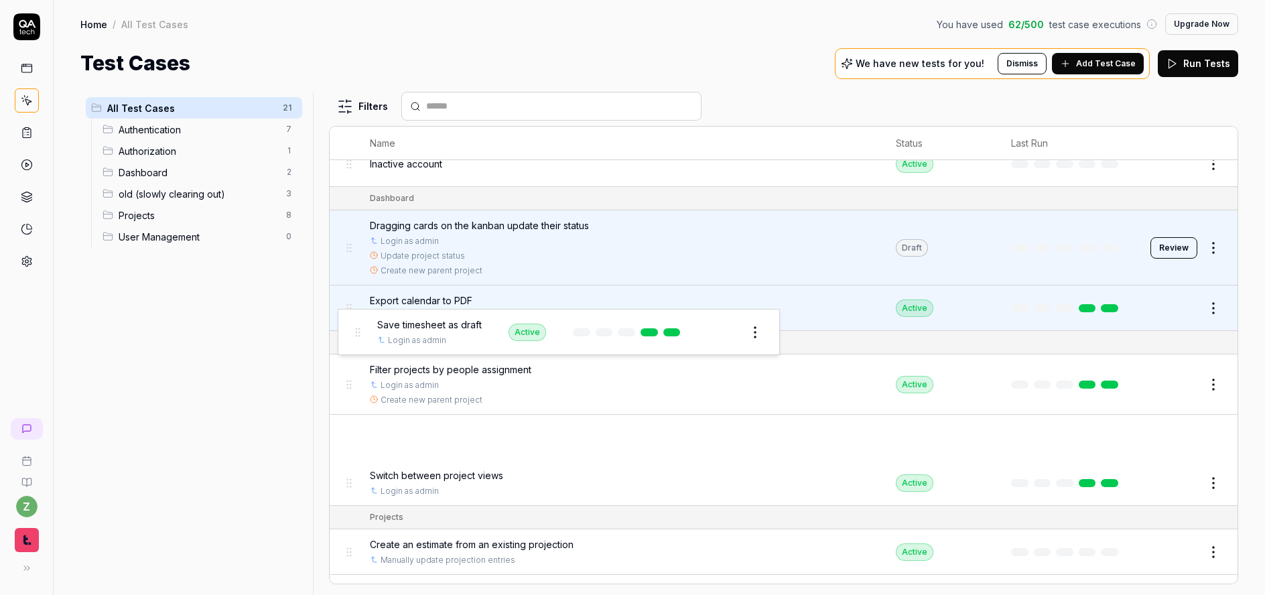
drag, startPoint x: 350, startPoint y: 442, endPoint x: 358, endPoint y: 336, distance: 106.2
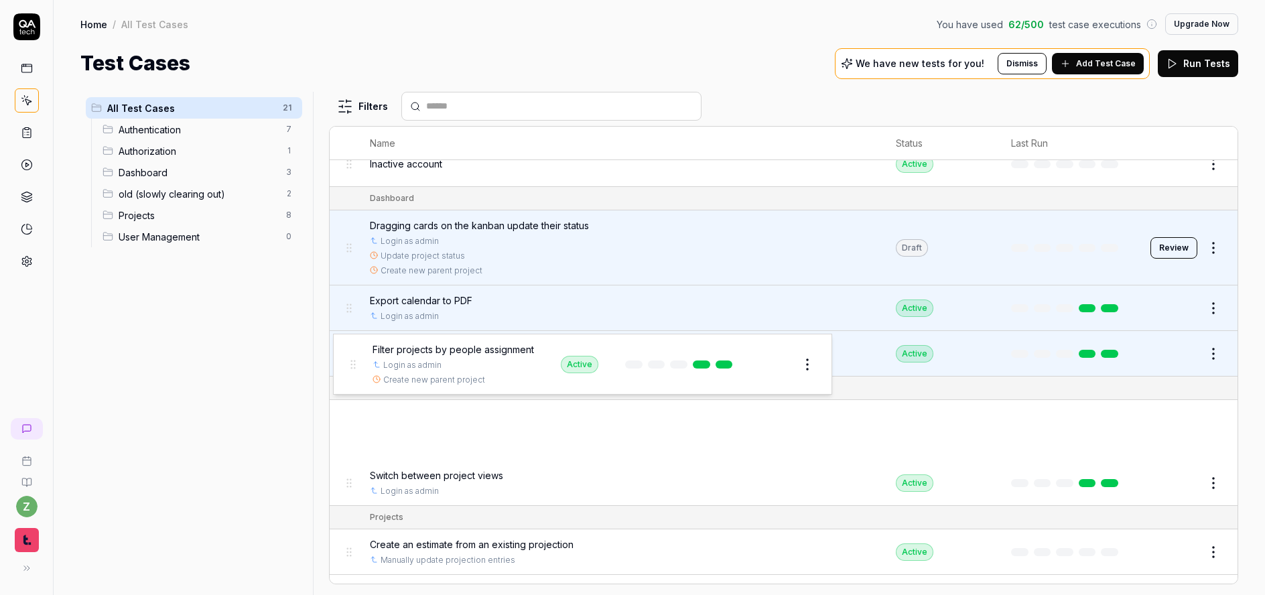
drag, startPoint x: 351, startPoint y: 436, endPoint x: 356, endPoint y: 368, distance: 68.5
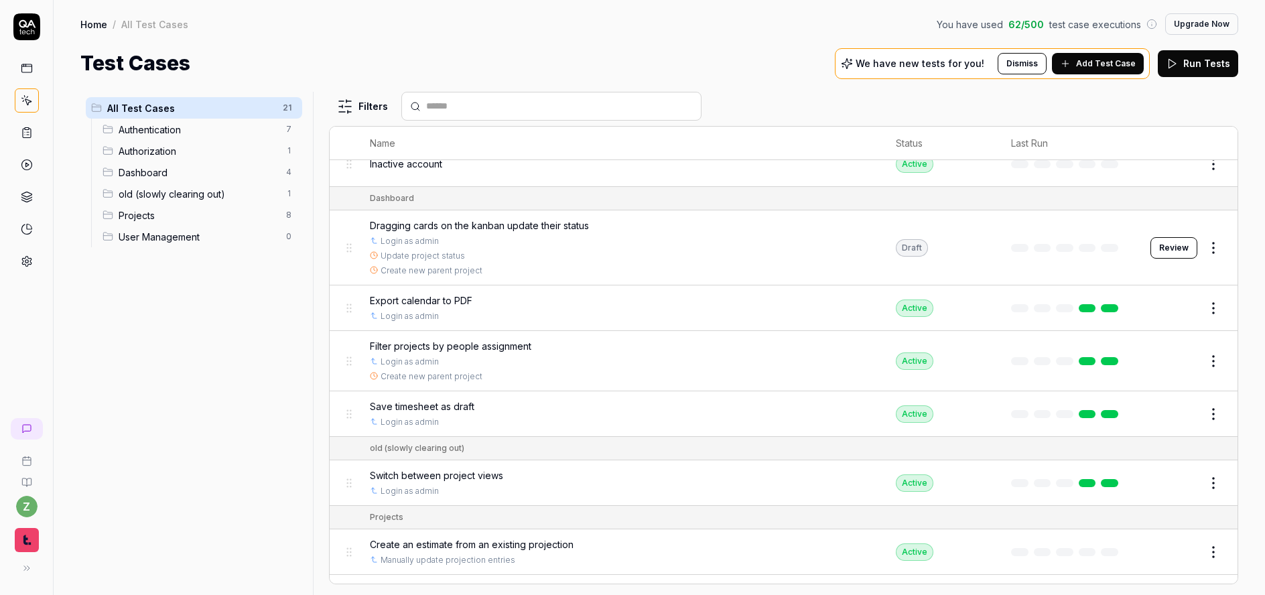
click at [1202, 363] on html "z Home / All Test Cases You have used 62 / 500 test case executions Upgrade Now…" at bounding box center [632, 297] width 1265 height 595
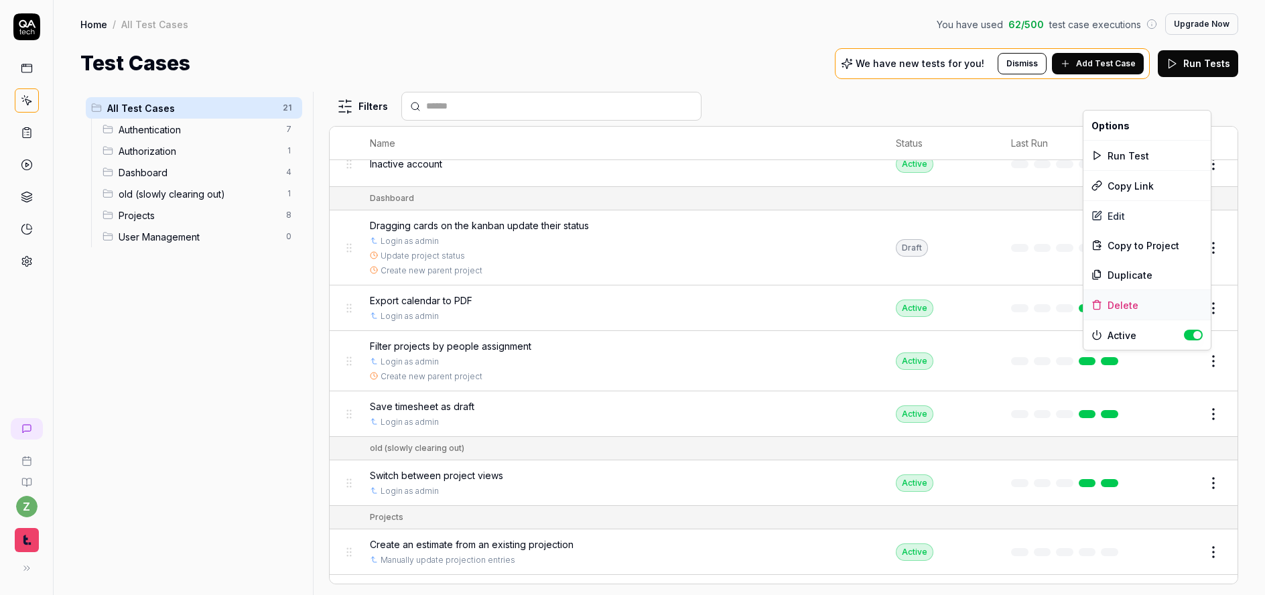
click at [1125, 305] on div "Delete" at bounding box center [1147, 304] width 127 height 29
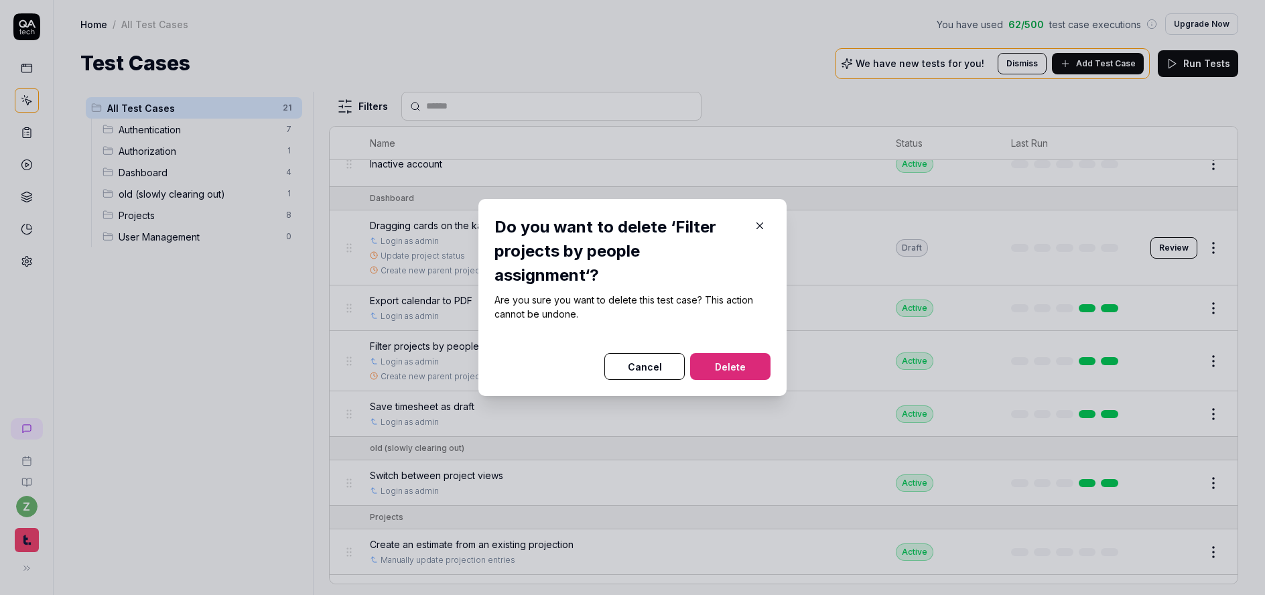
click at [722, 360] on button "Delete" at bounding box center [730, 366] width 80 height 27
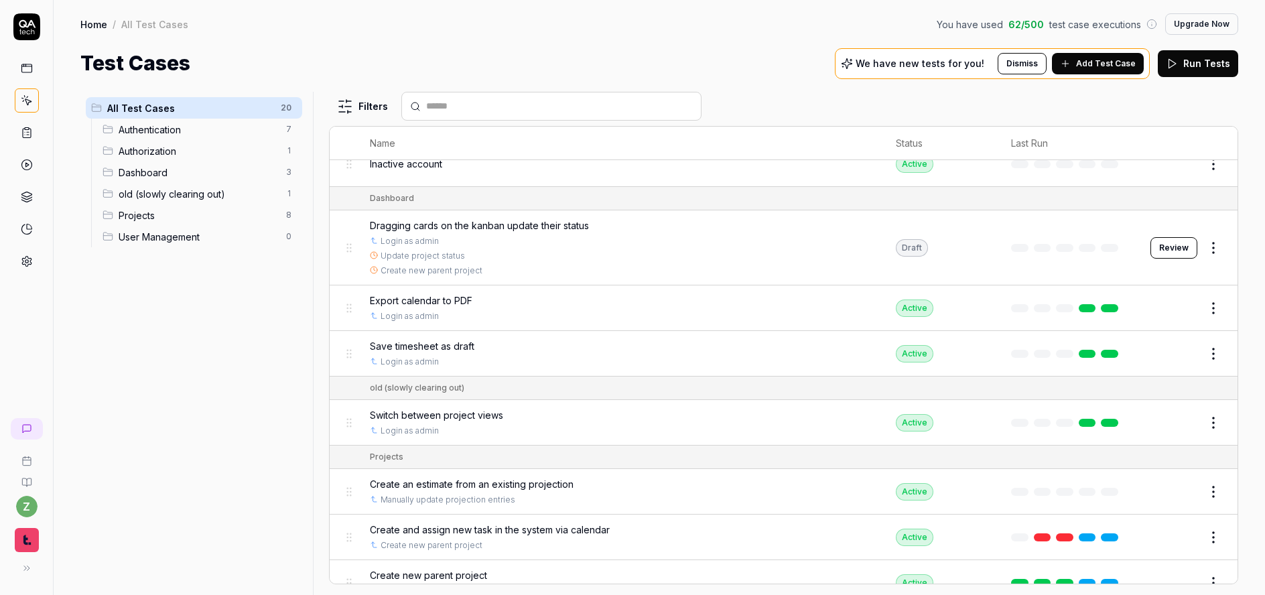
click at [440, 417] on span "Switch between project views" at bounding box center [436, 415] width 133 height 14
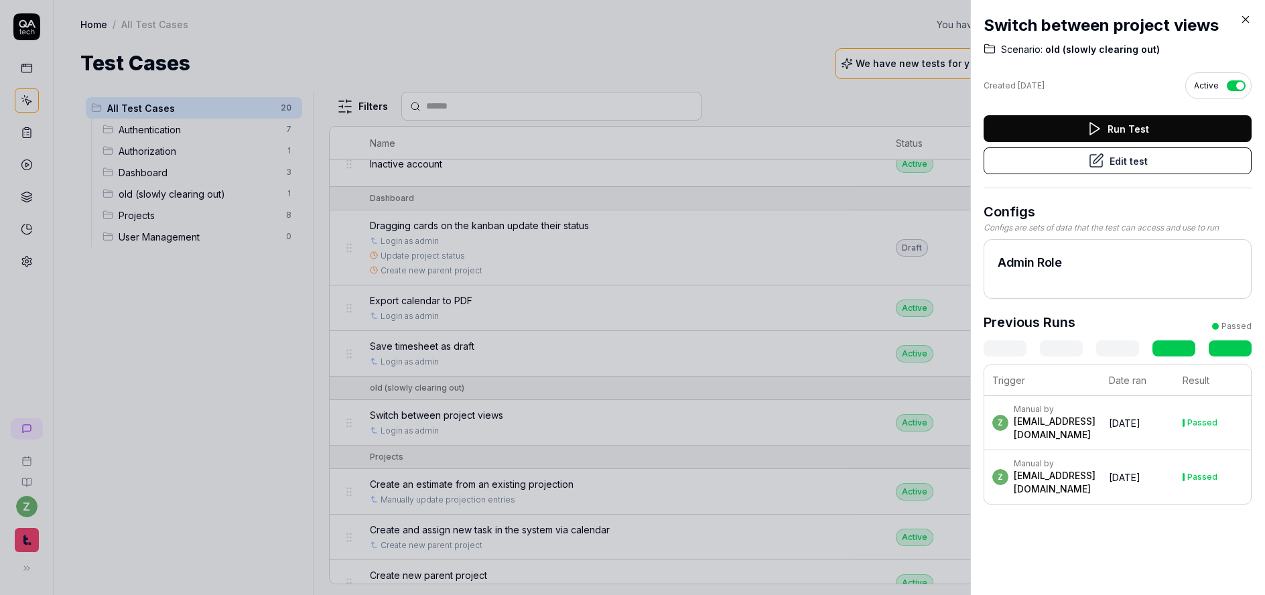
click at [192, 396] on div at bounding box center [632, 297] width 1265 height 595
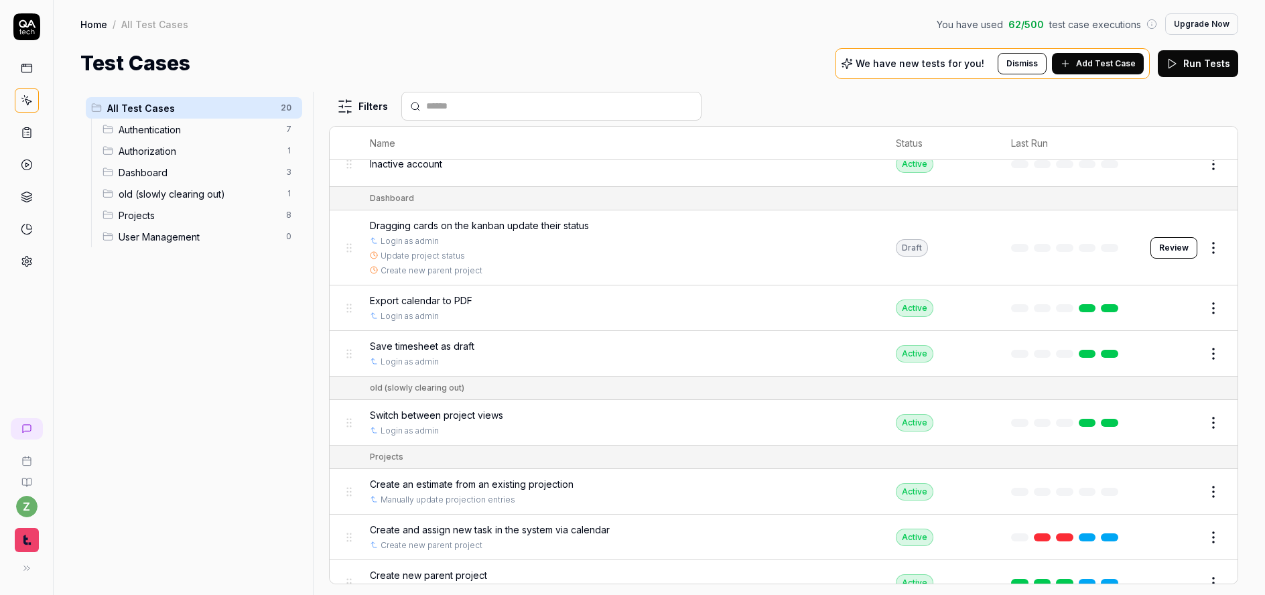
click at [1212, 422] on html "z Home / All Test Cases You have used 62 / 500 test case executions Upgrade Now…" at bounding box center [632, 297] width 1265 height 595
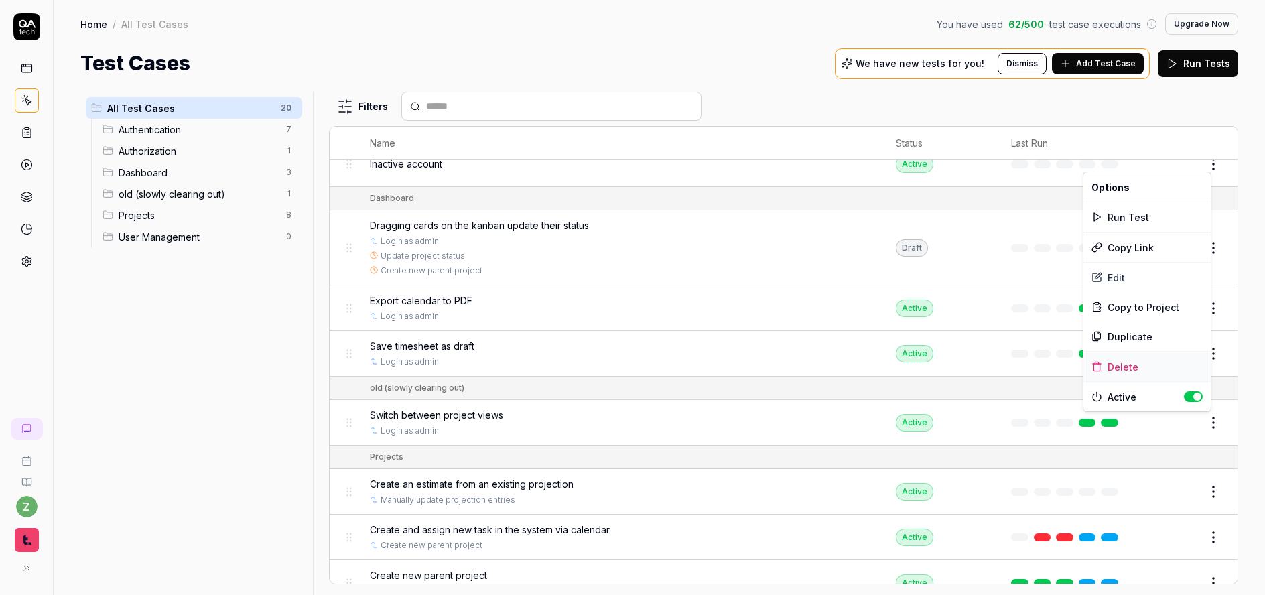
click at [1138, 369] on div "Delete" at bounding box center [1147, 366] width 127 height 29
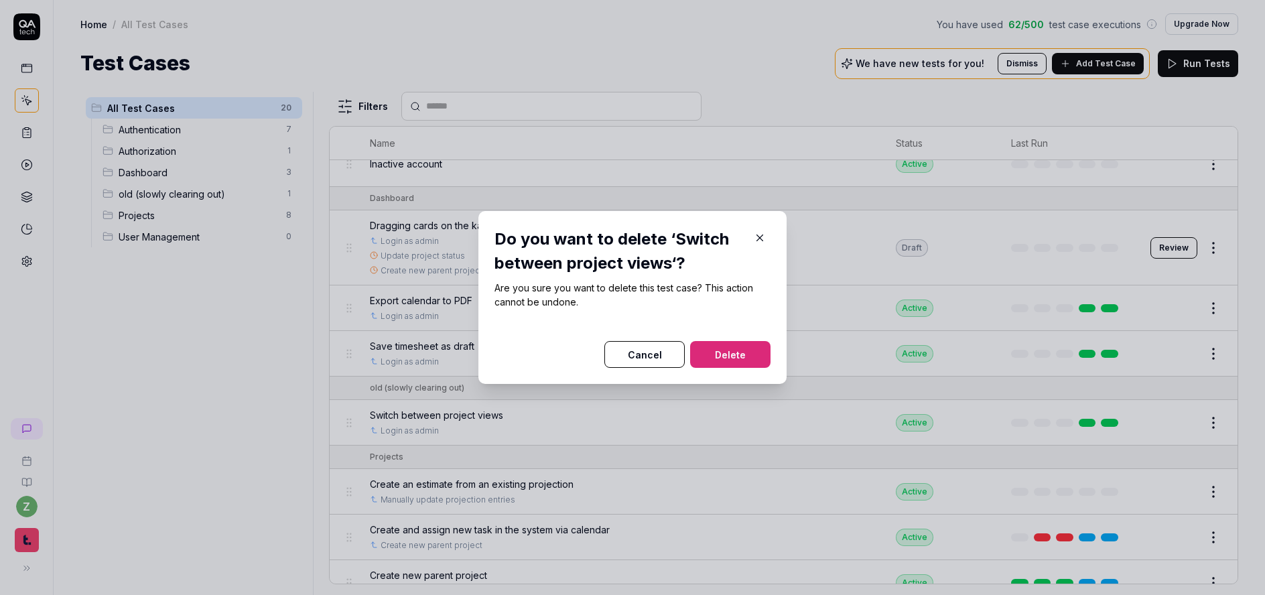
click at [713, 345] on button "Delete" at bounding box center [730, 354] width 80 height 27
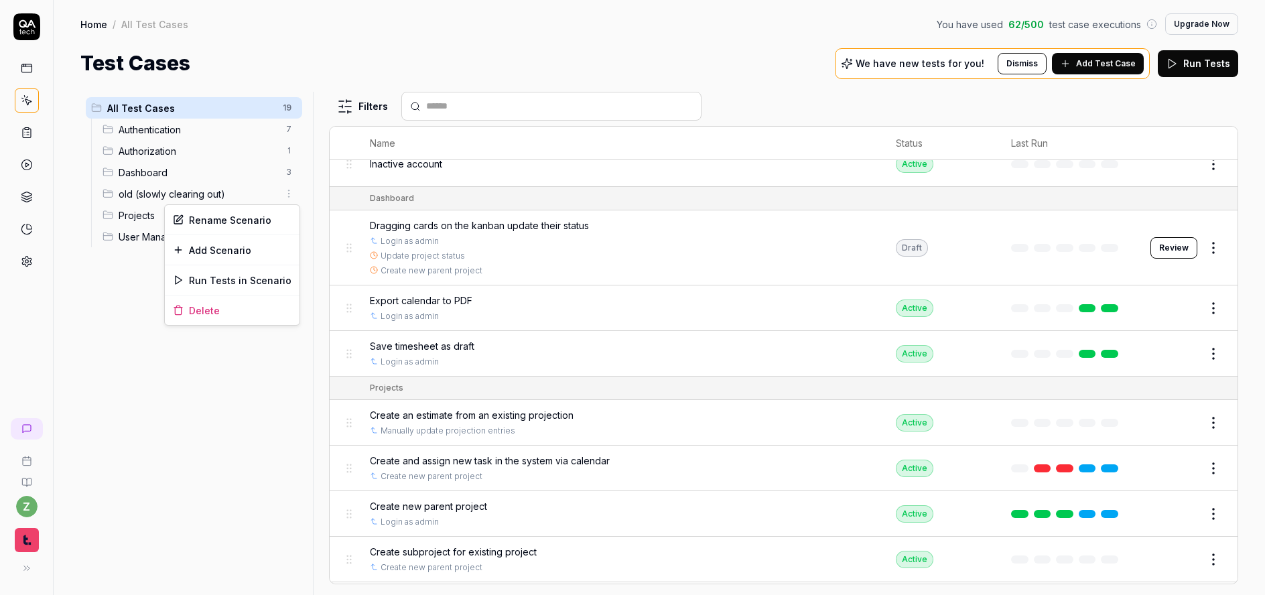
click at [288, 198] on html "z Home / All Test Cases You have used 62 / 500 test case executions Upgrade Now…" at bounding box center [632, 297] width 1265 height 595
click at [212, 313] on div "Delete" at bounding box center [232, 310] width 135 height 29
click at [157, 217] on span "User Management" at bounding box center [198, 215] width 159 height 14
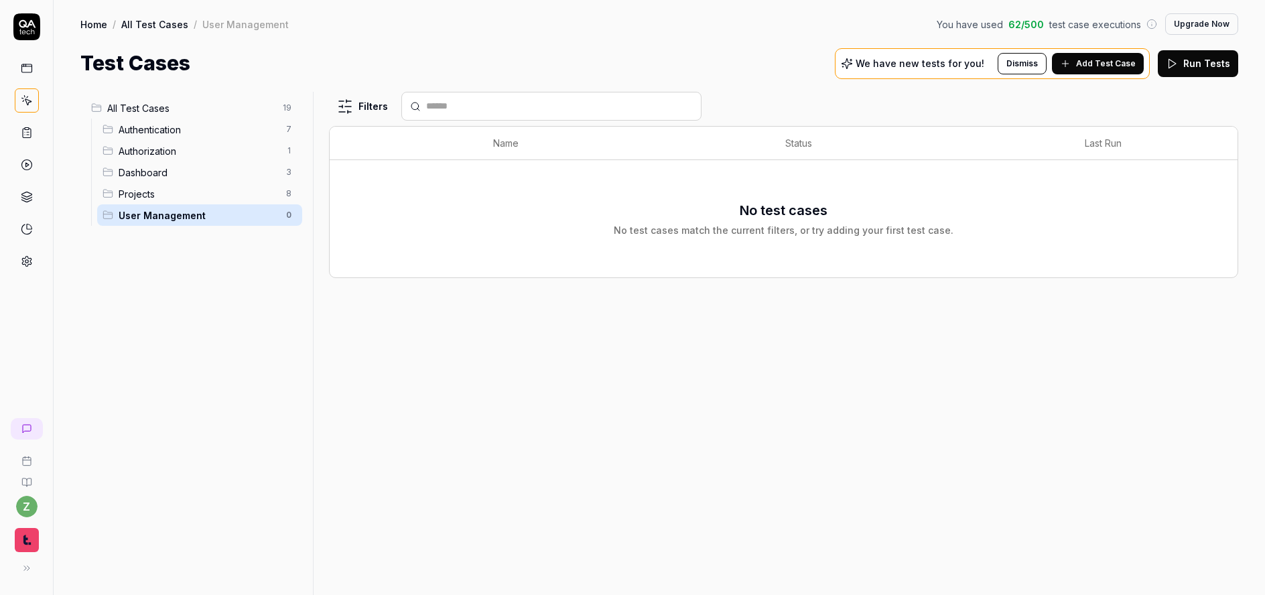
click at [33, 262] on link at bounding box center [27, 261] width 24 height 24
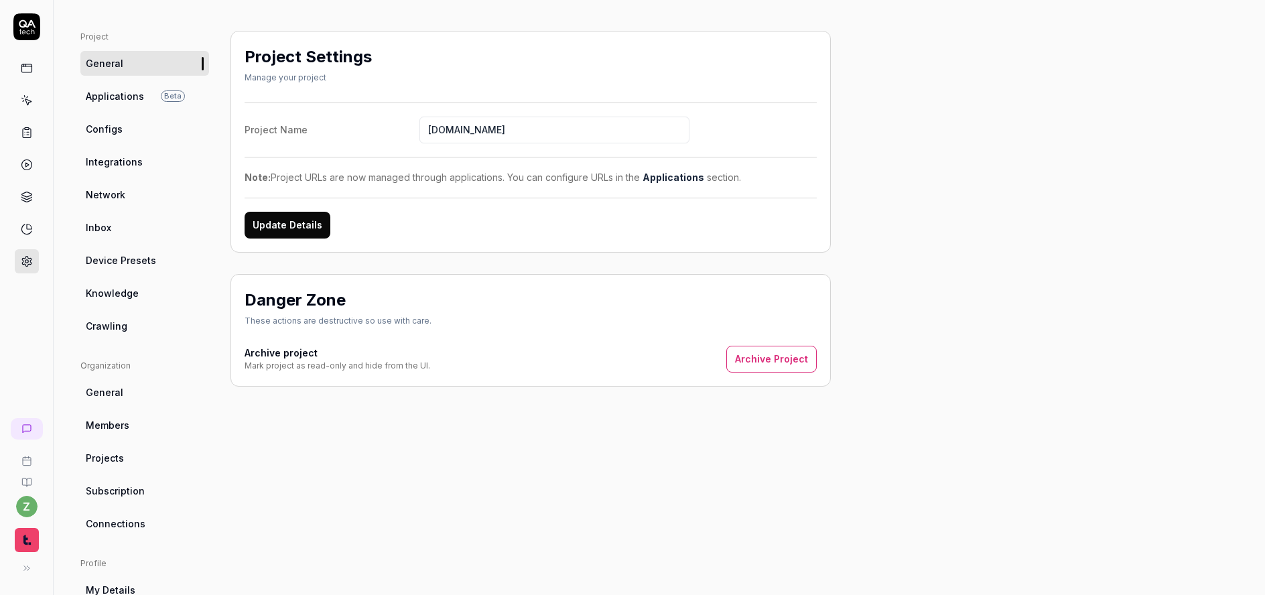
scroll to position [80, 0]
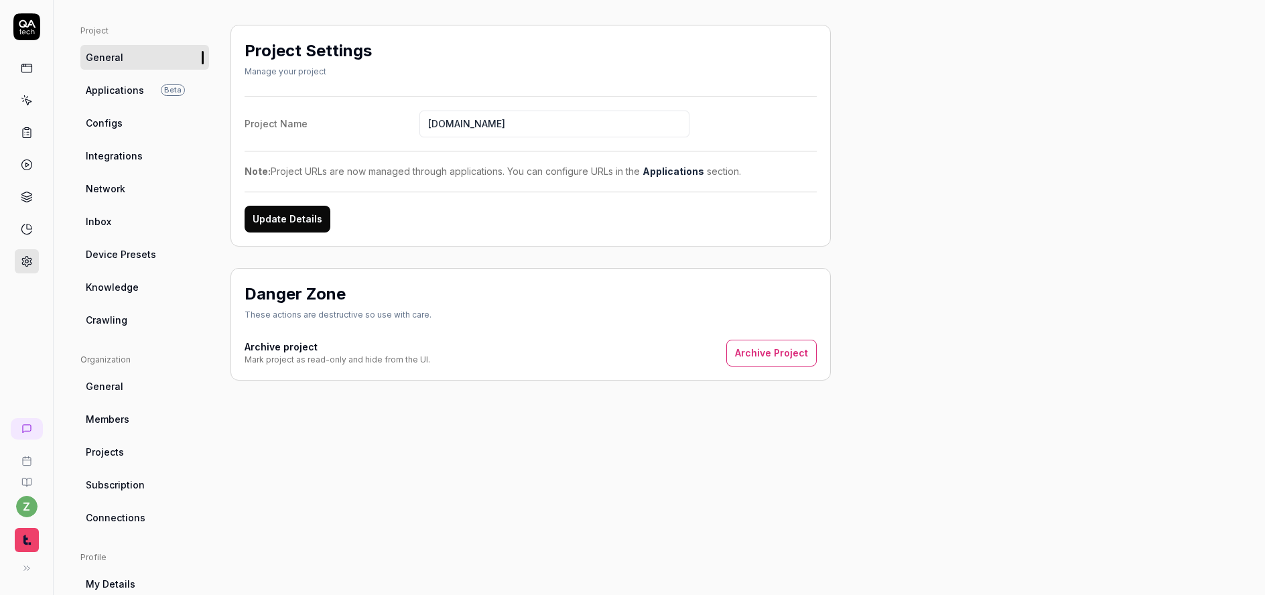
click at [123, 315] on span "Crawling" at bounding box center [107, 320] width 42 height 14
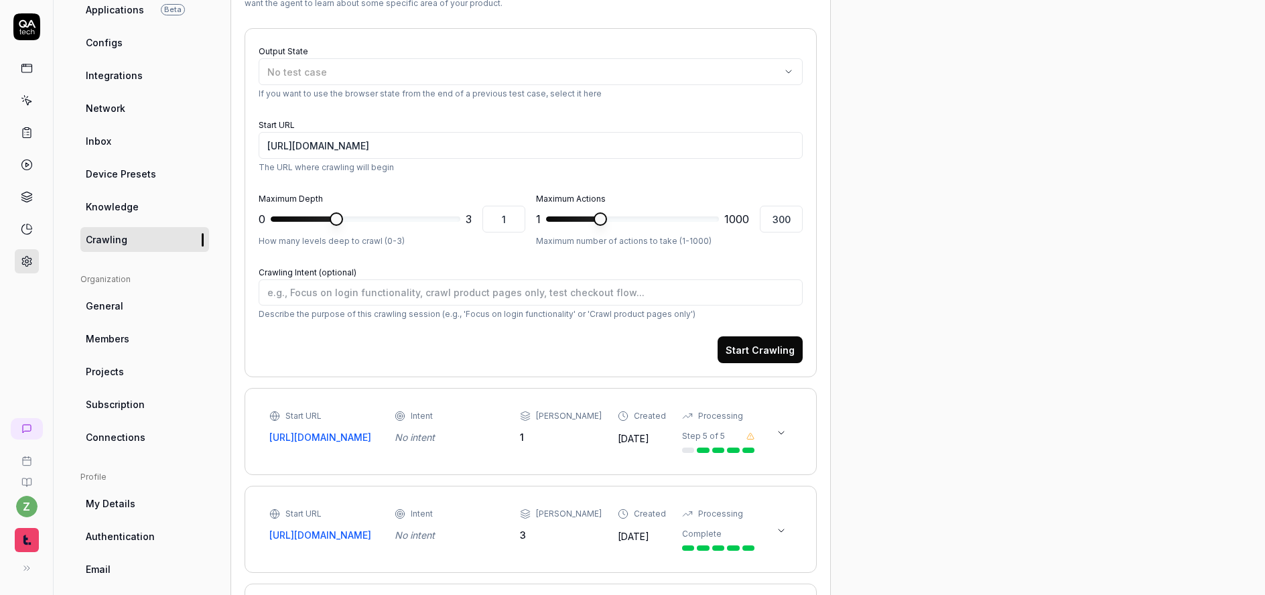
scroll to position [80, 0]
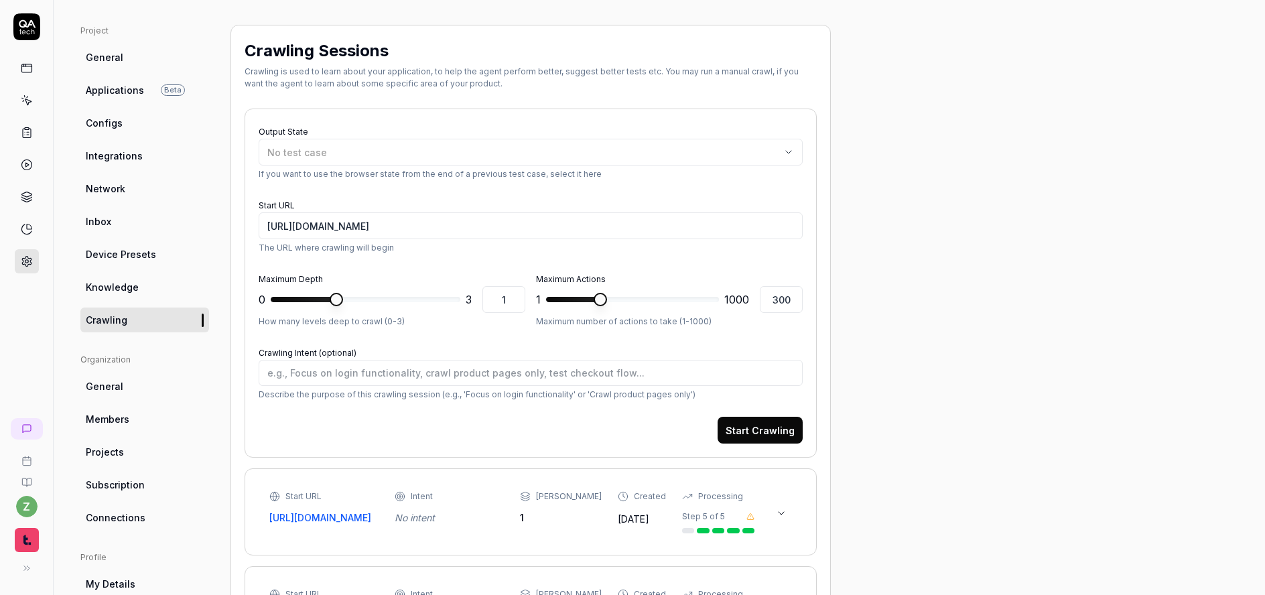
click at [101, 280] on span "Knowledge" at bounding box center [112, 287] width 53 height 14
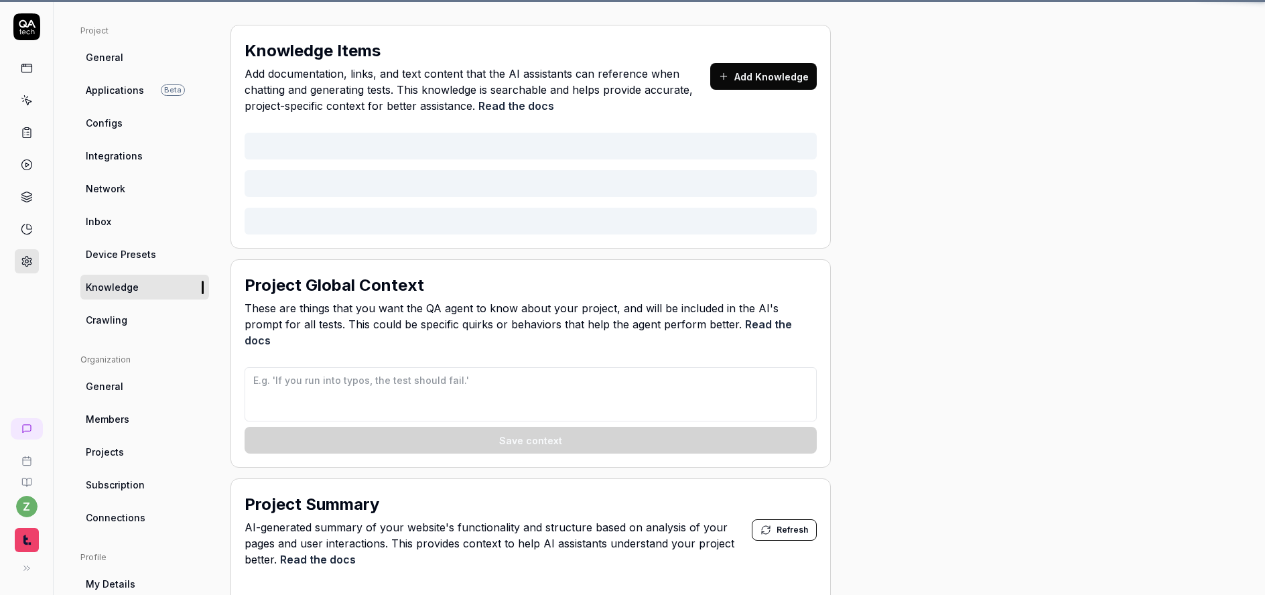
type textarea "*"
type textarea "If you see any filtering on results that were not part of the current test case…"
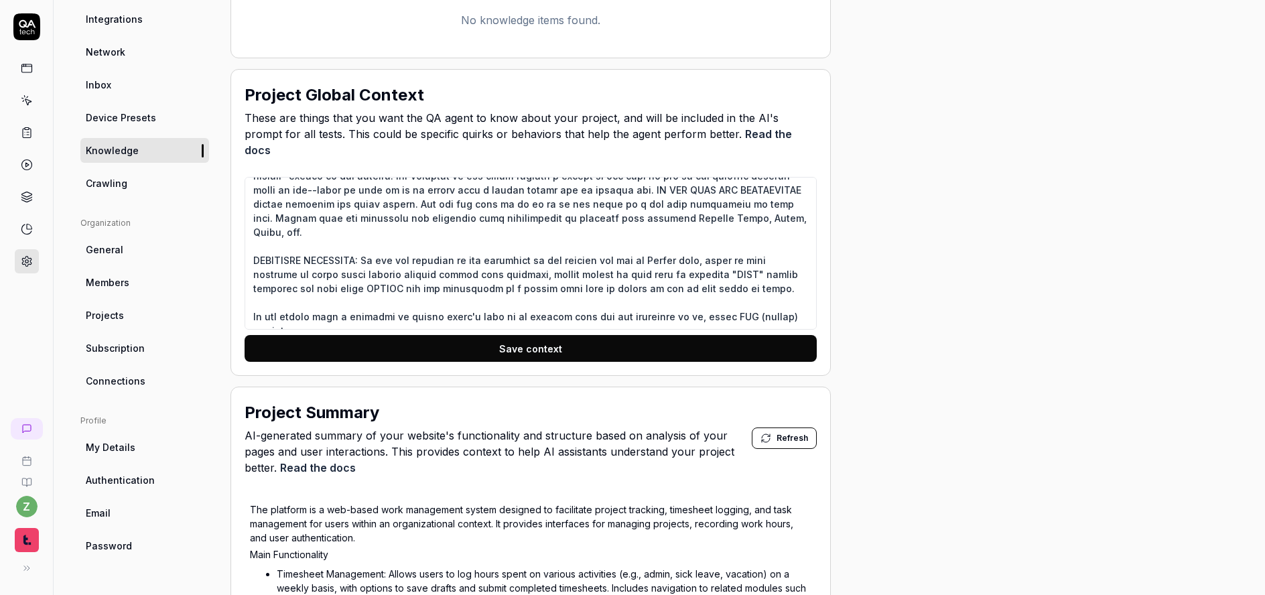
scroll to position [161, 0]
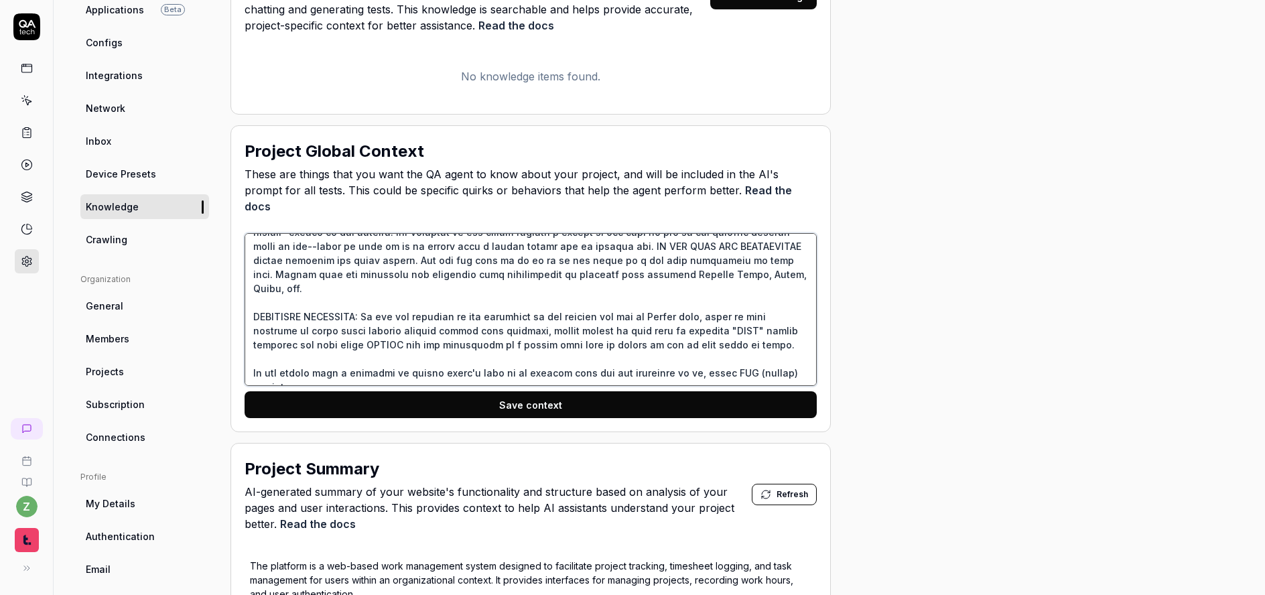
click at [329, 361] on textarea at bounding box center [531, 309] width 572 height 153
type textarea "*"
type textarea "If you see any filtering on results that were not part of the current test case…"
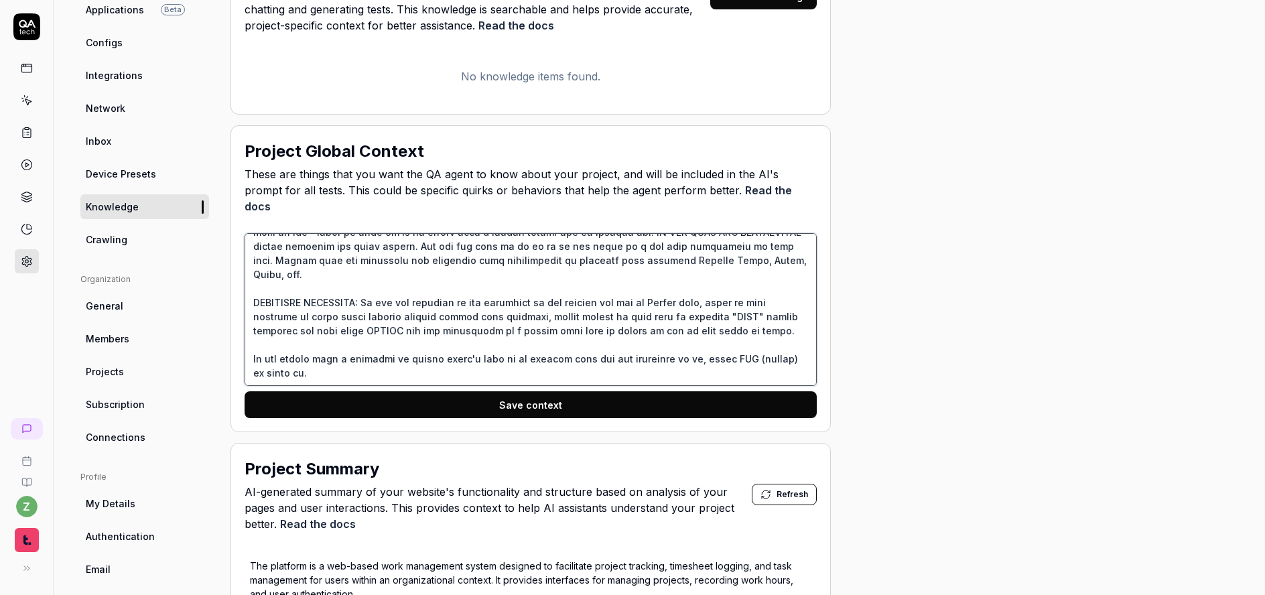
type textarea "*"
type textarea "If you see any filtering on results that were not part of the current test case…"
type textarea "*"
type textarea "If you see any filtering on results that were not part of the current test case…"
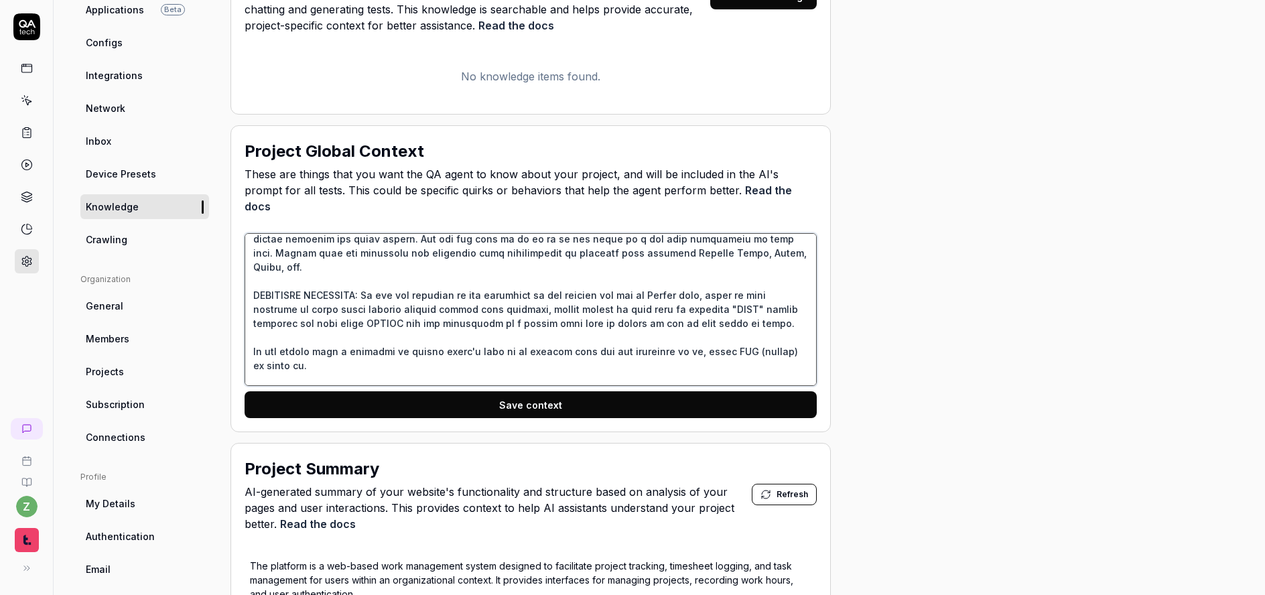
type textarea "*"
type textarea "If you see any filtering on results that were not part of the current test case…"
type textarea "*"
type textarea "If you see any filtering on results that were not part of the current test case…"
type textarea "*"
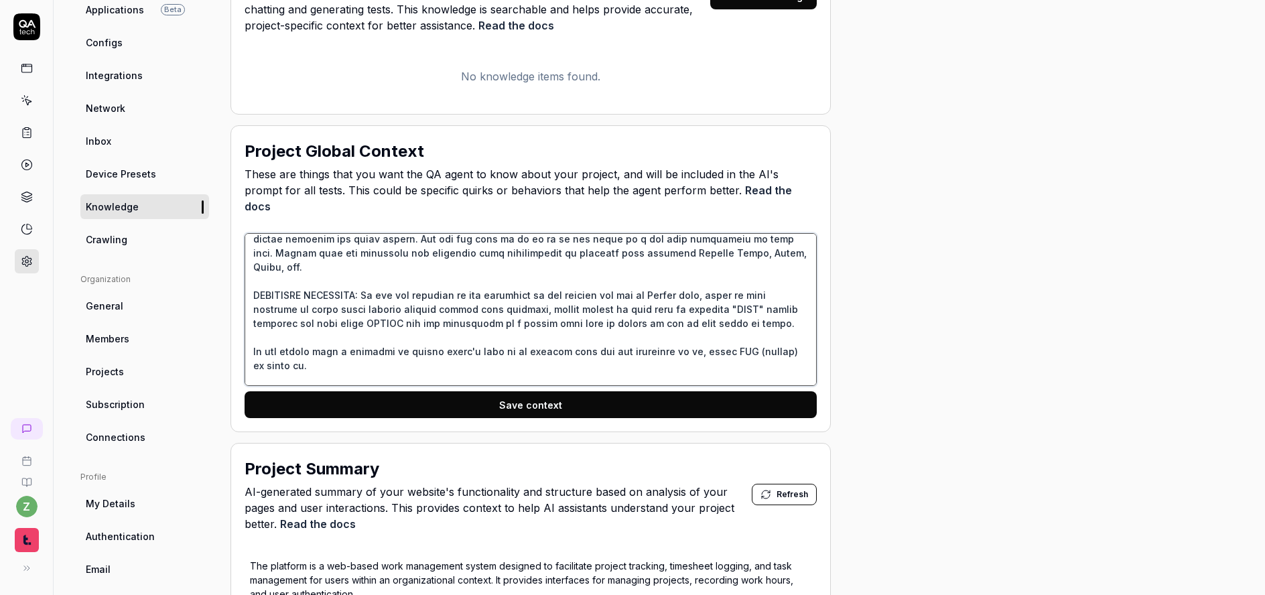
type textarea "If you see any filtering on results that were not part of the current test case…"
type textarea "*"
type textarea "If you see any filtering on results that were not part of the current test case…"
type textarea "*"
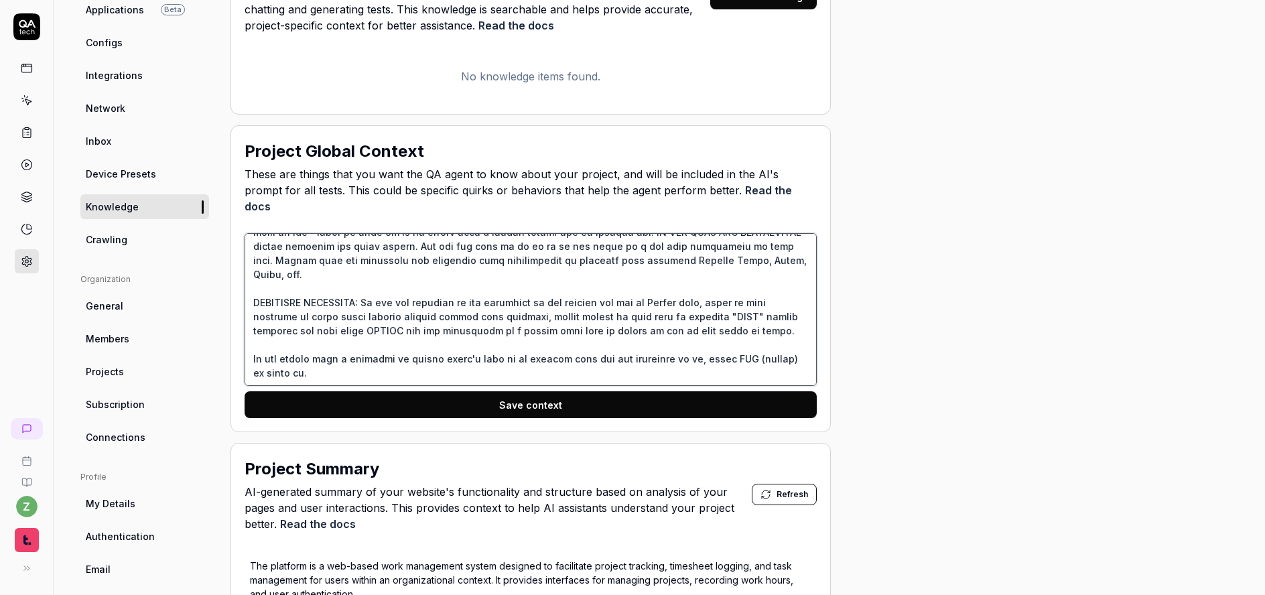
type textarea "If you see any filtering on results that were not part of the current test case…"
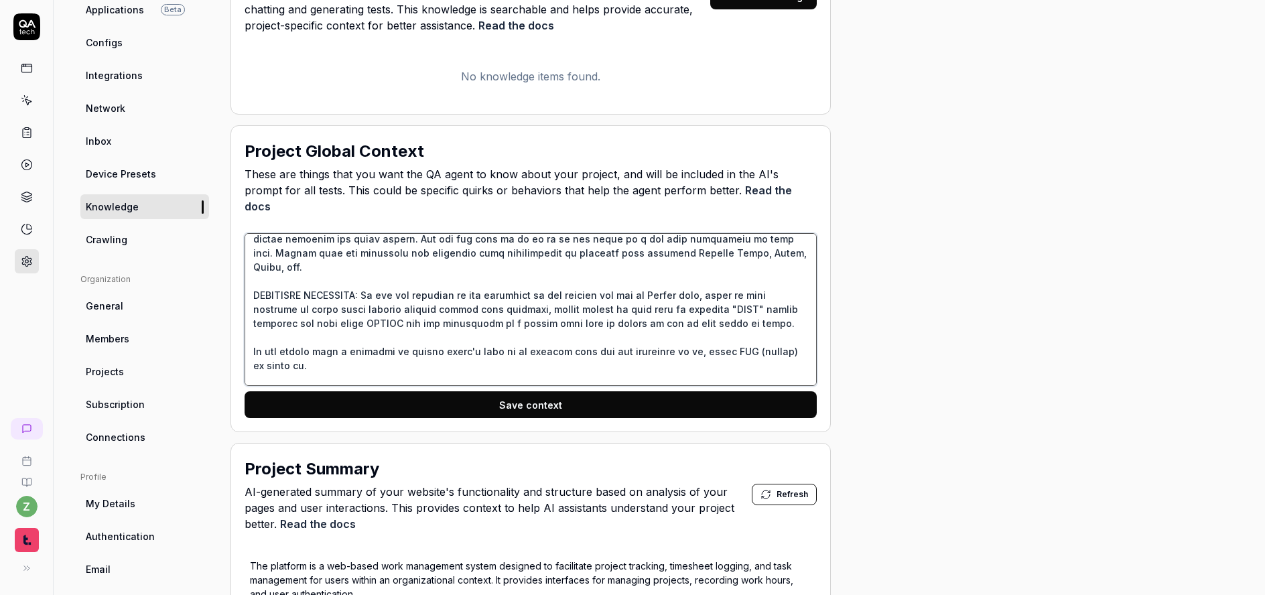
type textarea "*"
type textarea "If you see any filtering on results that were not part of the current test case…"
type textarea "*"
type textarea "If you see any filtering on results that were not part of the current test case…"
type textarea "*"
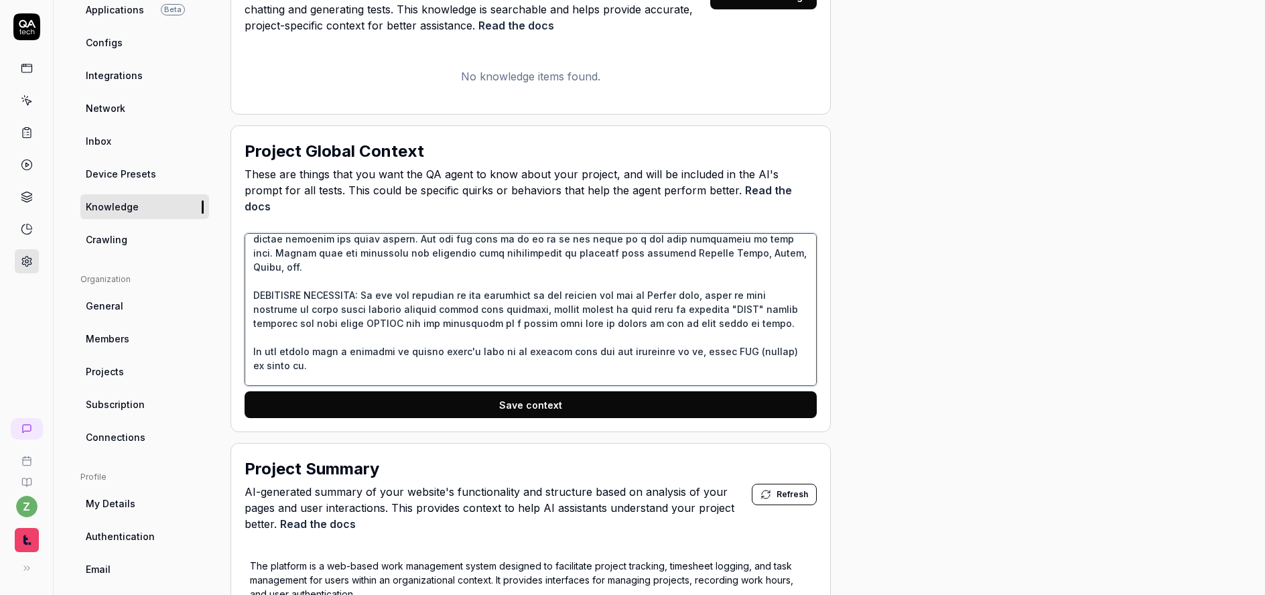
type textarea "If you see any filtering on results that were not part of the current test case…"
type textarea "*"
type textarea "If you see any filtering on results that were not part of the current test case…"
type textarea "*"
type textarea "If you see any filtering on results that were not part of the current test case…"
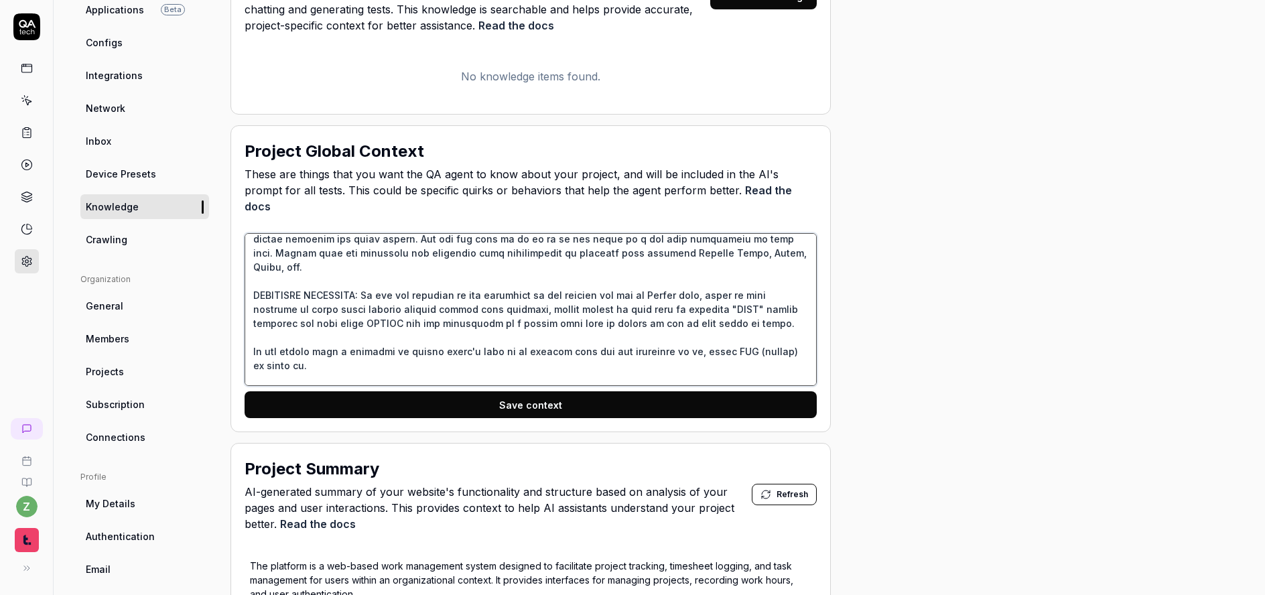
type textarea "*"
type textarea "If you see any filtering on results that were not part of the current test case…"
type textarea "*"
type textarea "If you see any filtering on results that were not part of the current test case…"
type textarea "*"
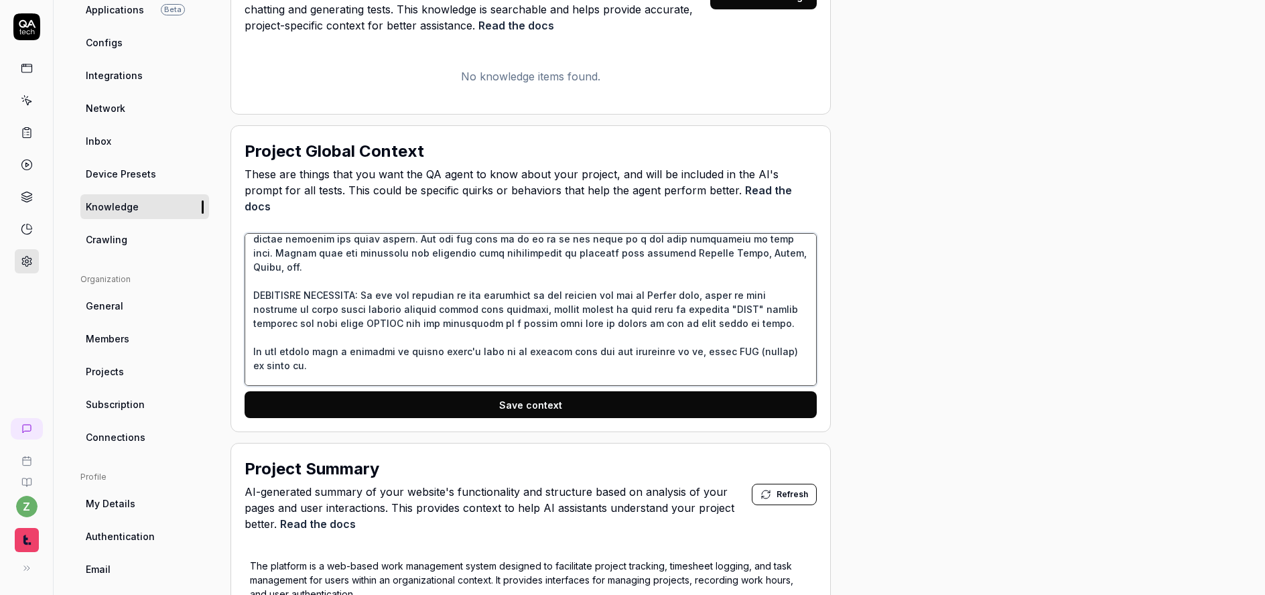
type textarea "If you see any filtering on results that were not part of the current test case…"
type textarea "*"
type textarea "If you see any filtering on results that were not part of the current test case…"
type textarea "*"
type textarea "If you see any filtering on results that were not part of the current test case…"
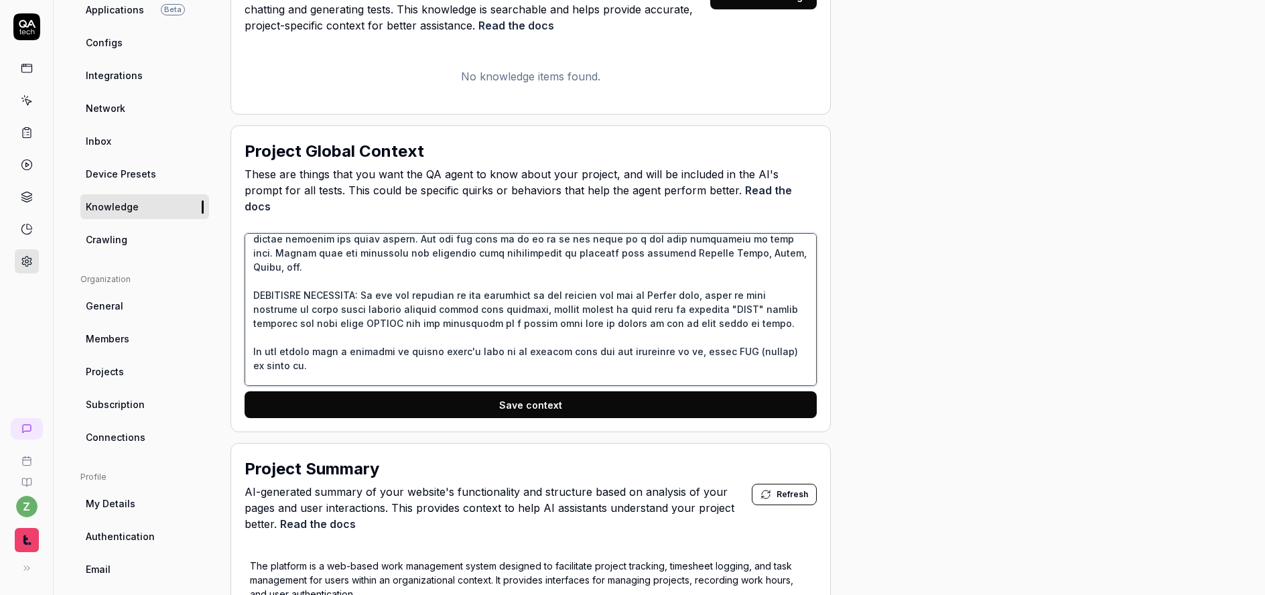
type textarea "*"
type textarea "If you see any filtering on results that were not part of the current test case…"
type textarea "*"
type textarea "If you see any filtering on results that were not part of the current test case…"
type textarea "*"
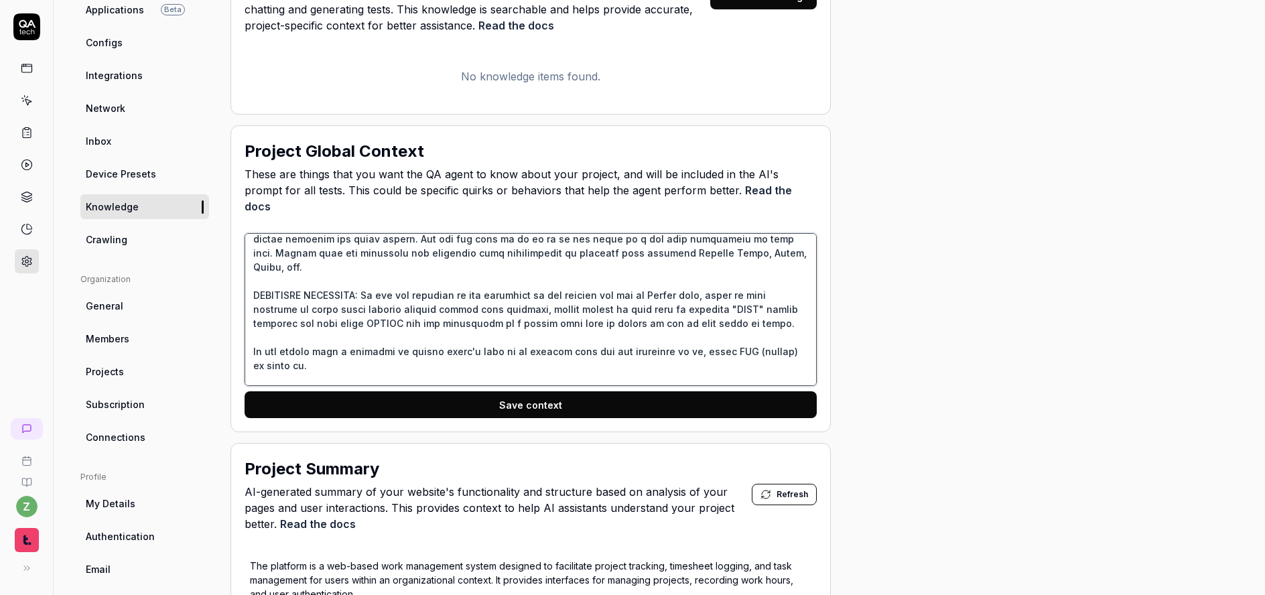
type textarea "If you see any filtering on results that were not part of the current test case…"
type textarea "*"
type textarea "If you see any filtering on results that were not part of the current test case…"
type textarea "*"
type textarea "If you see any filtering on results that were not part of the current test case…"
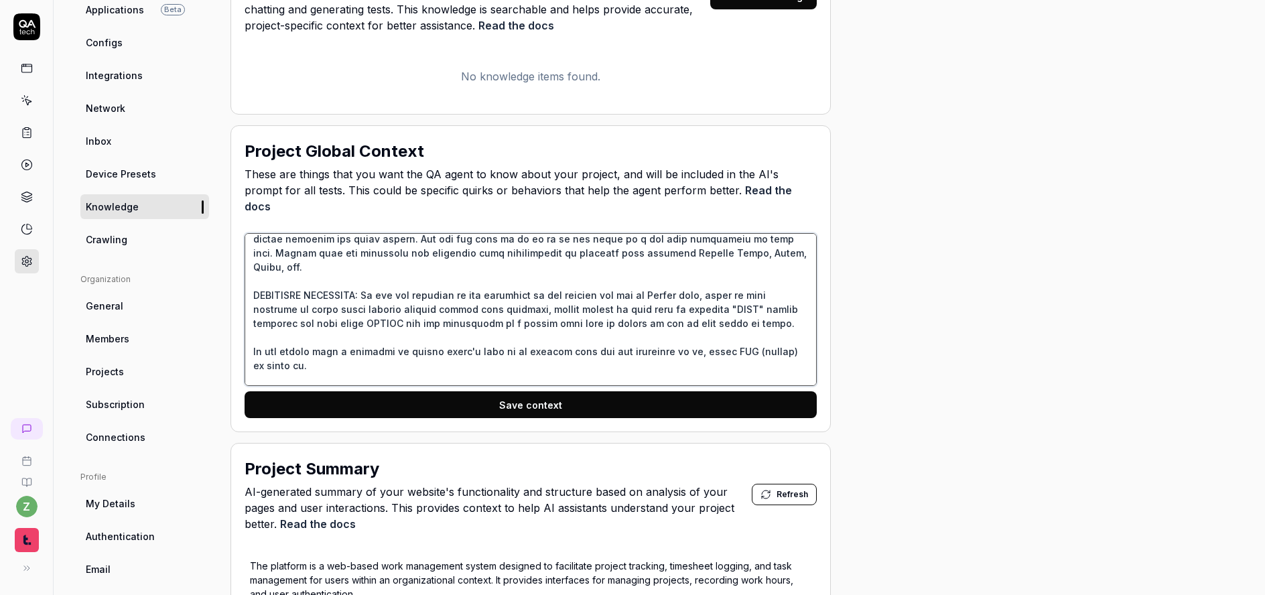
type textarea "*"
type textarea "If you see any filtering on results that were not part of the current test case…"
type textarea "*"
type textarea "If you see any filtering on results that were not part of the current test case…"
type textarea "*"
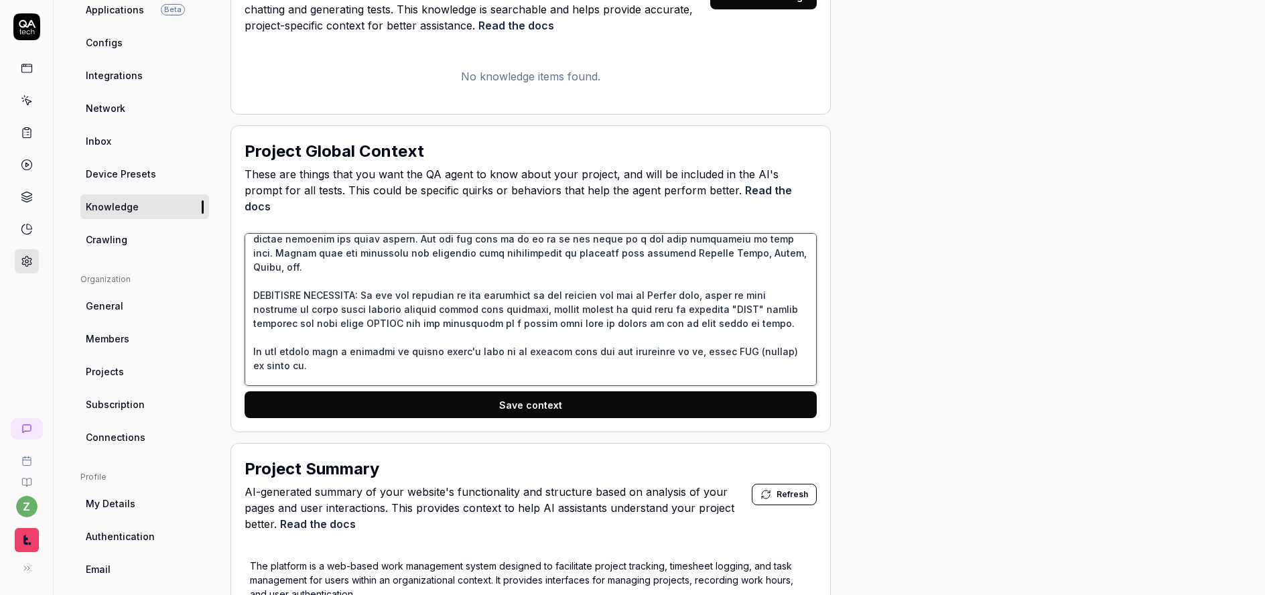
type textarea "If you see any filtering on results that were not part of the current test case…"
type textarea "*"
type textarea "If you see any filtering on results that were not part of the current test case…"
type textarea "*"
type textarea "If you see any filtering on results that were not part of the current test case…"
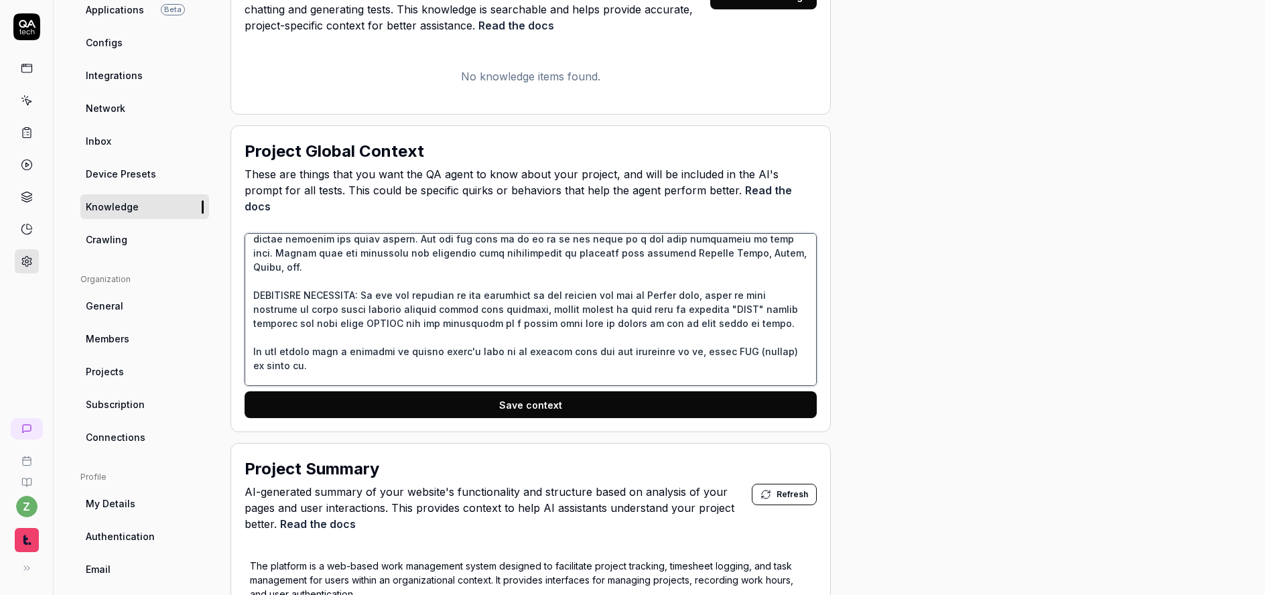
type textarea "*"
type textarea "If you see any filtering on results that were not part of the current test case…"
type textarea "*"
type textarea "If you see any filtering on results that were not part of the current test case…"
type textarea "*"
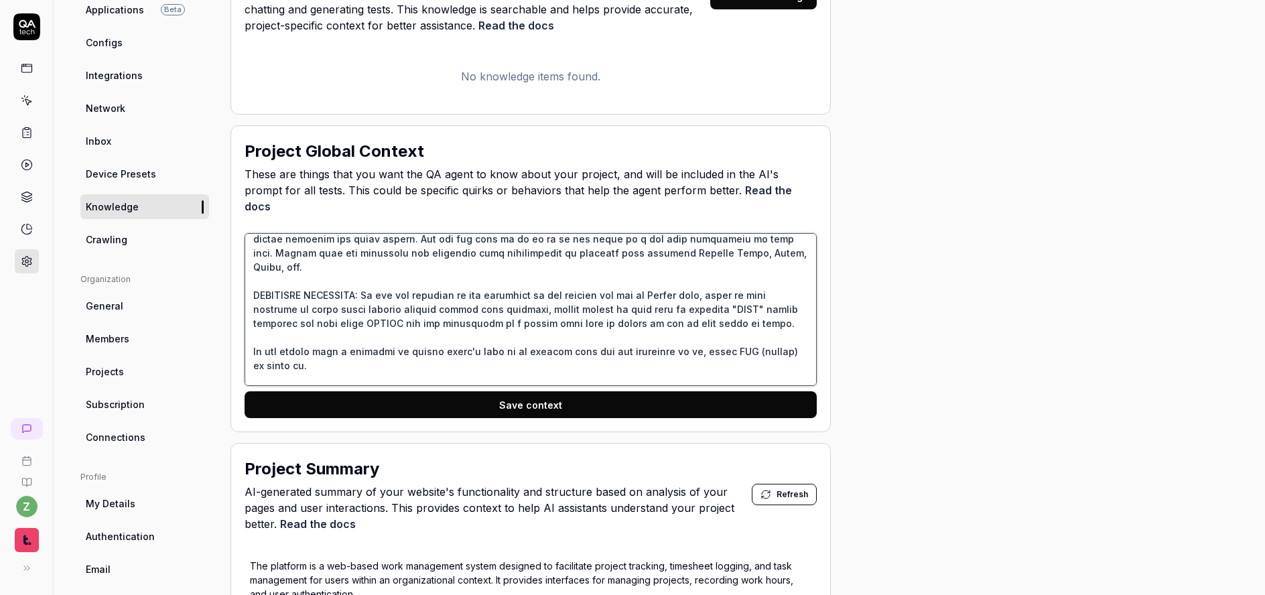
type textarea "If you see any filtering on results that were not part of the current test case…"
type textarea "*"
type textarea "If you see any filtering on results that were not part of the current test case…"
type textarea "*"
type textarea "If you see any filtering on results that were not part of the current test case…"
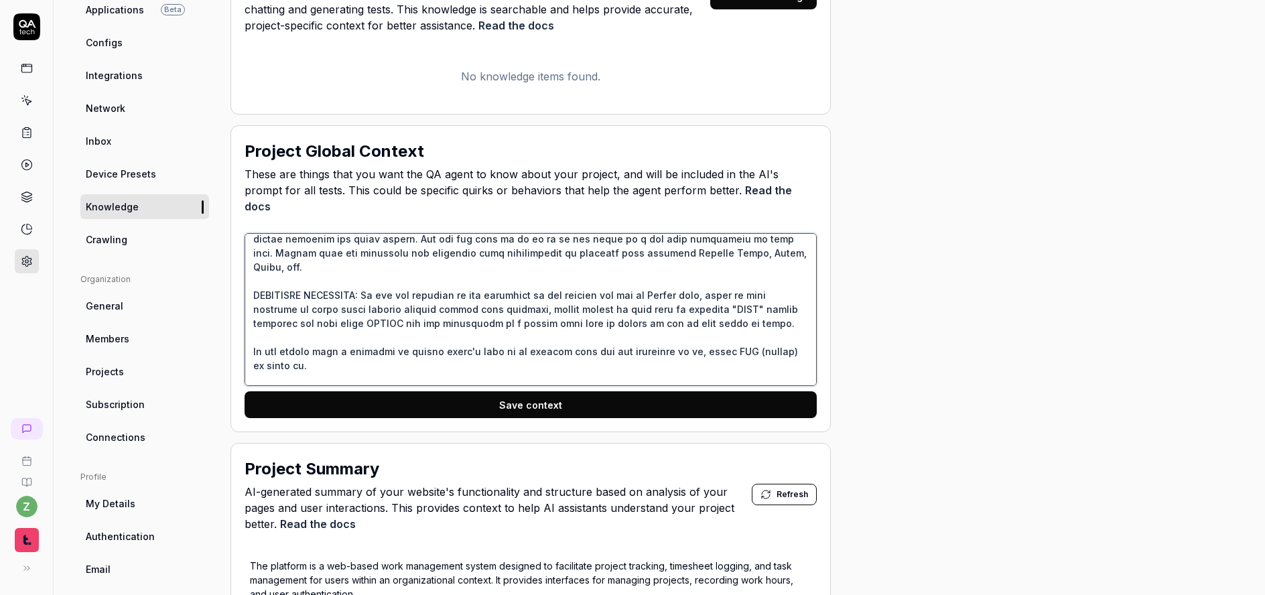
type textarea "*"
type textarea "If you see any filtering on results that were not part of the current test case…"
type textarea "*"
type textarea "If you see any filtering on results that were not part of the current test case…"
type textarea "*"
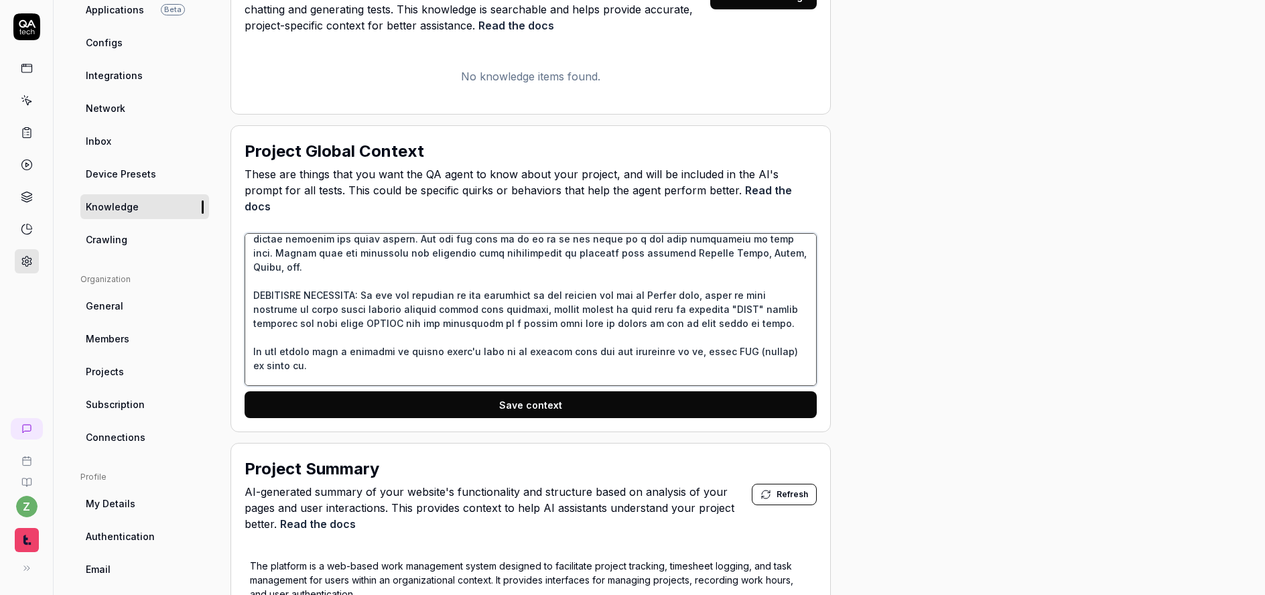
type textarea "If you see any filtering on results that were not part of the current test case…"
type textarea "*"
type textarea "If you see any filtering on results that were not part of the current test case…"
type textarea "*"
type textarea "If you see any filtering on results that were not part of the current test case…"
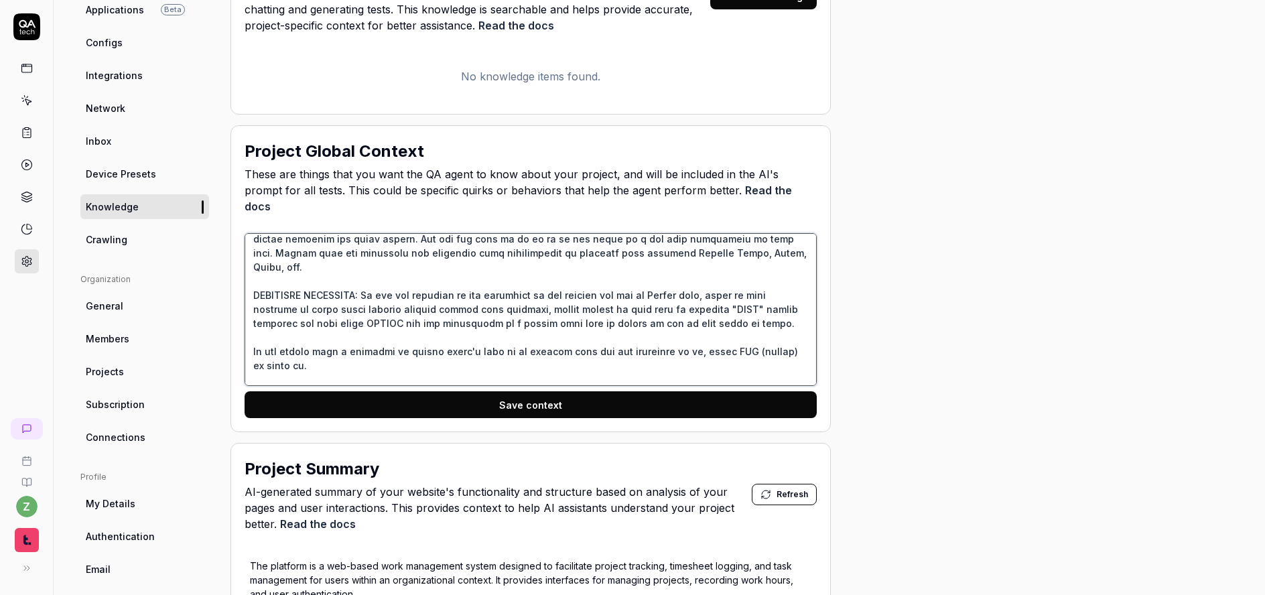
type textarea "*"
type textarea "If you see any filtering on results that were not part of the current test case…"
type textarea "*"
type textarea "If you see any filtering on results that were not part of the current test case…"
type textarea "*"
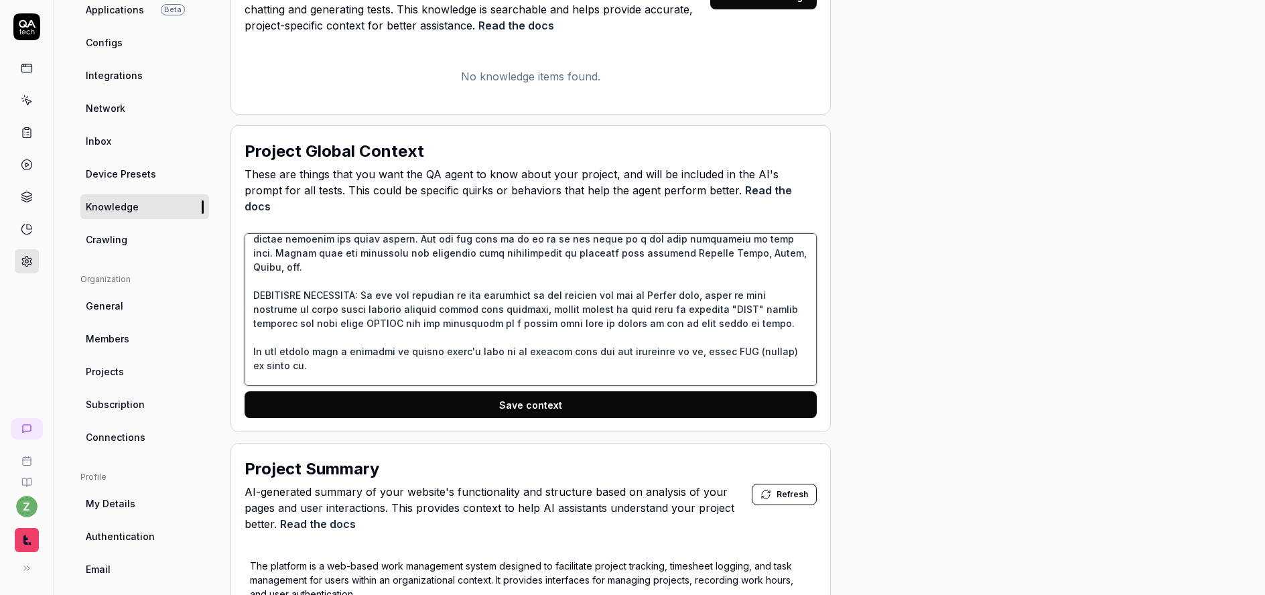
type textarea "If you see any filtering on results that were not part of the current test case…"
type textarea "*"
type textarea "If you see any filtering on results that were not part of the current test case…"
type textarea "*"
type textarea "If you see any filtering on results that were not part of the current test case…"
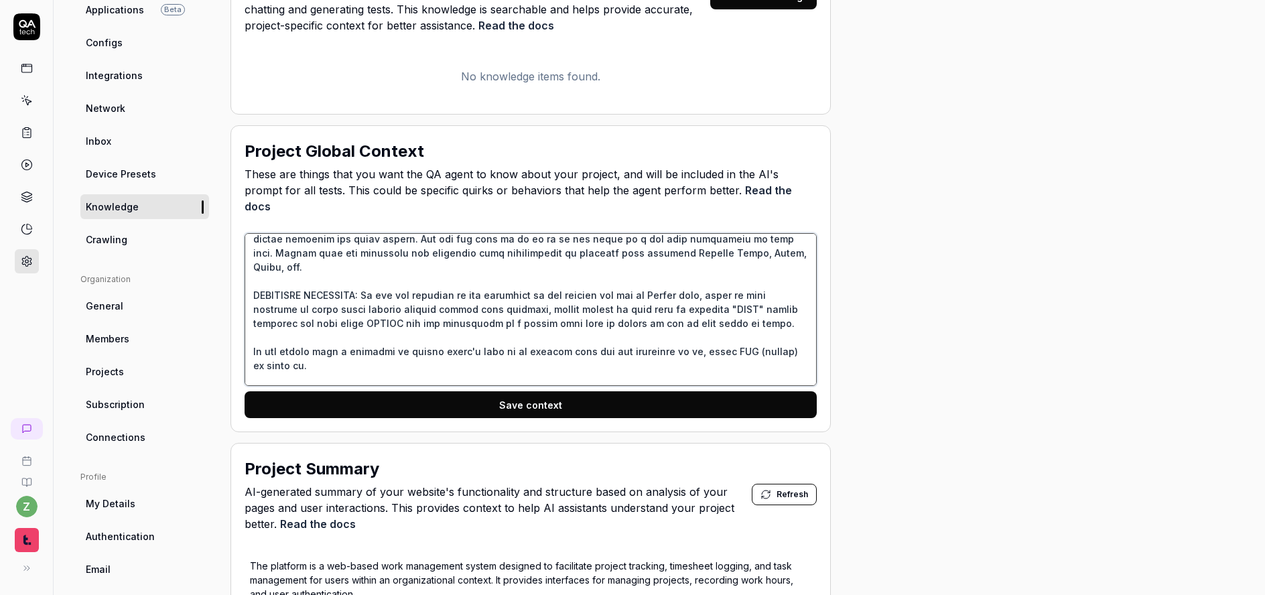
type textarea "*"
type textarea "If you see any filtering on results that were not part of the current test case…"
type textarea "*"
type textarea "If you see any filtering on results that were not part of the current test case…"
type textarea "*"
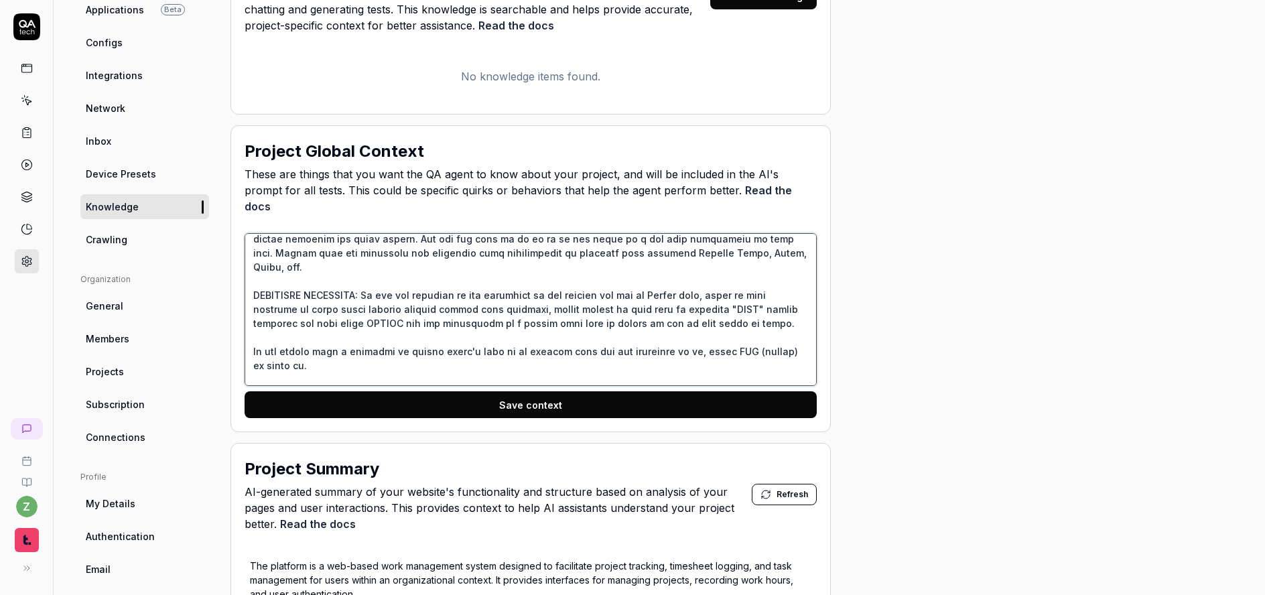
type textarea "If you see any filtering on results that were not part of the current test case…"
type textarea "*"
type textarea "If you see any filtering on results that were not part of the current test case…"
type textarea "*"
type textarea "If you see any filtering on results that were not part of the current test case…"
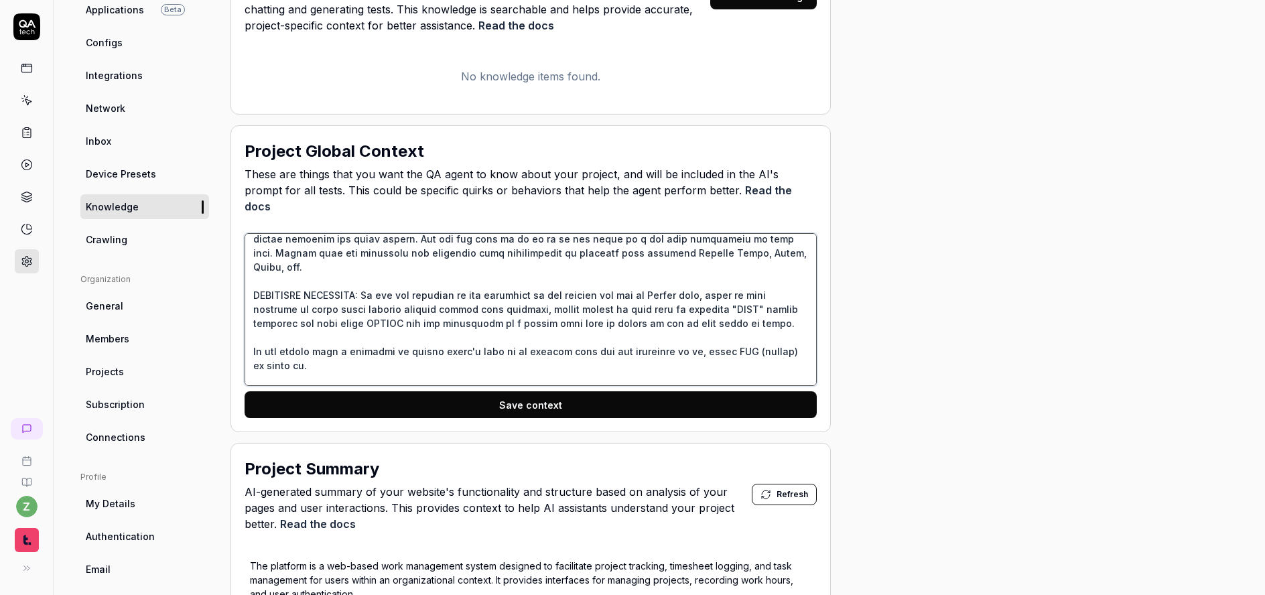
type textarea "*"
type textarea "If you see any filtering on results that were not part of the current test case…"
type textarea "*"
type textarea "If you see any filtering on results that were not part of the current test case…"
type textarea "*"
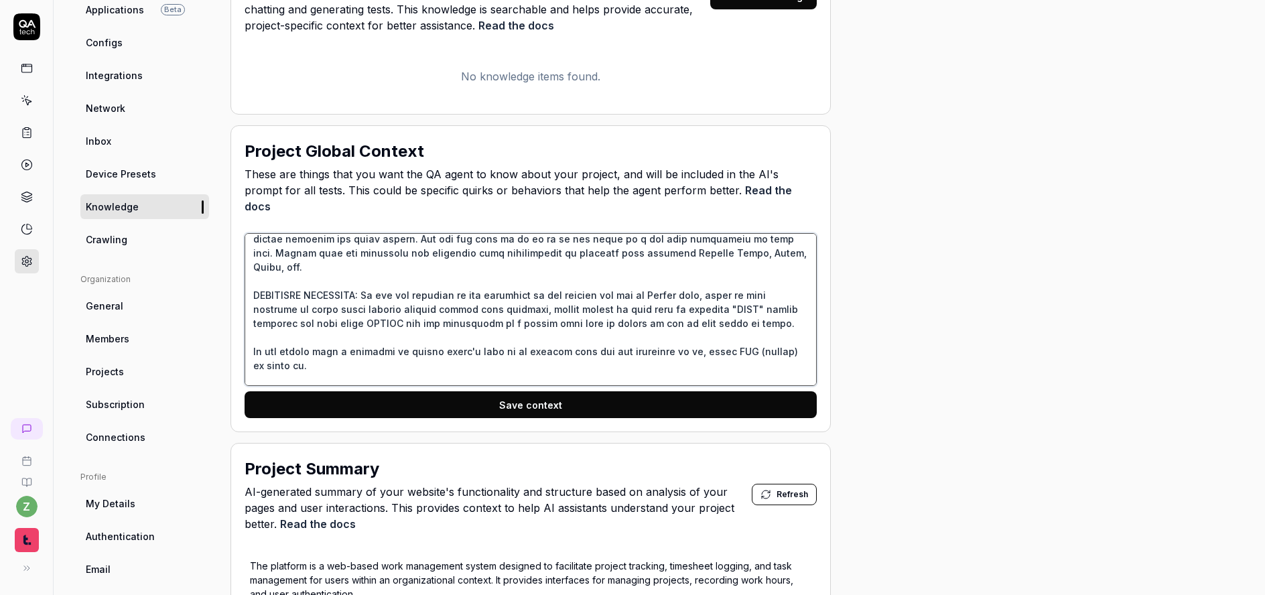
type textarea "If you see any filtering on results that were not part of the current test case…"
type textarea "*"
type textarea "If you see any filtering on results that were not part of the current test case…"
type textarea "*"
type textarea "If you see any filtering on results that were not part of the current test case…"
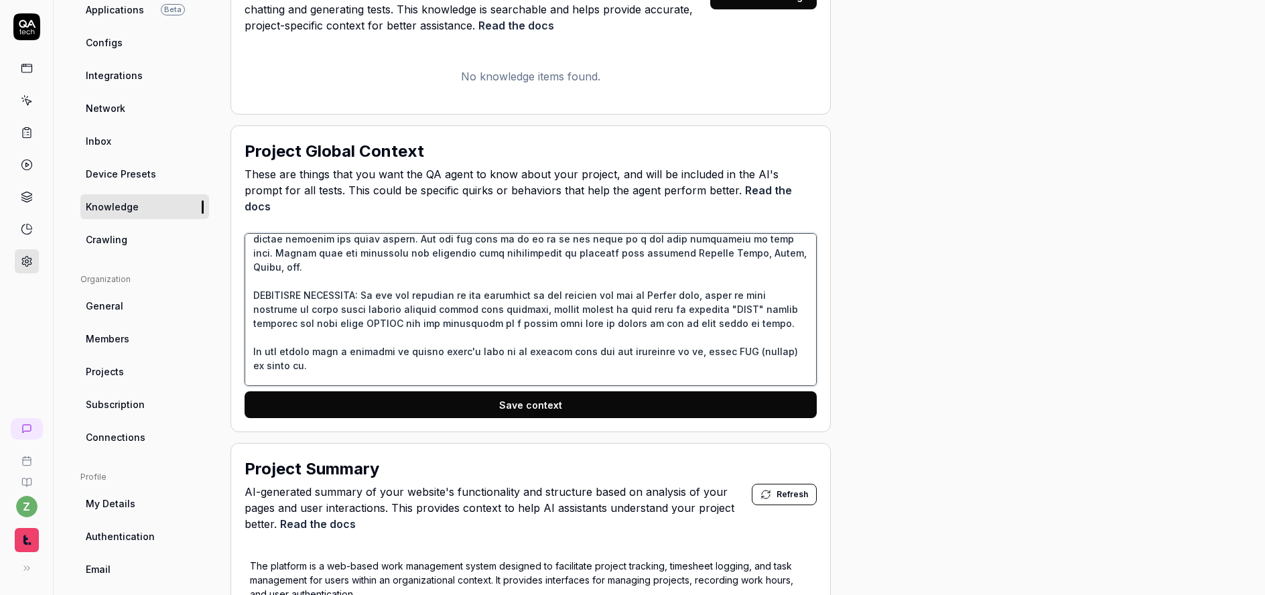
type textarea "*"
type textarea "If you see any filtering on results that were not part of the current test case…"
type textarea "*"
type textarea "If you see any filtering on results that were not part of the current test case…"
type textarea "*"
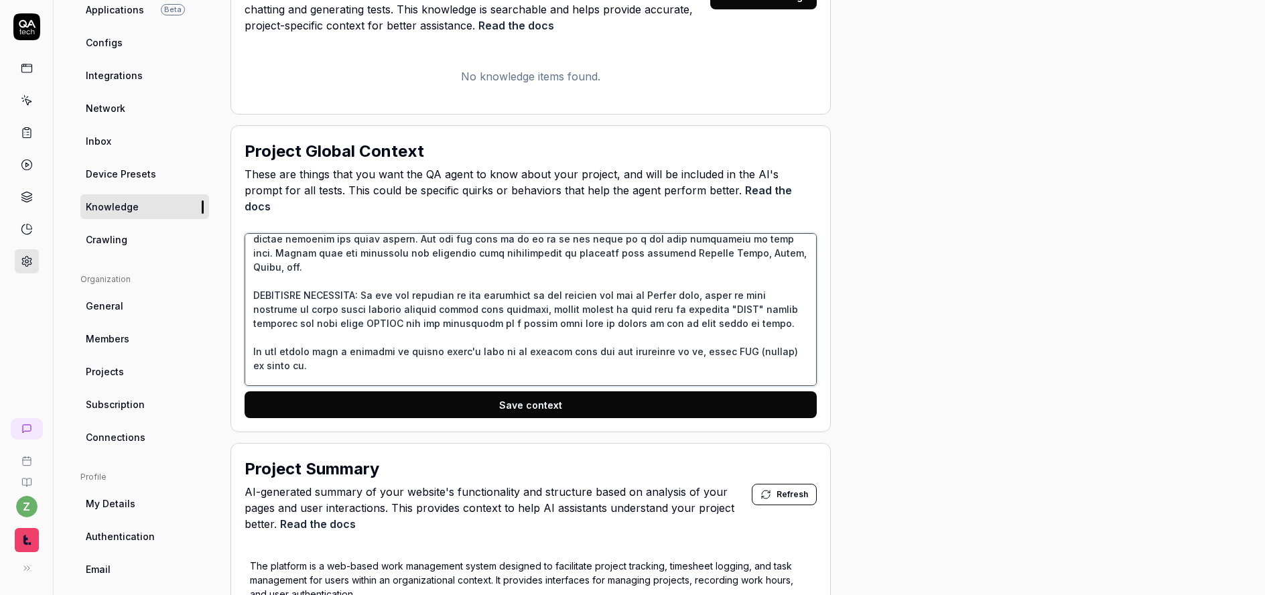
type textarea "If you see any filtering on results that were not part of the current test case…"
type textarea "*"
type textarea "If you see any filtering on results that were not part of the current test case…"
type textarea "*"
type textarea "If you see any filtering on results that were not part of the current test case…"
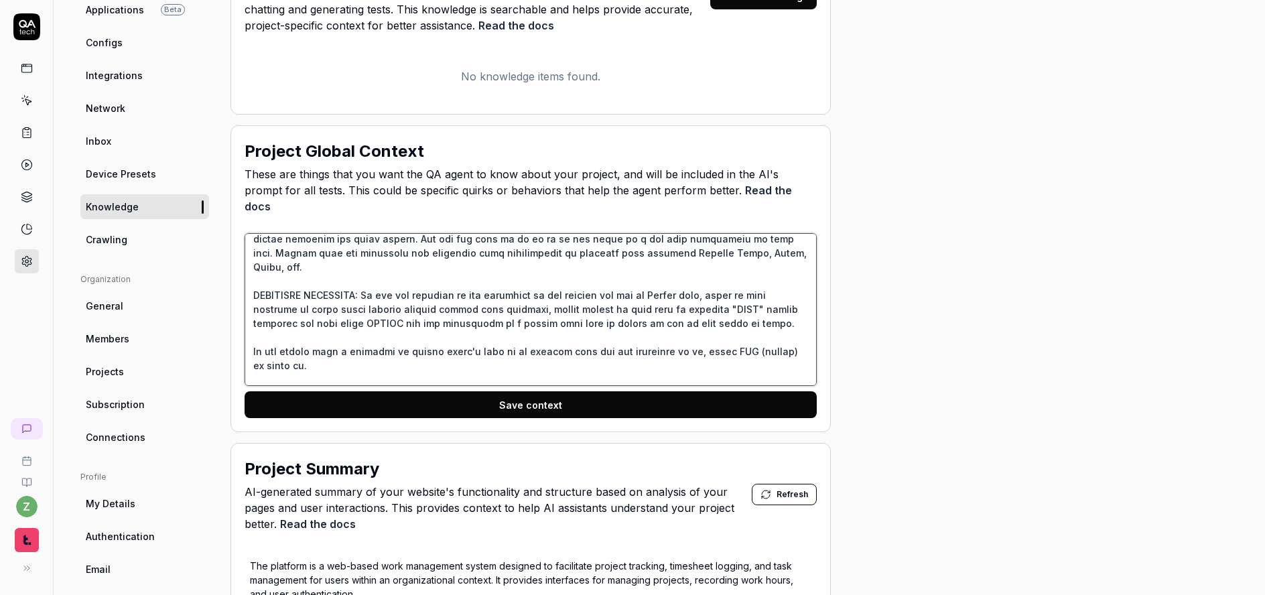
type textarea "*"
type textarea "If you see any filtering on results that were not part of the current test case…"
type textarea "*"
type textarea "If you see any filtering on results that were not part of the current test case…"
type textarea "*"
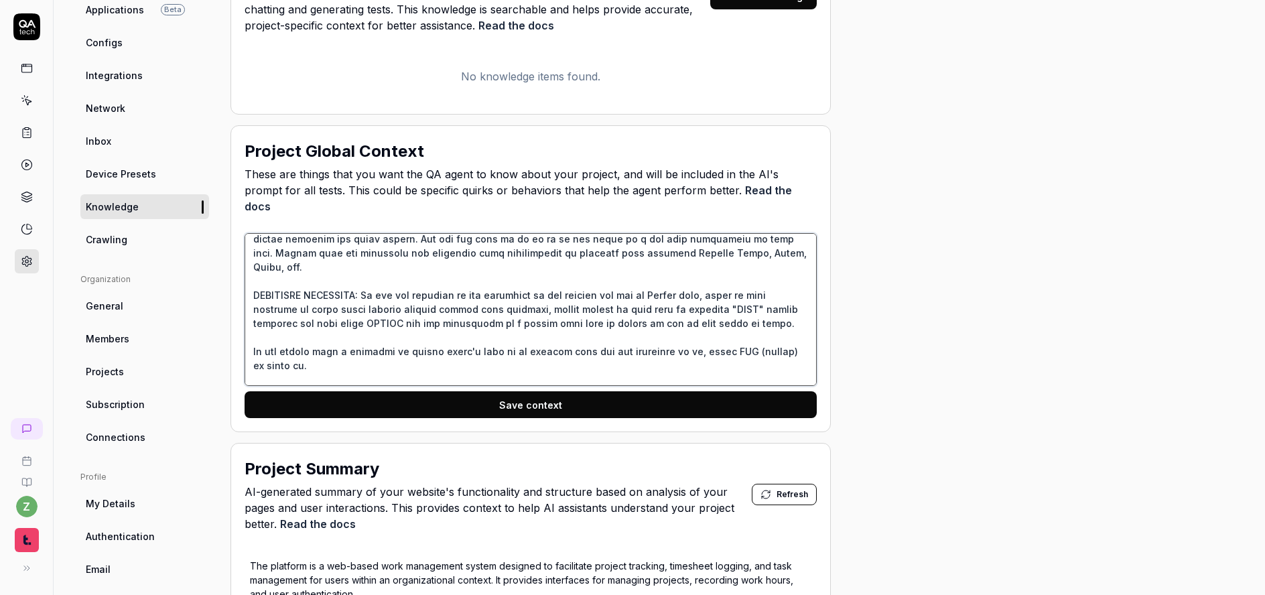
type textarea "If you see any filtering on results that were not part of the current test case…"
type textarea "*"
type textarea "If you see any filtering on results that were not part of the current test case…"
type textarea "*"
type textarea "If you see any filtering on results that were not part of the current test case…"
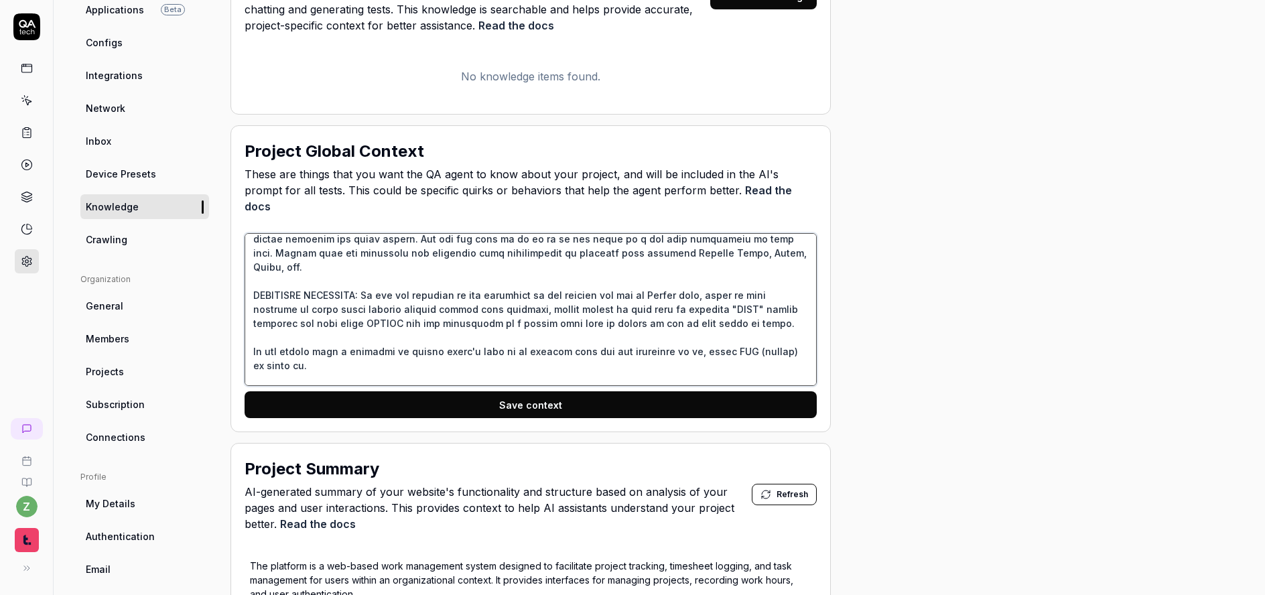
type textarea "*"
type textarea "If you see any filtering on results that were not part of the current test case…"
type textarea "*"
type textarea "If you see any filtering on results that were not part of the current test case…"
type textarea "*"
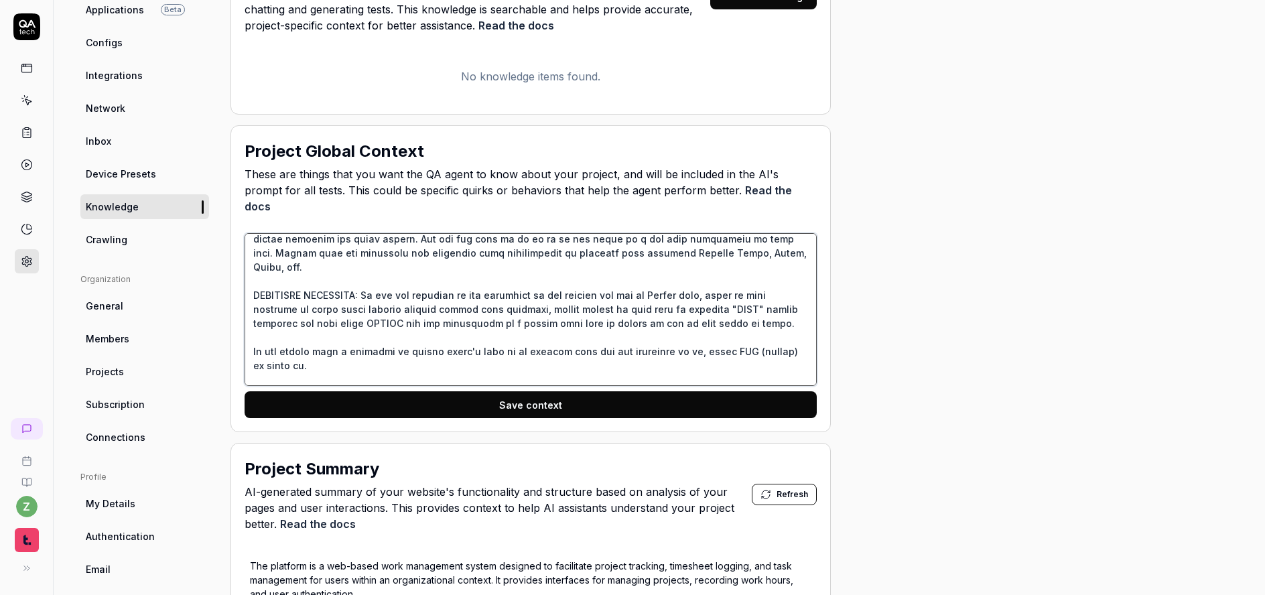
type textarea "If you see any filtering on results that were not part of the current test case…"
type textarea "*"
type textarea "If you see any filtering on results that were not part of the current test case…"
type textarea "*"
type textarea "If you see any filtering on results that were not part of the current test case…"
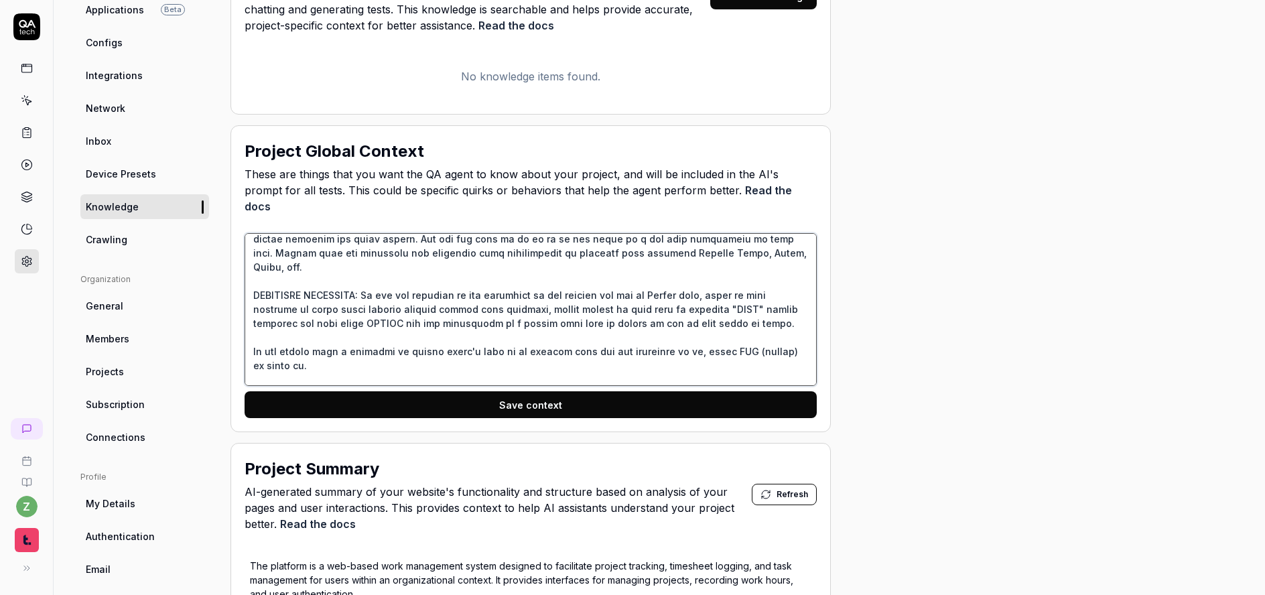
type textarea "*"
type textarea "If you see any filtering on results that were not part of the current test case…"
type textarea "*"
type textarea "If you see any filtering on results that were not part of the current test case…"
type textarea "*"
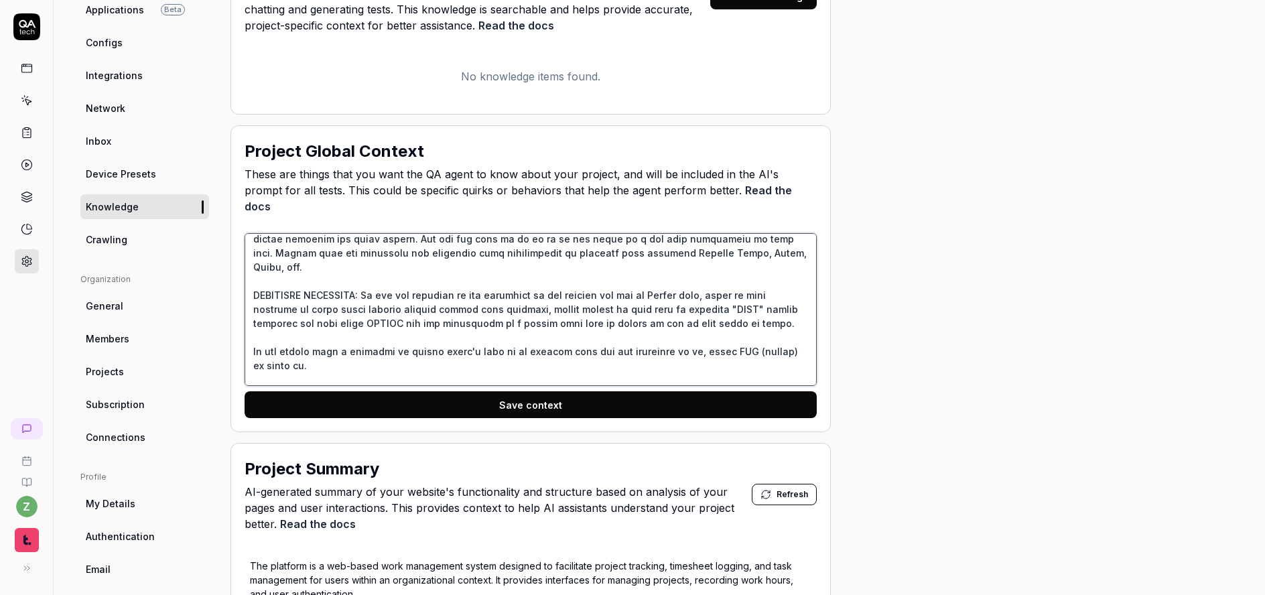
type textarea "If you see any filtering on results that were not part of the current test case…"
type textarea "*"
type textarea "If you see any filtering on results that were not part of the current test case…"
type textarea "*"
type textarea "If you see any filtering on results that were not part of the current test case…"
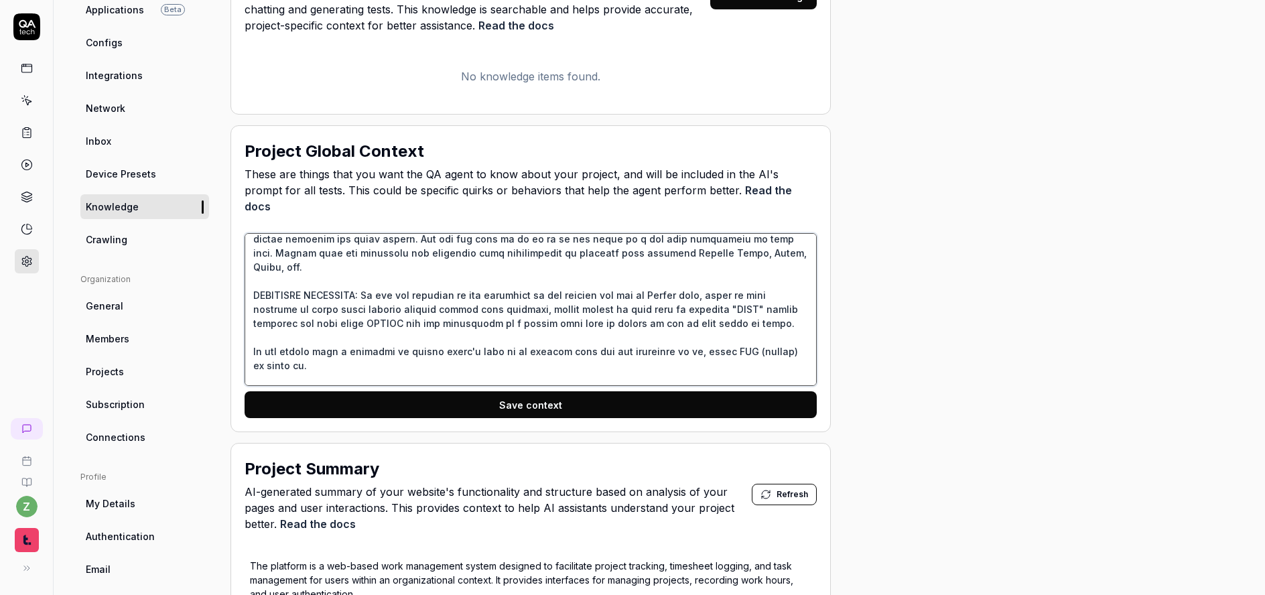
type textarea "*"
type textarea "If you see any filtering on results that were not part of the current test case…"
type textarea "*"
type textarea "If you see any filtering on results that were not part of the current test case…"
type textarea "*"
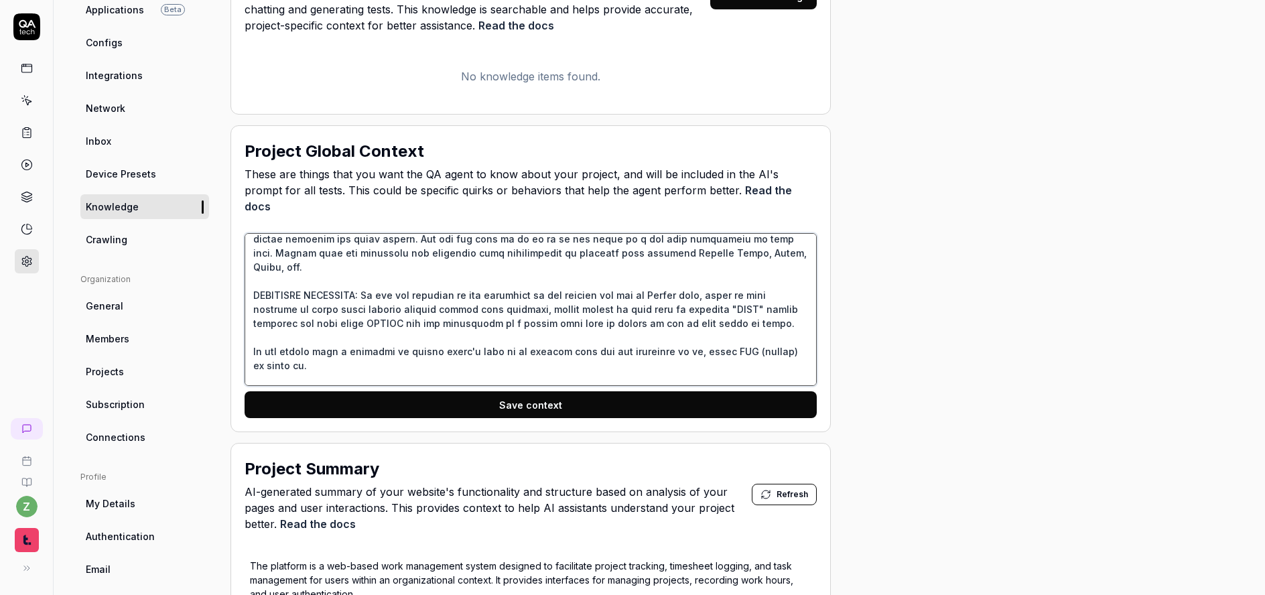
type textarea "If you see any filtering on results that were not part of the current test case…"
type textarea "*"
type textarea "If you see any filtering on results that were not part of the current test case…"
type textarea "*"
type textarea "If you see any filtering on results that were not part of the current test case…"
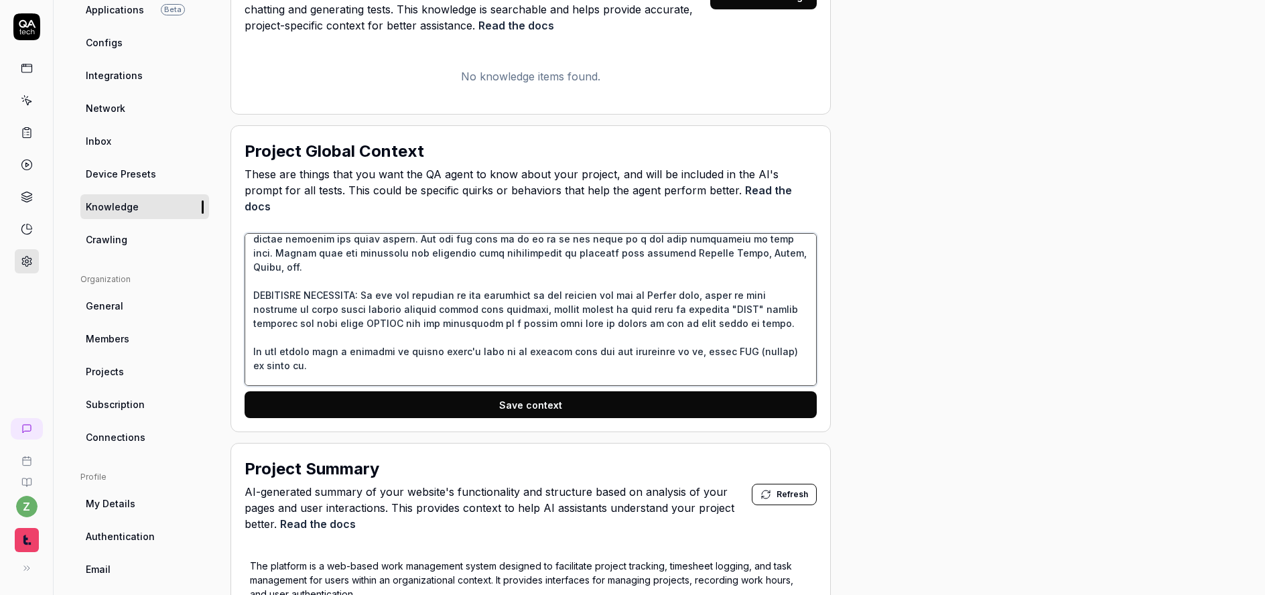
type textarea "*"
type textarea "If you see any filtering on results that were not part of the current test case…"
type textarea "*"
type textarea "If you see any filtering on results that were not part of the current test case…"
type textarea "*"
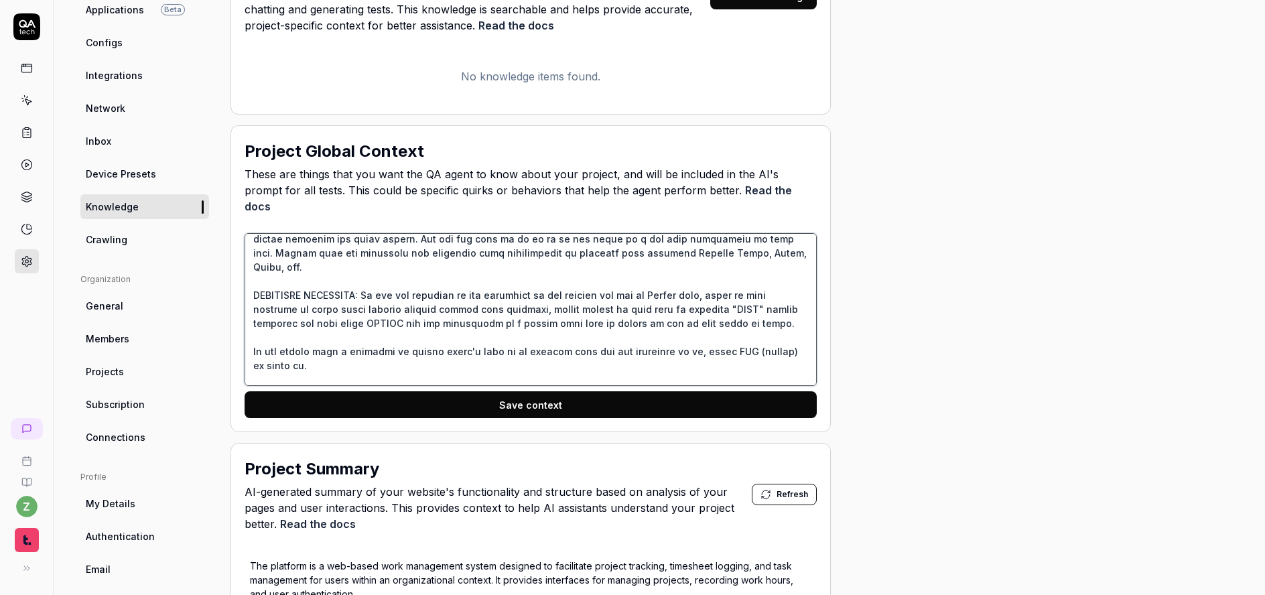
type textarea "If you see any filtering on results that were not part of the current test case…"
type textarea "*"
type textarea "If you see any filtering on results that were not part of the current test case…"
type textarea "*"
type textarea "If you see any filtering on results that were not part of the current test case…"
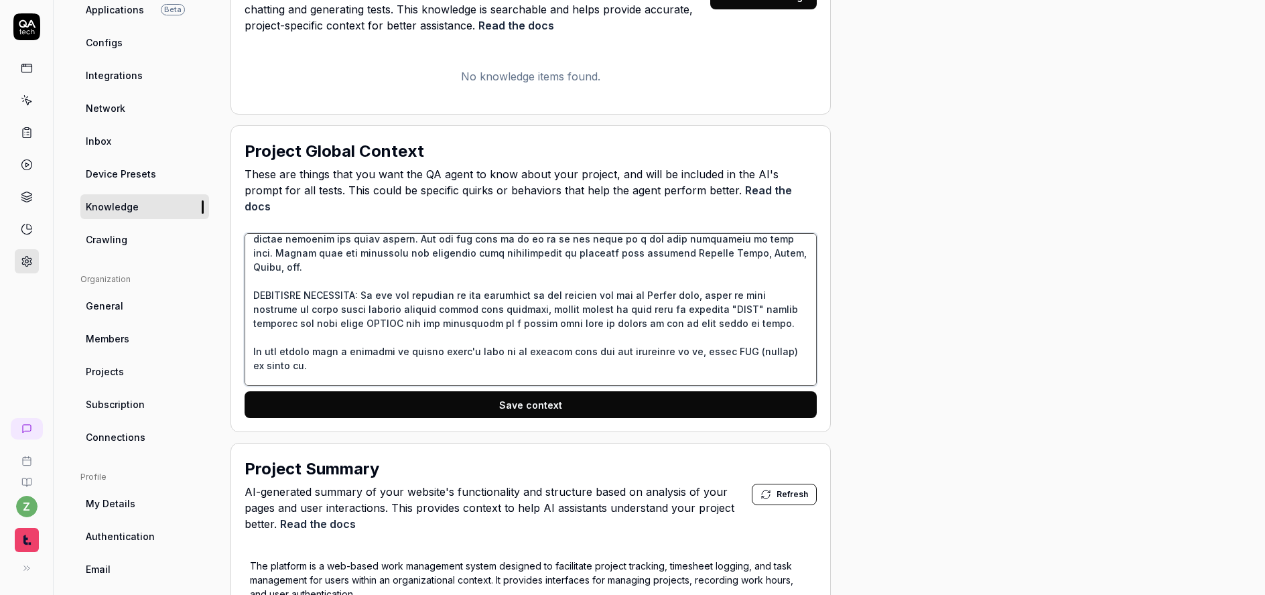
type textarea "*"
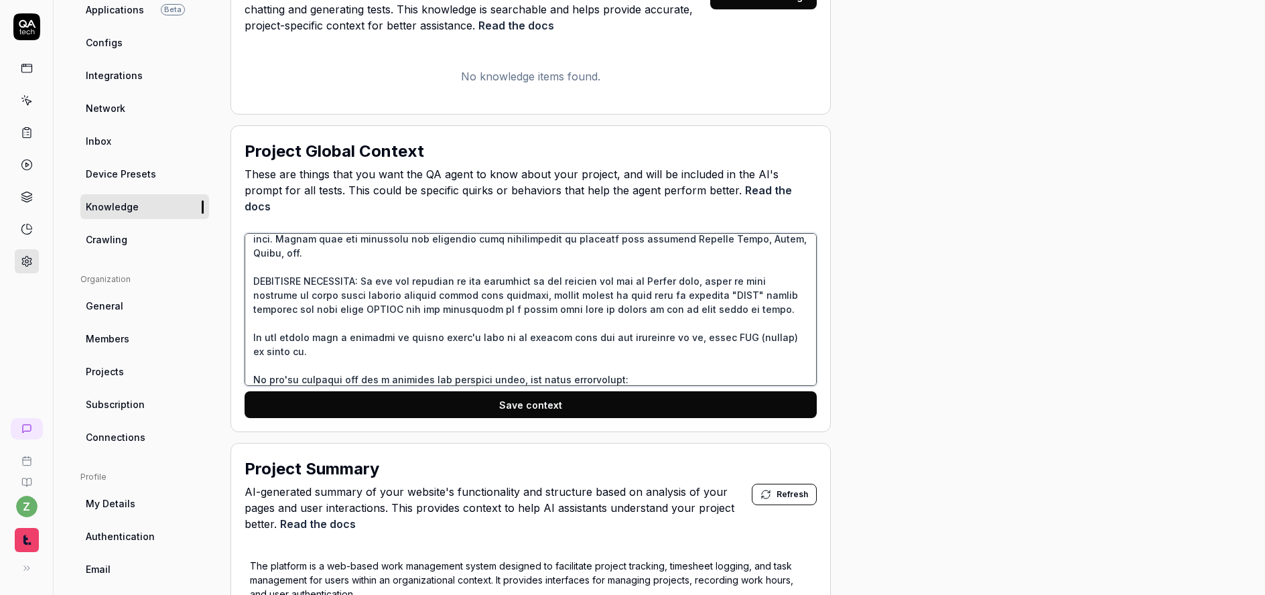
scroll to position [80, 0]
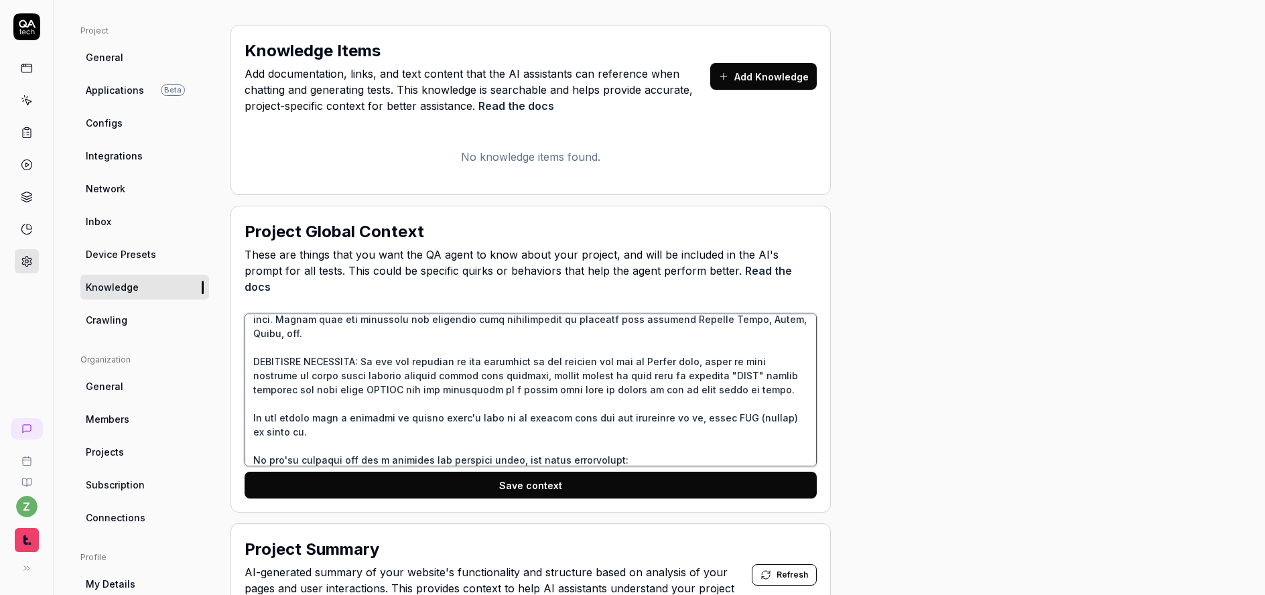
type textarea "If you see any filtering on results that were not part of the current test case…"
click at [118, 59] on span "General" at bounding box center [105, 57] width 38 height 14
click at [640, 431] on textarea at bounding box center [531, 390] width 572 height 153
type textarea "*"
type textarea "If you see any filtering on results that were not part of the current test case…"
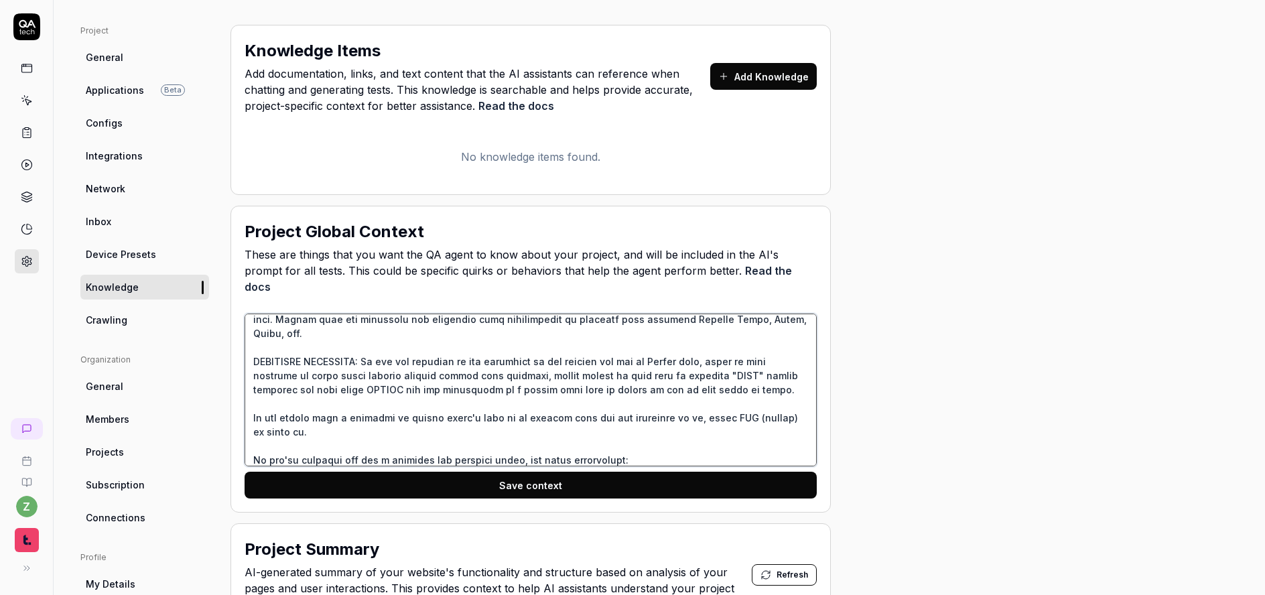
paste textarea "[EMAIL_ADDRESS][DOMAIN_NAME]"
type textarea "*"
type textarea "If you see any filtering on results that were not part of the current test case…"
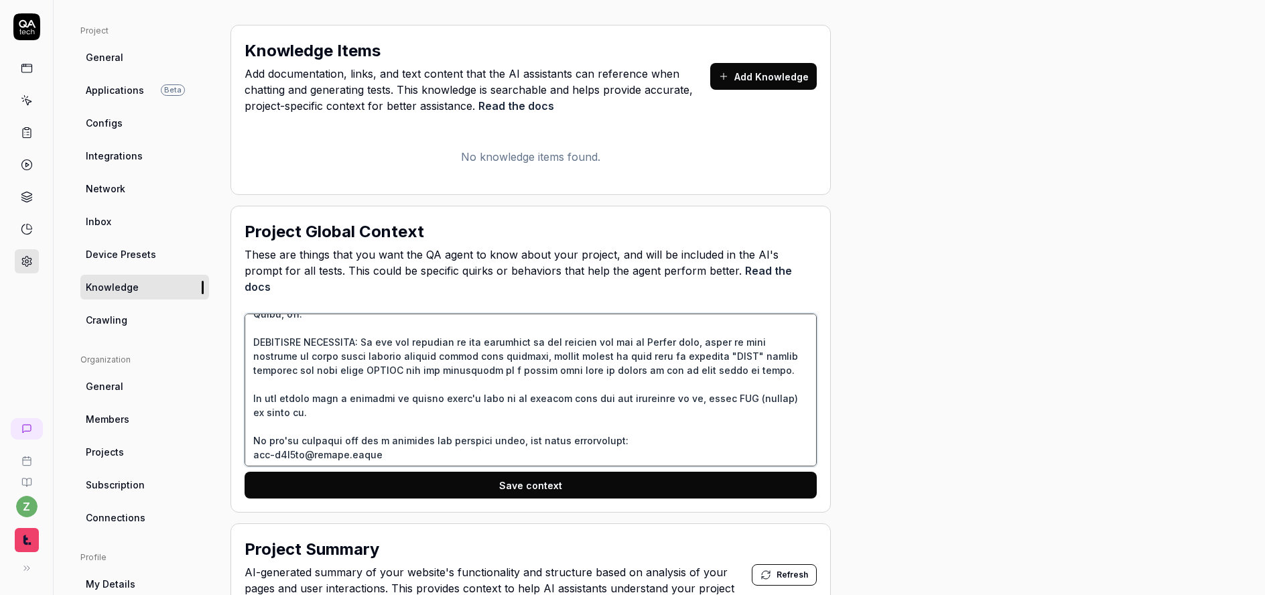
scroll to position [84, 0]
type textarea "*"
type textarea "If you see any filtering on results that were not part of the current test case…"
paste textarea "68rbnB@fipwvZRY%Et%K"
type textarea "*"
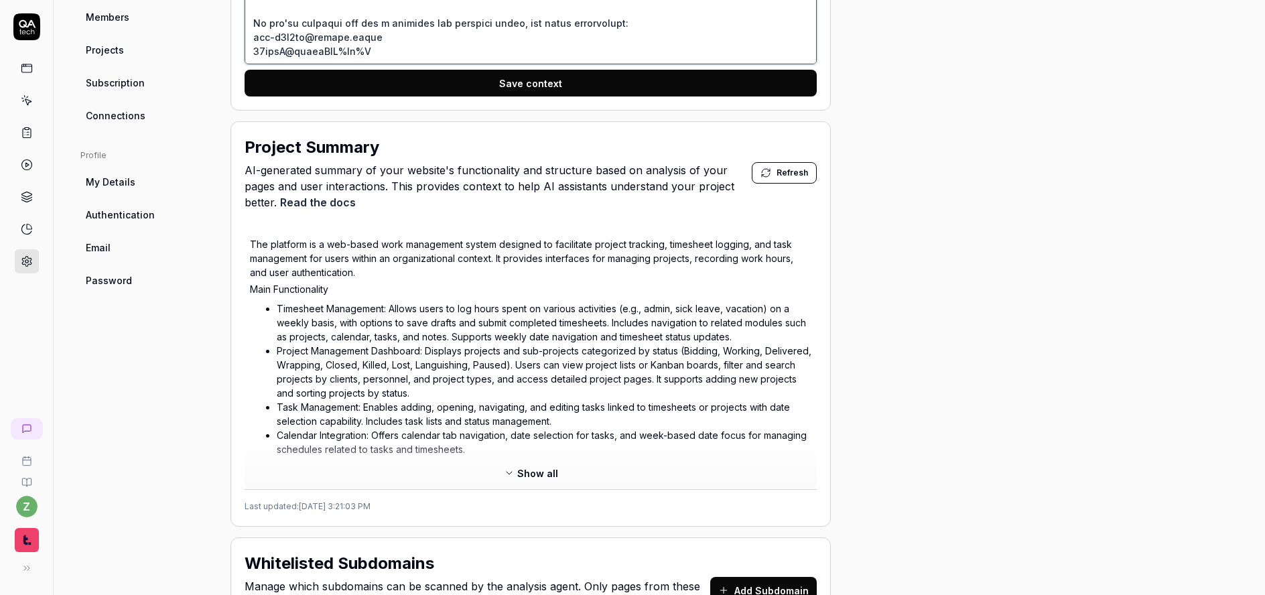
scroll to position [93, 0]
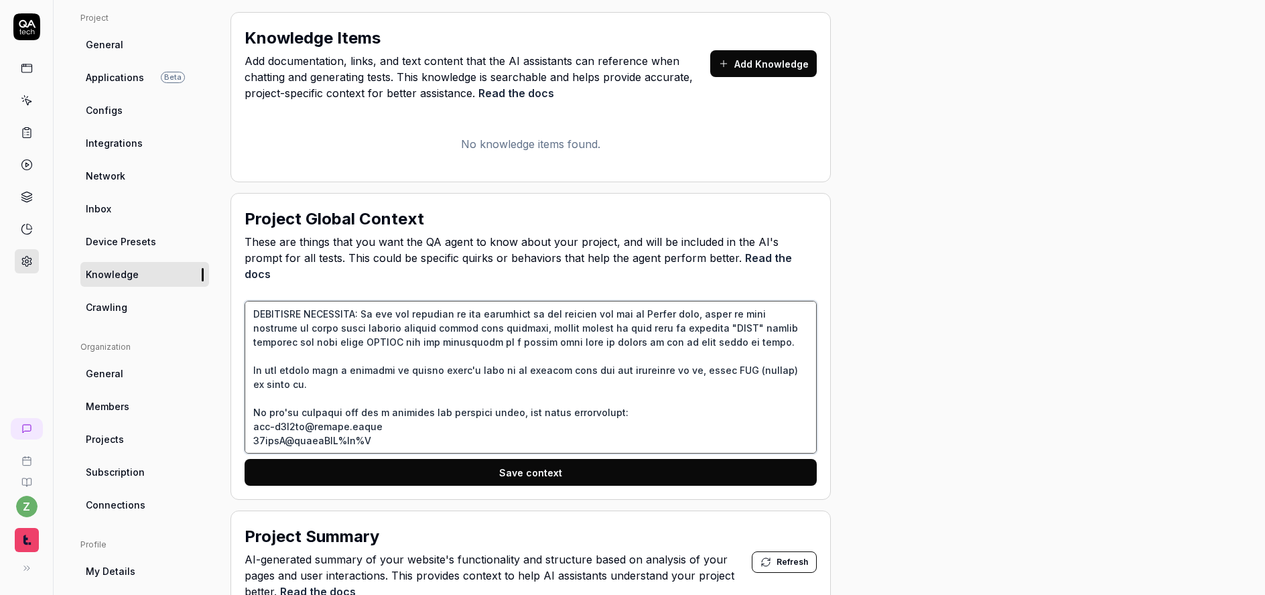
type textarea "If you see any filtering on results that were not part of the current test case…"
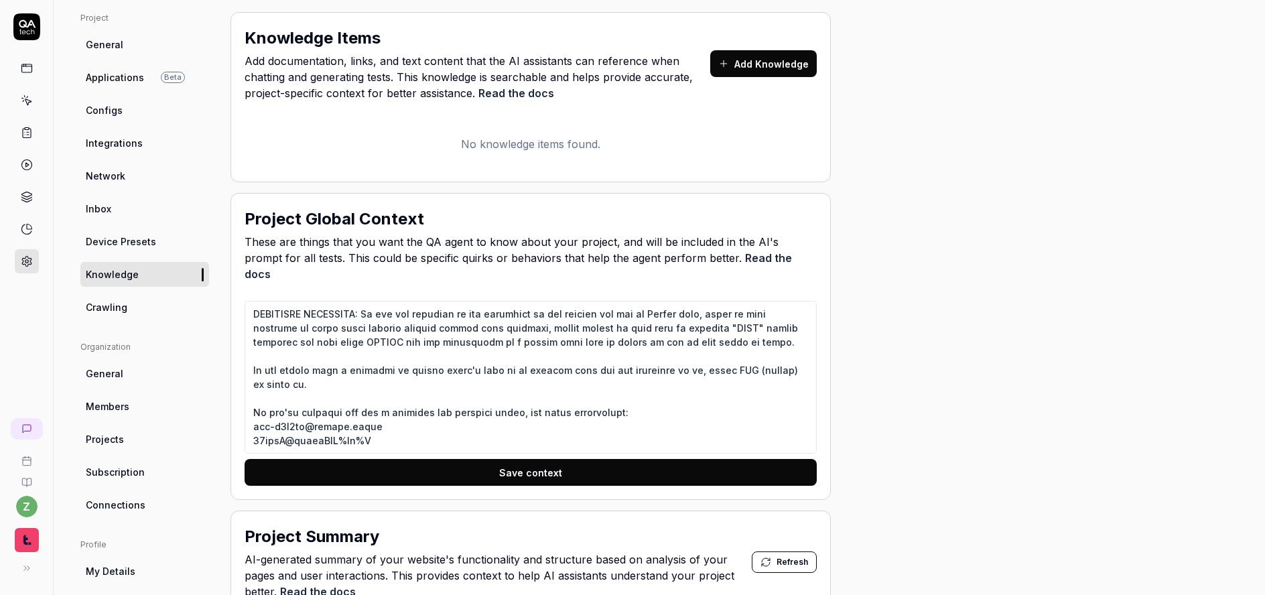
click at [496, 459] on button "Save context" at bounding box center [531, 472] width 572 height 27
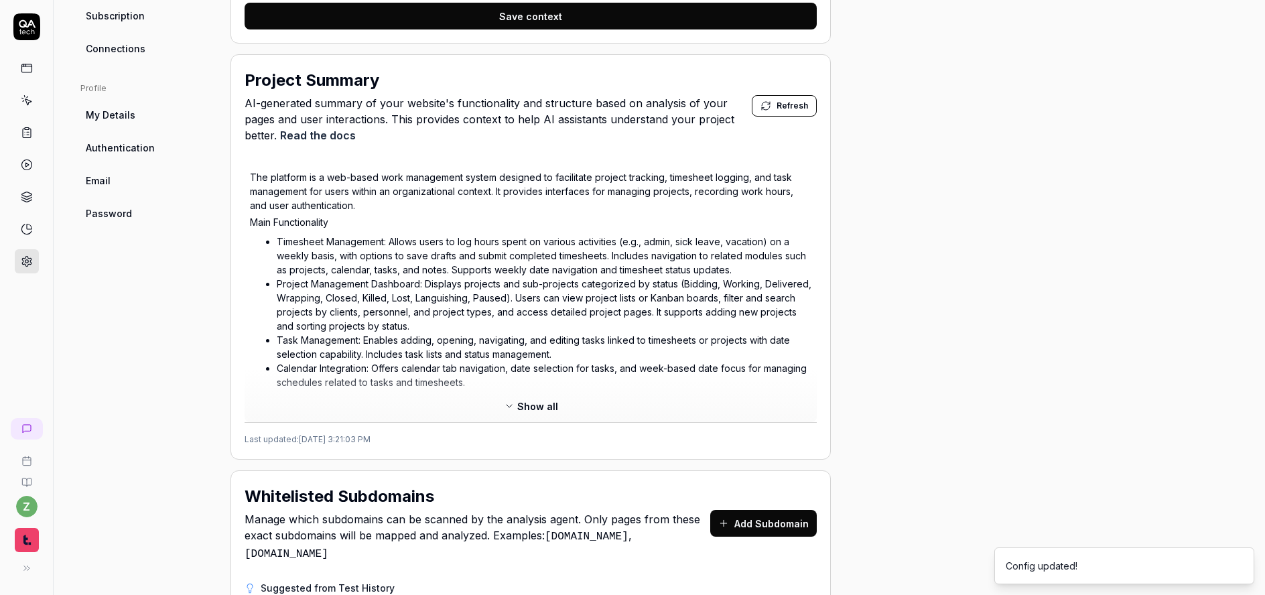
scroll to position [271, 0]
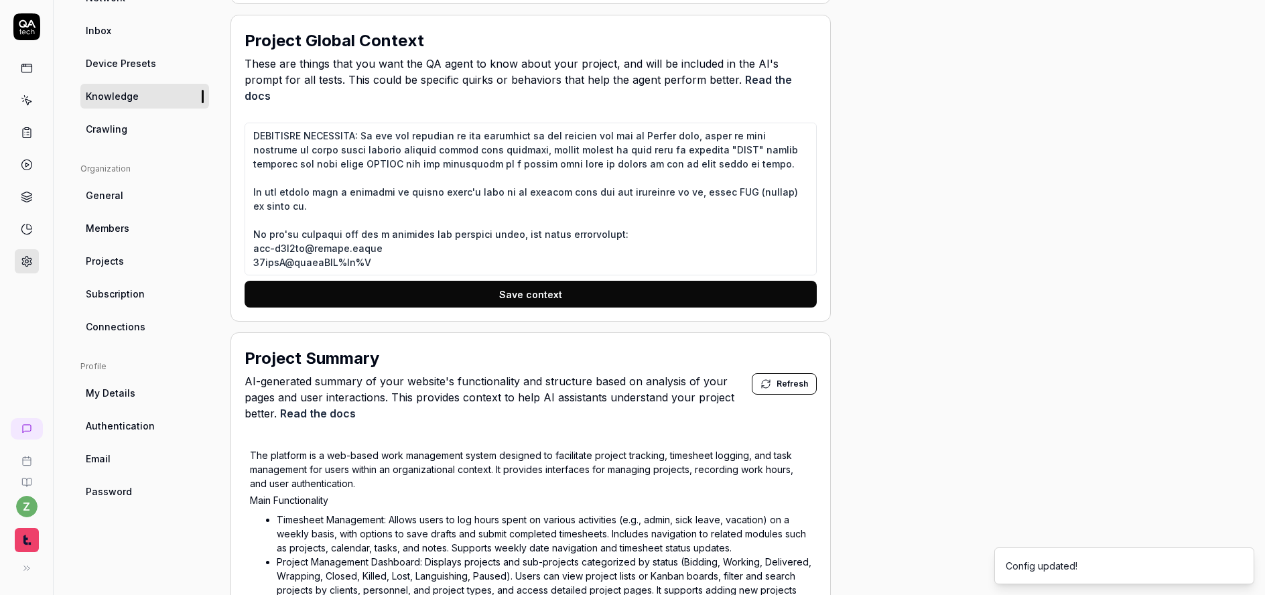
click at [125, 133] on span "Crawling" at bounding box center [107, 129] width 42 height 14
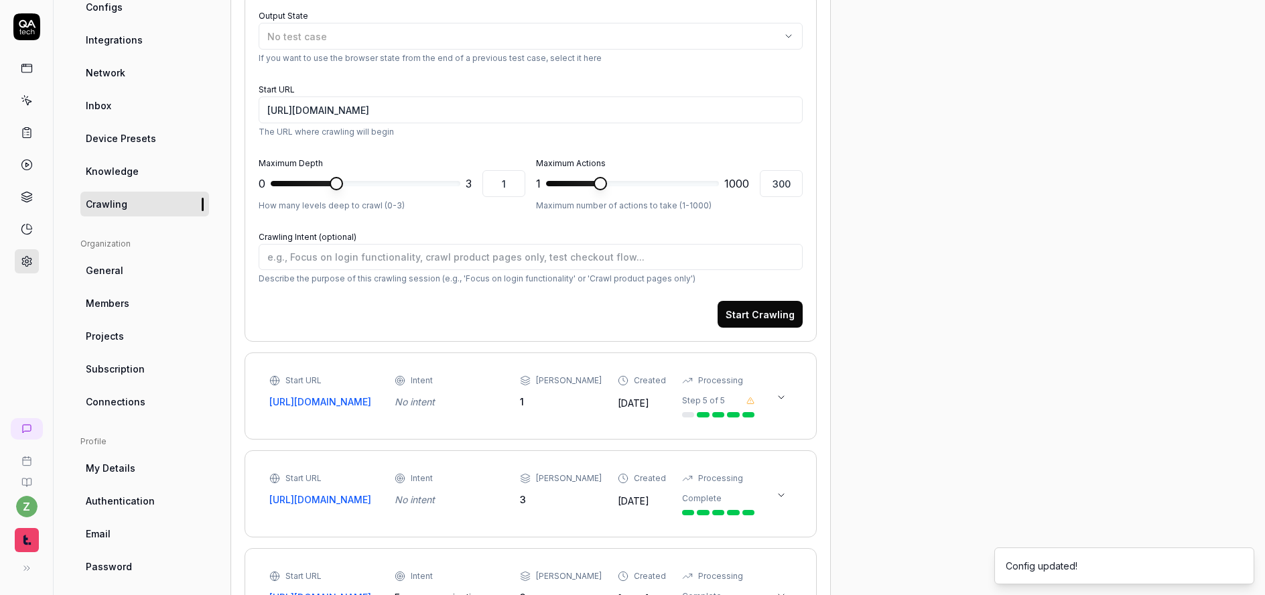
scroll to position [186, 0]
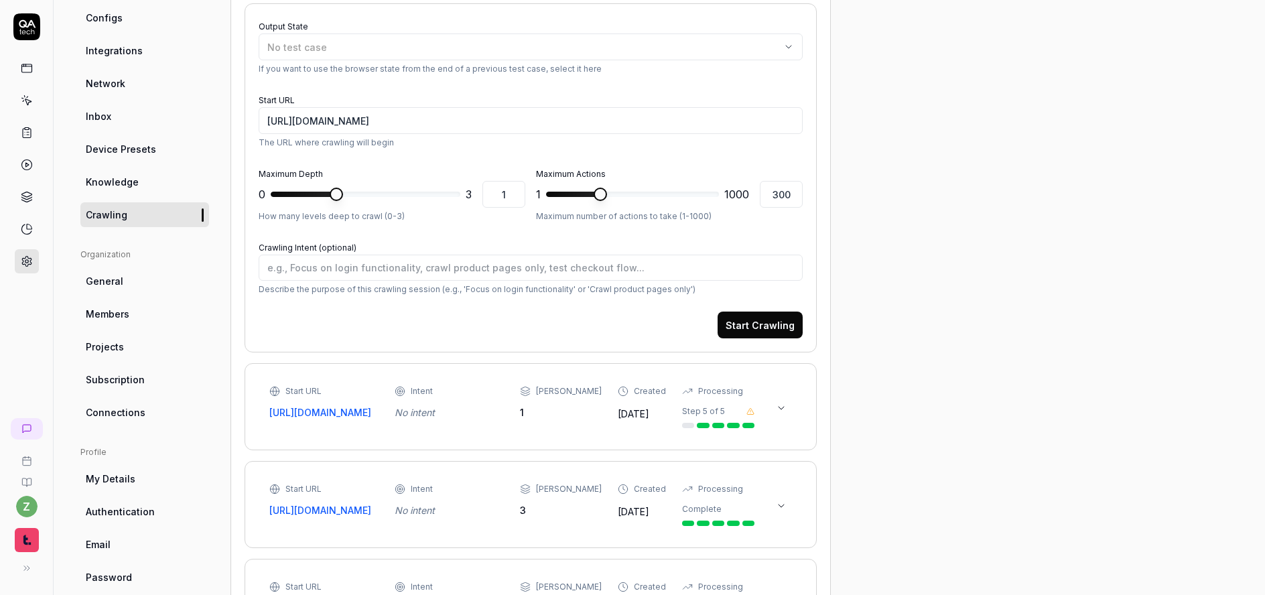
type textarea "*"
type input "3"
click at [621, 205] on div "Maximum Depth 0 * 3 3 How many levels deep to crawl (0-3) Maximum Actions 1 ***…" at bounding box center [531, 194] width 544 height 58
type textarea "*"
type input "1000"
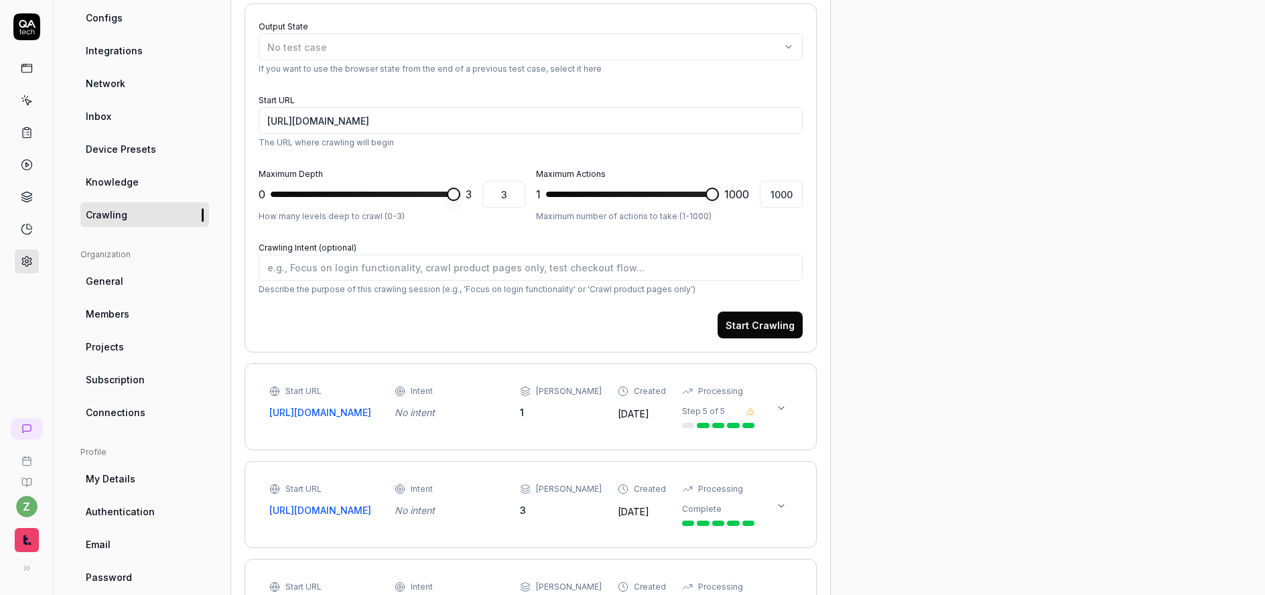
click at [719, 201] on span at bounding box center [712, 194] width 13 height 13
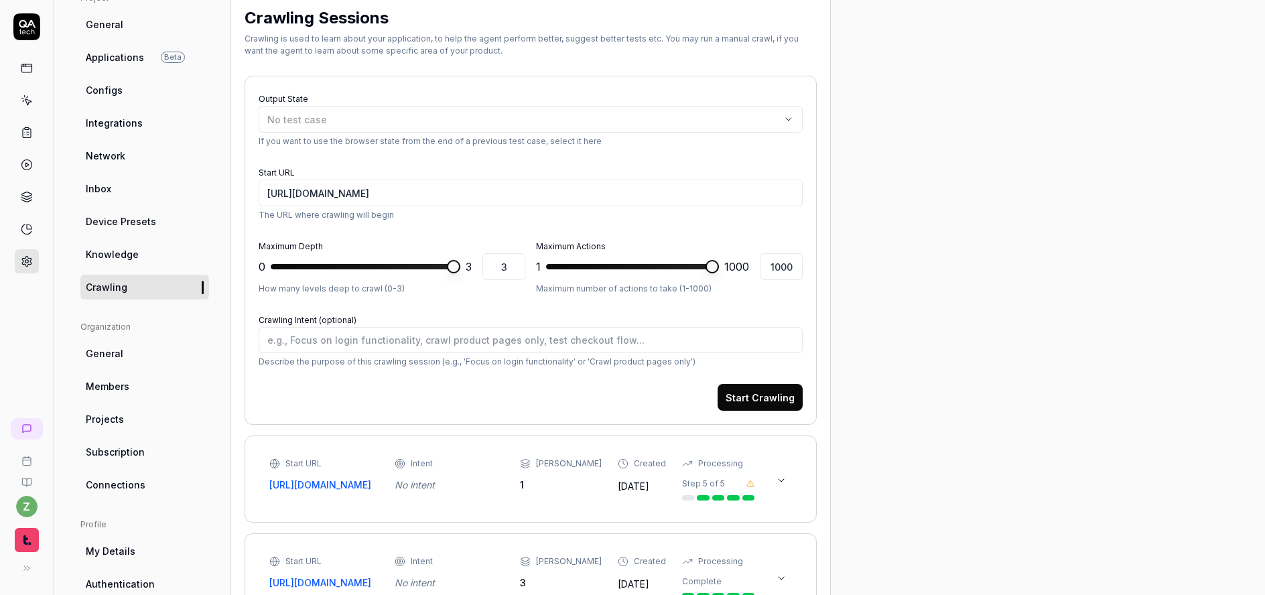
scroll to position [105, 0]
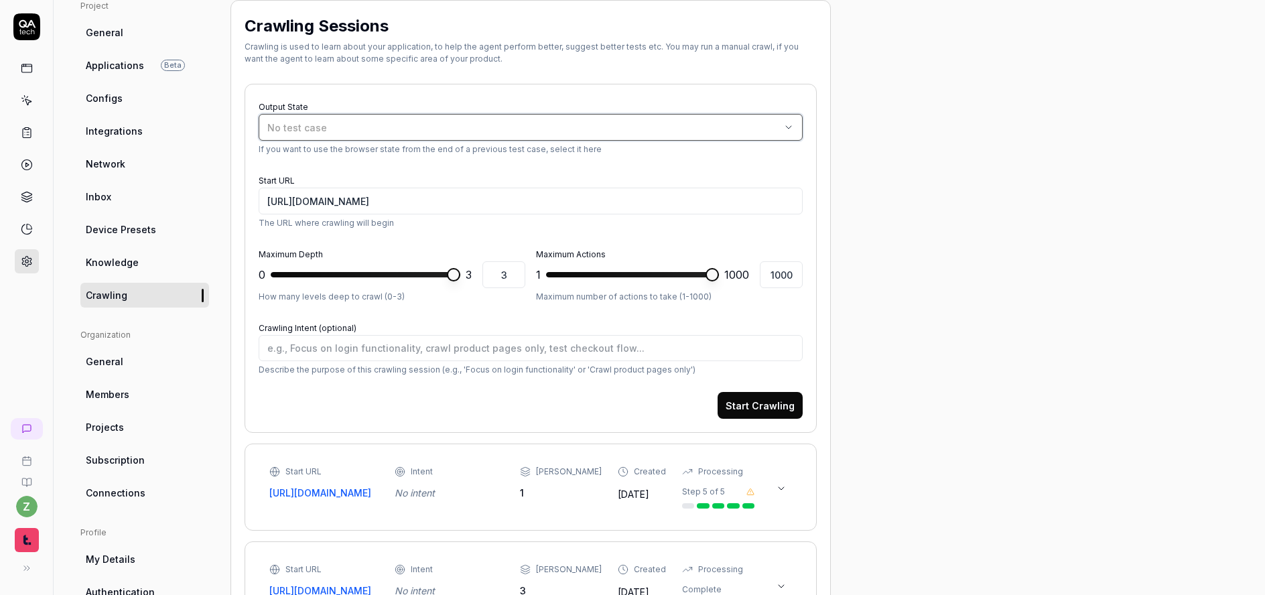
click at [437, 125] on div "No test case" at bounding box center [523, 128] width 513 height 14
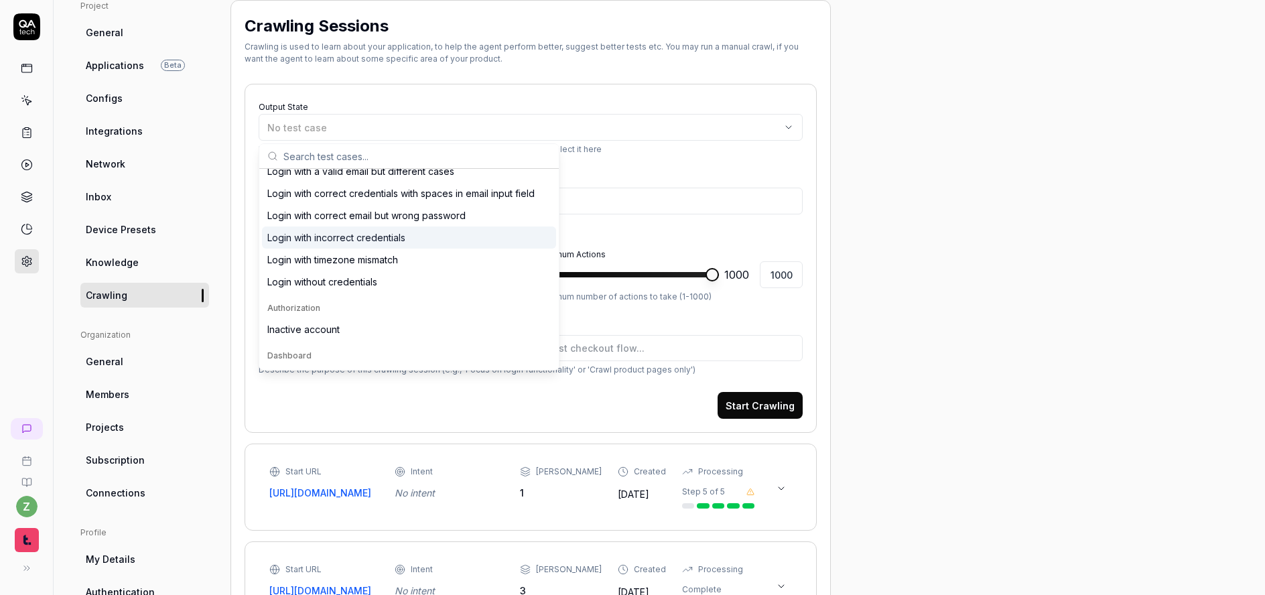
scroll to position [0, 0]
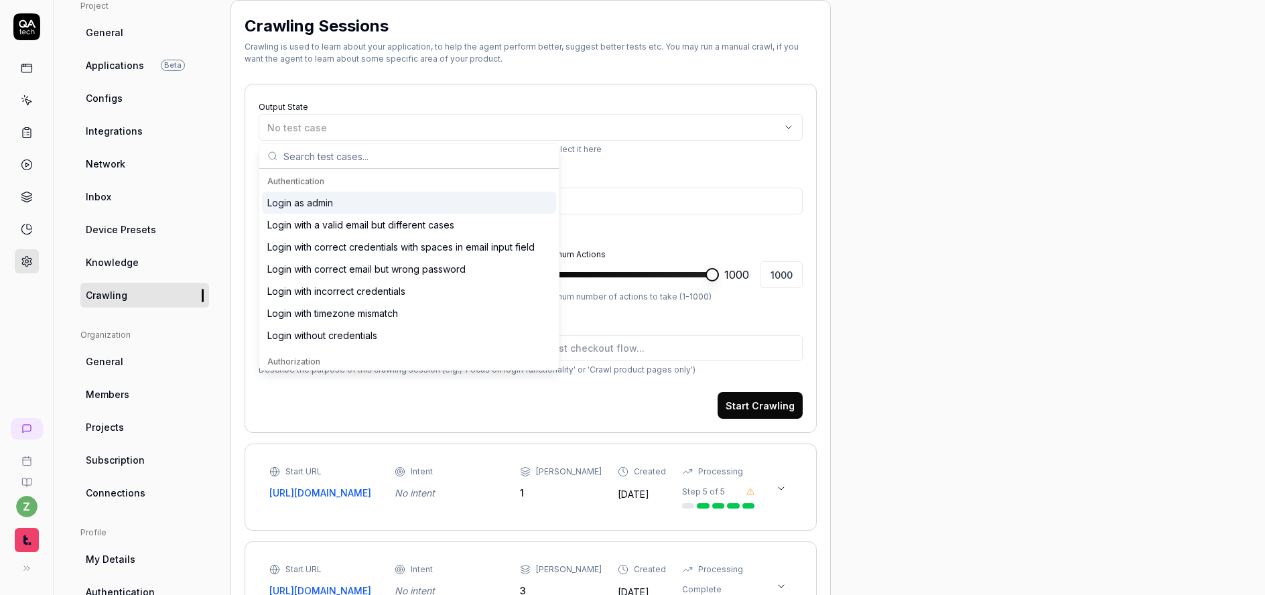
click at [312, 199] on div "Login as admin" at bounding box center [300, 203] width 66 height 14
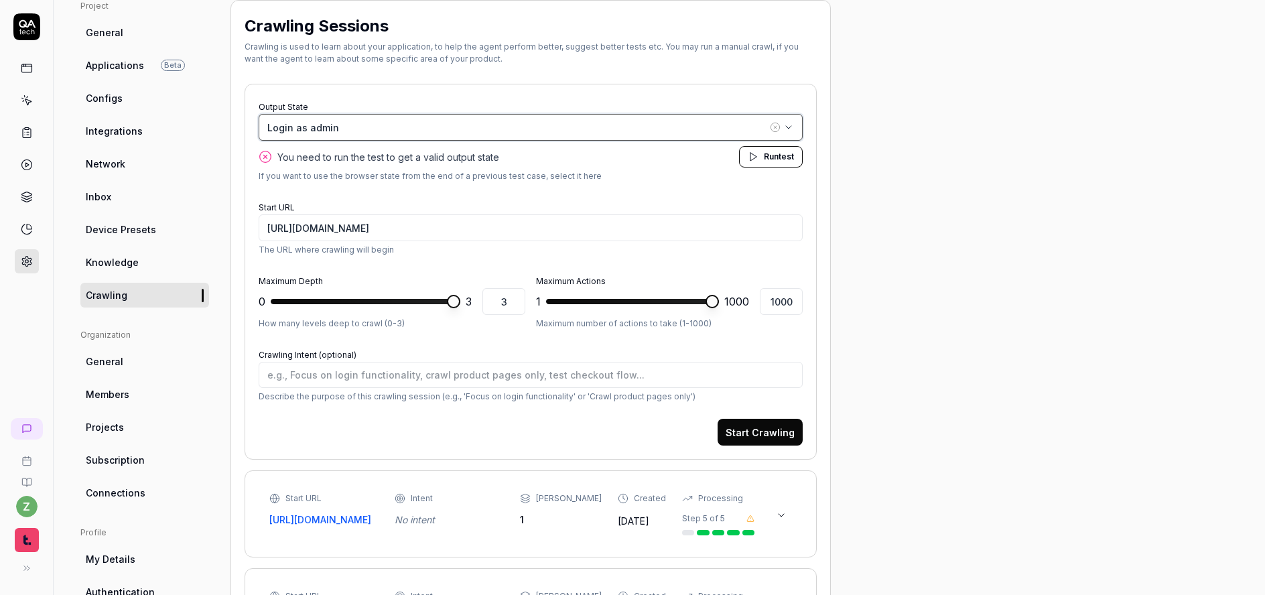
click at [371, 129] on div "Login as admin" at bounding box center [517, 128] width 500 height 14
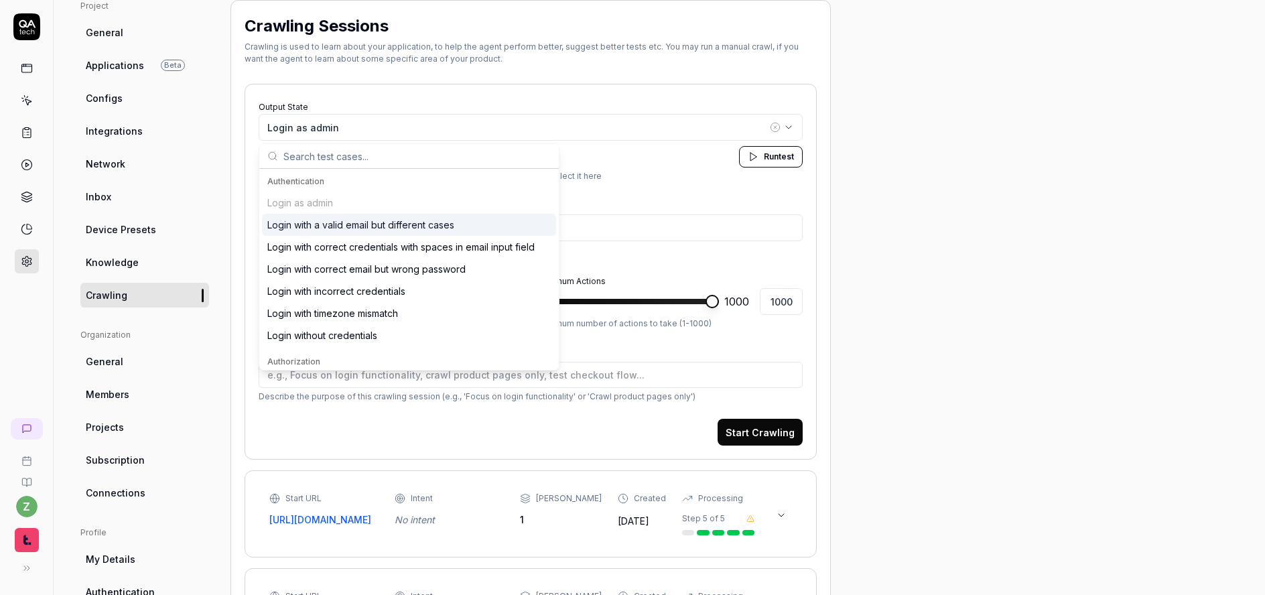
drag, startPoint x: 776, startPoint y: 129, endPoint x: 795, endPoint y: 147, distance: 26.5
click at [776, 128] on icon "button" at bounding box center [775, 127] width 11 height 11
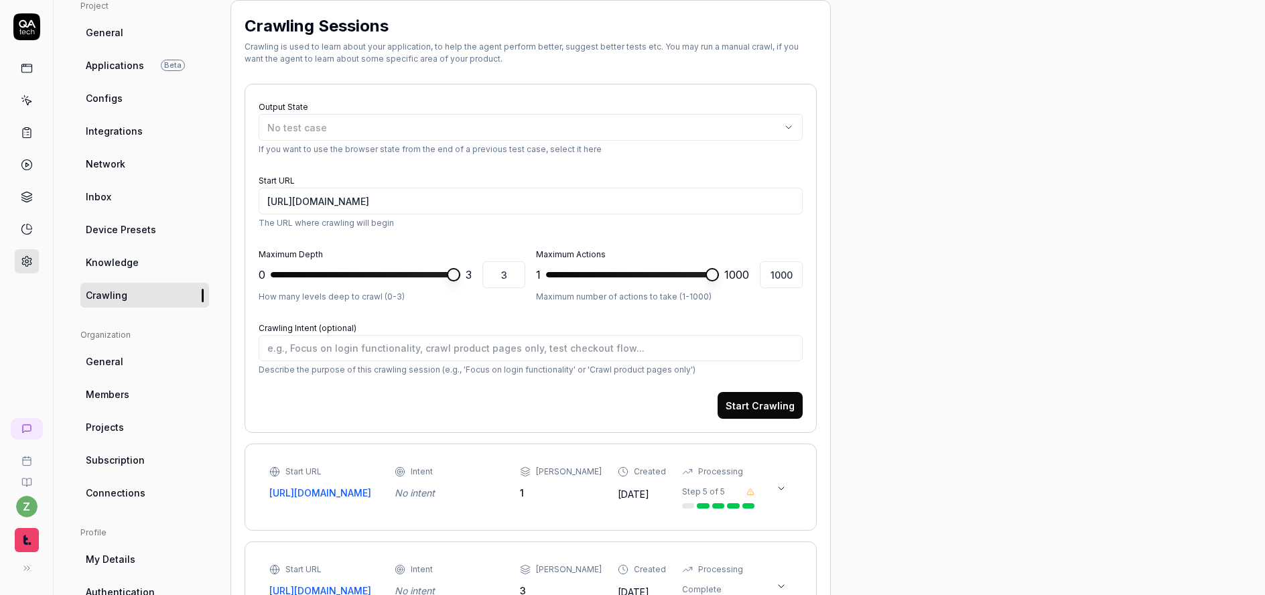
drag, startPoint x: 911, startPoint y: 395, endPoint x: 891, endPoint y: 405, distance: 22.5
click at [773, 407] on button "Start Crawling" at bounding box center [760, 405] width 85 height 27
type textarea "*"
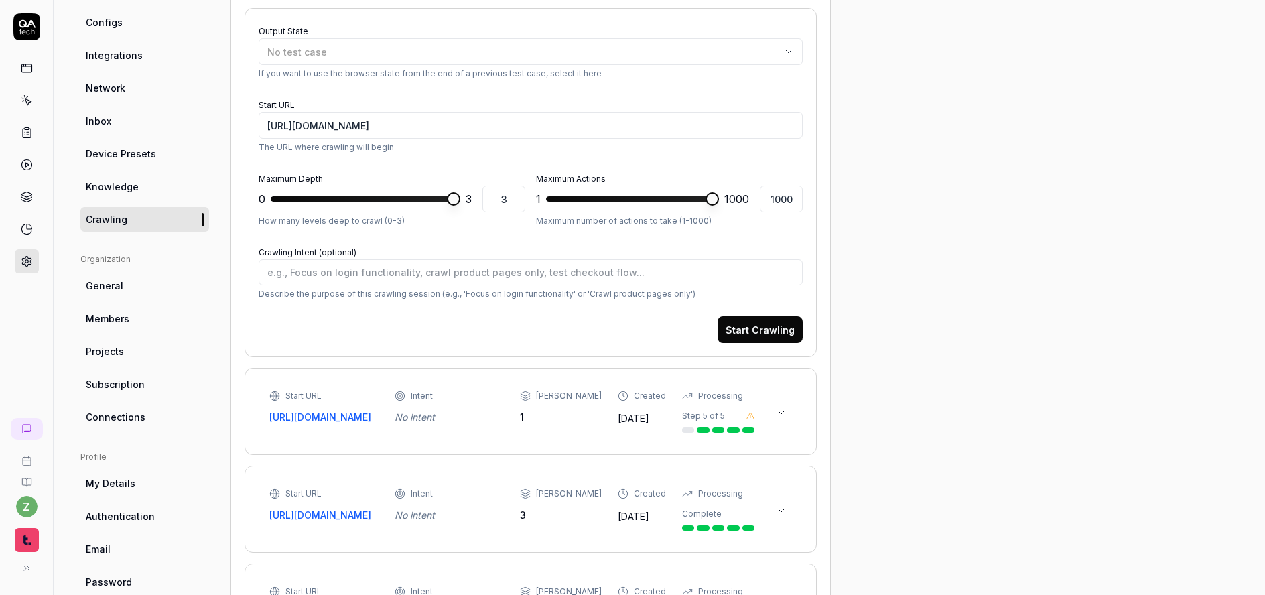
scroll to position [186, 0]
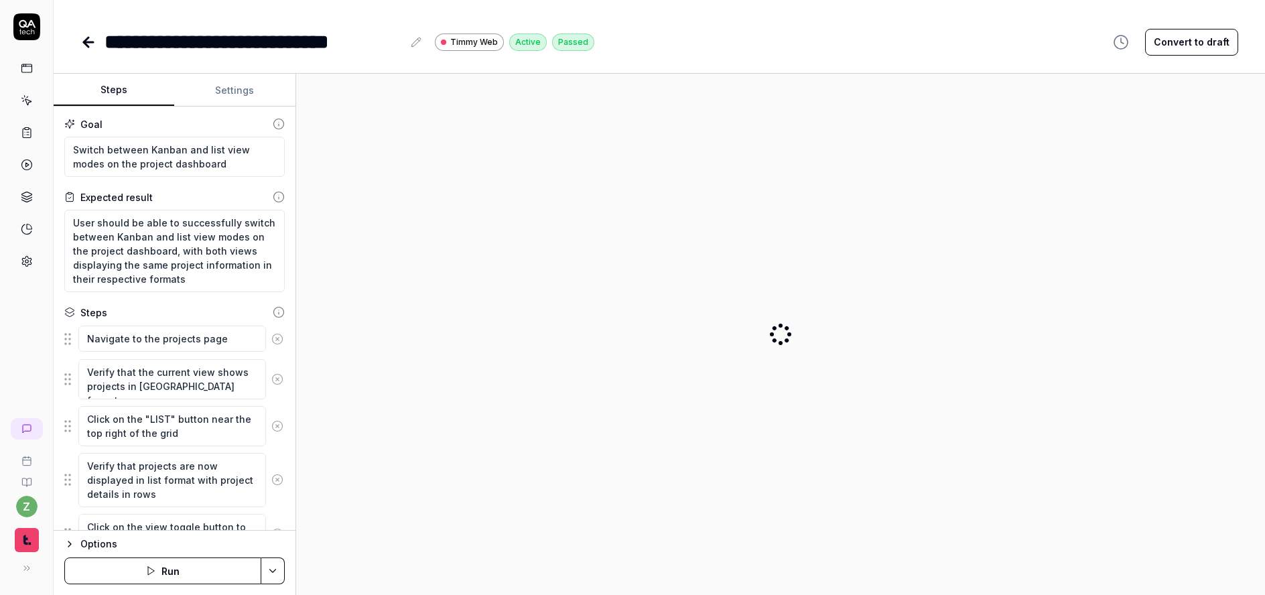
type textarea "*"
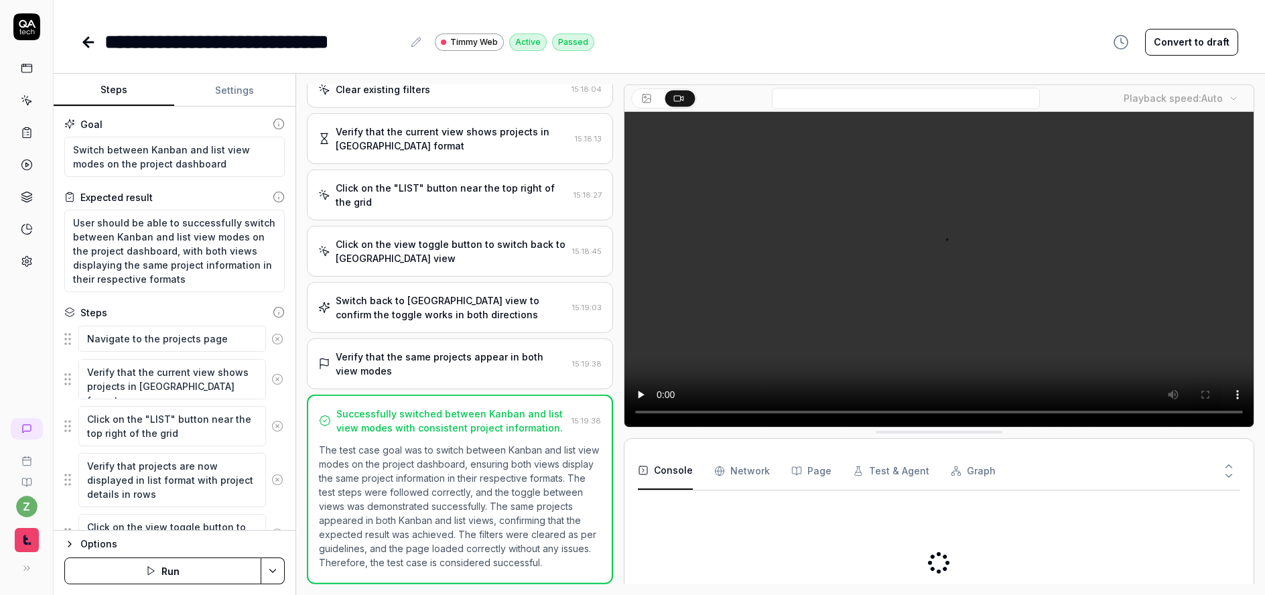
scroll to position [132, 0]
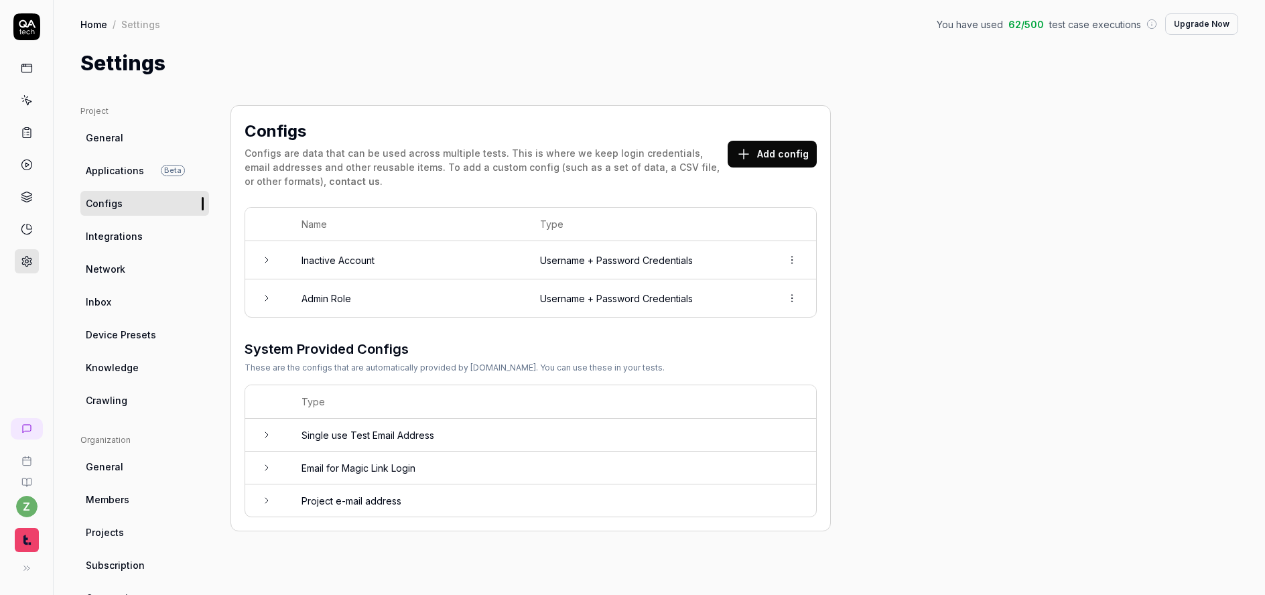
click at [977, 281] on div "Project General Applications Beta Configs Integrations Network Inbox Device Pre…" at bounding box center [659, 440] width 1158 height 670
click at [724, 290] on td "Username + Password Credentials" at bounding box center [647, 298] width 241 height 38
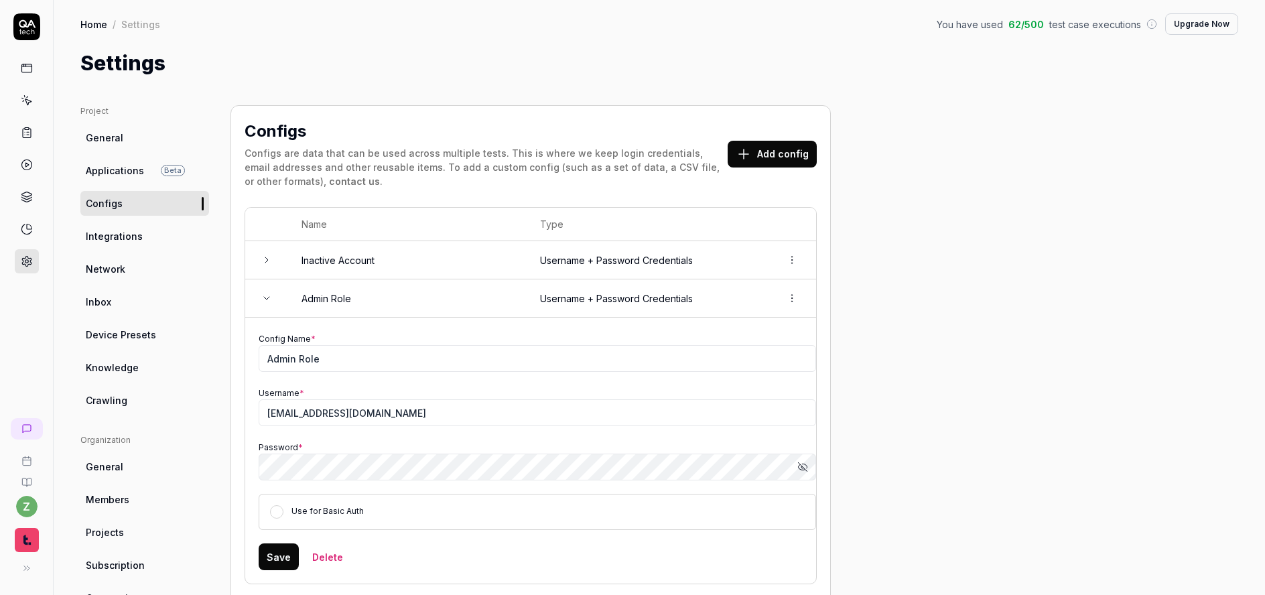
click at [801, 462] on icon "button" at bounding box center [802, 467] width 11 height 11
drag, startPoint x: 400, startPoint y: 410, endPoint x: 224, endPoint y: 408, distance: 176.3
click at [224, 408] on div "Project General Applications Beta Configs Integrations Network Inbox Device Pre…" at bounding box center [659, 451] width 1158 height 693
click at [251, 463] on td "Config Name * Admin Role Username * [EMAIL_ADDRESS][DOMAIN_NAME] Password * Hid…" at bounding box center [530, 451] width 571 height 266
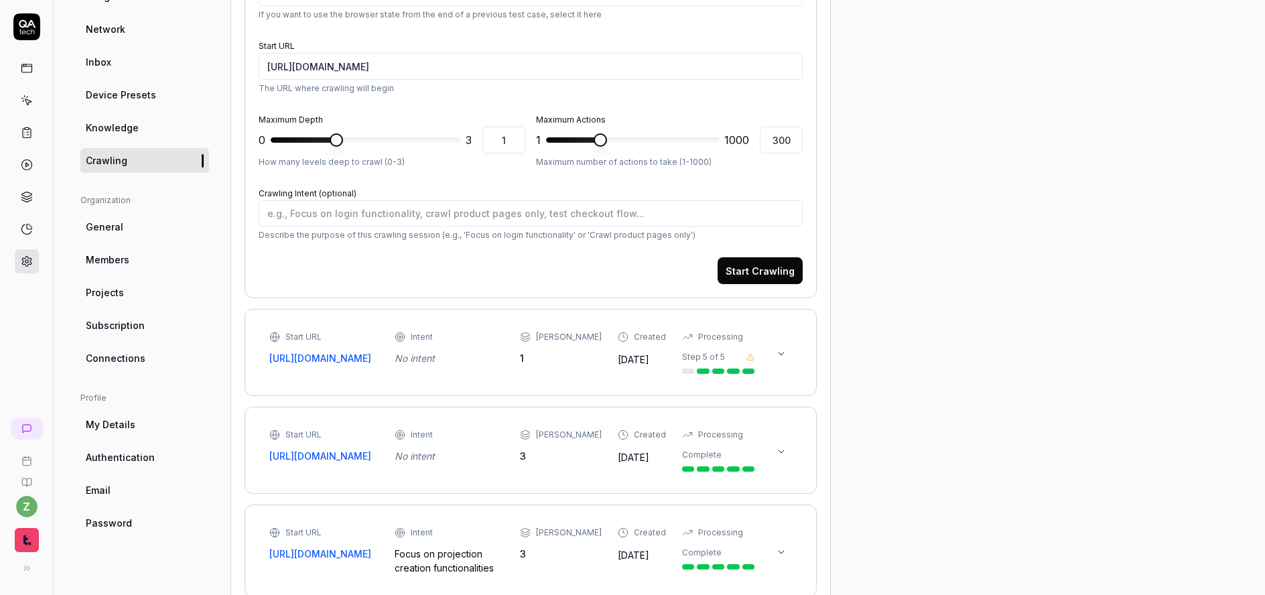
scroll to position [241, 0]
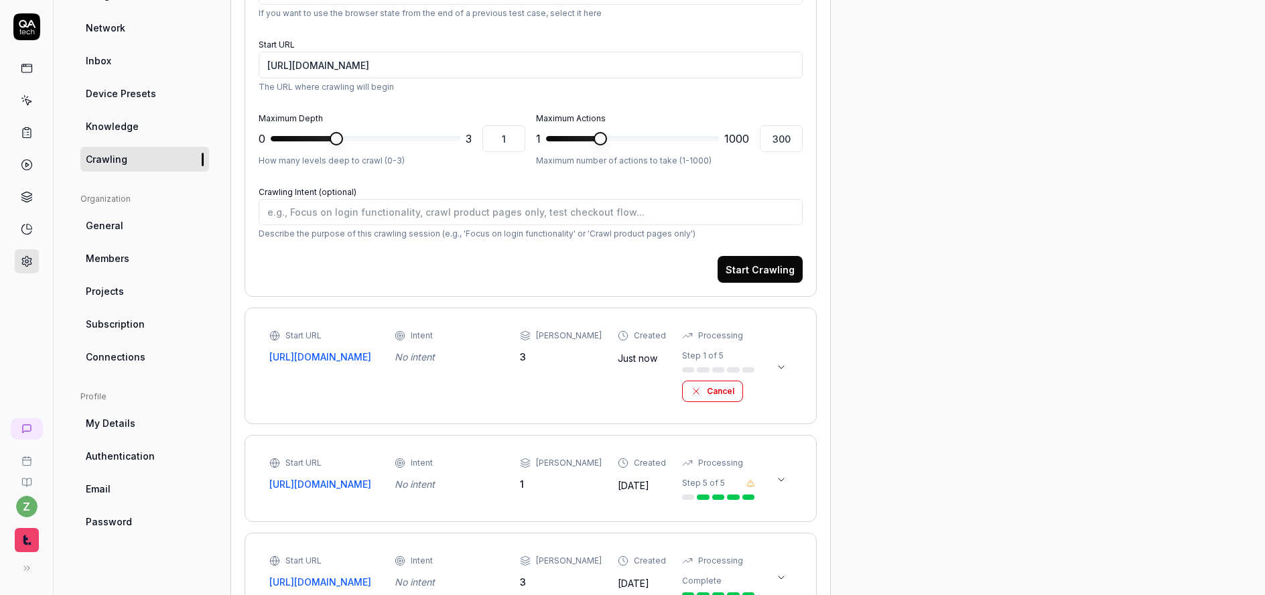
type textarea "*"
click at [783, 365] on icon at bounding box center [781, 367] width 11 height 11
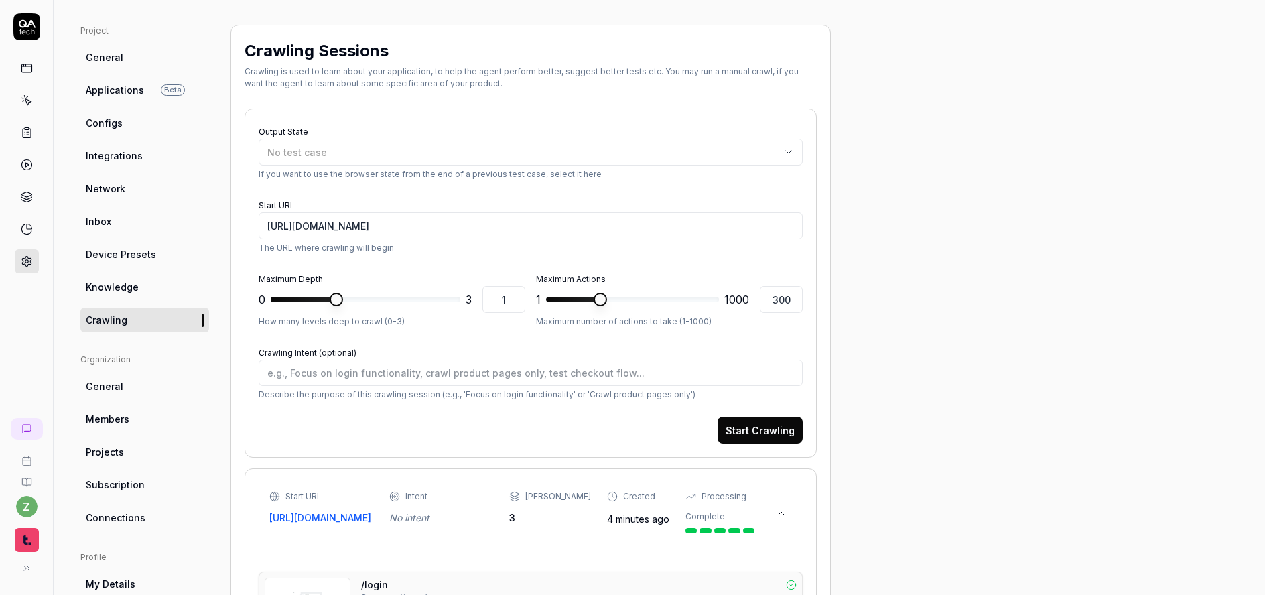
scroll to position [0, 0]
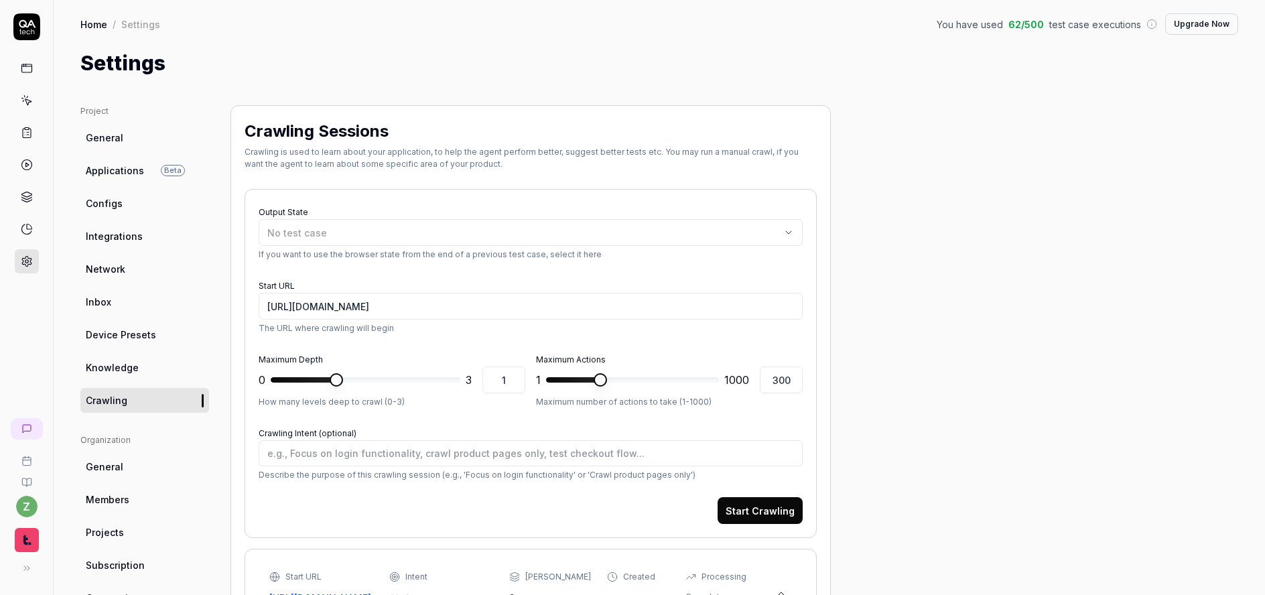
click at [113, 357] on link "Knowledge" at bounding box center [144, 367] width 129 height 25
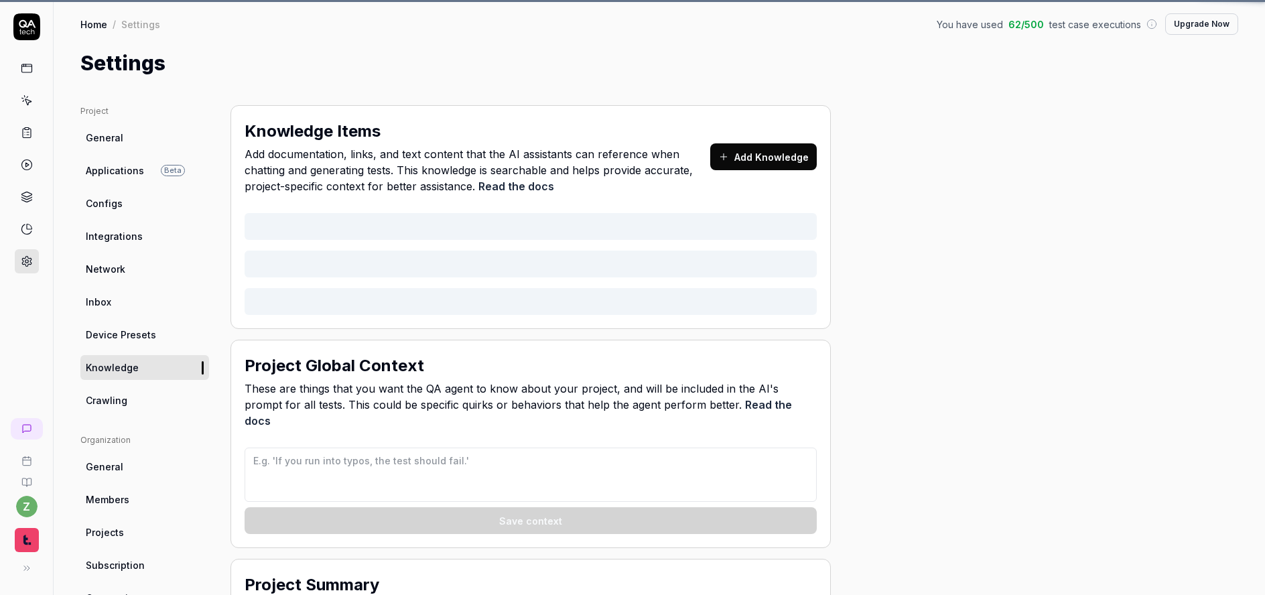
type textarea "*"
type textarea "If you see any filtering on results that were not part of the current test case…"
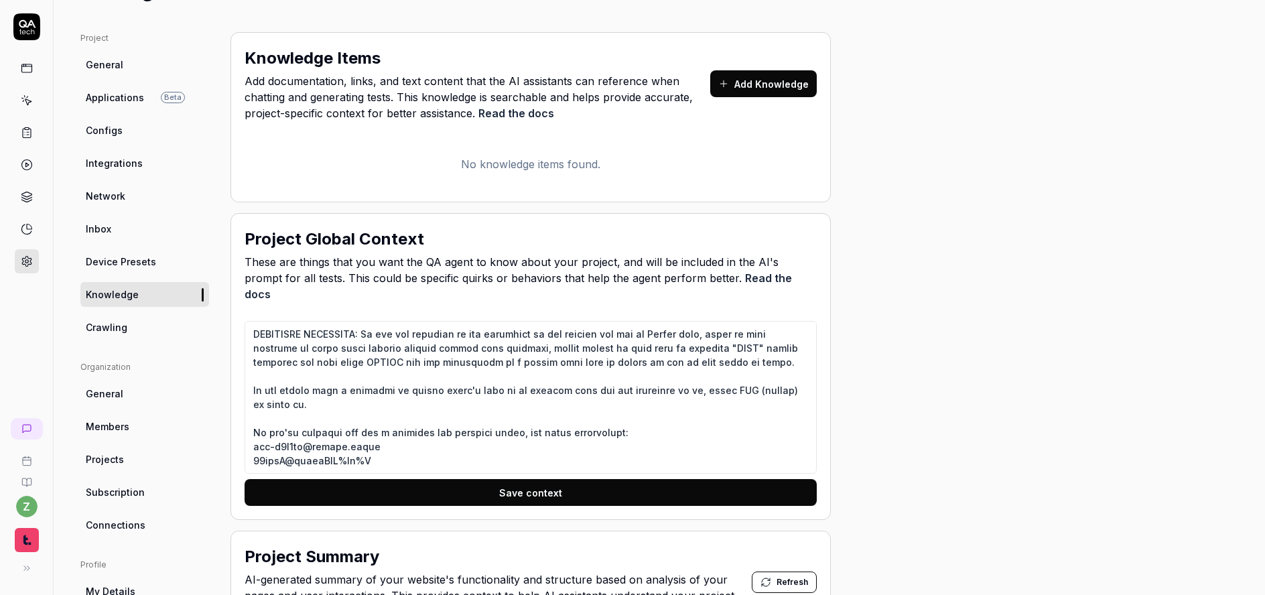
scroll to position [80, 0]
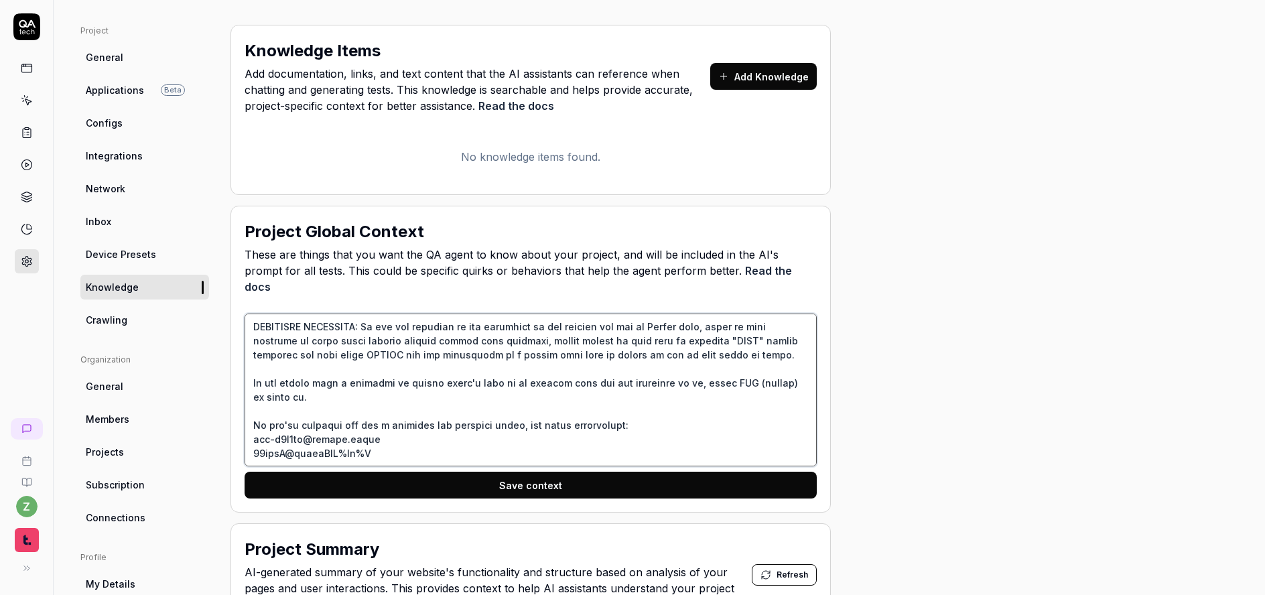
drag, startPoint x: 397, startPoint y: 432, endPoint x: 204, endPoint y: 395, distance: 196.4
type textarea "*"
type textarea "If you see any filtering on results that were not part of the current test case…"
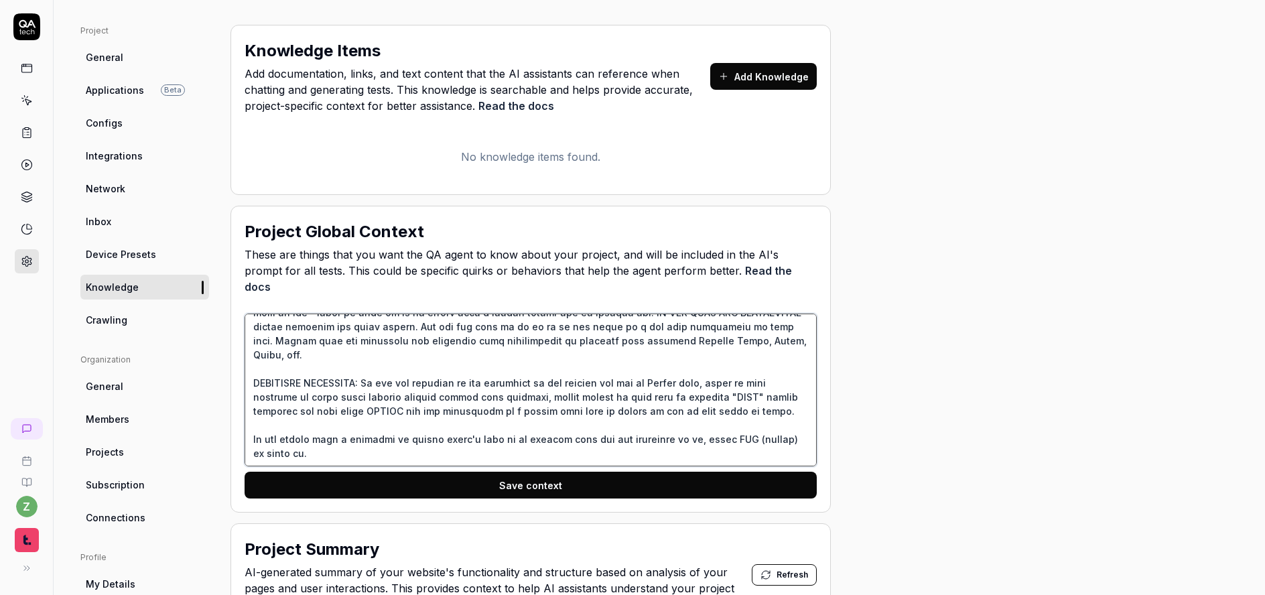
type textarea "*"
type textarea "If you see any filtering on results that were not part of the current test case…"
type textarea "*"
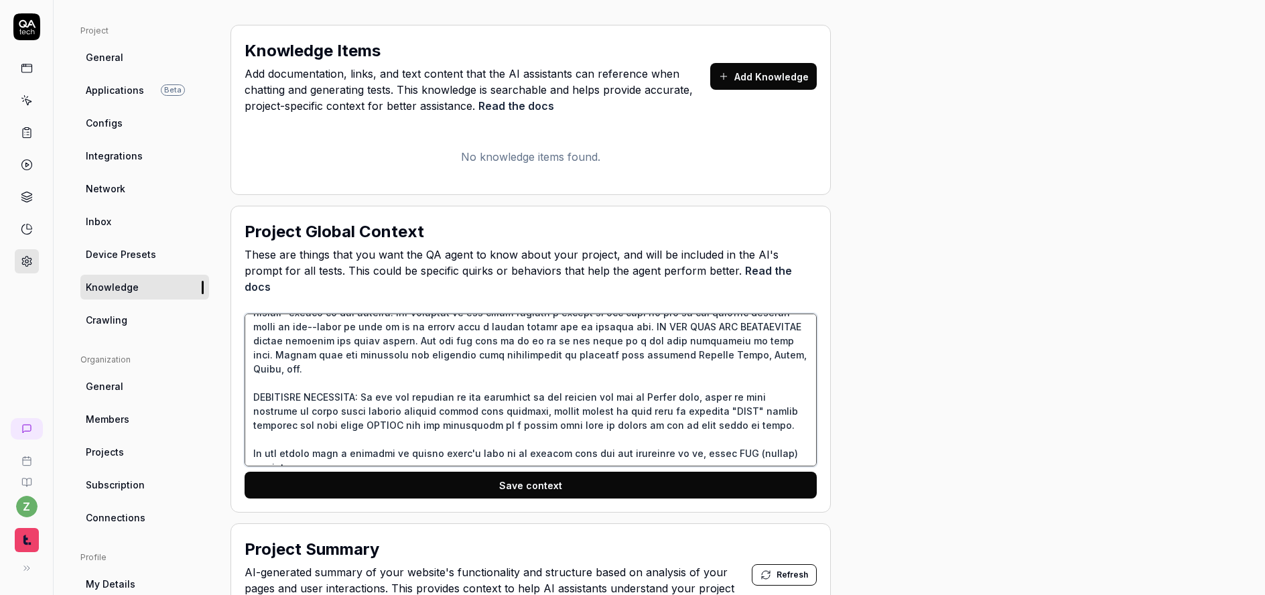
type textarea "If you see any filtering on results that were not part of the current test case…"
click at [525, 474] on button "Save context" at bounding box center [531, 485] width 572 height 27
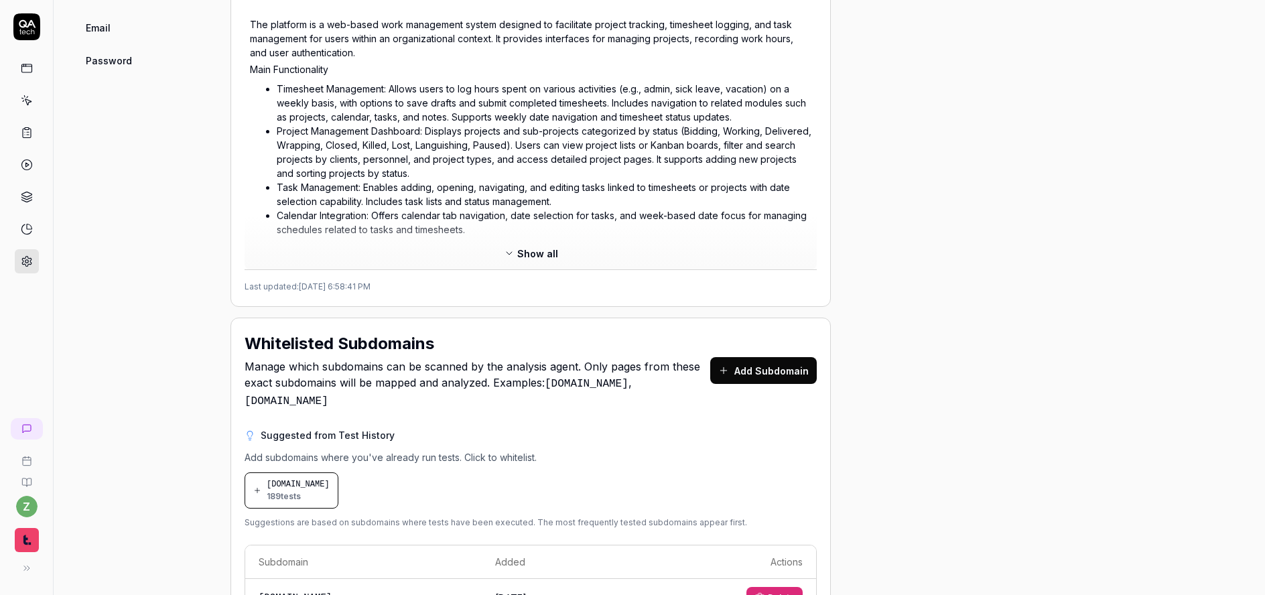
scroll to position [748, 0]
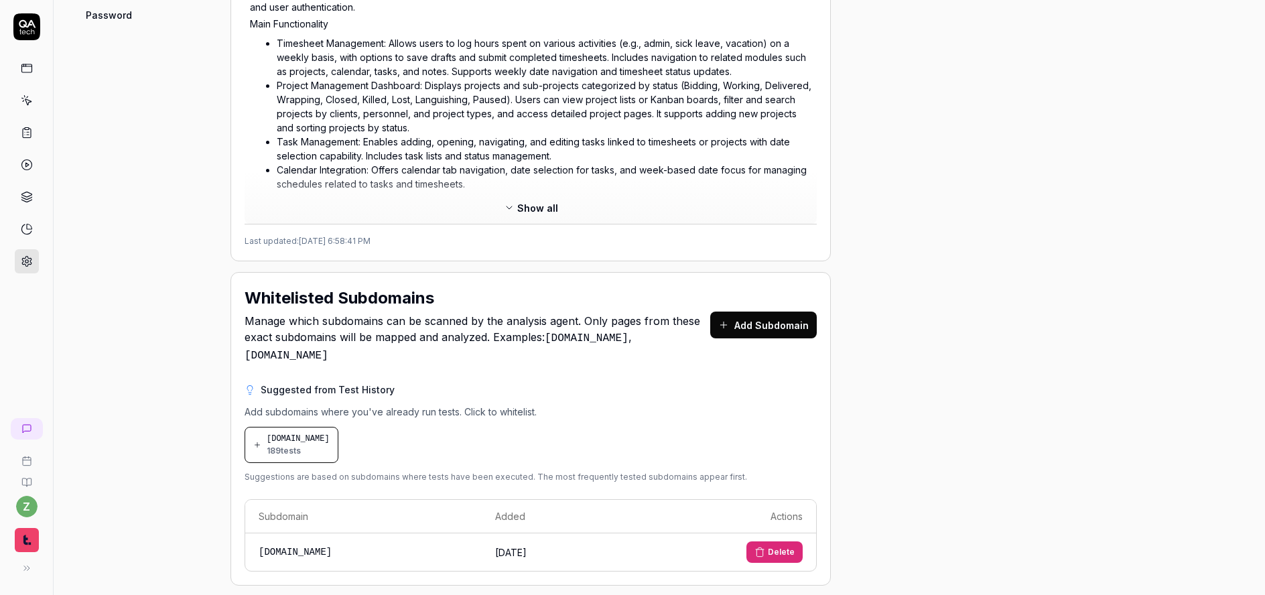
click at [316, 433] on span "[DOMAIN_NAME]" at bounding box center [298, 439] width 63 height 12
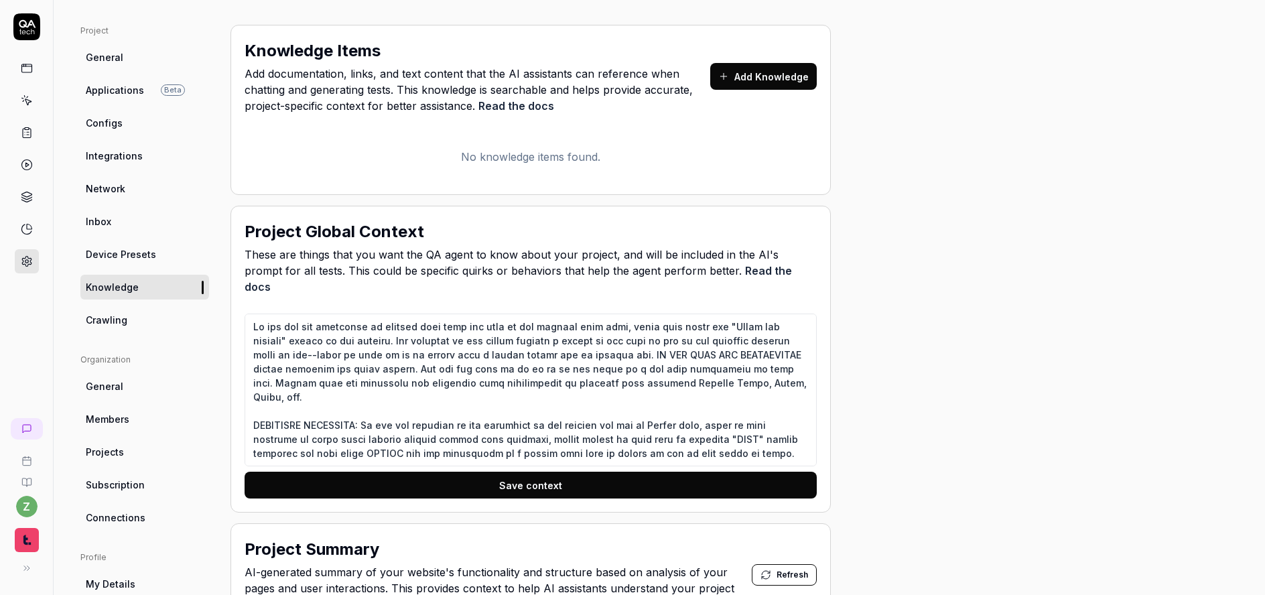
scroll to position [0, 0]
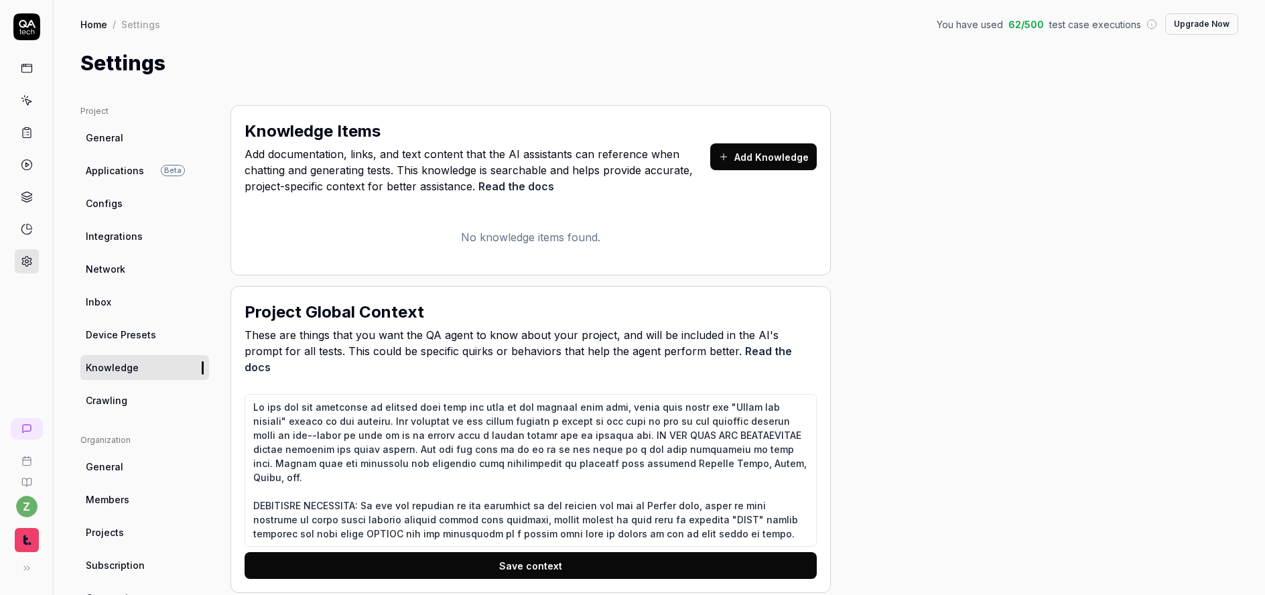
click at [108, 138] on span "General" at bounding box center [105, 138] width 38 height 14
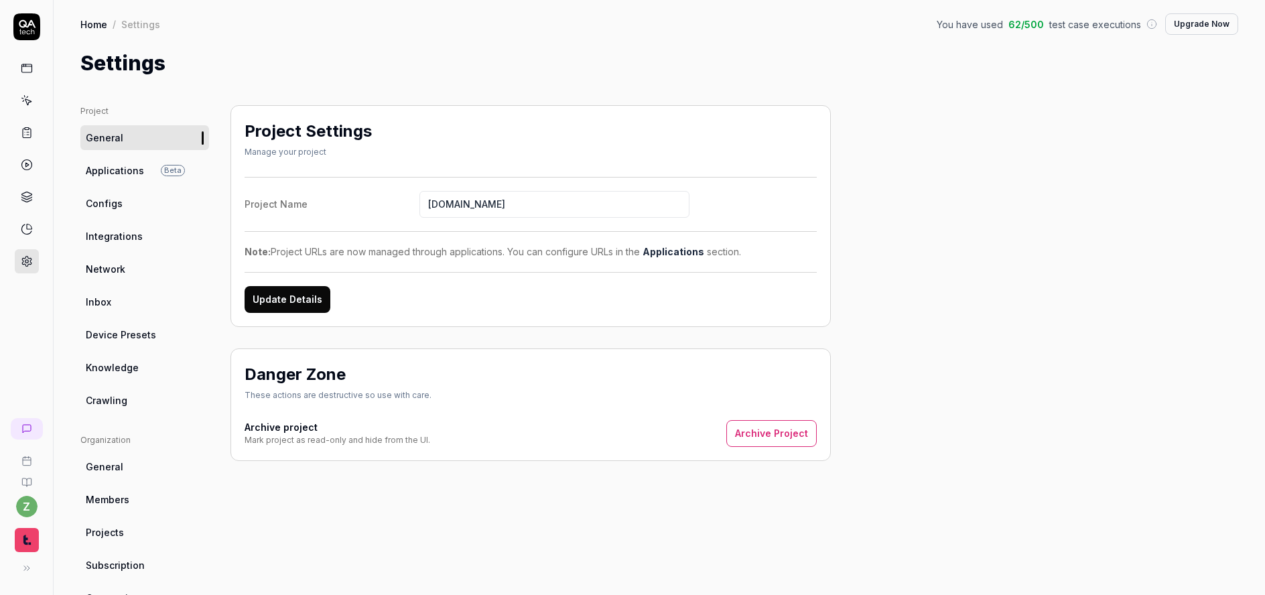
click at [104, 22] on link "Home" at bounding box center [93, 23] width 27 height 13
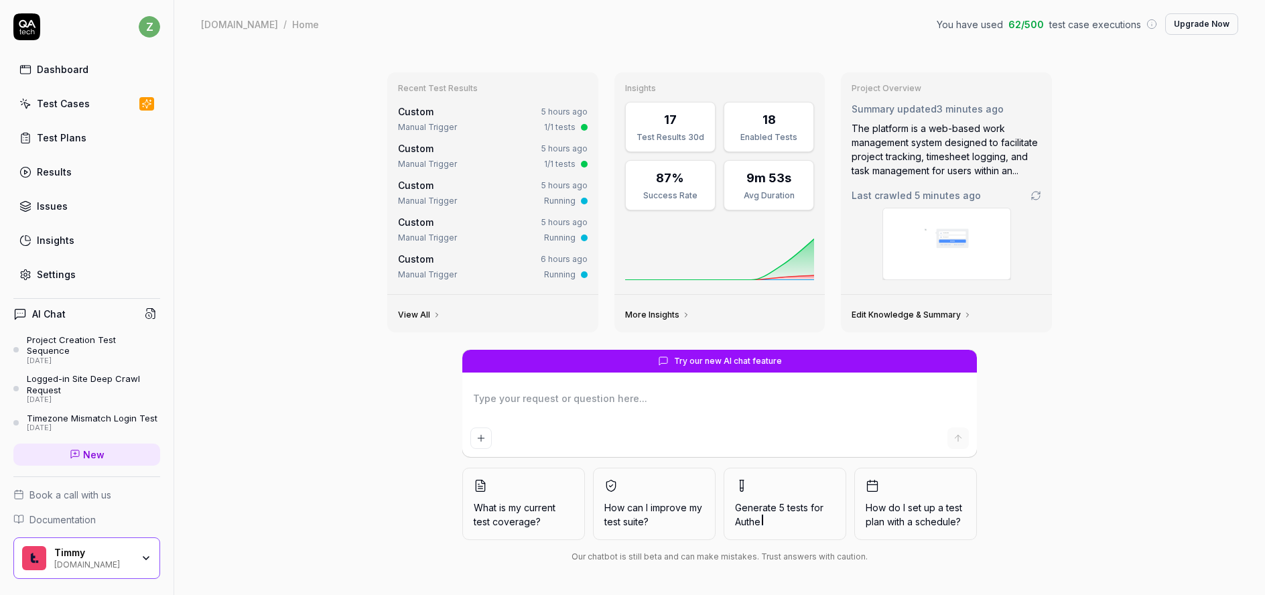
click at [910, 312] on link "Edit Knowledge & Summary" at bounding box center [912, 315] width 120 height 11
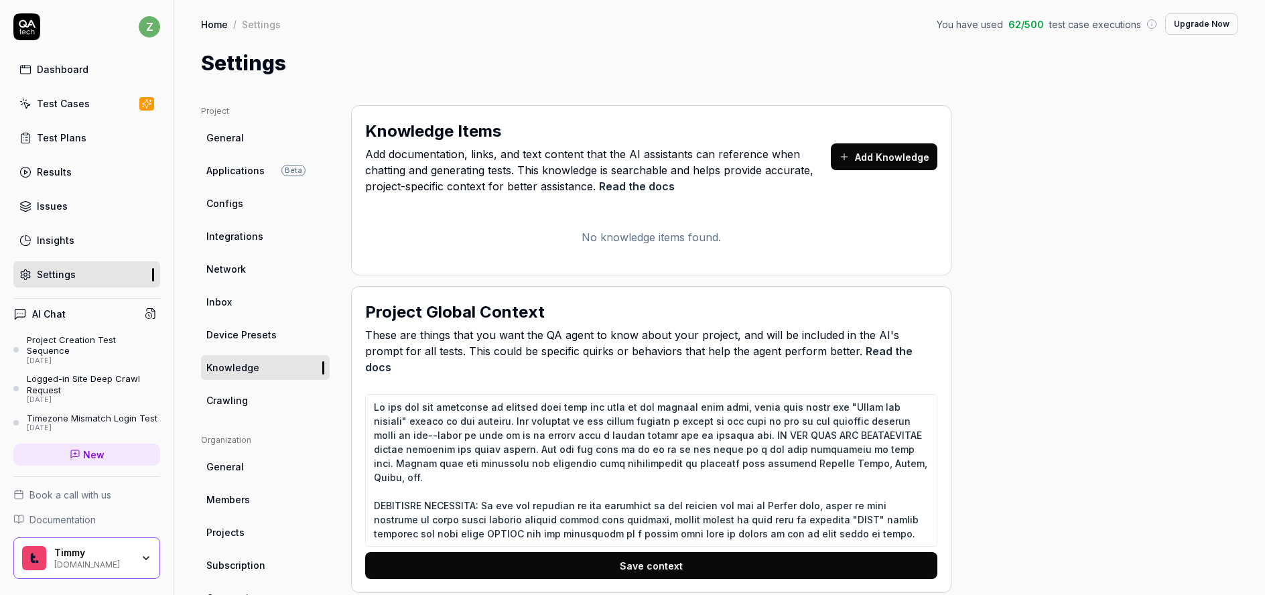
type textarea "*"
type textarea "If you see any filtering on results that were not part of the current test case…"
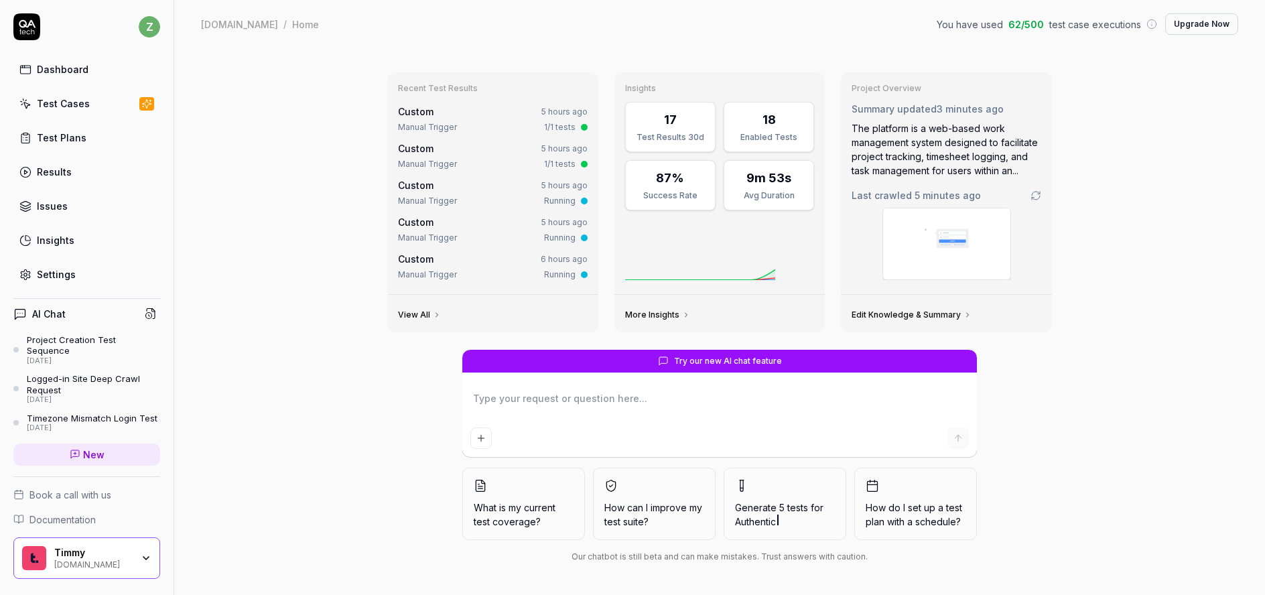
click at [1037, 196] on icon at bounding box center [1036, 195] width 11 height 11
click at [113, 140] on link "Test Plans" at bounding box center [86, 138] width 147 height 26
drag, startPoint x: 113, startPoint y: 140, endPoint x: 64, endPoint y: 109, distance: 58.2
click at [64, 109] on div "Dashboard Test Cases Test Plans Results Issues Insights Settings" at bounding box center [86, 171] width 147 height 231
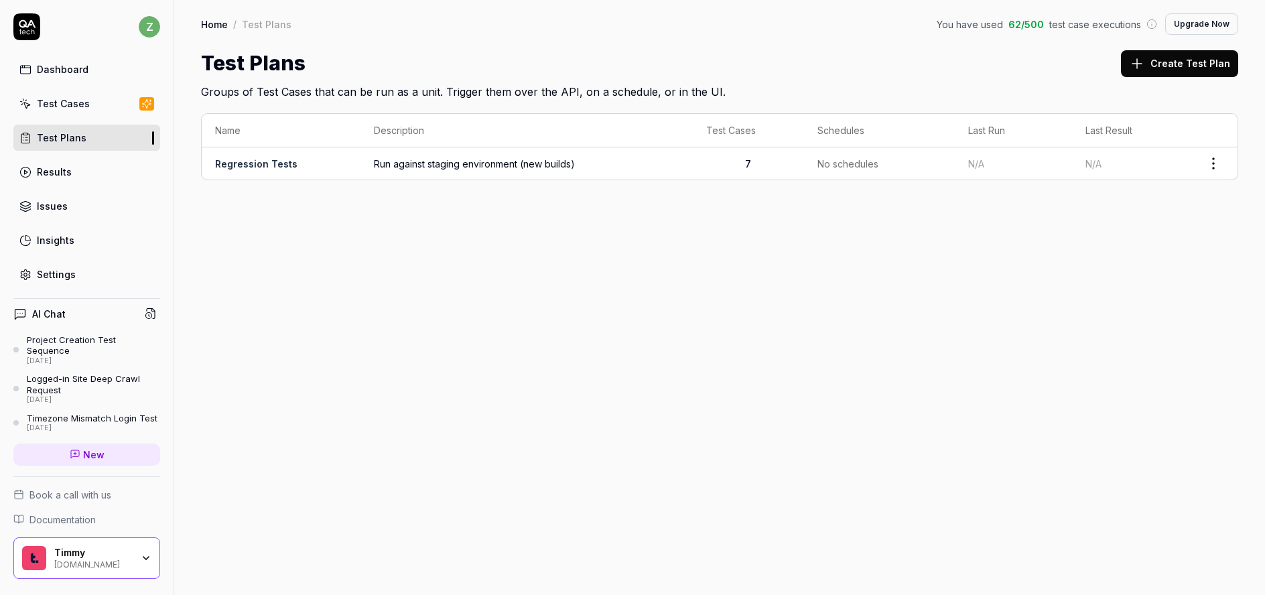
click at [62, 105] on div "Test Cases" at bounding box center [63, 104] width 53 height 14
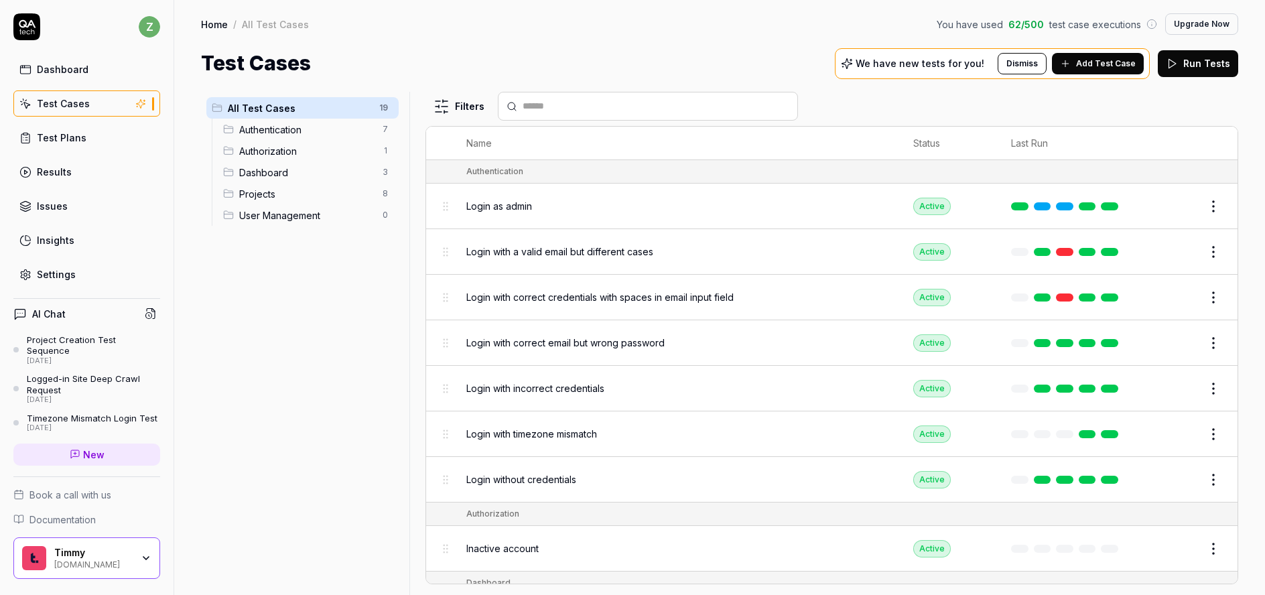
click at [1097, 66] on span "Add Test Case" at bounding box center [1106, 64] width 60 height 12
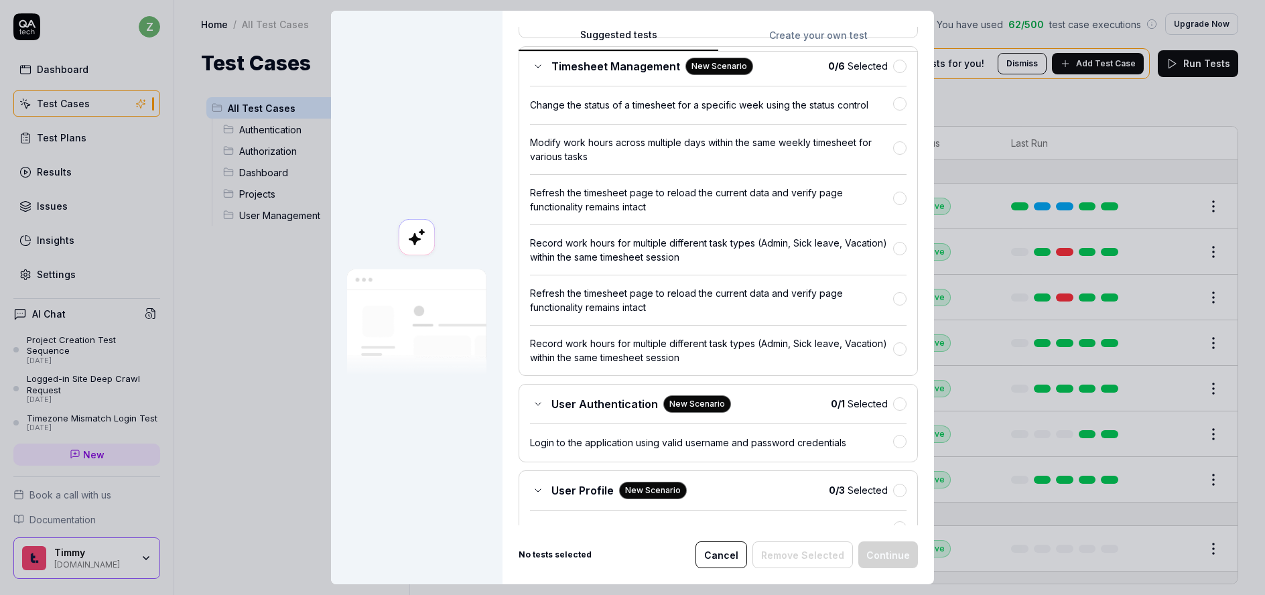
scroll to position [3124, 0]
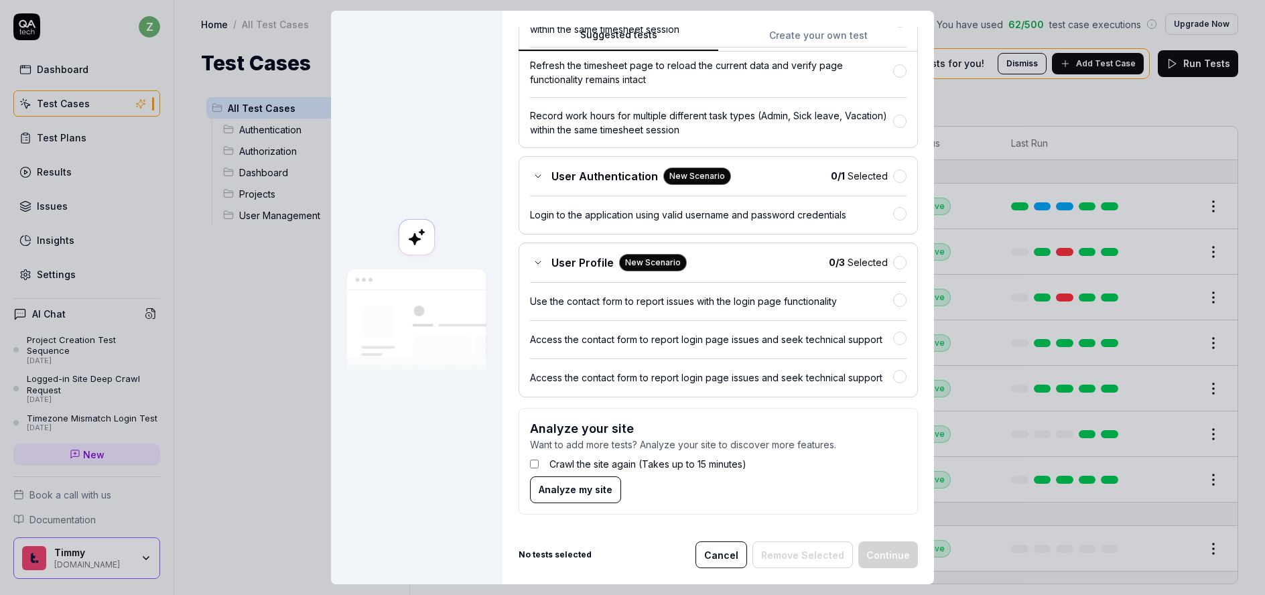
click at [586, 491] on span "Analyze my site" at bounding box center [576, 490] width 74 height 14
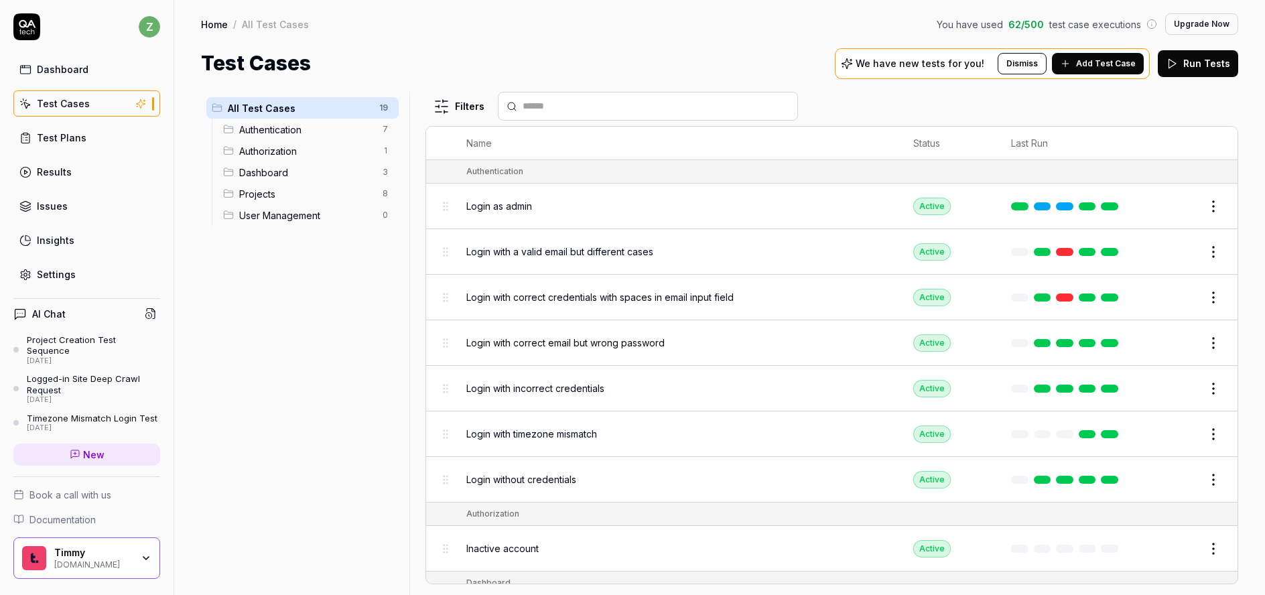
click at [70, 271] on div "Settings" at bounding box center [56, 274] width 39 height 14
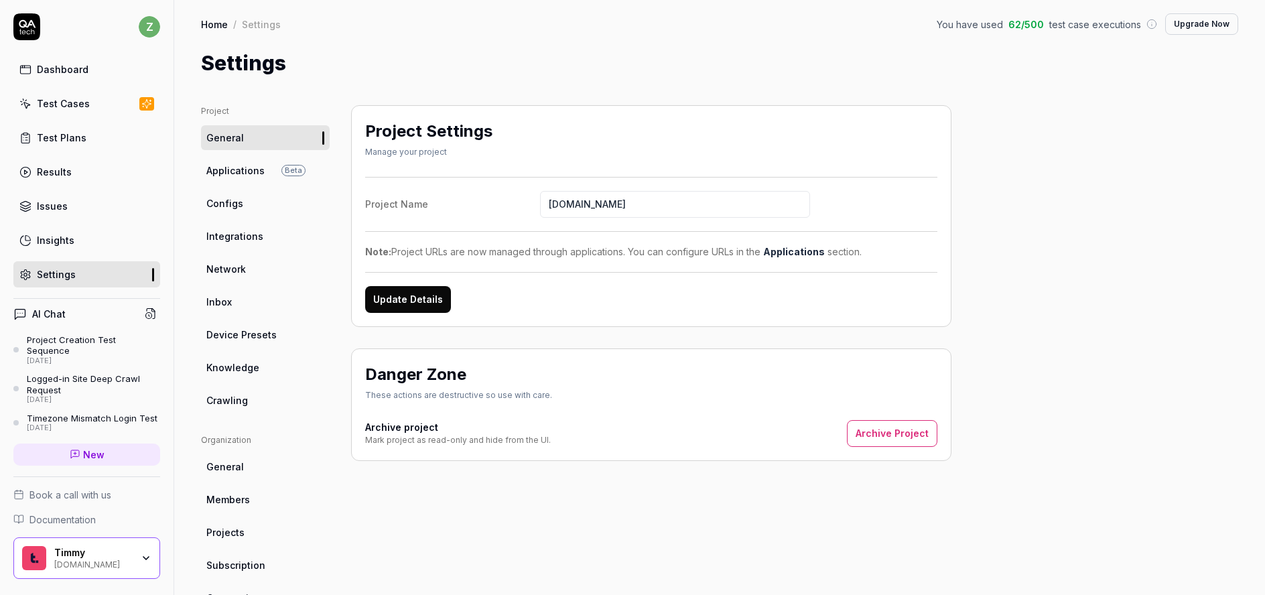
click at [259, 396] on link "Crawling" at bounding box center [265, 400] width 129 height 25
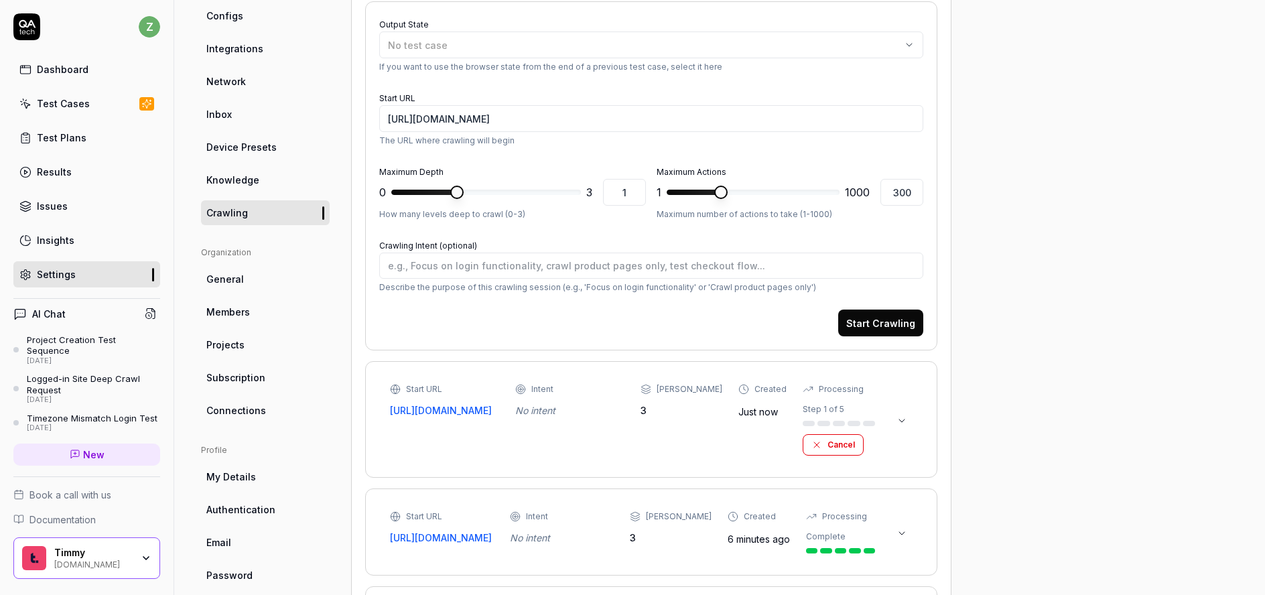
scroll to position [241, 0]
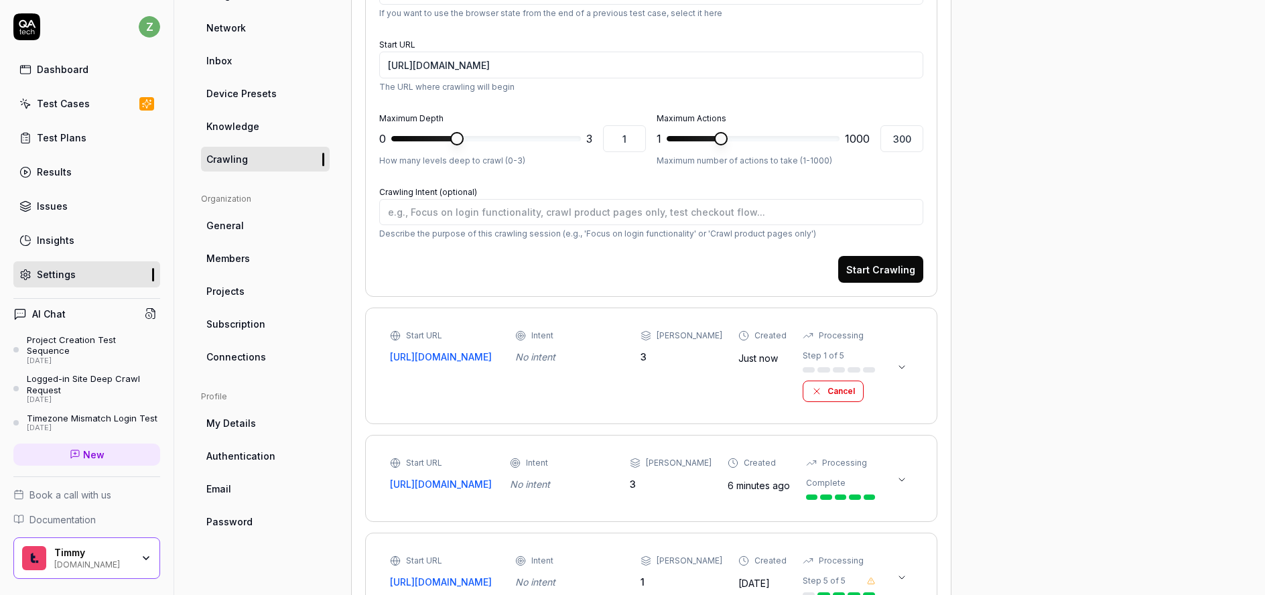
click at [899, 369] on icon at bounding box center [902, 367] width 11 height 11
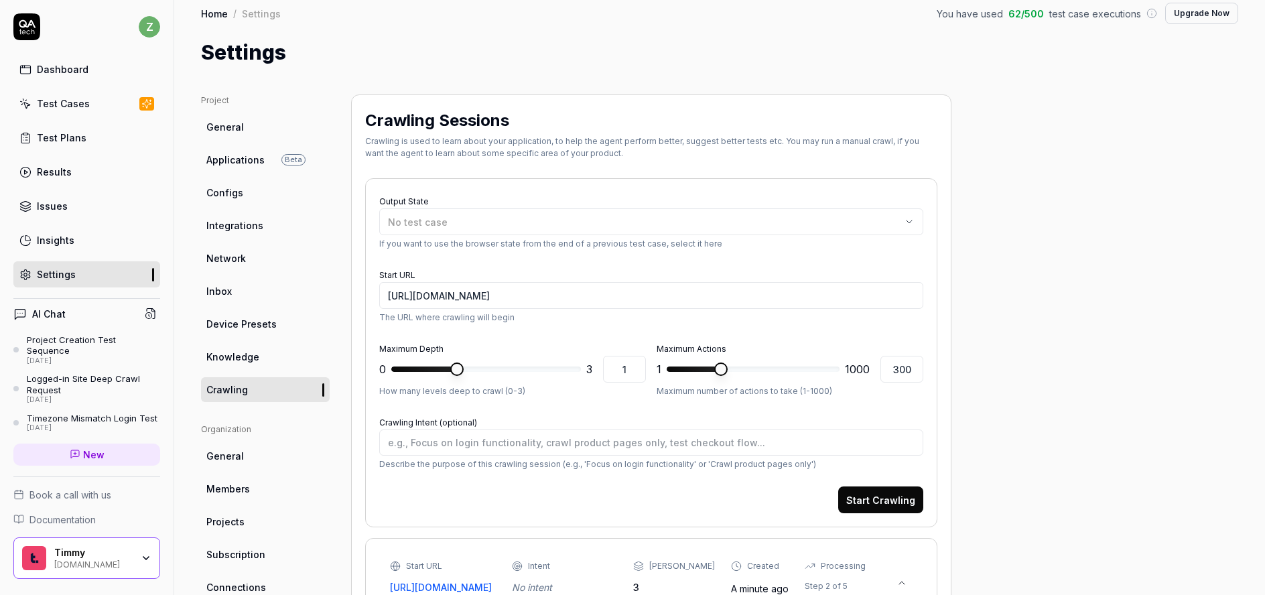
scroll to position [5, 0]
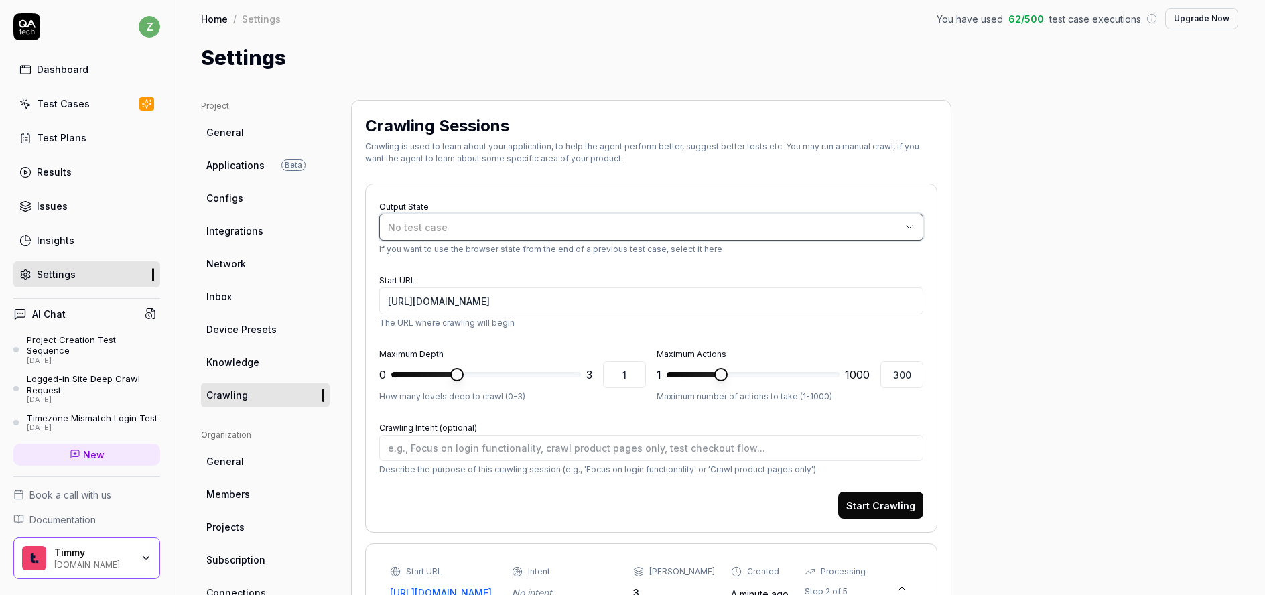
click at [507, 223] on div "No test case" at bounding box center [644, 227] width 513 height 14
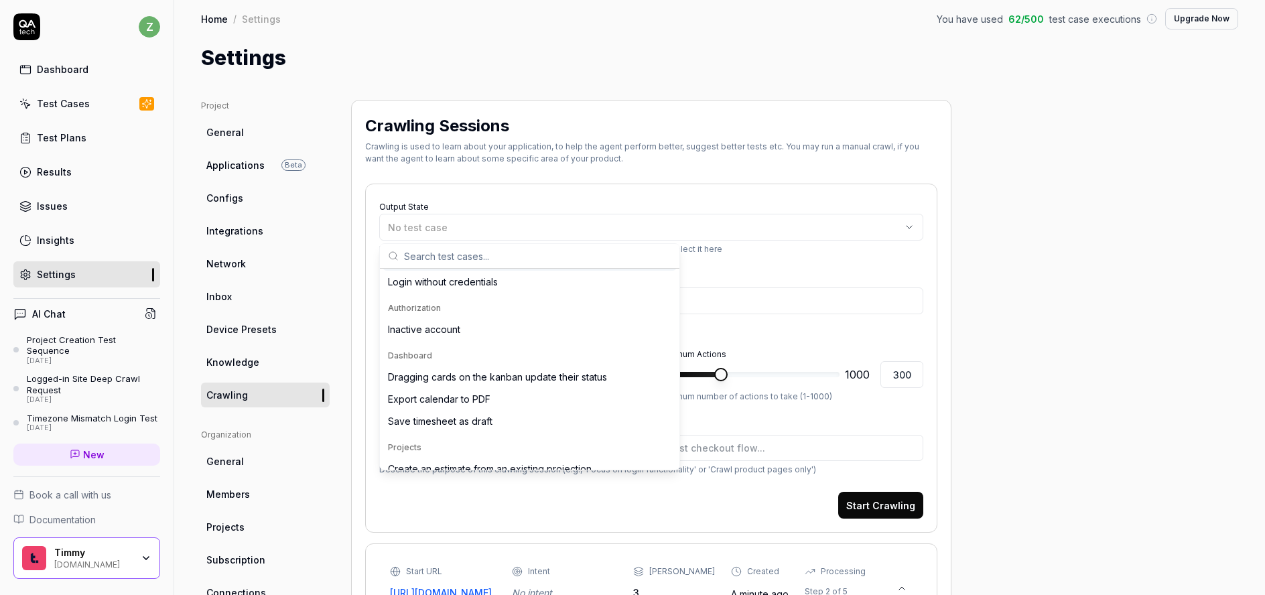
scroll to position [161, 0]
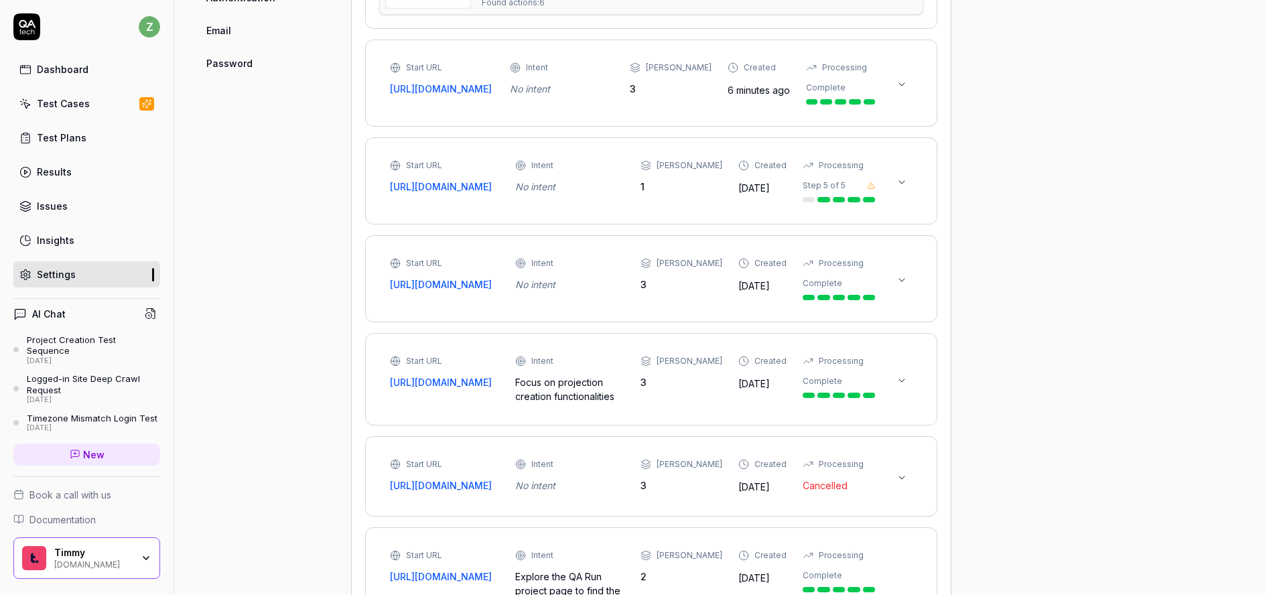
scroll to position [667, 0]
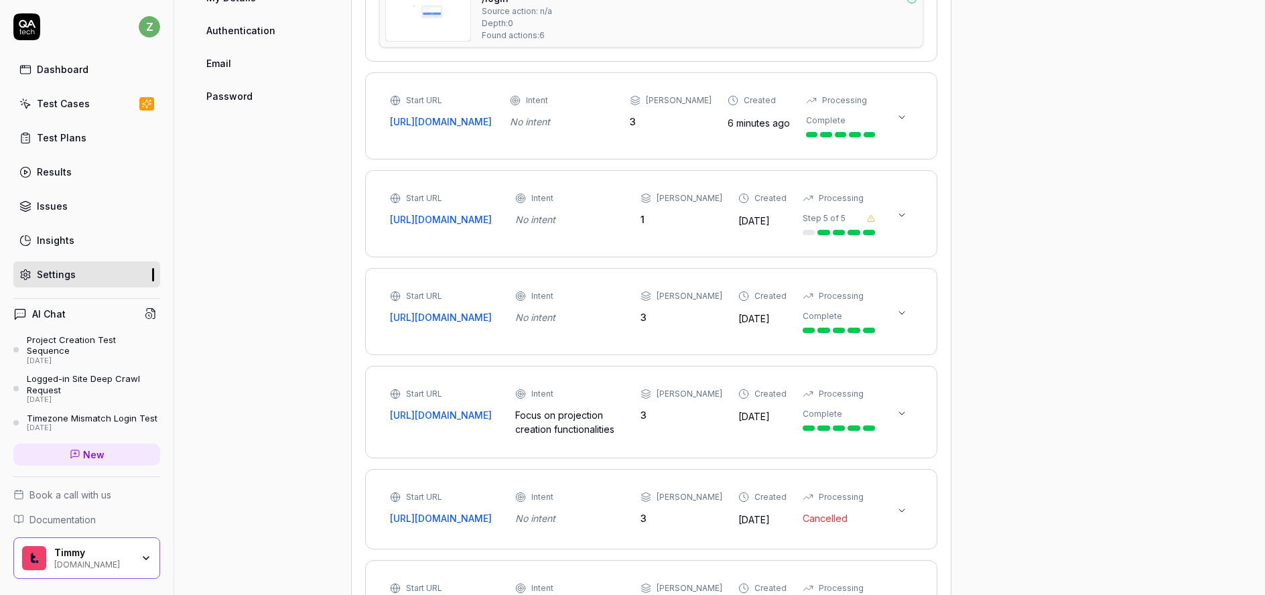
click at [922, 238] on div "Start URL [URL][DOMAIN_NAME] Intent No intent Max Depth 1 Created [DATE] Proces…" at bounding box center [651, 213] width 544 height 59
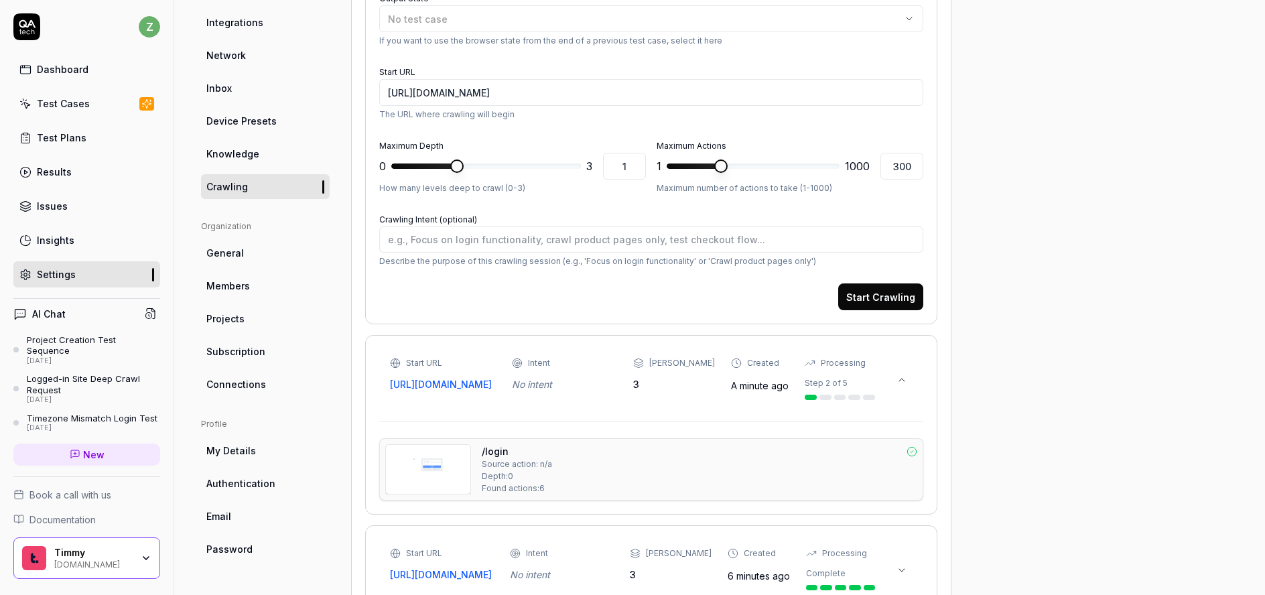
click at [917, 379] on div "Start URL [URL][DOMAIN_NAME] Intent No intent Max Depth 3 Created A minute ago …" at bounding box center [651, 378] width 544 height 59
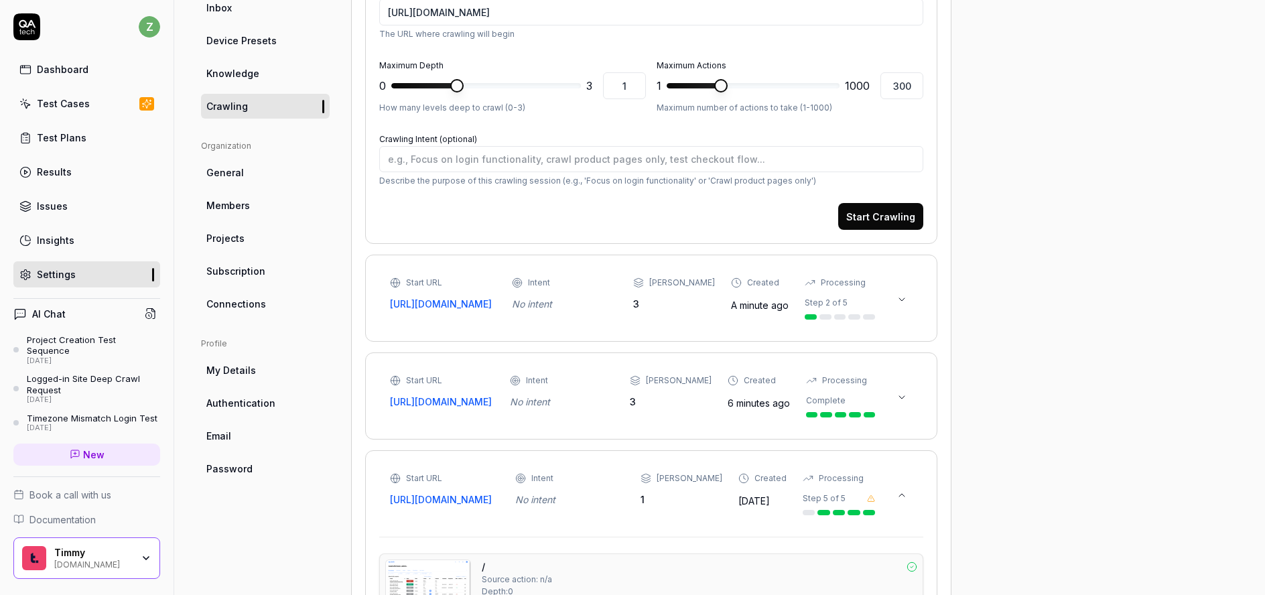
click at [917, 296] on div "Start URL [URL][DOMAIN_NAME] Intent No intent Max Depth 3 Created A minute ago …" at bounding box center [651, 298] width 544 height 59
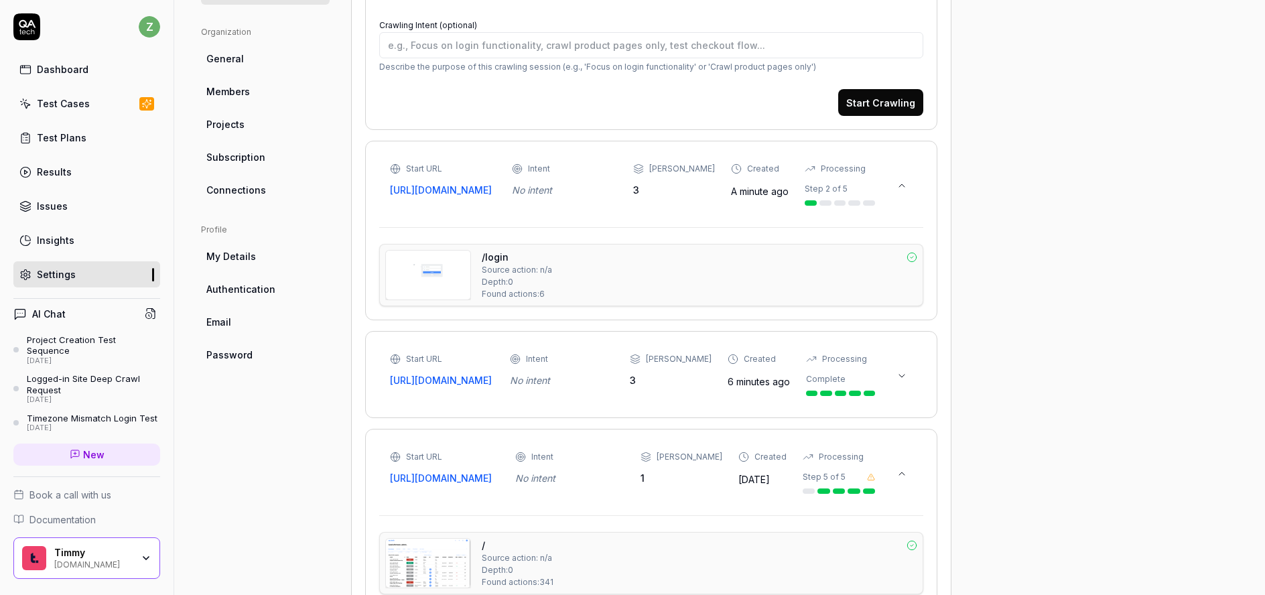
scroll to position [455, 0]
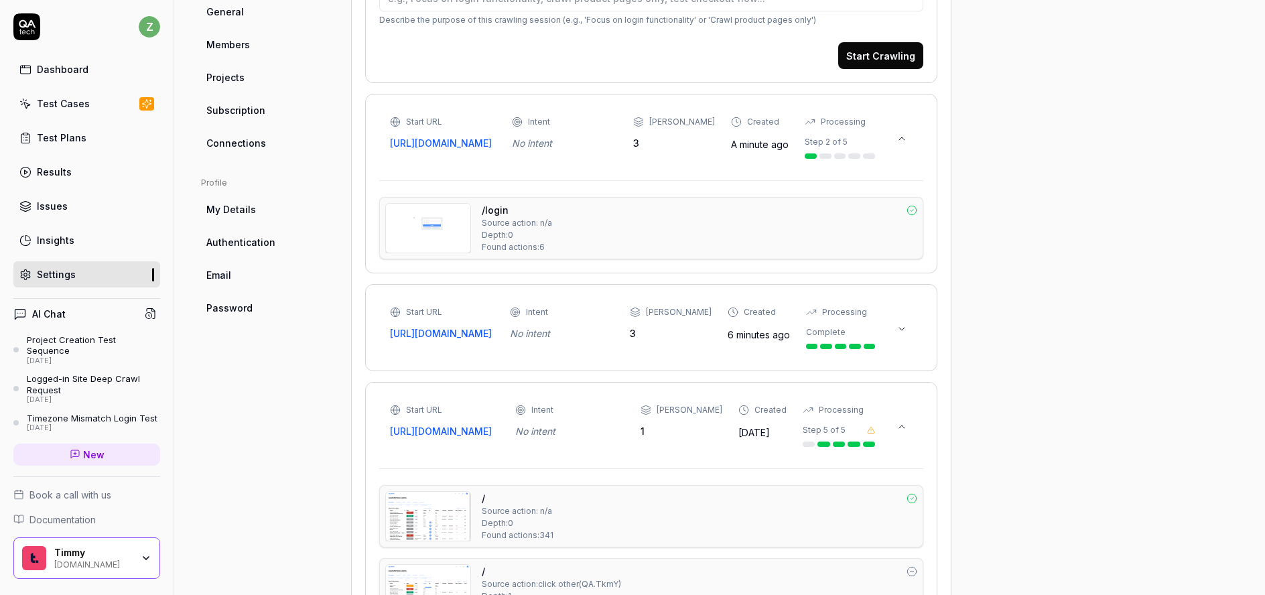
click at [915, 216] on icon at bounding box center [912, 210] width 11 height 11
click at [811, 231] on div "/login Source action: n/a Depth: 0 Found actions: 6" at bounding box center [700, 228] width 436 height 50
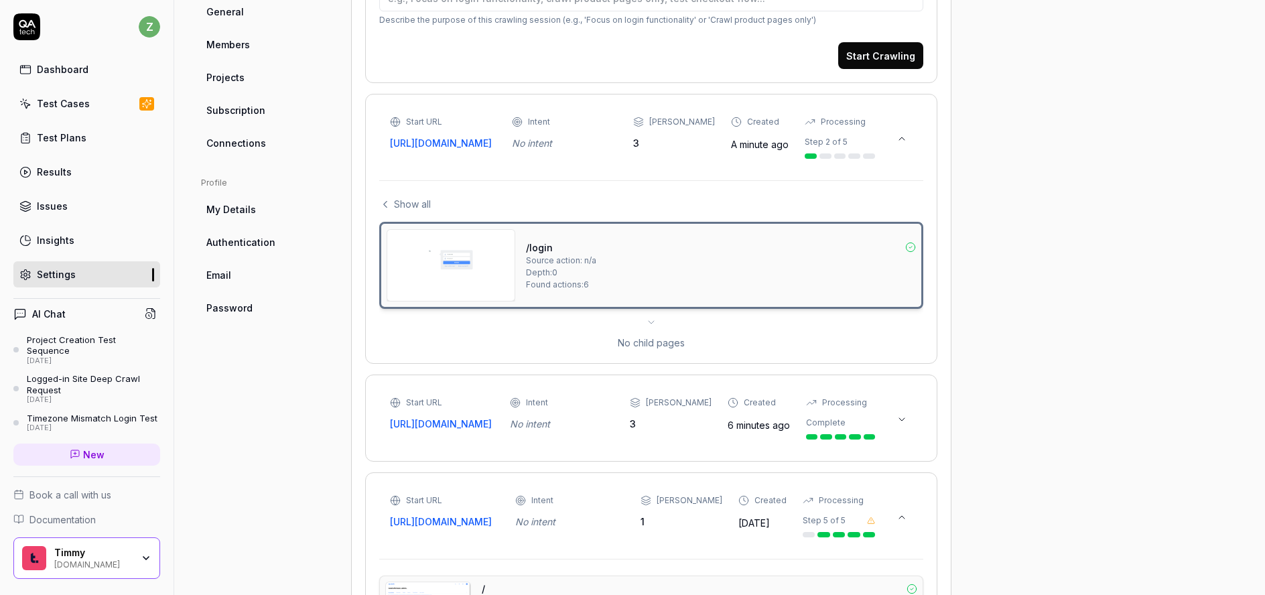
click at [657, 336] on div "/login Source action: n/a Depth: 0 Found actions: 6 No child pages" at bounding box center [651, 286] width 544 height 128
click at [613, 277] on div "/login Source action: n/a Depth: 0 Found actions: 6" at bounding box center [721, 265] width 390 height 72
click at [460, 271] on img at bounding box center [450, 265] width 127 height 71
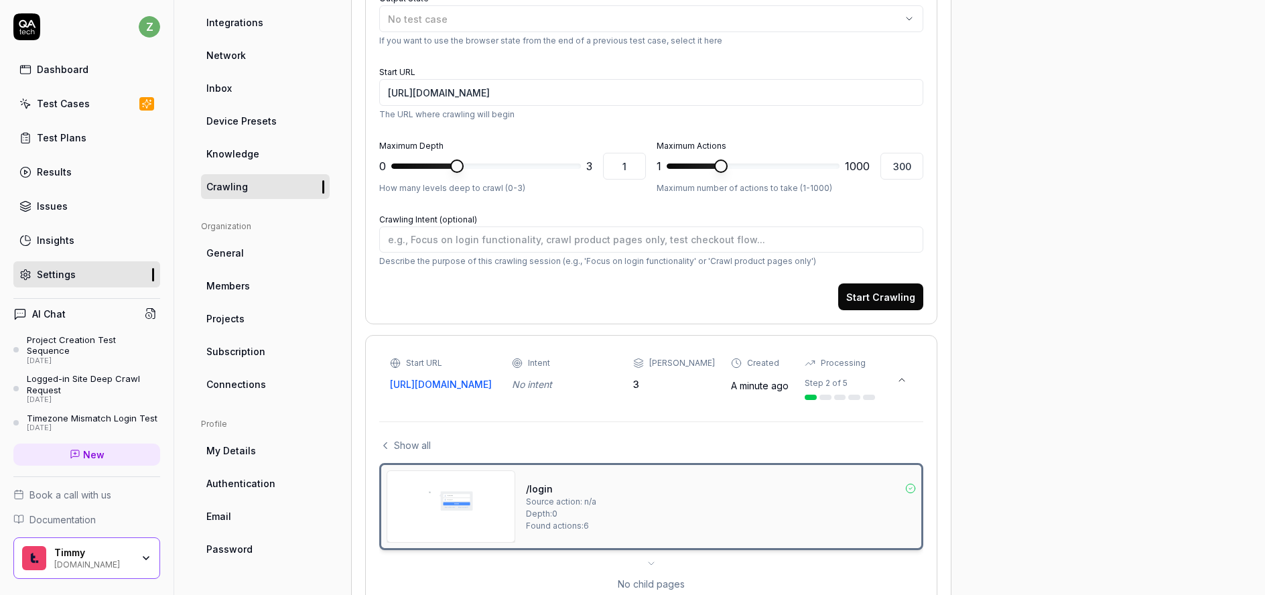
scroll to position [0, 0]
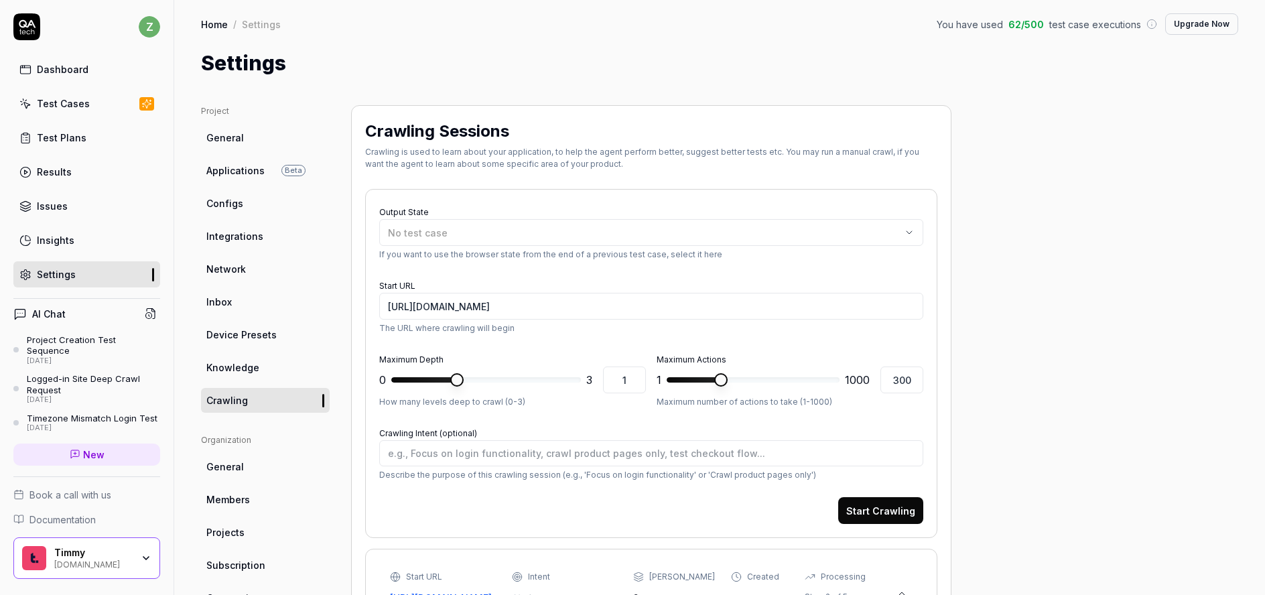
click at [235, 134] on span "General" at bounding box center [225, 138] width 38 height 14
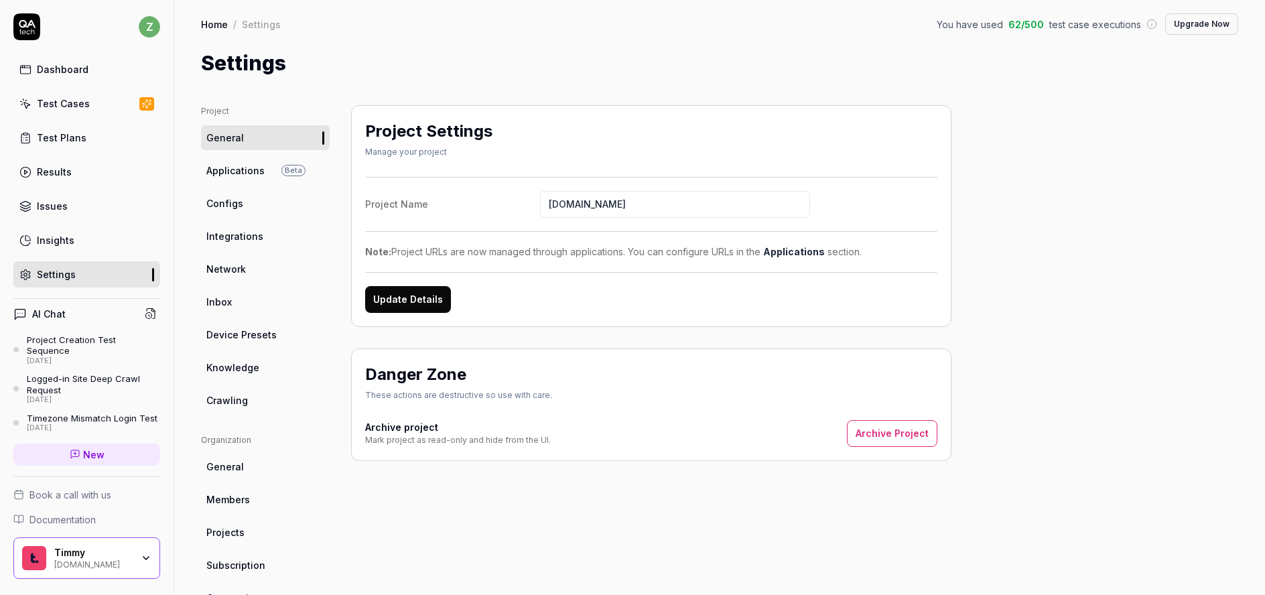
click at [67, 74] on div "Dashboard" at bounding box center [63, 69] width 52 height 14
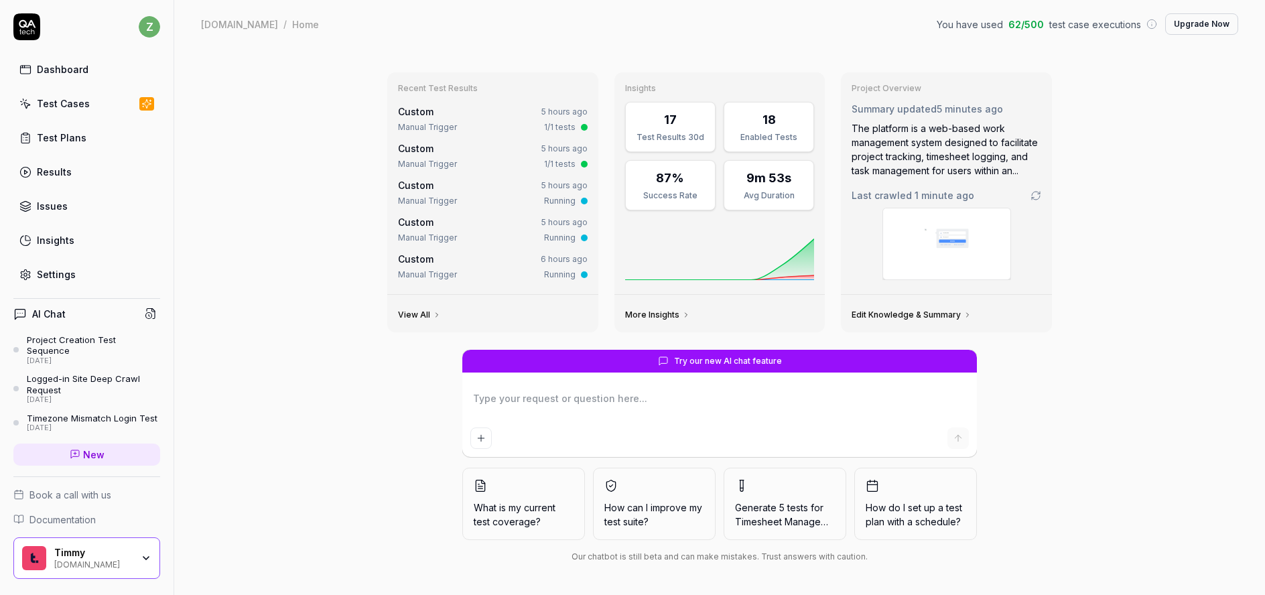
click at [74, 108] on div "Test Cases" at bounding box center [63, 104] width 53 height 14
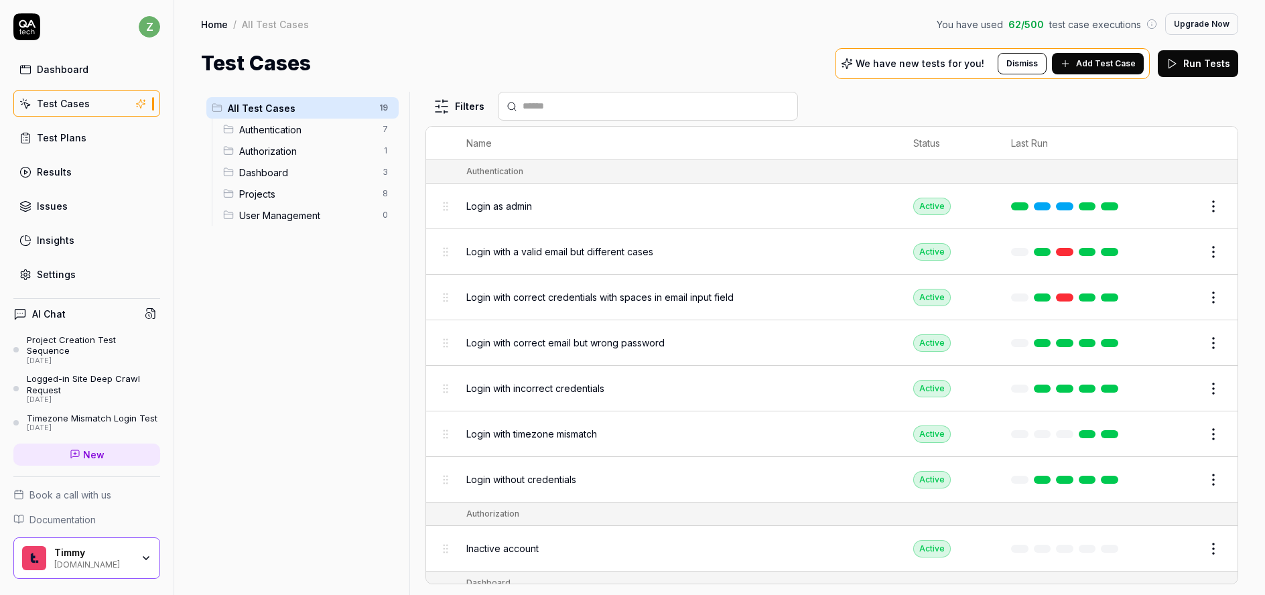
click at [668, 212] on div "Login as admin" at bounding box center [676, 206] width 420 height 14
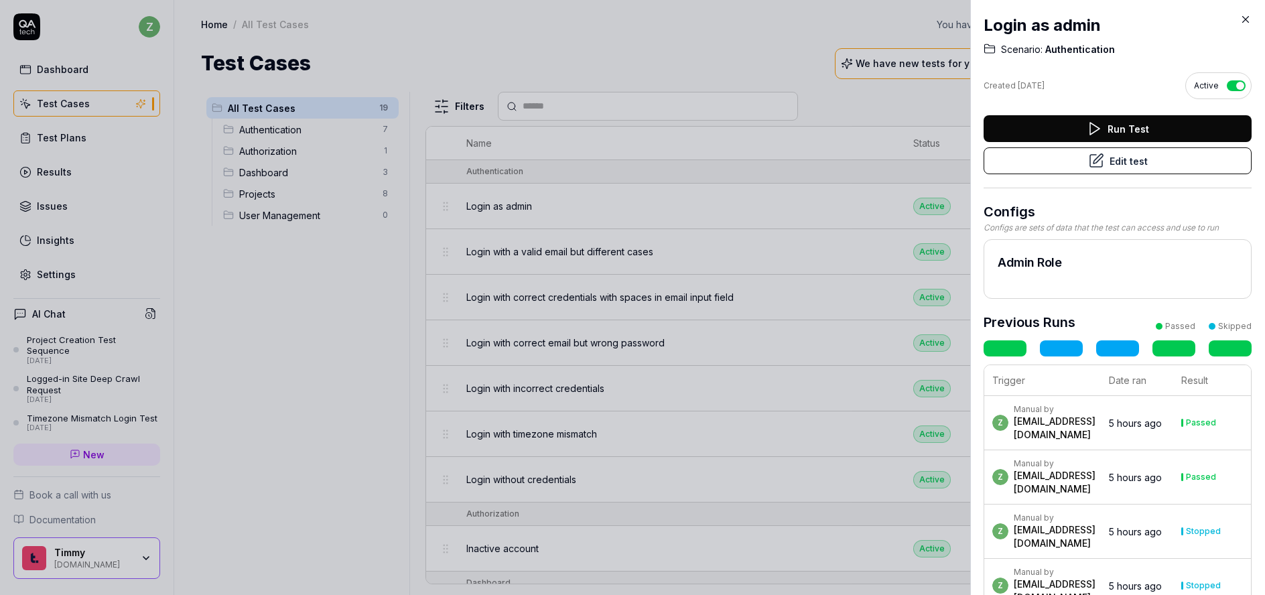
click at [1151, 170] on button "Edit test" at bounding box center [1118, 160] width 268 height 27
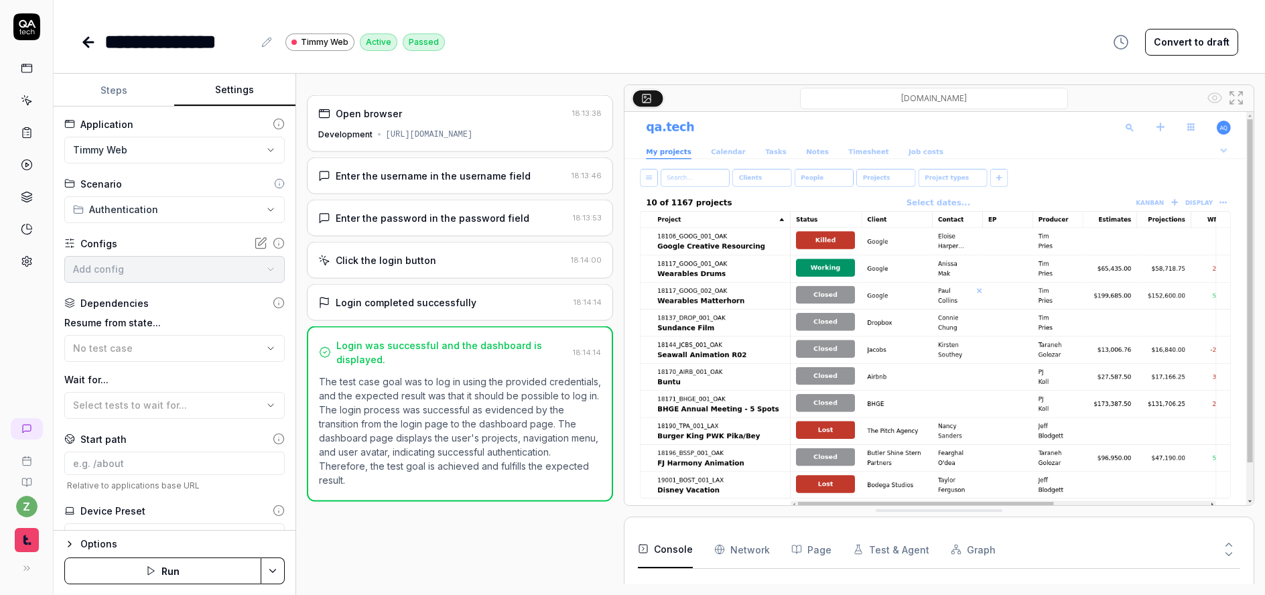
click at [227, 90] on button "Settings" at bounding box center [234, 90] width 121 height 32
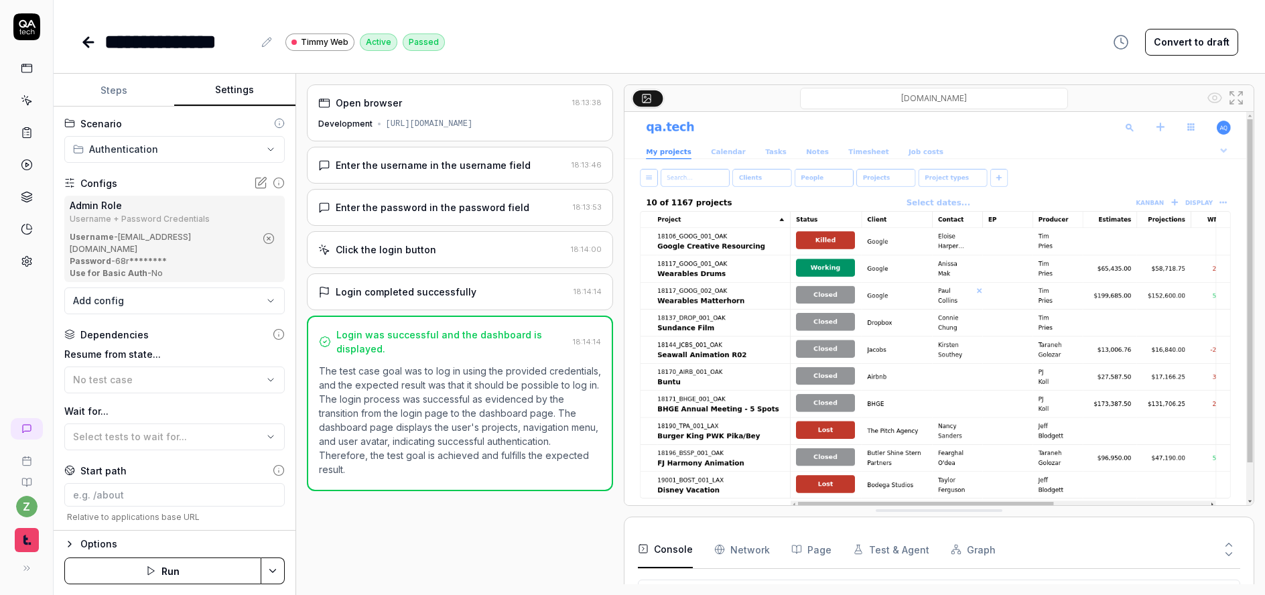
scroll to position [139, 0]
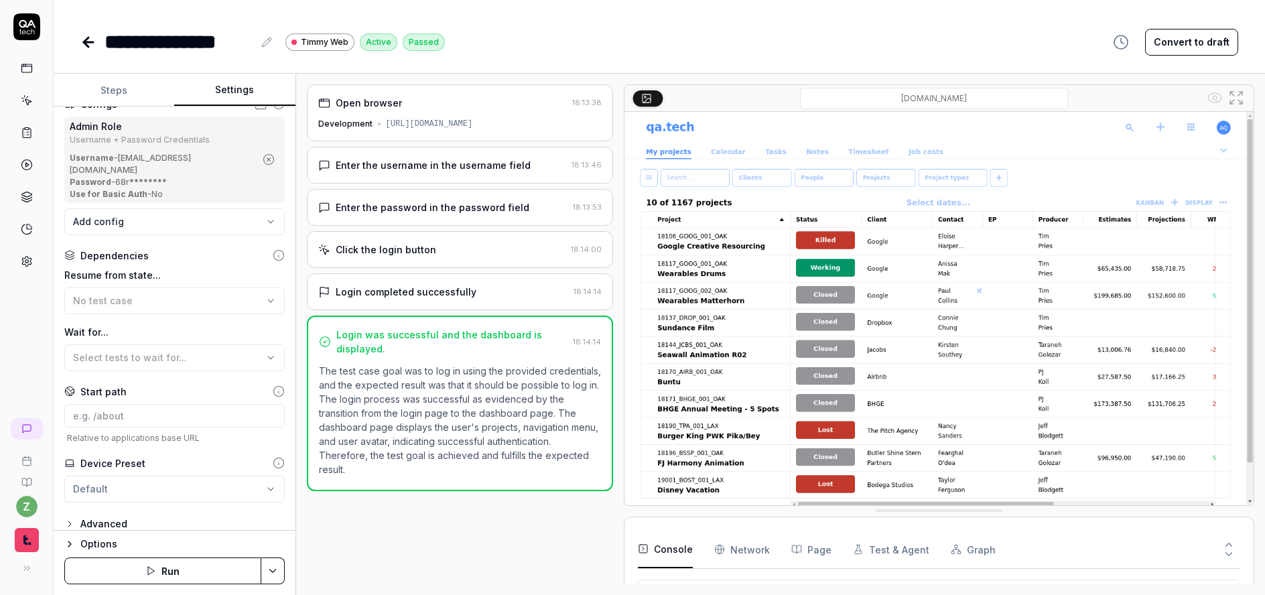
click at [129, 96] on button "Steps" at bounding box center [114, 90] width 121 height 32
click at [212, 92] on button "Settings" at bounding box center [234, 90] width 121 height 32
click at [66, 519] on icon "button" at bounding box center [69, 524] width 11 height 11
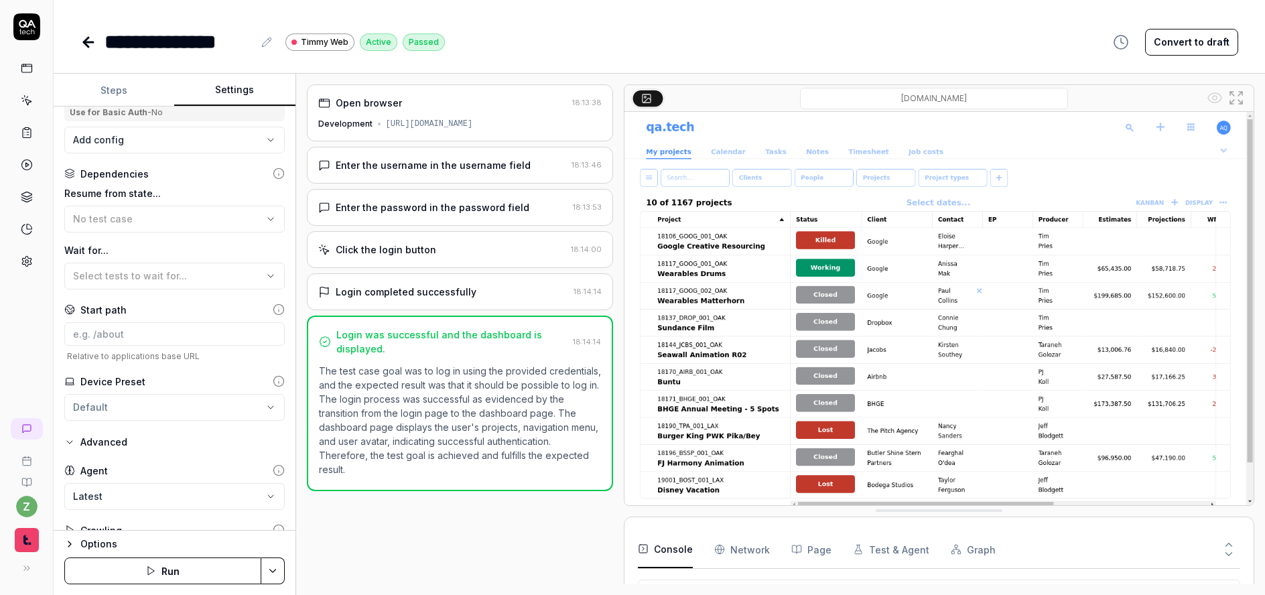
scroll to position [245, 0]
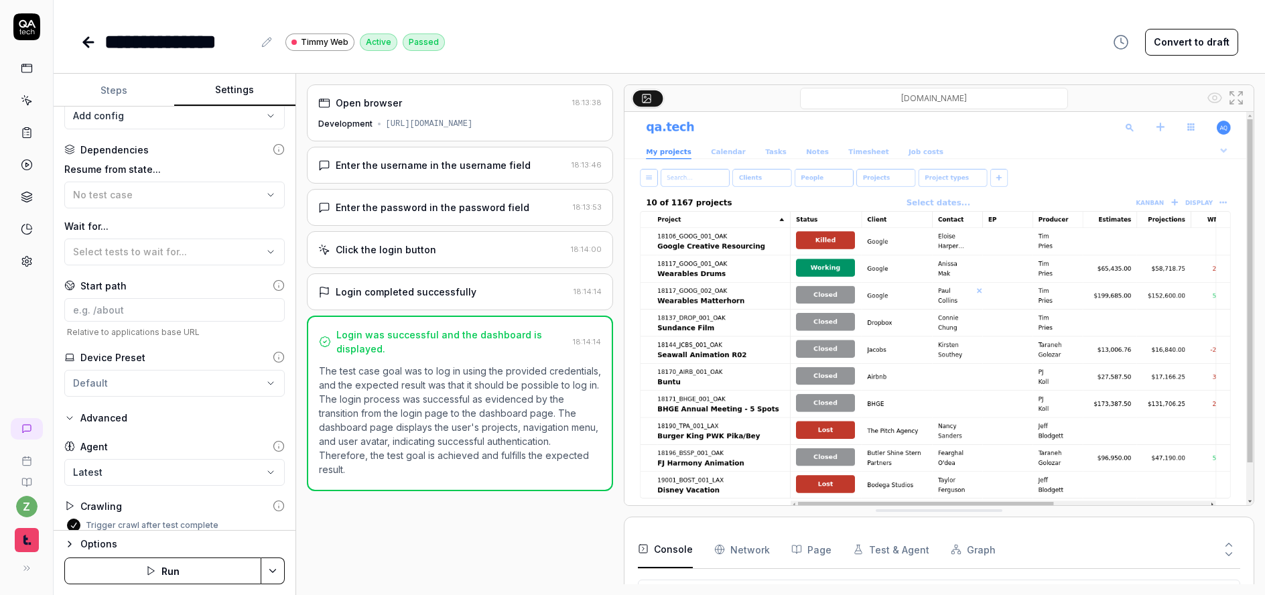
click at [76, 519] on button "Trigger crawl after test complete" at bounding box center [73, 525] width 13 height 13
click at [71, 519] on button "Trigger crawl after test complete" at bounding box center [73, 525] width 13 height 13
click at [273, 500] on icon at bounding box center [279, 506] width 12 height 12
click at [272, 558] on html "**********" at bounding box center [632, 297] width 1265 height 595
click at [321, 566] on html "**********" at bounding box center [632, 297] width 1265 height 595
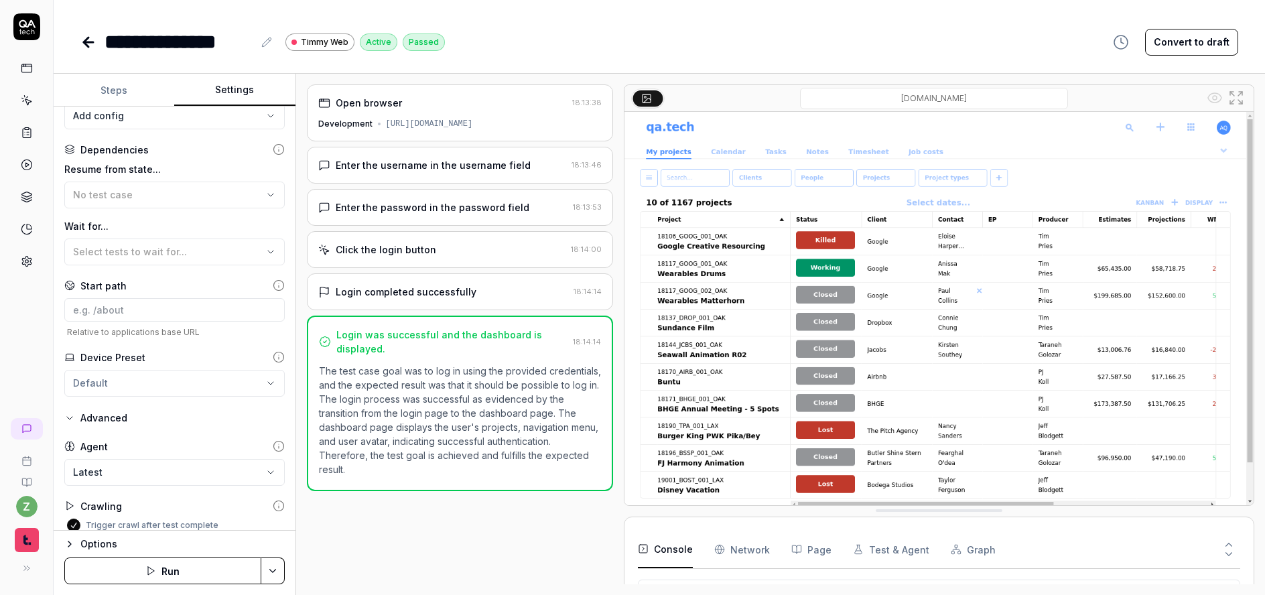
click at [82, 44] on icon at bounding box center [88, 42] width 16 height 16
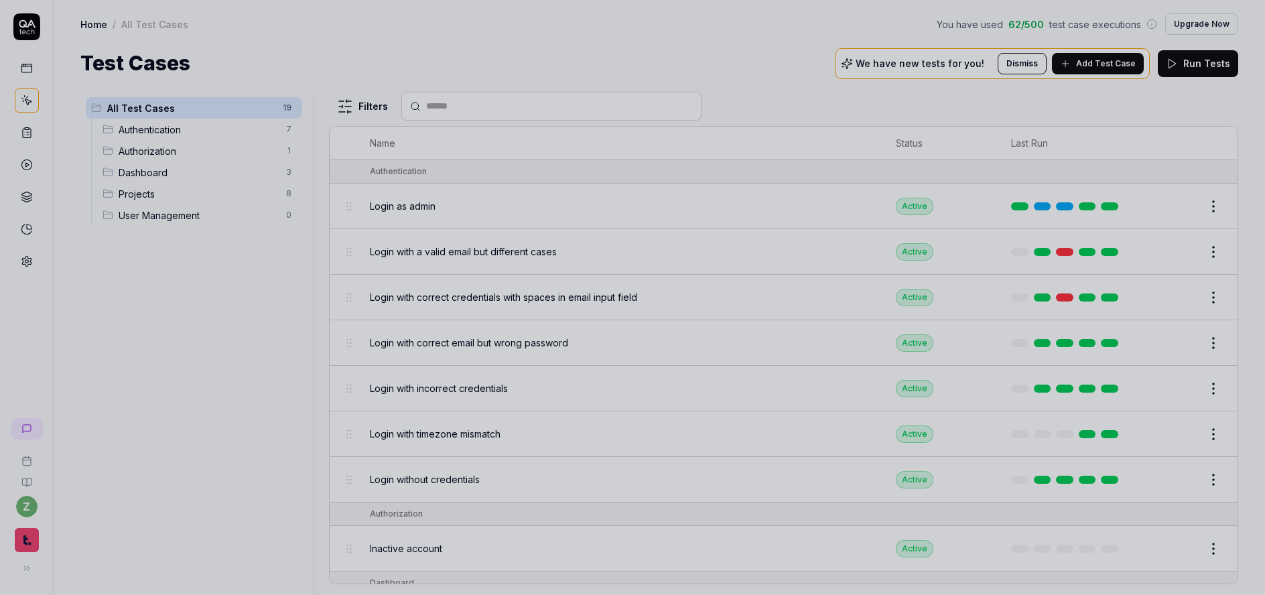
click at [242, 336] on div at bounding box center [632, 297] width 1265 height 595
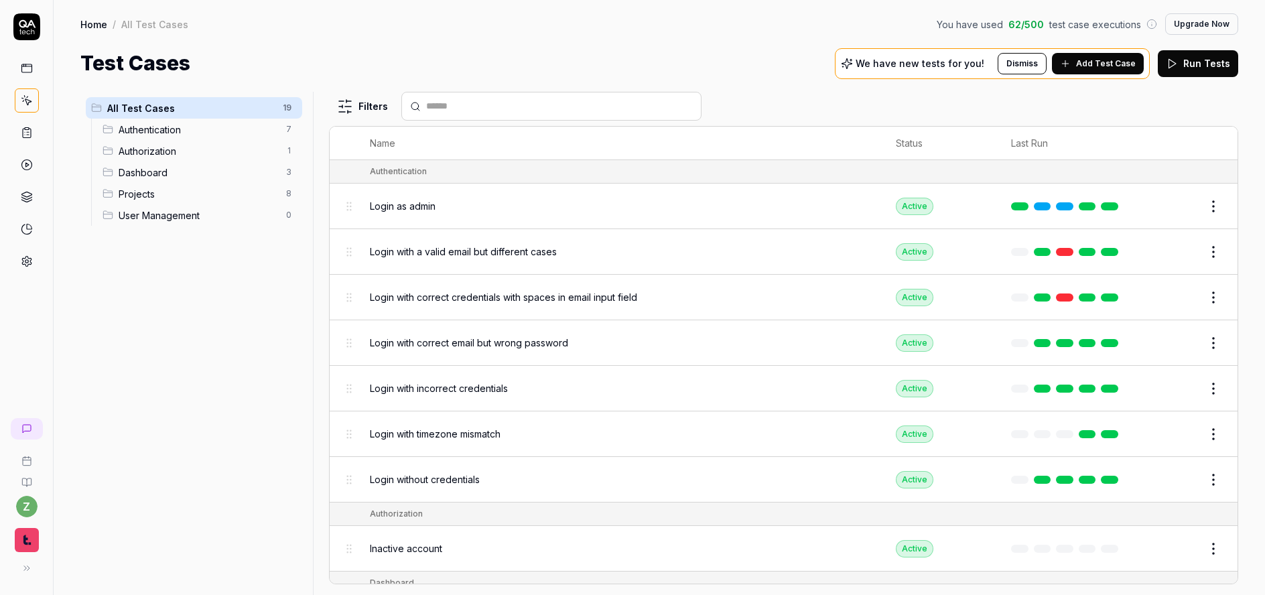
click at [1203, 200] on html "z Home / All Test Cases You have used 62 / 500 test case executions Upgrade Now…" at bounding box center [632, 297] width 1265 height 595
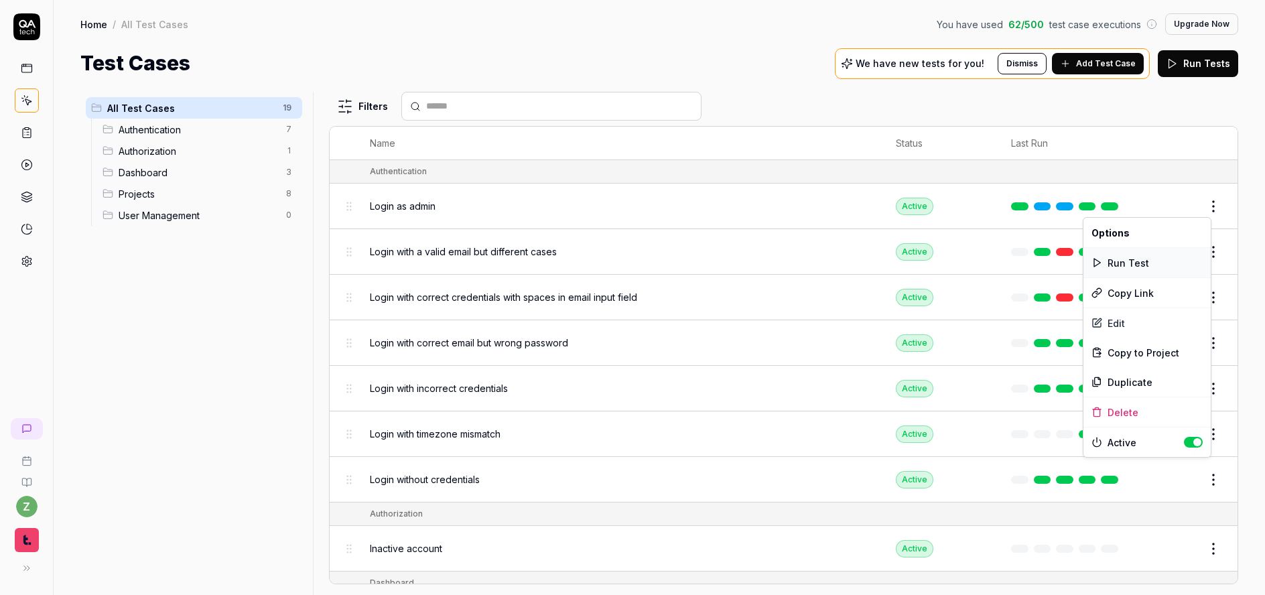
click at [1148, 261] on div "Run Test" at bounding box center [1147, 262] width 127 height 29
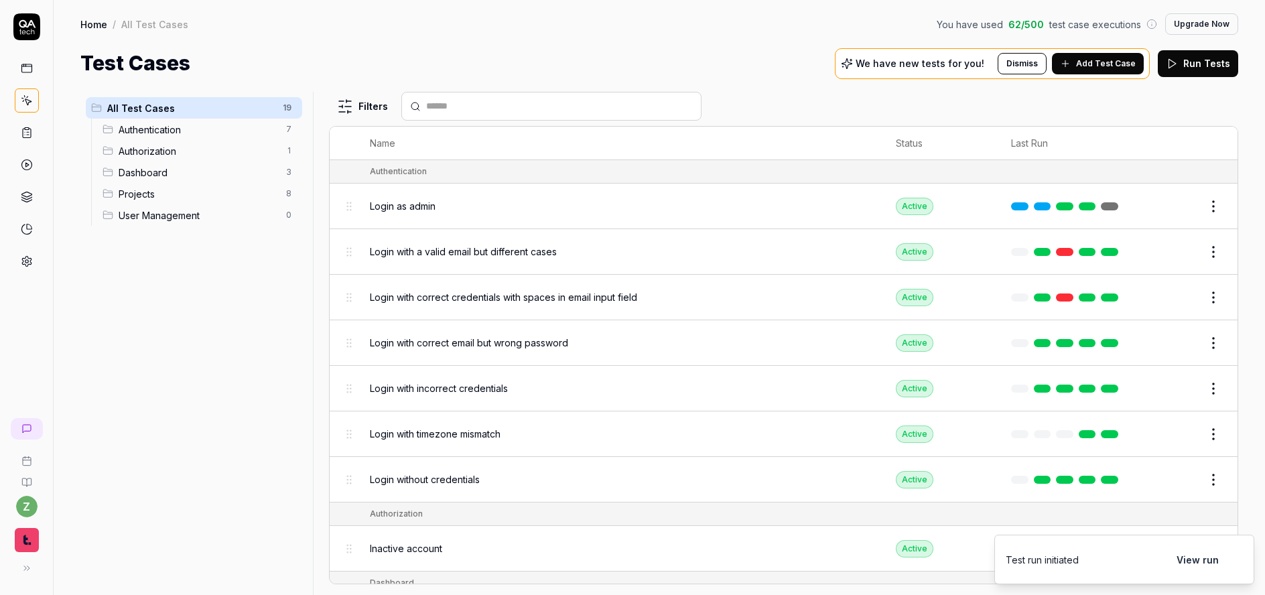
click at [1185, 558] on button "View run" at bounding box center [1198, 559] width 58 height 27
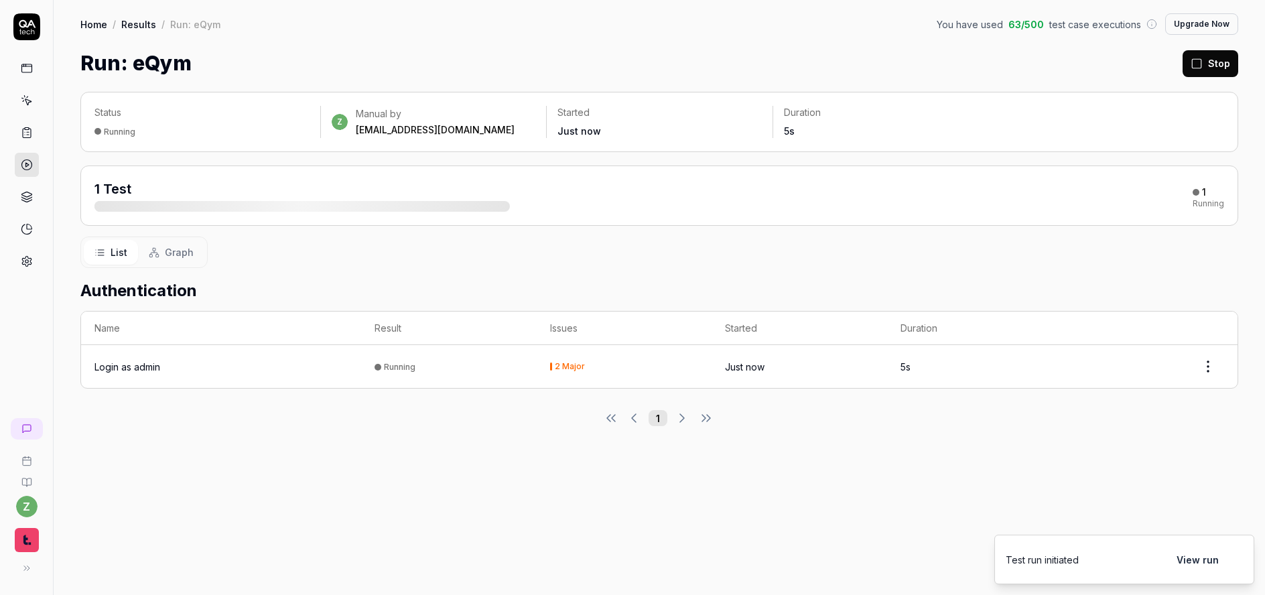
click at [145, 375] on td "Login as admin" at bounding box center [221, 366] width 280 height 43
click at [145, 369] on div "Login as admin" at bounding box center [127, 367] width 66 height 14
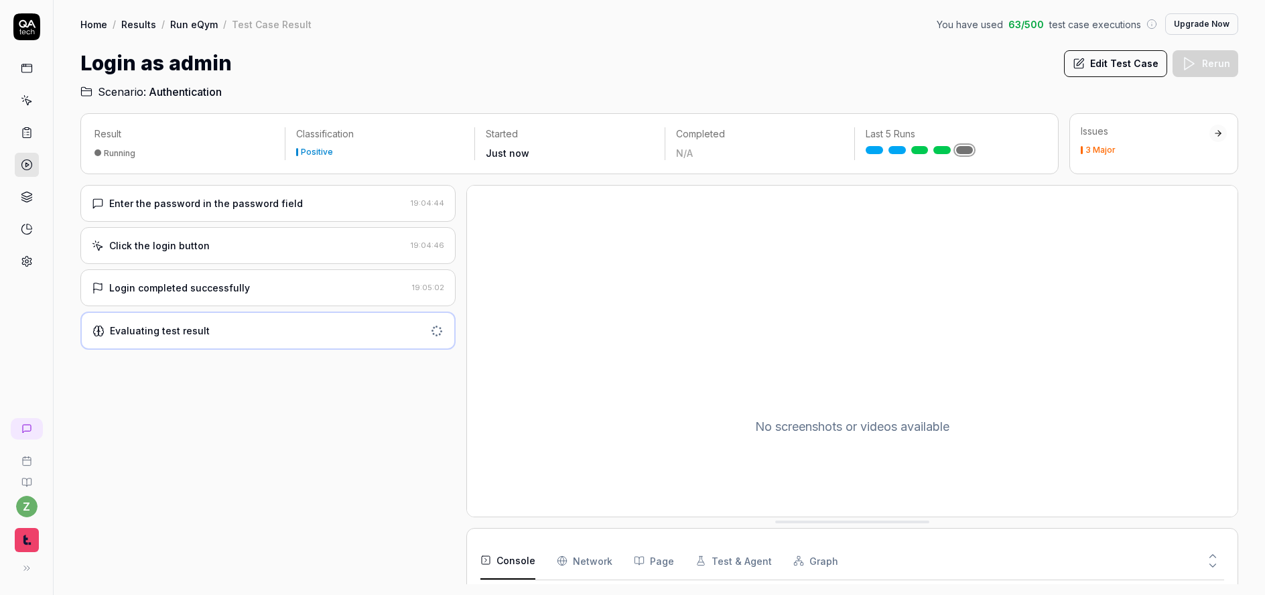
click at [192, 317] on div "Evaluating test result" at bounding box center [267, 331] width 375 height 38
click at [190, 294] on div "Login completed successfully" at bounding box center [179, 288] width 141 height 14
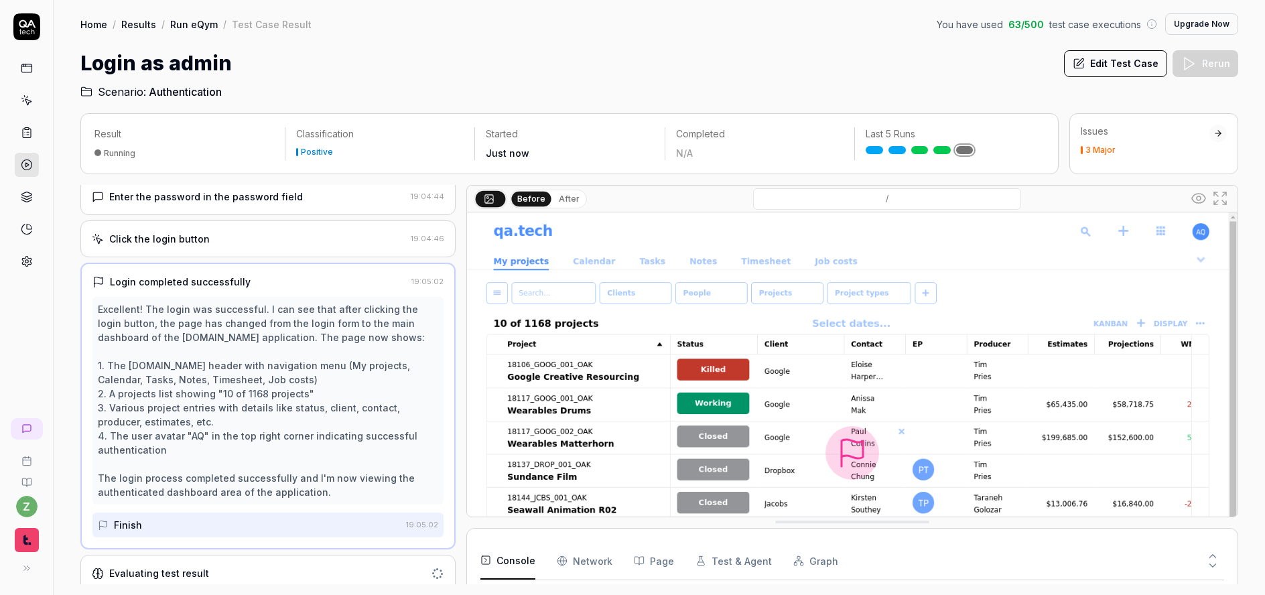
scroll to position [14, 0]
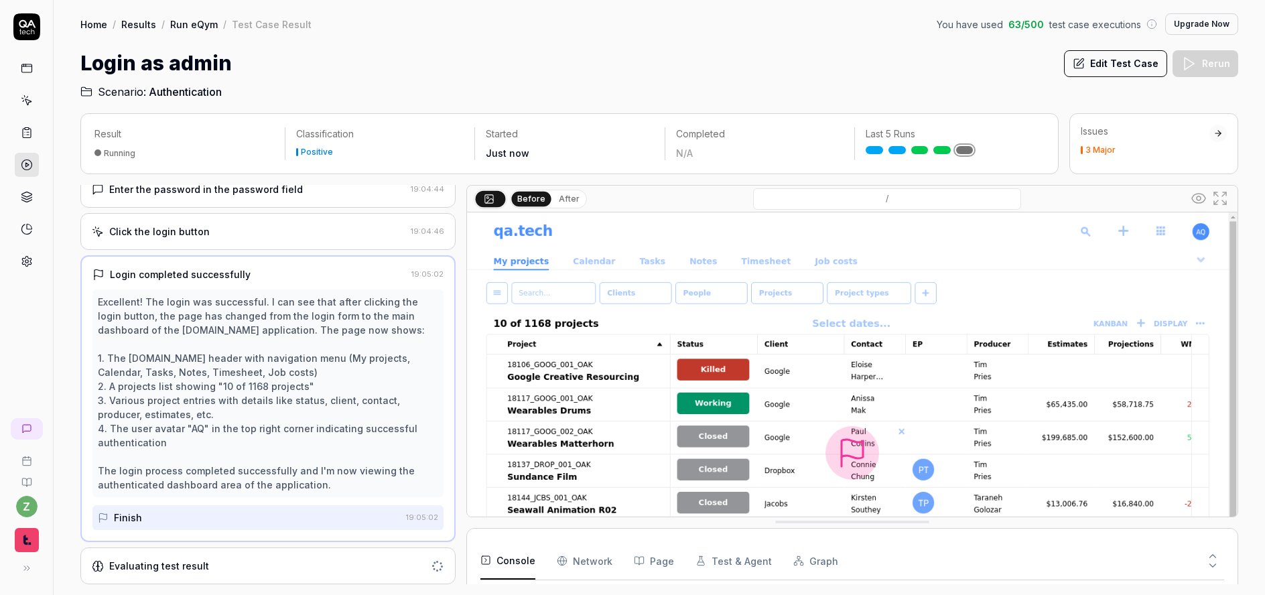
drag, startPoint x: 188, startPoint y: 538, endPoint x: 190, endPoint y: 545, distance: 7.5
click at [189, 539] on div "Login completed successfully 19:05:02 Excellent! The login was successful. I ca…" at bounding box center [267, 398] width 375 height 287
click at [188, 553] on div "Evaluating test result" at bounding box center [267, 566] width 375 height 37
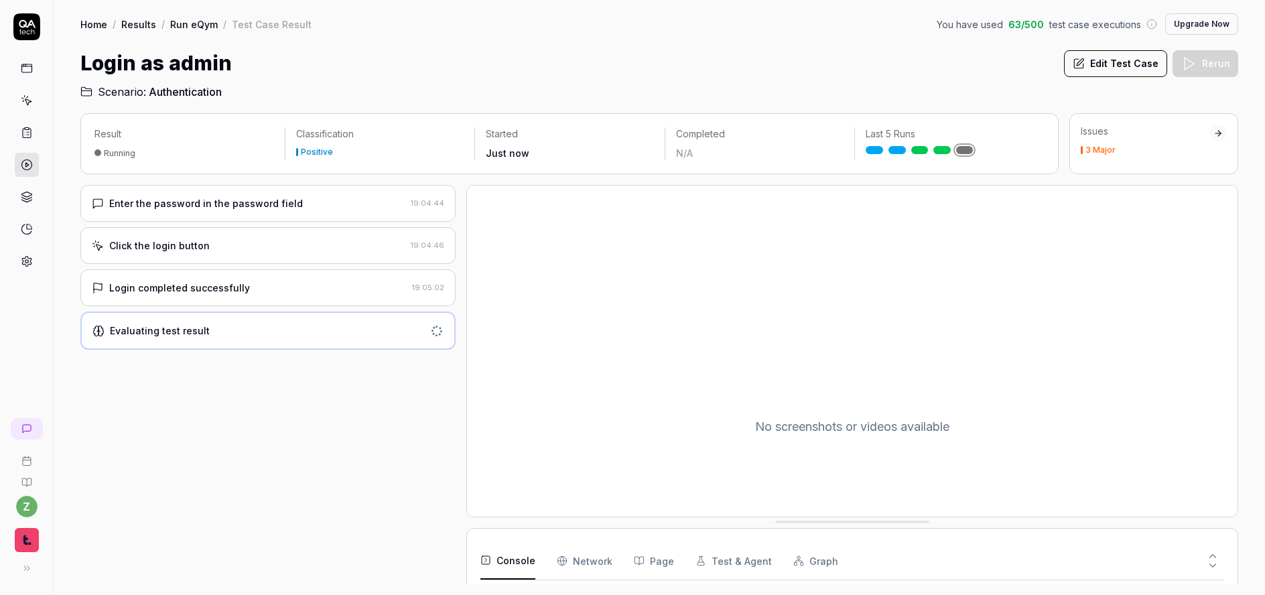
scroll to position [0, 0]
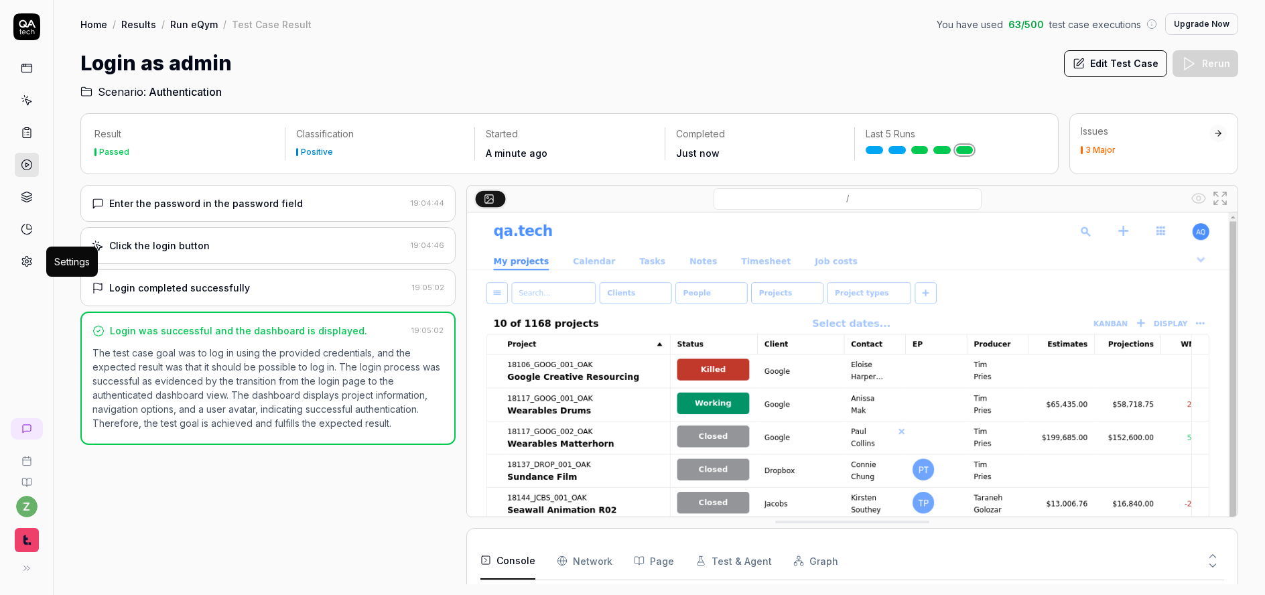
click at [29, 261] on icon at bounding box center [27, 261] width 12 height 12
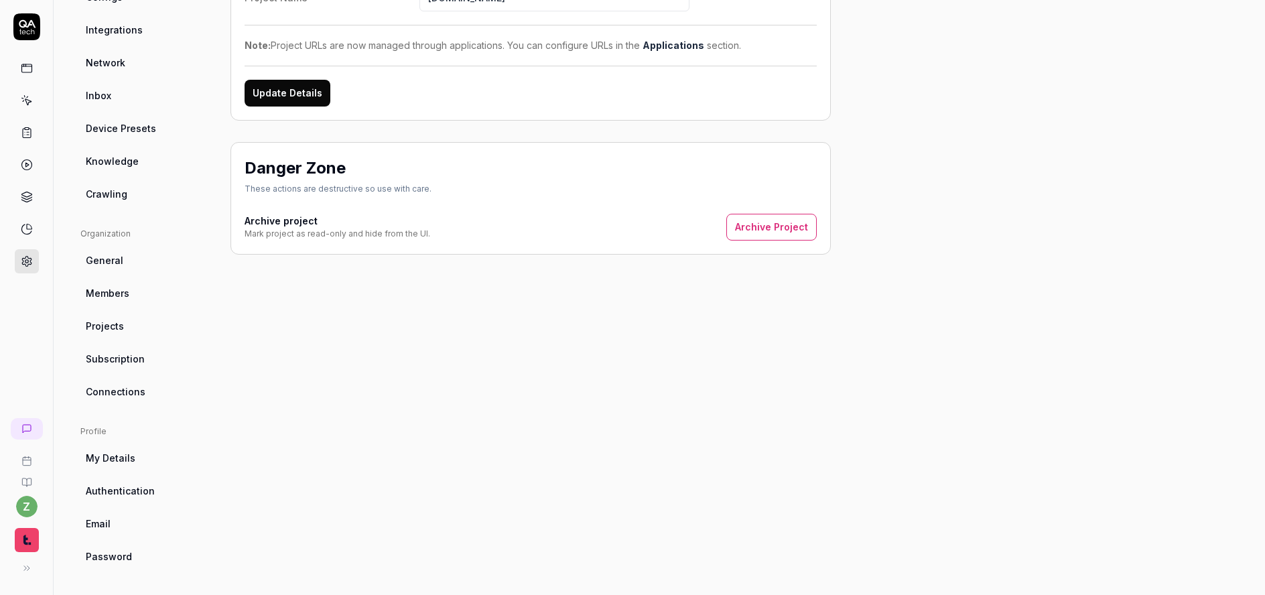
scroll to position [207, 0]
click at [107, 197] on span "Crawling" at bounding box center [107, 193] width 42 height 14
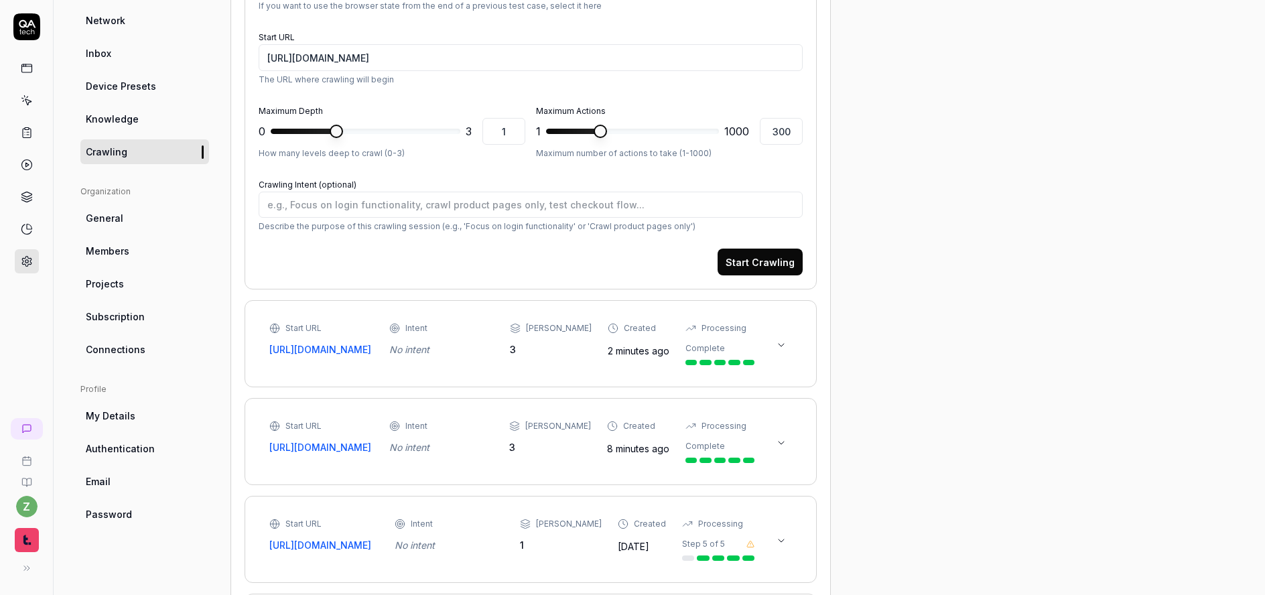
scroll to position [266, 0]
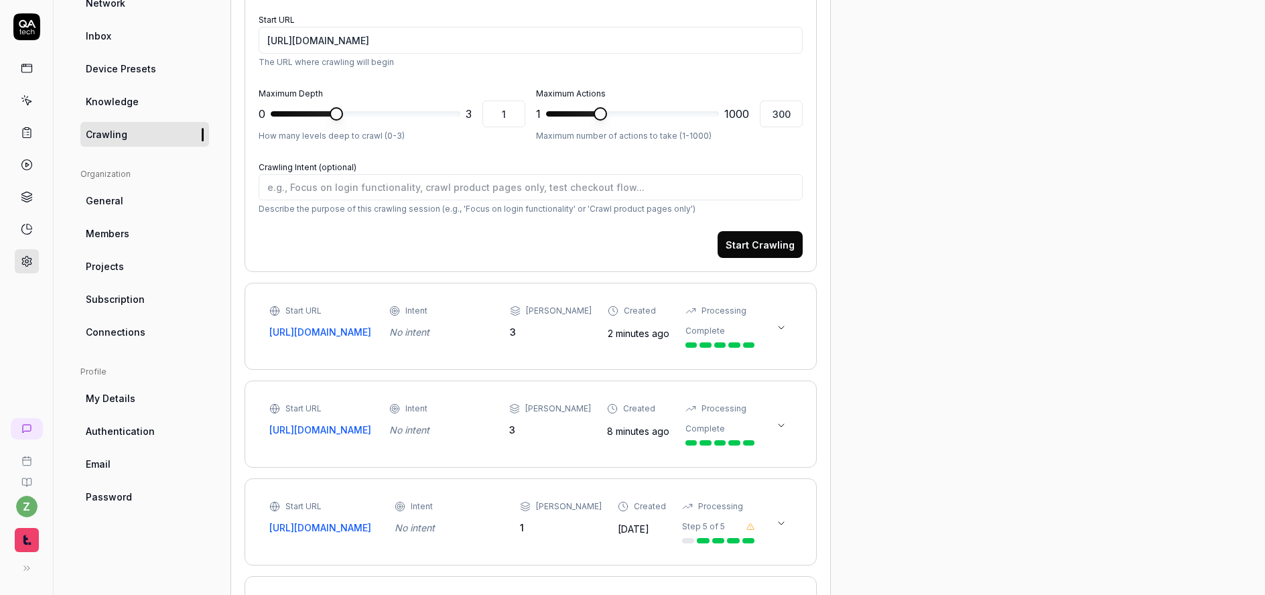
click at [798, 336] on div "Start URL [URL][DOMAIN_NAME] Intent No intent Max Depth 3 Created 2 minutes ago…" at bounding box center [531, 326] width 544 height 59
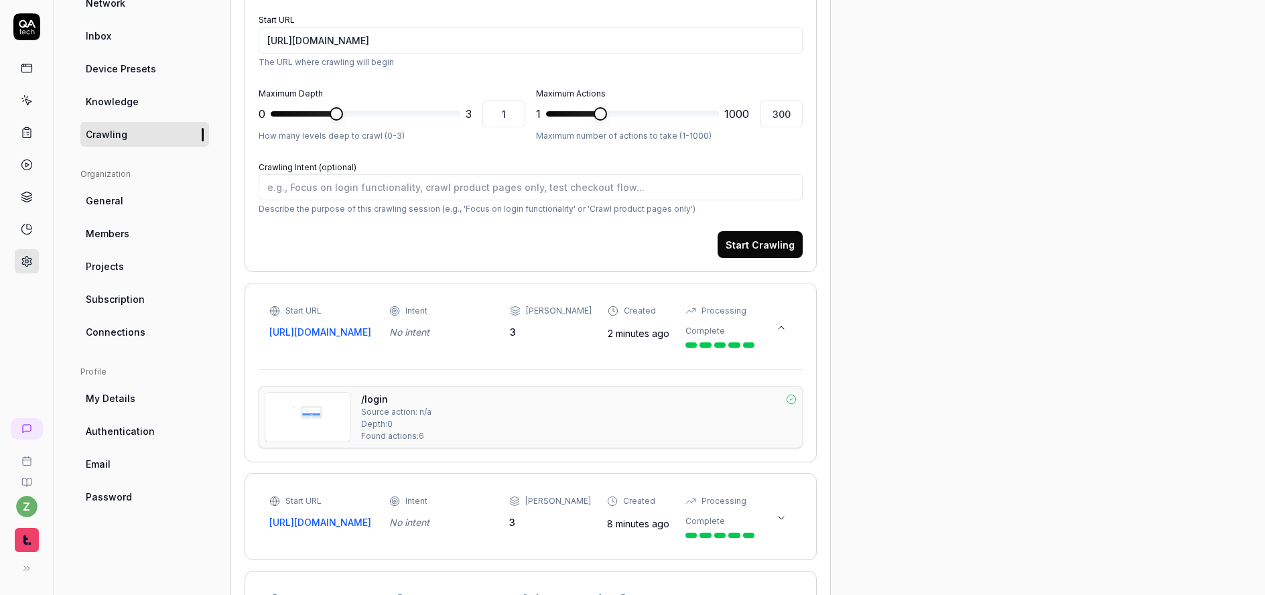
click at [792, 329] on div "Start URL [URL][DOMAIN_NAME] Intent No intent Max Depth 3 Created 2 minutes ago…" at bounding box center [531, 326] width 544 height 59
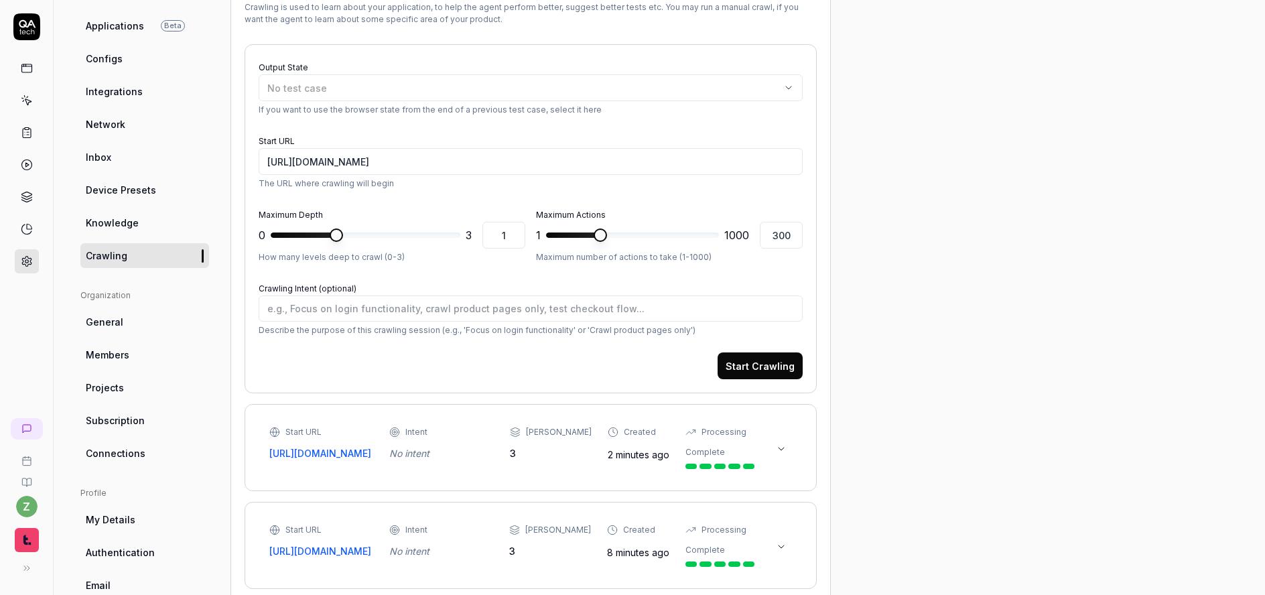
scroll to position [105, 0]
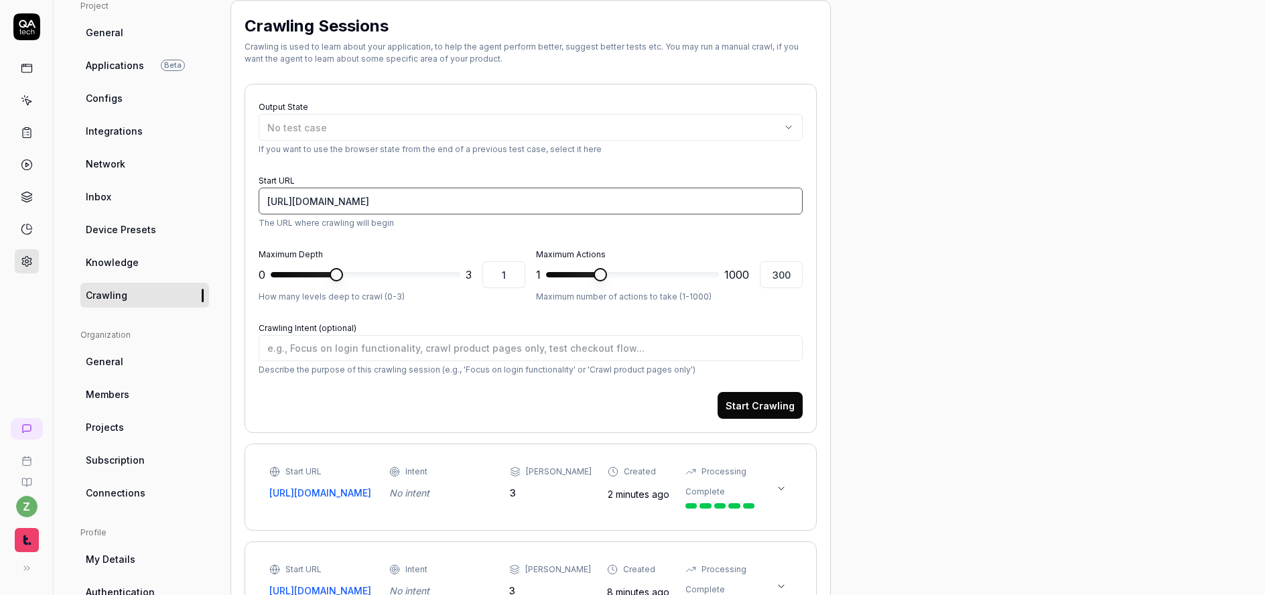
drag, startPoint x: 432, startPoint y: 206, endPoint x: 278, endPoint y: 202, distance: 153.5
click at [268, 205] on input "[URL][DOMAIN_NAME]" at bounding box center [531, 201] width 544 height 27
paste input "projects/2017"
type textarea "*"
drag, startPoint x: 513, startPoint y: 201, endPoint x: 606, endPoint y: 215, distance: 94.9
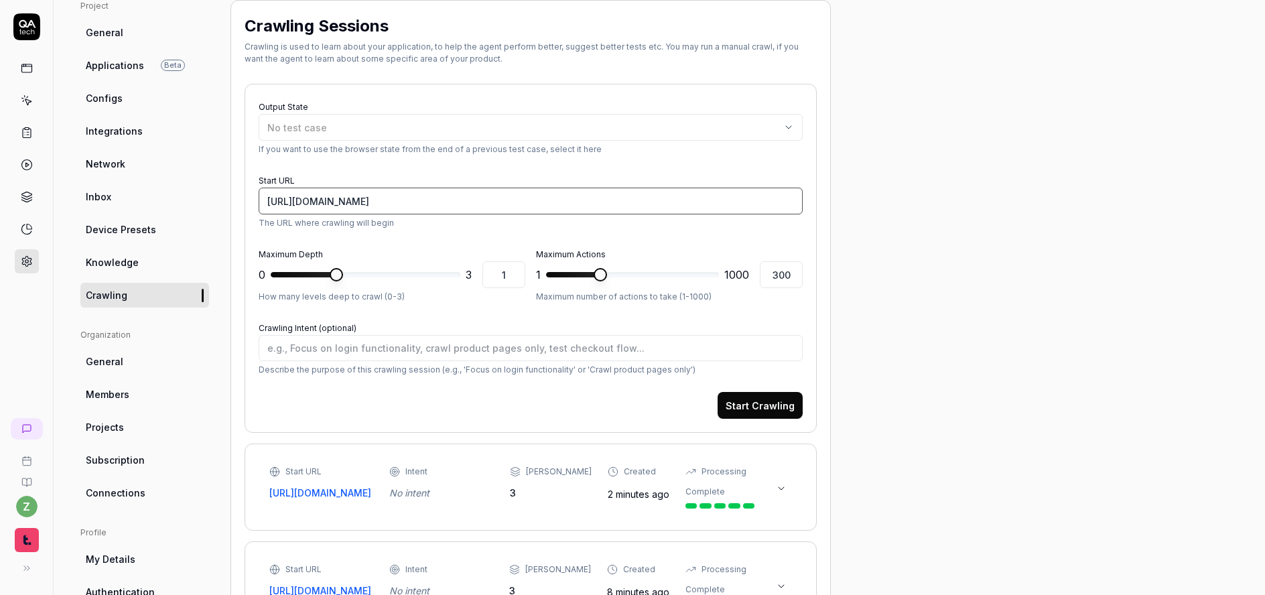
click at [516, 201] on input "[URL][DOMAIN_NAME]" at bounding box center [531, 201] width 544 height 27
type input "[URL][DOMAIN_NAME]"
type textarea "*"
type input "3"
click at [401, 268] on span "*" at bounding box center [394, 274] width 13 height 13
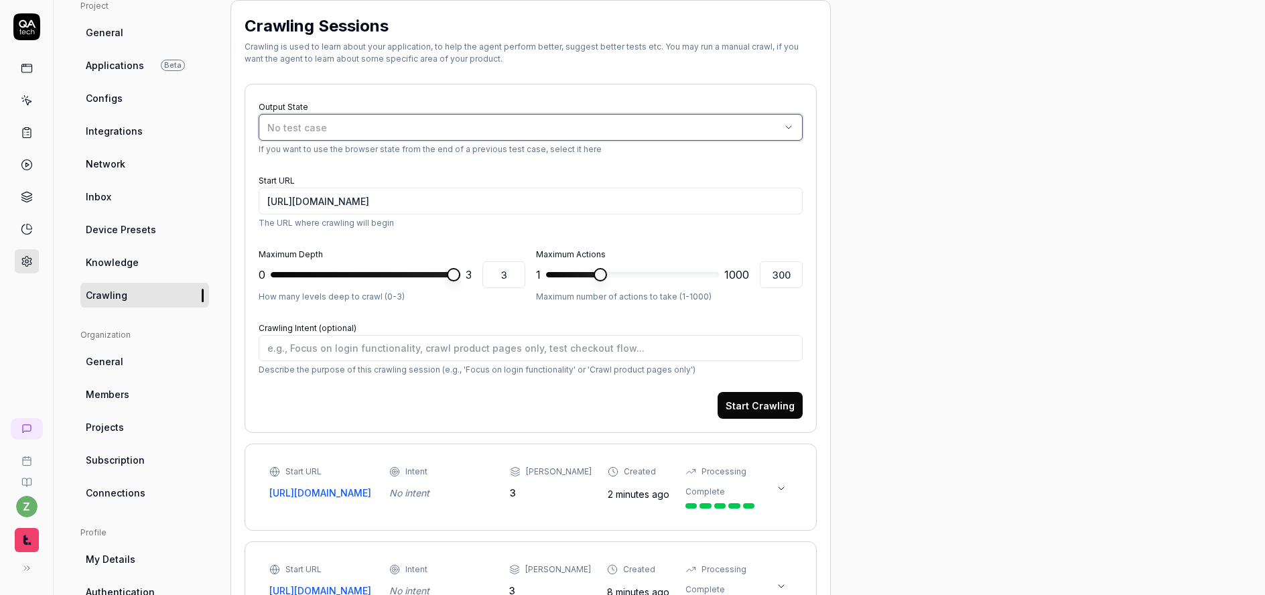
click at [489, 125] on div "No test case" at bounding box center [523, 128] width 513 height 14
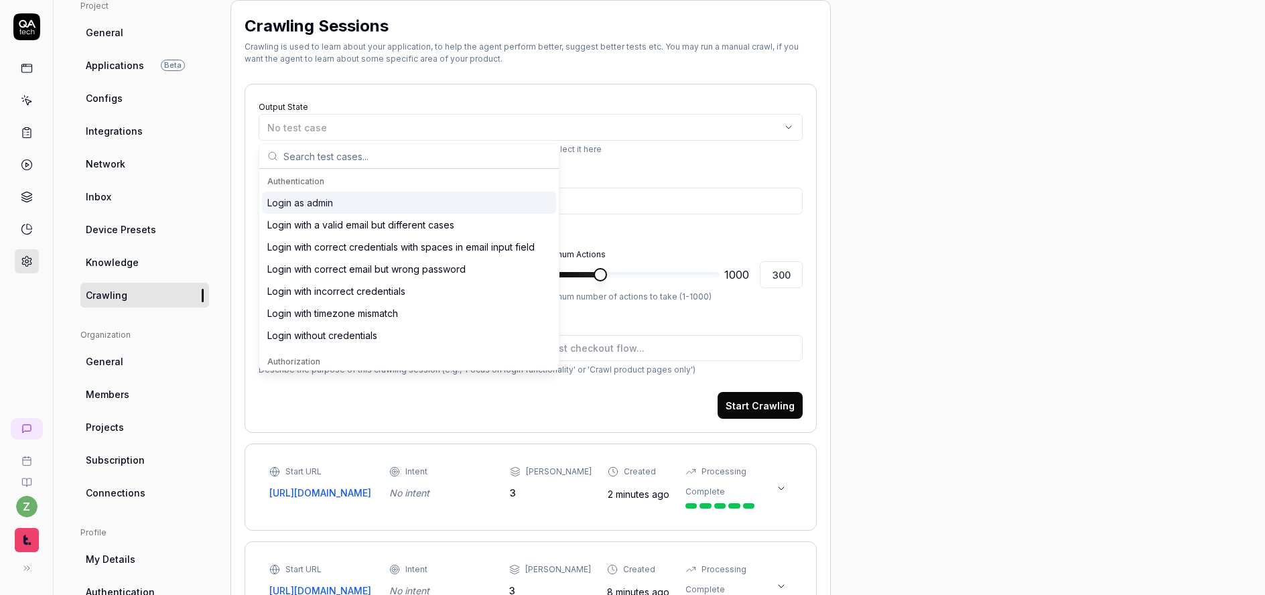
click at [359, 202] on div "Login as admin" at bounding box center [409, 203] width 294 height 22
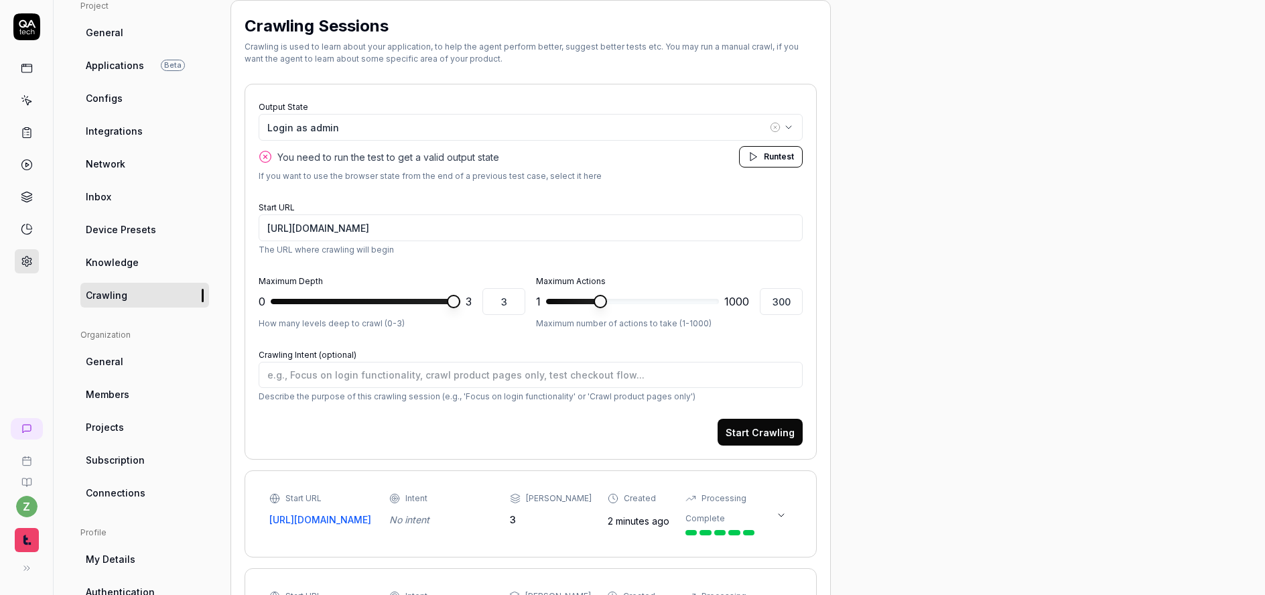
type textarea "*"
type input "1000"
click at [780, 428] on button "Start Crawling" at bounding box center [760, 432] width 85 height 27
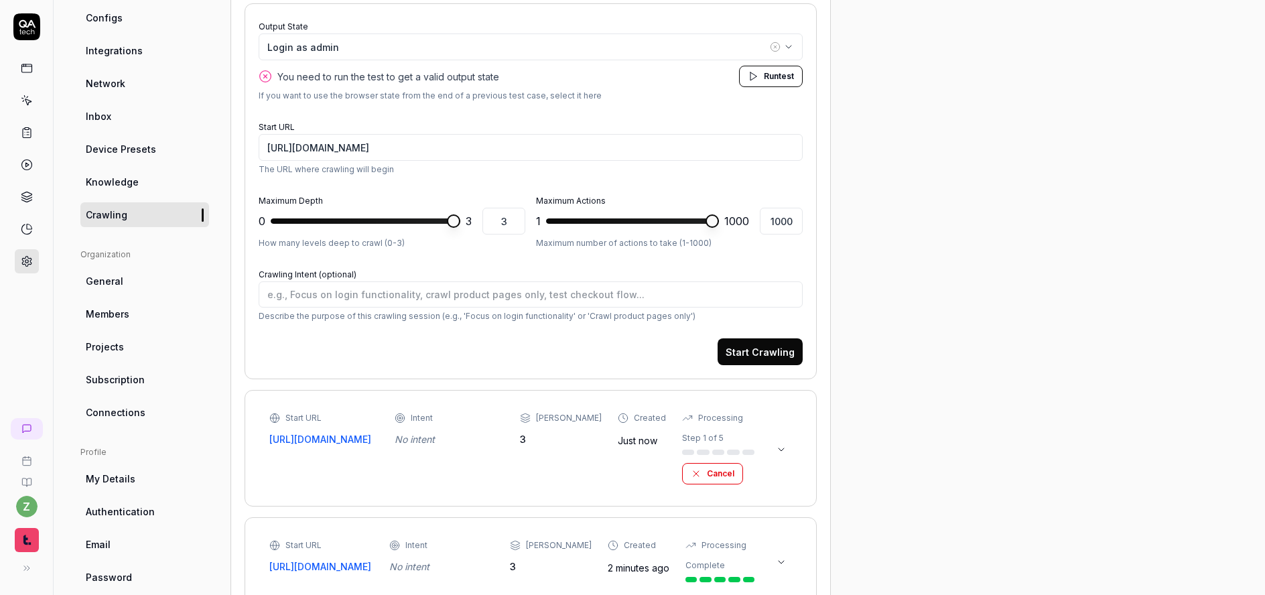
scroll to position [266, 0]
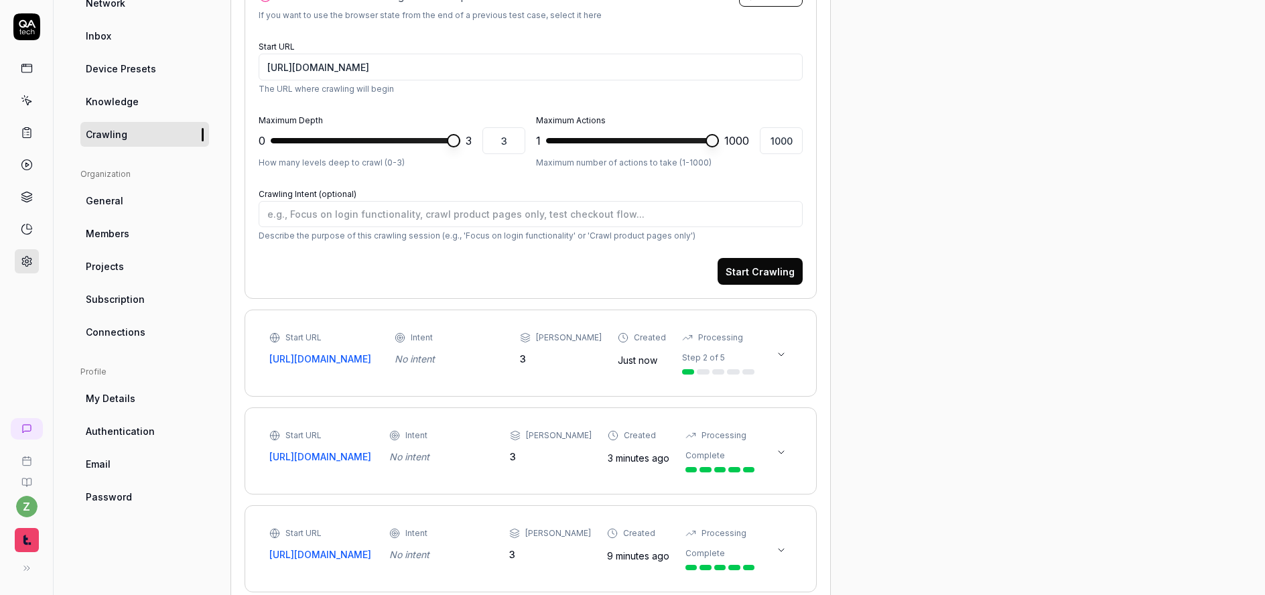
click at [782, 352] on icon at bounding box center [781, 354] width 11 height 11
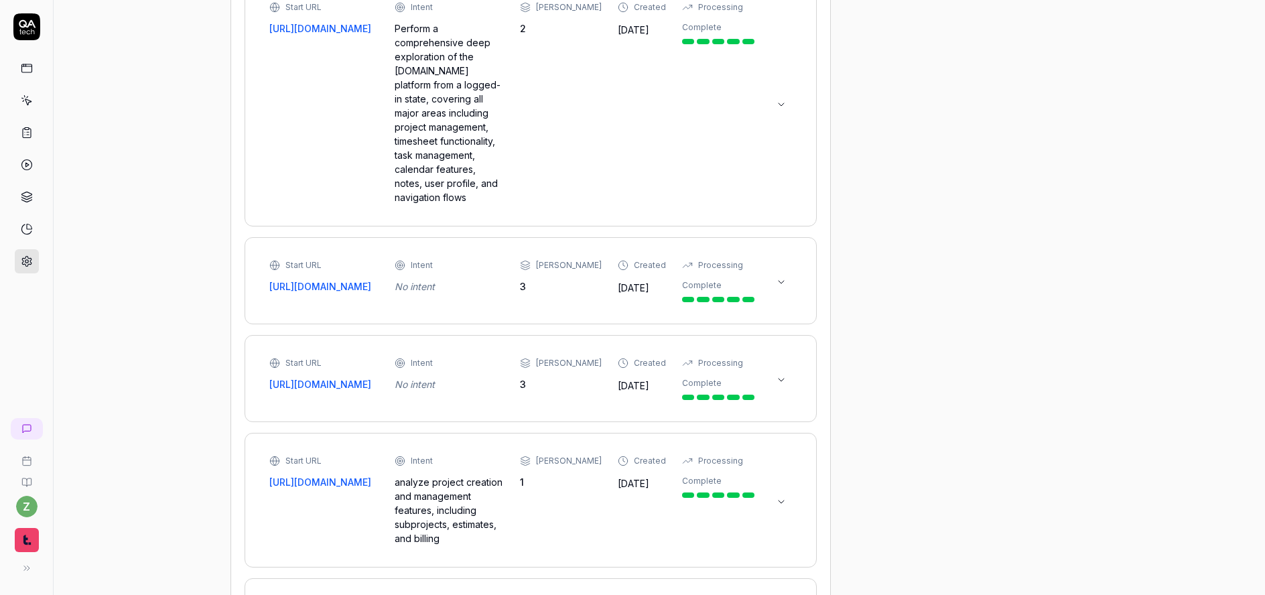
scroll to position [1557, 0]
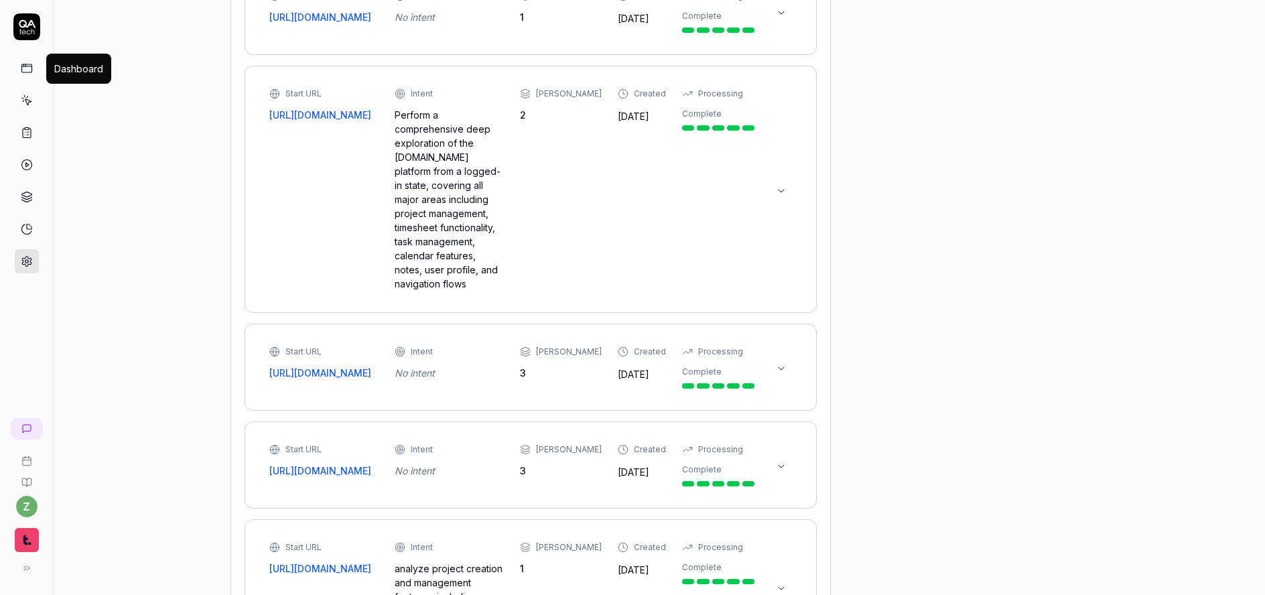
click at [23, 63] on icon at bounding box center [27, 68] width 12 height 12
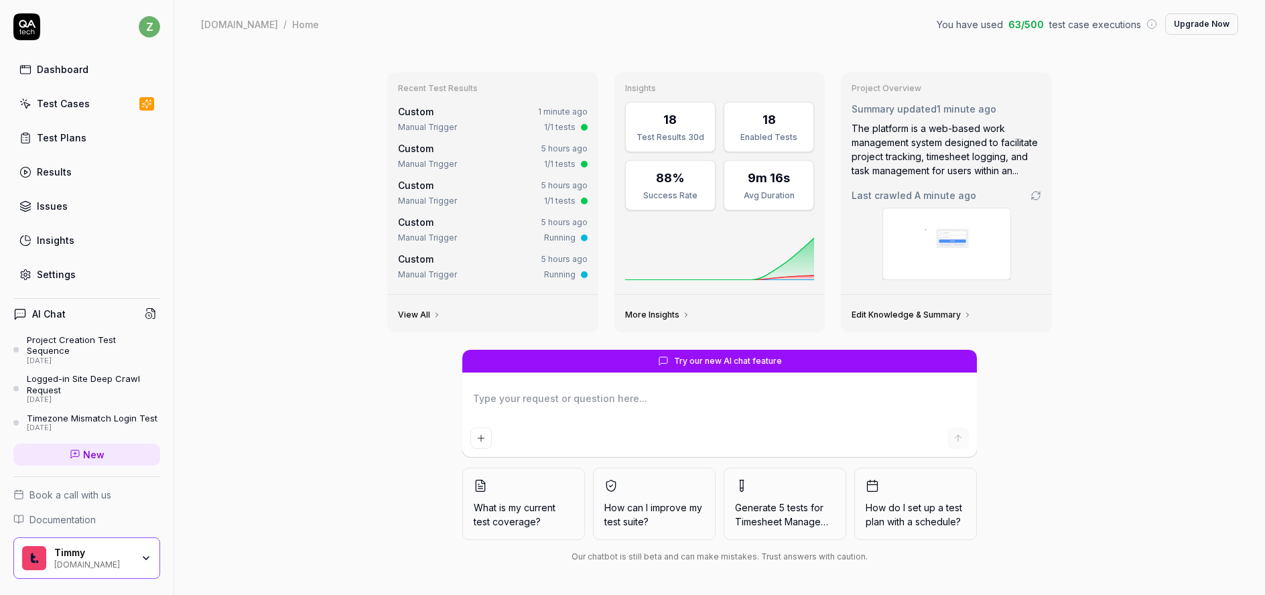
type textarea "*"
click at [72, 105] on div "Test Cases" at bounding box center [63, 104] width 53 height 14
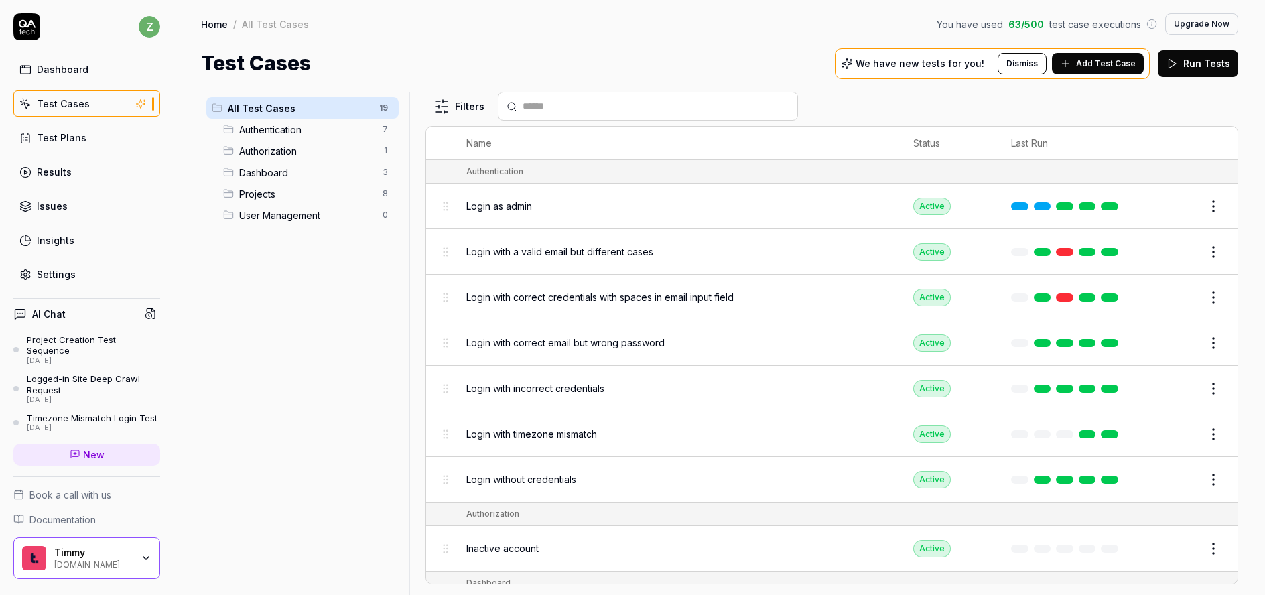
click at [308, 218] on span "User Management" at bounding box center [306, 215] width 135 height 14
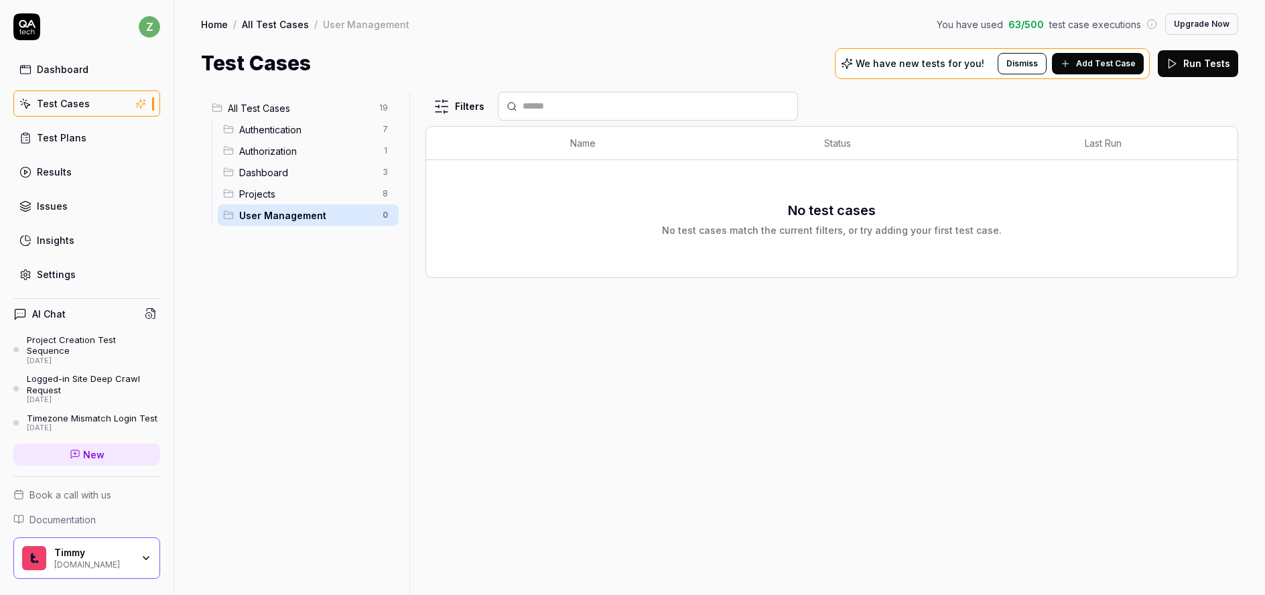
click at [1104, 66] on span "Add Test Case" at bounding box center [1106, 64] width 60 height 12
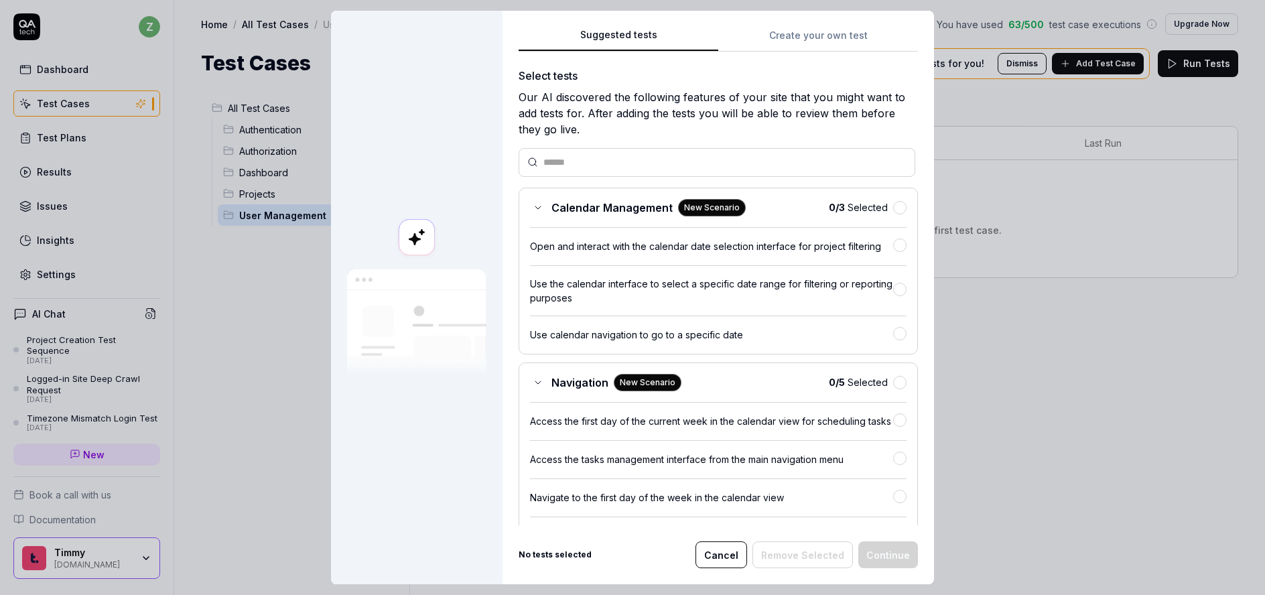
click at [696, 164] on input "text" at bounding box center [724, 162] width 363 height 14
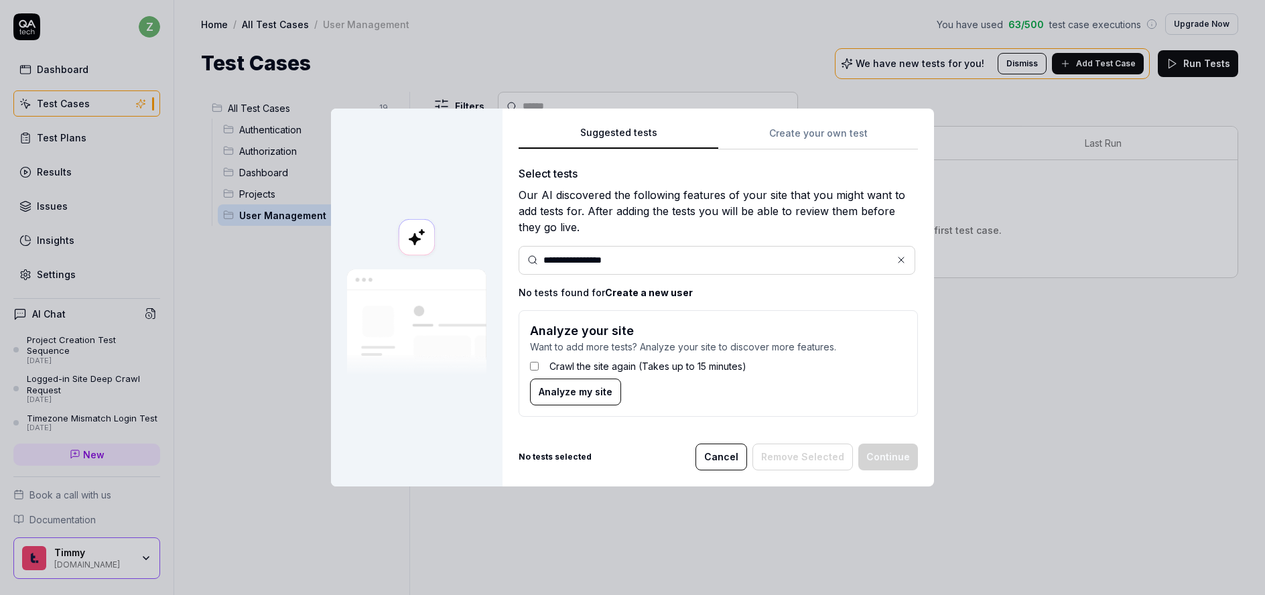
drag, startPoint x: 629, startPoint y: 275, endPoint x: 632, endPoint y: 269, distance: 7.5
click at [629, 275] on div "**********" at bounding box center [718, 297] width 399 height 262
drag, startPoint x: 640, startPoint y: 260, endPoint x: 521, endPoint y: 256, distance: 119.4
click at [521, 256] on div "**********" at bounding box center [717, 260] width 397 height 29
type input "*"
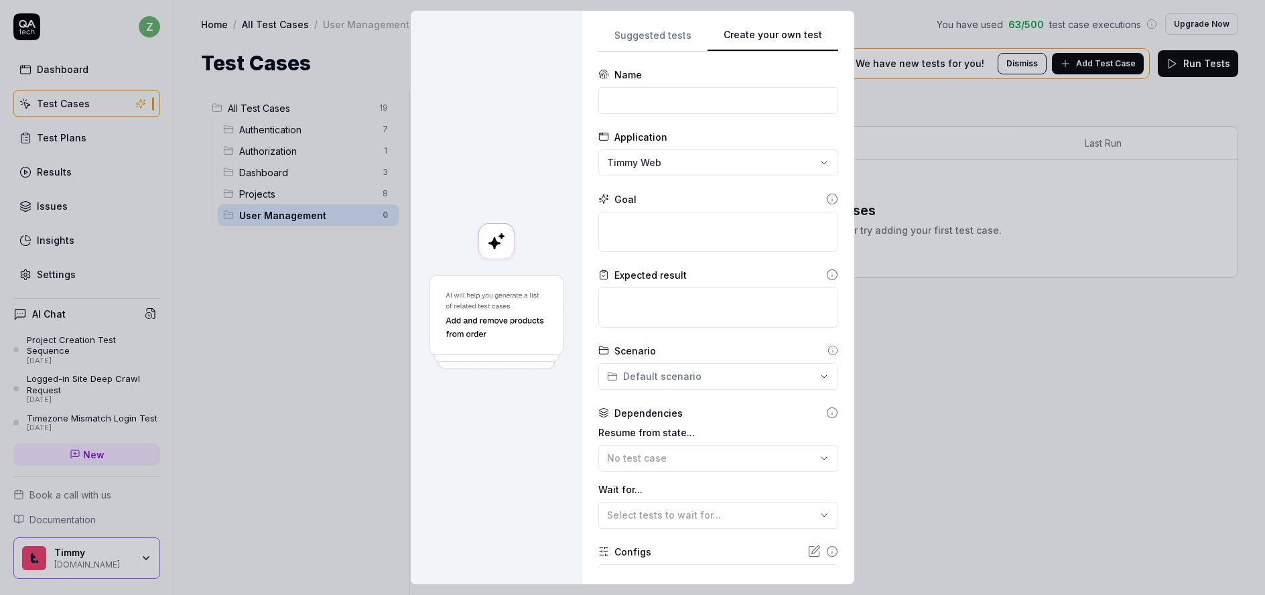
click at [808, 128] on div "**********" at bounding box center [718, 297] width 240 height 541
click at [688, 107] on input at bounding box center [718, 100] width 240 height 27
drag, startPoint x: 664, startPoint y: 103, endPoint x: 572, endPoint y: 101, distance: 91.8
click at [572, 101] on div "**********" at bounding box center [633, 298] width 444 height 574
paste input "https://qatech1.timmyio.dev/projects/2017"
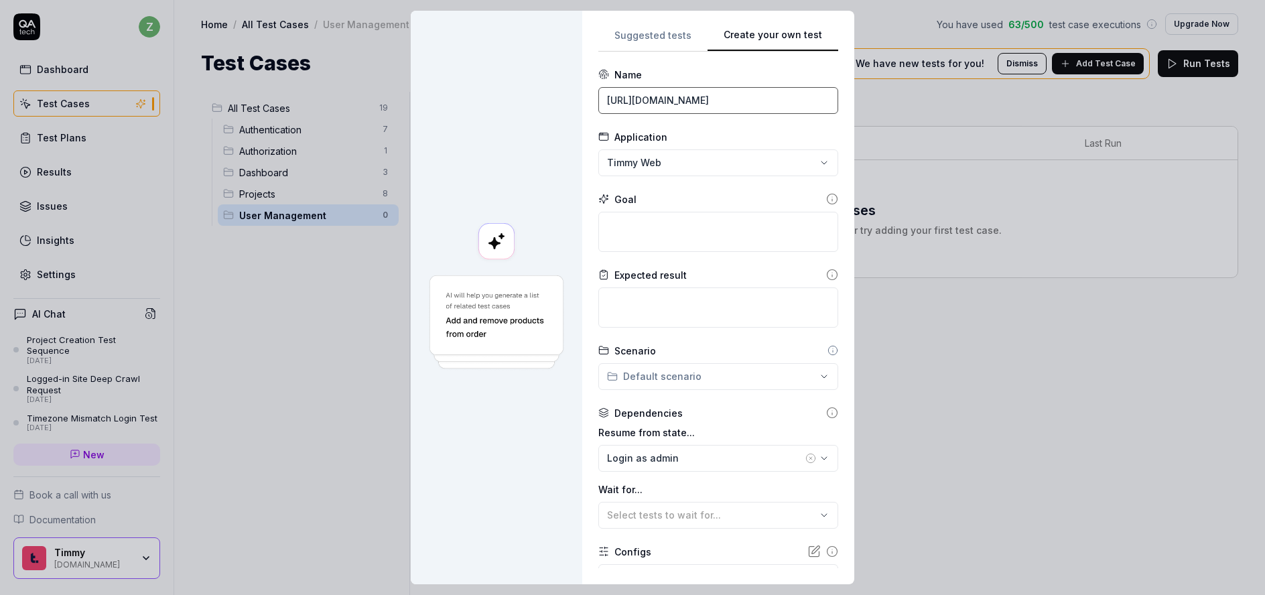
type input "https://qatech1.timmyio.dev/projects/2017"
type input "Create a new user"
type textarea "*"
type textarea "C"
type textarea "*"
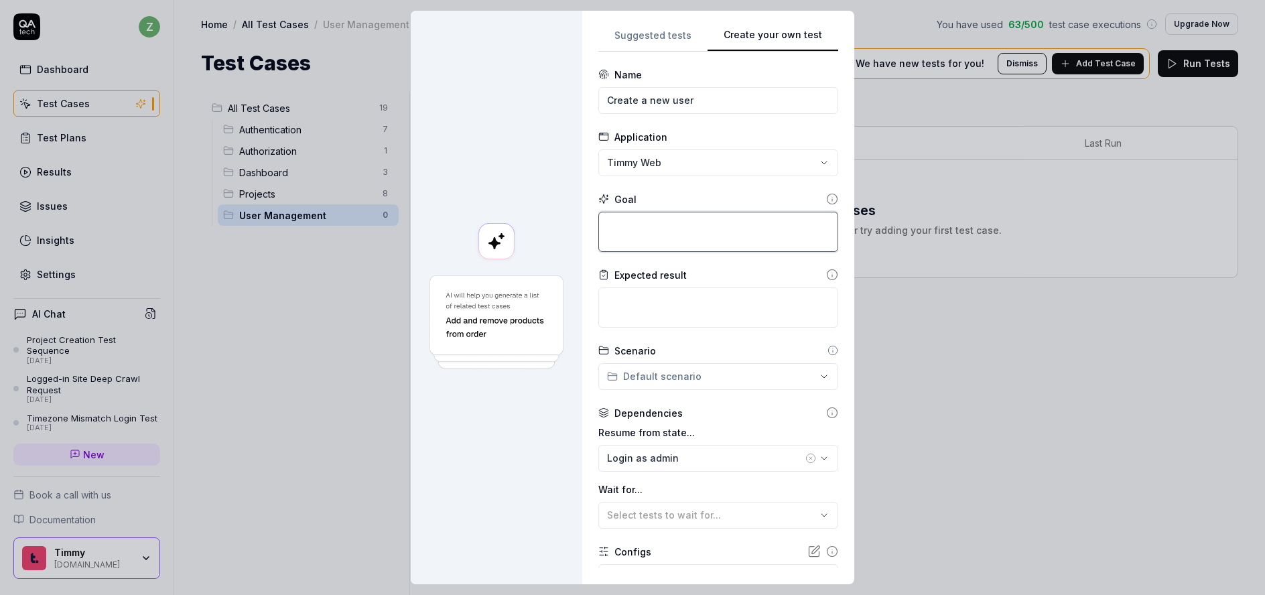
type textarea "G"
type textarea "*"
type textarea "Ge"
type textarea "*"
type textarea "Gene"
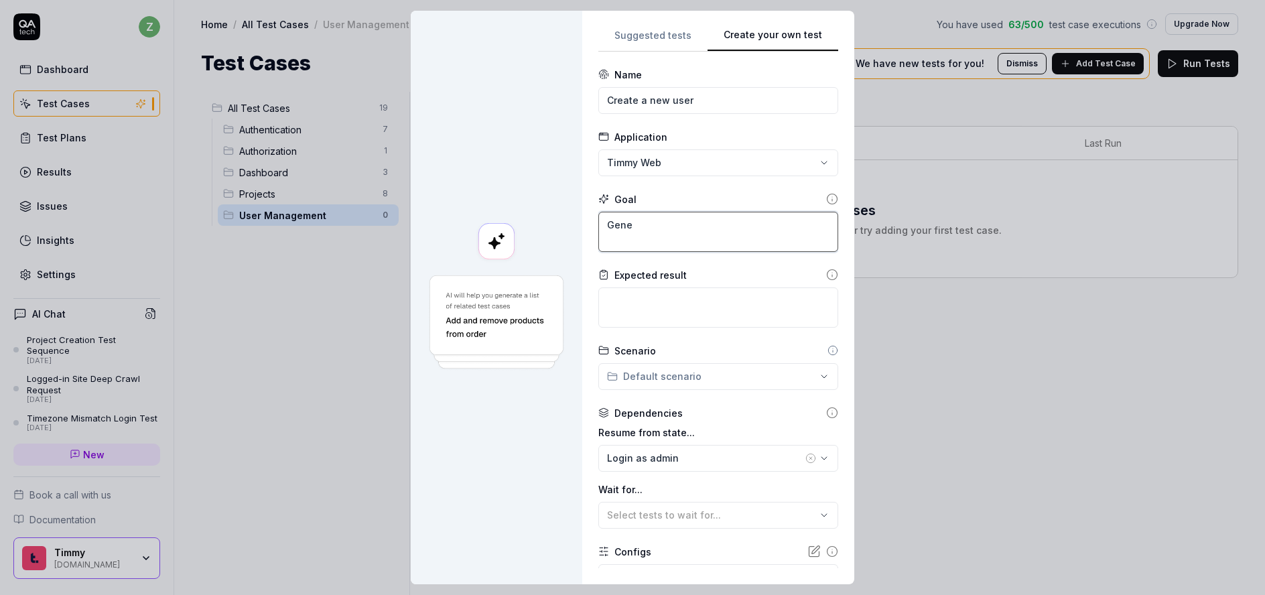
type textarea "*"
type textarea "Gener"
type textarea "*"
type textarea "Genera"
type textarea "*"
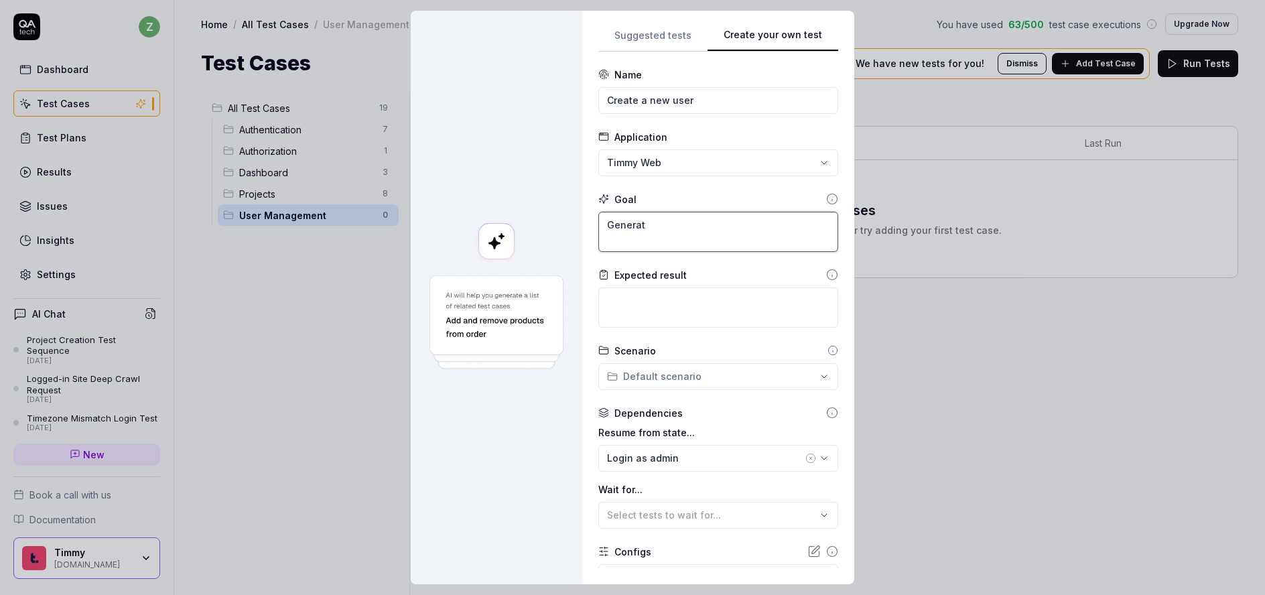
type textarea "Generate"
type textarea "*"
type textarea "Generate"
type textarea "*"
type textarea "Generate a"
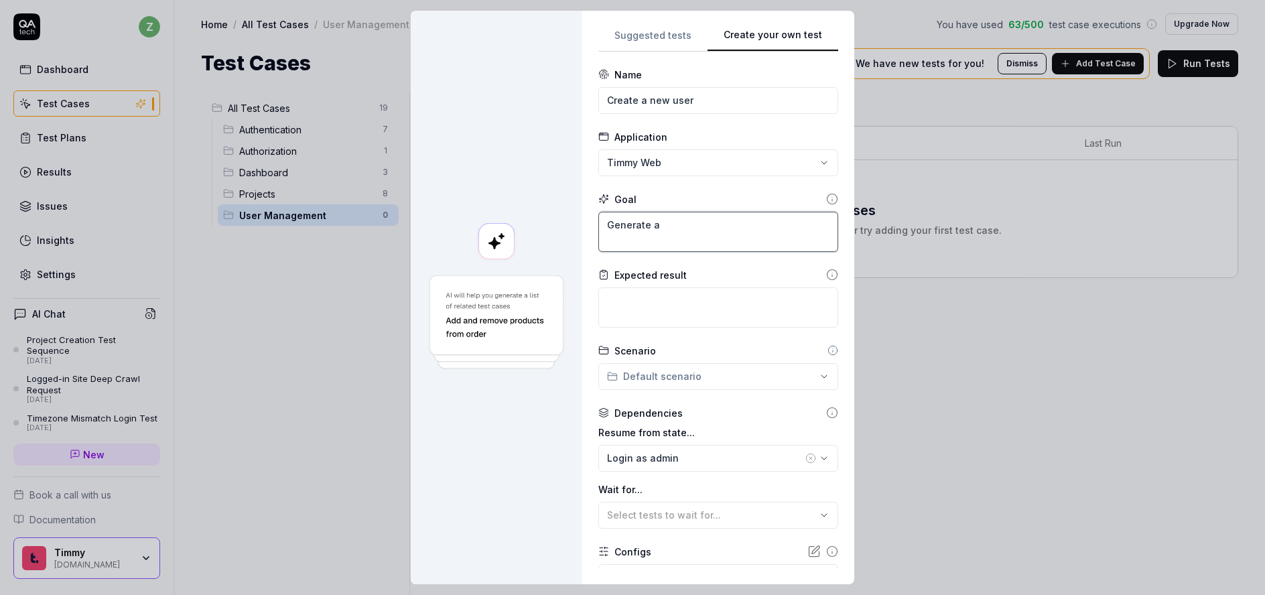
type textarea "*"
type textarea "Generate a"
type textarea "*"
type textarea "Generate a n"
type textarea "*"
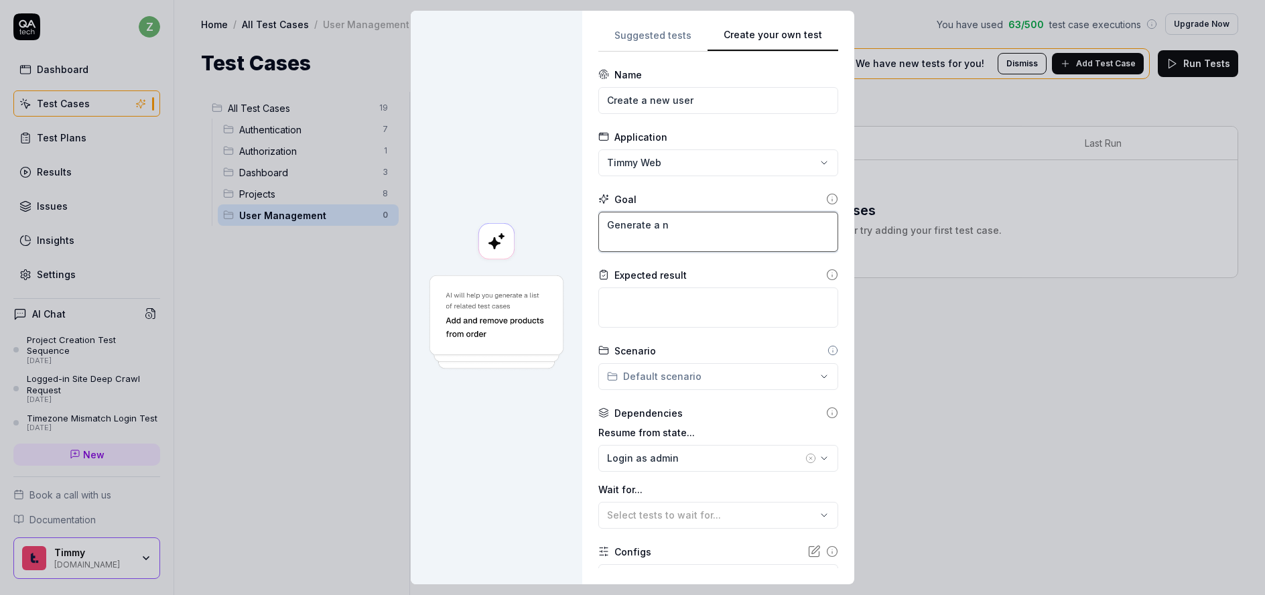
type textarea "Generate a ne"
type textarea "*"
type textarea "Generate a new"
type textarea "*"
type textarea "Generate a new"
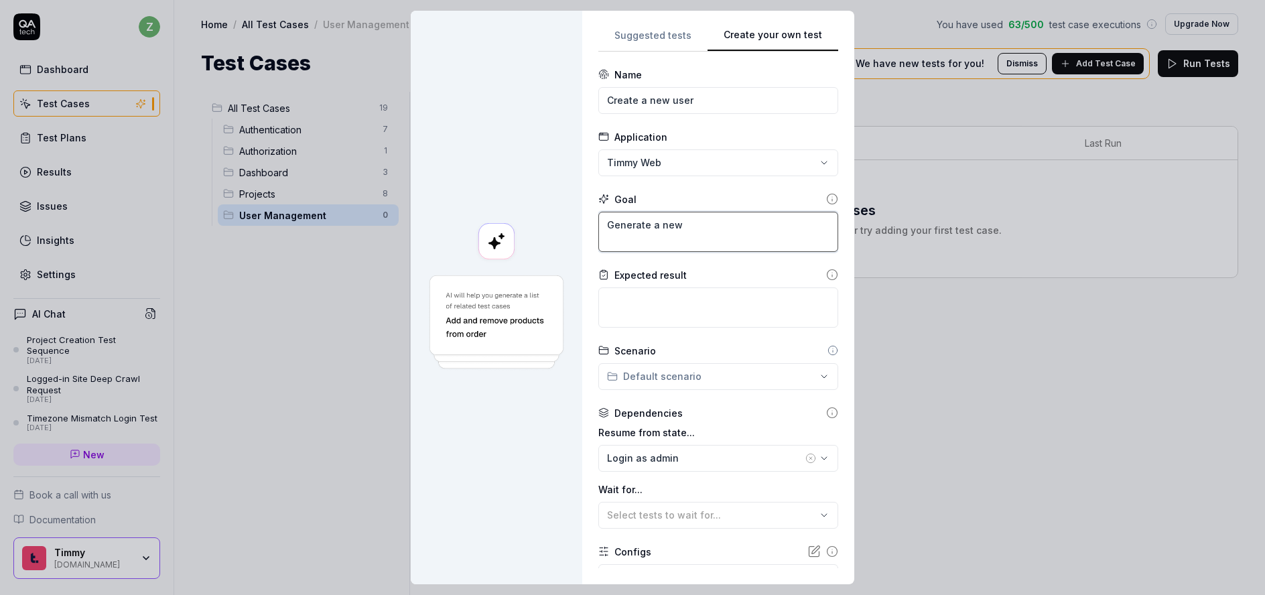
type textarea "*"
type textarea "Generate a new c"
type textarea "*"
type textarea "Generate a new cl"
type textarea "*"
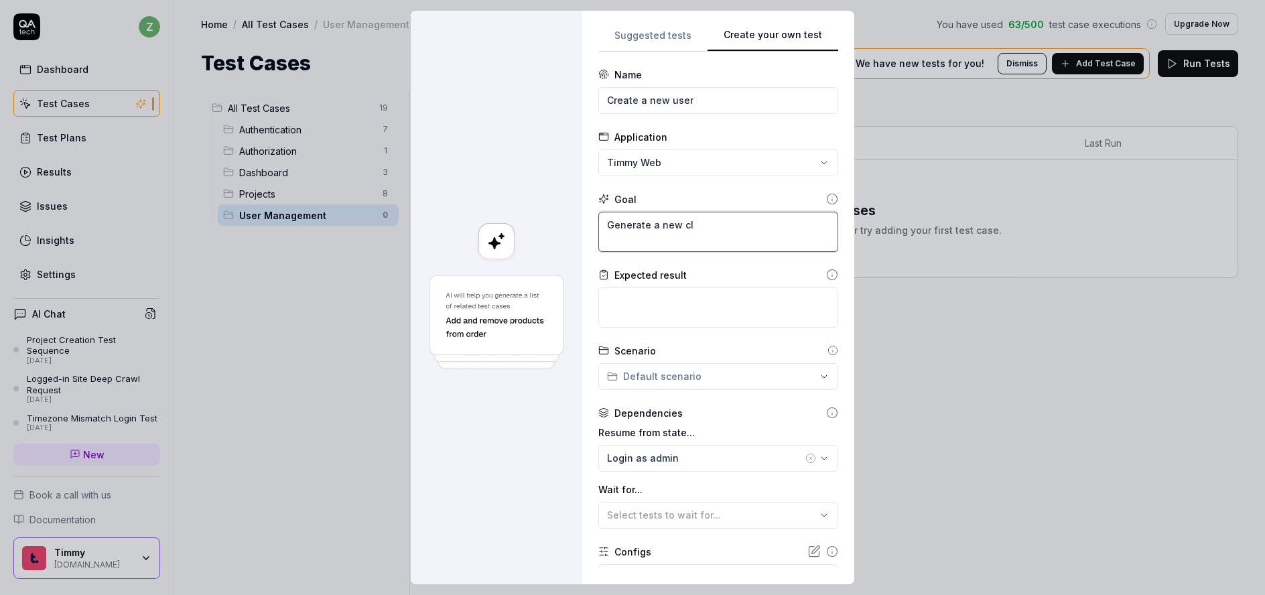
type textarea "Generate a new cli"
type textarea "*"
type textarea "Generate a new clie"
type textarea "*"
type textarea "Generate a new client"
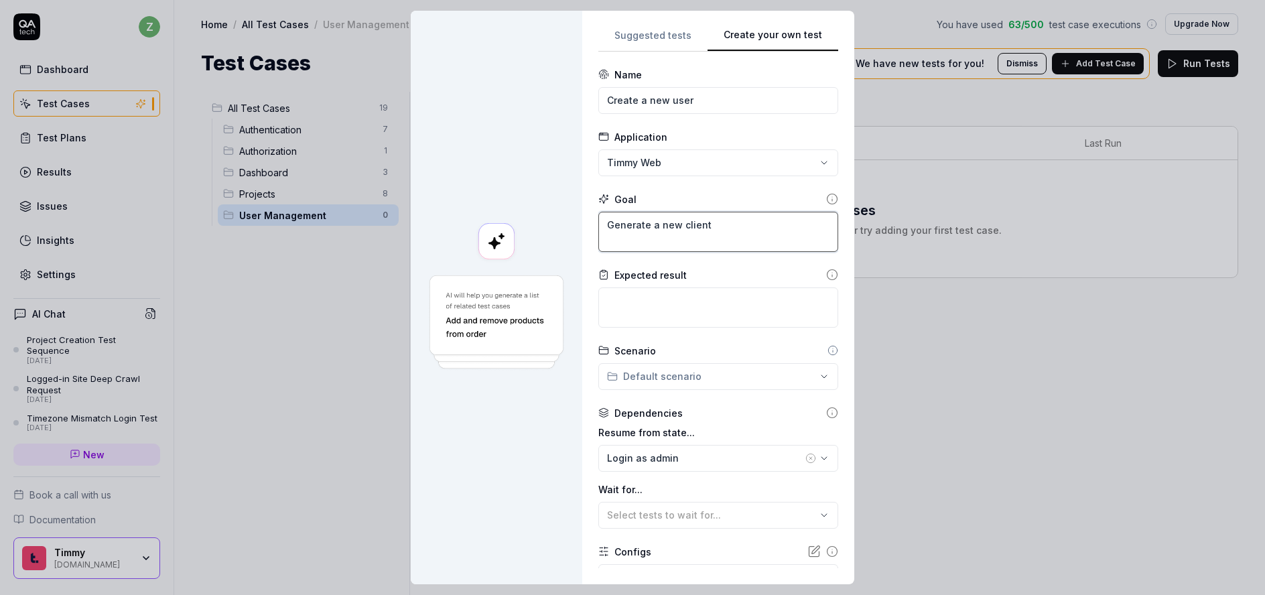
type textarea "*"
type textarea "Generate a new client"
type textarea "*"
type textarea "Generate a new client u"
type textarea "*"
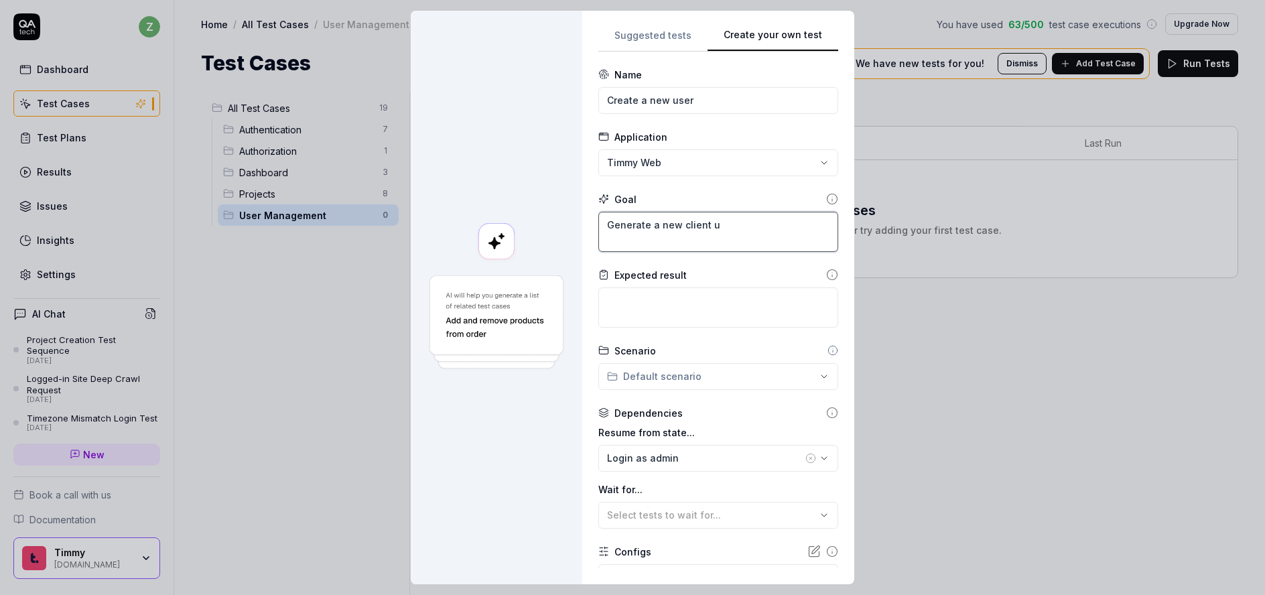
type textarea "Generate a new client us"
type textarea "*"
type textarea "Generate a new client use"
type textarea "*"
type textarea "Generate a new client user"
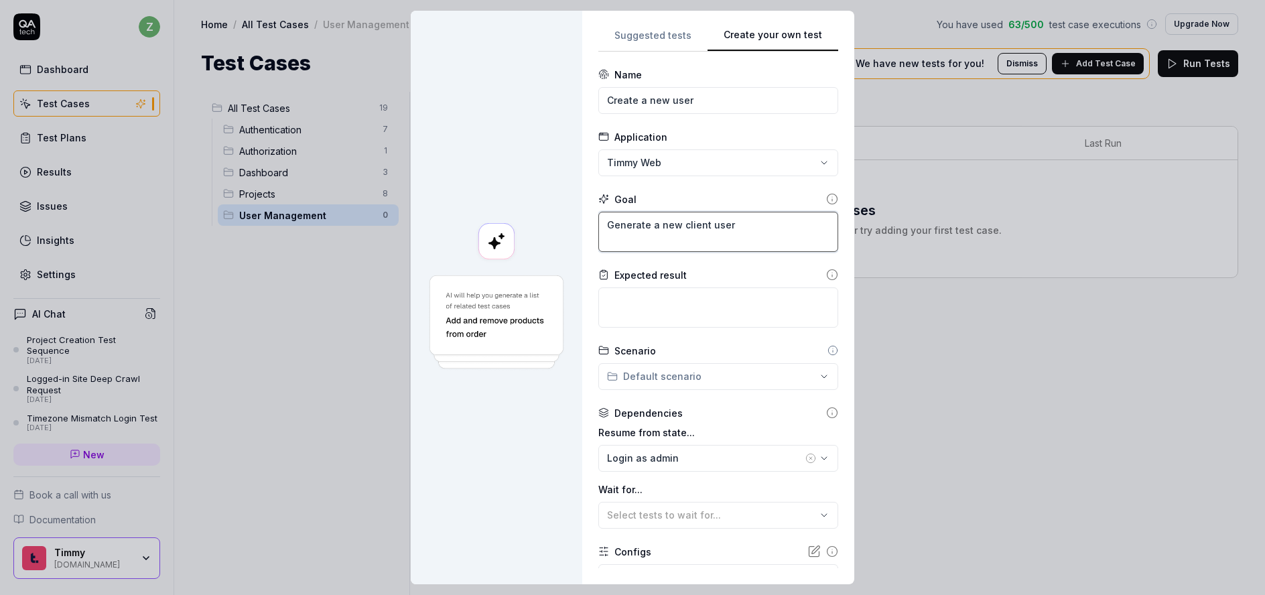
type textarea "*"
drag, startPoint x: 747, startPoint y: 237, endPoint x: 657, endPoint y: 204, distance: 95.8
click at [655, 227] on textarea "Generate a new client user" at bounding box center [718, 232] width 240 height 40
click at [665, 97] on input "Create a new user" at bounding box center [718, 100] width 240 height 27
type input "Create a new stff user"
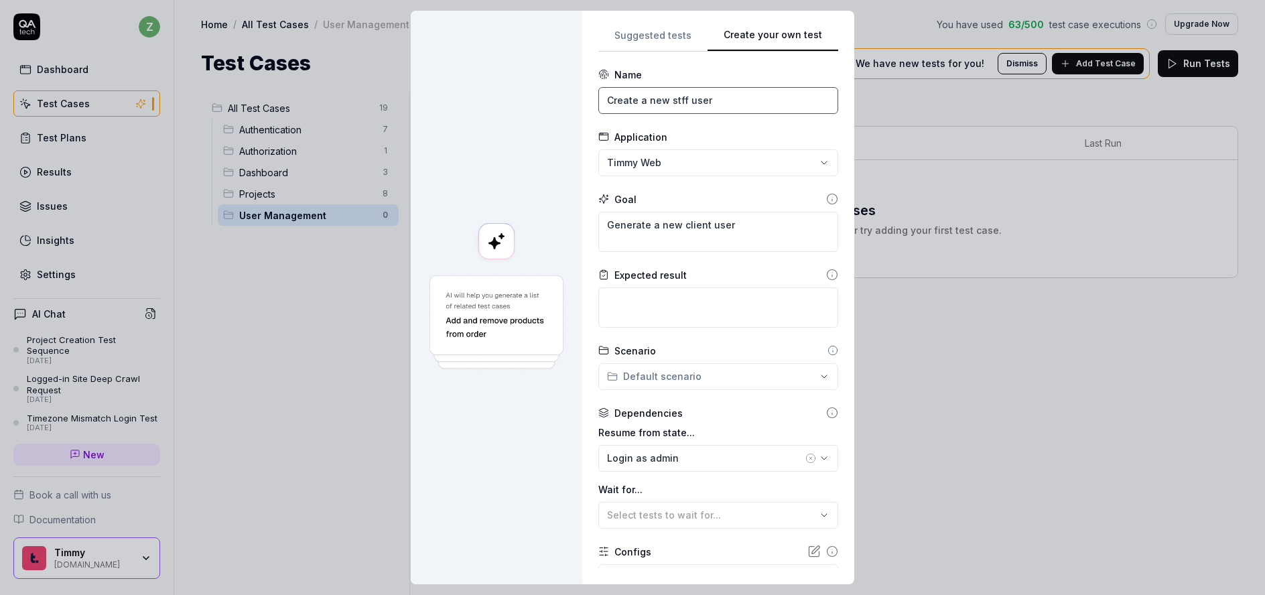
type textarea "*"
click at [669, 94] on input "Create a new stff user" at bounding box center [718, 100] width 240 height 27
click at [670, 96] on input "Create a new stff user" at bounding box center [718, 100] width 240 height 27
type input "Create a new individual user"
drag, startPoint x: 734, startPoint y: 210, endPoint x: 706, endPoint y: 215, distance: 28.5
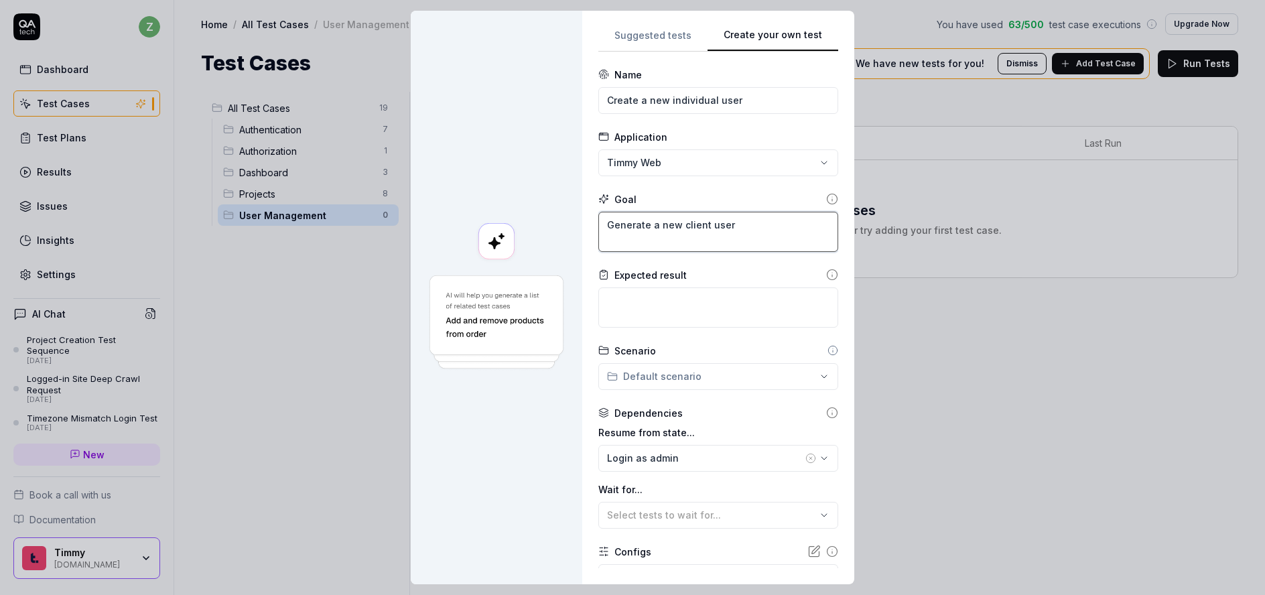
click at [684, 212] on div "Generate a new client user" at bounding box center [718, 232] width 240 height 40
drag, startPoint x: 730, startPoint y: 235, endPoint x: 676, endPoint y: 225, distance: 55.1
click at [676, 225] on textarea "Generate a new client user" at bounding box center [718, 232] width 240 height 40
type textarea "*"
type textarea "Generate a new"
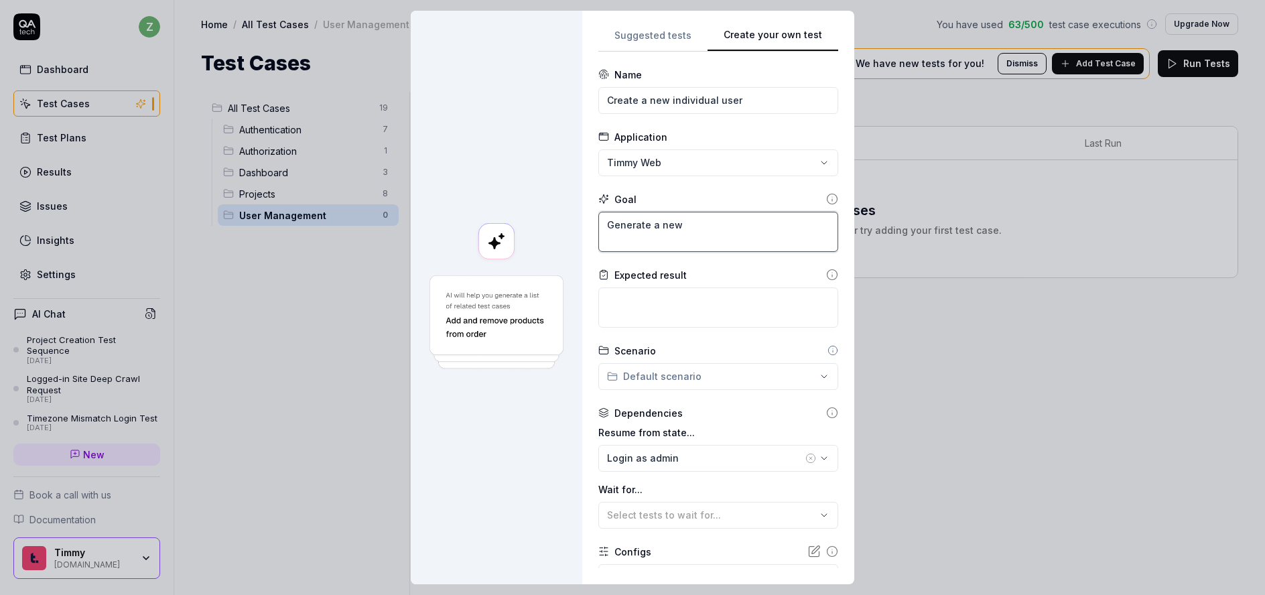
type textarea "*"
type textarea "Generate a new c"
type textarea "*"
type textarea "Generate a new cl"
type textarea "*"
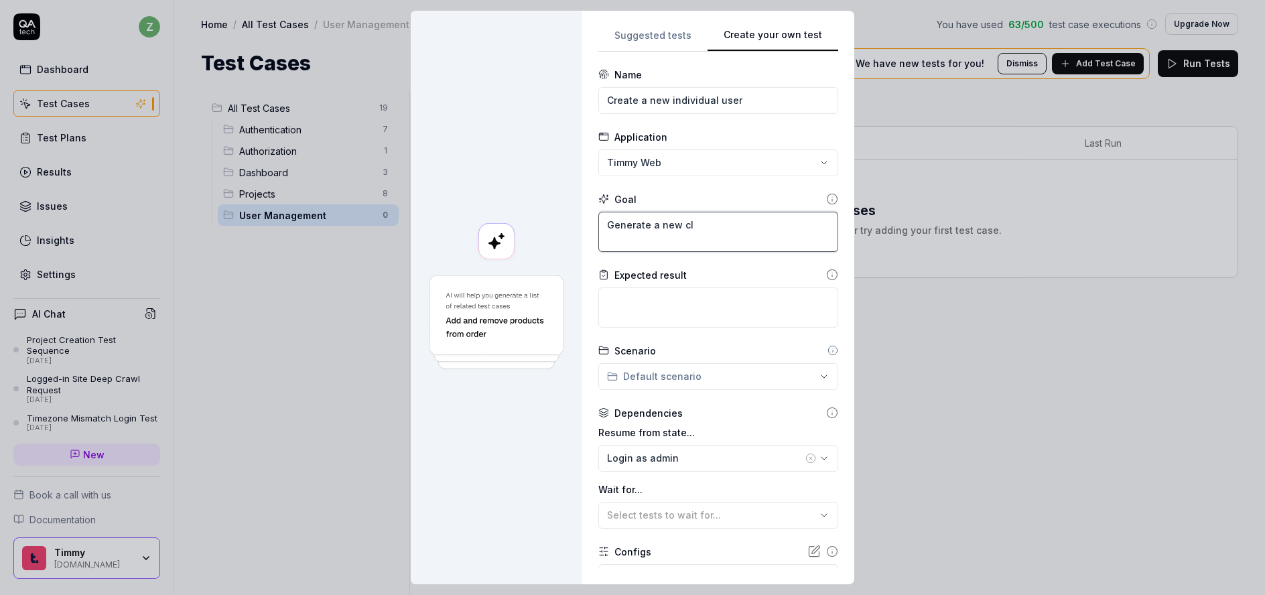
type textarea "Generate a new cli"
type textarea "*"
type textarea "Generate a new cl"
type textarea "*"
type textarea "Generate a new c"
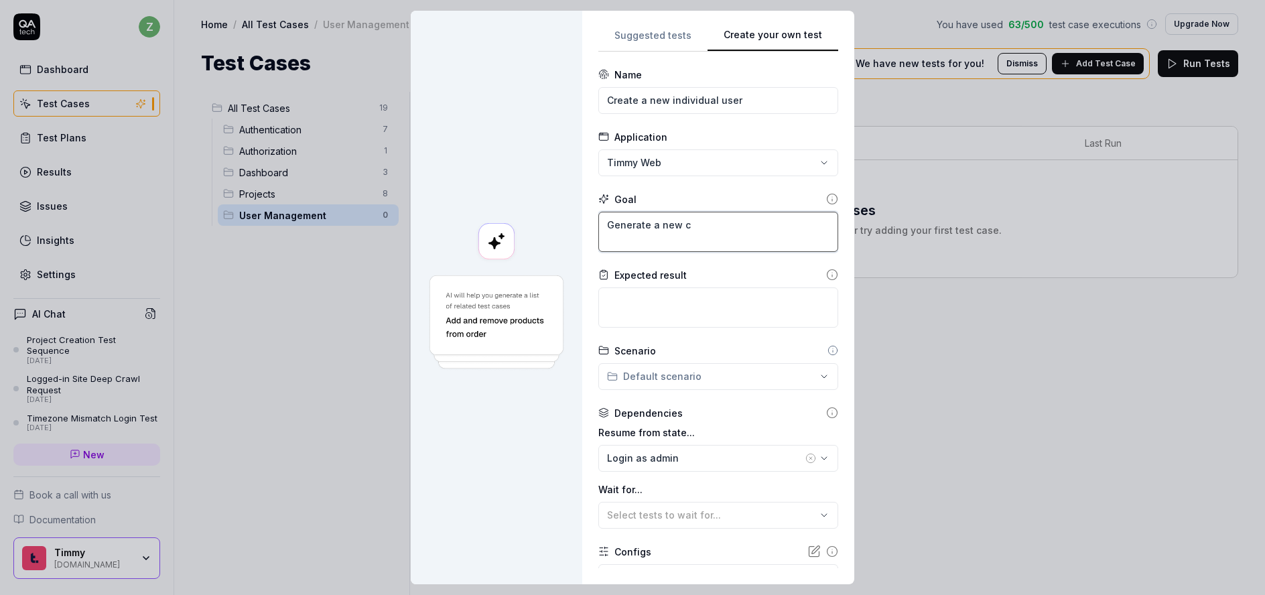
type textarea "*"
type textarea "Generate a new"
type textarea "*"
type textarea "Generate a new f"
type textarea "*"
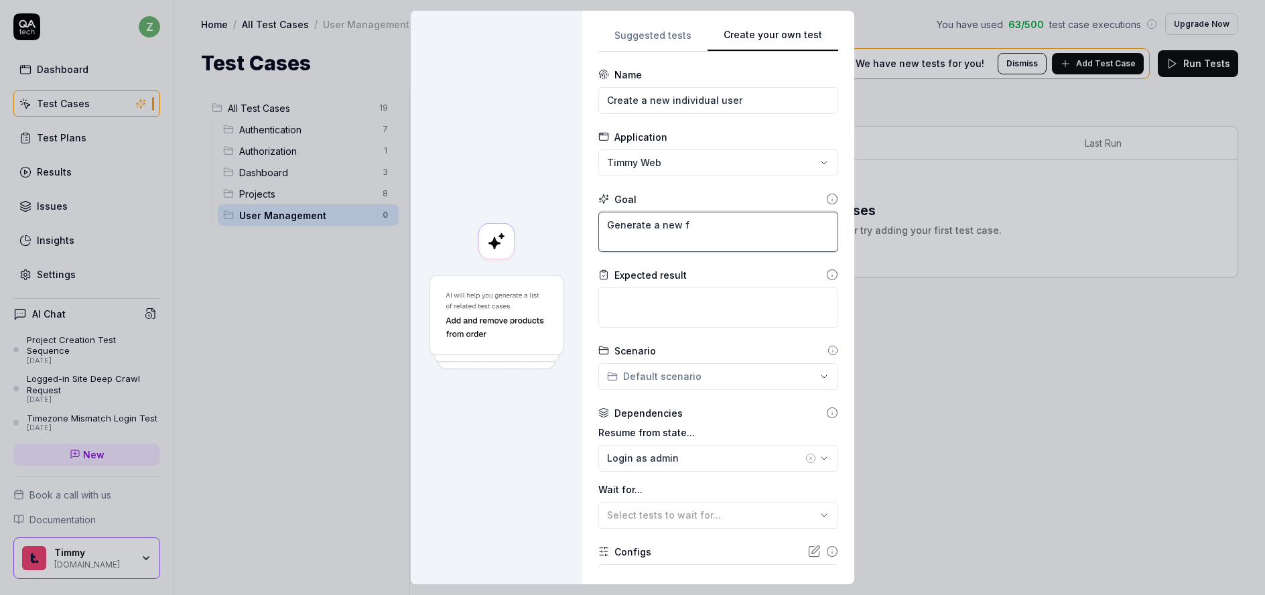
type textarea "Generate a new fr"
type textarea "*"
type textarea "Generate a new fre"
type textarea "*"
type textarea "Generate a new free"
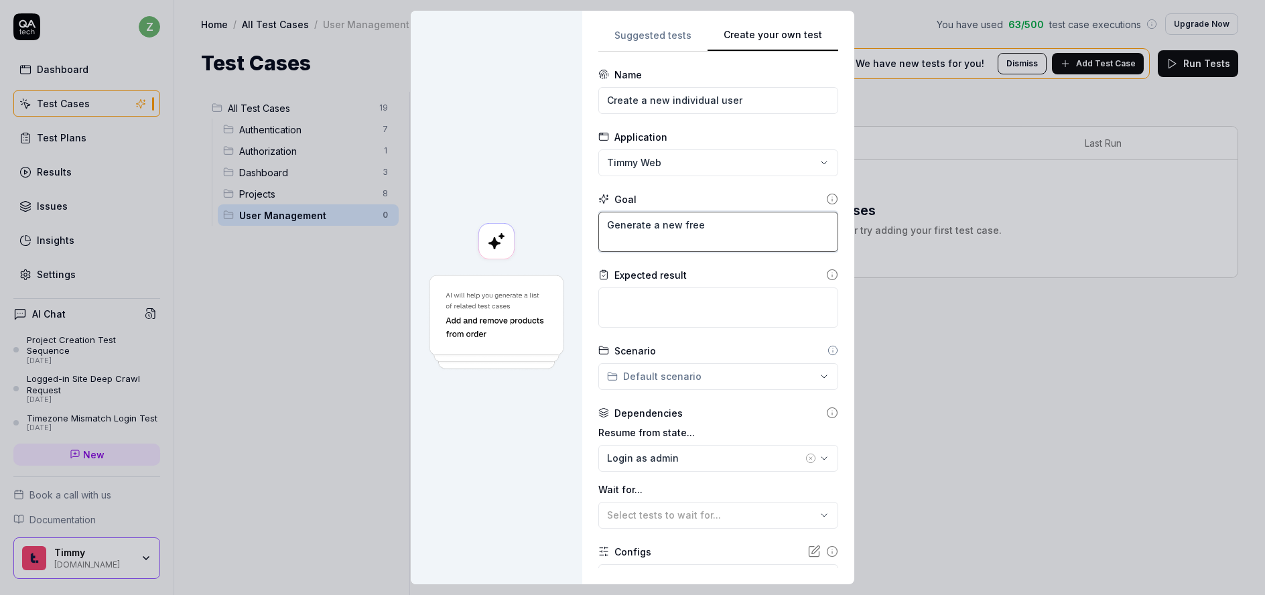
type textarea "*"
type textarea "Generate a new fre"
type textarea "*"
type textarea "Generate a new fr"
type textarea "*"
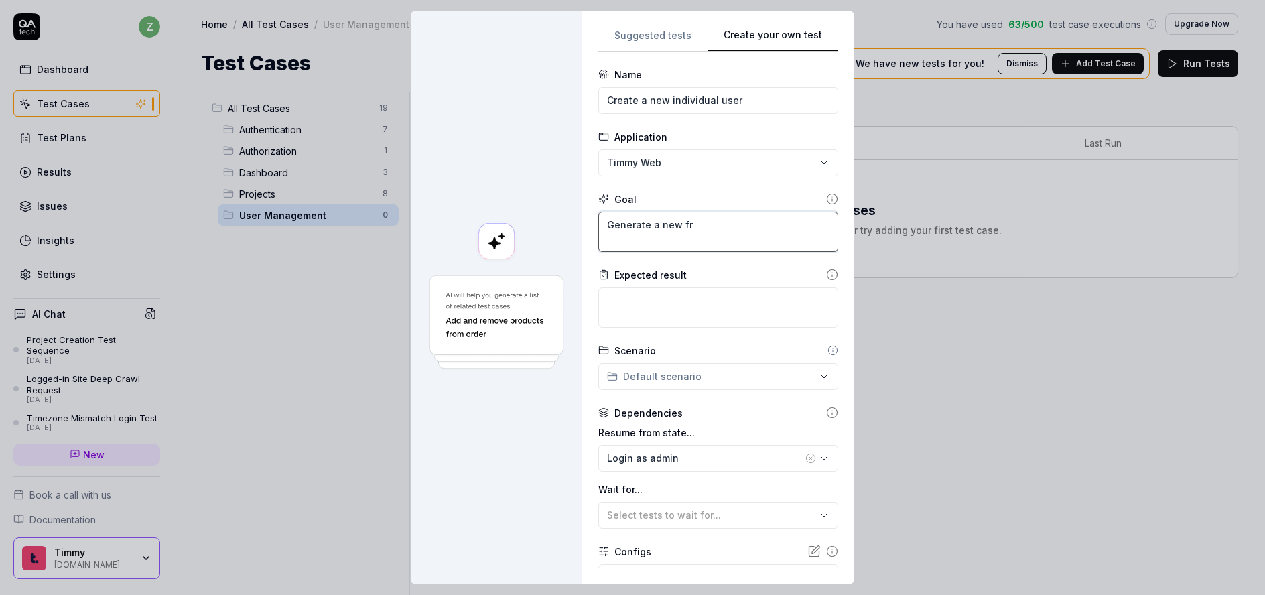
type textarea "Generate a new f"
type textarea "*"
type textarea "Generate a new"
type textarea "*"
type textarea "Generate a new s"
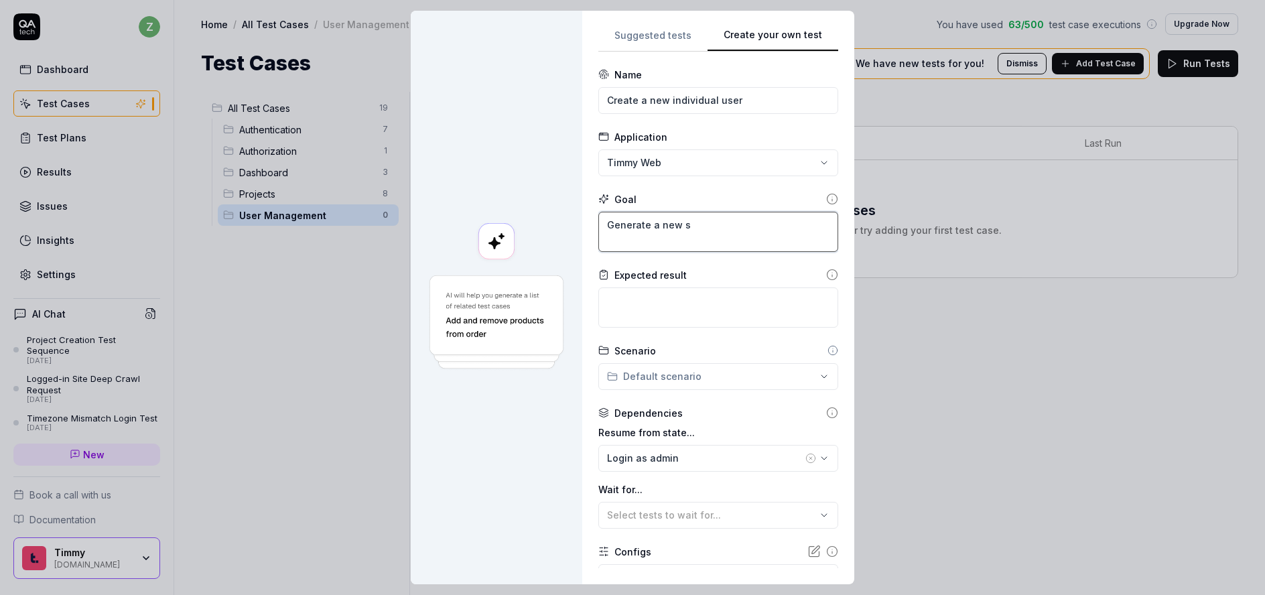
type textarea "*"
type textarea "Generate a new st"
type textarea "*"
type textarea "Generate a new sta"
type textarea "*"
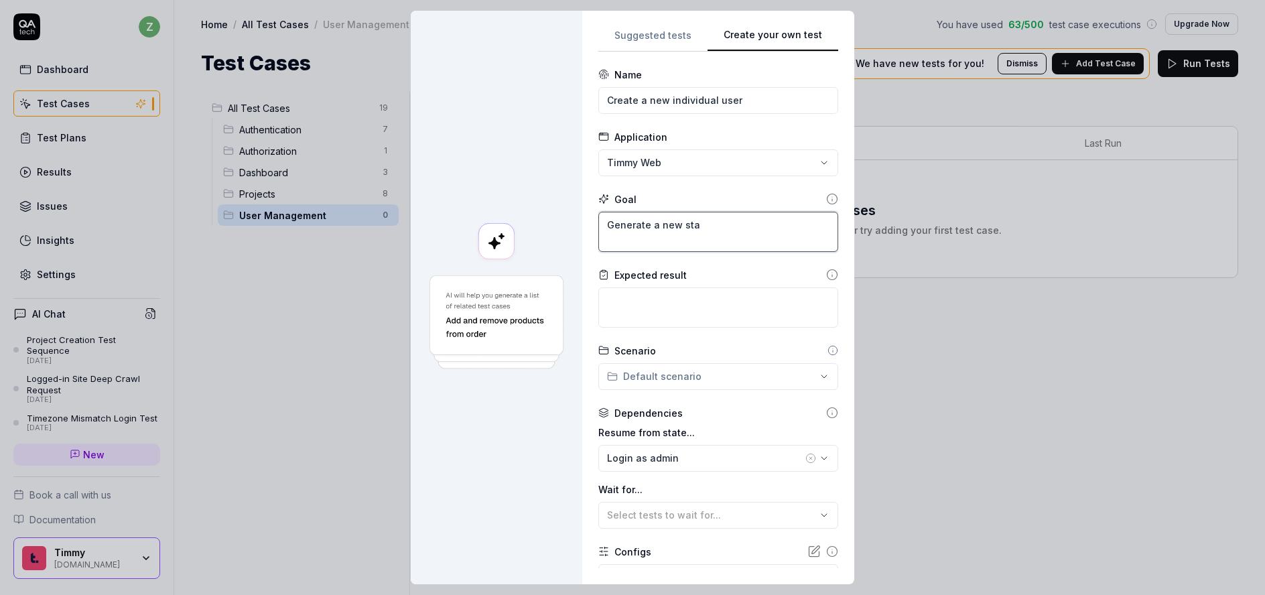
type textarea "Generate a new staf"
type textarea "*"
type textarea "Generate a new staff"
type textarea "*"
type textarea "Generate a new staff"
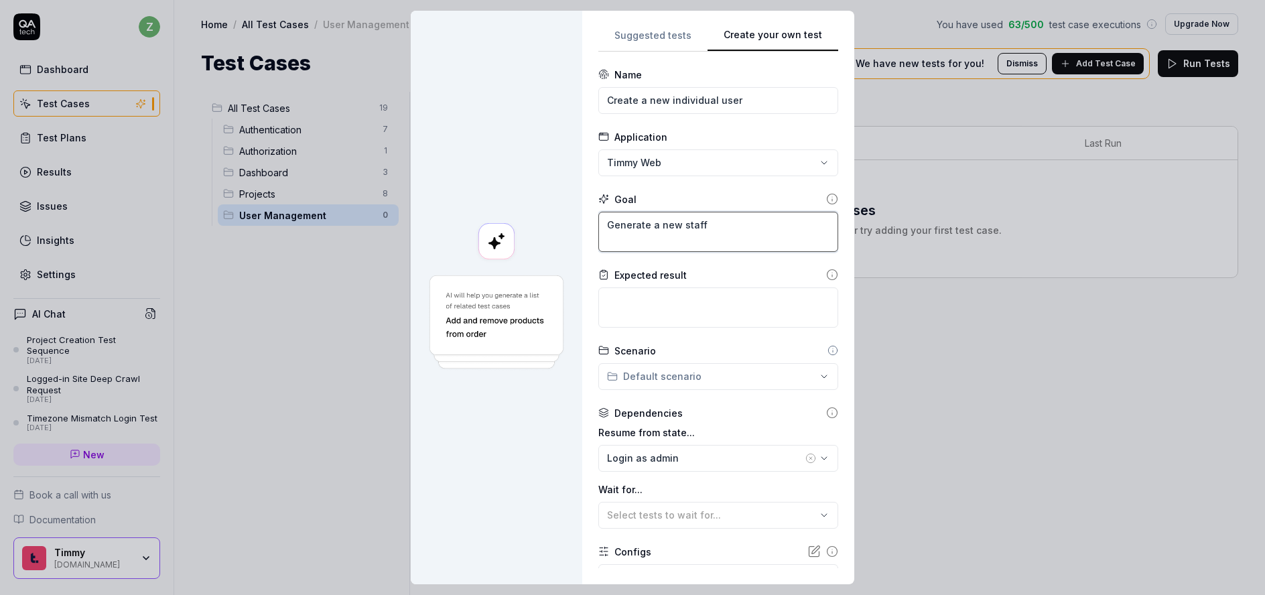
type textarea "*"
type textarea "Generate a new staff /"
type textarea "*"
type textarea "Generate a new staff /"
type textarea "*"
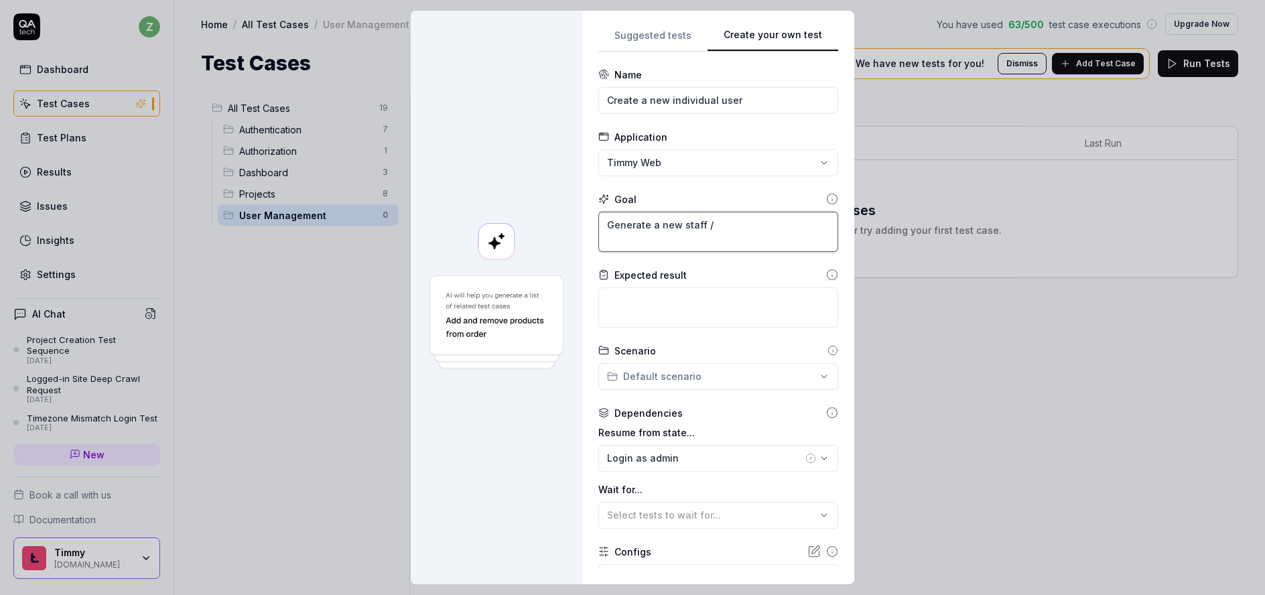
type textarea "Generate a new staff / i"
type textarea "*"
type textarea "Generate a new staff / in"
type textarea "*"
type textarea "Generate a new staff / ind"
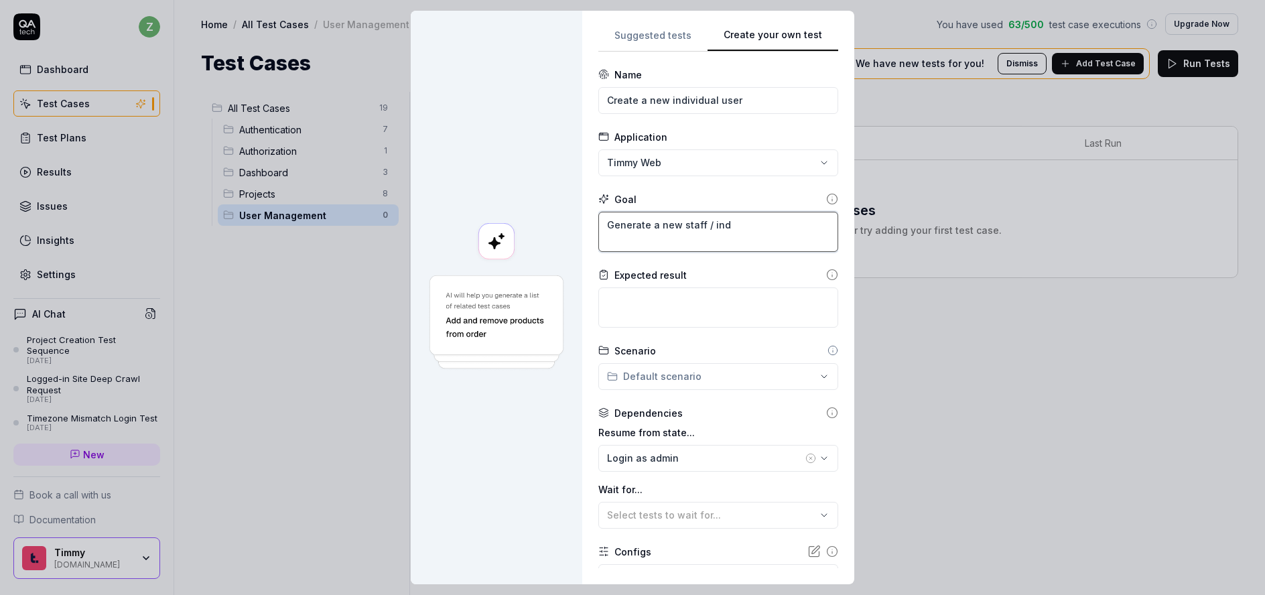
type textarea "*"
type textarea "Generate a new staff / indi"
type textarea "*"
type textarea "Generate a new staff / indiv"
type textarea "*"
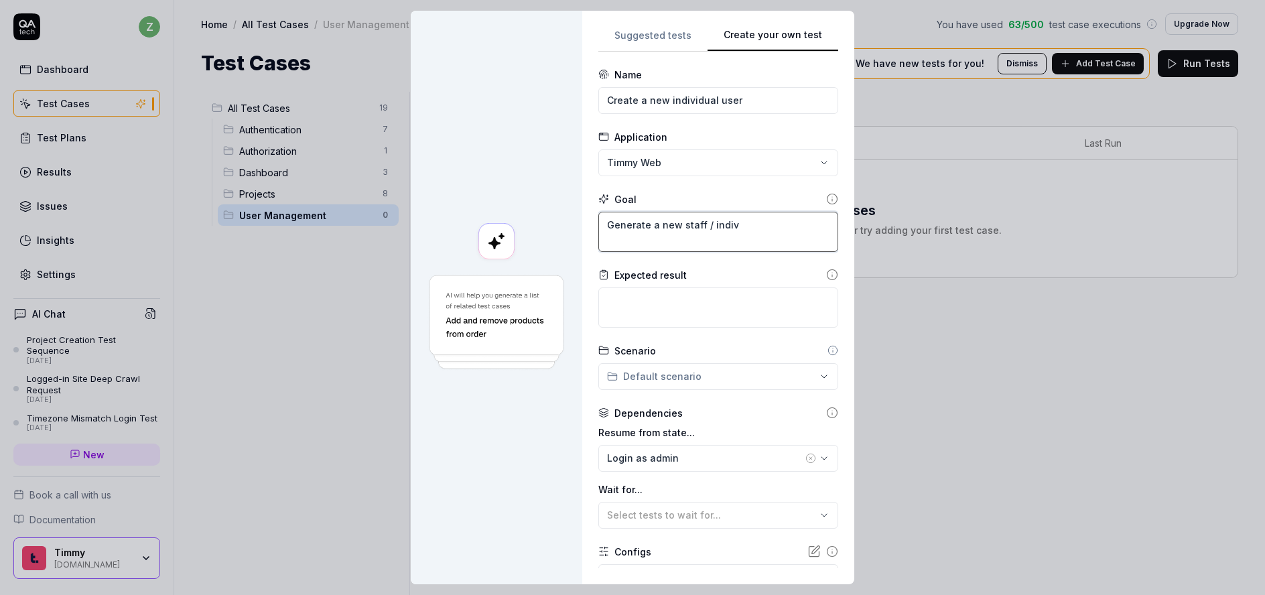
type textarea "Generate a new staff / indivi"
type textarea "*"
type textarea "Generate a new staff / individ"
type textarea "*"
type textarea "Generate a new staff / individu"
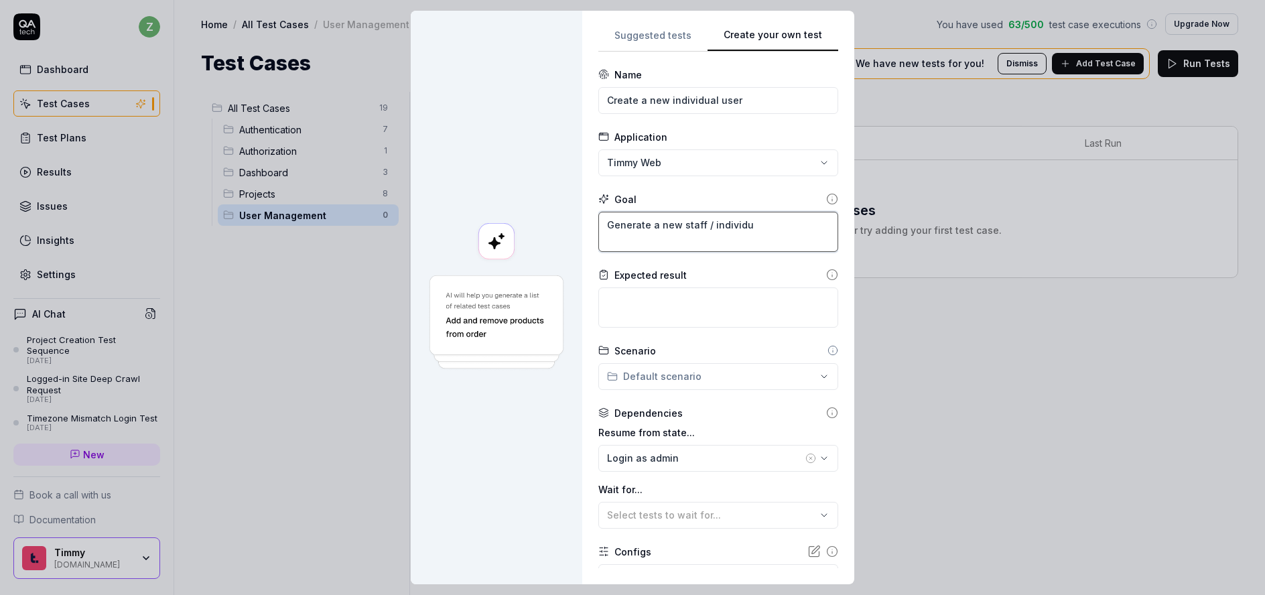
type textarea "*"
type textarea "Generate a new staff / individual"
type textarea "*"
type textarea "Generate a new staff / individual"
type textarea "*"
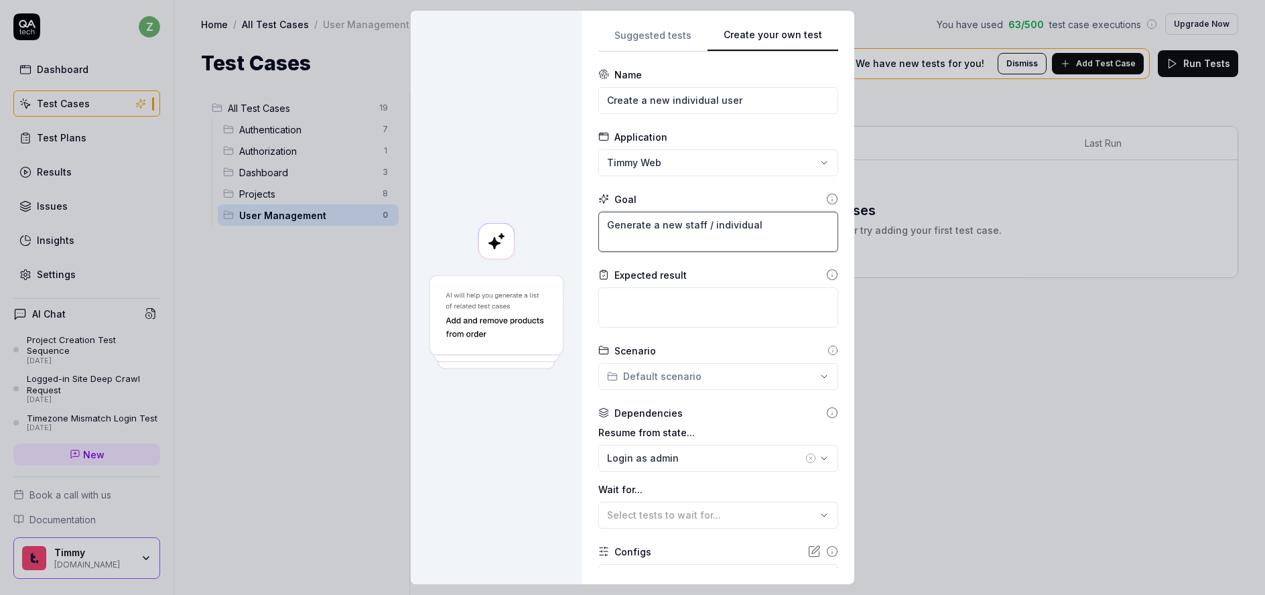
type textarea "Generate a new staff / individual"
type textarea "*"
type textarea "Generate a new staff / individual"
type textarea "*"
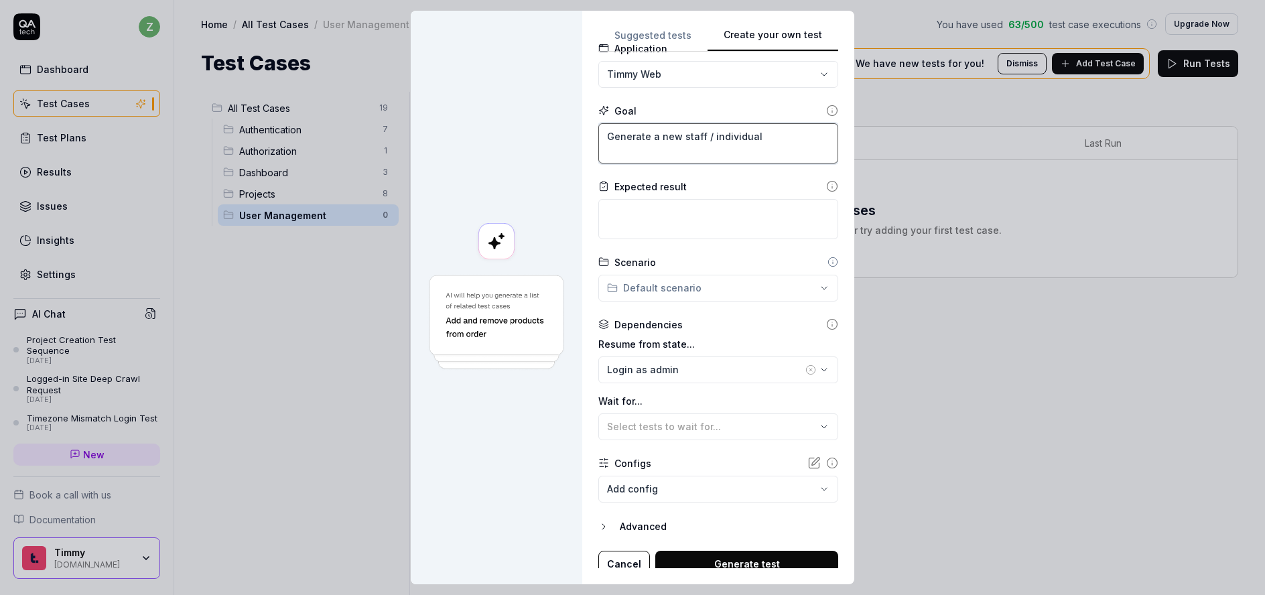
scroll to position [98, 0]
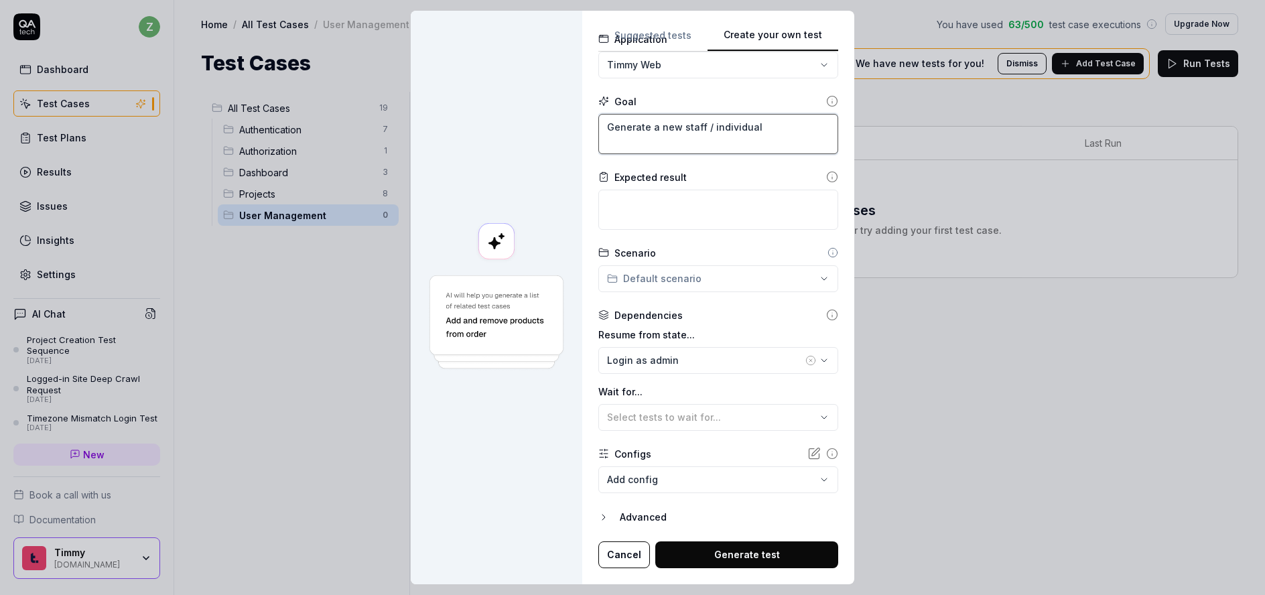
type textarea "Generate a new staff / individual"
type textarea "*"
type textarea "Generate a new staff / individual"
type textarea "*"
type textarea "Generate a new staff / individual u"
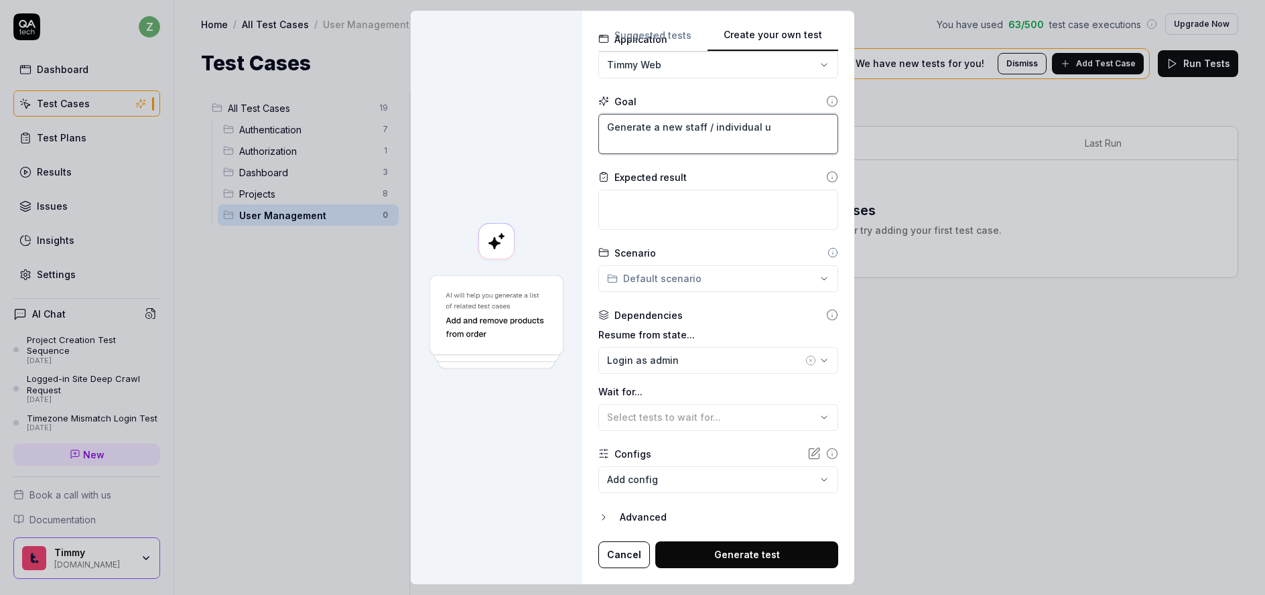
type textarea "*"
type textarea "Generate a new staff / individual us"
type textarea "*"
type textarea "Generate a new staff / individual use"
type textarea "*"
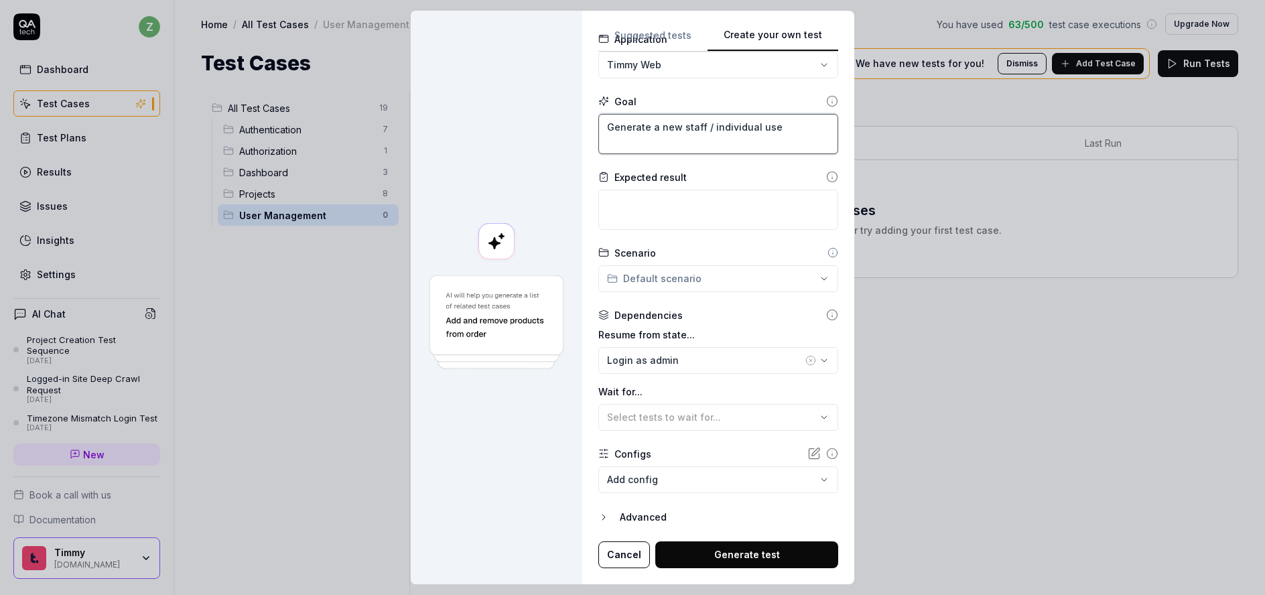
type textarea "Generate a new staff / individual user"
type textarea "*"
type textarea "Generate a new staff / individual user"
type textarea "*"
type textarea "Generate a new staff / individual user w"
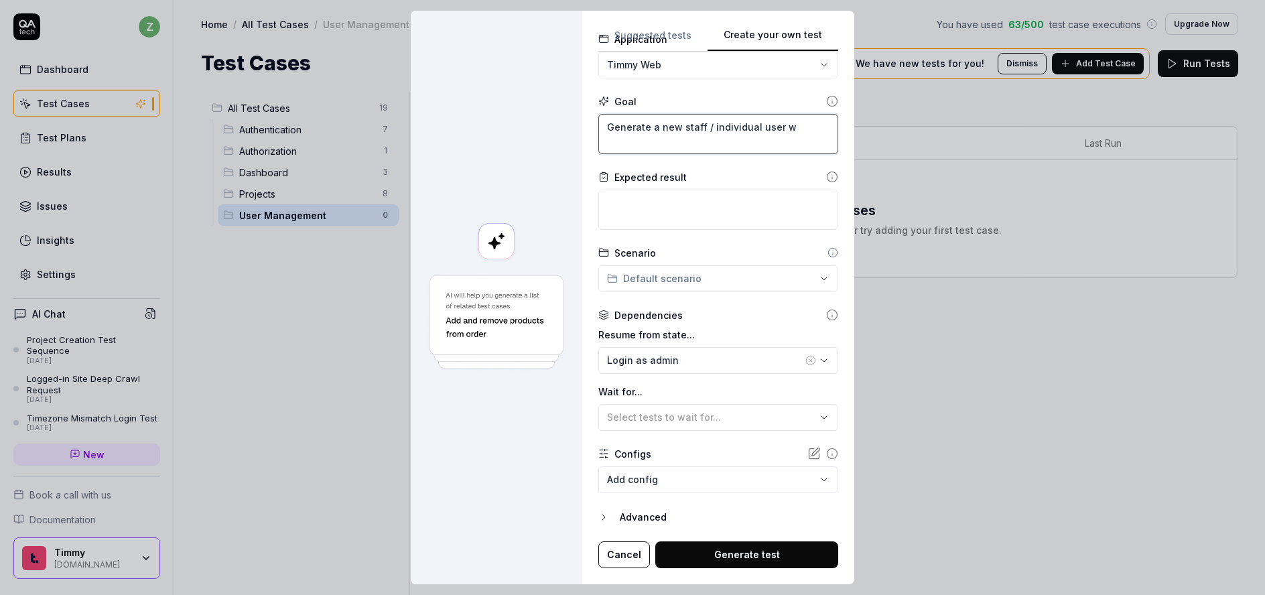
type textarea "*"
type textarea "Generate a new staff / individual user wi"
type textarea "*"
type textarea "Generate a new staff / individual user wit"
type textarea "*"
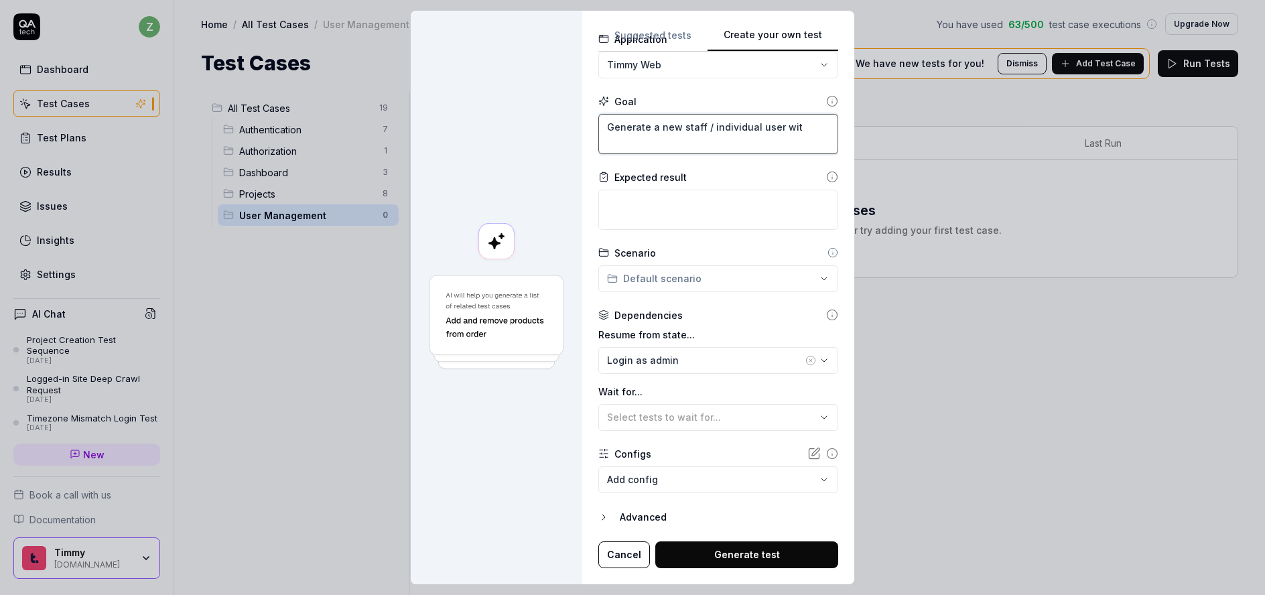
type textarea "Generate a new staff / individual user with"
type textarea "*"
type textarea "Generate a new staff / individual user with"
type textarea "*"
type textarea "Generate a new staff / individual user with n"
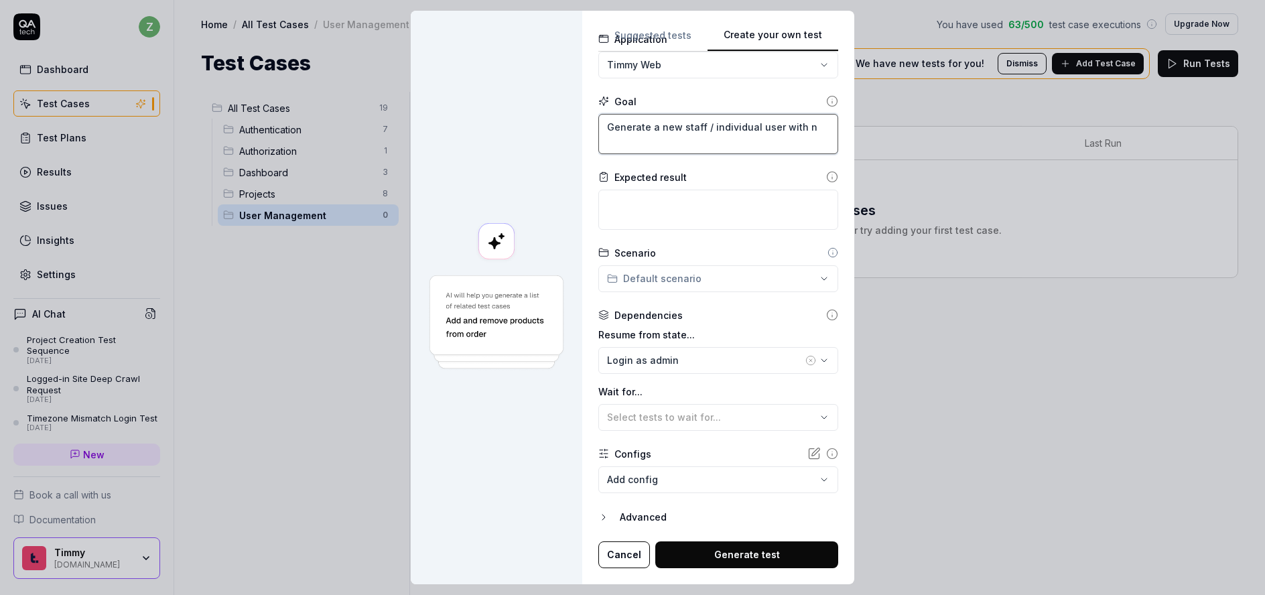
type textarea "*"
type textarea "Generate a new staff / individual user with no"
type textarea "*"
type textarea "Generate a new staff / individual user with nor"
type textarea "*"
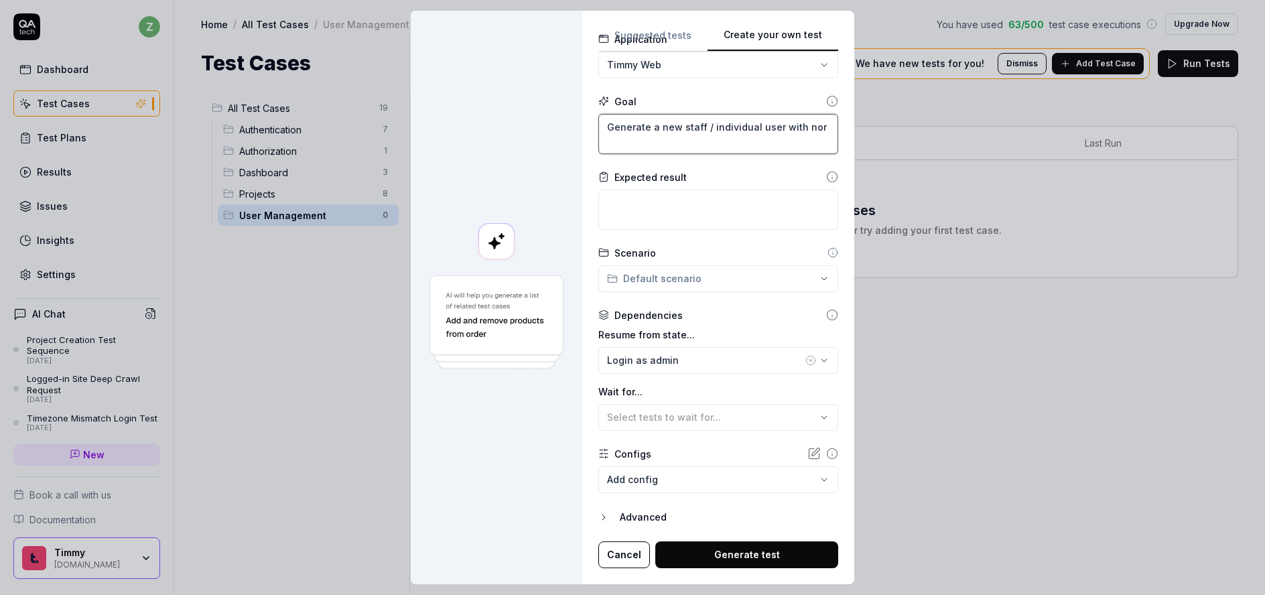
type textarea "Generate a new staff / individual user with norm"
type textarea "*"
type textarea "Generate a new staff / individual user with normal"
type textarea "*"
type textarea "Generate a new staff / individual user with normal"
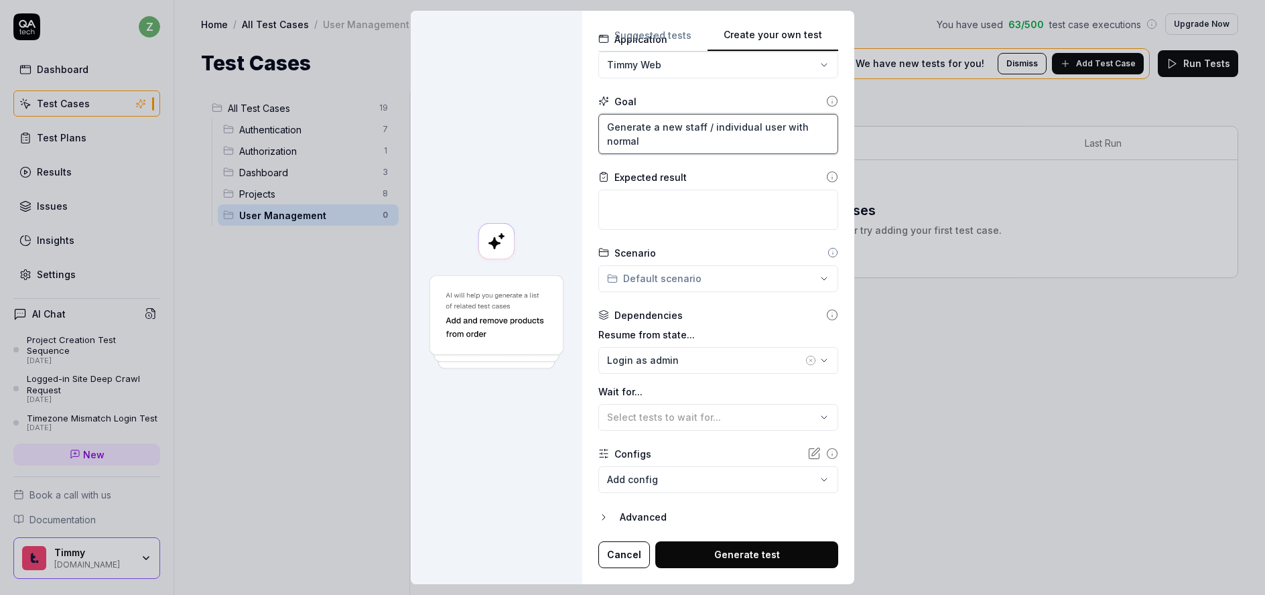
type textarea "*"
type textarea "Generate a new staff / individual user with normal p"
type textarea "*"
type textarea "Generate a new staff / individual user with normal pe"
type textarea "*"
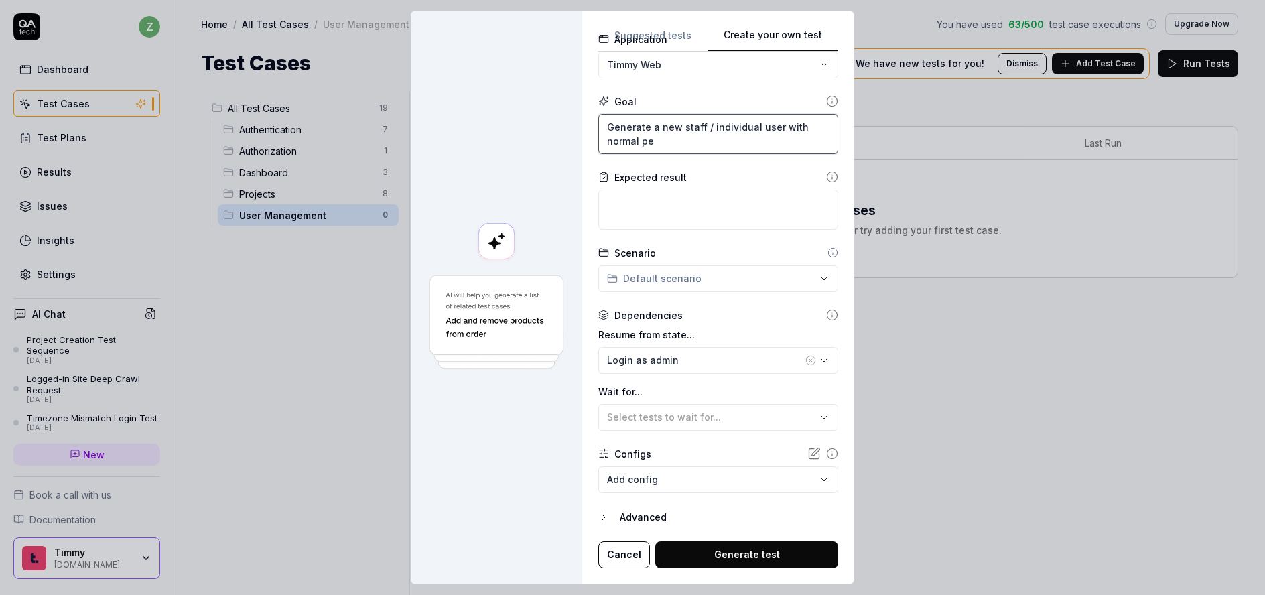
type textarea "Generate a new staff / individual user with normal per"
type textarea "*"
type textarea "Generate a new staff / individual user with normal perm"
type textarea "*"
type textarea "Generate a new staff / individual user with normal permi"
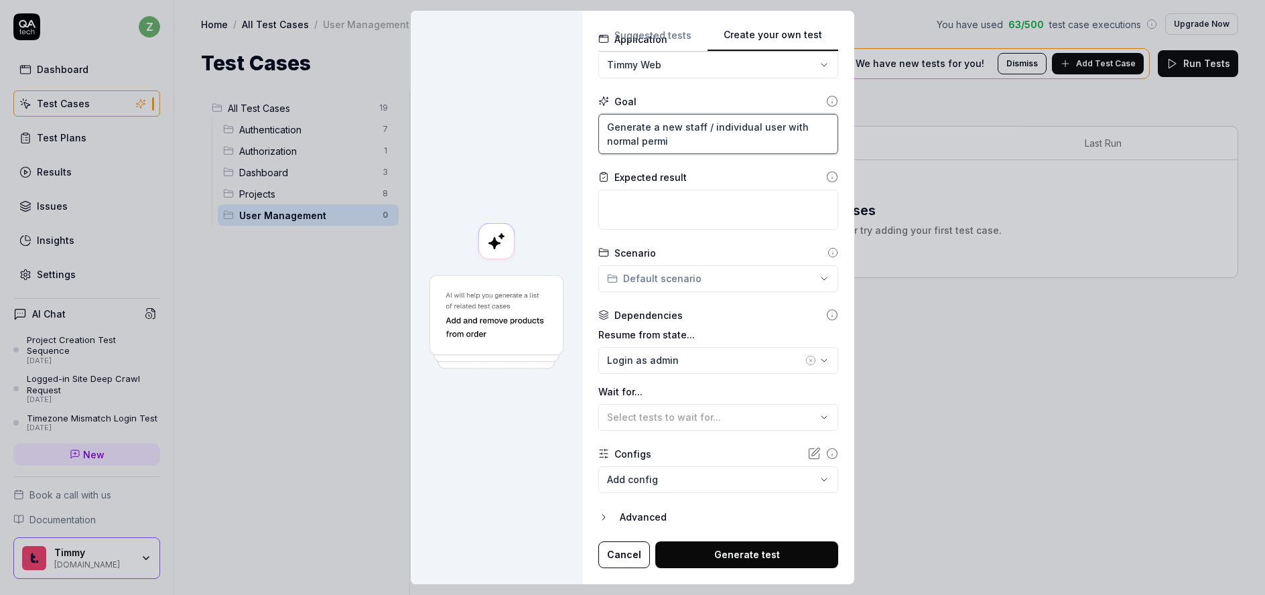
type textarea "*"
type textarea "Generate a new staff / individual user with normal permis"
type textarea "*"
type textarea "Generate a new staff / individual user with normal permissi"
type textarea "*"
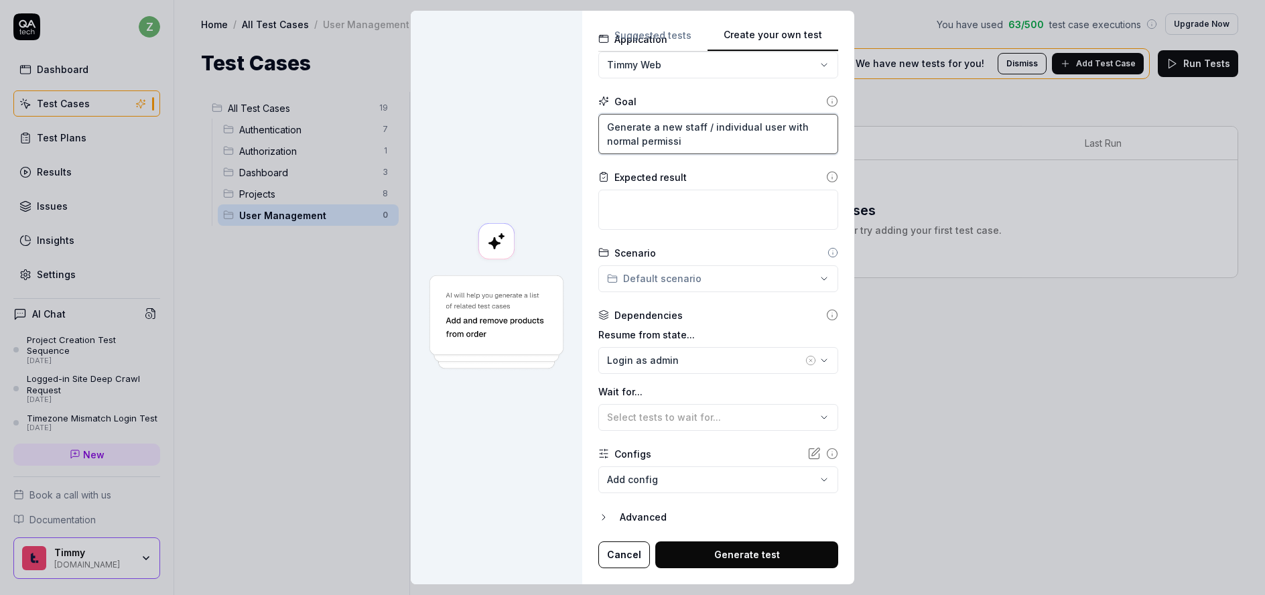
type textarea "Generate a new staff / individual user with normal permissio"
type textarea "*"
type textarea "Generate a new staff / individual user with normal permission"
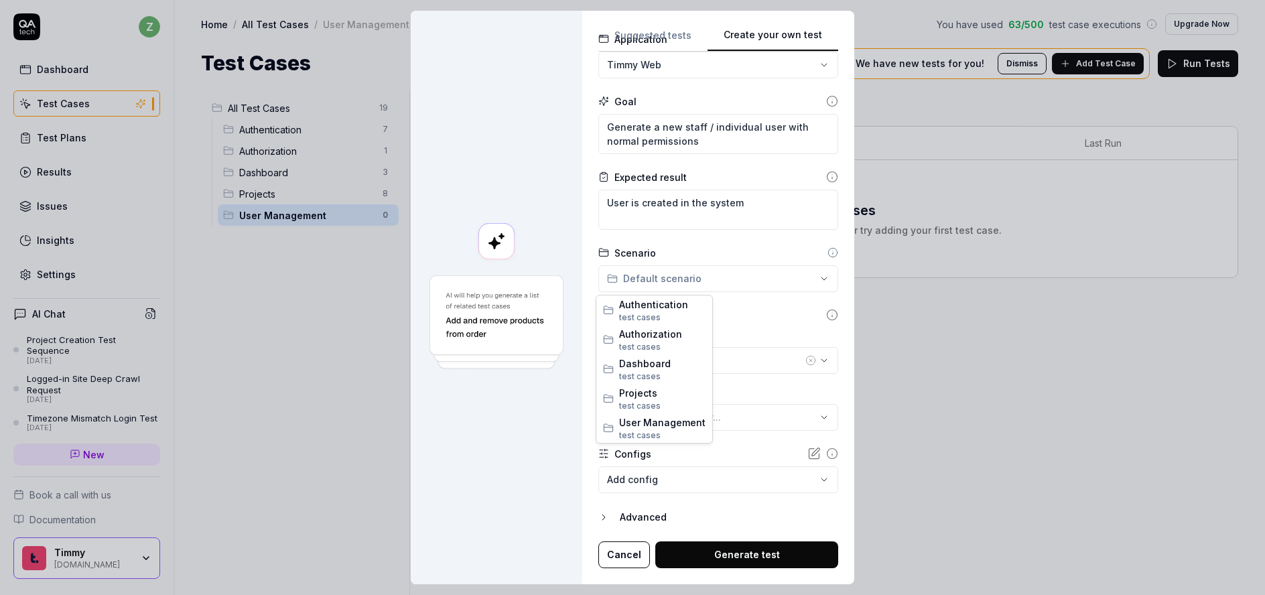
click at [673, 281] on div "**********" at bounding box center [632, 297] width 1265 height 595
click at [665, 426] on span "User Management" at bounding box center [662, 422] width 86 height 14
click at [712, 552] on button "Generate test" at bounding box center [746, 554] width 183 height 27
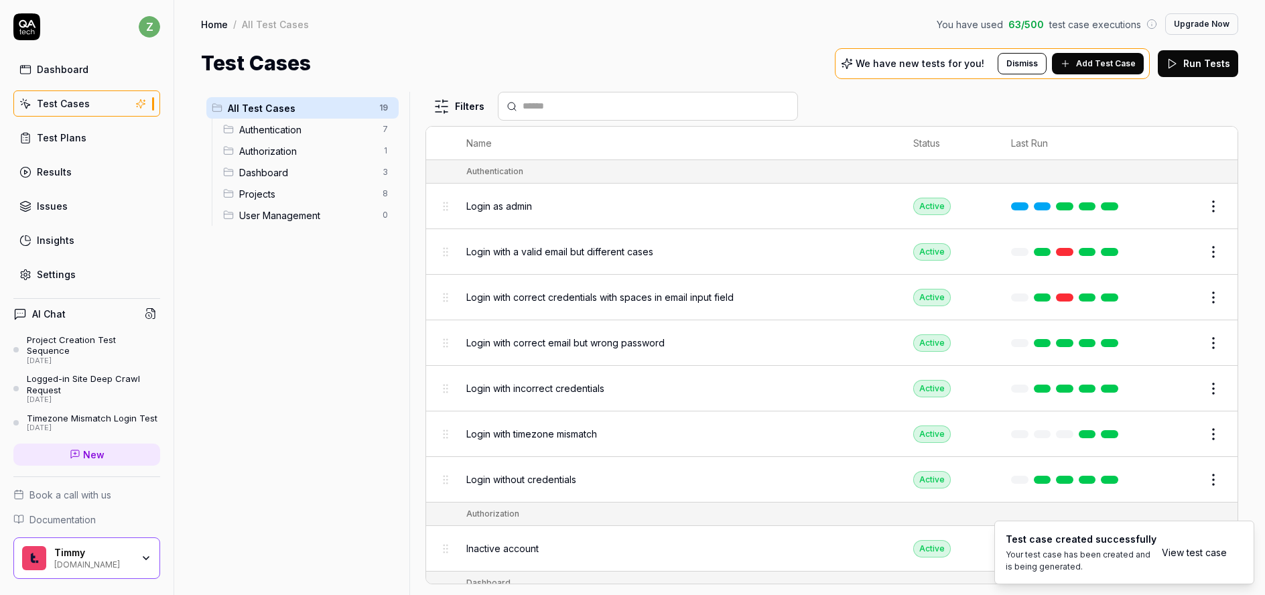
click at [1210, 552] on link "View test case" at bounding box center [1194, 552] width 65 height 14
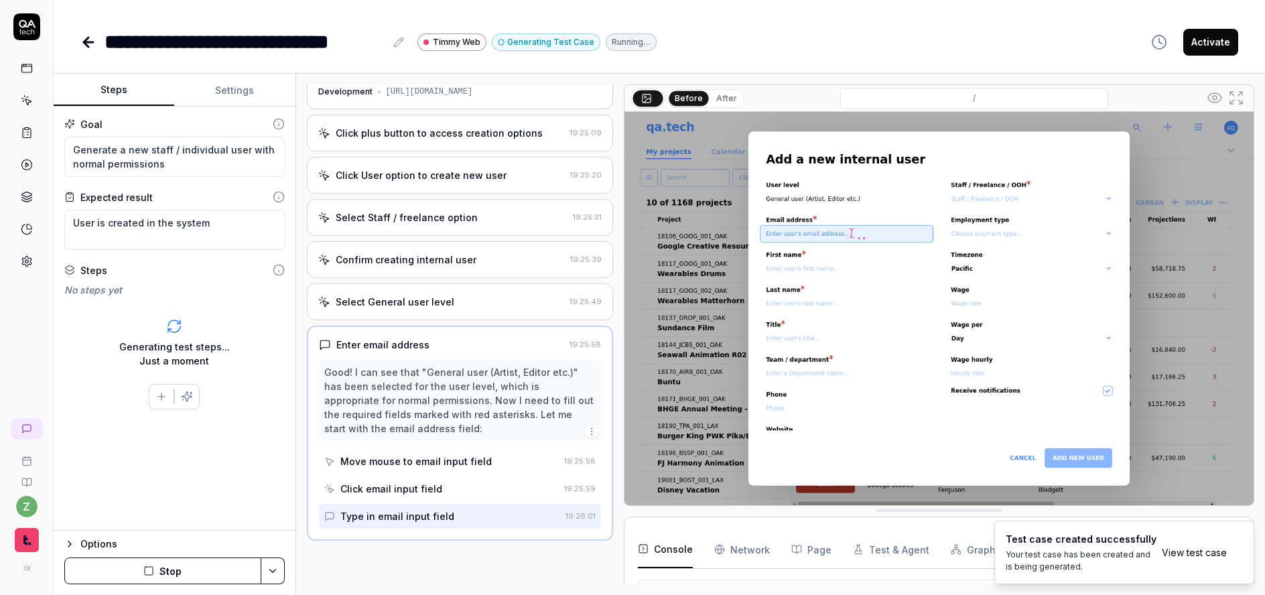
scroll to position [31, 0]
click at [192, 564] on button "Stop" at bounding box center [162, 571] width 197 height 27
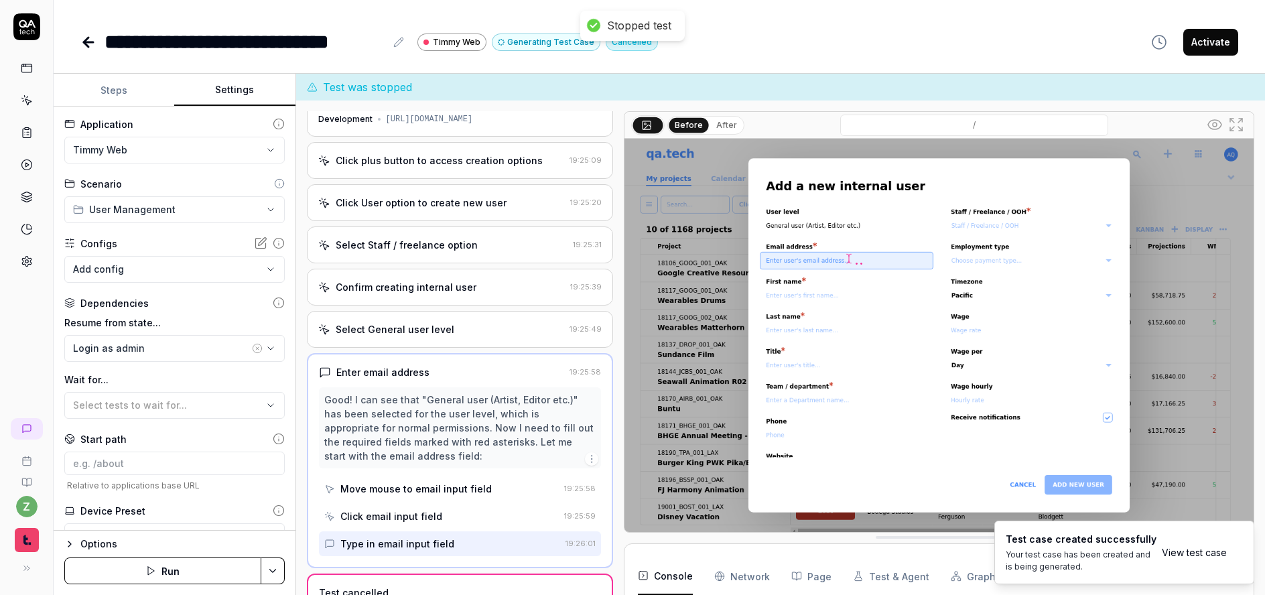
click at [246, 97] on button "Settings" at bounding box center [234, 90] width 121 height 32
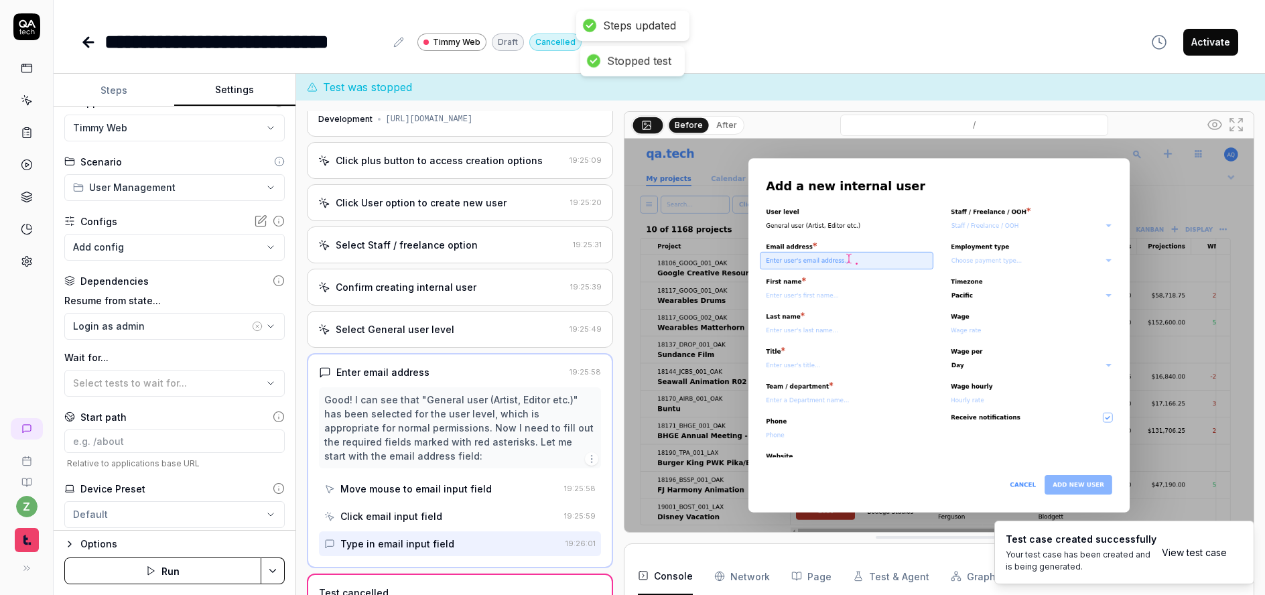
scroll to position [60, 0]
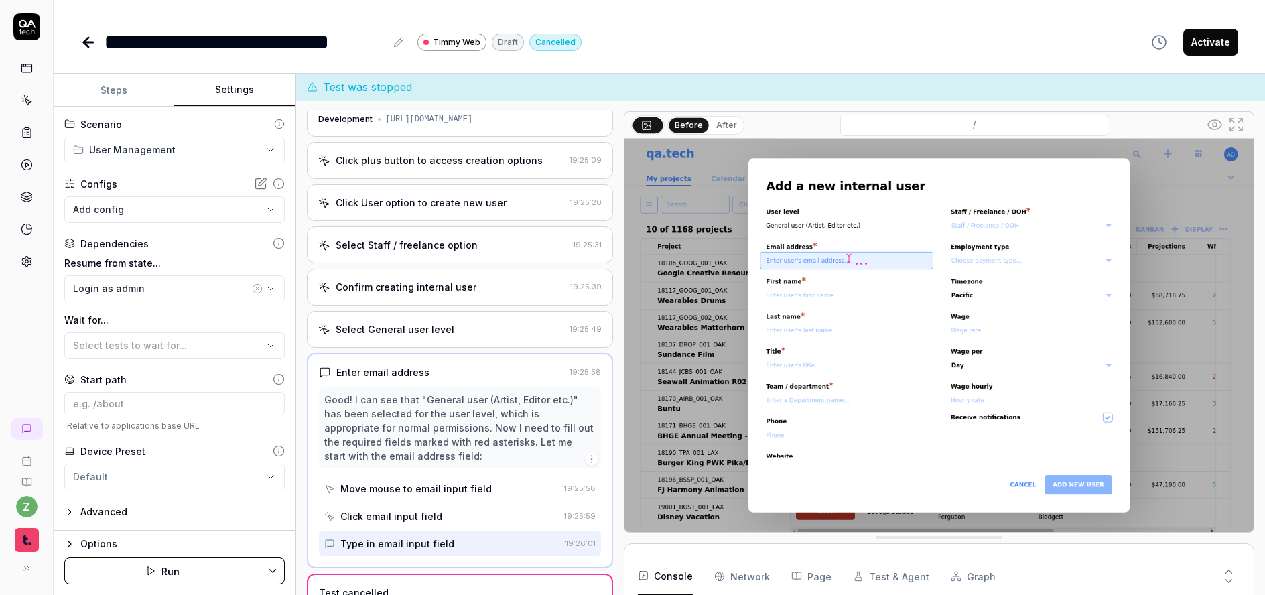
click at [131, 511] on div "Advanced" at bounding box center [174, 512] width 220 height 16
click at [115, 517] on div "Advanced" at bounding box center [103, 512] width 47 height 16
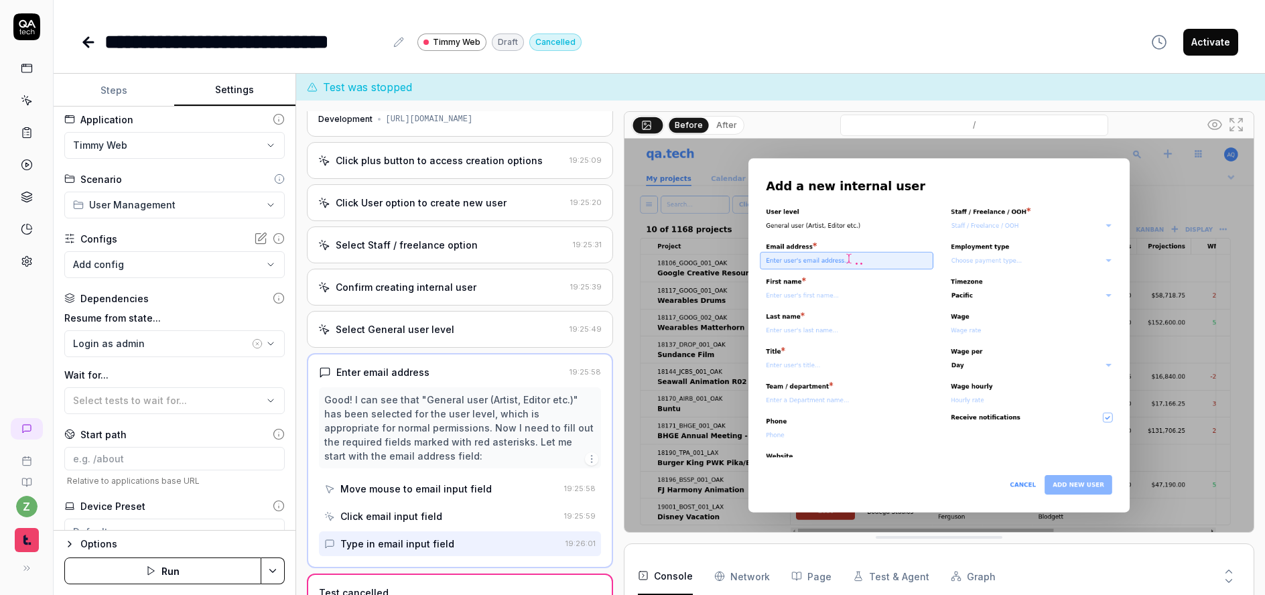
scroll to position [85, 0]
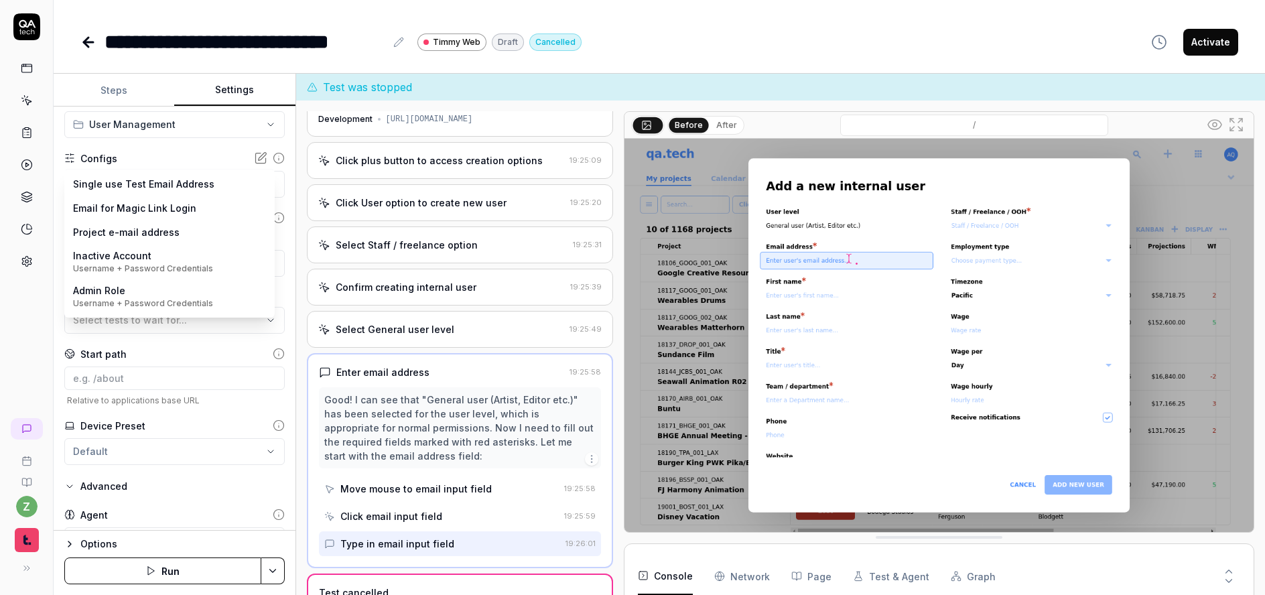
click at [173, 194] on body "**********" at bounding box center [632, 297] width 1265 height 595
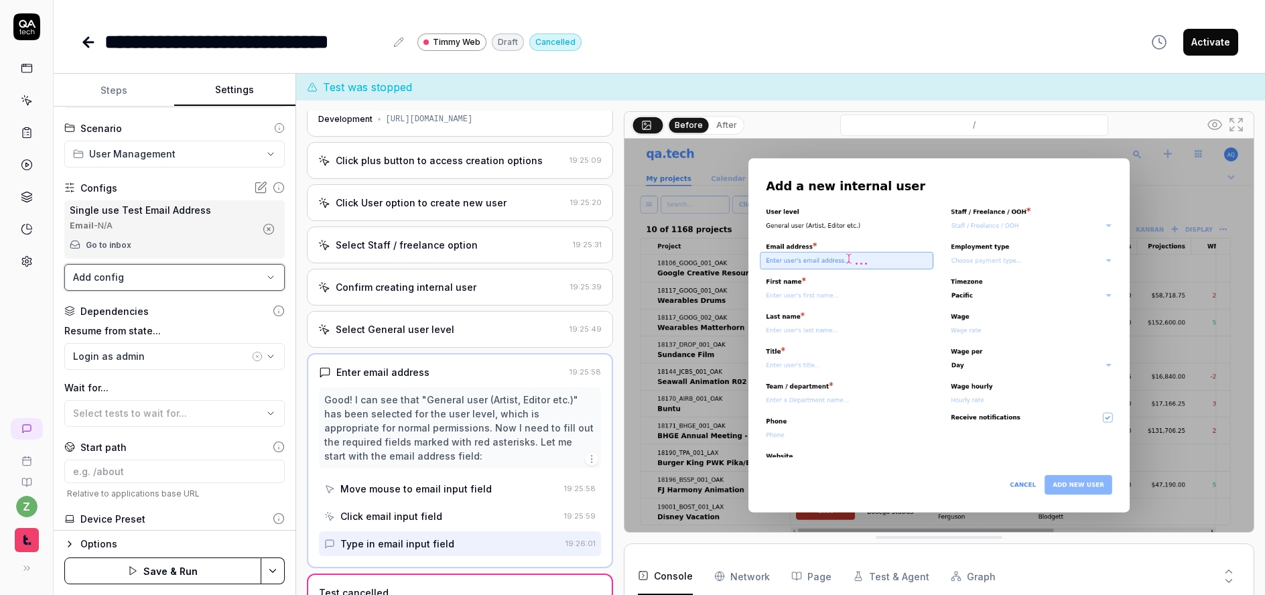
scroll to position [5, 0]
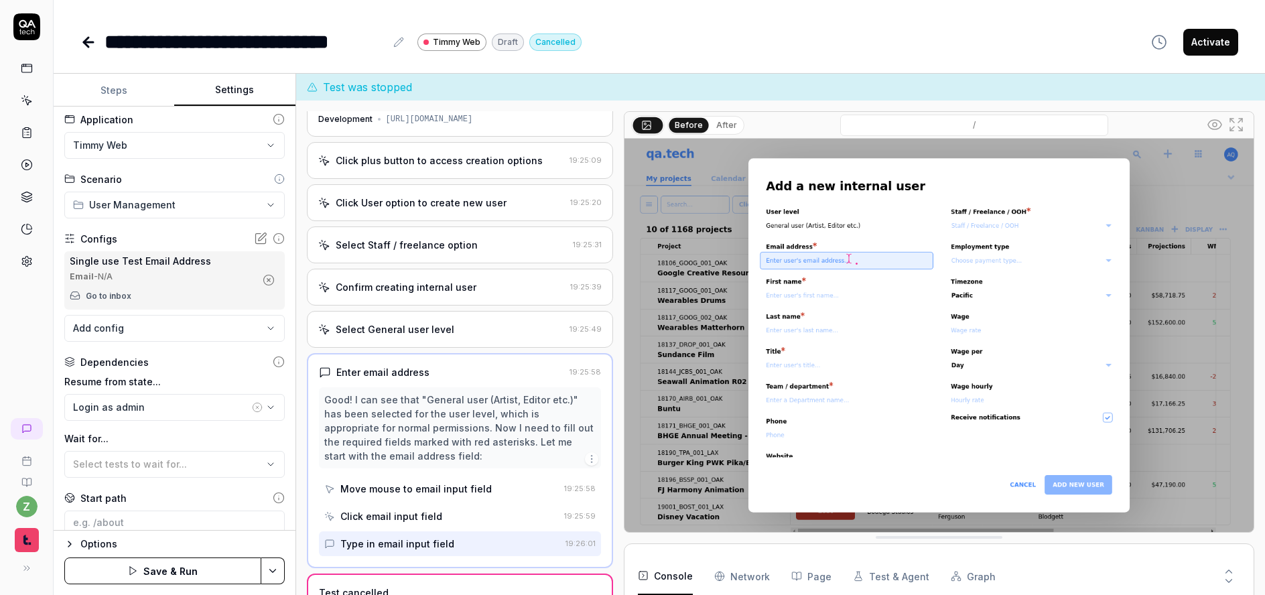
click at [131, 88] on button "Steps" at bounding box center [114, 90] width 121 height 32
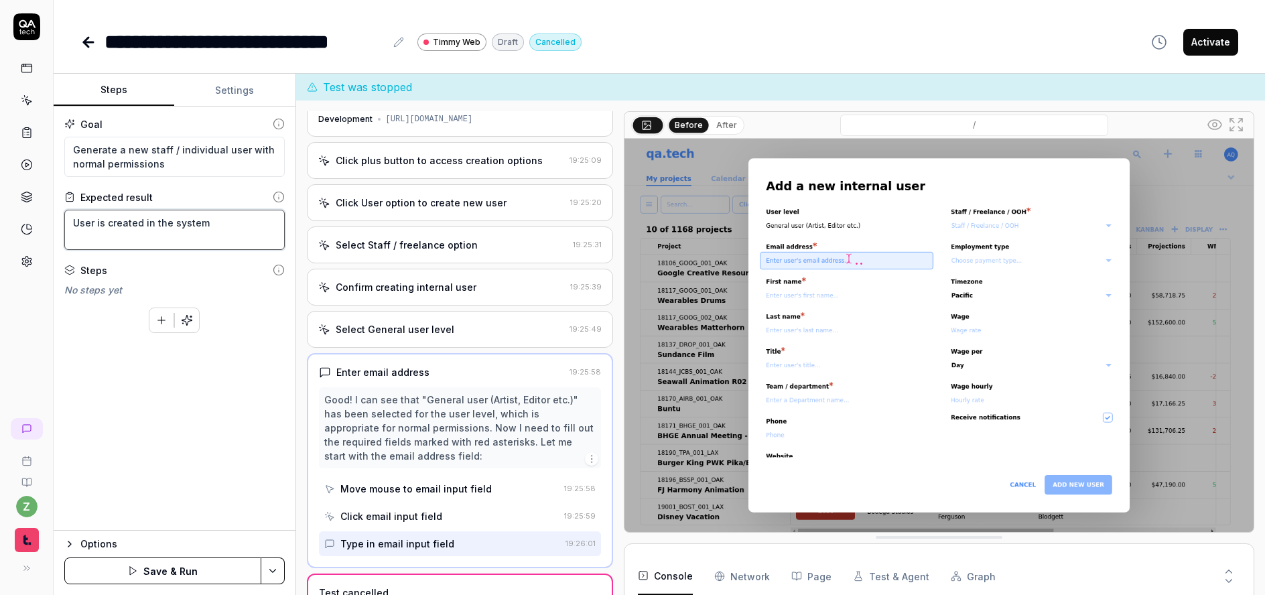
click at [212, 210] on textarea "User is created in the system" at bounding box center [174, 230] width 220 height 40
click at [220, 222] on textarea "User is created in the system" at bounding box center [174, 230] width 220 height 40
click at [255, 92] on button "Settings" at bounding box center [234, 90] width 121 height 32
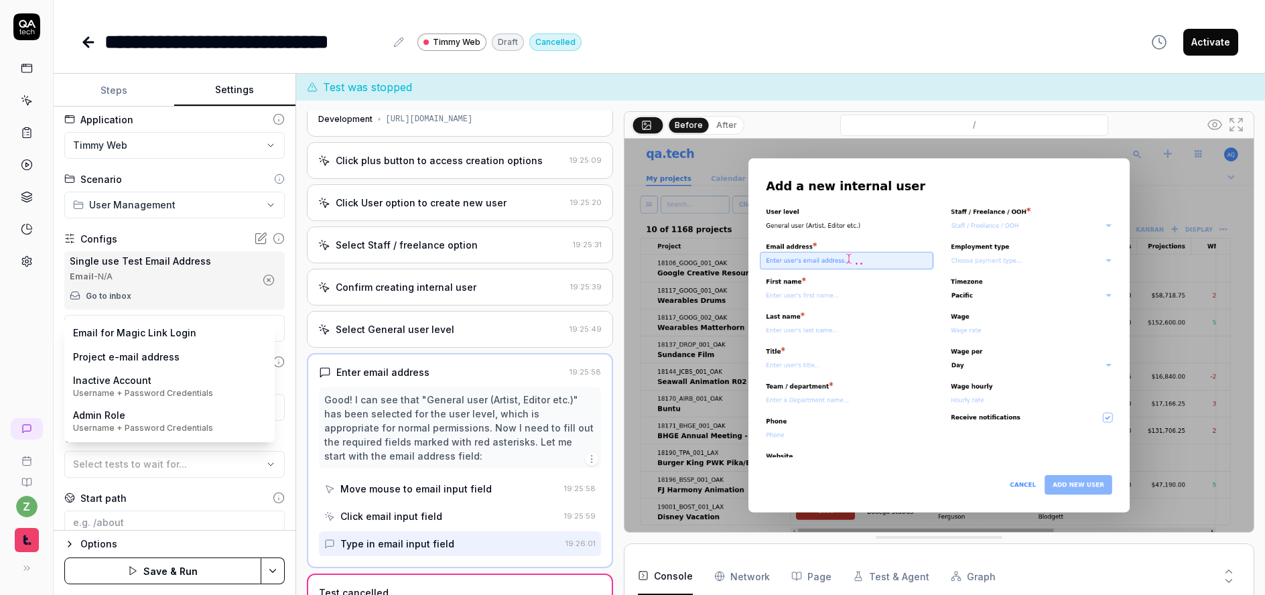
click at [122, 330] on body "**********" at bounding box center [632, 297] width 1265 height 595
click at [173, 243] on html "**********" at bounding box center [632, 297] width 1265 height 595
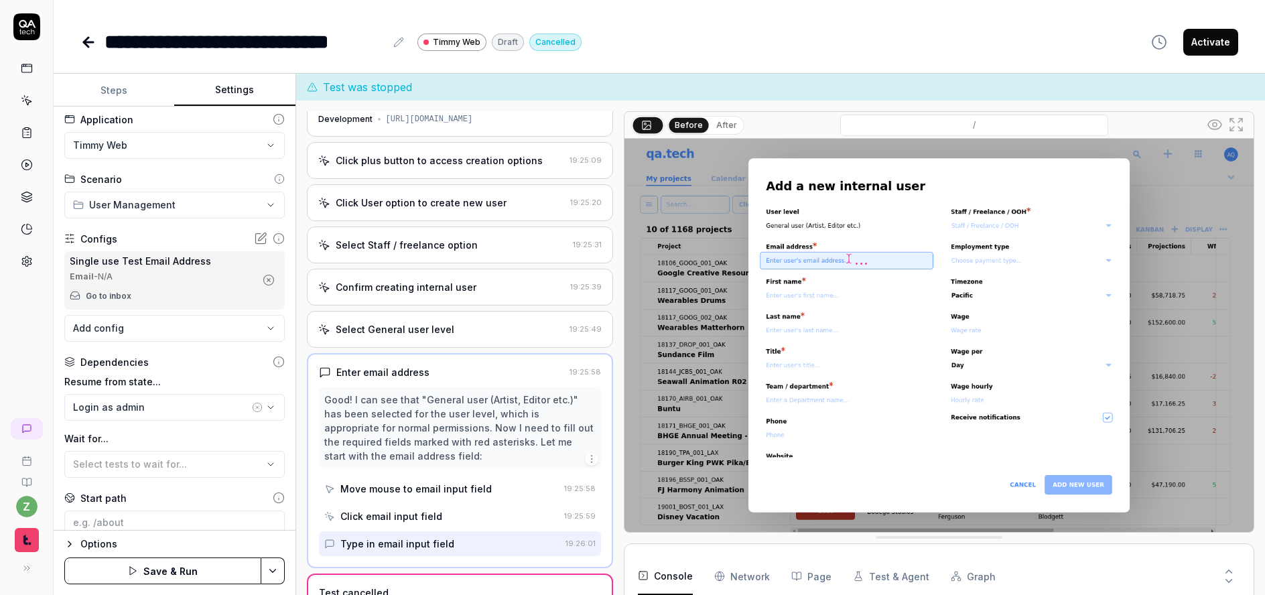
click at [123, 99] on button "Steps" at bounding box center [114, 90] width 121 height 32
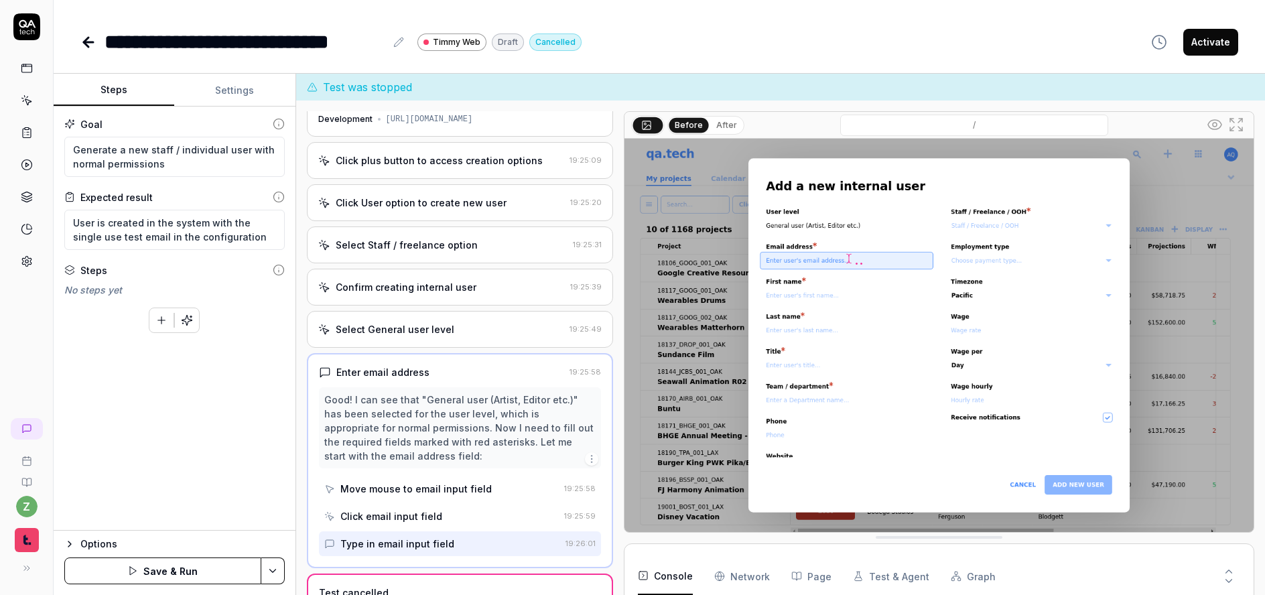
click at [271, 568] on html "**********" at bounding box center [632, 297] width 1265 height 595
click at [189, 361] on html "**********" at bounding box center [632, 297] width 1265 height 595
click at [271, 554] on div "Options Save & Run" at bounding box center [175, 562] width 242 height 65
click at [272, 569] on html "**********" at bounding box center [632, 297] width 1265 height 595
click at [163, 483] on div "Save" at bounding box center [206, 477] width 171 height 29
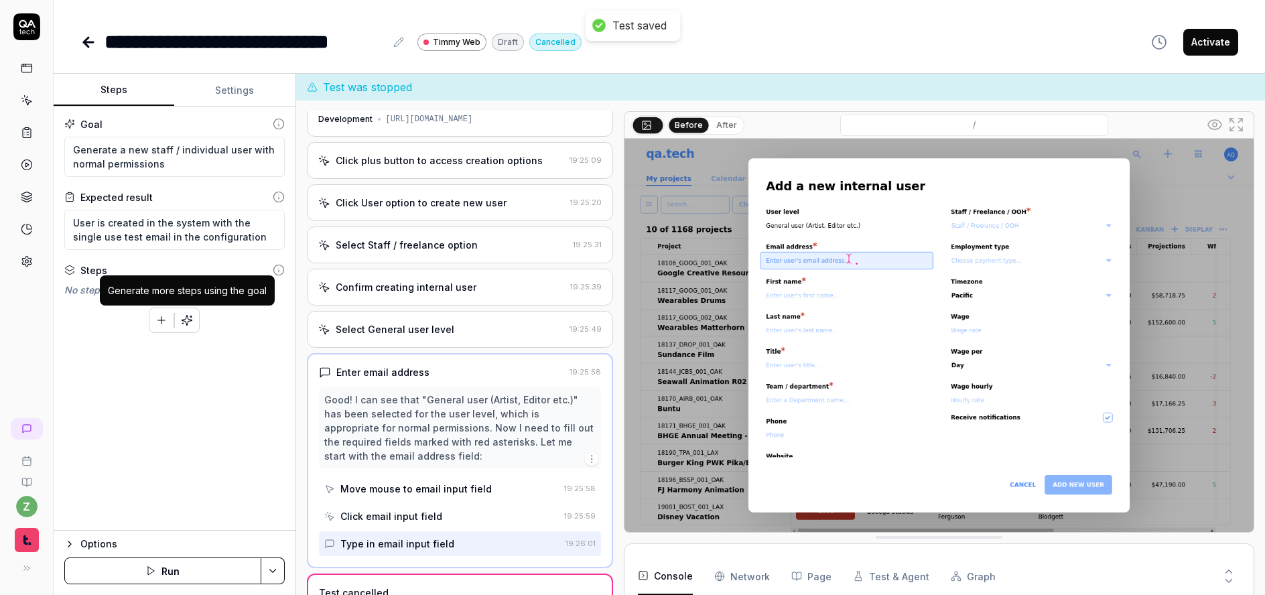
click at [196, 319] on button "button" at bounding box center [187, 320] width 24 height 24
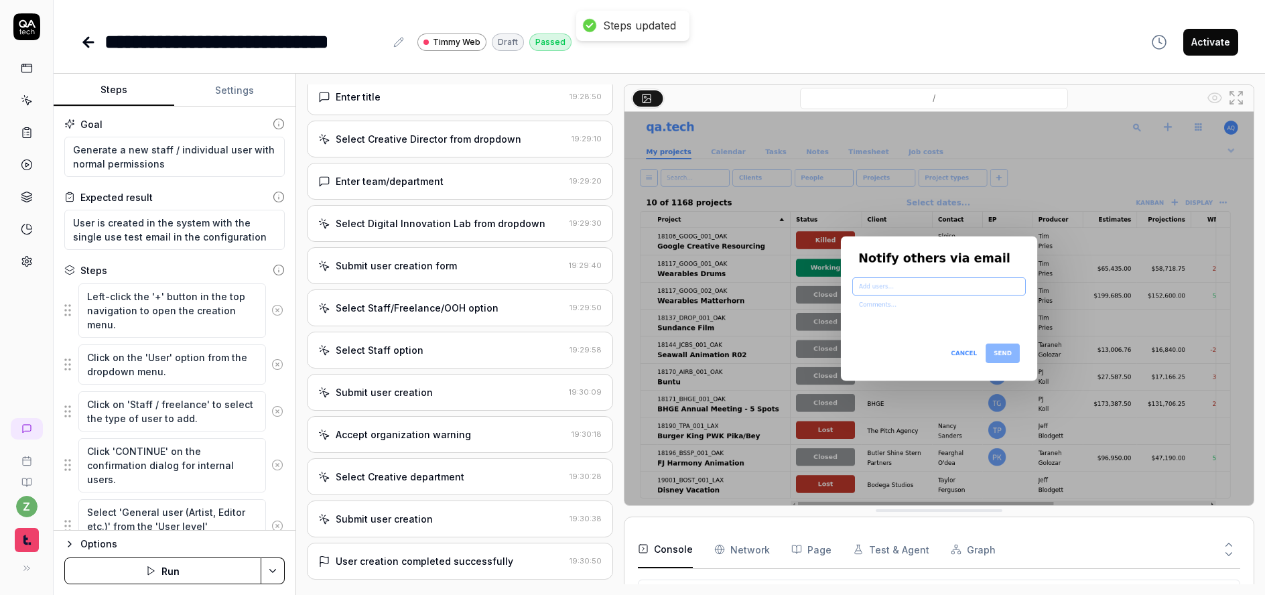
scroll to position [397, 0]
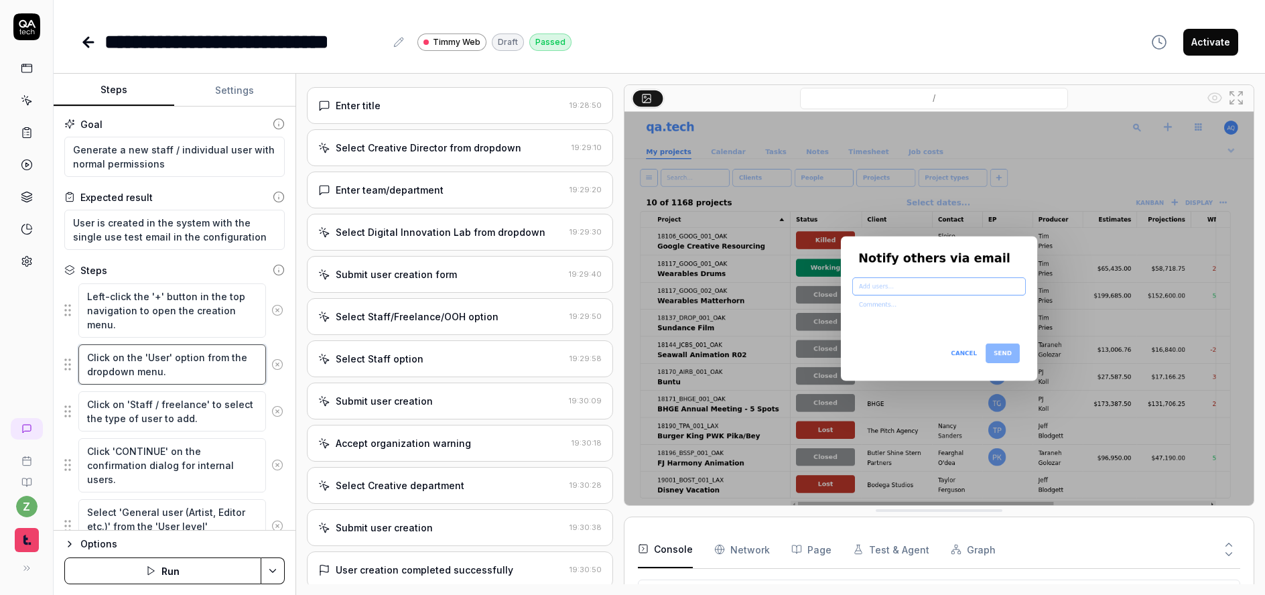
click at [204, 376] on textarea "Click on the 'User' option from the dropdown menu." at bounding box center [172, 364] width 188 height 40
click at [194, 425] on textarea "Click on 'Staff / freelance' to select the type of user to add." at bounding box center [172, 411] width 188 height 40
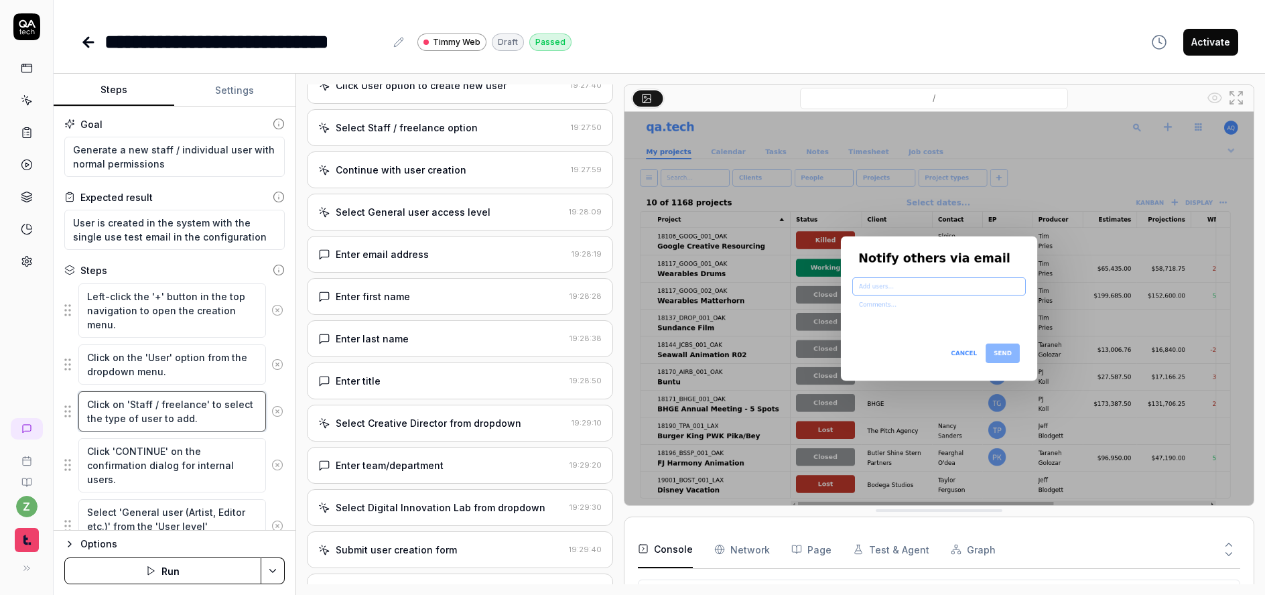
scroll to position [0, 0]
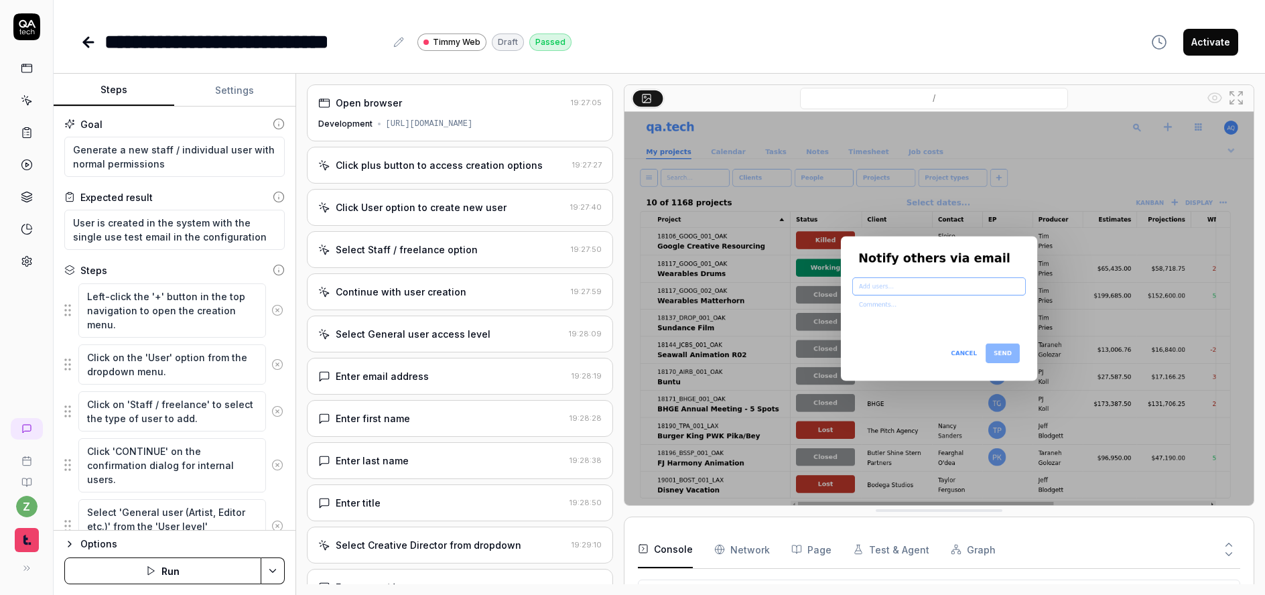
click at [453, 172] on div "Click plus button to access creation options 19:27:27" at bounding box center [460, 165] width 306 height 37
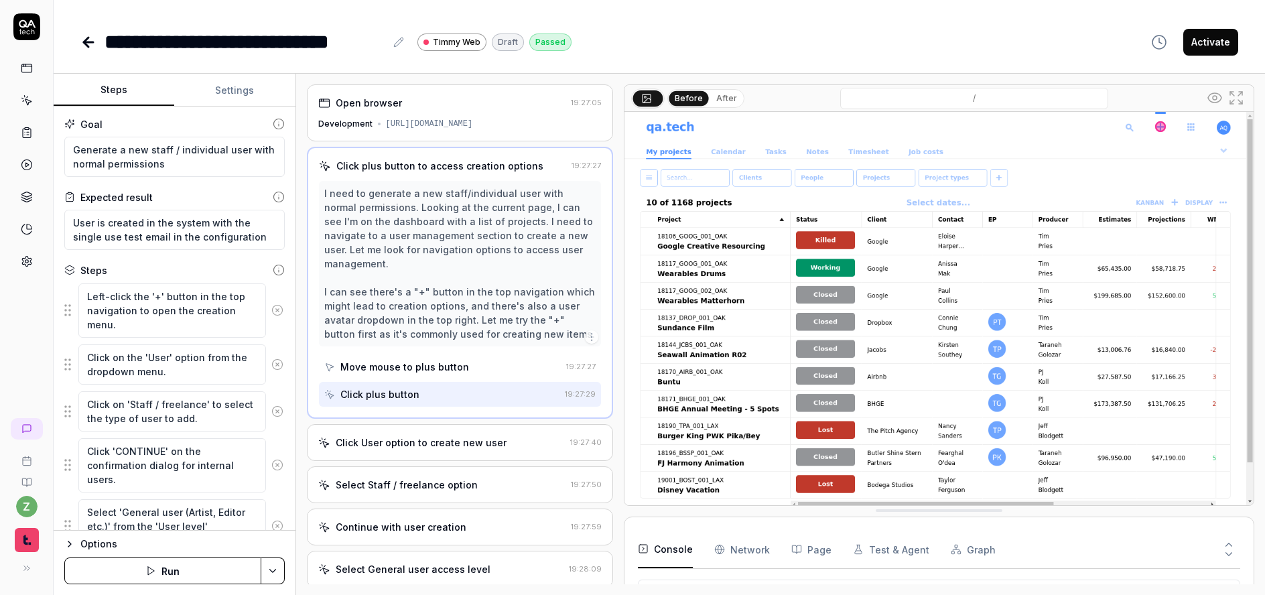
click at [415, 436] on div "Click User option to create new user" at bounding box center [421, 443] width 171 height 14
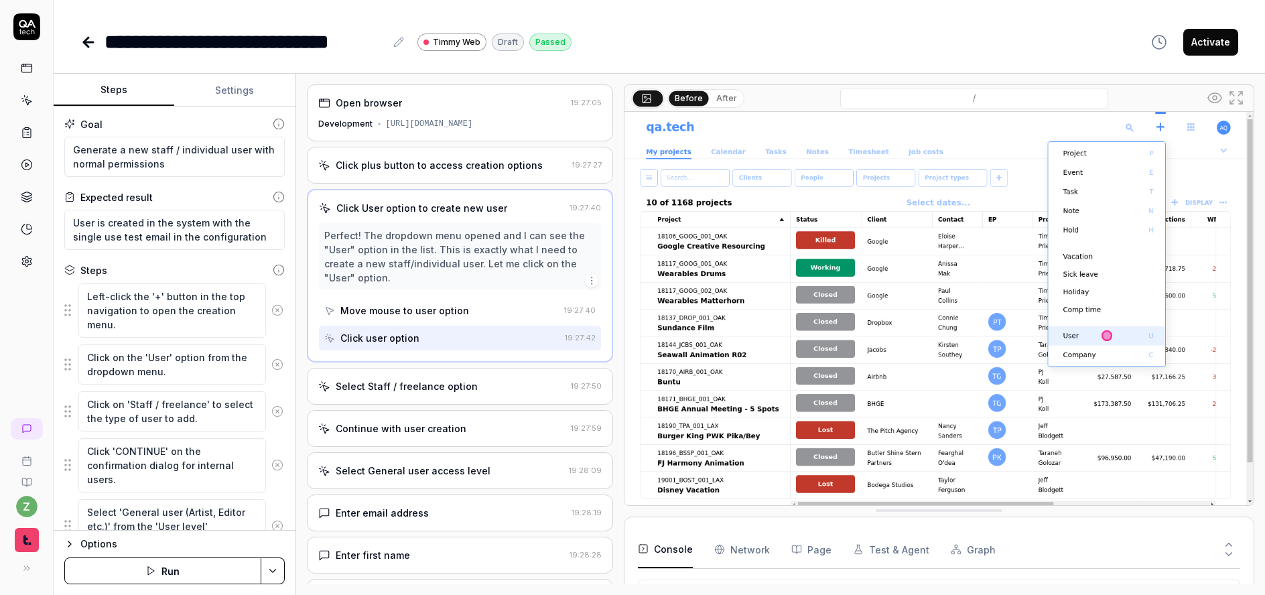
click at [419, 404] on div "Select Staff / freelance option 19:27:50" at bounding box center [460, 386] width 306 height 37
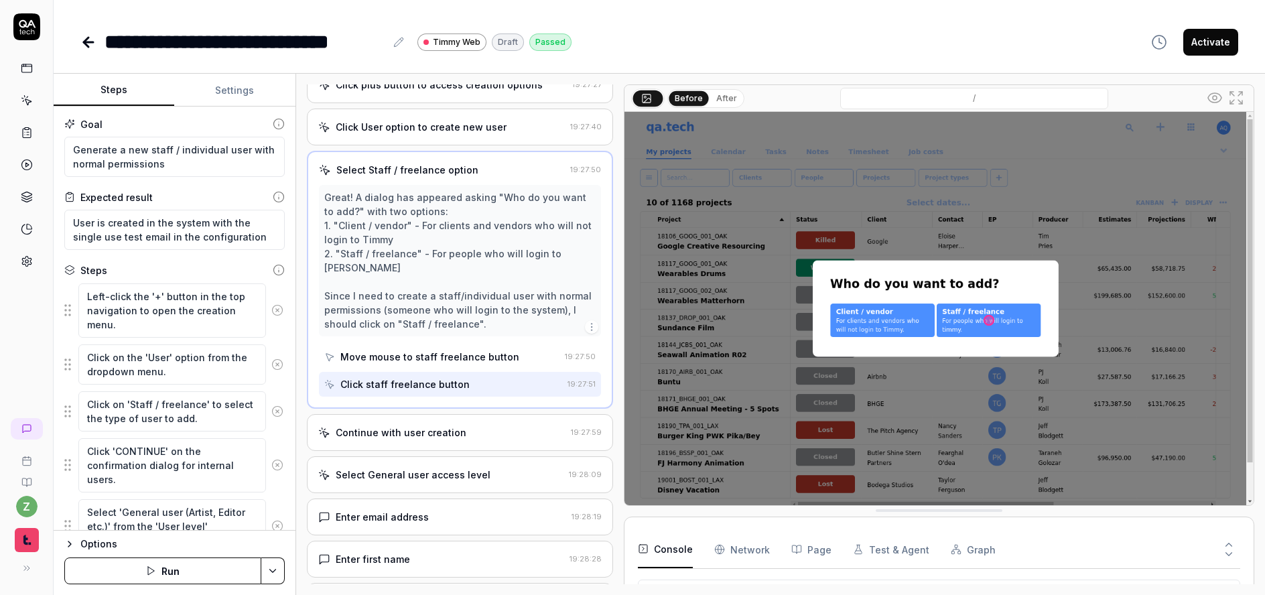
click at [406, 426] on div "Continue with user creation" at bounding box center [401, 433] width 131 height 14
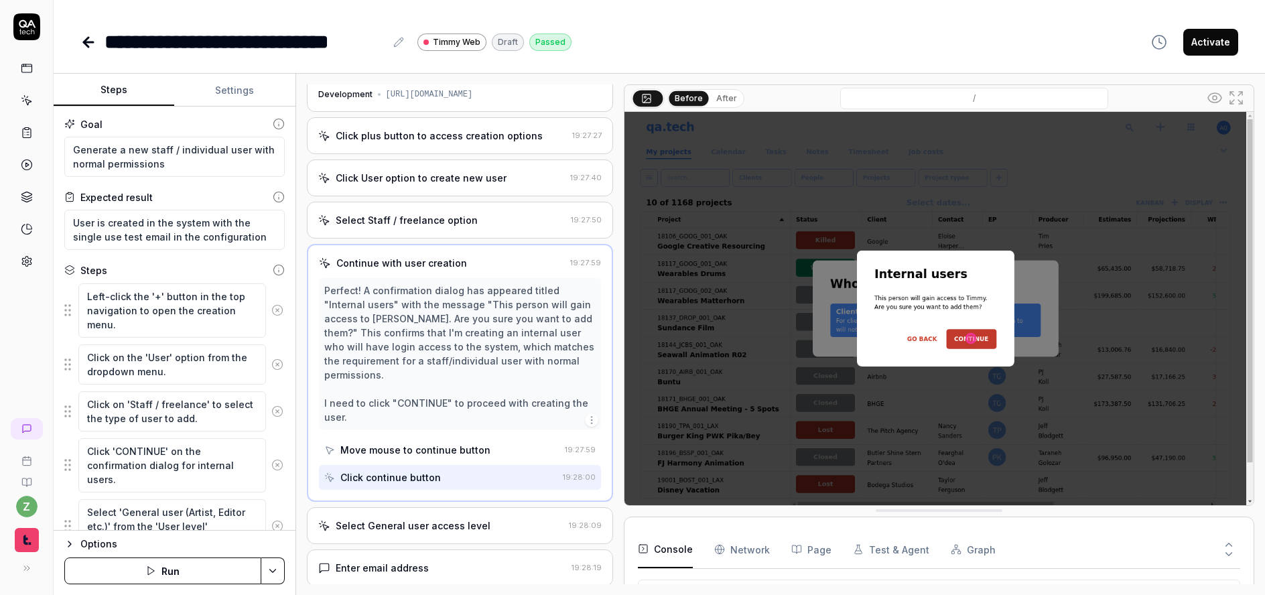
scroll to position [80, 0]
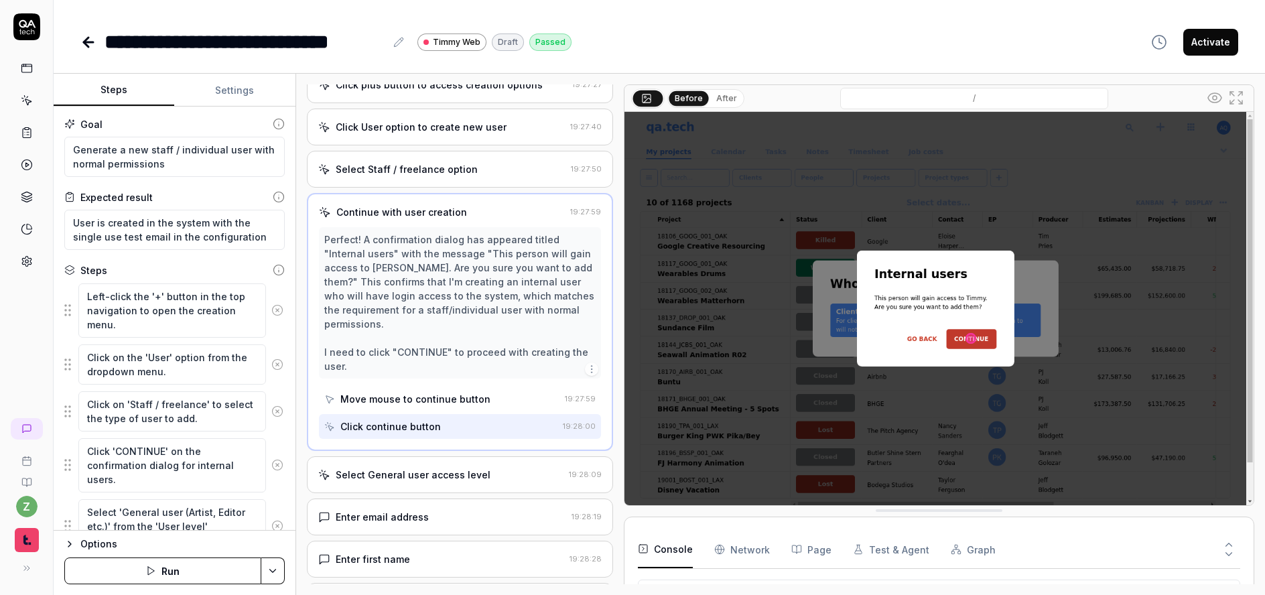
click at [445, 468] on div "Select General user access level" at bounding box center [413, 475] width 155 height 14
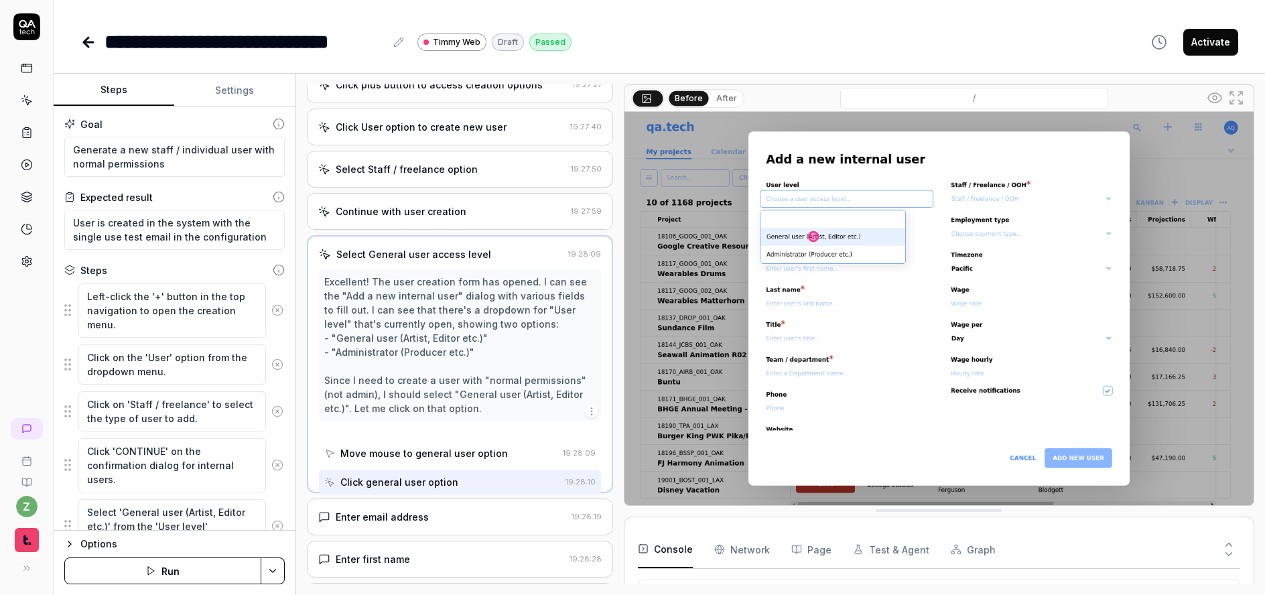
scroll to position [0, 0]
click at [424, 527] on div "Enter email address 19:28:19" at bounding box center [460, 517] width 306 height 37
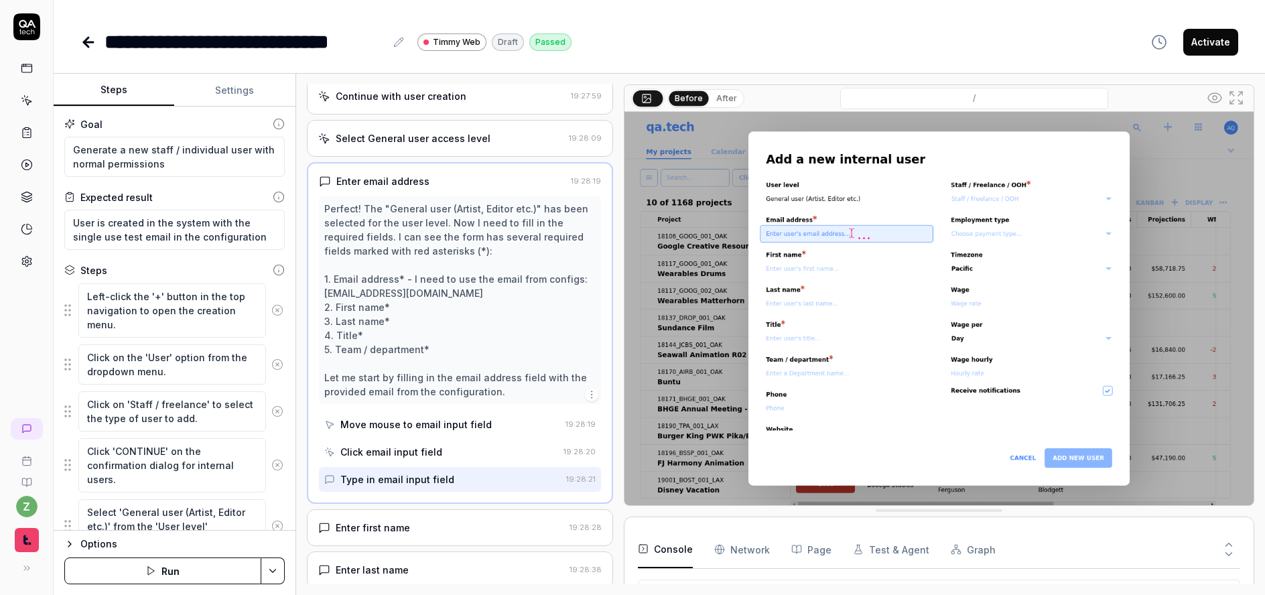
click at [435, 525] on div "Enter first name" at bounding box center [441, 528] width 246 height 14
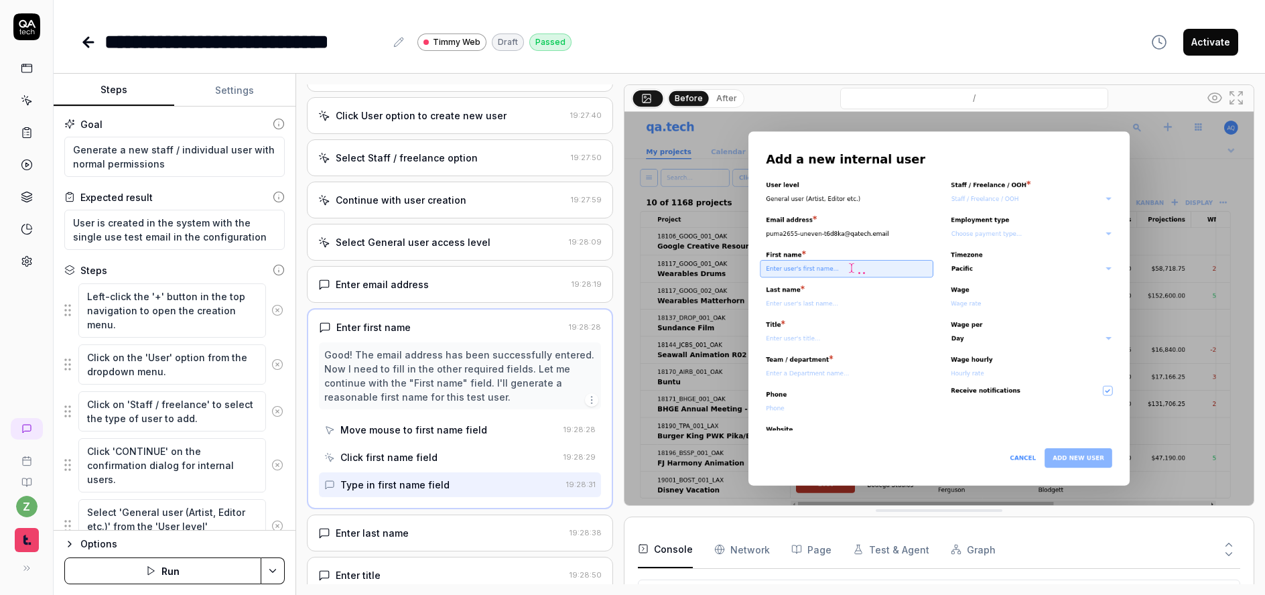
scroll to position [97, 0]
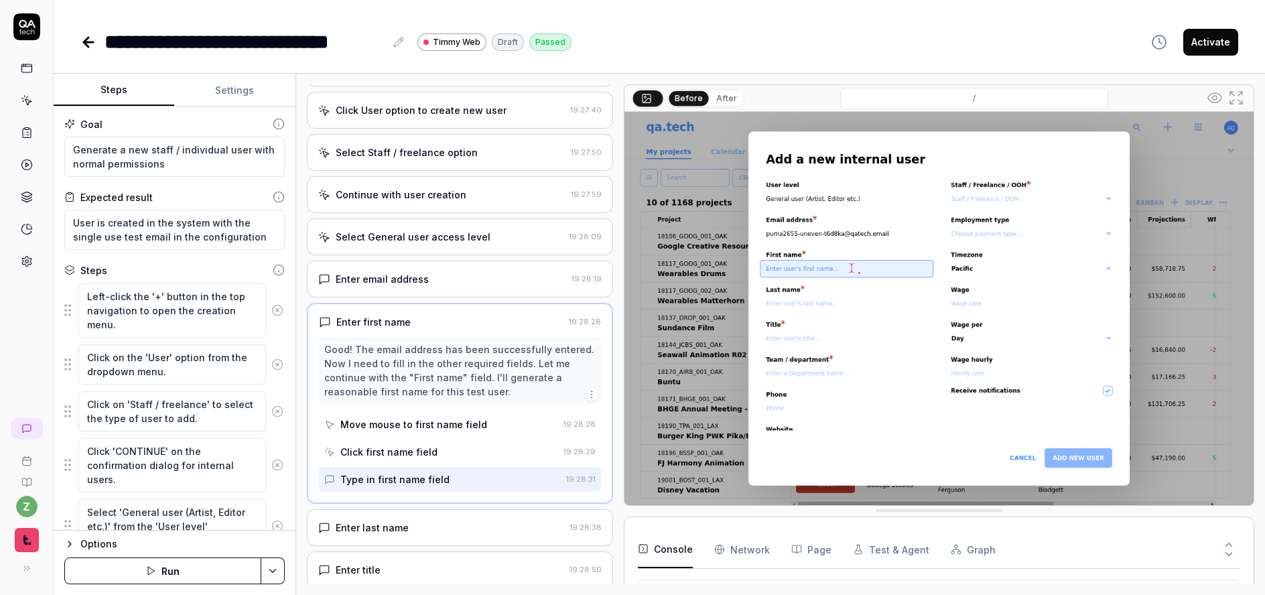
click at [434, 525] on div "Enter last name" at bounding box center [441, 528] width 246 height 14
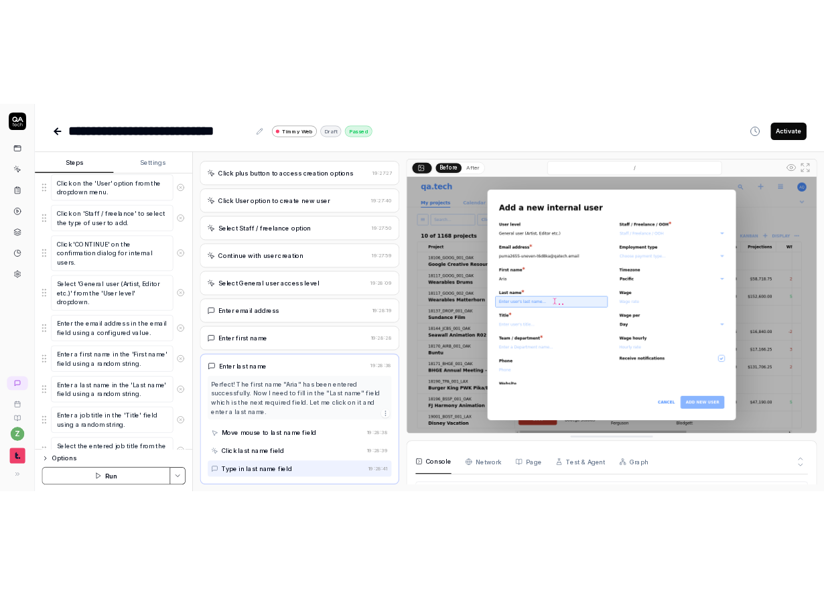
scroll to position [241, 0]
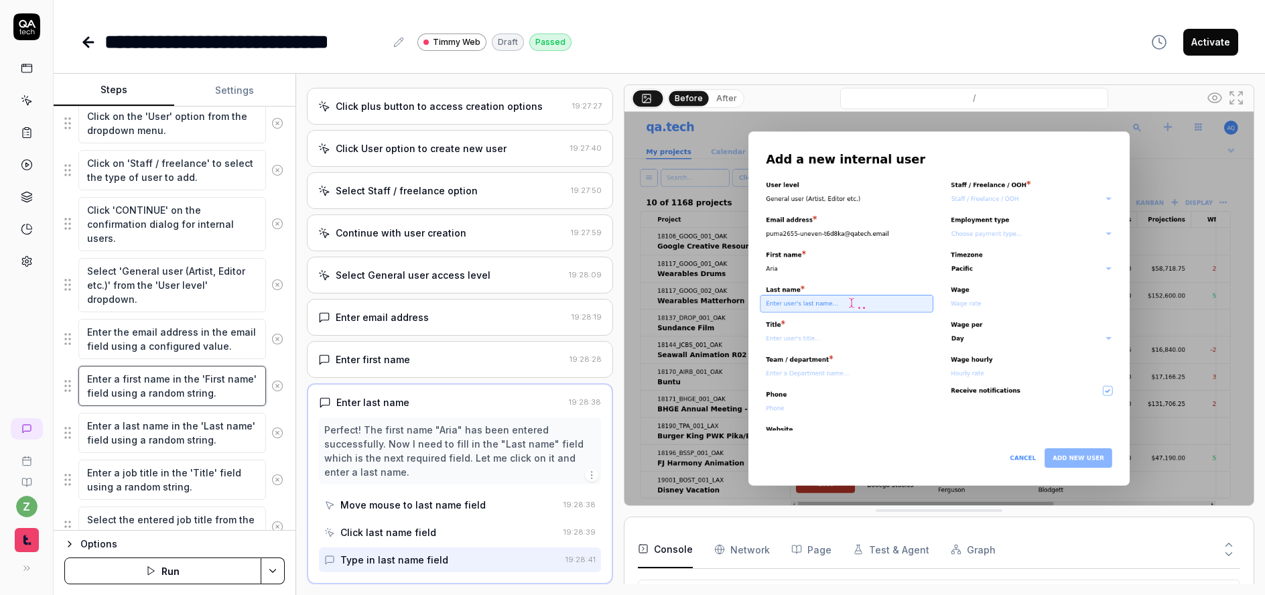
click at [246, 397] on textarea "Enter a first name in the 'First name' field using a random string." at bounding box center [172, 386] width 188 height 40
click at [240, 432] on textarea "Enter a last name in the 'Last name' field using a random string." at bounding box center [172, 433] width 188 height 40
drag, startPoint x: 238, startPoint y: 442, endPoint x: 146, endPoint y: 438, distance: 91.9
click at [146, 438] on textarea "Enter a last name in the 'Last name' field using a random string." at bounding box center [172, 433] width 188 height 40
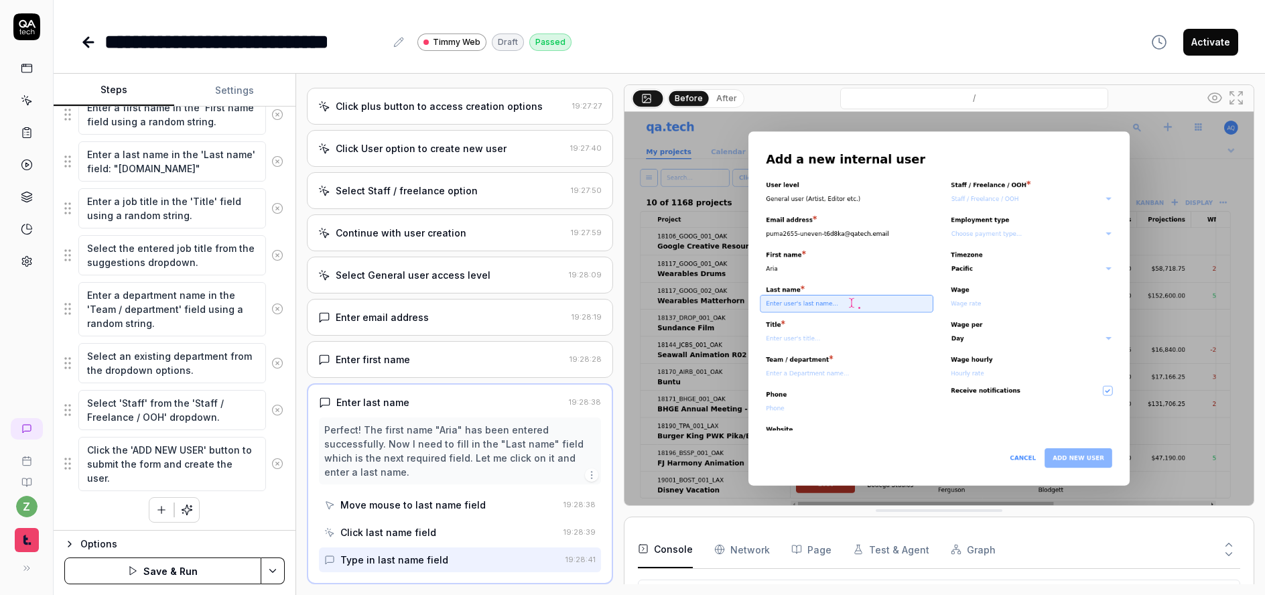
scroll to position [515, 0]
drag, startPoint x: 143, startPoint y: 398, endPoint x: 122, endPoint y: 401, distance: 21.0
click at [122, 401] on textarea "Select 'Staff' from the 'Staff / Freelance / OOH' dropdown." at bounding box center [172, 407] width 188 height 40
click at [233, 575] on button "Save & Run" at bounding box center [162, 571] width 197 height 27
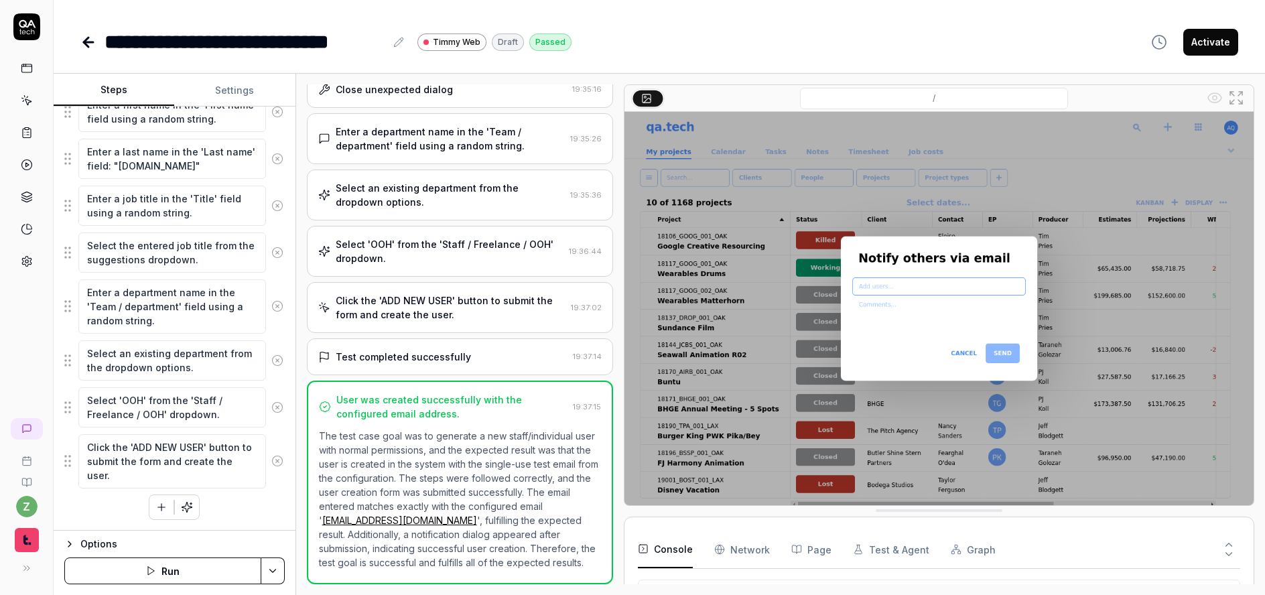
scroll to position [131, 0]
click at [86, 51] on link at bounding box center [89, 42] width 19 height 27
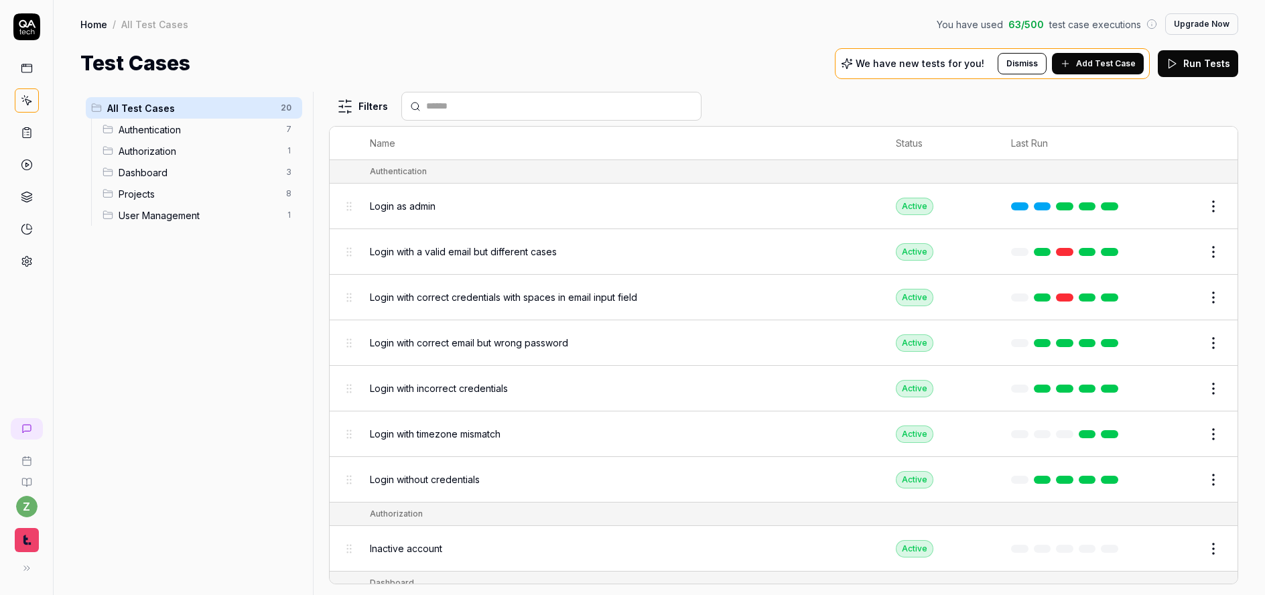
click at [176, 215] on span "User Management" at bounding box center [198, 215] width 159 height 14
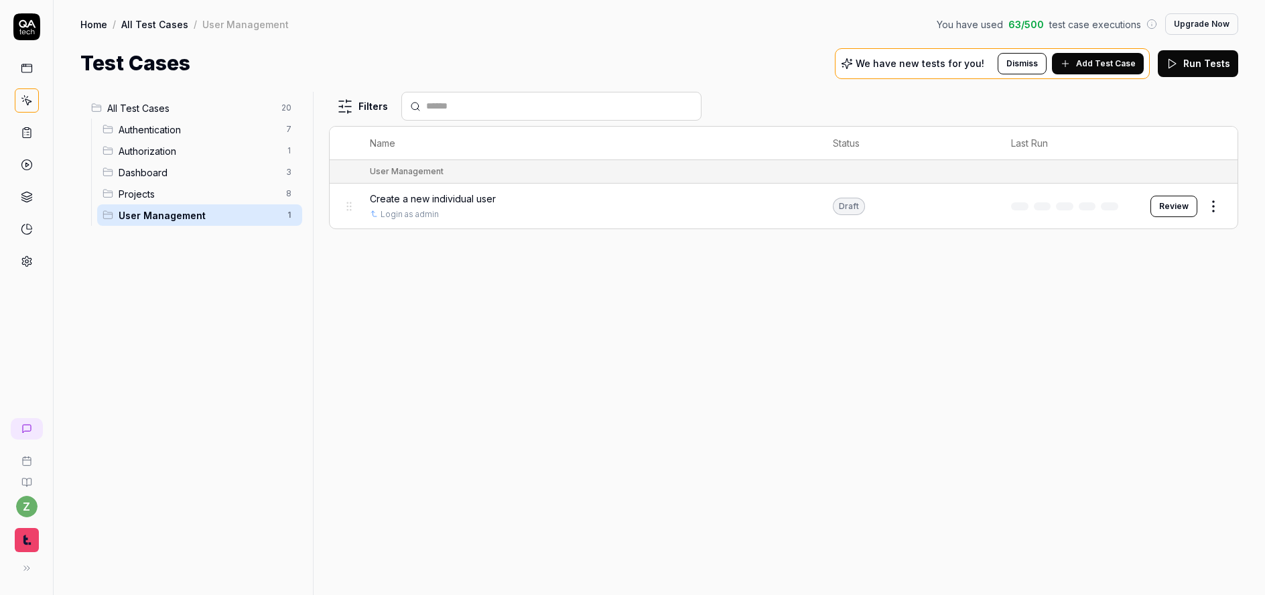
click at [1102, 58] on span "Add Test Case" at bounding box center [1106, 64] width 60 height 12
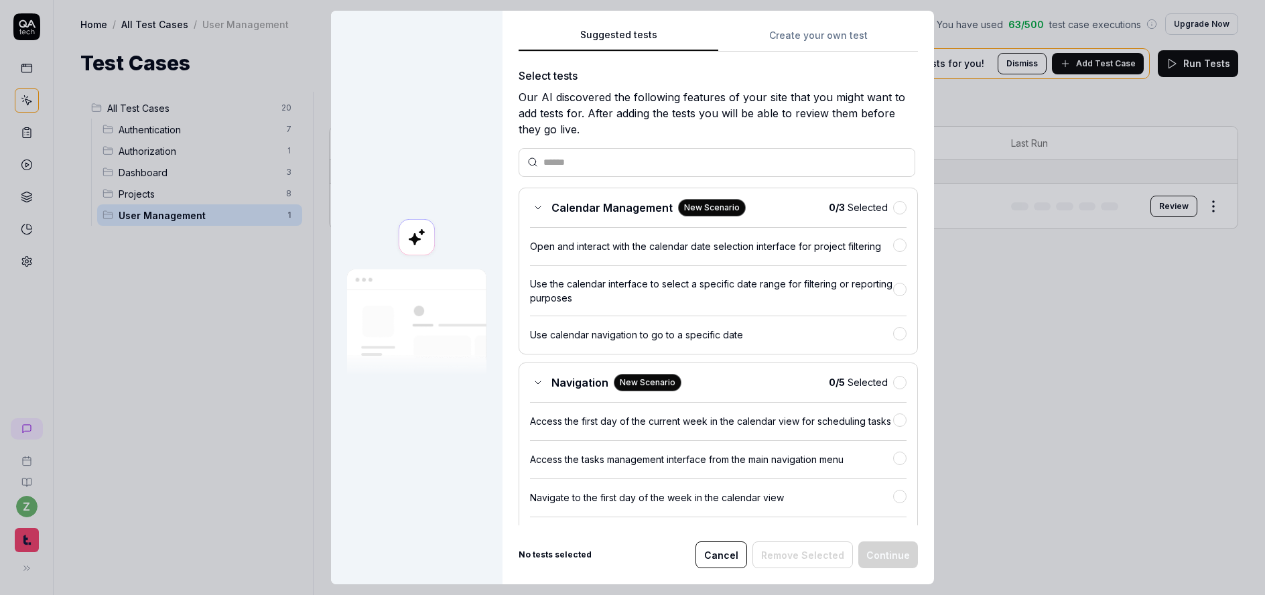
click at [819, 32] on button "Create your own test" at bounding box center [818, 39] width 200 height 24
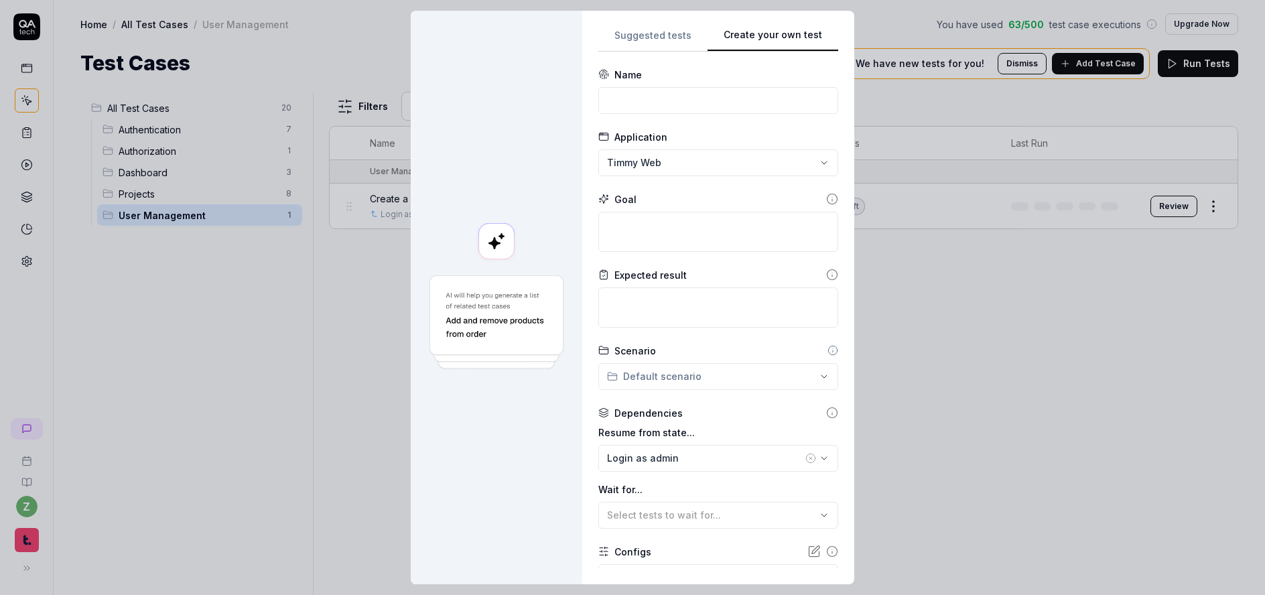
click at [685, 117] on form "**********" at bounding box center [718, 367] width 240 height 598
click at [698, 103] on input at bounding box center [718, 100] width 240 height 27
click at [655, 224] on textarea at bounding box center [718, 232] width 240 height 40
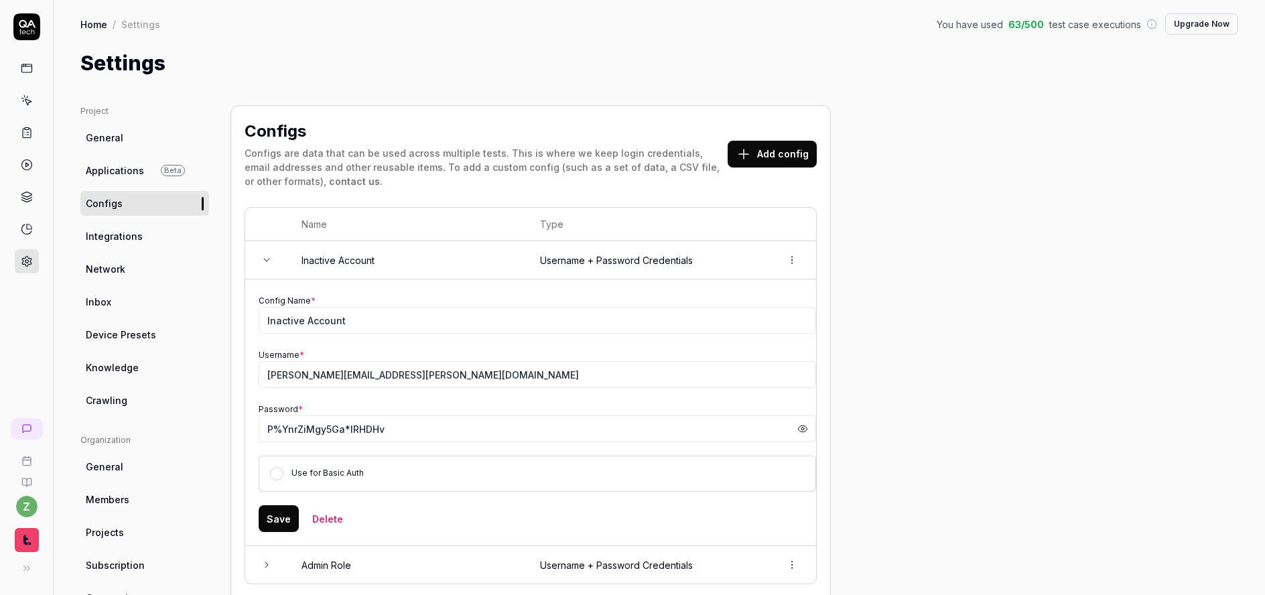
click at [423, 380] on input "[PERSON_NAME][EMAIL_ADDRESS][PERSON_NAME][DOMAIN_NAME]" at bounding box center [538, 374] width 558 height 27
click at [373, 88] on div "Project General Applications Beta Configs Integrations Network Inbox Device Pre…" at bounding box center [660, 451] width 1212 height 747
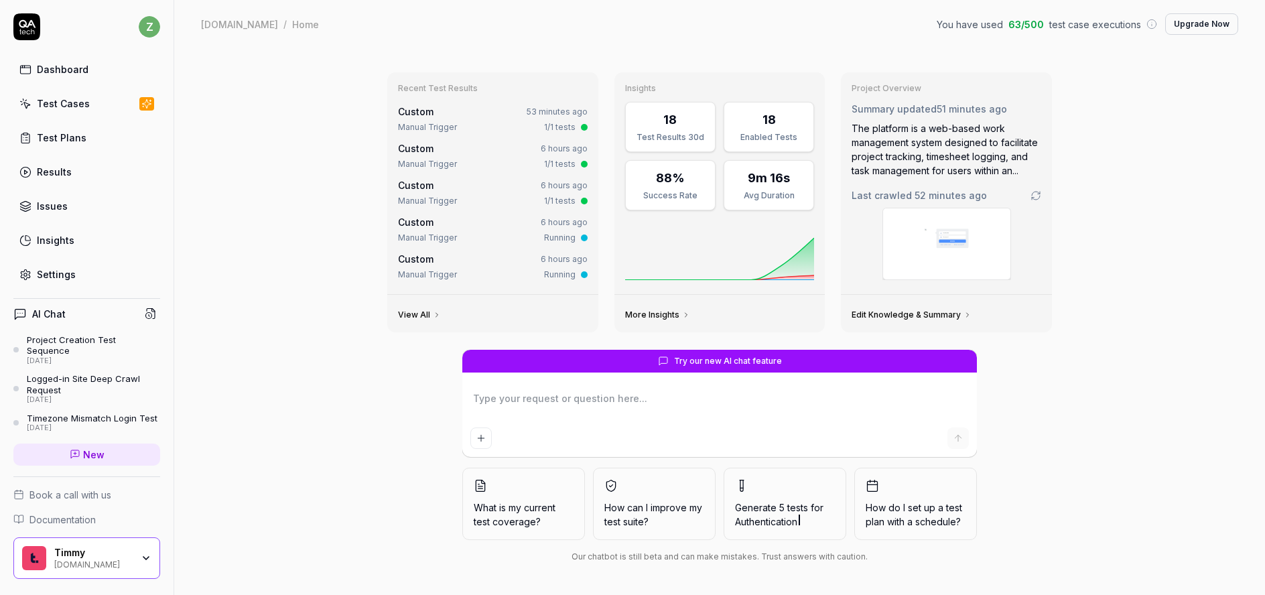
click at [64, 107] on div "Test Cases" at bounding box center [63, 104] width 53 height 14
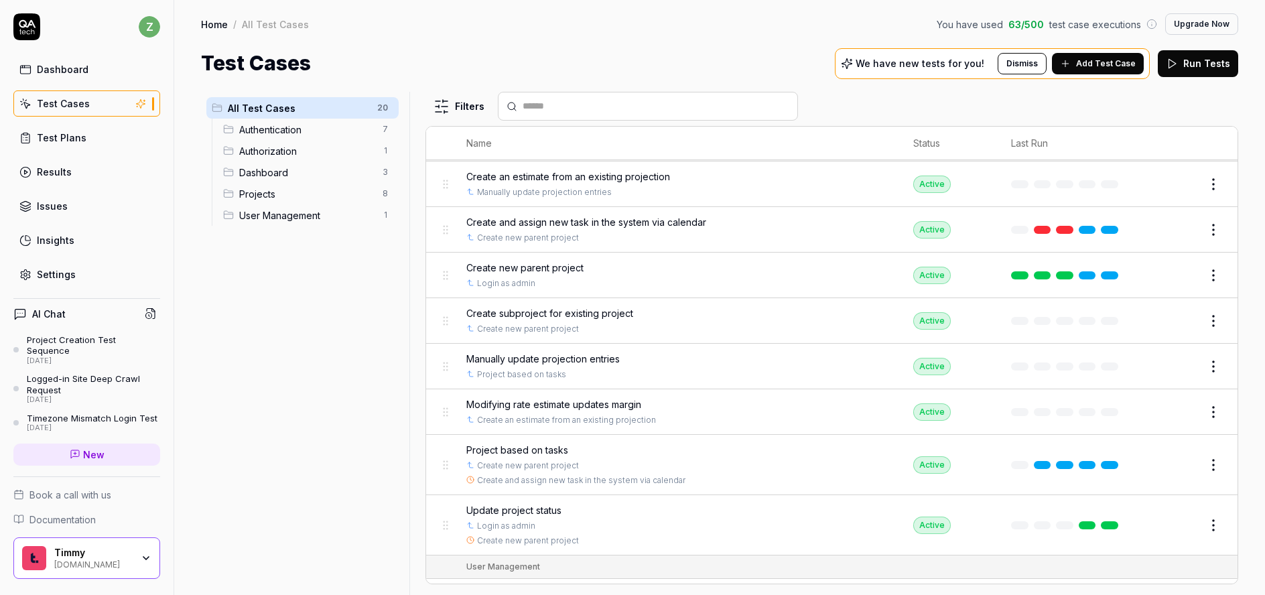
scroll to position [663, 0]
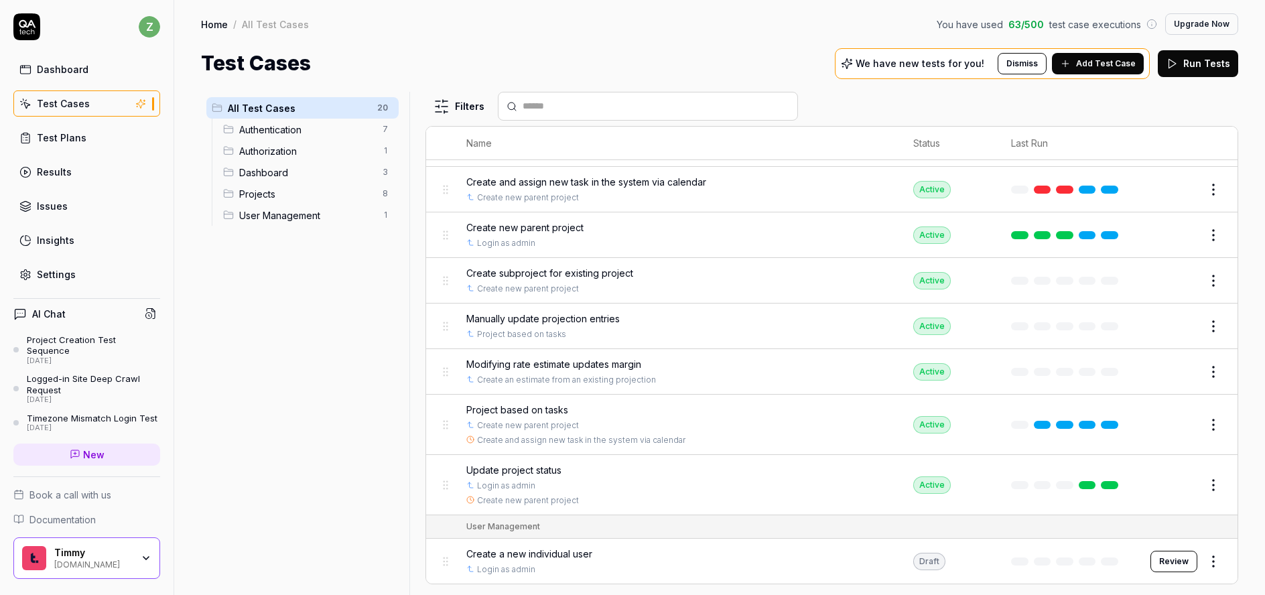
click at [305, 227] on ul "All Test Cases 20 Authentication 7 Authorization 1 Dashboard 3 Projects 8 User …" at bounding box center [302, 161] width 203 height 139
click at [310, 212] on span "User Management" at bounding box center [306, 215] width 135 height 14
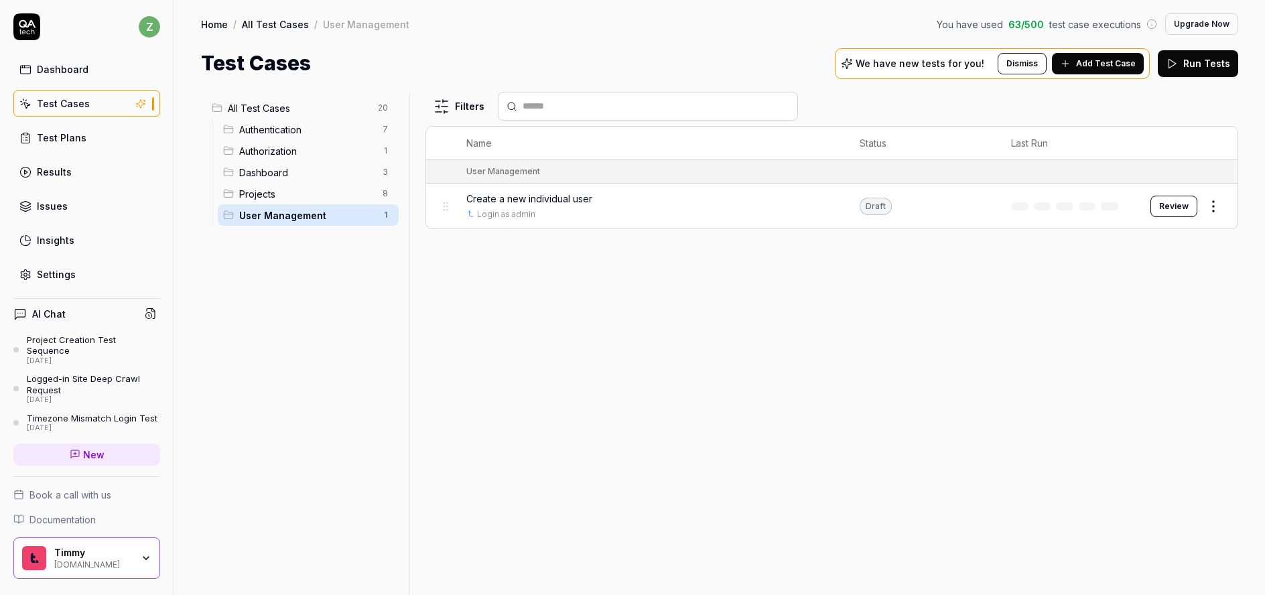
click at [533, 198] on span "Create a new individual user" at bounding box center [529, 199] width 126 height 14
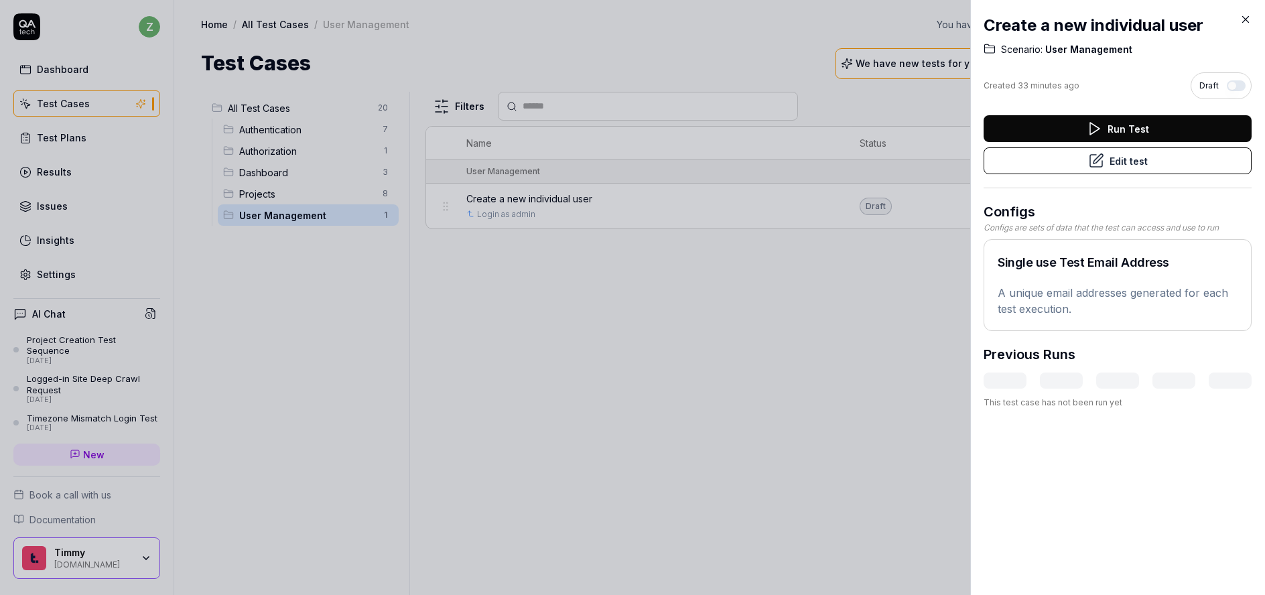
click at [1118, 162] on button "Edit test" at bounding box center [1118, 160] width 268 height 27
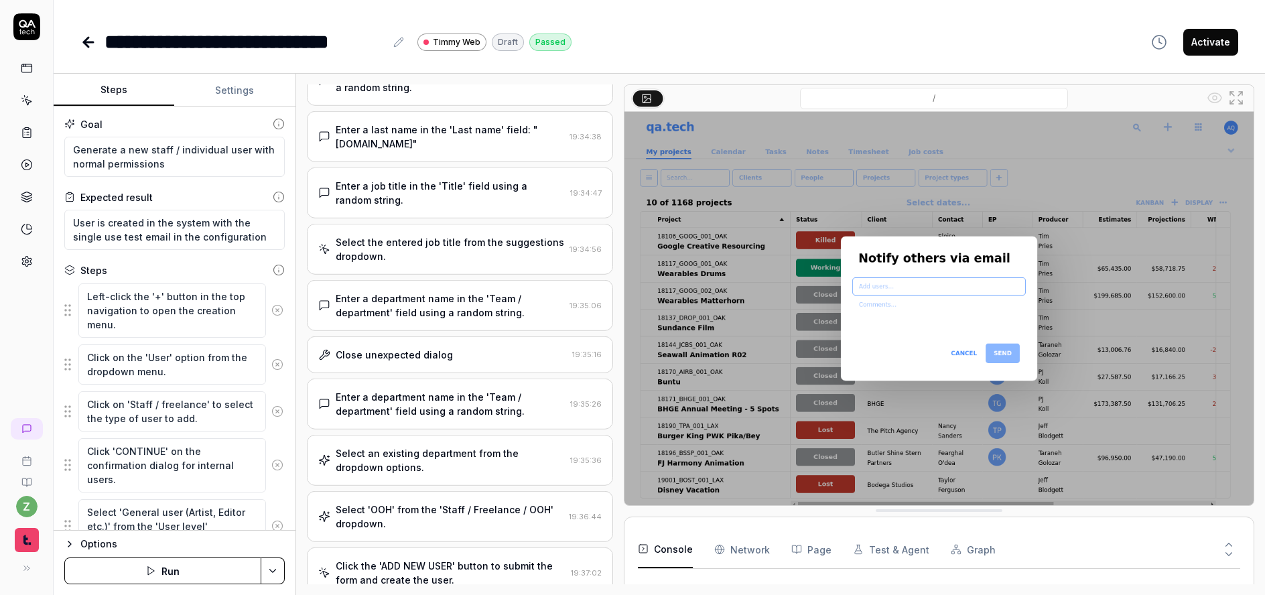
type textarea "*"
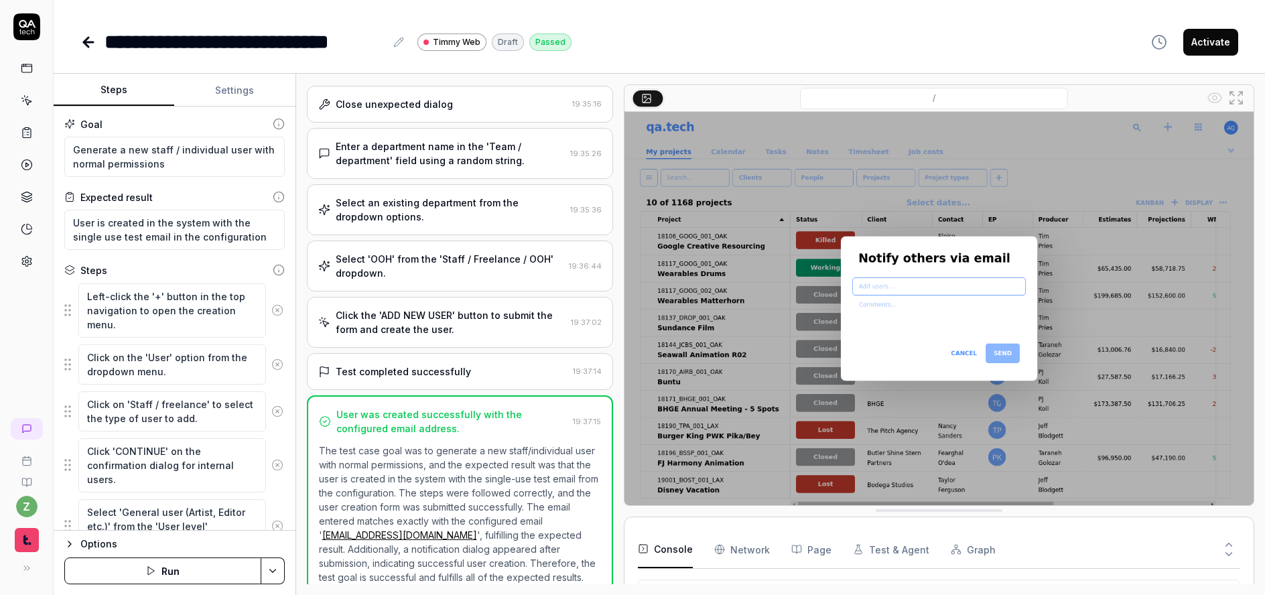
scroll to position [629, 0]
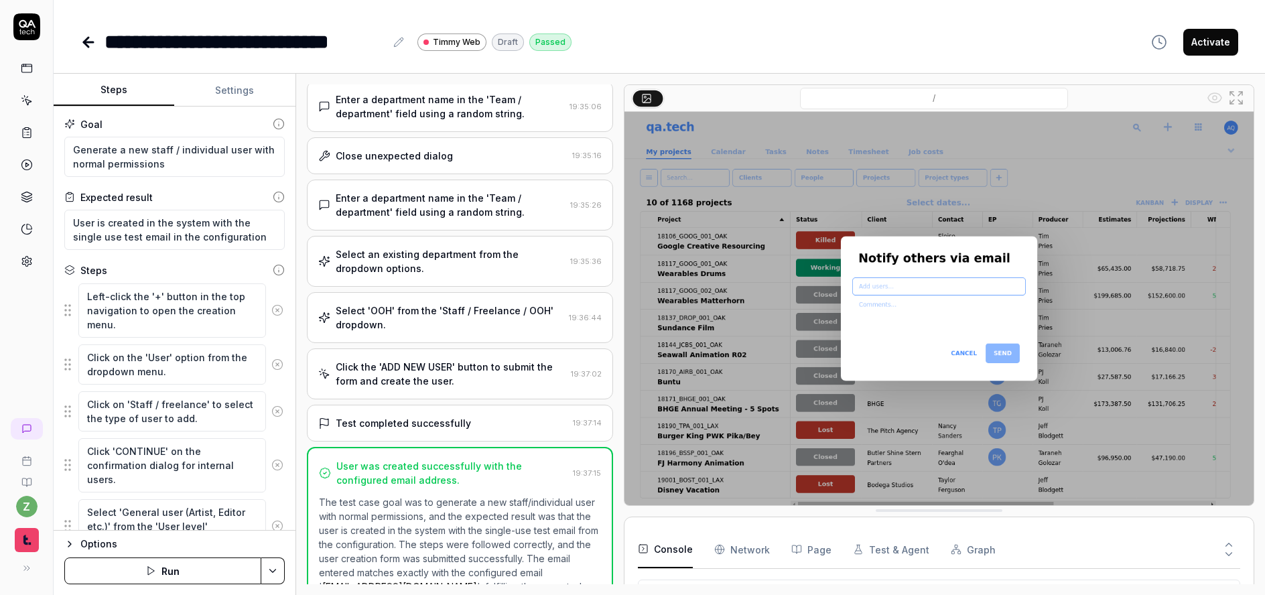
click at [405, 46] on button at bounding box center [399, 42] width 16 height 16
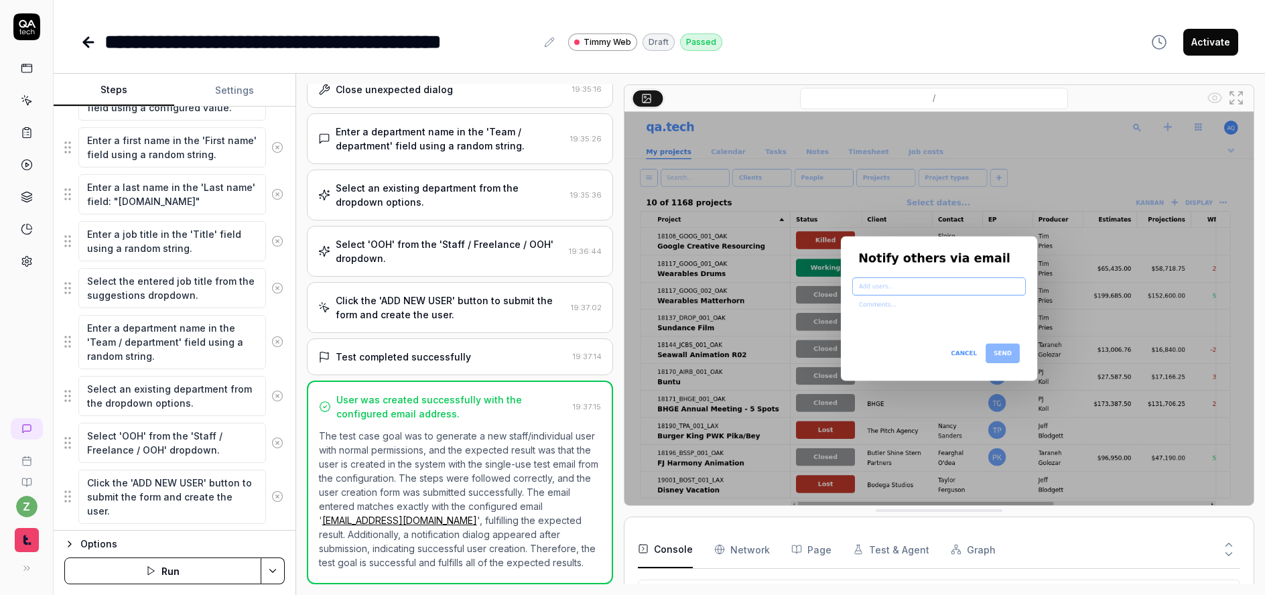
scroll to position [355, 0]
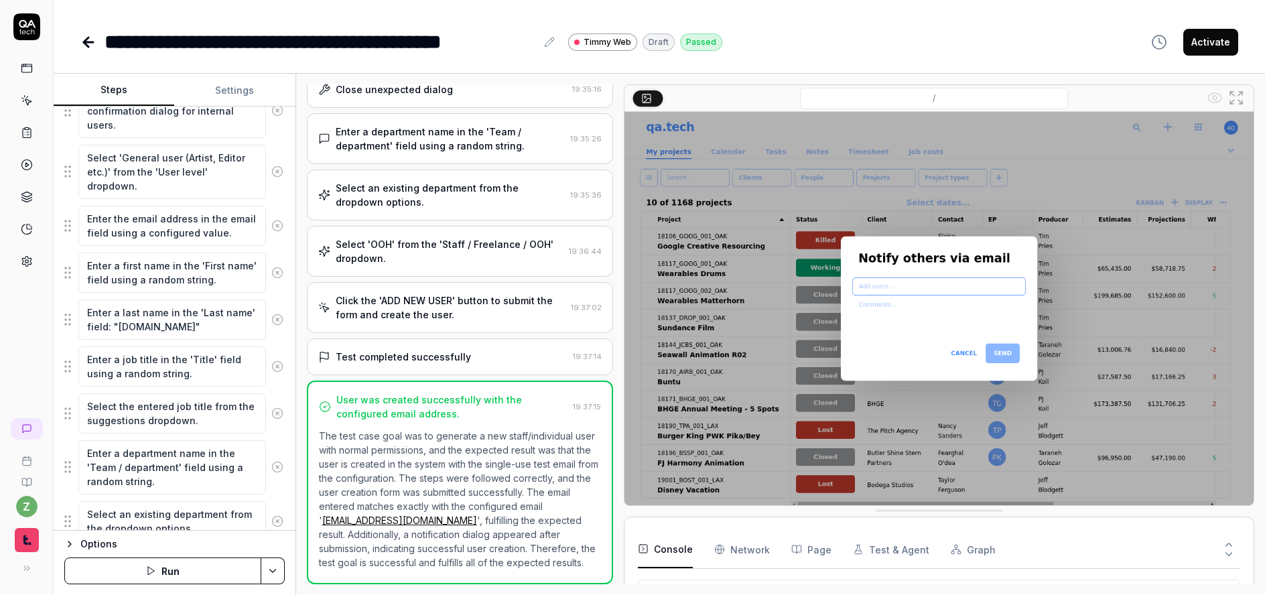
click at [223, 70] on div "**********" at bounding box center [660, 297] width 1212 height 595
click at [226, 78] on button "Settings" at bounding box center [234, 90] width 121 height 32
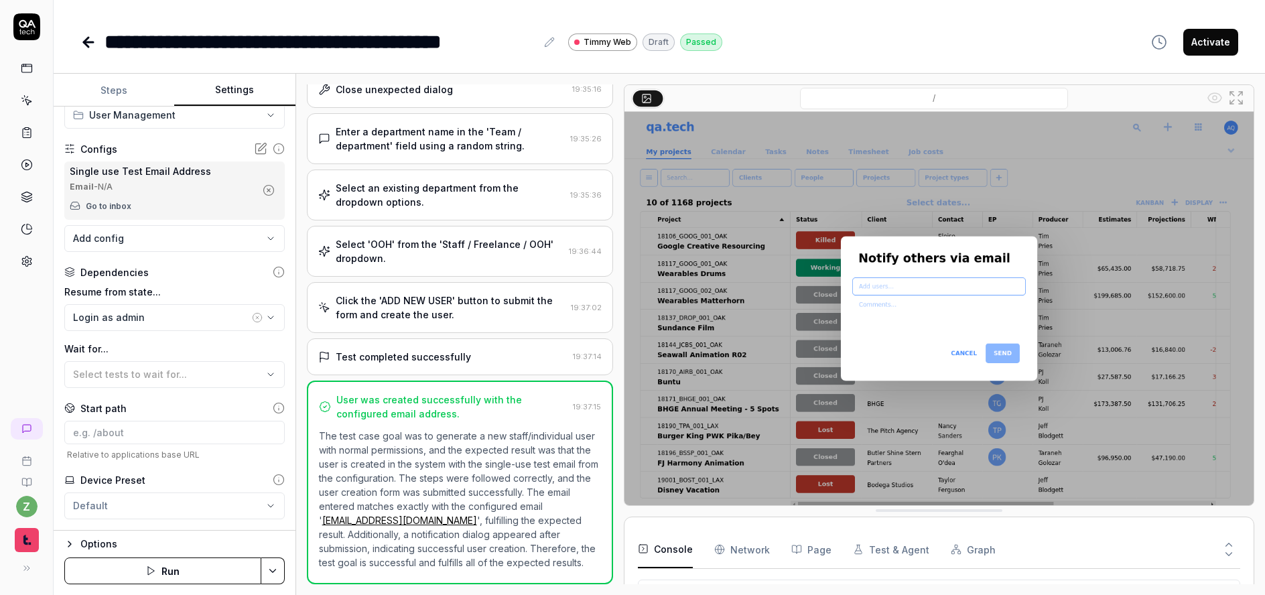
scroll to position [43, 0]
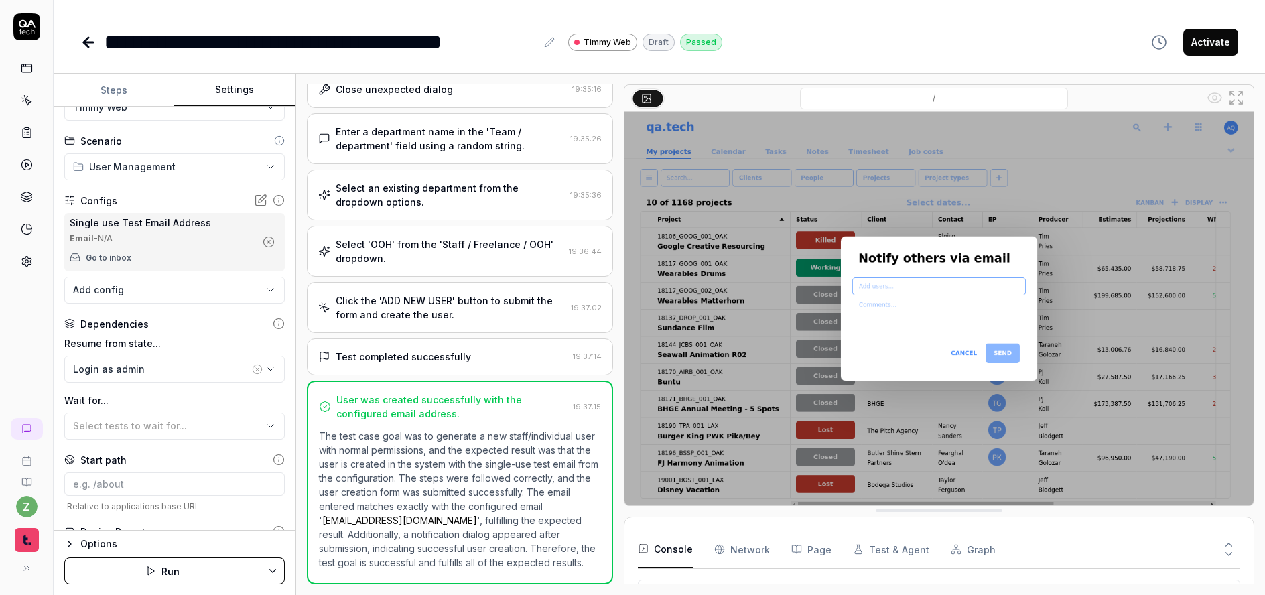
click at [263, 239] on icon "button" at bounding box center [269, 242] width 12 height 12
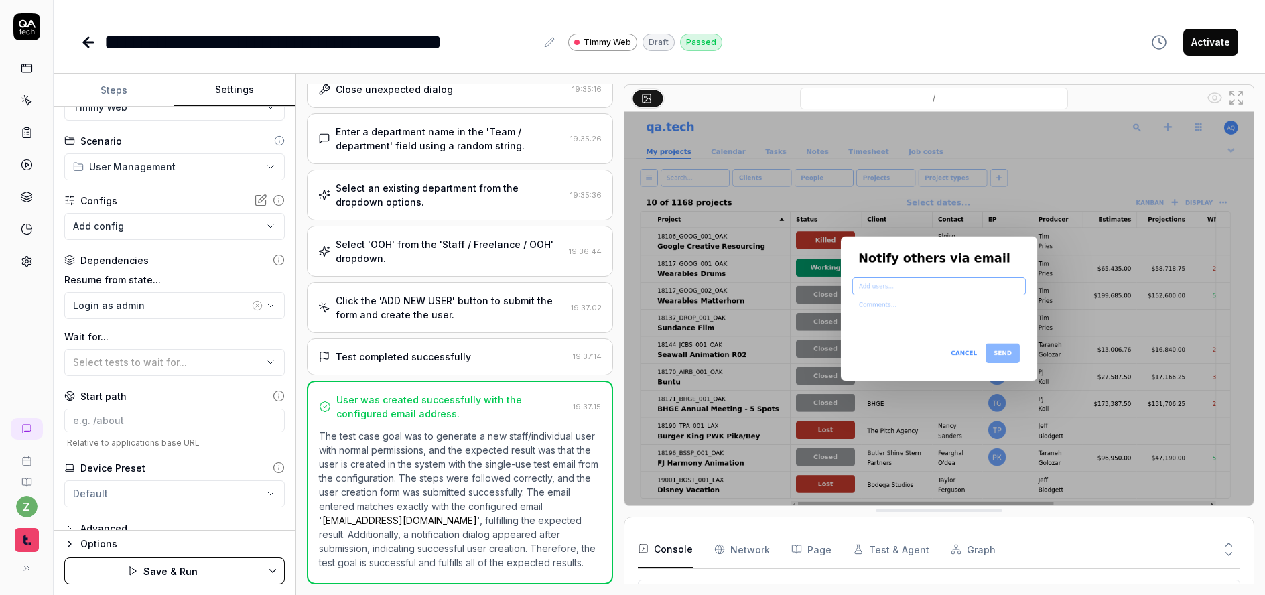
click at [143, 224] on body "**********" at bounding box center [632, 297] width 1265 height 595
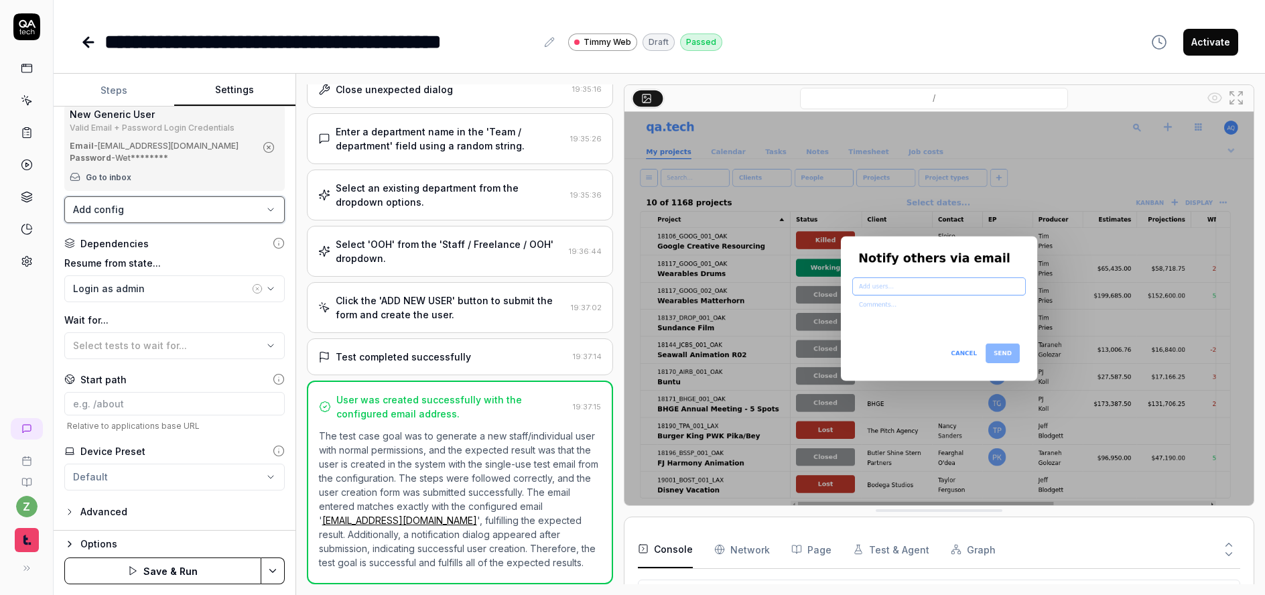
scroll to position [164, 0]
click at [123, 90] on button "Steps" at bounding box center [114, 90] width 121 height 32
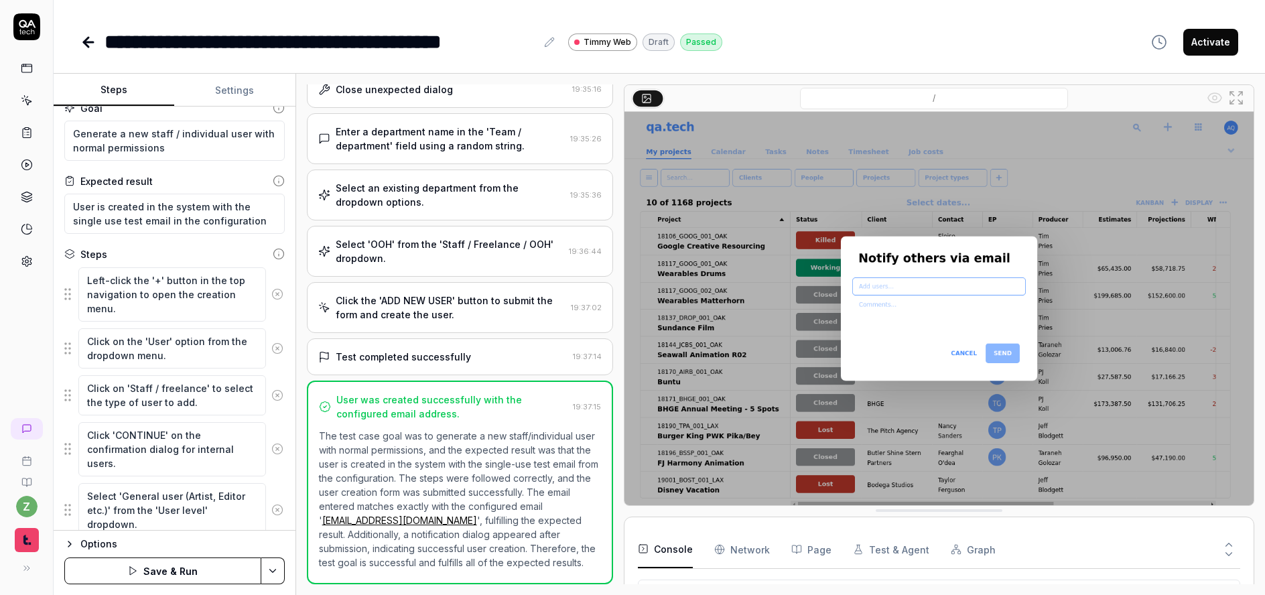
scroll to position [0, 0]
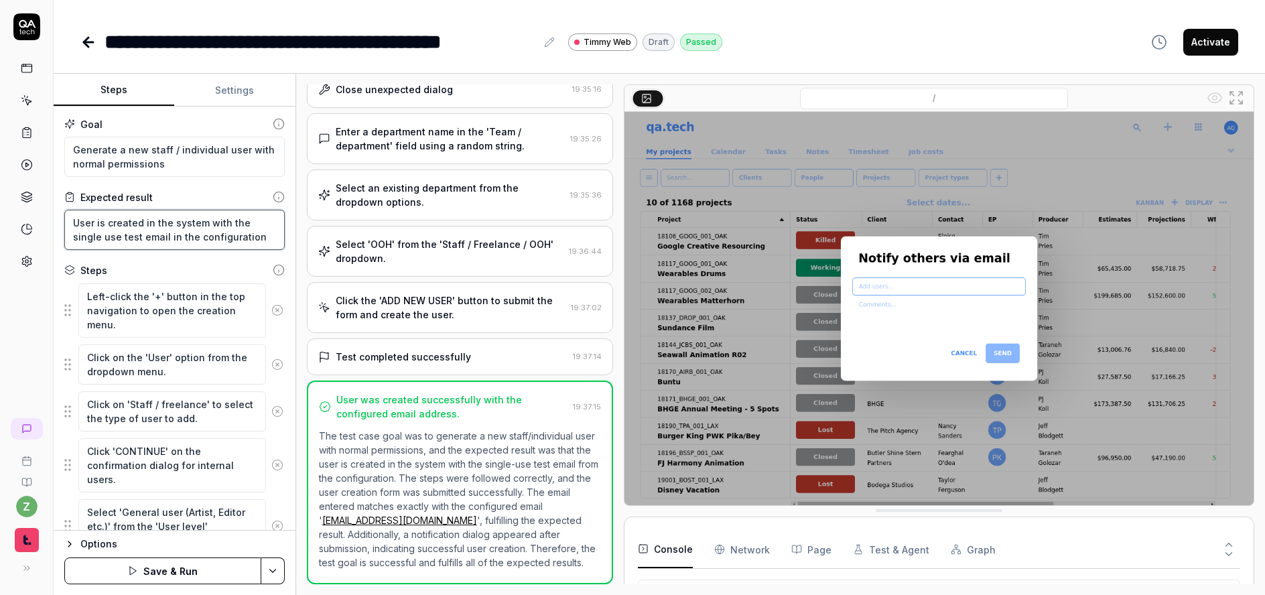
click at [267, 239] on textarea "User is created in the system with the single use test email in the configurati…" at bounding box center [174, 230] width 220 height 40
type textarea "*"
type textarea "User is created in the system with the single use test email in the configurati…"
type textarea "*"
type textarea "User is created in the system with the single use test email in the configurati…"
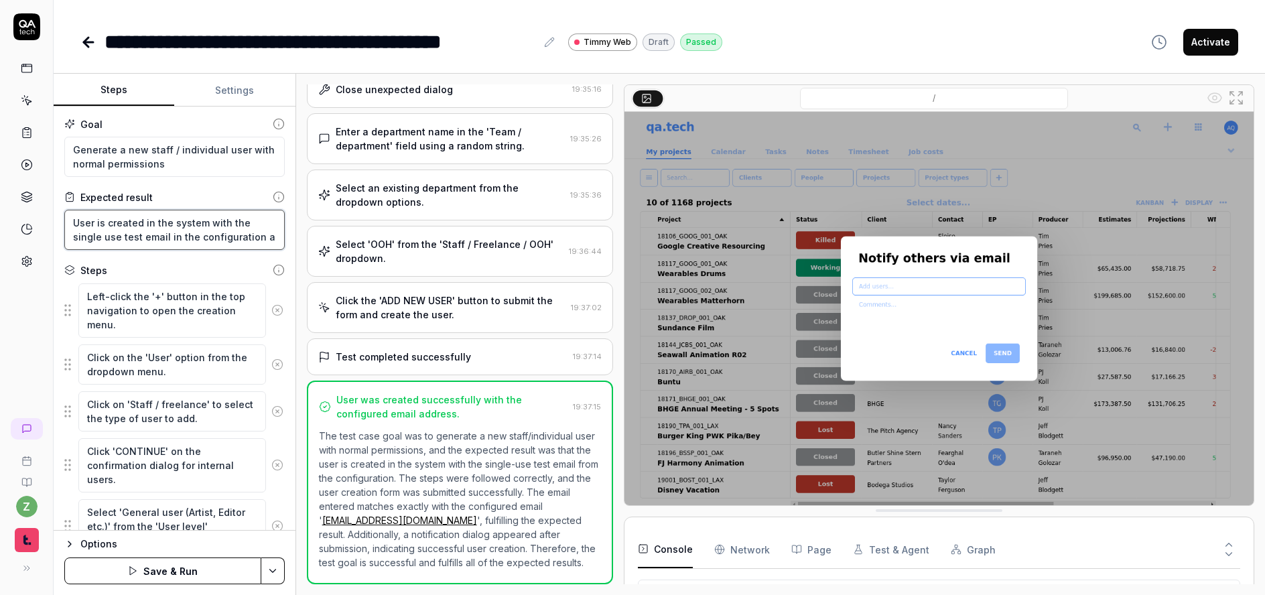
type textarea "*"
type textarea "User is created in the system with the single use test email in the configurati…"
type textarea "*"
type textarea "User is created in the system with the single use test email in the configurati…"
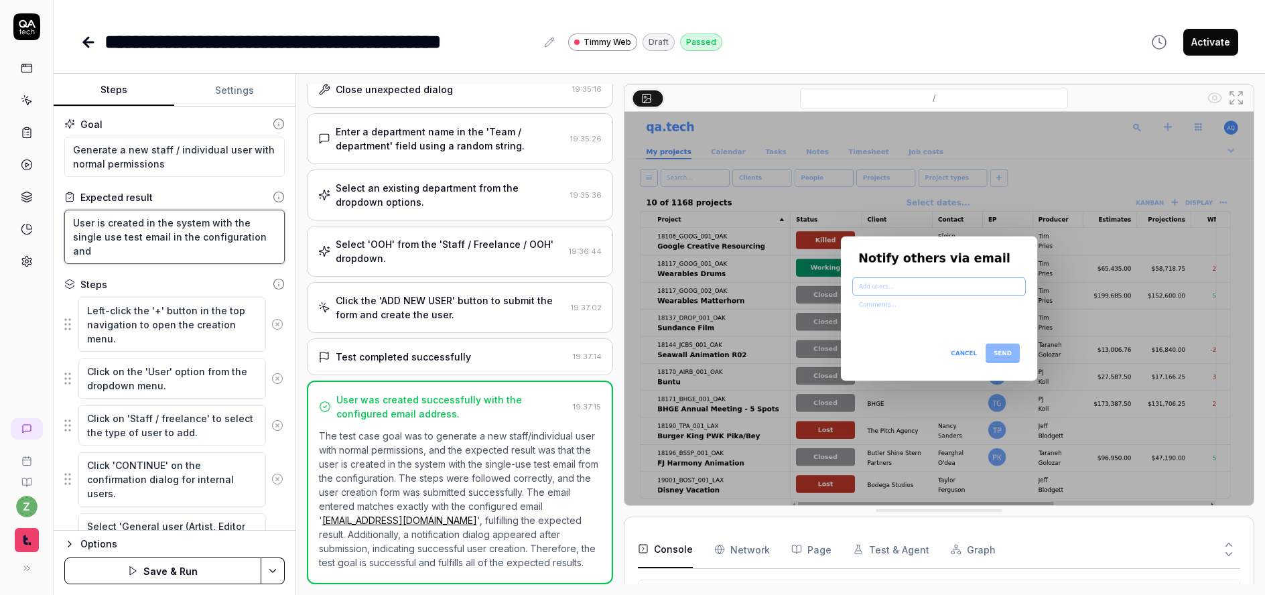
type textarea "*"
type textarea "User is created in the system with the single use test email in the configurati…"
type textarea "*"
type textarea "User is created in the system with the single use test email in the configurati…"
type textarea "*"
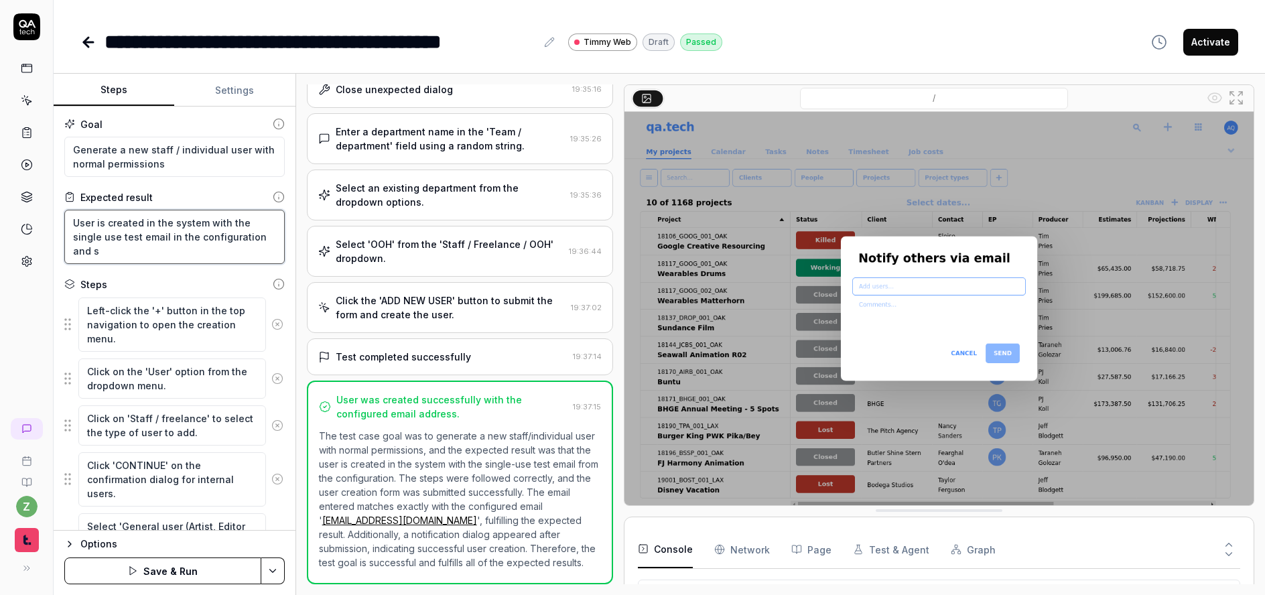
type textarea "User is created in the system with the single use test email in the configurati…"
type textarea "*"
type textarea "User is created in the system with the single use test email in the configurati…"
type textarea "*"
type textarea "User is created in the system with the single use test email in the configurati…"
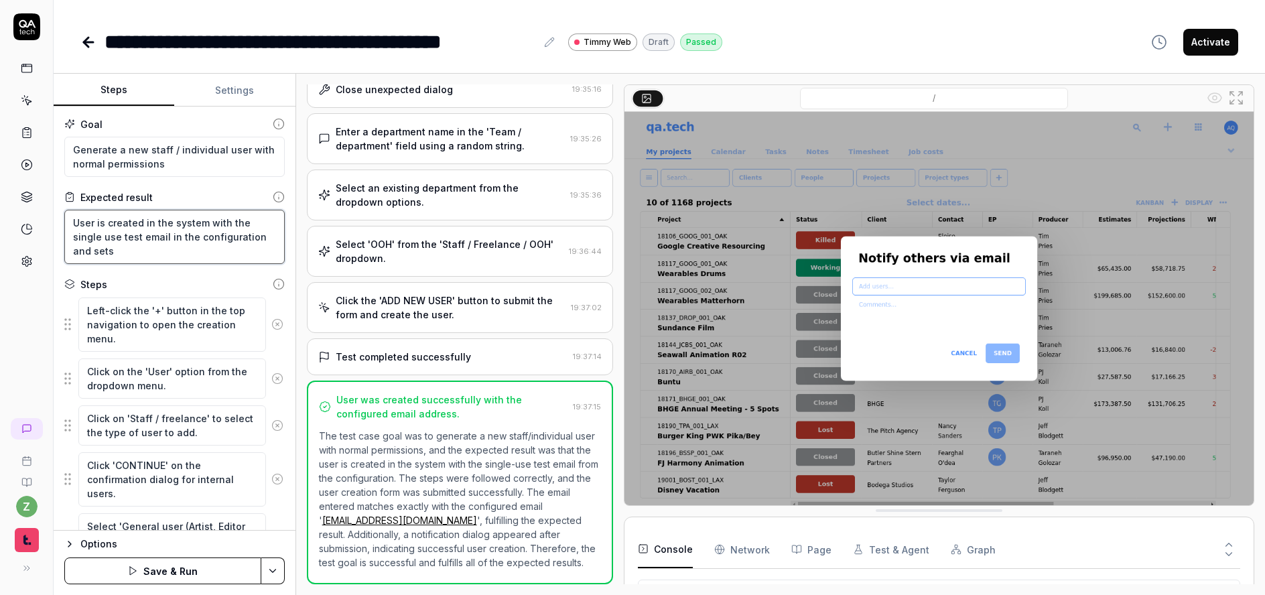
type textarea "*"
type textarea "User is created in the system with the single use test email in the configurati…"
type textarea "*"
type textarea "User is created in the system with the single use test email in the configurati…"
type textarea "*"
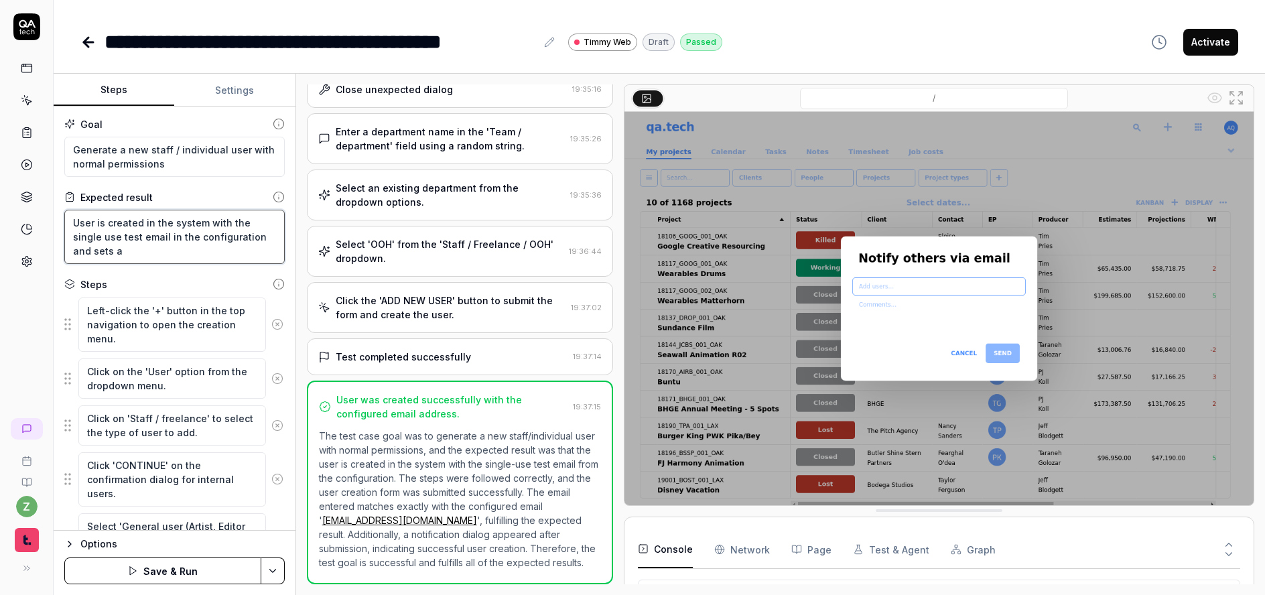
type textarea "User is created in the system with the single use test email in the configurati…"
type textarea "*"
type textarea "User is created in the system with the single use test email in the configurati…"
type textarea "*"
type textarea "User is created in the system with the single use test email in the configurati…"
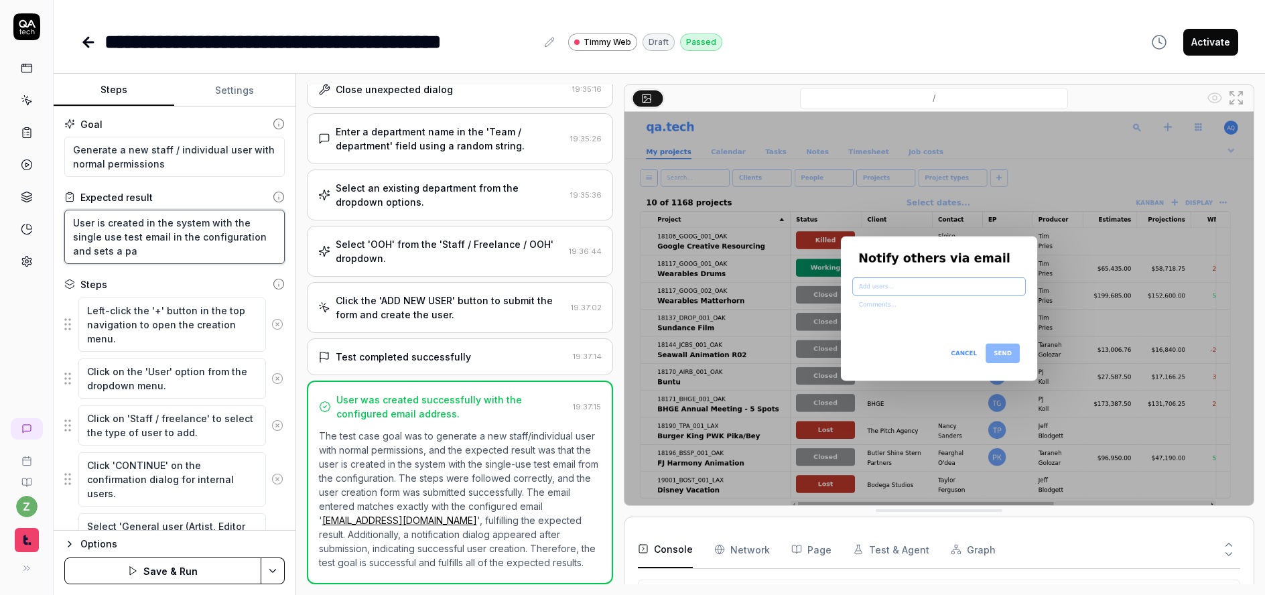
type textarea "*"
type textarea "User is created in the system with the single use test email in the configurati…"
type textarea "*"
type textarea "User is created in the system with the single use test email in the configurati…"
type textarea "*"
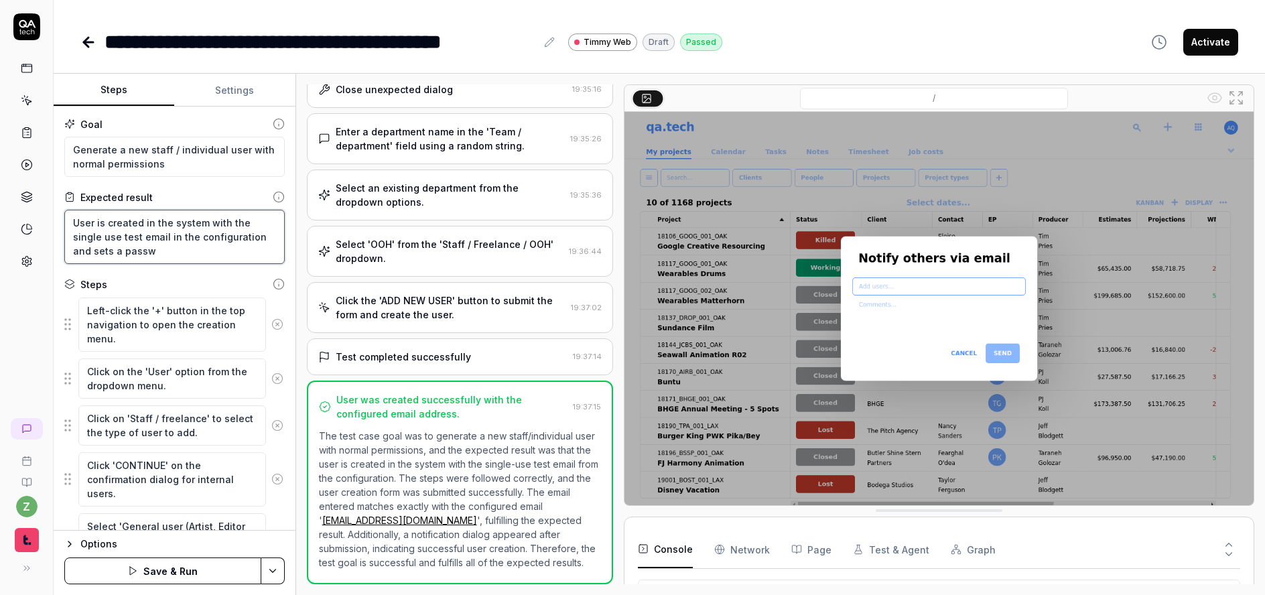
type textarea "User is created in the system with the single use test email in the configurati…"
type textarea "*"
type textarea "User is created in the system with the single use test email in the configurati…"
type textarea "*"
type textarea "User is created in the system with the single use test email in the configurati…"
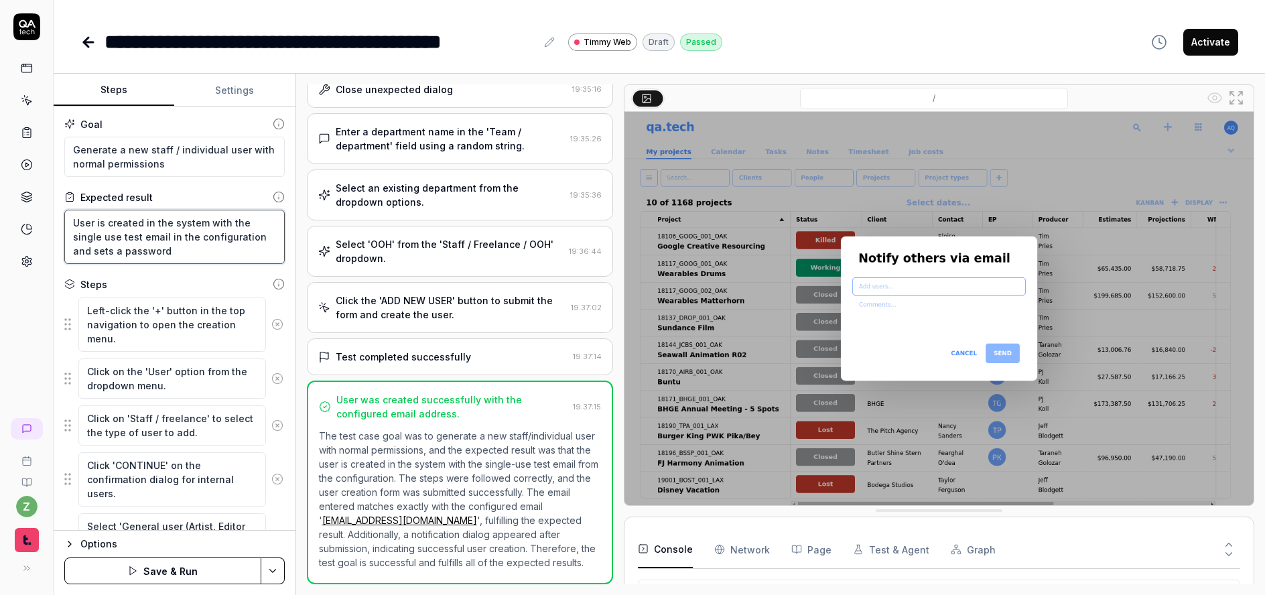
drag, startPoint x: 169, startPoint y: 255, endPoint x: 72, endPoint y: 255, distance: 96.5
click at [72, 255] on textarea "User is created in the system with the single use test email in the configurati…" at bounding box center [174, 237] width 220 height 54
type textarea "*"
type textarea "User is created in the system with the single use test email in the configurati…"
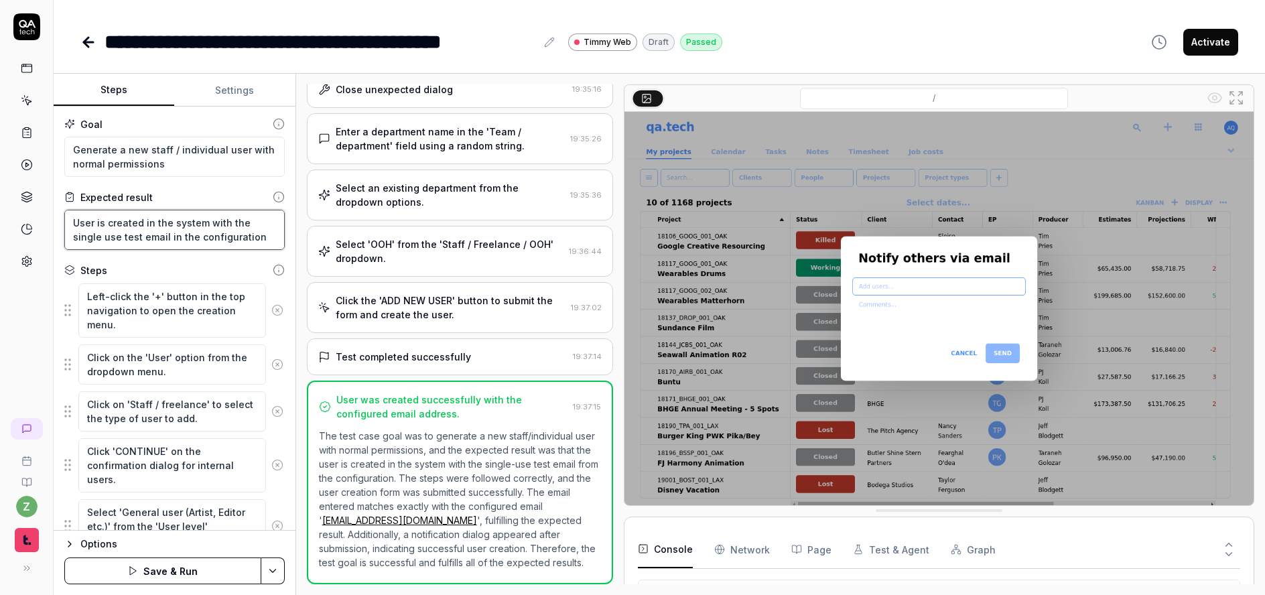
type textarea "*"
type textarea "User is created in the system with the single use test email in the configurati…"
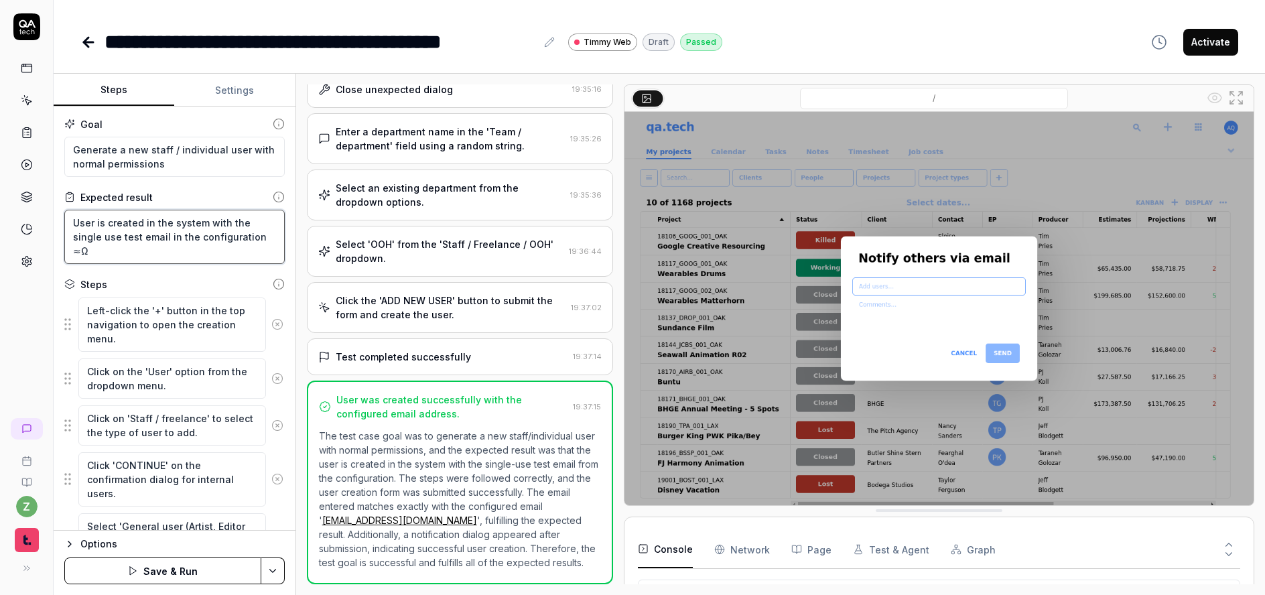
type textarea "*"
type textarea "User is created in the system with the single use test email in the configurati…"
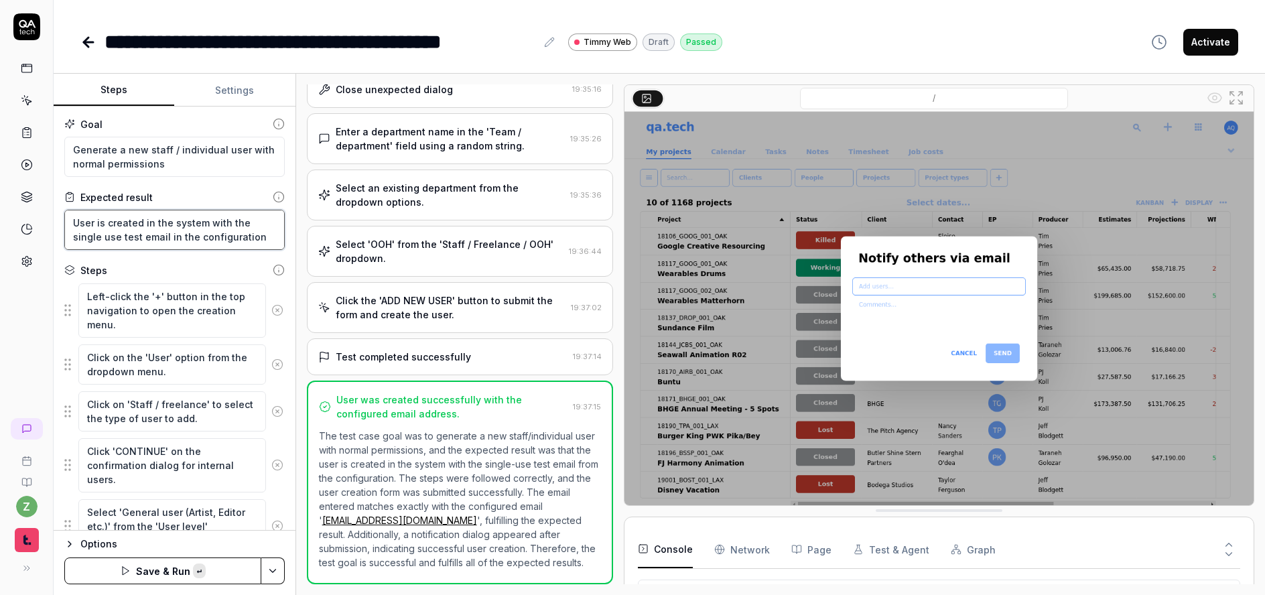
type textarea "*"
type textarea "User is created in the system with the single use test email in the configurati…"
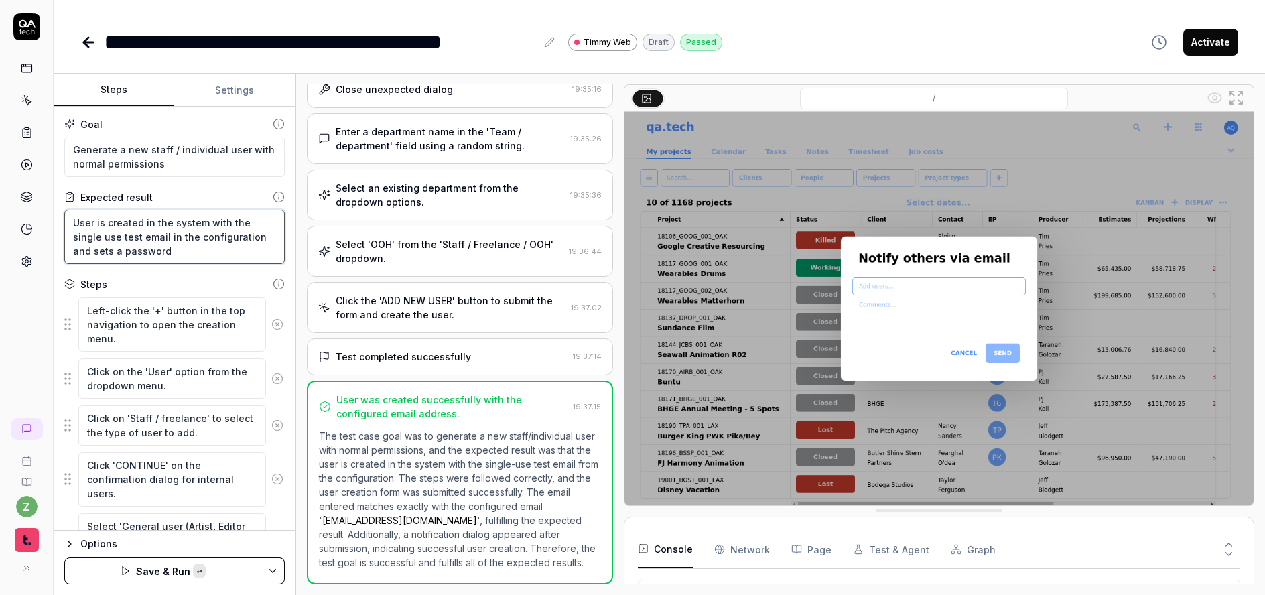
type textarea "*"
type textarea "User is created in the system with the single use test email in the configurati…"
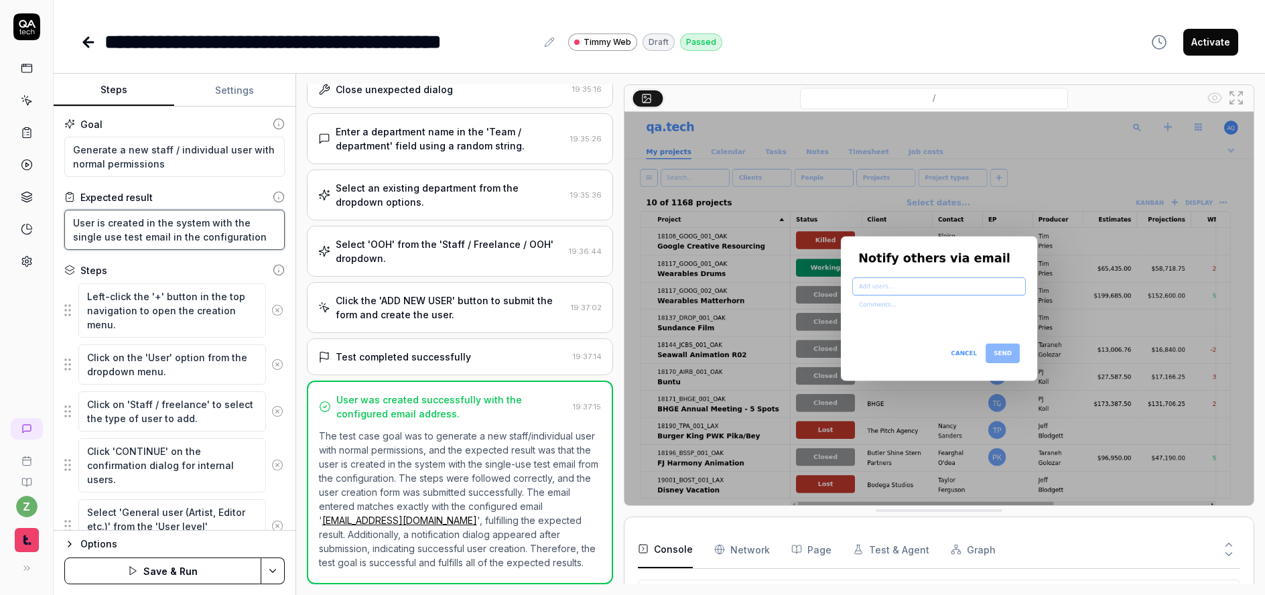
type textarea "*"
type textarea "User is created in the system with the single use test email in the configurati…"
click at [229, 156] on textarea "Generate a new staff / individual user with normal permissions" at bounding box center [174, 157] width 220 height 40
click at [201, 168] on textarea "Generate a new staff / individual user with normal permissions" at bounding box center [174, 157] width 220 height 40
type textarea "*"
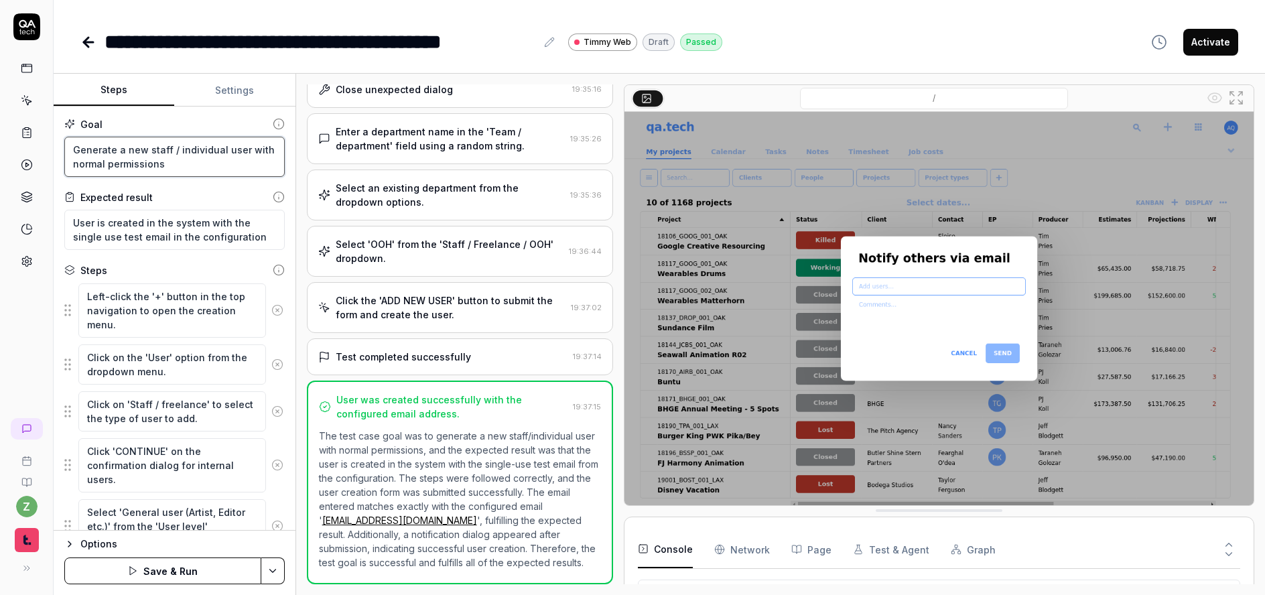
type textarea "Generate a new staff / individual user with normal permissions"
paste textarea "and sets a password"
type textarea "*"
type textarea "Generate a new staff / individual user with normal permissions and sets a passw…"
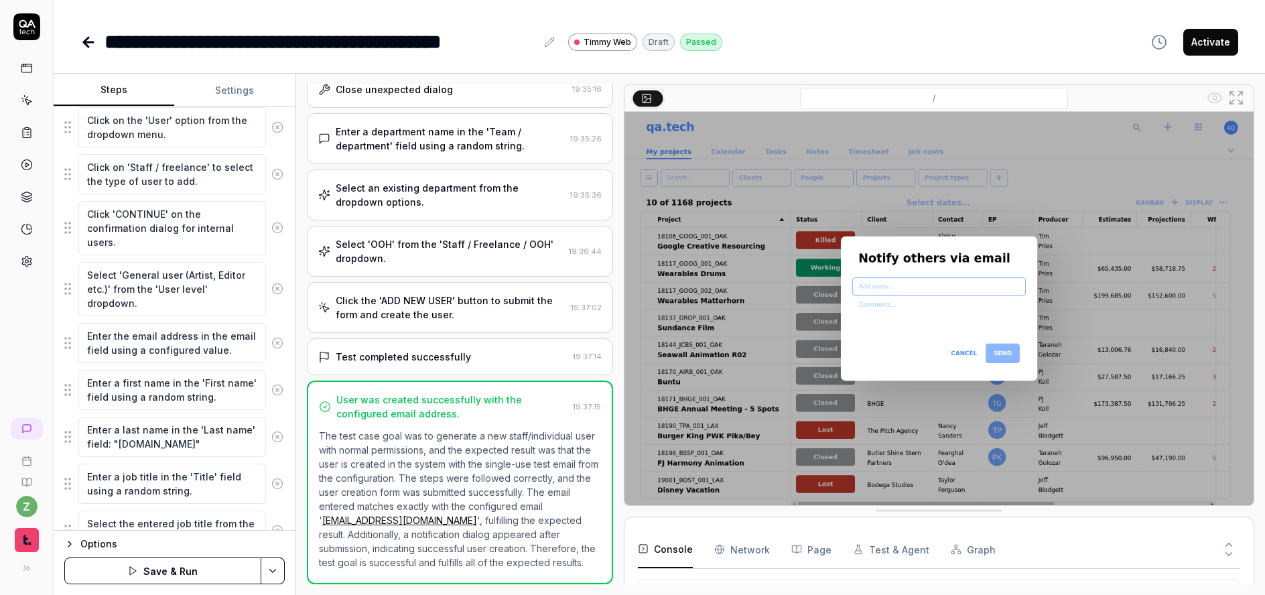
scroll to position [515, 0]
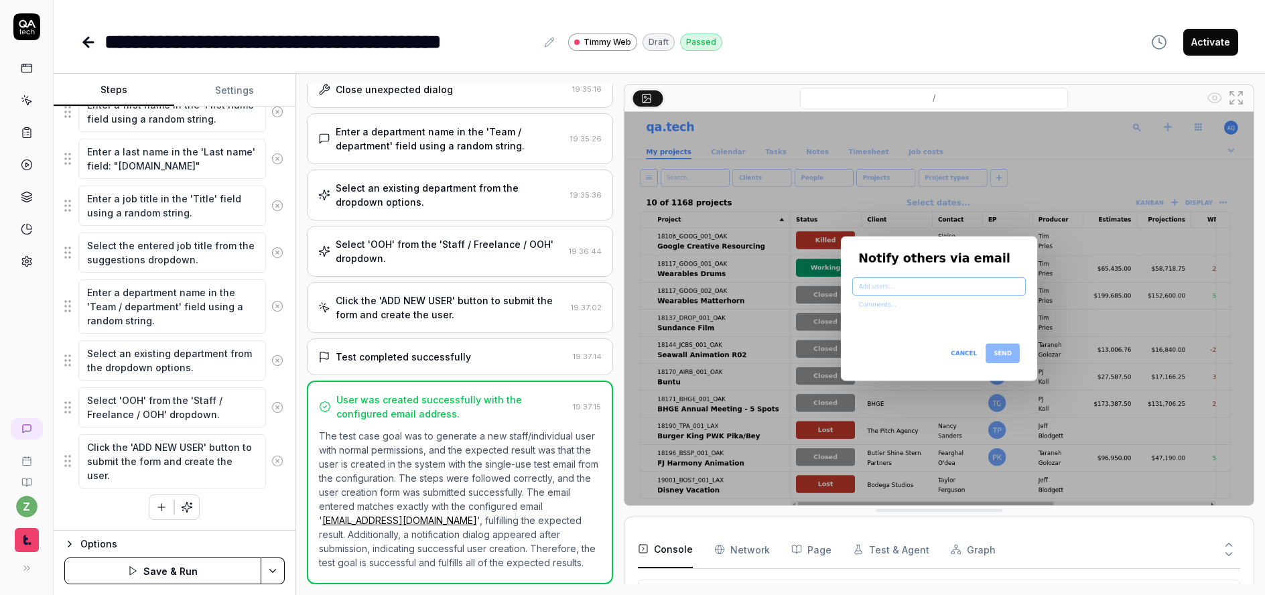
type textarea "*"
type textarea "Generate a new staff / individual user with normal permissions and sets a passw…"
click at [155, 507] on icon "button" at bounding box center [161, 507] width 12 height 12
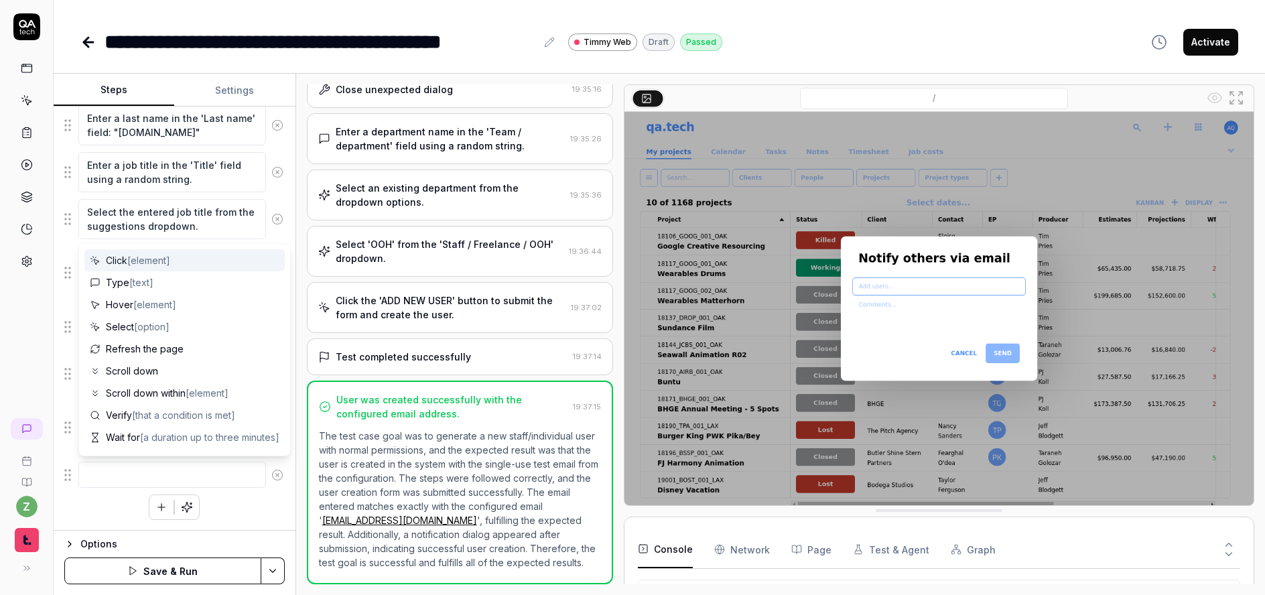
click at [153, 472] on textarea at bounding box center [172, 475] width 188 height 26
type textarea "*"
type textarea "C"
type textarea "*"
type textarea "Cl"
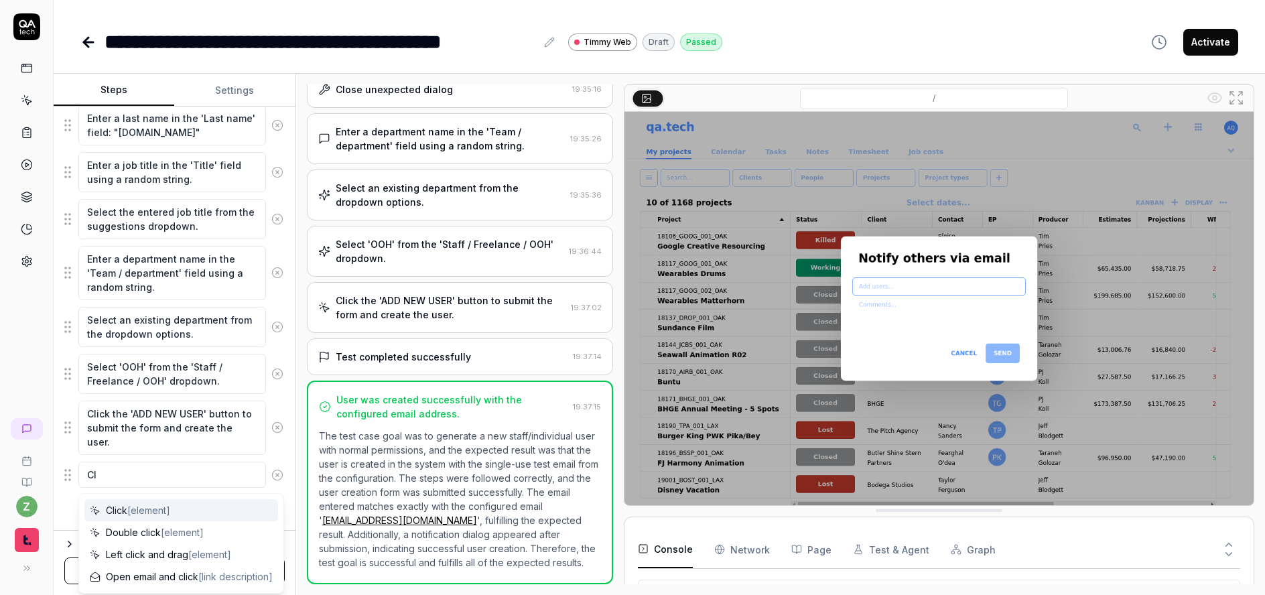
type textarea "*"
type textarea "Cli"
type textarea "*"
type textarea "Clic"
type textarea "*"
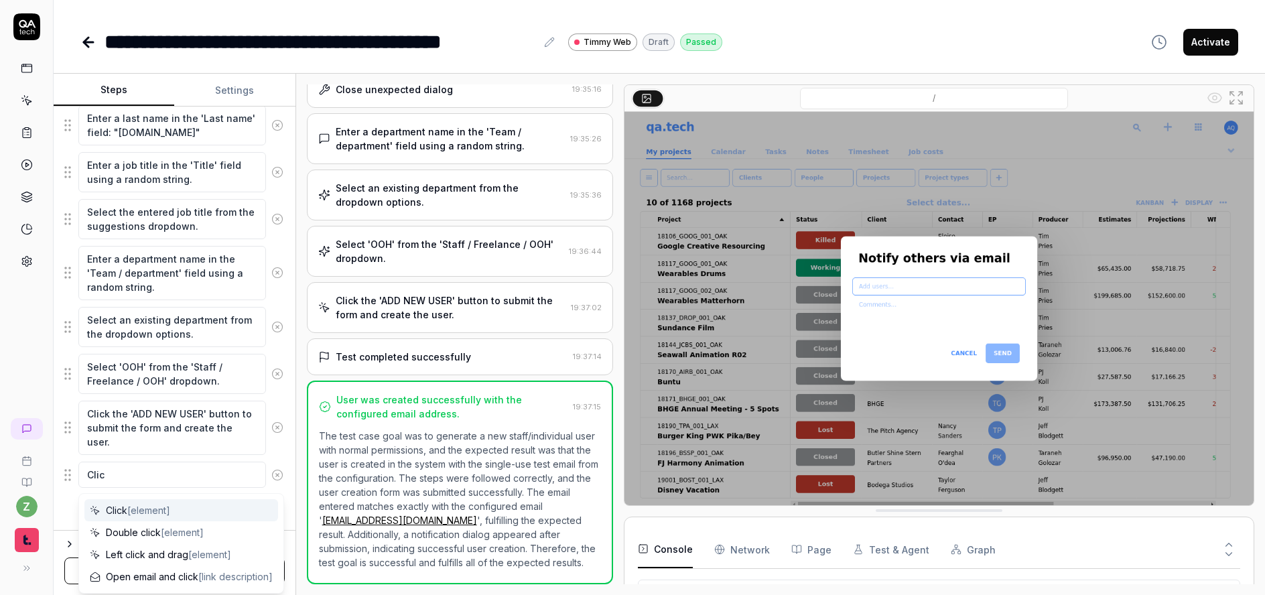
type textarea "Click"
type textarea "*"
type textarea "Click"
type textarea "*"
type textarea "Click c"
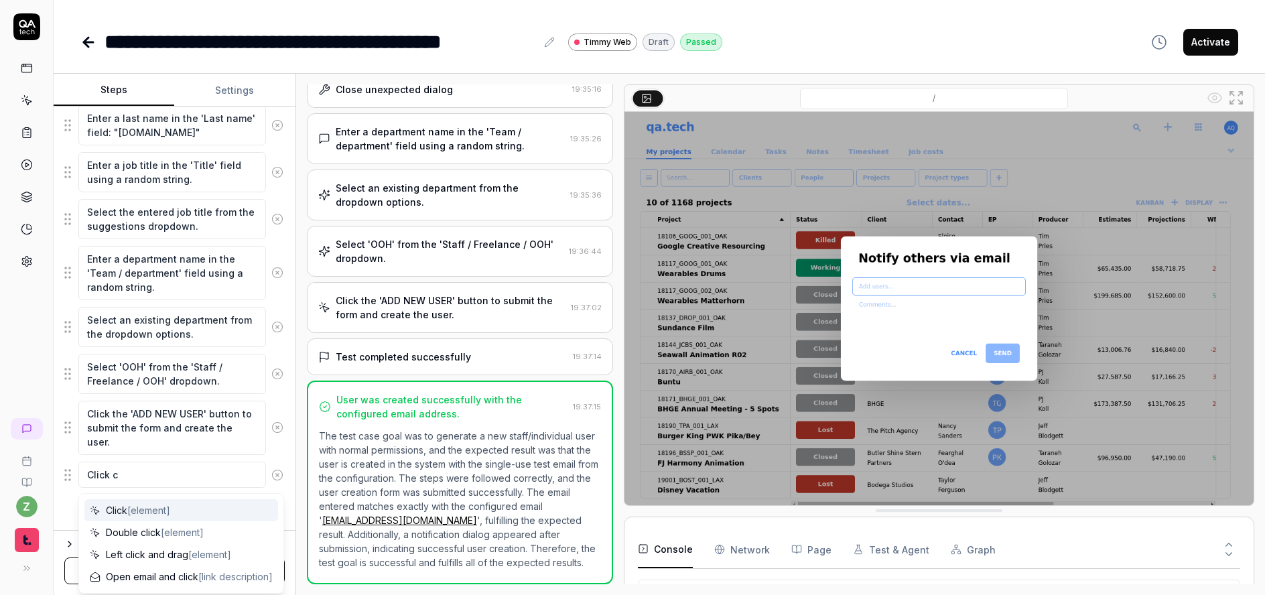
type textarea "*"
type textarea "Click can"
type textarea "*"
type textarea "Click canc"
type textarea "*"
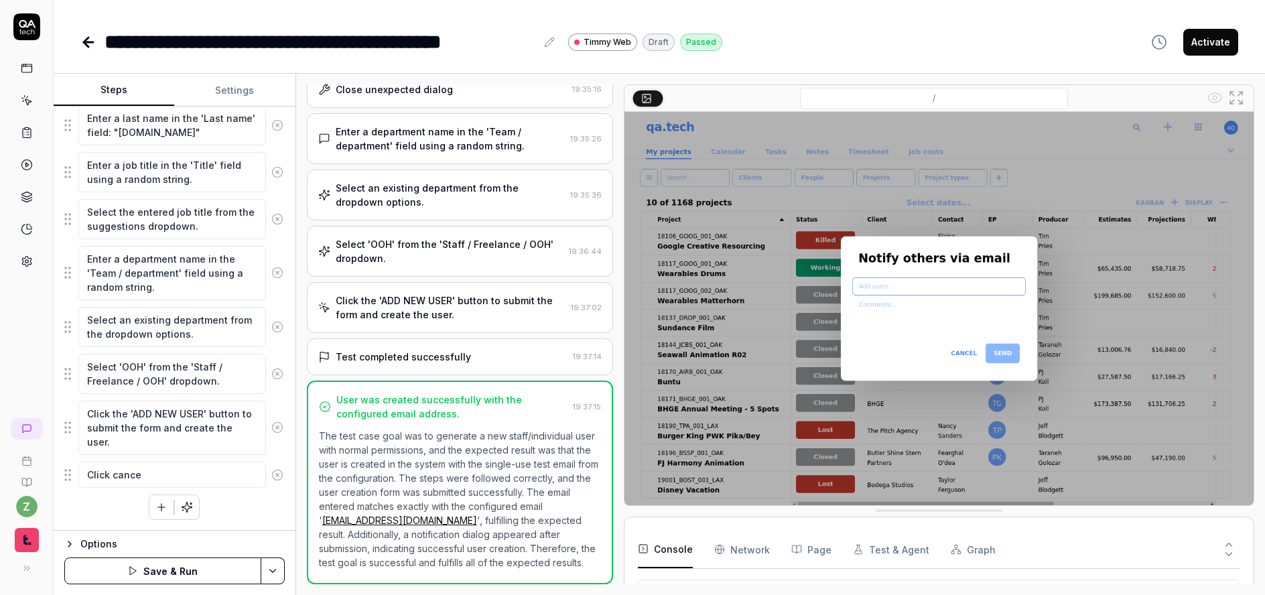
type textarea "Click cancel"
type textarea "*"
type textarea "Click cancel"
type textarea "*"
type textarea "Click cancel o"
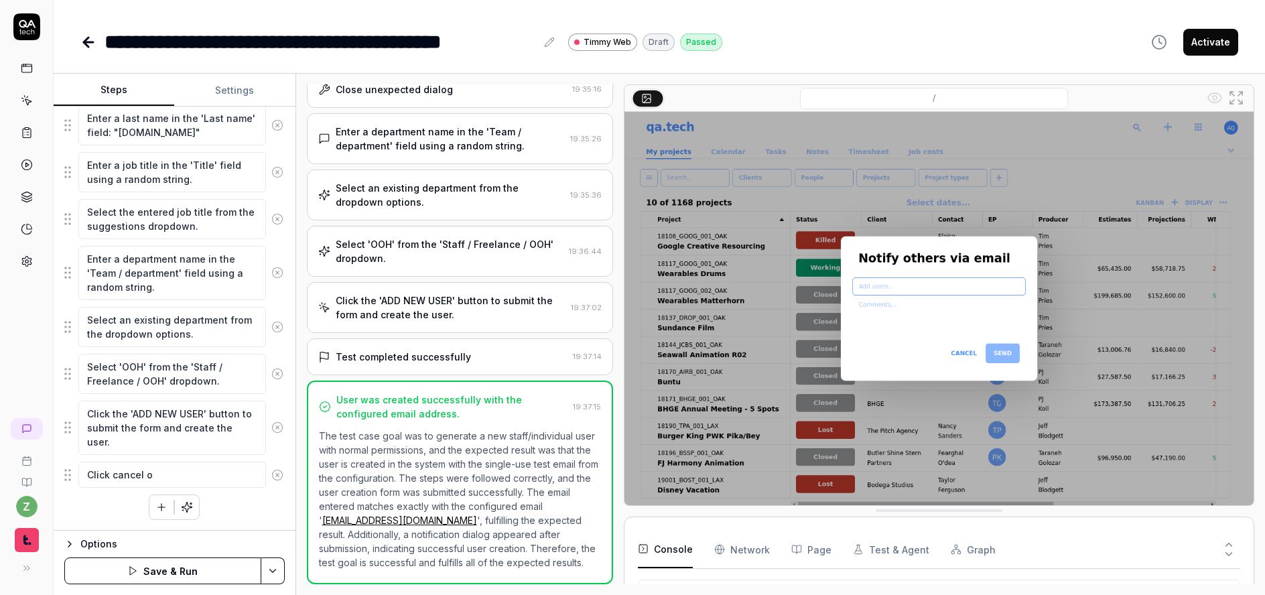
type textarea "*"
type textarea "Click cancel on"
type textarea "*"
type textarea "Click cancel on"
type textarea "*"
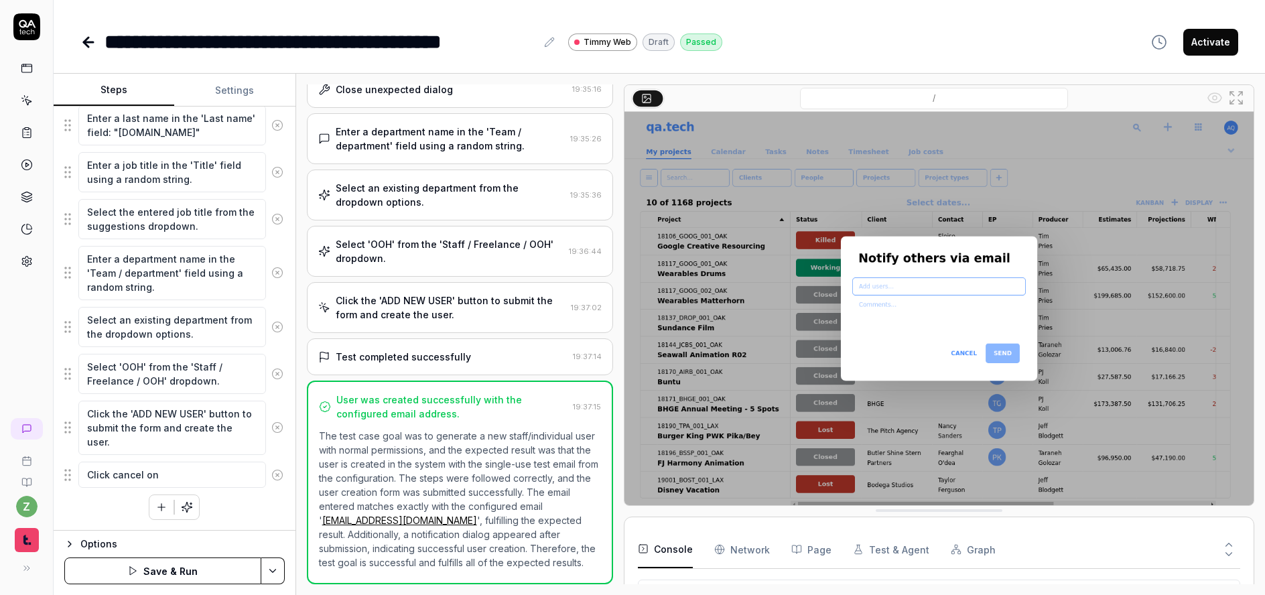
type textarea "Click cancel on t"
type textarea "*"
type textarea "Click cancel on th"
type textarea "*"
type textarea "Click cancel on the"
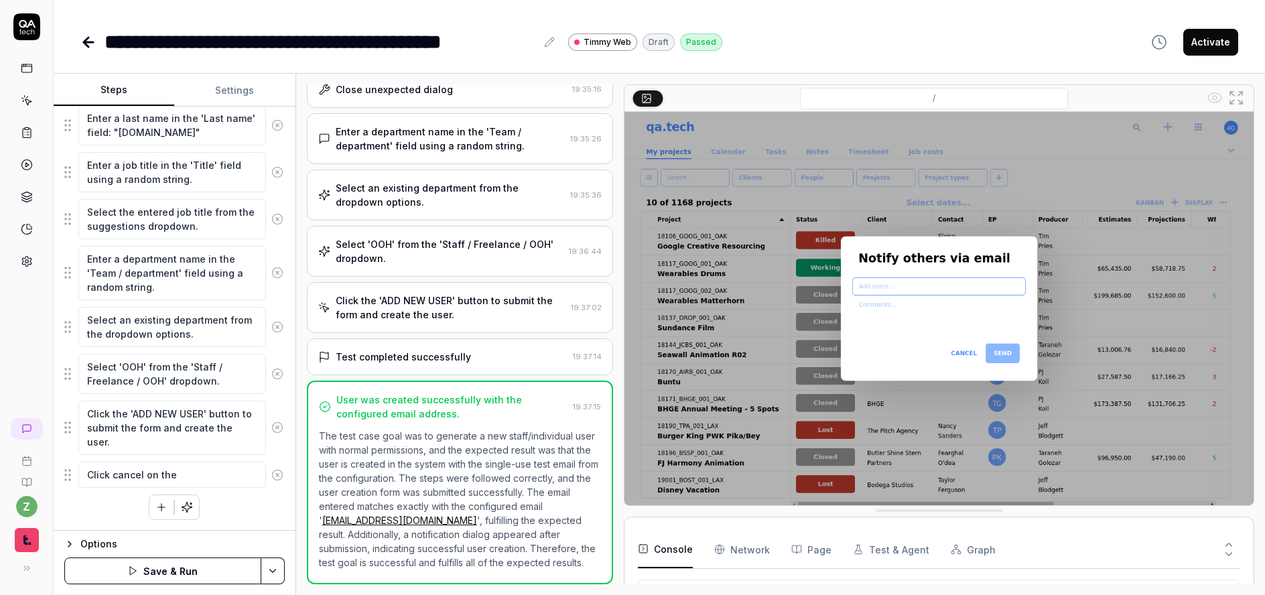
type textarea "*"
type textarea "Click cancel on the"
type textarea "*"
type textarea "Click cancel on the p"
type textarea "*"
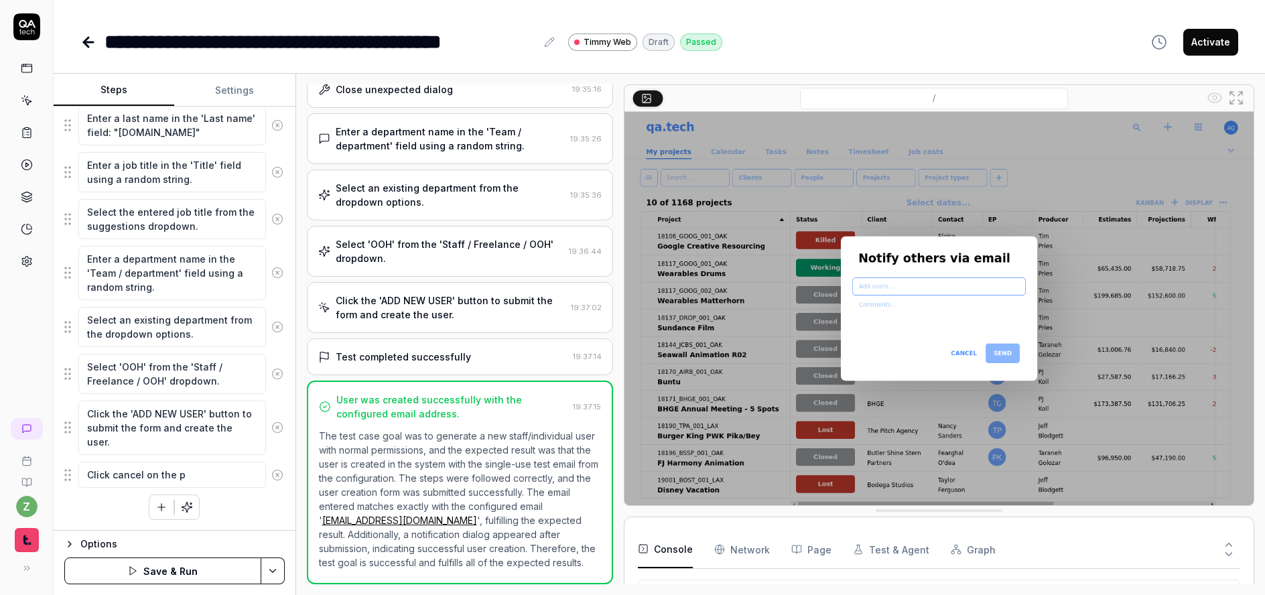
type textarea "Click cancel on the pr"
type textarea "*"
type textarea "Click cancel on the pro"
type textarea "*"
type textarea "Click cancel on the promp"
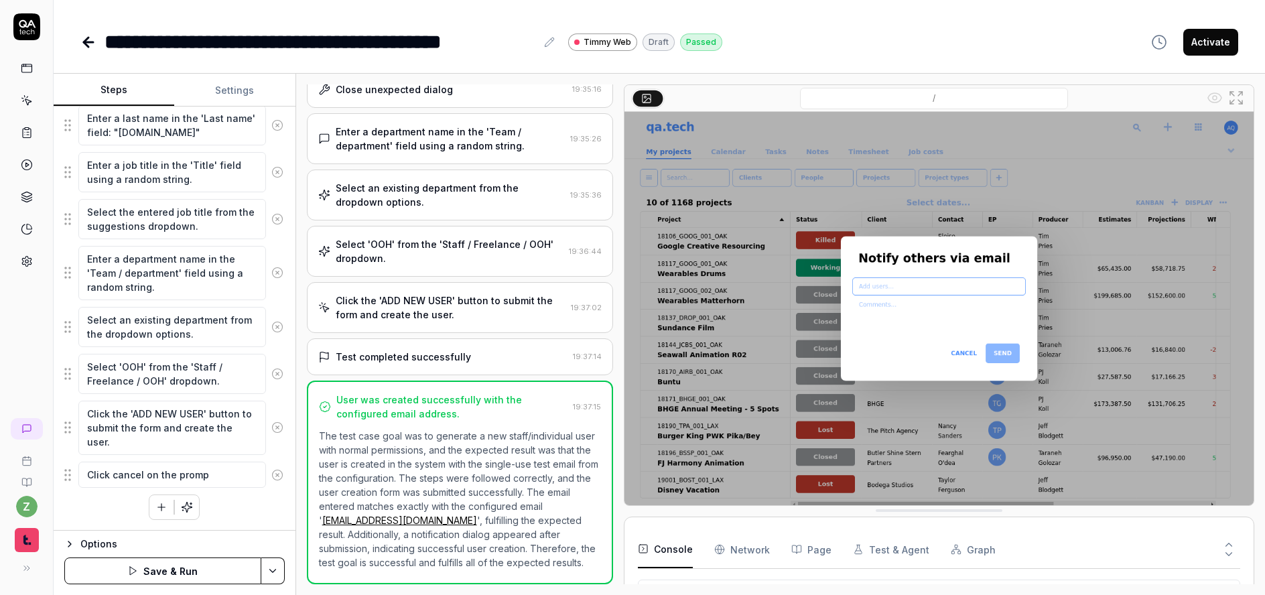
type textarea "*"
type textarea "Click cancel on the prompt"
type textarea "*"
type textarea "Click cancel on the prompt"
type textarea "*"
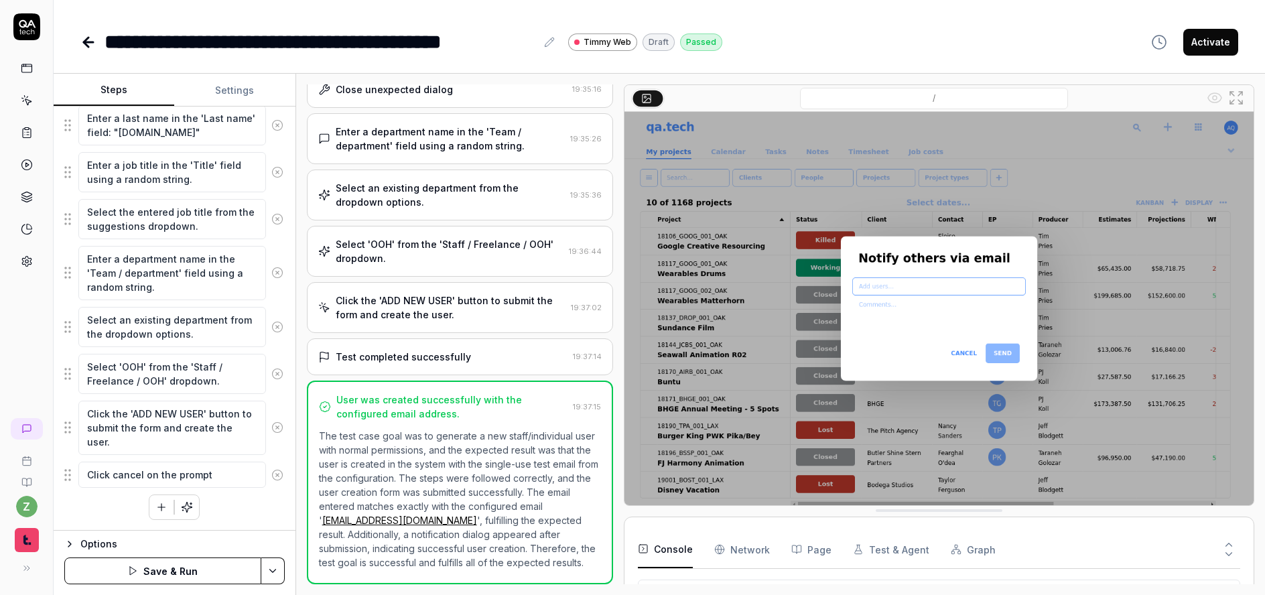
type textarea "Click cancel on the prompt t"
type textarea "*"
type textarea "Click cancel on the prompt to"
type textarea "*"
type textarea "Click cancel on the prompt to"
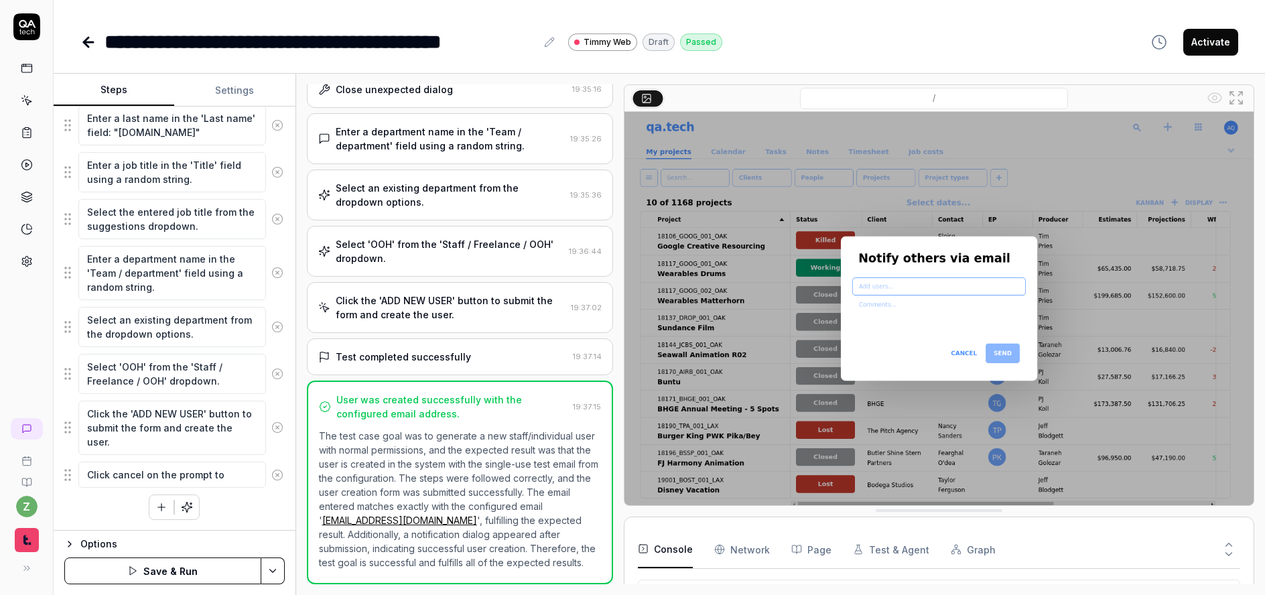
type textarea "*"
type textarea "Click cancel on the prompt to n"
type textarea "*"
type textarea "Click cancel on the prompt to no"
type textarea "*"
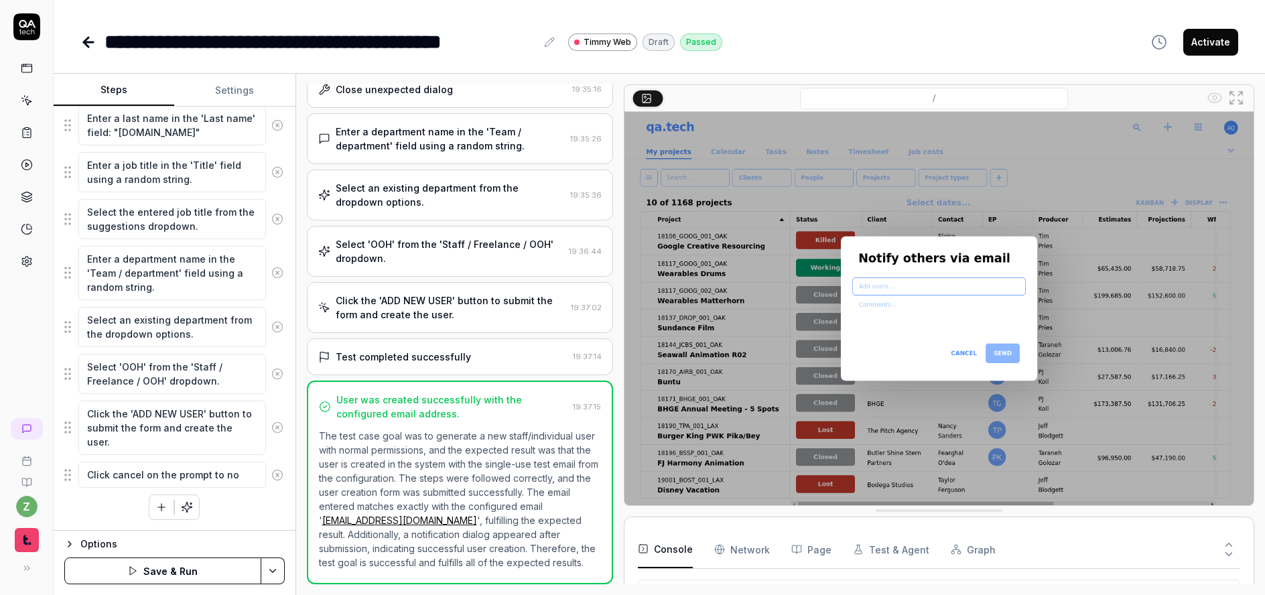
type textarea "Click cancel on the prompt to not"
type textarea "*"
type textarea "Click cancel on the prompt to noti"
type textarea "*"
type textarea "Click cancel on the prompt to notif"
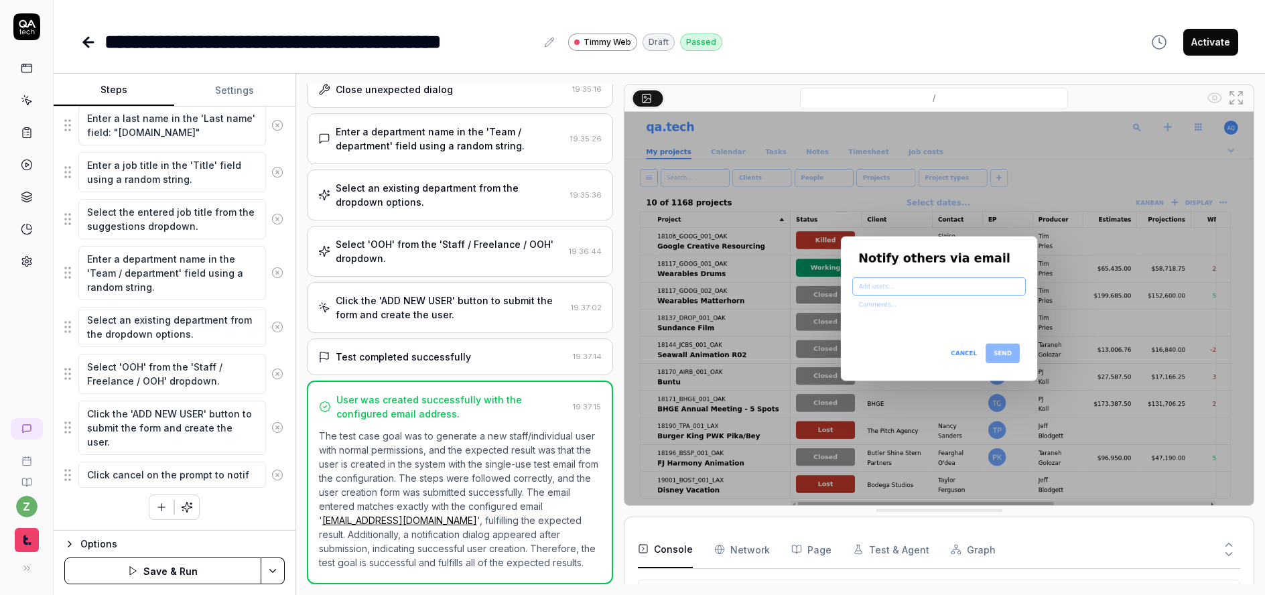
type textarea "*"
type textarea "Click cancel on the prompt to notify"
type textarea "*"
type textarea "Click cancel on the prompt to notify"
type textarea "*"
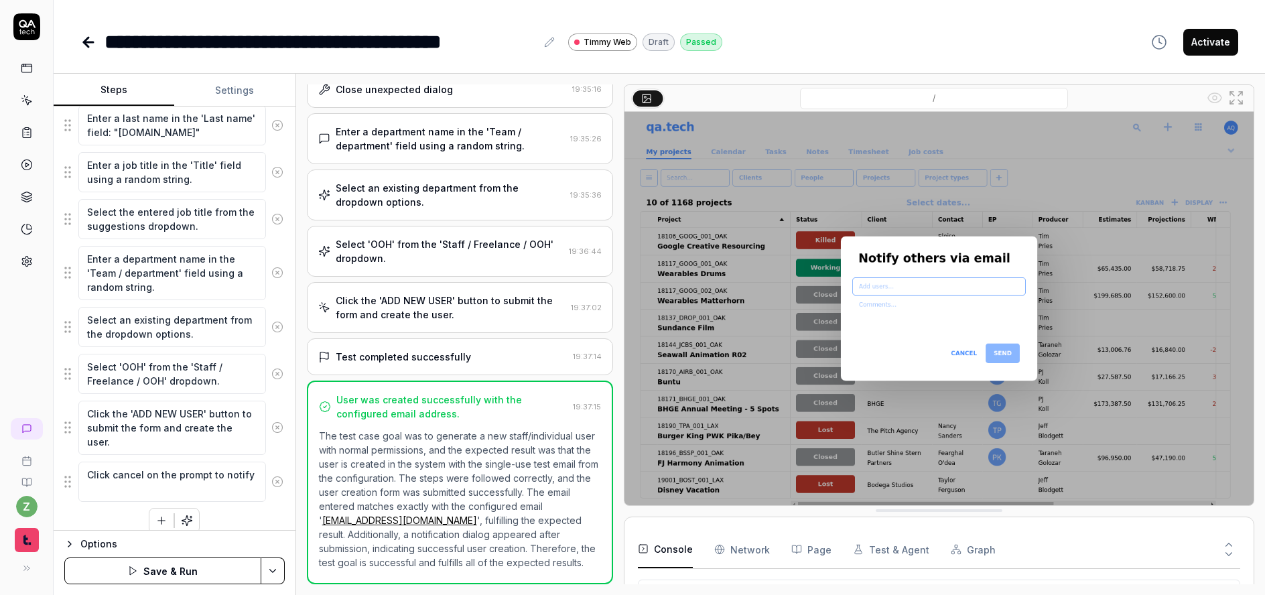
type textarea "Click cancel on the prompt to notify o"
type textarea "*"
type textarea "Click cancel on the prompt to notify ot"
type textarea "*"
type textarea "Click cancel on the prompt to notify oth"
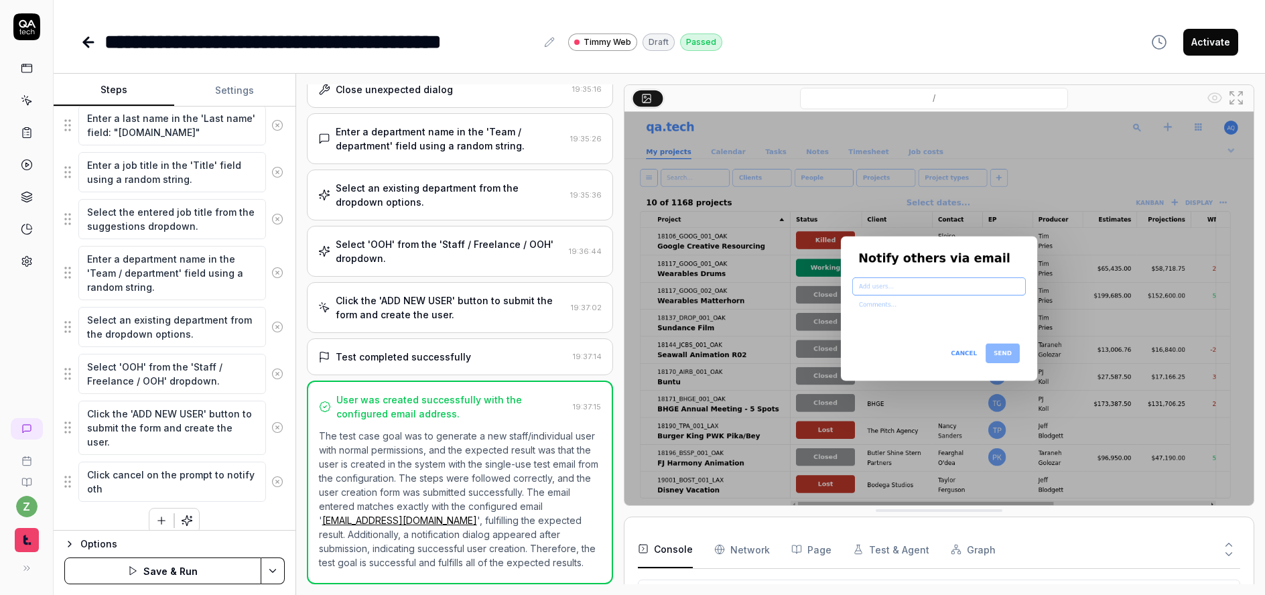
type textarea "*"
type textarea "Click cancel on the prompt to notify othe"
type textarea "*"
type textarea "Click cancel on the prompt to notify other"
type textarea "*"
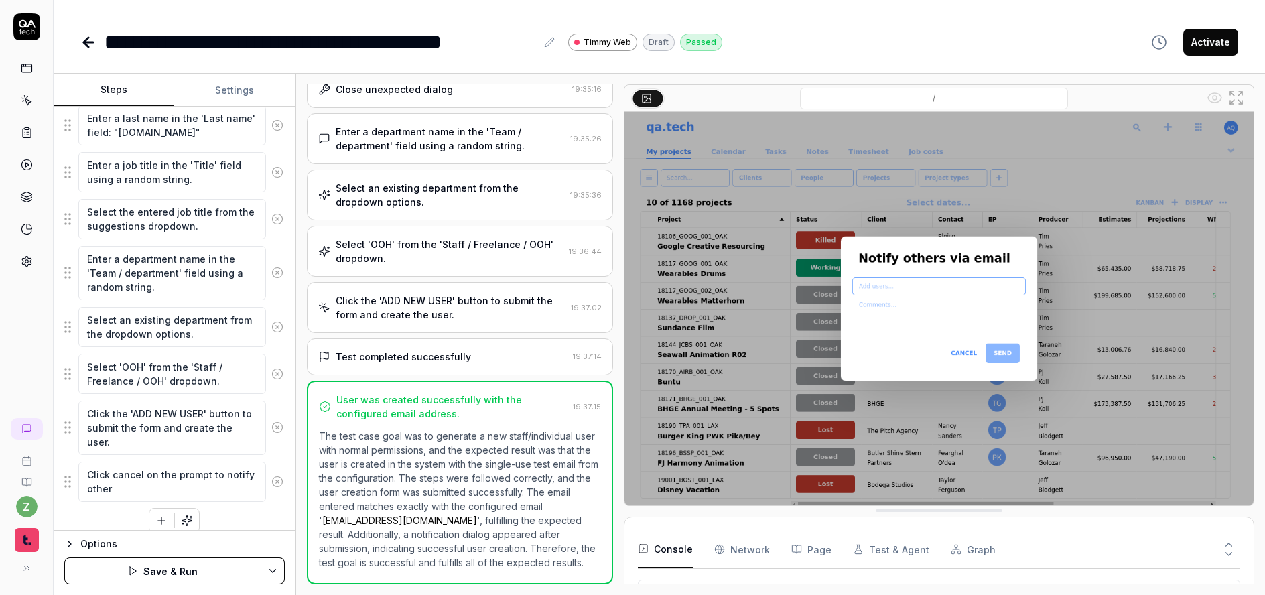
type textarea "Click cancel on the prompt to notify others"
type textarea "*"
type textarea "Click cance on the prompt to notify others"
type textarea "*"
type textarea "Click canc on the prompt to notify others"
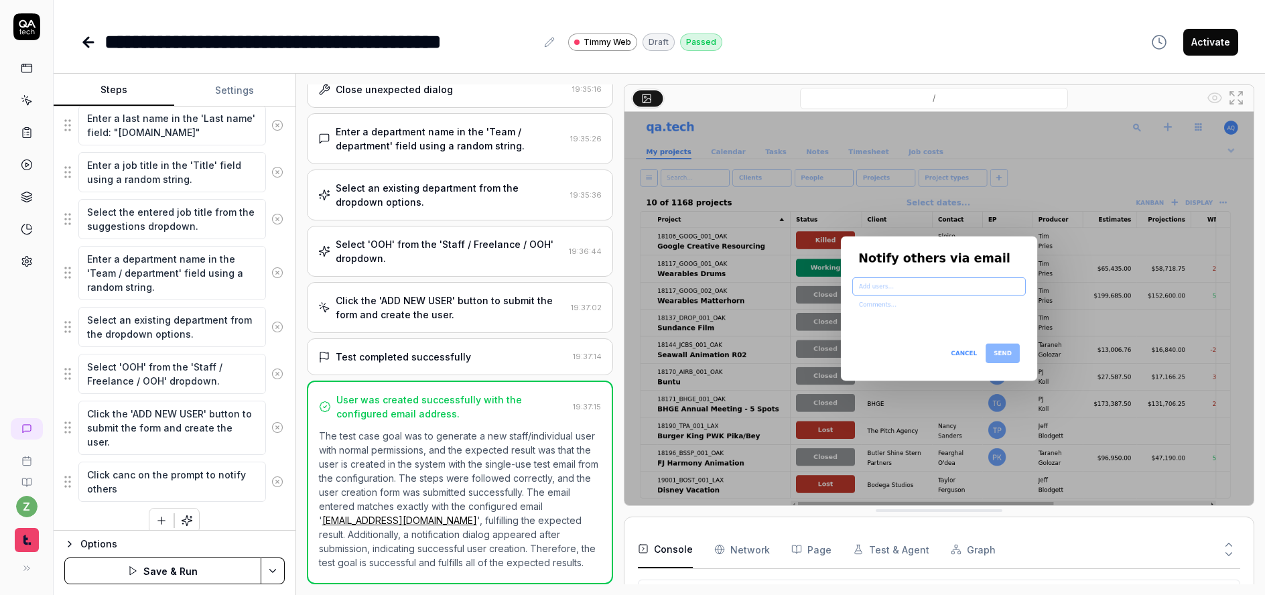
type textarea "*"
type textarea "Click can on the prompt to notify others"
type textarea "*"
type textarea "Click ca on the prompt to notify others"
type textarea "*"
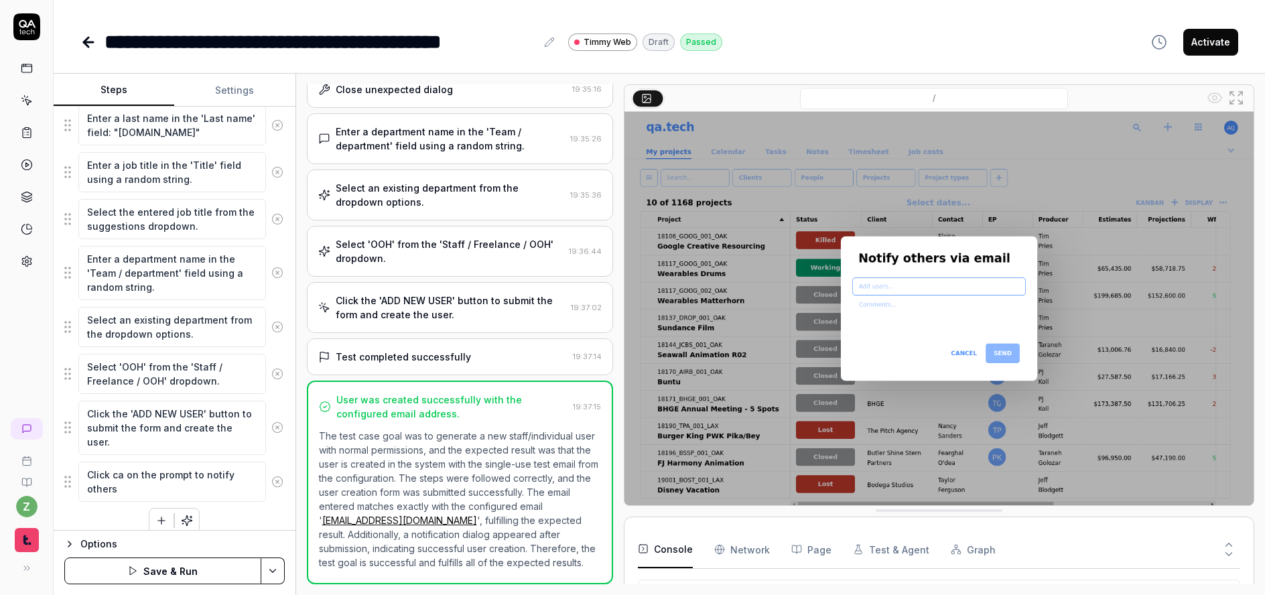
type textarea "Click c on the prompt to notify others"
type textarea "*"
type textarea "Click on the prompt to notify others"
type textarea "*"
type textarea "Click C on the prompt to notify others"
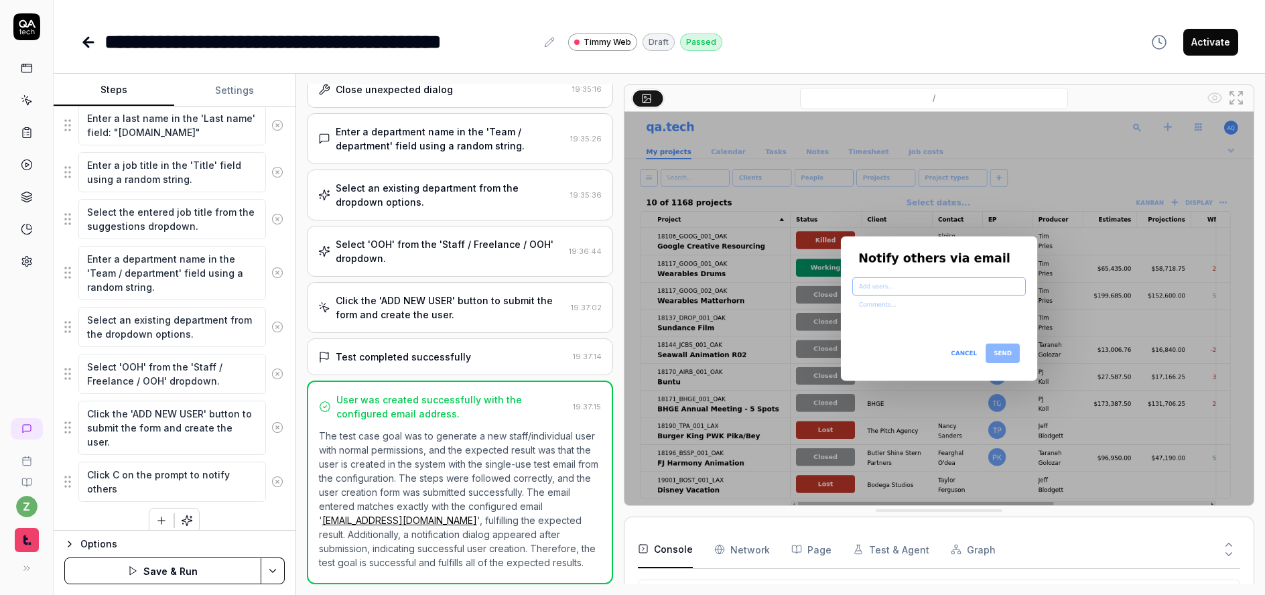
type textarea "*"
type textarea "Click CAN on the prompt to notify others"
type textarea "*"
type textarea "Click CANC on the prompt to notify others"
type textarea "*"
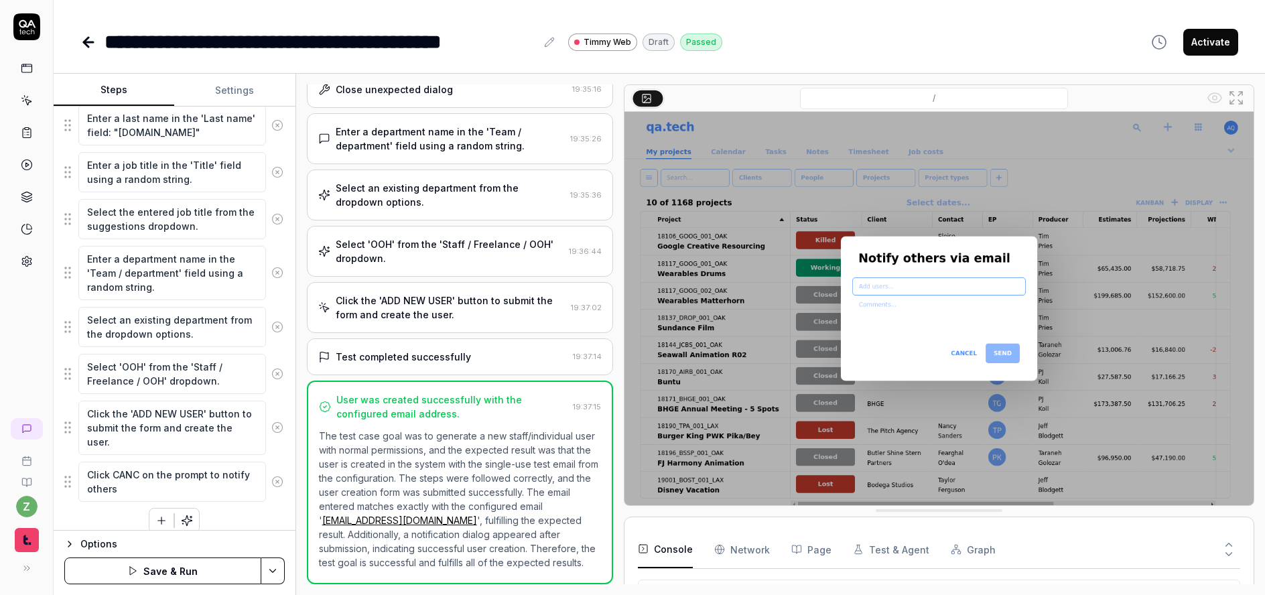
type textarea "Click CANCE on the prompt to notify others"
type textarea "*"
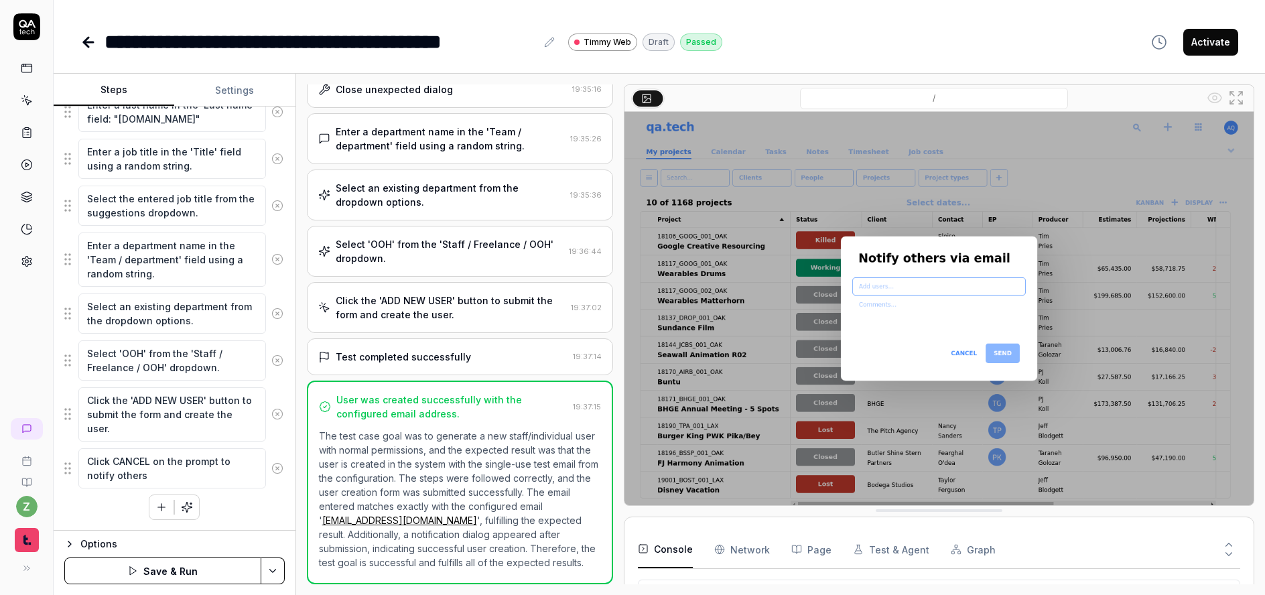
click at [210, 481] on textarea "Click CANCEL on the prompt to notify others" at bounding box center [172, 468] width 188 height 40
type textarea "Click CANCEL on the prompt to notify others"
click at [149, 504] on button "button" at bounding box center [161, 507] width 24 height 24
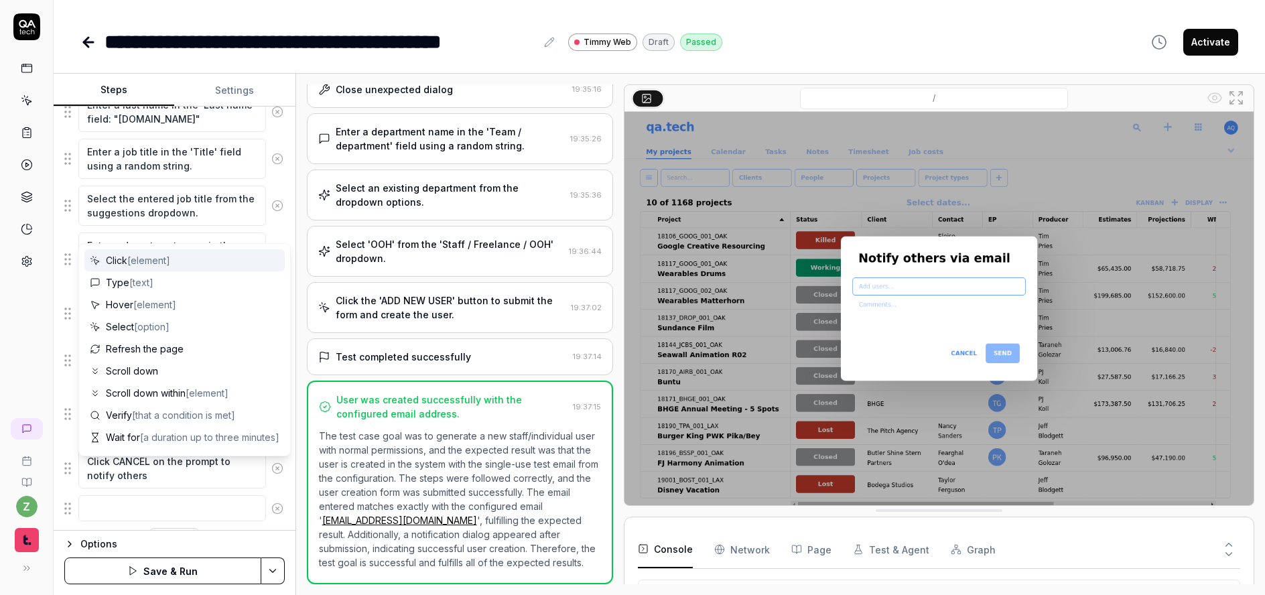
scroll to position [596, 0]
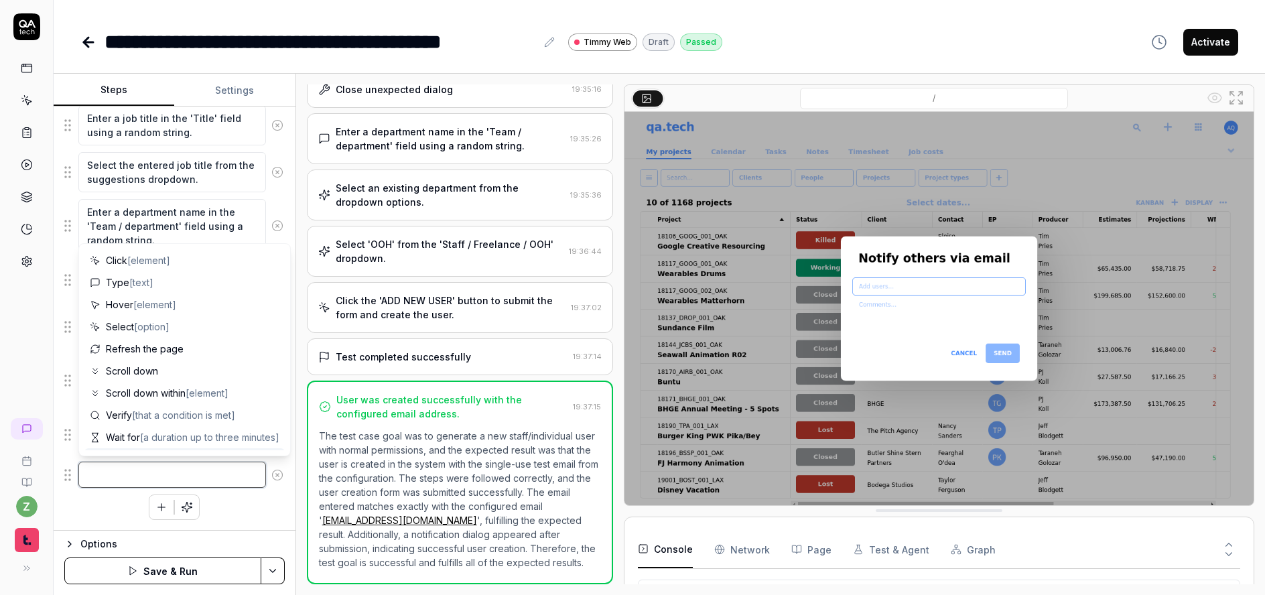
type textarea "*"
type textarea "C"
type textarea "*"
type textarea "Cl"
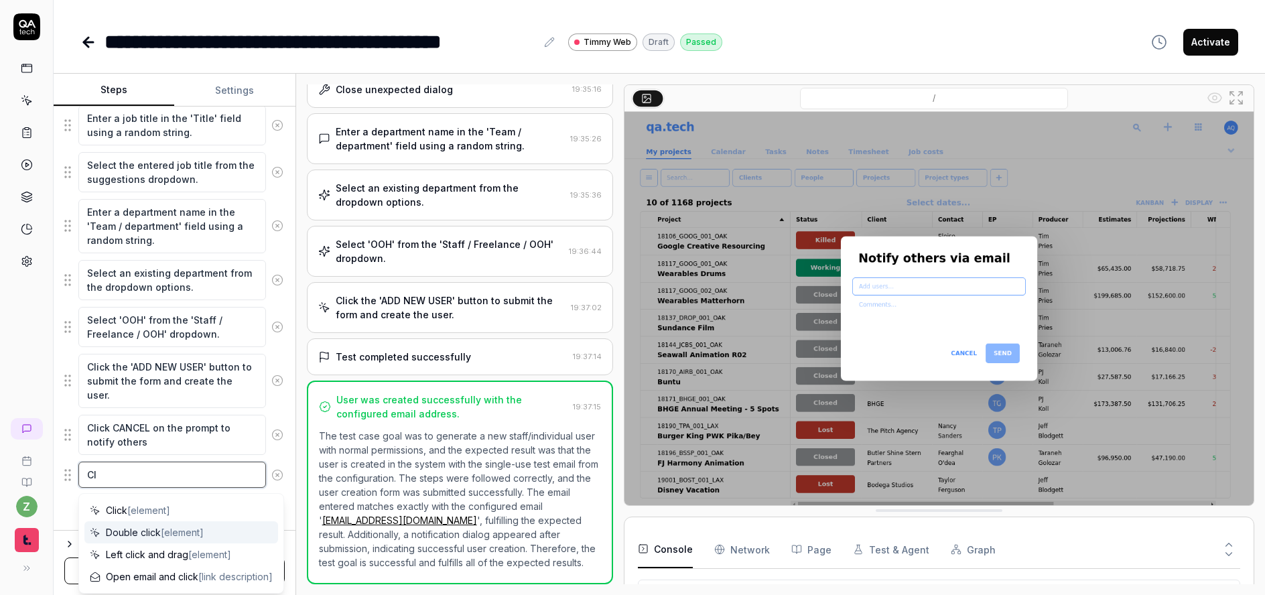
type textarea "*"
type textarea "Cli"
type textarea "*"
type textarea "Clic"
type textarea "*"
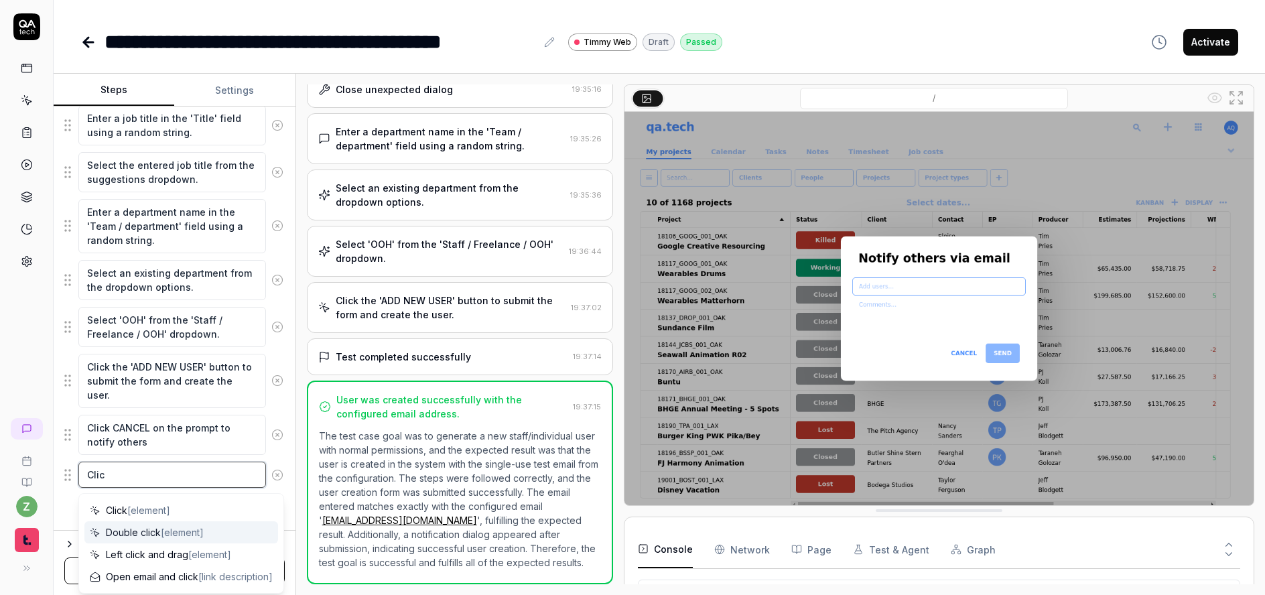
type textarea "Clicj"
type textarea "*"
type textarea "Clicj"
type textarea "*"
type textarea "Clicj ="
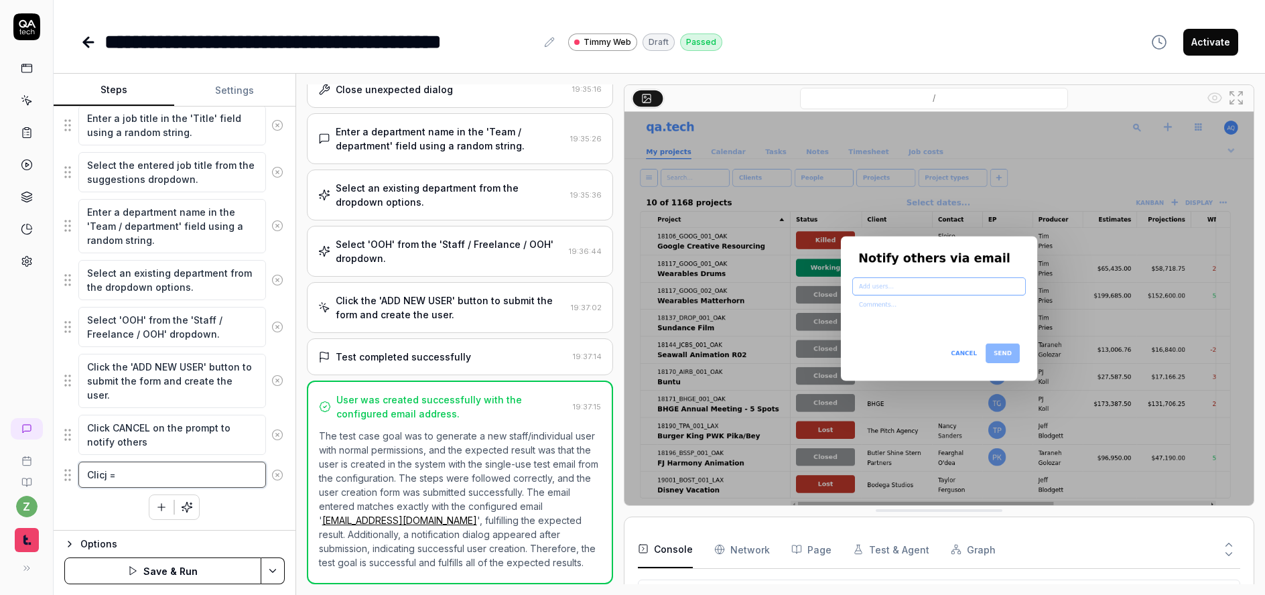
type textarea "*"
type textarea "Clicj"
type textarea "*"
type textarea "Clicj"
type textarea "*"
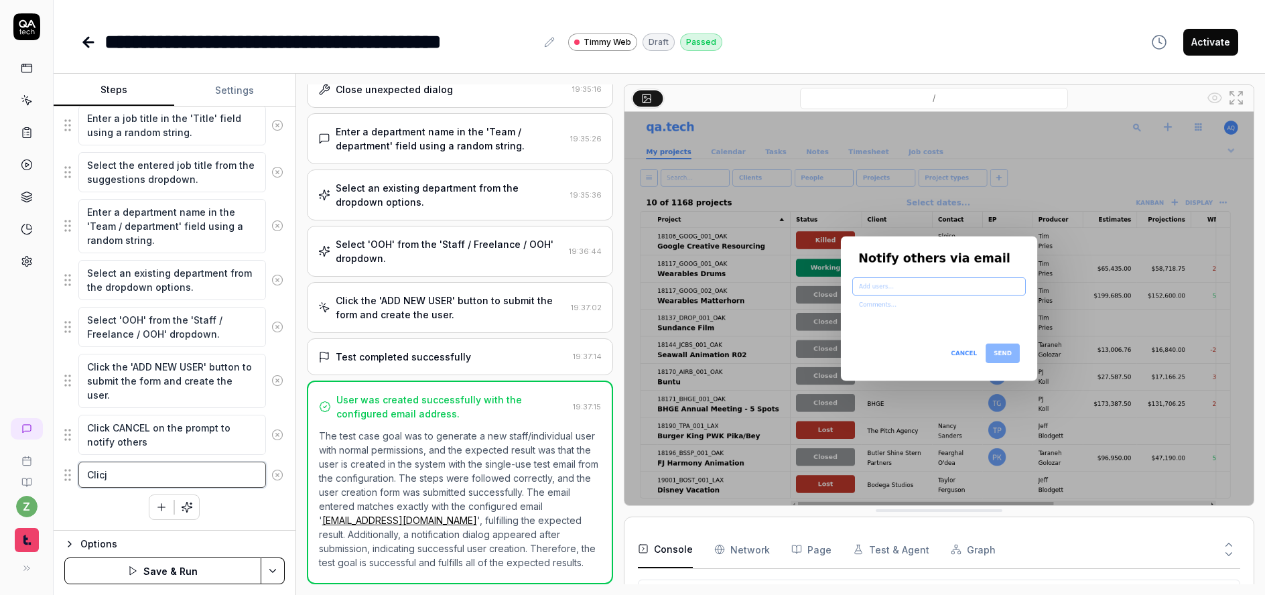
type textarea "Clic"
type textarea "*"
type textarea "Click"
type textarea "*"
type textarea "Click"
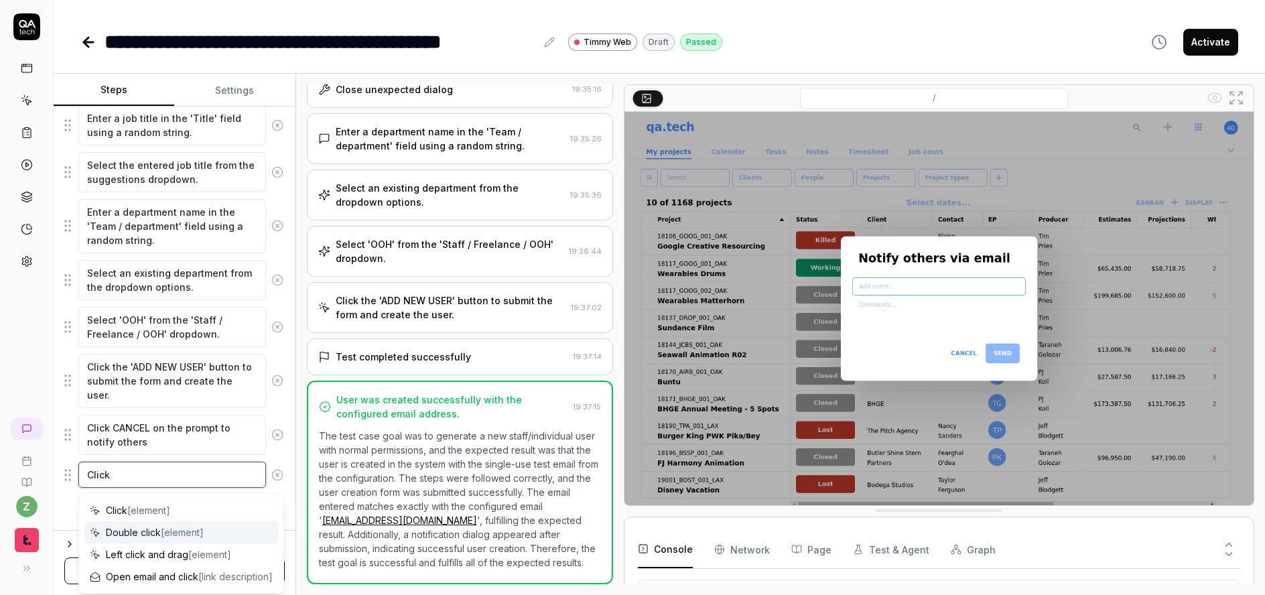
type textarea "*"
type textarea "Click t"
type textarea "*"
type textarea "Click th"
type textarea "*"
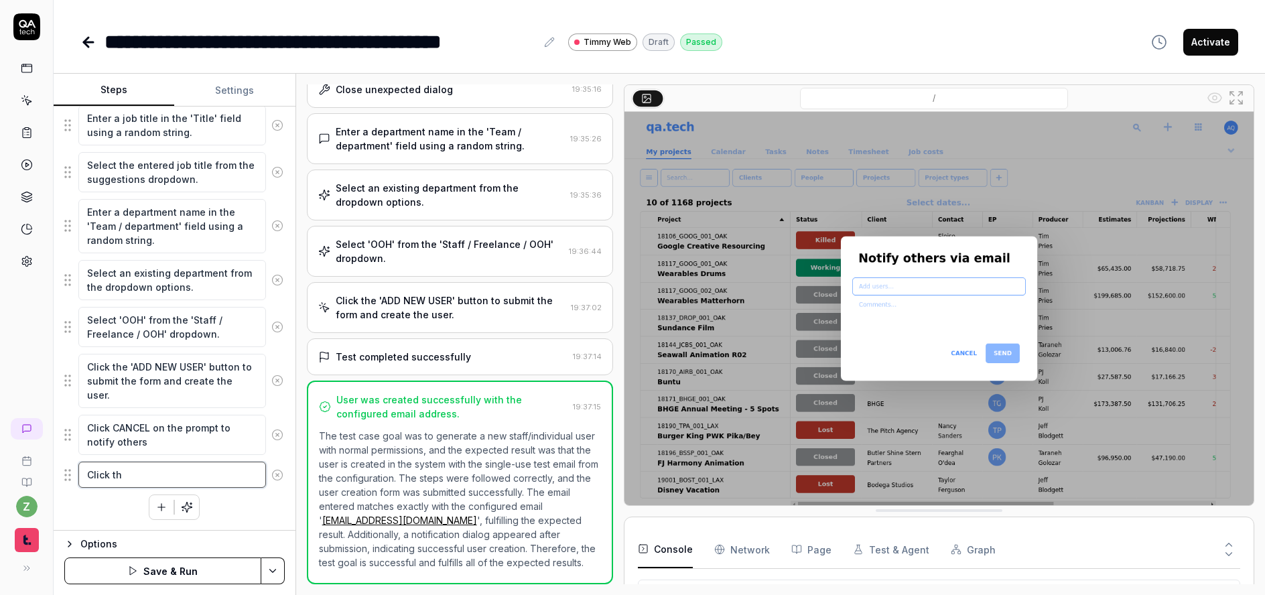
type textarea "Click the"
type textarea "*"
type textarea "Click the"
type textarea "*"
type textarea "Click the h"
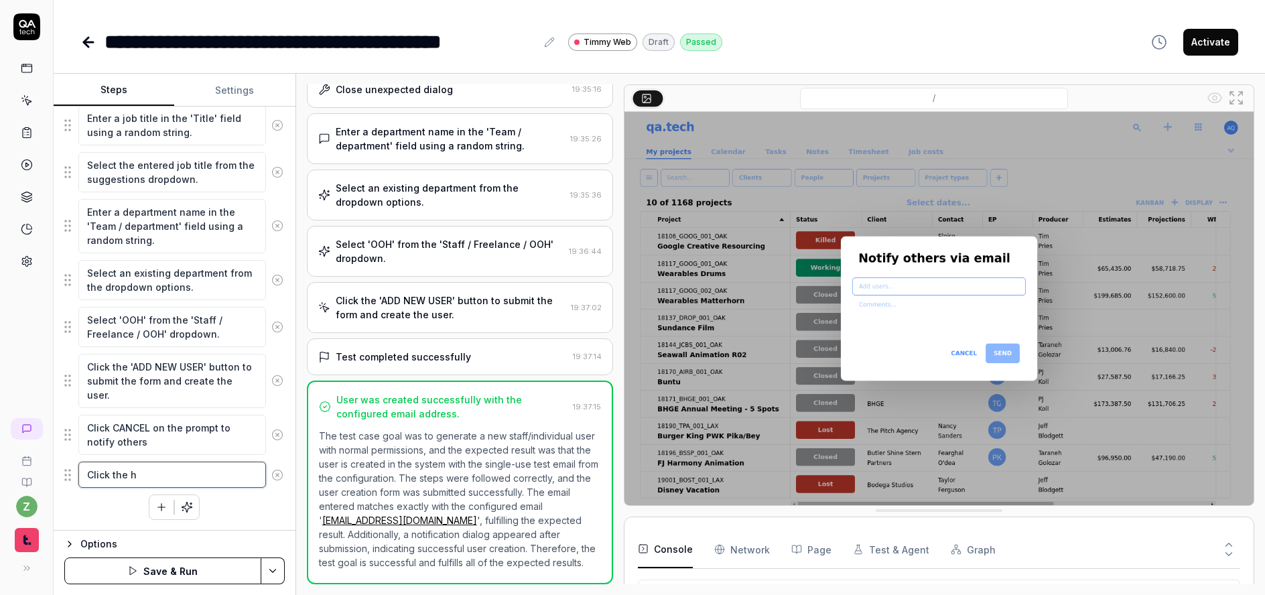
type textarea "*"
type textarea "Click the ha"
type textarea "*"
type textarea "Click the ham"
type textarea "*"
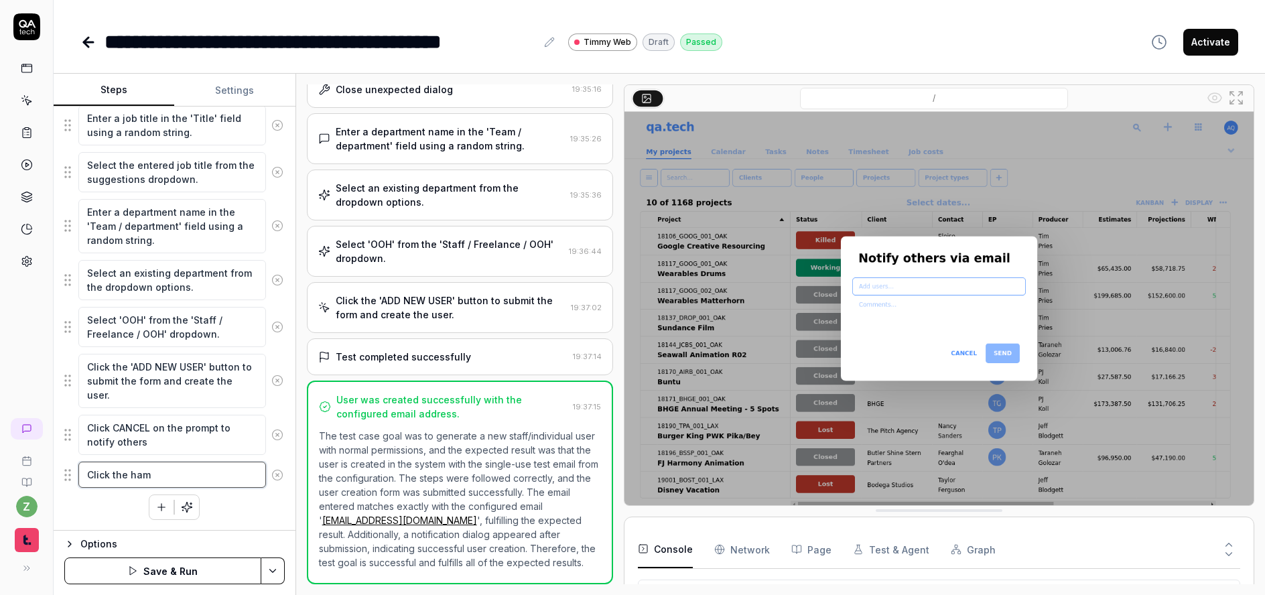
type textarea "Click the hamb"
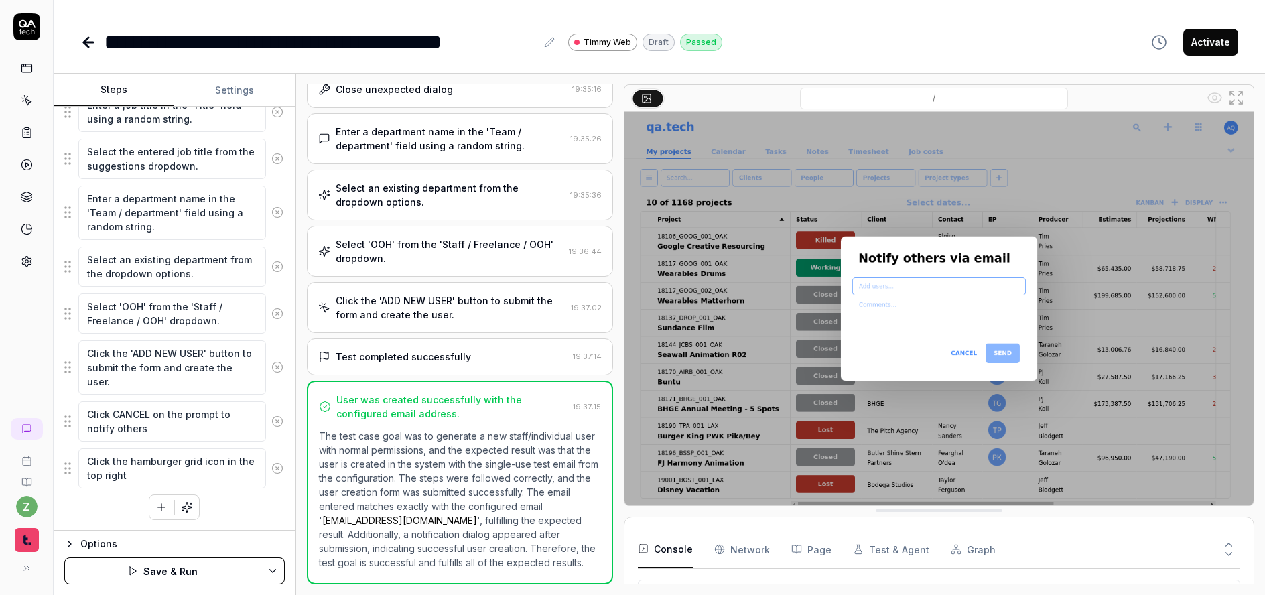
click at [87, 511] on div "Left-click the '+' button in the top navigation to open the creation menu. Clic…" at bounding box center [174, 97] width 220 height 846
click at [155, 506] on icon "button" at bounding box center [161, 507] width 12 height 12
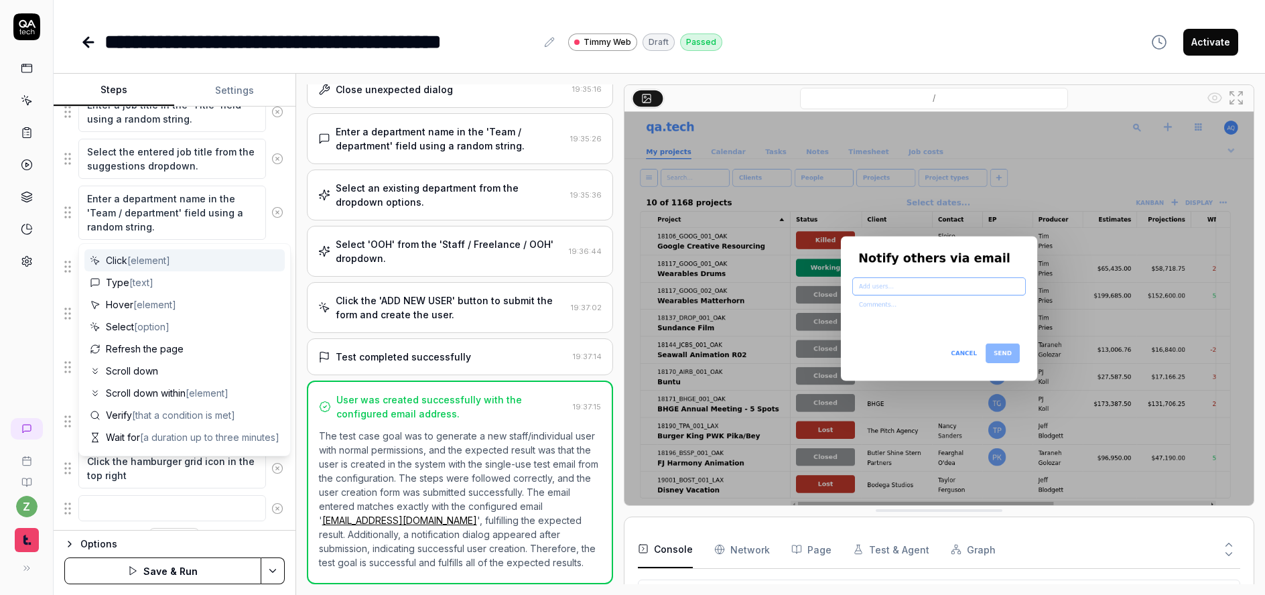
scroll to position [643, 0]
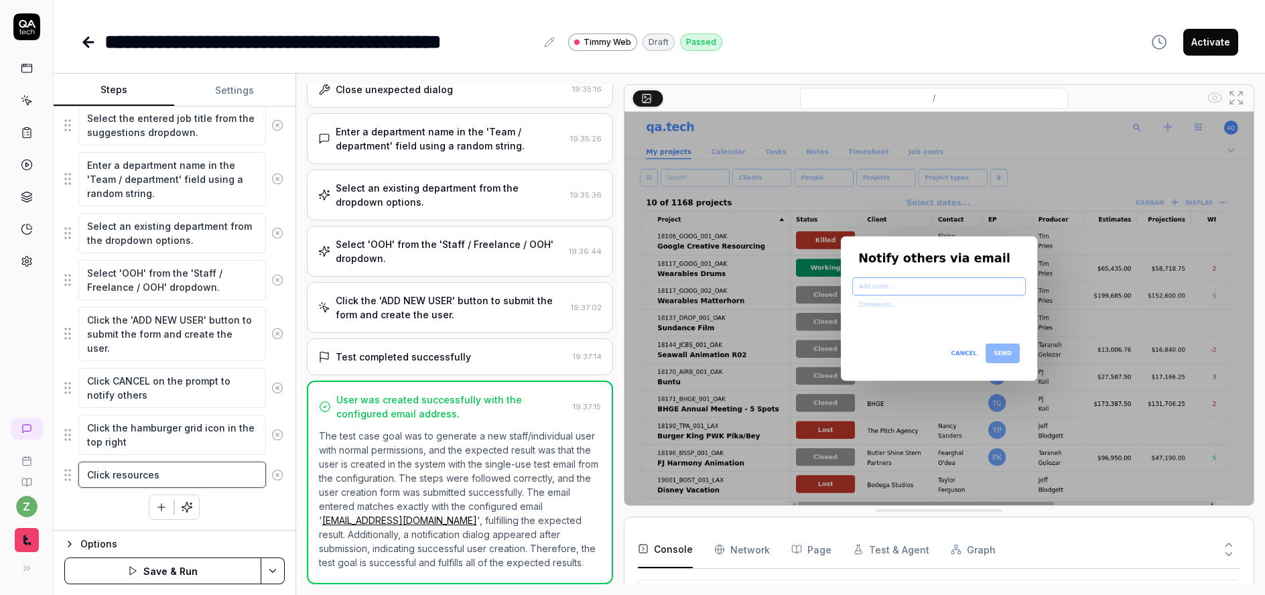
drag, startPoint x: 174, startPoint y: 479, endPoint x: 111, endPoint y: 479, distance: 62.3
click at [111, 479] on textarea "Click resources" at bounding box center [172, 475] width 188 height 26
click at [155, 501] on icon "button" at bounding box center [161, 507] width 12 height 12
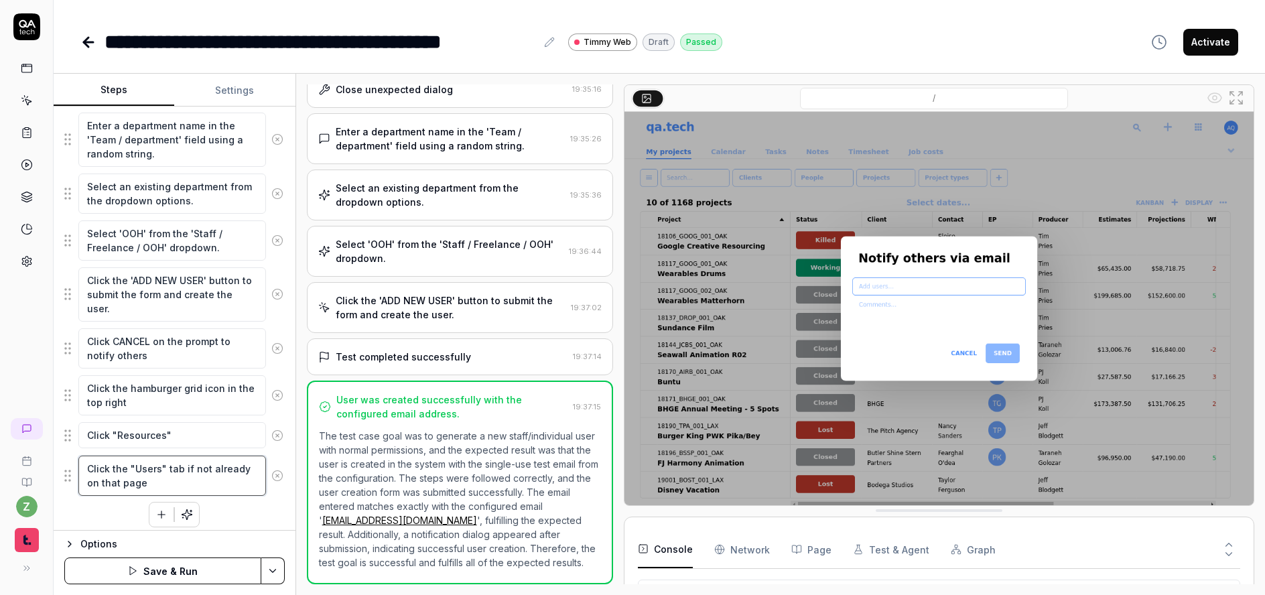
scroll to position [690, 0]
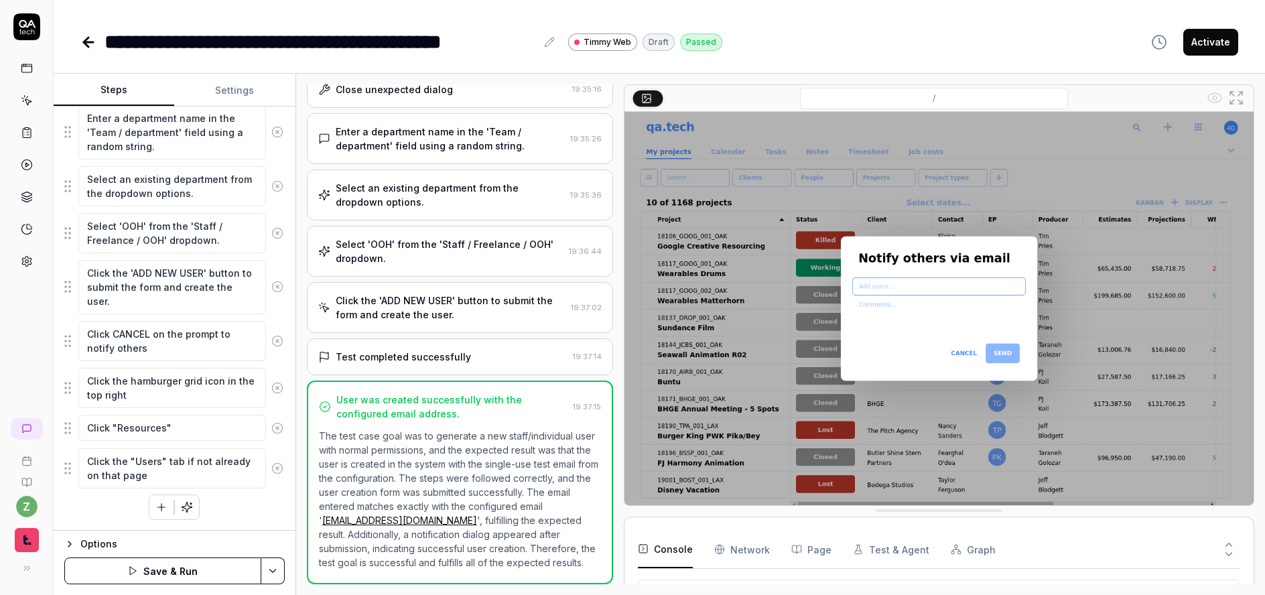
click at [97, 514] on div "Left-click the '+' button in the top navigation to open the creation menu. Clic…" at bounding box center [174, 56] width 220 height 927
click at [155, 509] on icon "button" at bounding box center [161, 507] width 12 height 12
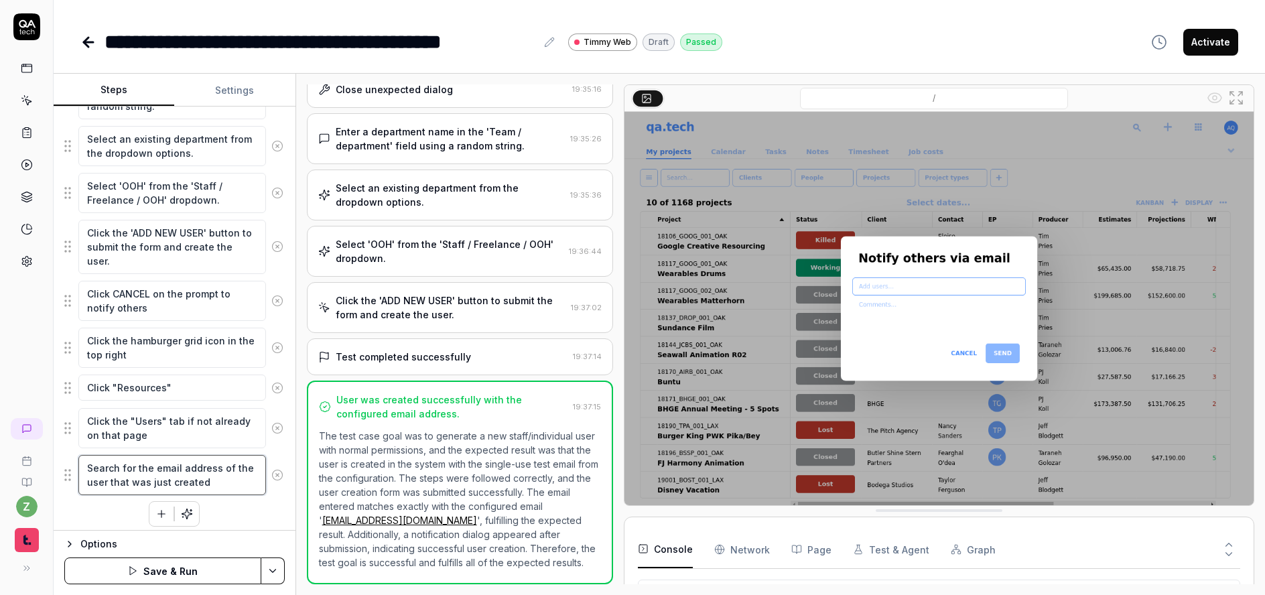
scroll to position [736, 0]
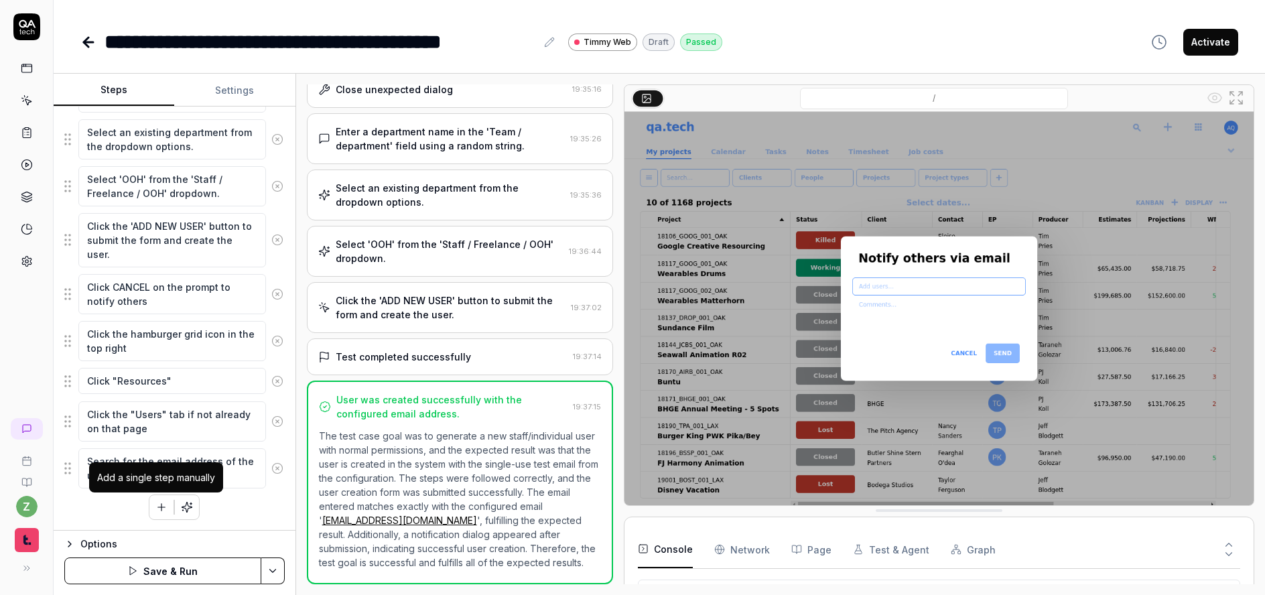
click at [161, 505] on icon "button" at bounding box center [161, 507] width 12 height 12
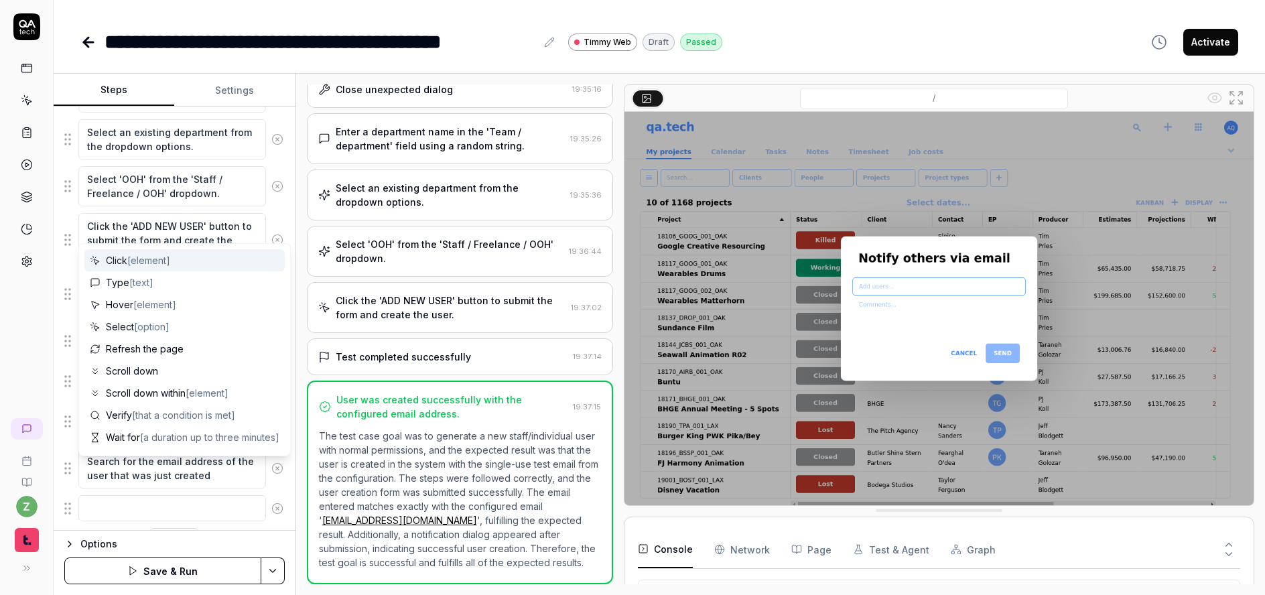
scroll to position [770, 0]
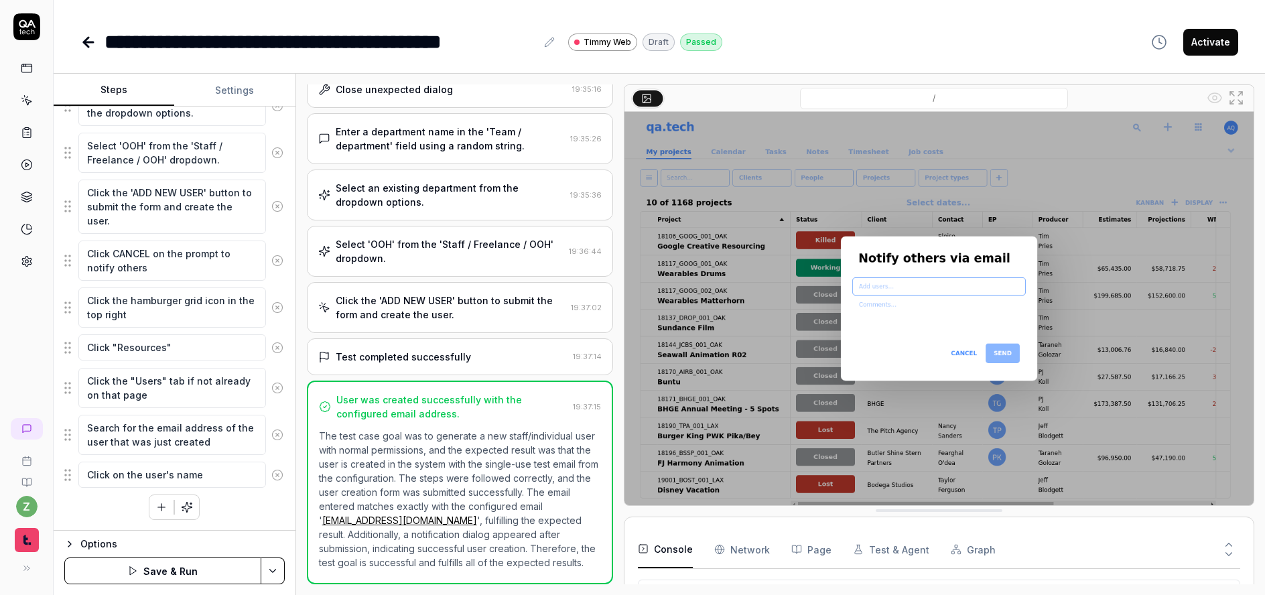
click at [257, 508] on div "Left-click the '+' button in the top navigation to open the creation menu. Clic…" at bounding box center [174, 16] width 220 height 1007
click at [157, 503] on icon "button" at bounding box center [161, 507] width 12 height 12
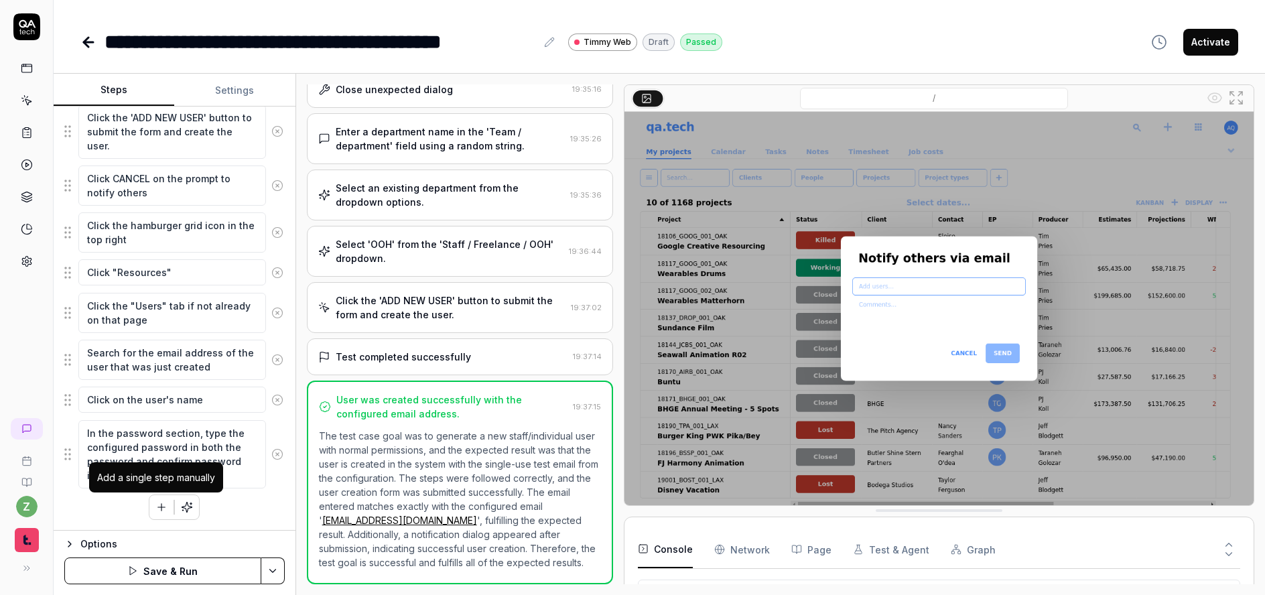
click at [155, 509] on icon "button" at bounding box center [161, 507] width 12 height 12
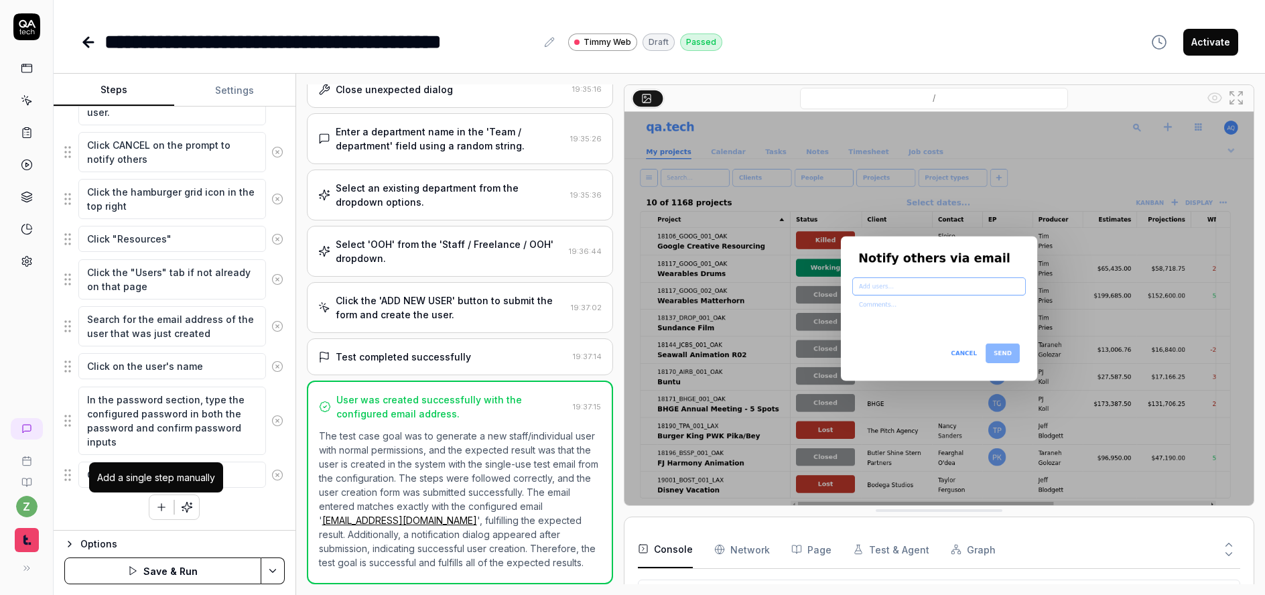
click at [149, 511] on button "button" at bounding box center [161, 507] width 24 height 24
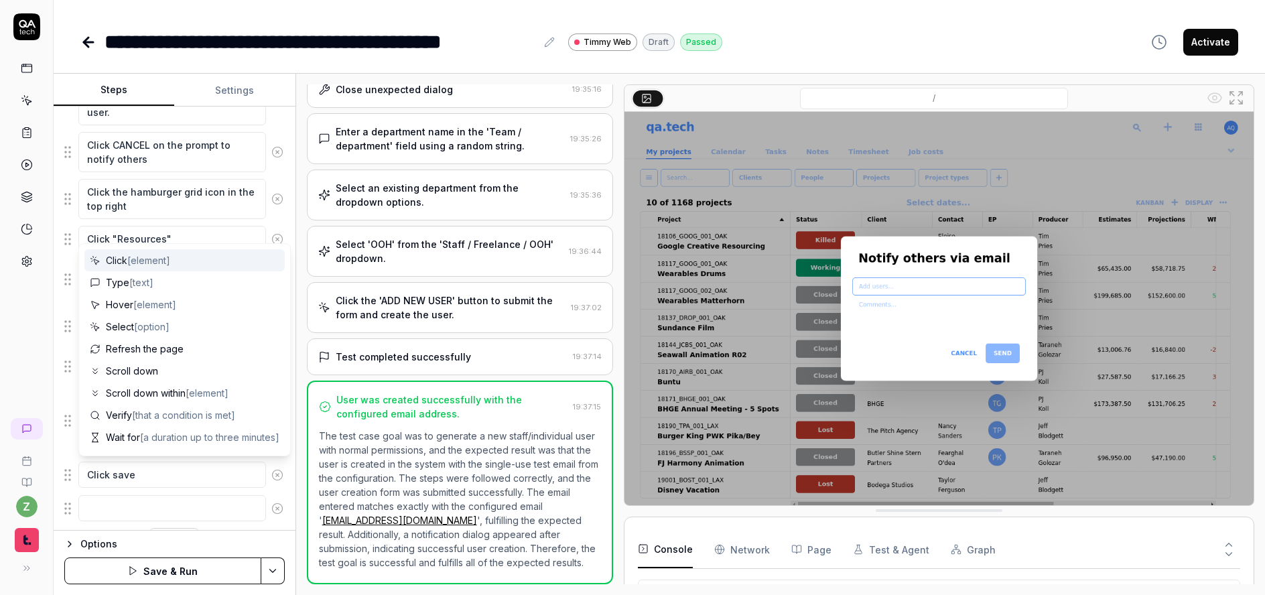
scroll to position [912, 0]
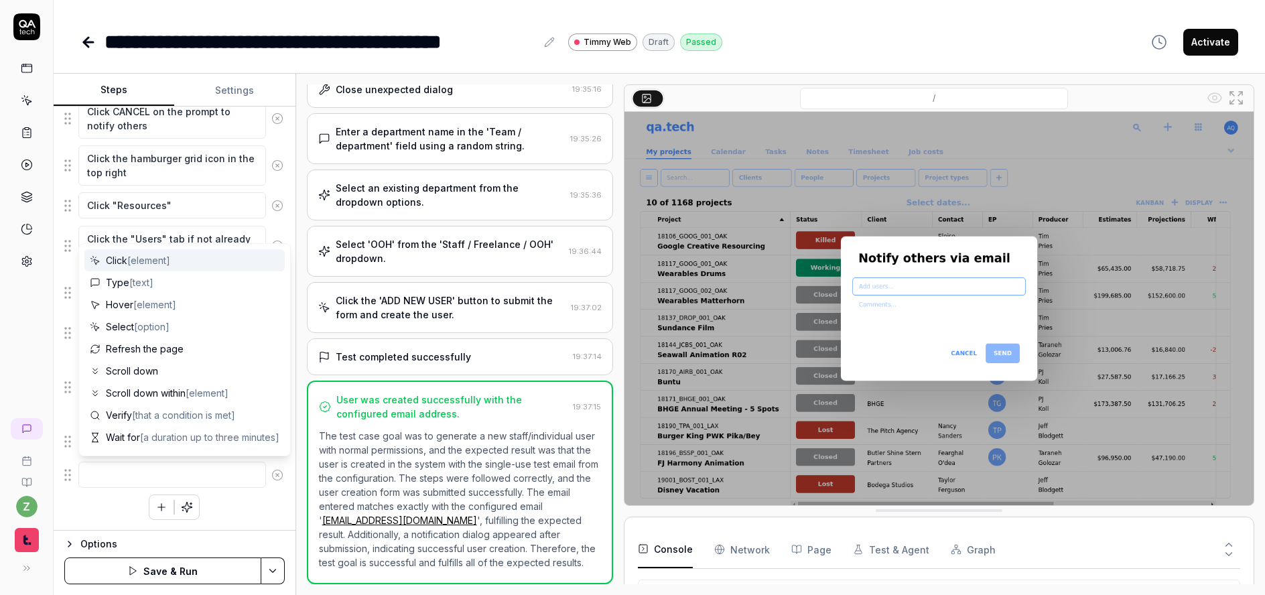
click at [176, 481] on textarea at bounding box center [172, 475] width 188 height 26
click at [271, 478] on icon at bounding box center [277, 475] width 12 height 12
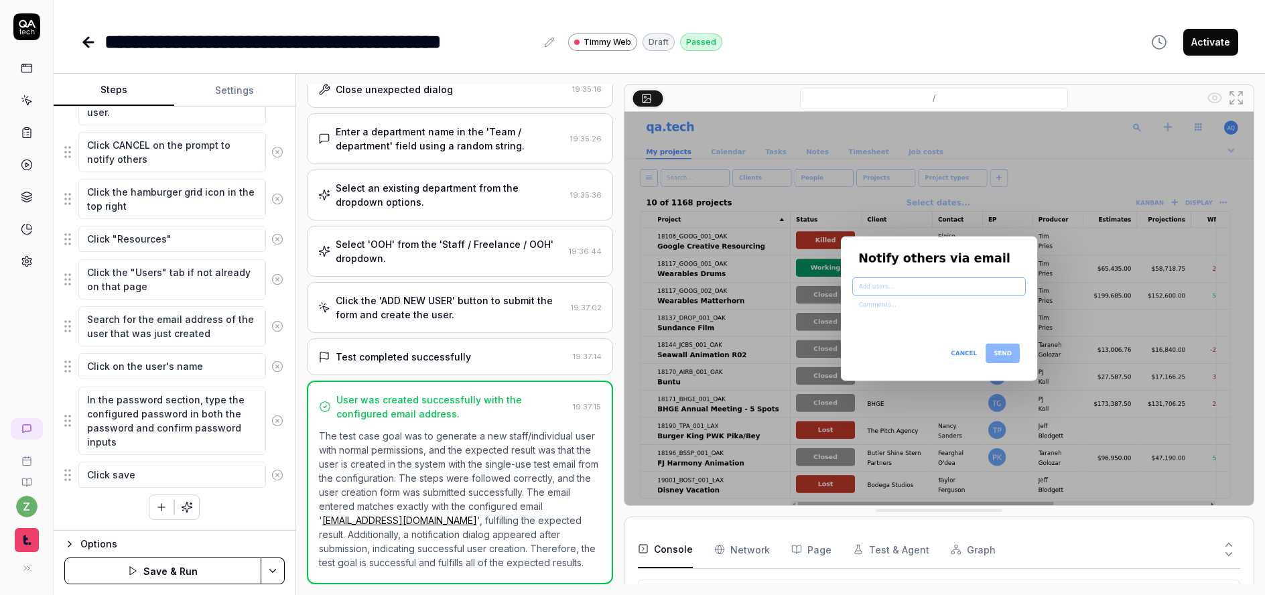
drag, startPoint x: 123, startPoint y: 476, endPoint x: 112, endPoint y: 477, distance: 11.4
click at [112, 477] on textarea "Click save" at bounding box center [172, 475] width 188 height 26
click at [162, 509] on icon "button" at bounding box center [162, 506] width 0 height 7
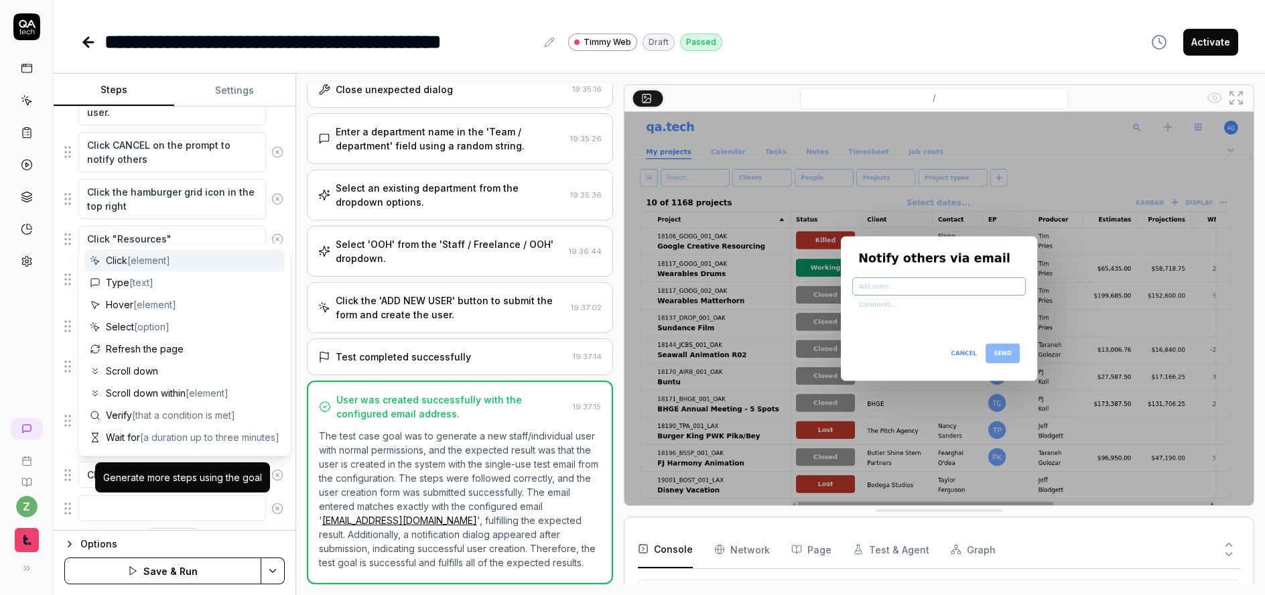
scroll to position [912, 0]
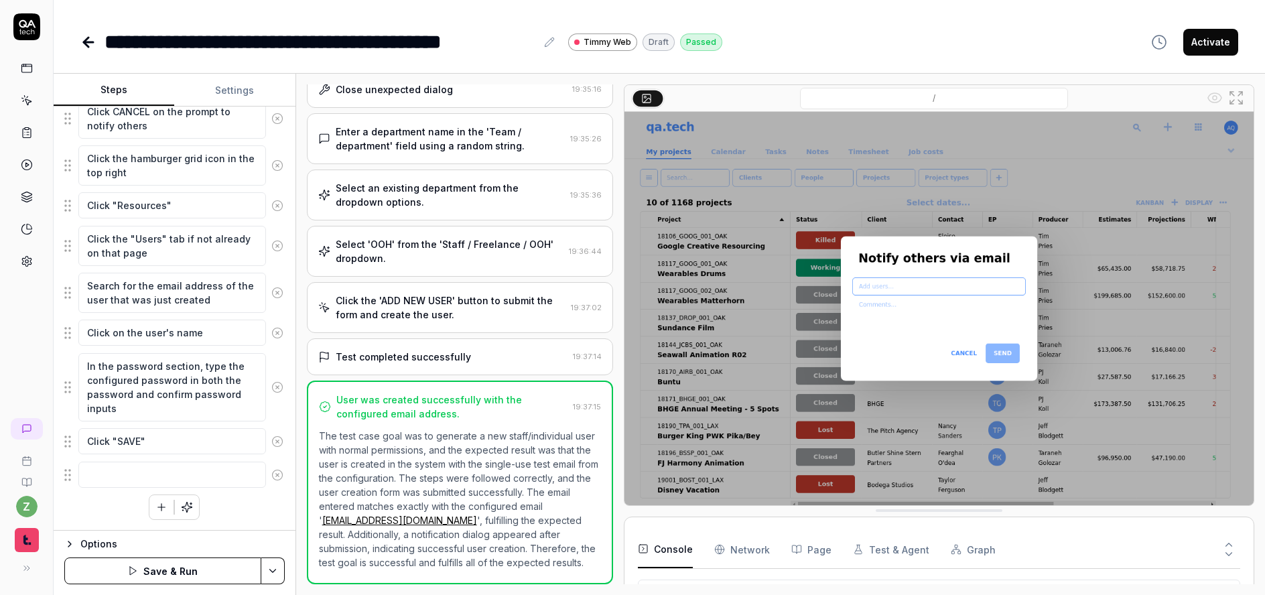
click at [271, 474] on icon at bounding box center [277, 475] width 12 height 12
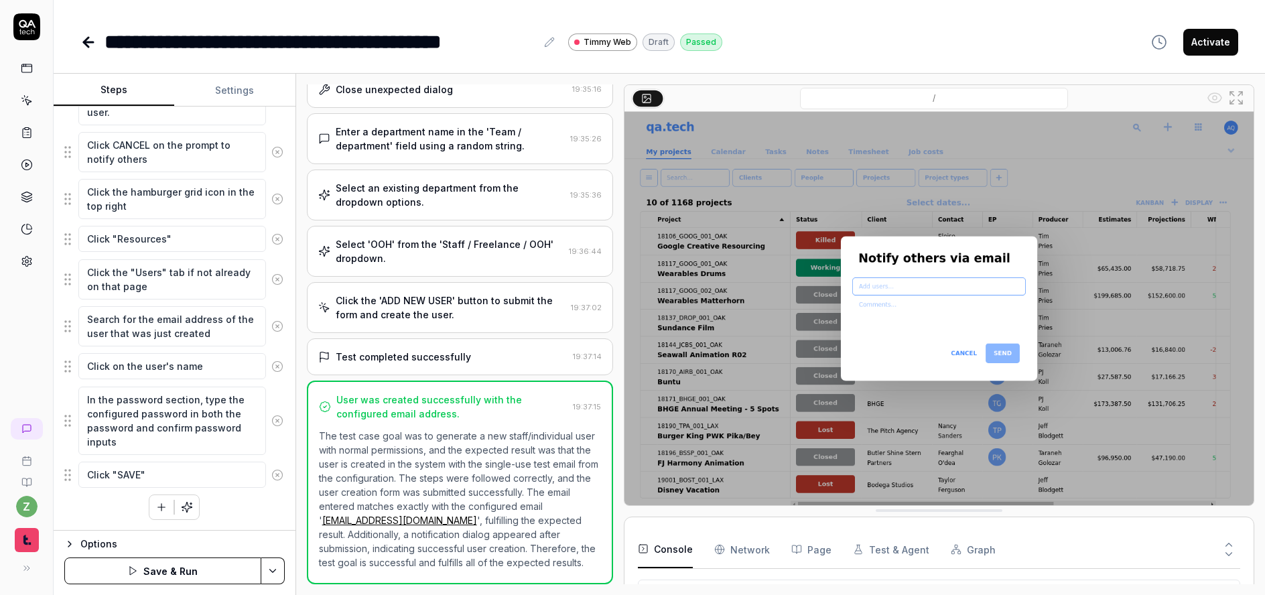
click at [158, 499] on button "button" at bounding box center [161, 507] width 24 height 24
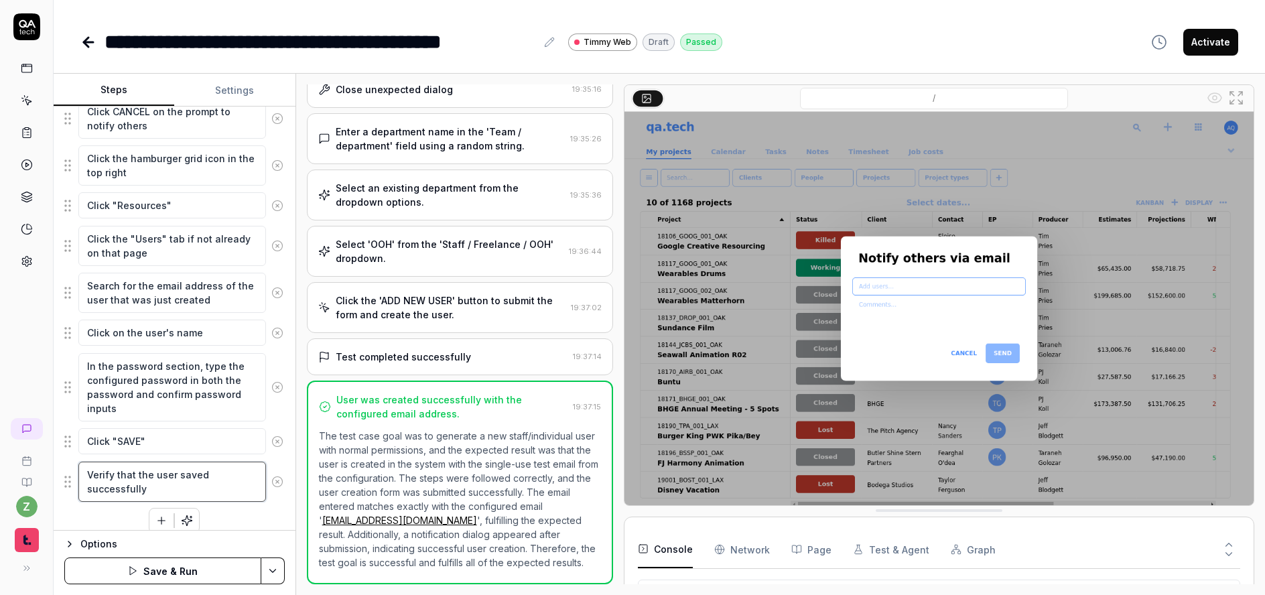
drag, startPoint x: 186, startPoint y: 491, endPoint x: 103, endPoint y: 478, distance: 84.1
click at [54, 472] on div "Goal Generate a new staff / individual user with normal permissions and sets a …" at bounding box center [175, 319] width 242 height 424
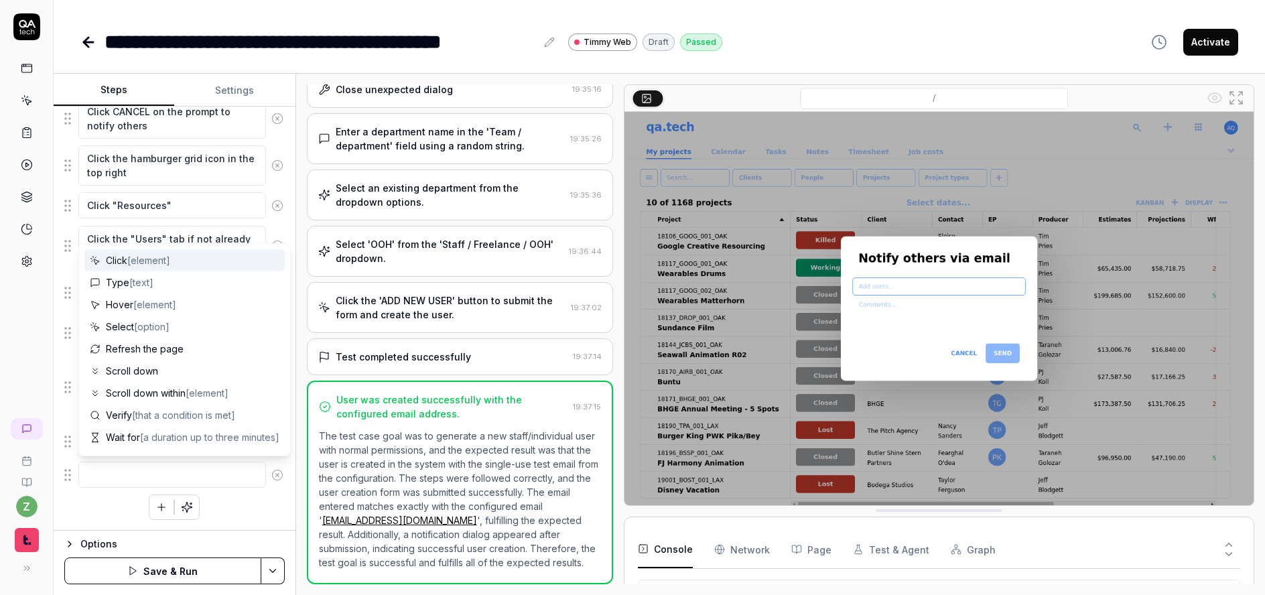
drag, startPoint x: 257, startPoint y: 478, endPoint x: 264, endPoint y: 480, distance: 7.6
click at [266, 478] on button at bounding box center [277, 475] width 23 height 27
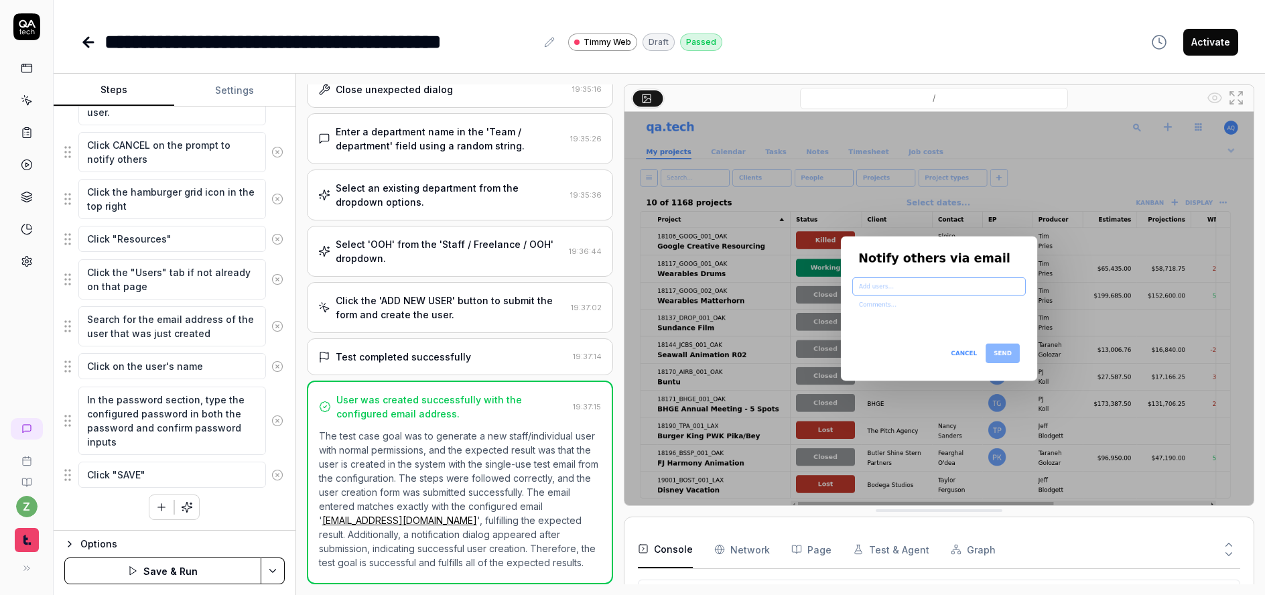
click at [194, 570] on button "Save & Run" at bounding box center [162, 571] width 197 height 27
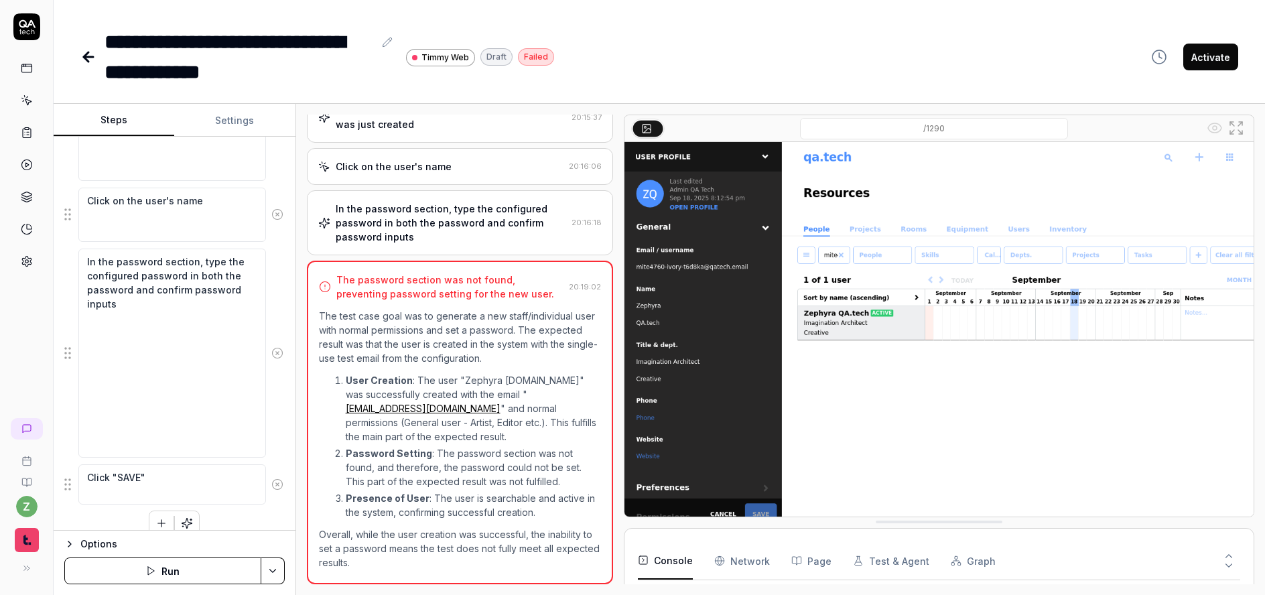
scroll to position [327, 0]
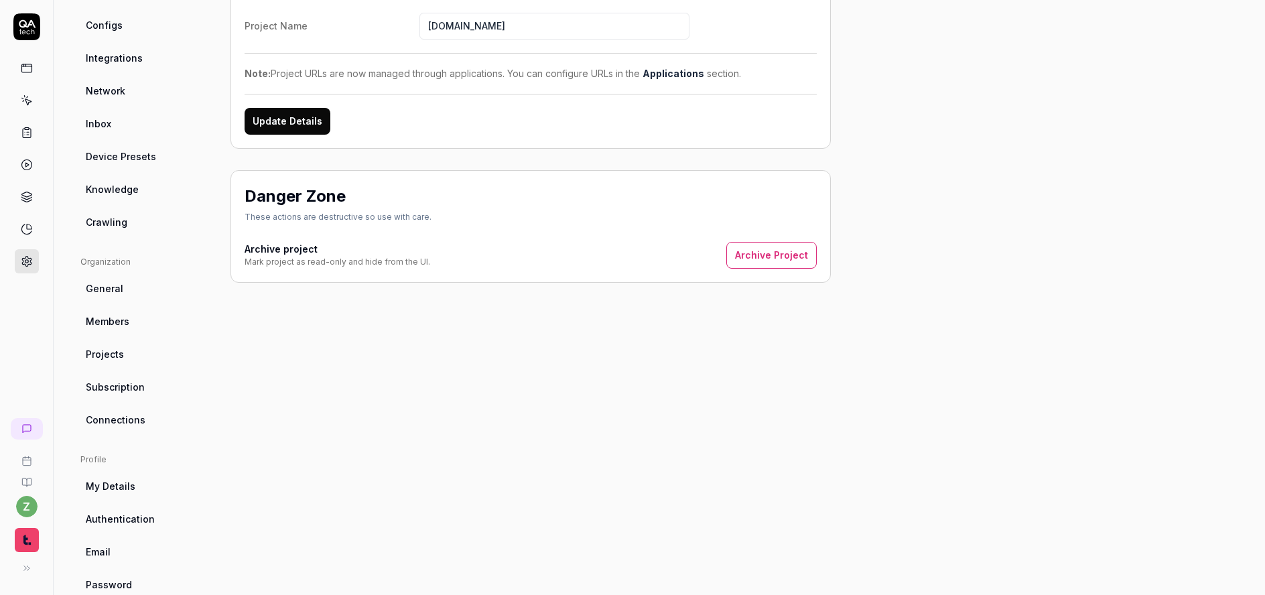
scroll to position [207, 0]
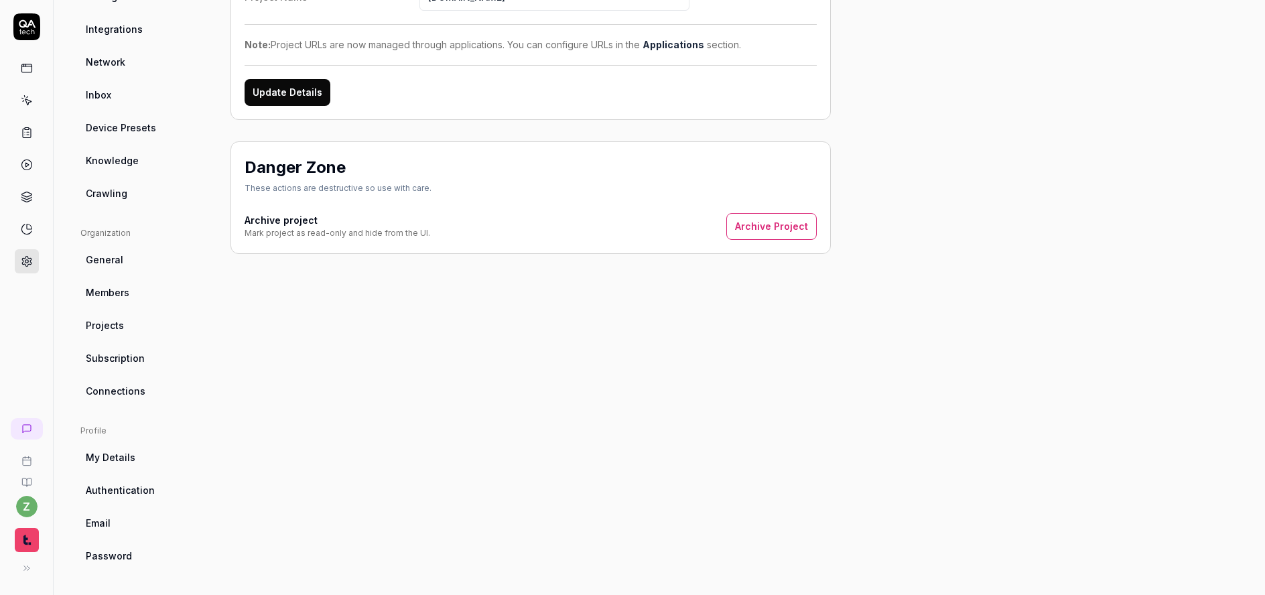
click at [153, 395] on link "Connections" at bounding box center [144, 391] width 129 height 25
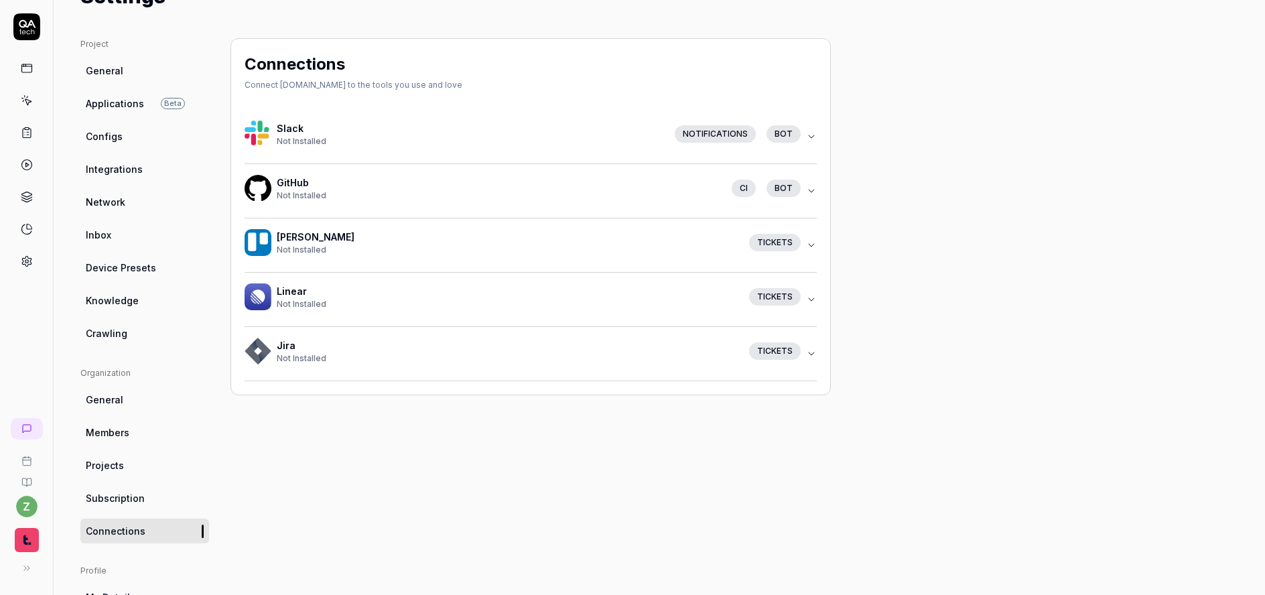
scroll to position [46, 0]
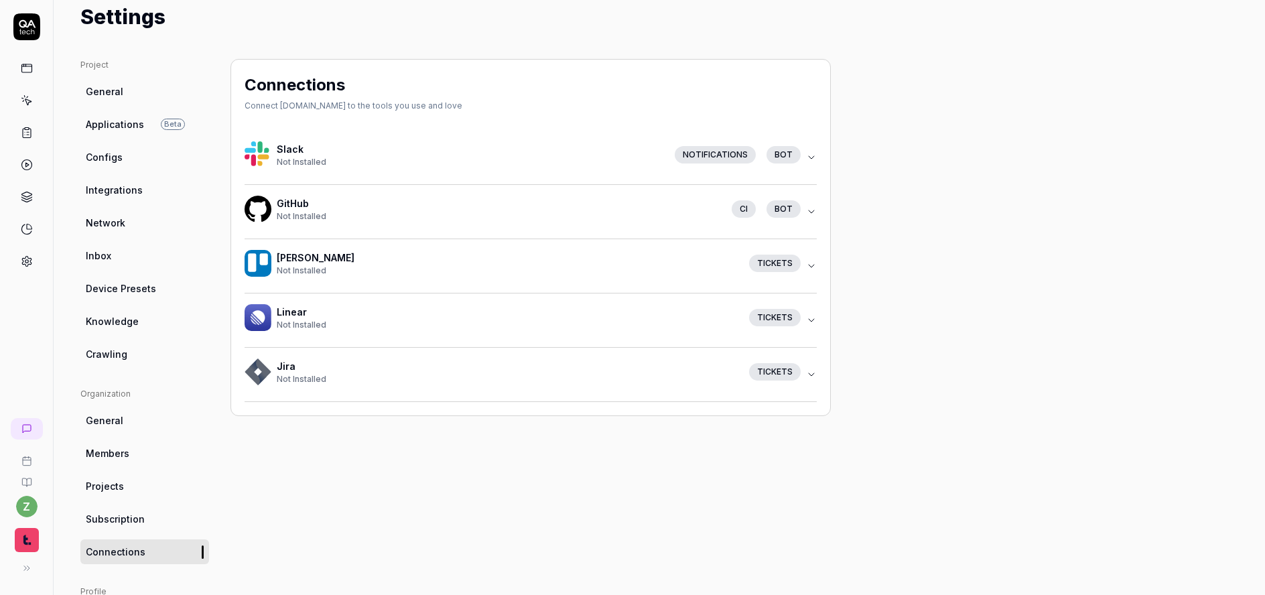
click at [135, 150] on link "Configs" at bounding box center [144, 157] width 129 height 25
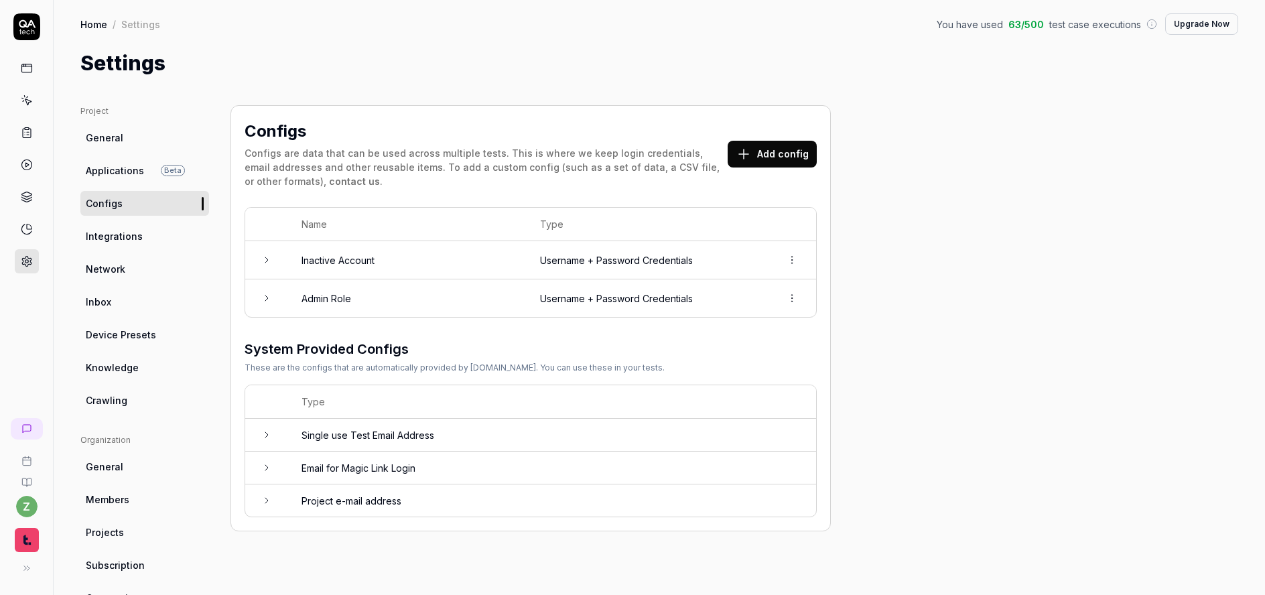
scroll to position [80, 0]
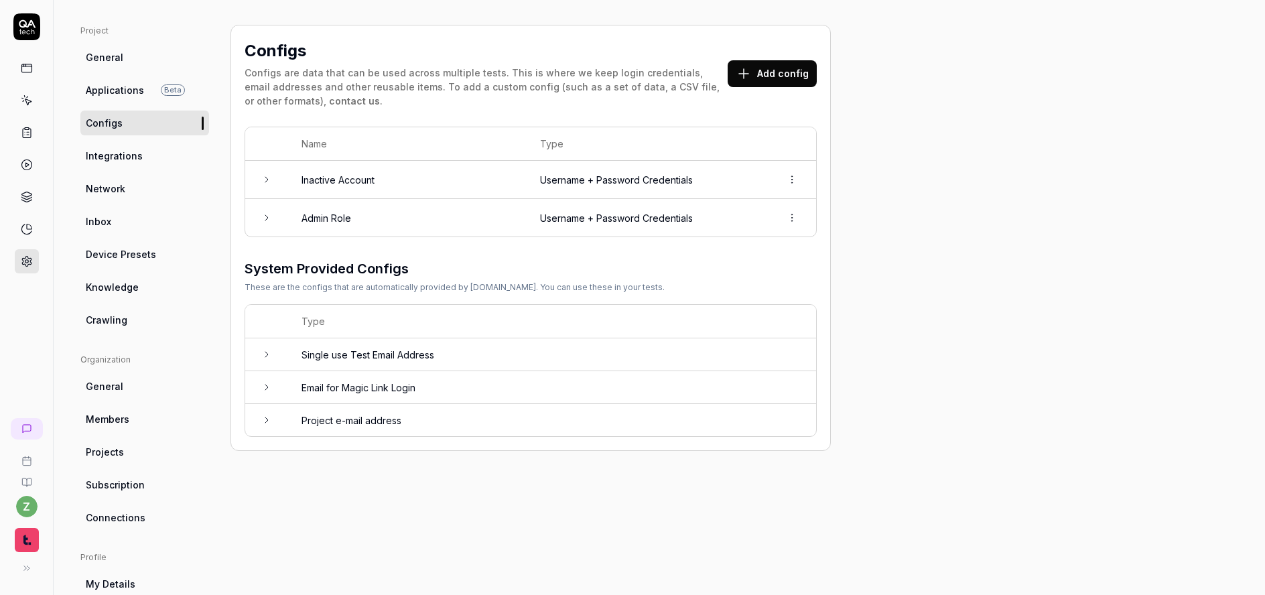
click at [357, 361] on td "Single use Test Email Address" at bounding box center [552, 354] width 528 height 33
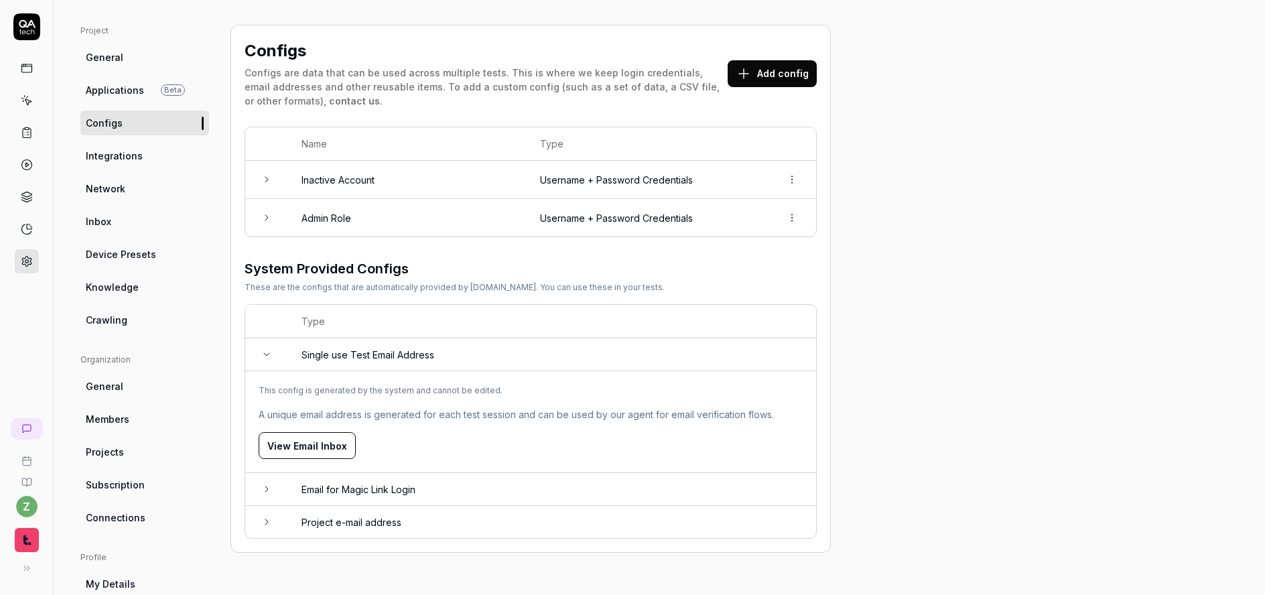
scroll to position [161, 0]
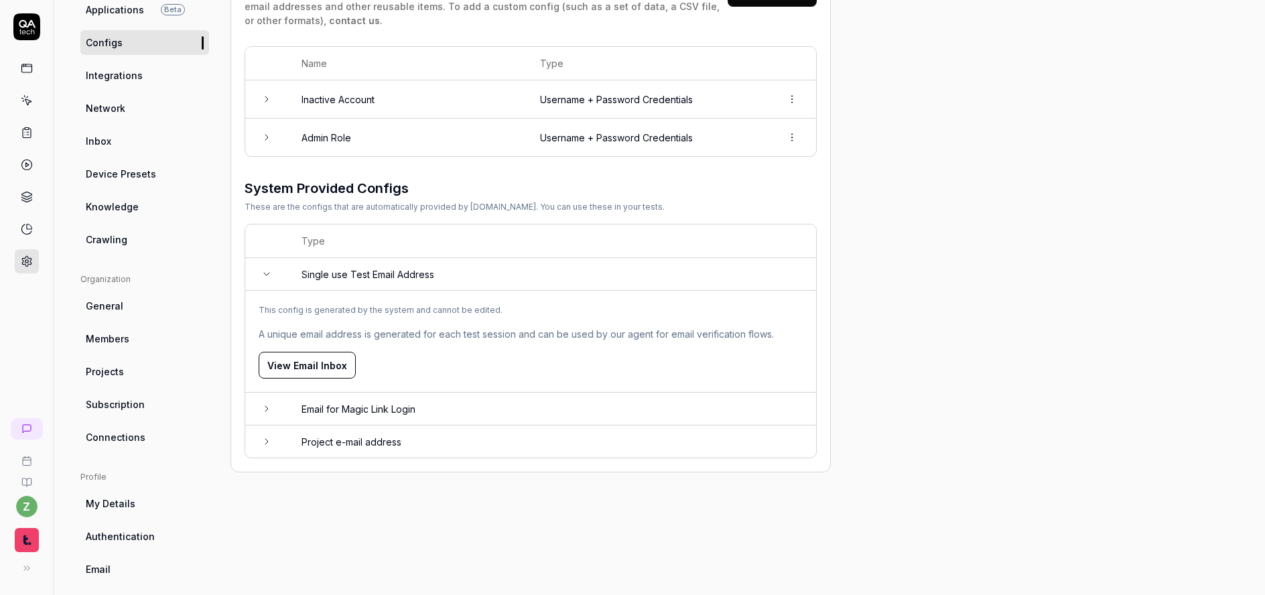
click at [383, 414] on td "Email for Magic Link Login" at bounding box center [552, 409] width 528 height 33
click at [353, 438] on td "Project e-mail address" at bounding box center [552, 442] width 528 height 32
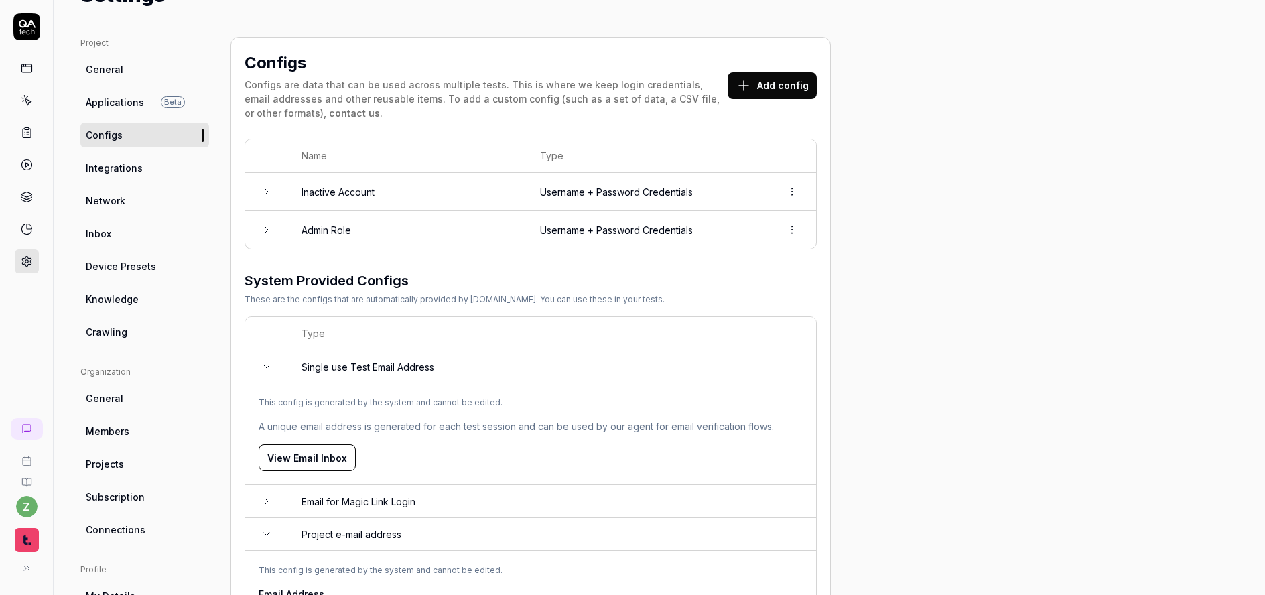
scroll to position [46, 0]
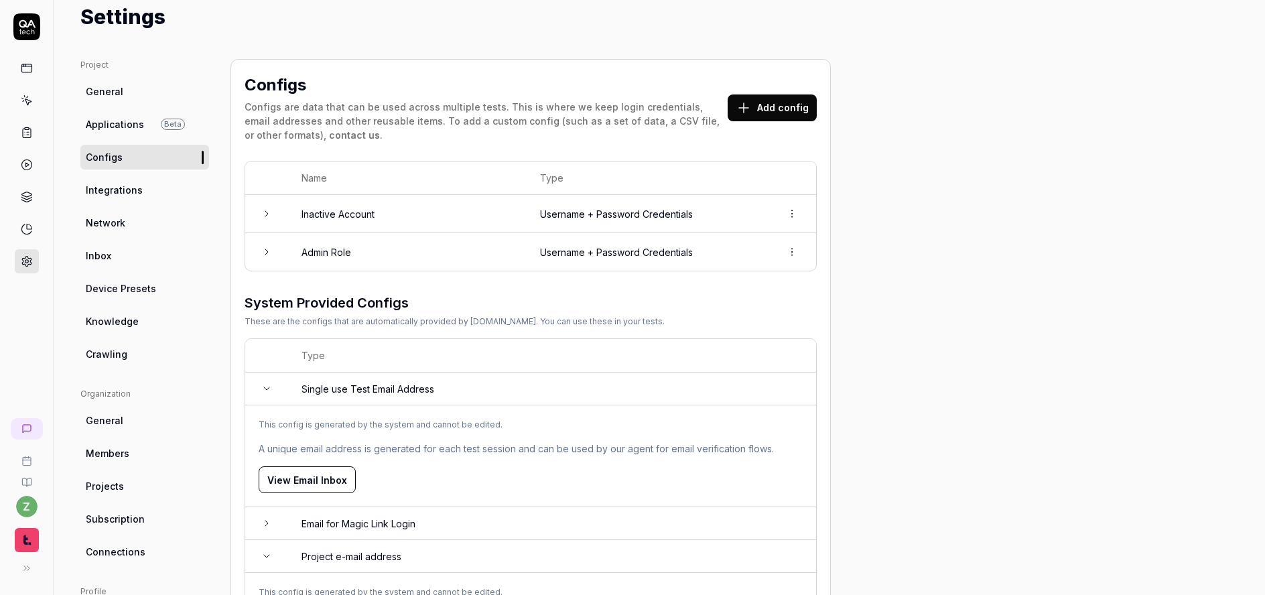
click at [788, 105] on button "Add config" at bounding box center [772, 107] width 89 height 27
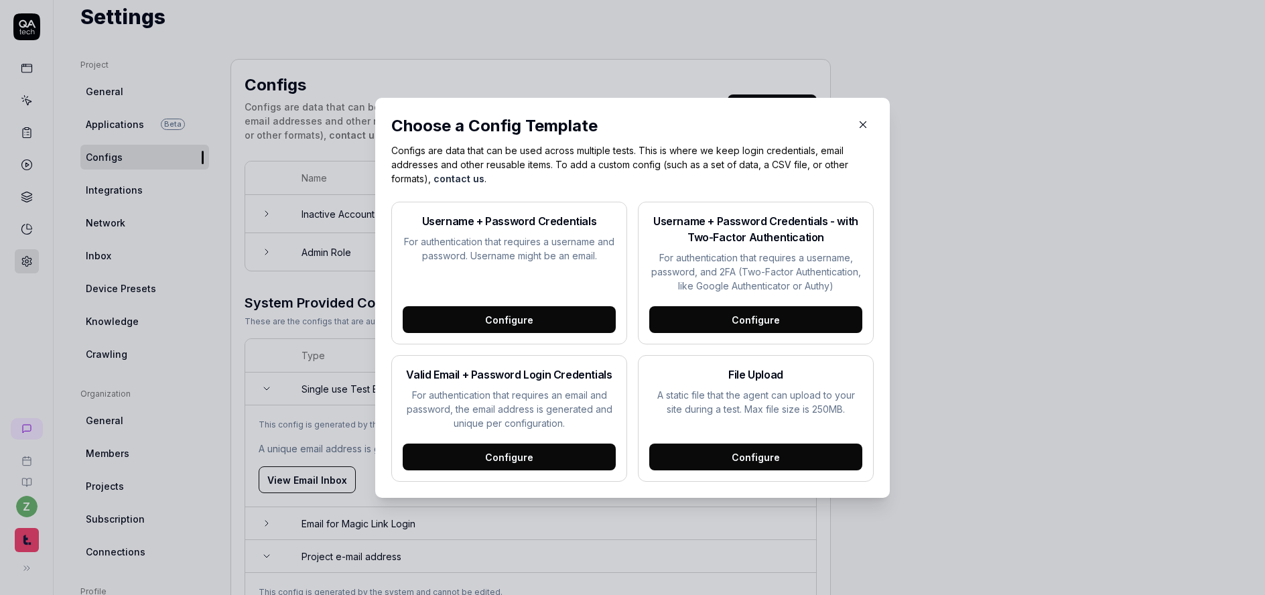
click at [558, 458] on div "Configure" at bounding box center [509, 457] width 213 height 27
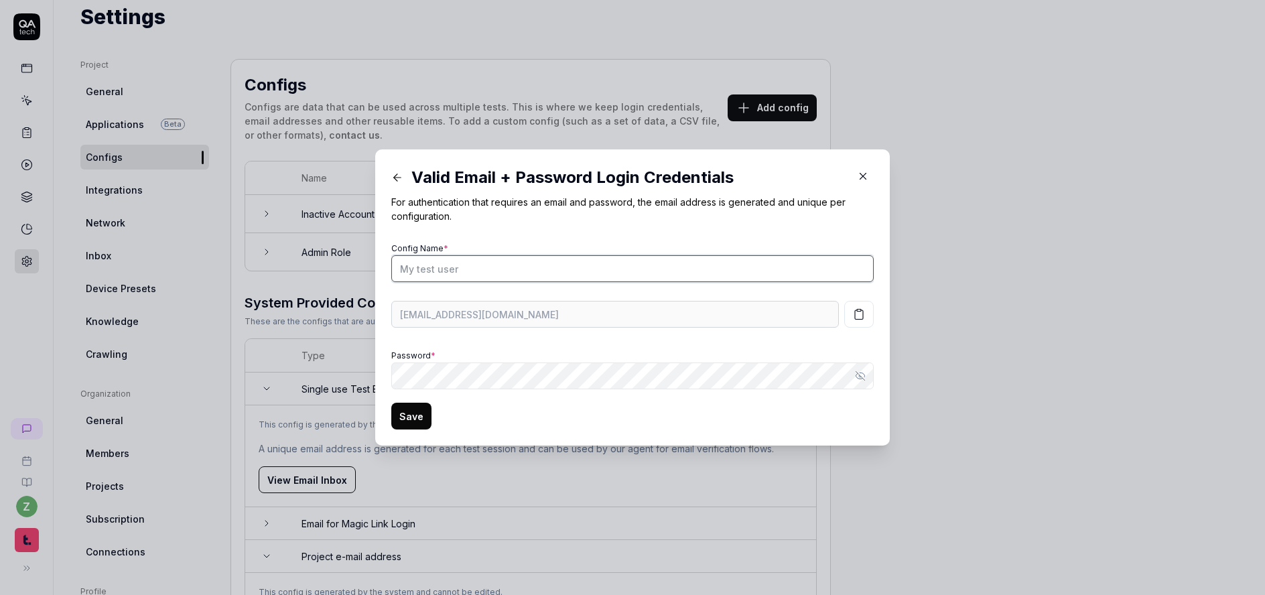
click at [564, 271] on input "Config Name *" at bounding box center [632, 268] width 483 height 27
click at [417, 274] on input "New User" at bounding box center [632, 268] width 483 height 27
type input "New Generic User"
click at [862, 375] on button "Show password" at bounding box center [860, 376] width 27 height 27
click at [862, 375] on button "Hide password" at bounding box center [860, 376] width 27 height 27
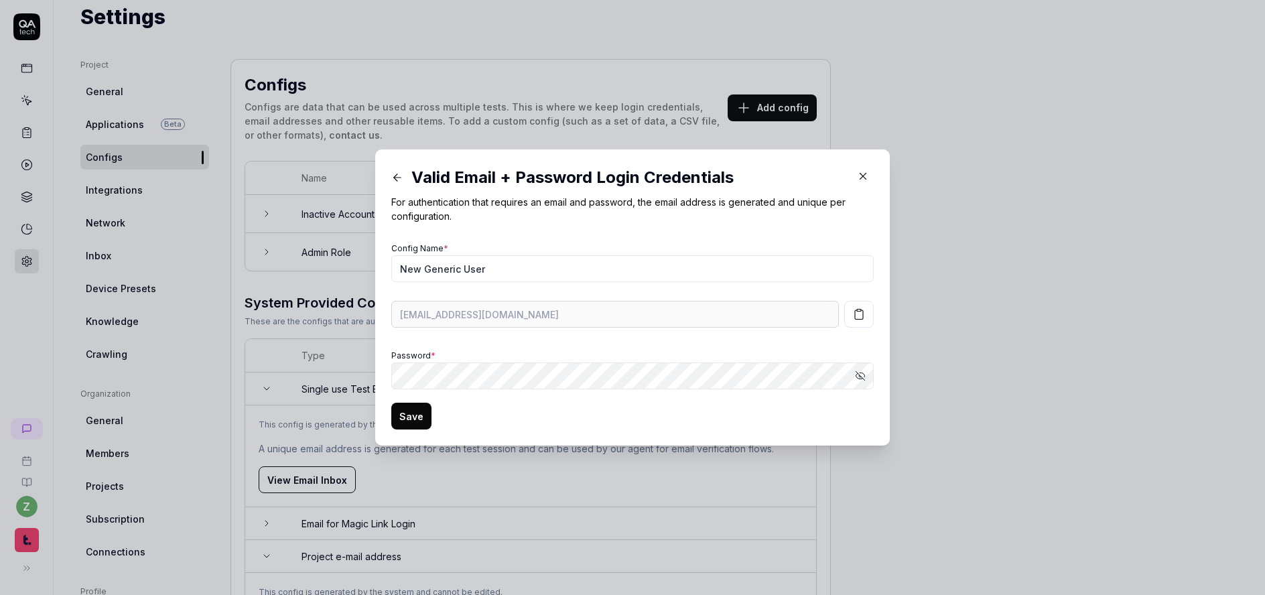
click at [554, 428] on form "Config Name * New Generic User [EMAIL_ADDRESS][DOMAIN_NAME] Password * Show pas…" at bounding box center [632, 334] width 483 height 190
click at [401, 420] on button "Save" at bounding box center [411, 416] width 40 height 27
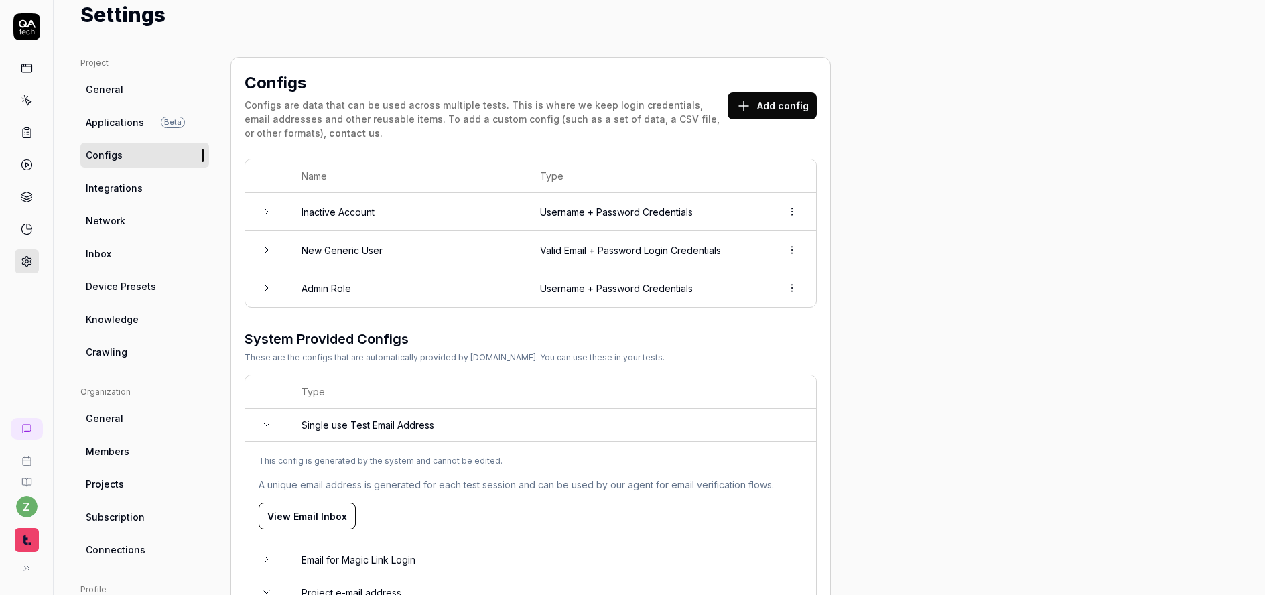
scroll to position [0, 0]
